Goal: Task Accomplishment & Management: Manage account settings

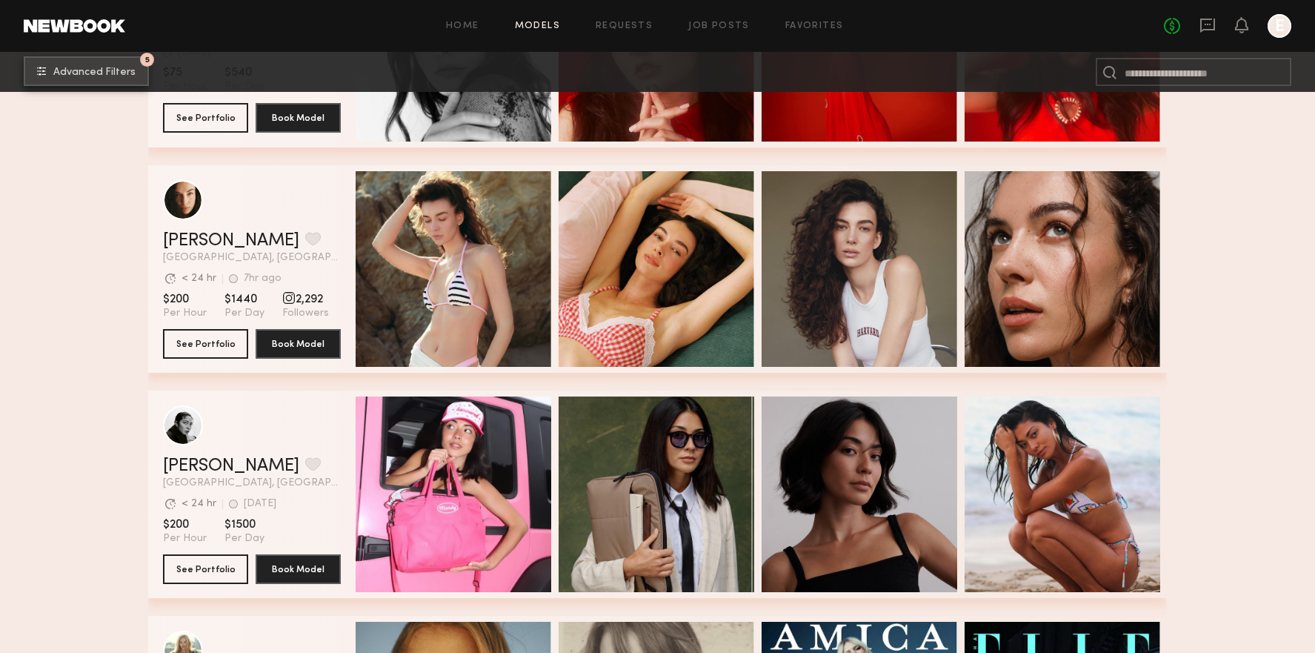
scroll to position [1270, 0]
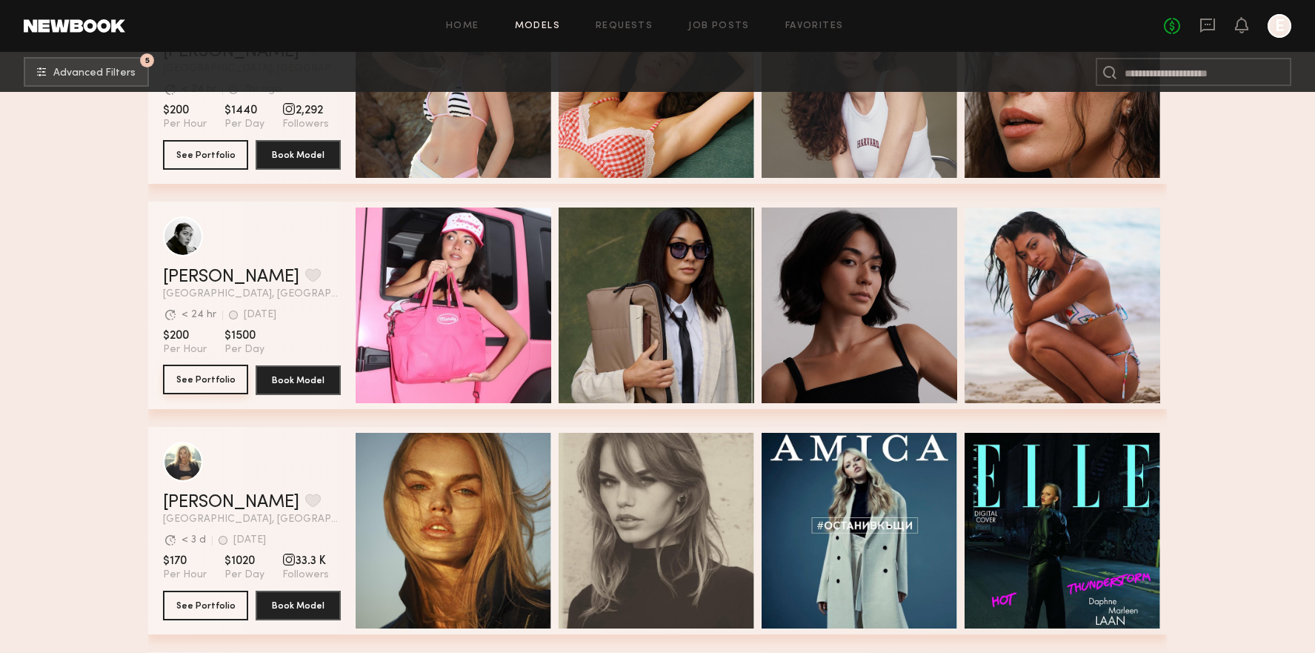
click at [193, 378] on button "See Portfolio" at bounding box center [205, 379] width 85 height 30
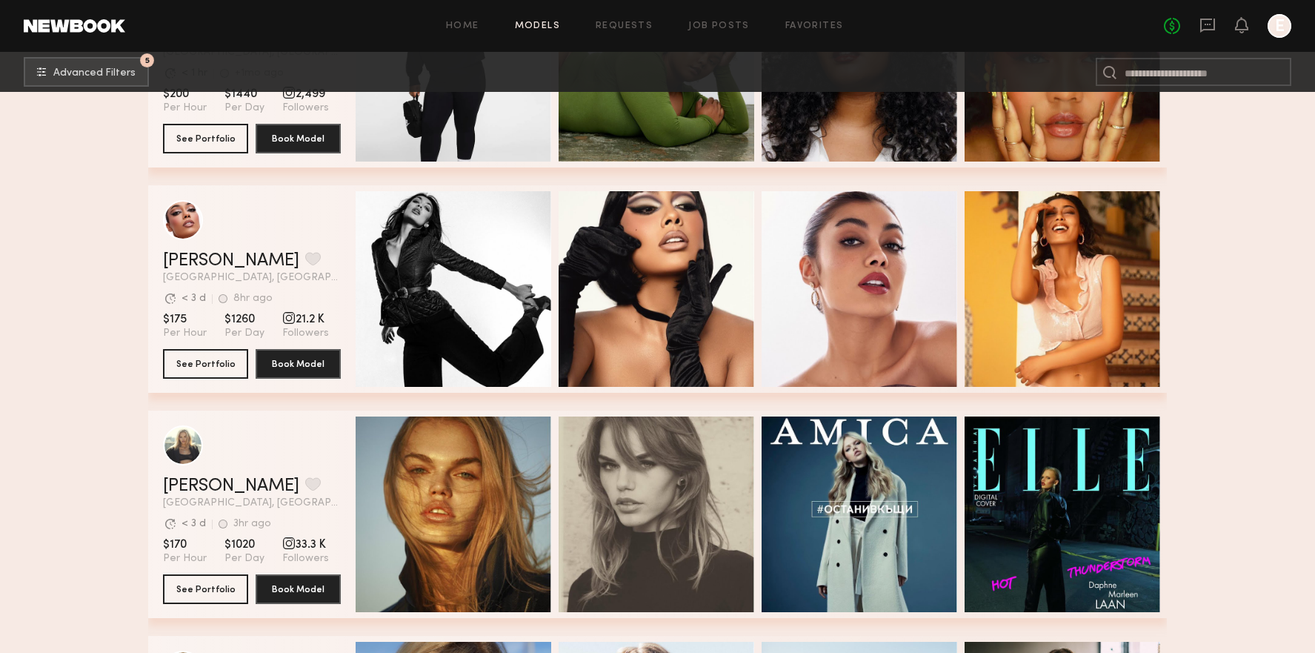
scroll to position [4042, 0]
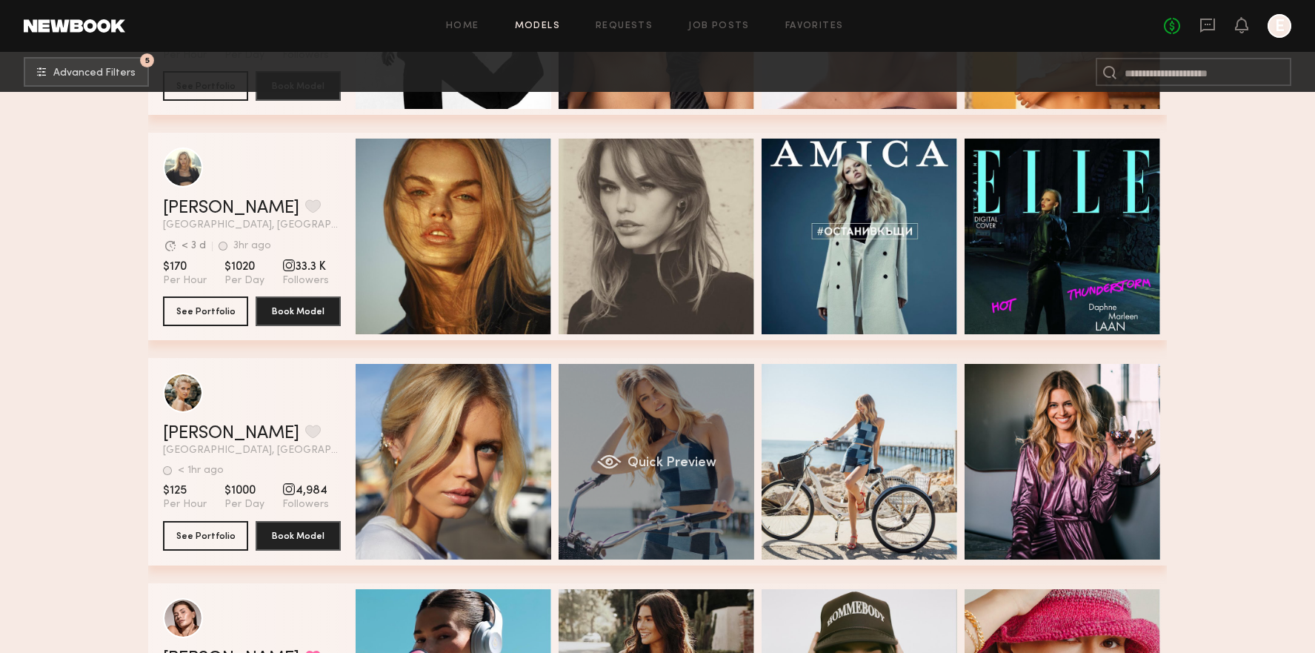
click at [618, 436] on div "Quick Preview" at bounding box center [657, 462] width 196 height 196
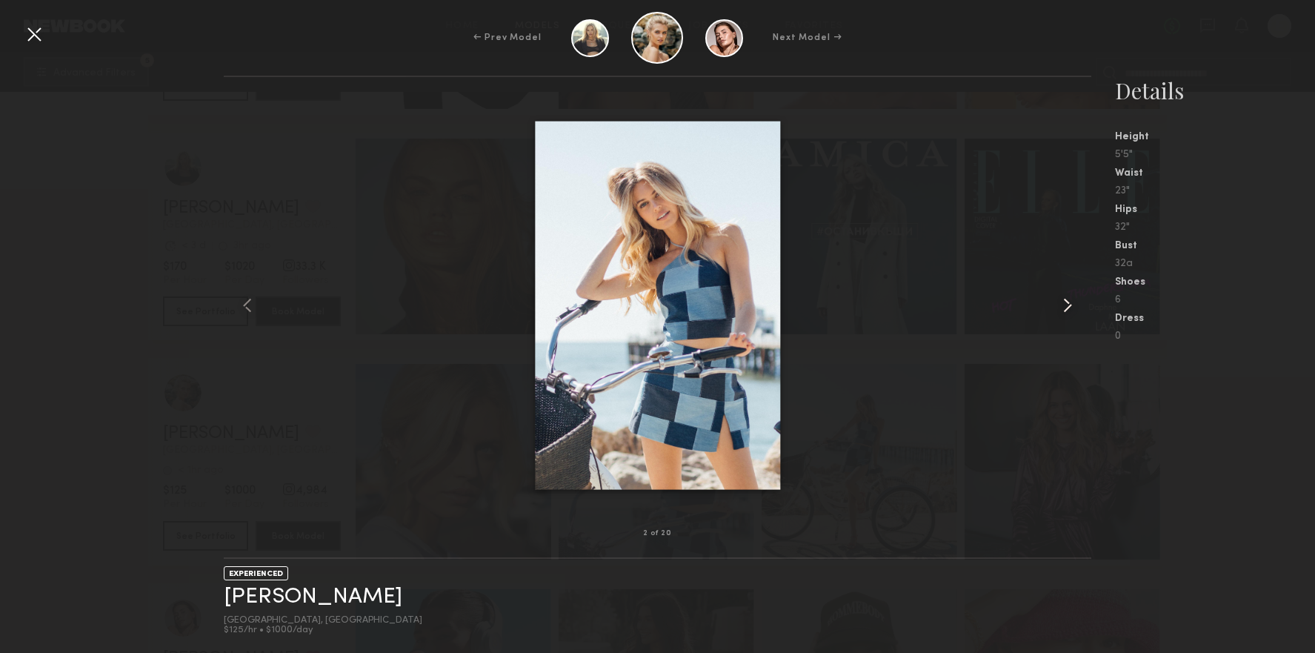
click at [1070, 305] on common-icon at bounding box center [1068, 305] width 24 height 24
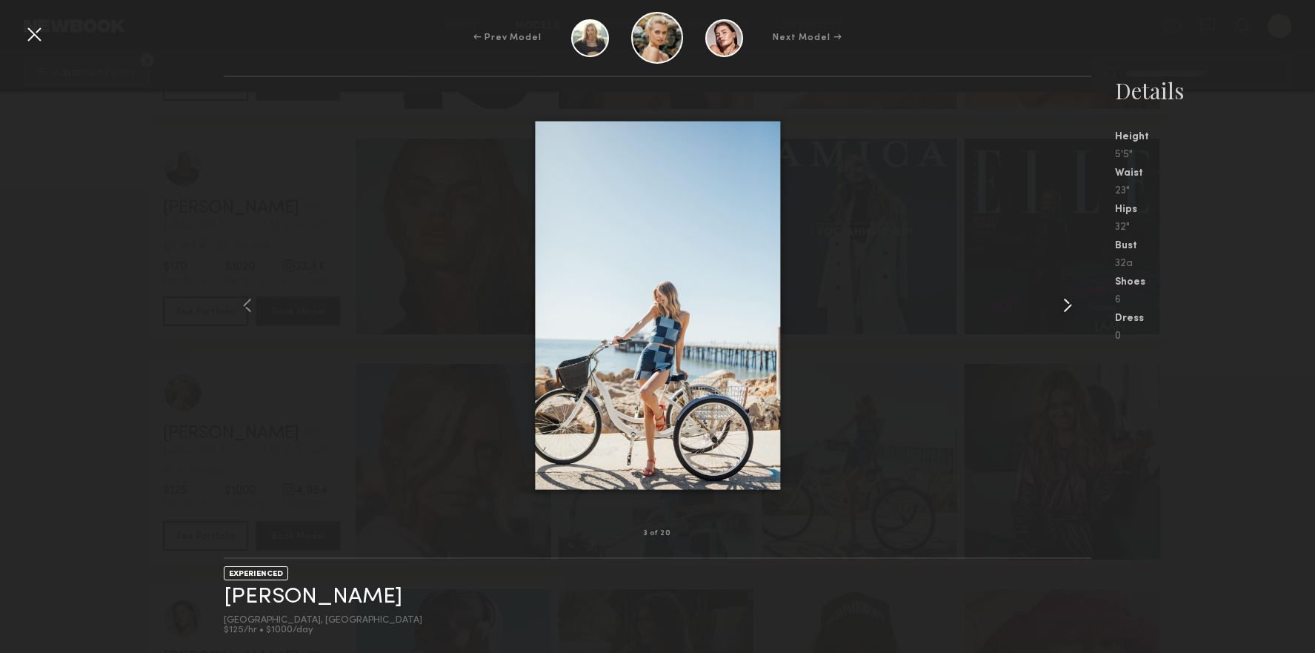
click at [1070, 305] on common-icon at bounding box center [1068, 305] width 24 height 24
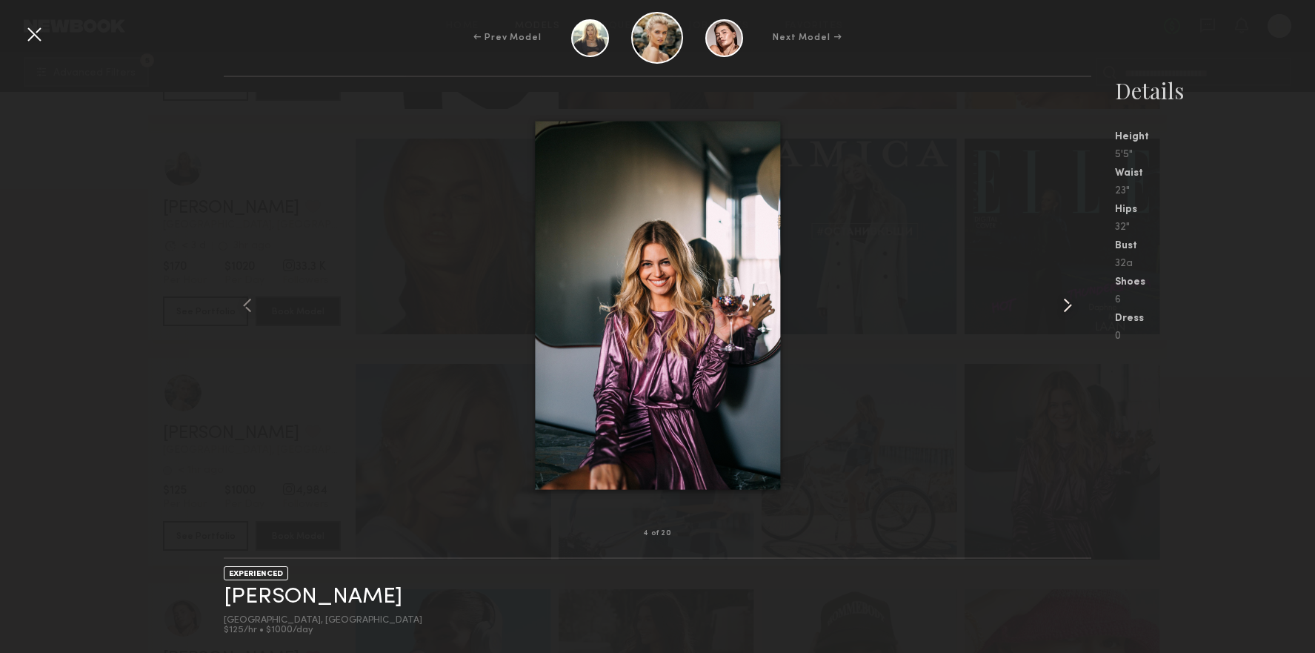
click at [1070, 305] on common-icon at bounding box center [1068, 305] width 24 height 24
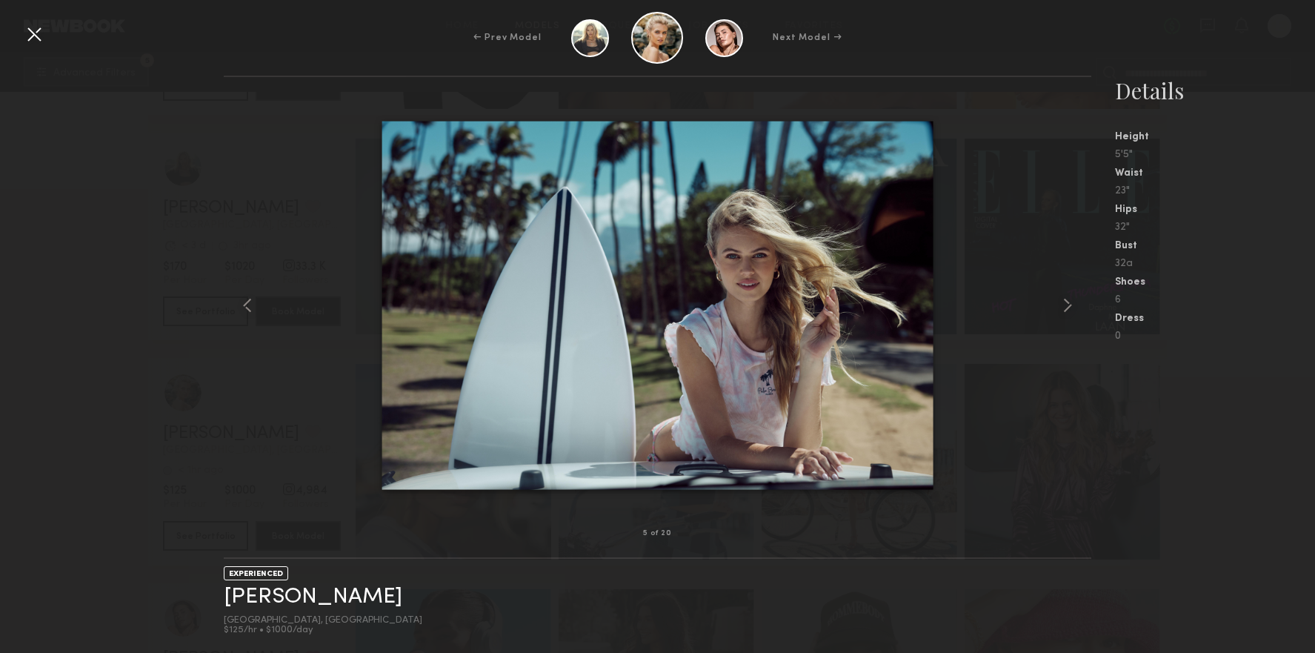
drag, startPoint x: 39, startPoint y: 38, endPoint x: 45, endPoint y: 43, distance: 7.9
click at [39, 38] on div at bounding box center [34, 34] width 24 height 24
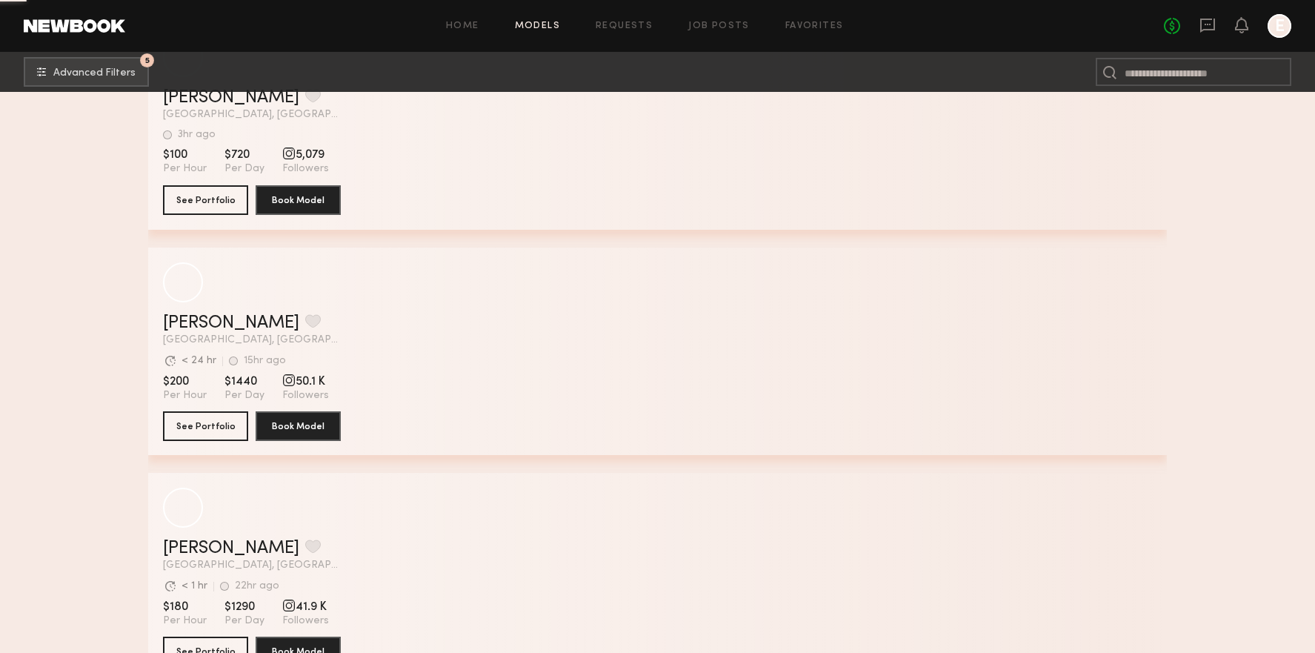
scroll to position [9783, 0]
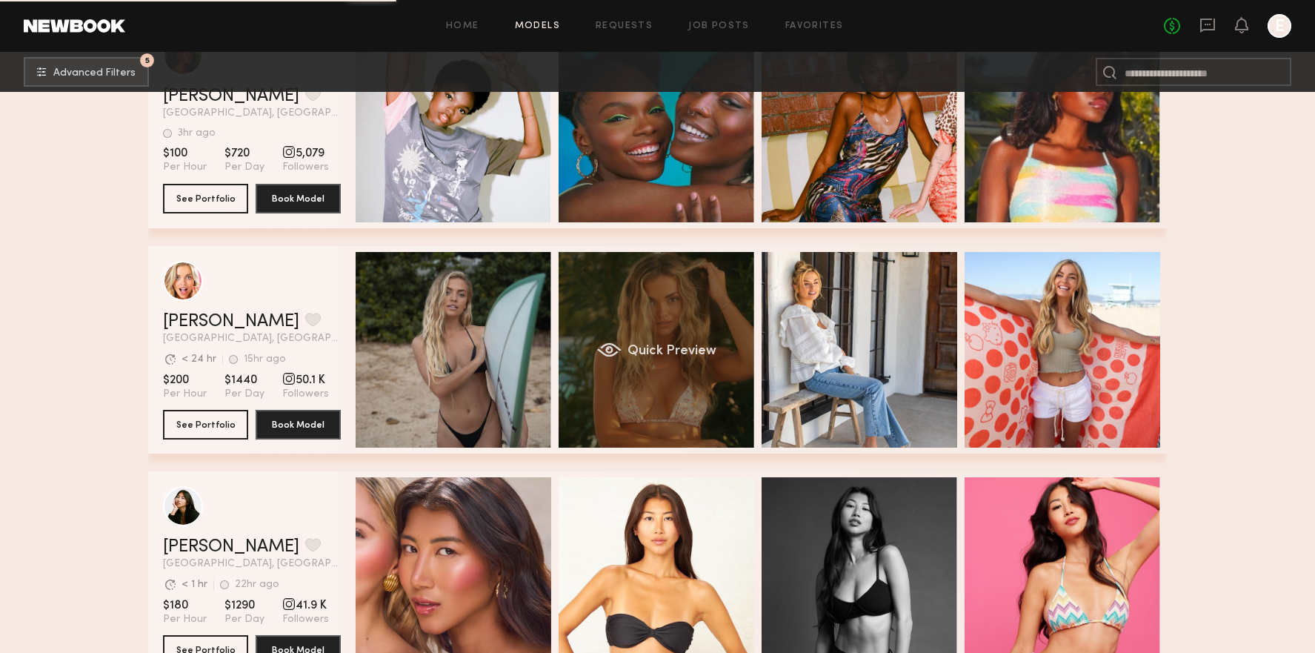
click at [695, 315] on div "Quick Preview" at bounding box center [657, 350] width 196 height 196
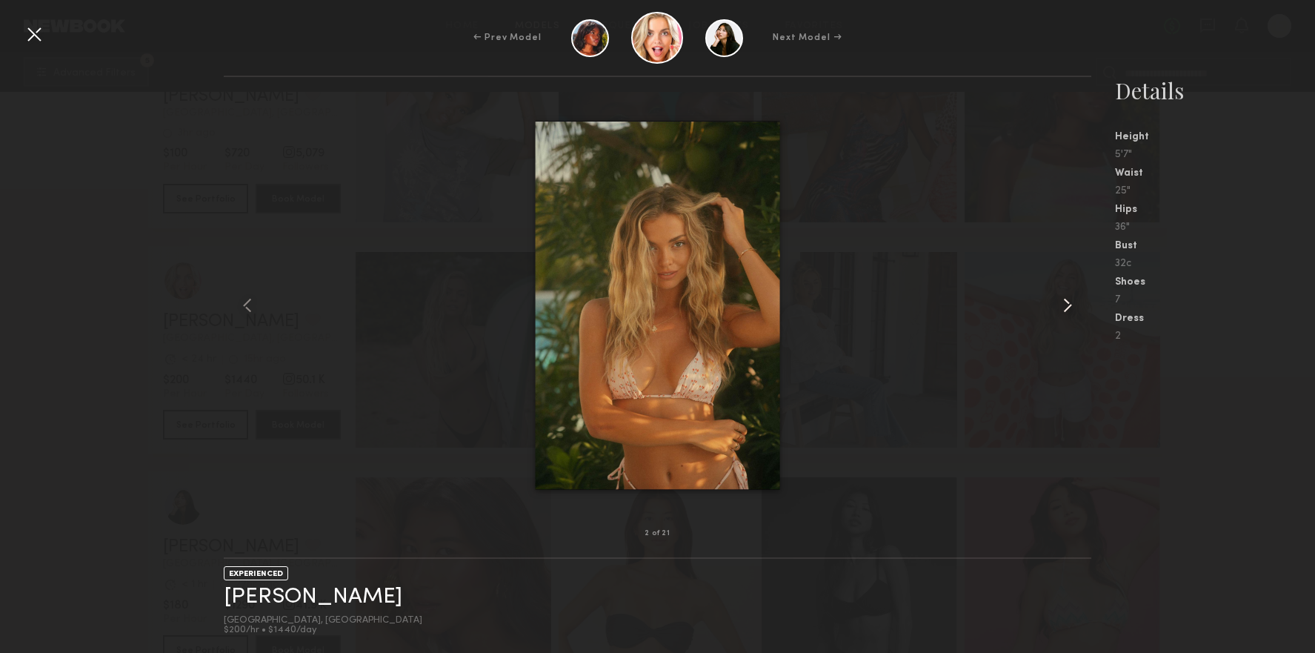
click at [1058, 310] on common-icon at bounding box center [1068, 305] width 24 height 24
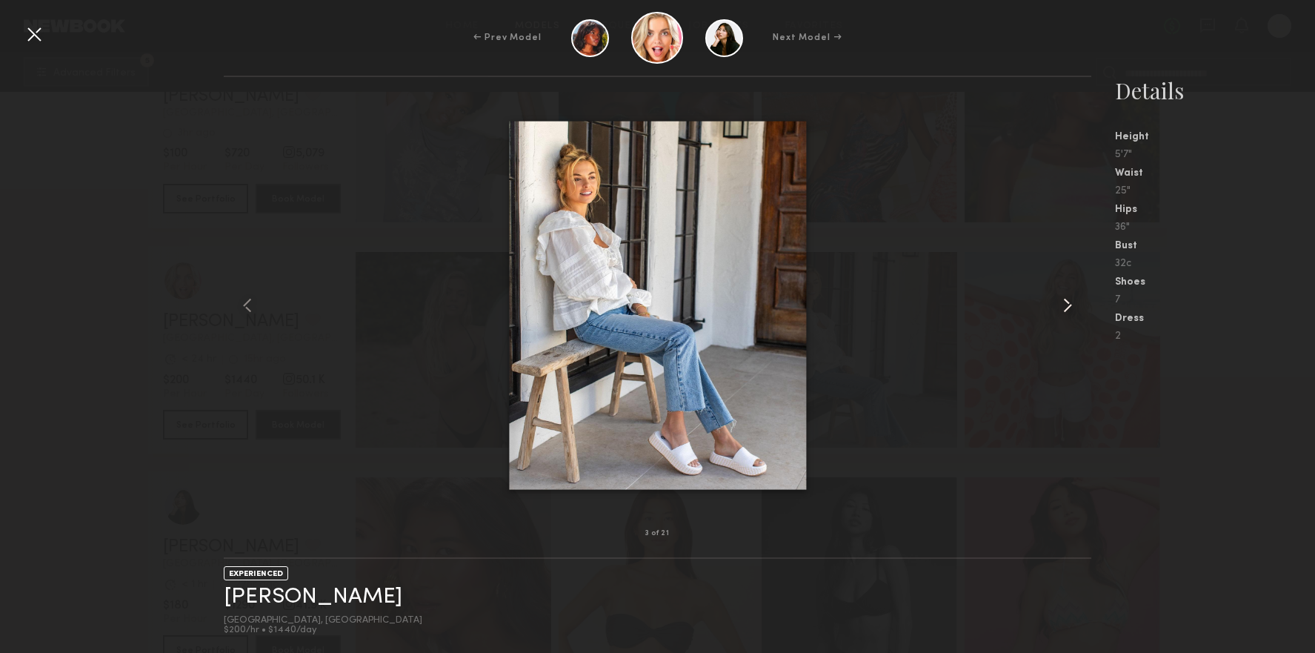
click at [1058, 310] on common-icon at bounding box center [1068, 305] width 24 height 24
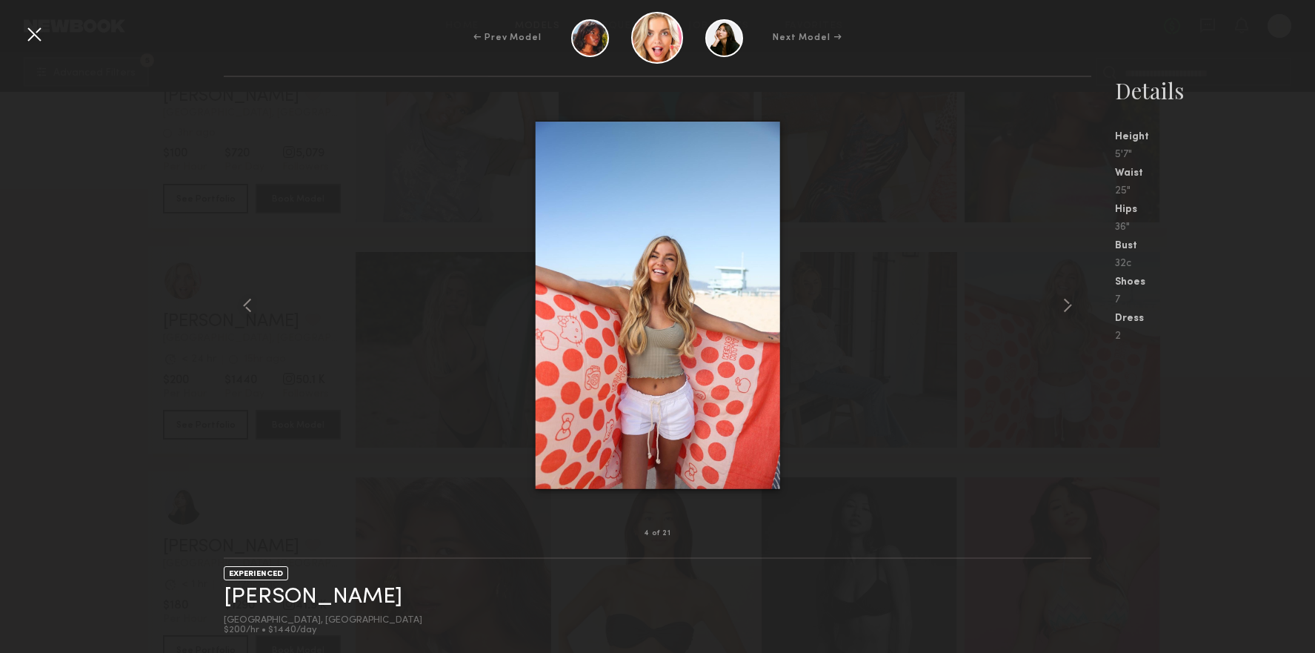
click at [1039, 302] on div at bounding box center [658, 305] width 868 height 409
click at [1084, 303] on div at bounding box center [1073, 305] width 35 height 409
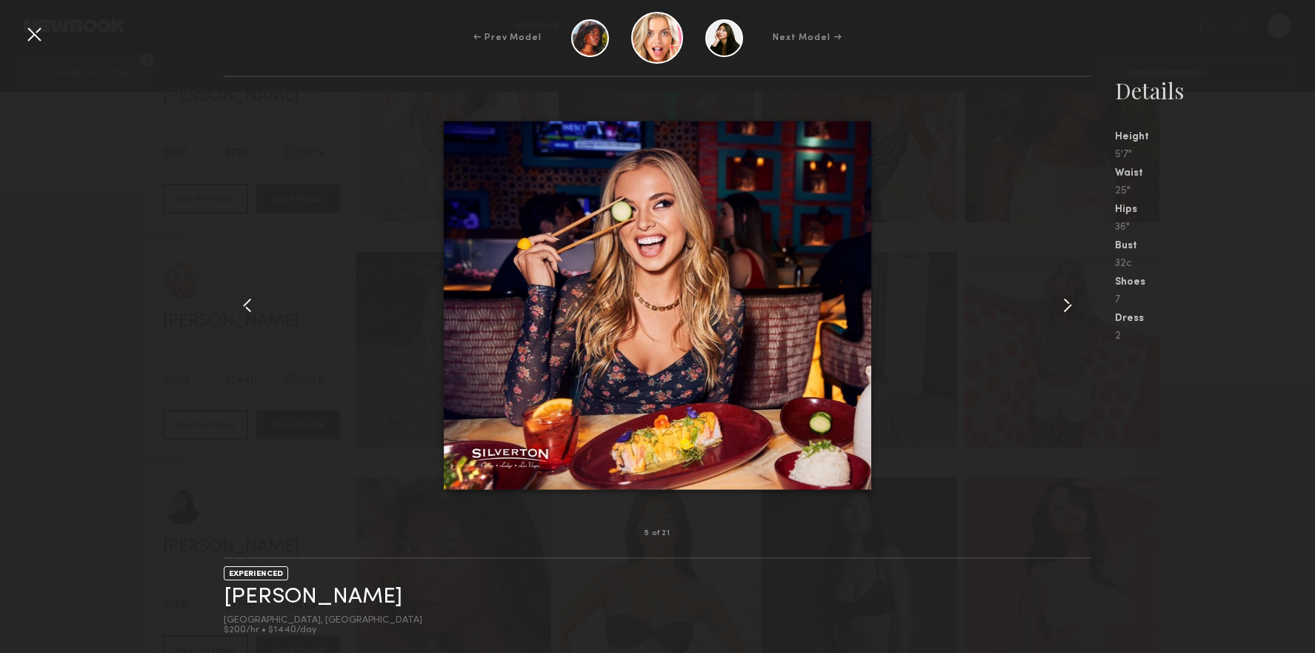
click at [1081, 303] on div at bounding box center [1073, 305] width 35 height 409
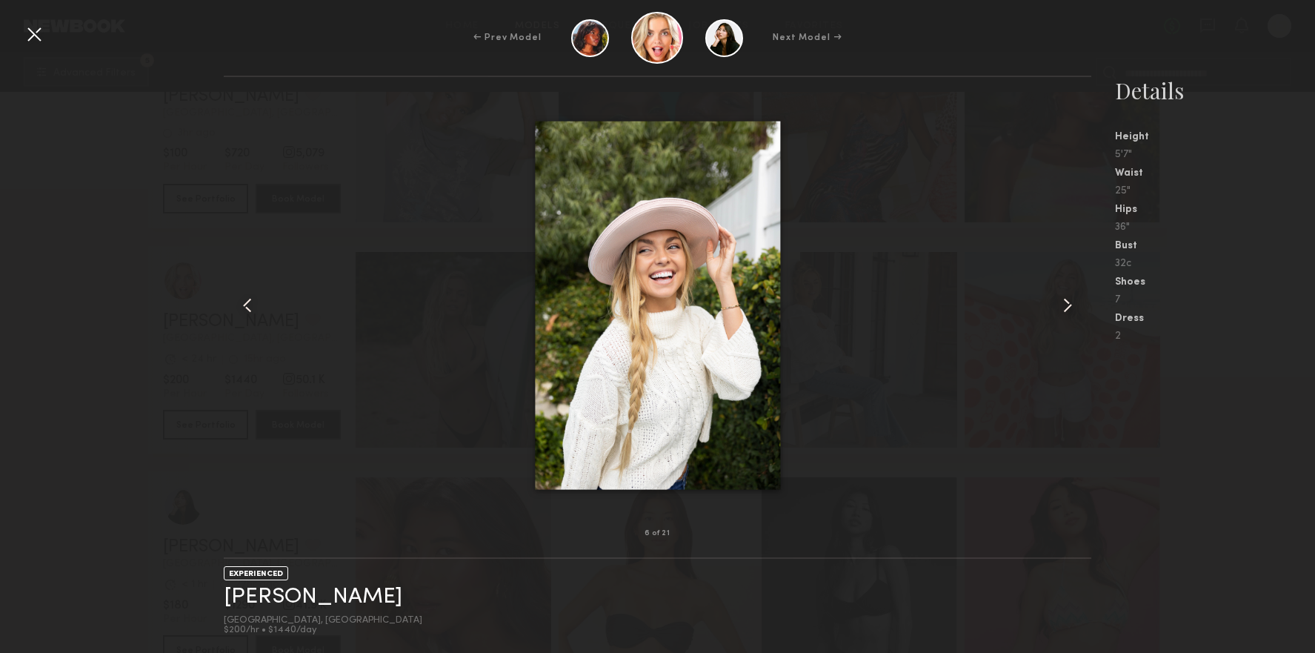
click at [1081, 303] on div at bounding box center [1073, 305] width 35 height 409
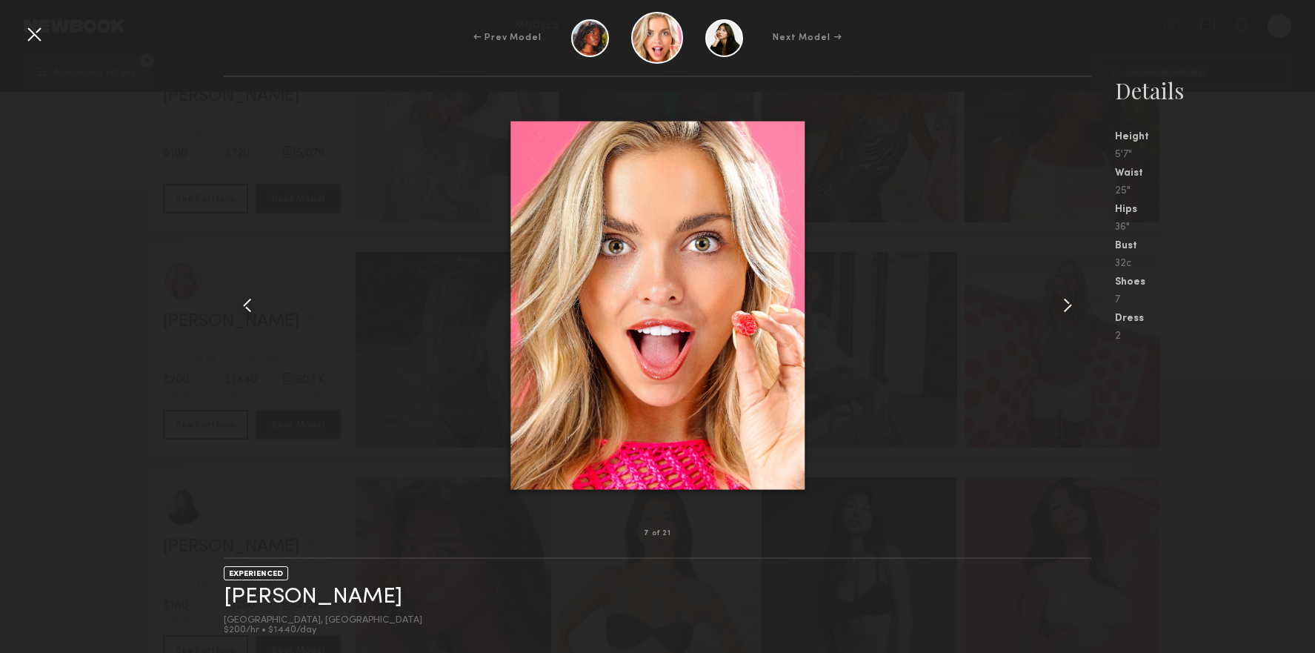
click at [319, 219] on div at bounding box center [658, 305] width 868 height 409
click at [44, 37] on div at bounding box center [34, 34] width 24 height 24
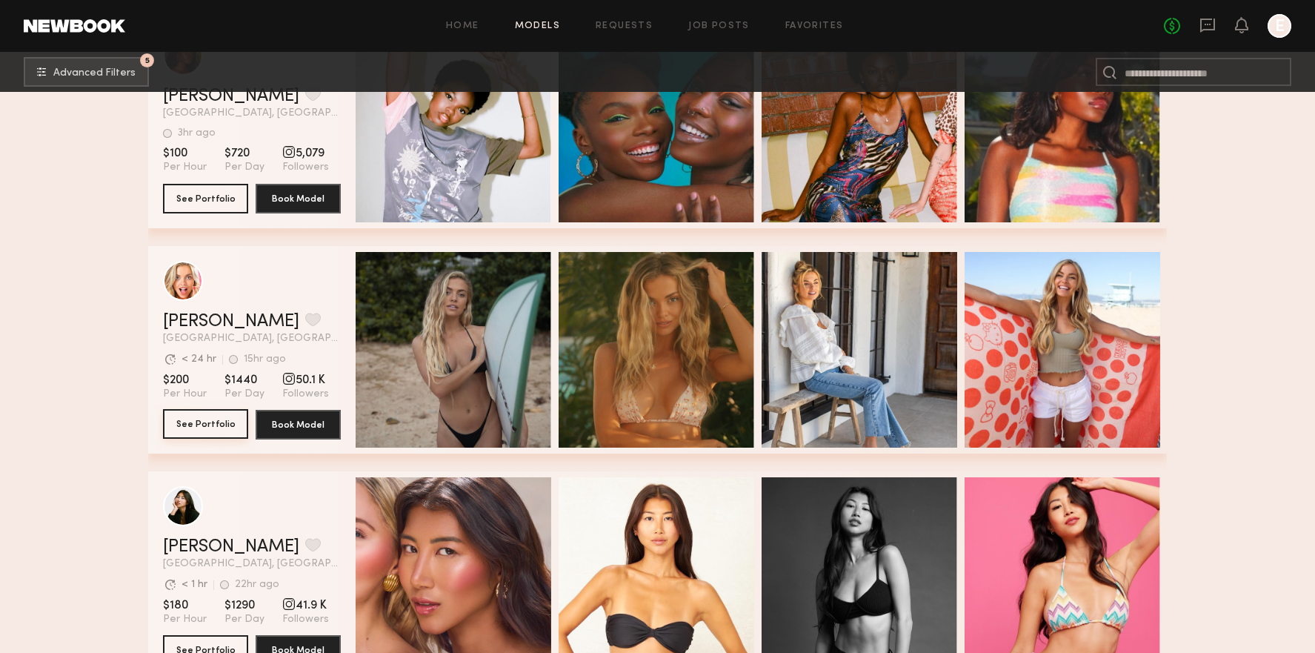
click at [204, 431] on button "See Portfolio" at bounding box center [205, 424] width 85 height 30
click at [194, 324] on link "Brook S." at bounding box center [231, 322] width 136 height 18
click at [305, 319] on button "grid" at bounding box center [313, 319] width 16 height 13
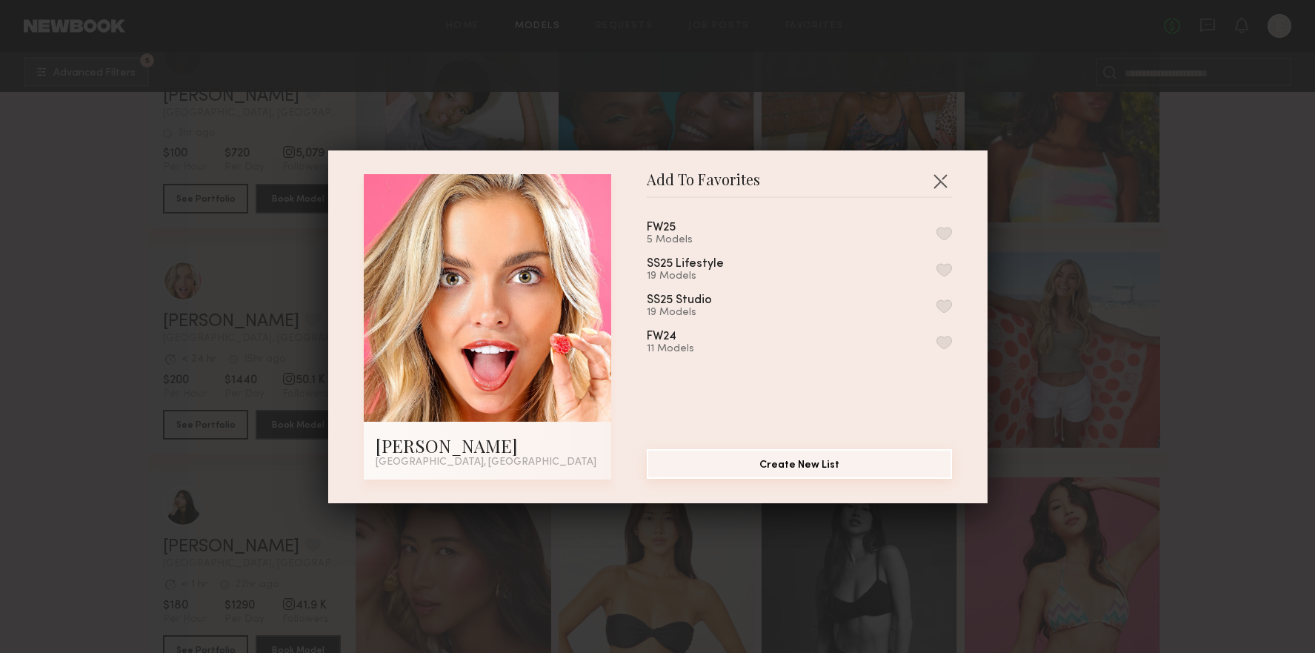
click at [787, 461] on button "Create New List" at bounding box center [799, 464] width 305 height 30
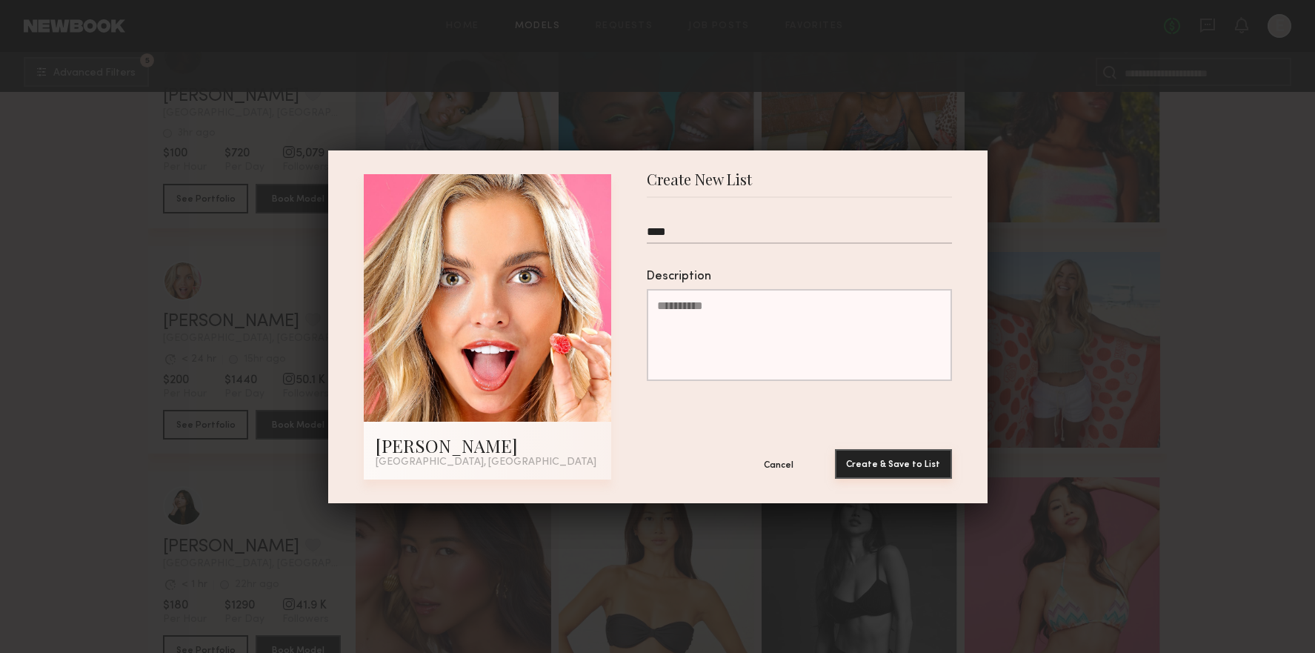
type input "****"
click at [909, 457] on button "Create & Save to List" at bounding box center [893, 464] width 117 height 30
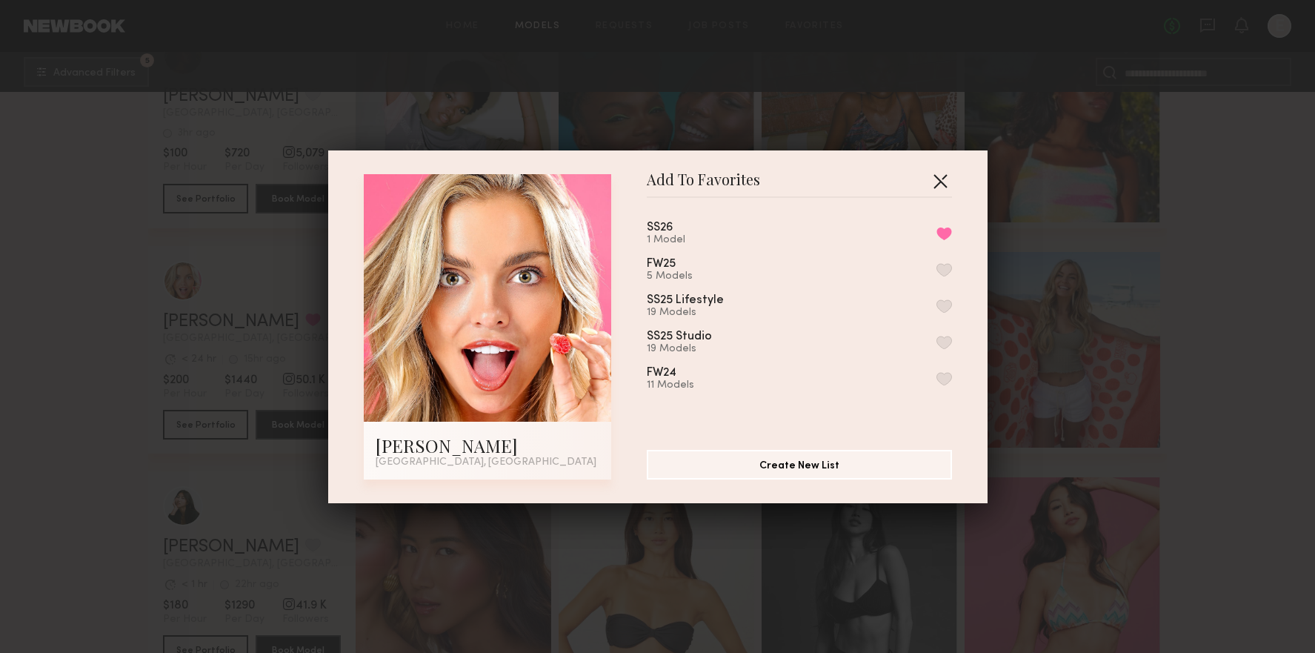
click at [941, 183] on button "button" at bounding box center [940, 181] width 24 height 24
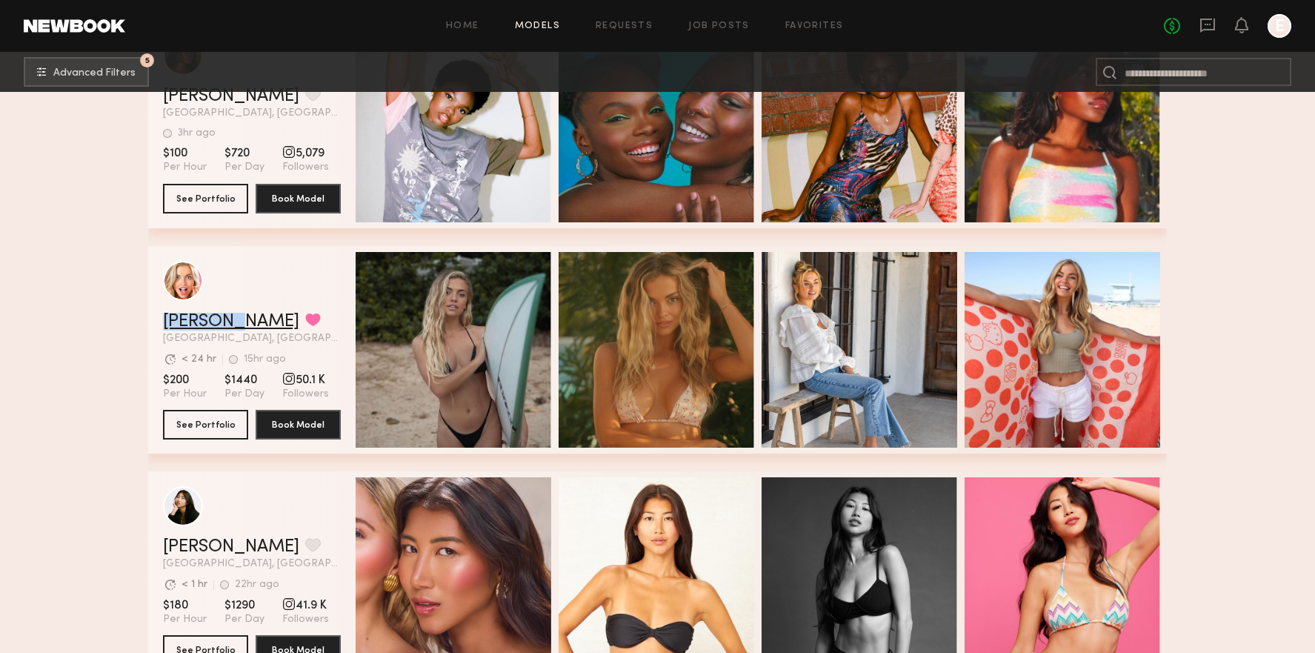
copy link "Brook S."
drag, startPoint x: 158, startPoint y: 321, endPoint x: 230, endPoint y: 320, distance: 72.6
click at [230, 320] on div "Brook S. Favorited Los Angeles, CA Avg. request response time < 24 hr 15hr ago …" at bounding box center [657, 349] width 1019 height 207
copy div "Brook S. Favorited"
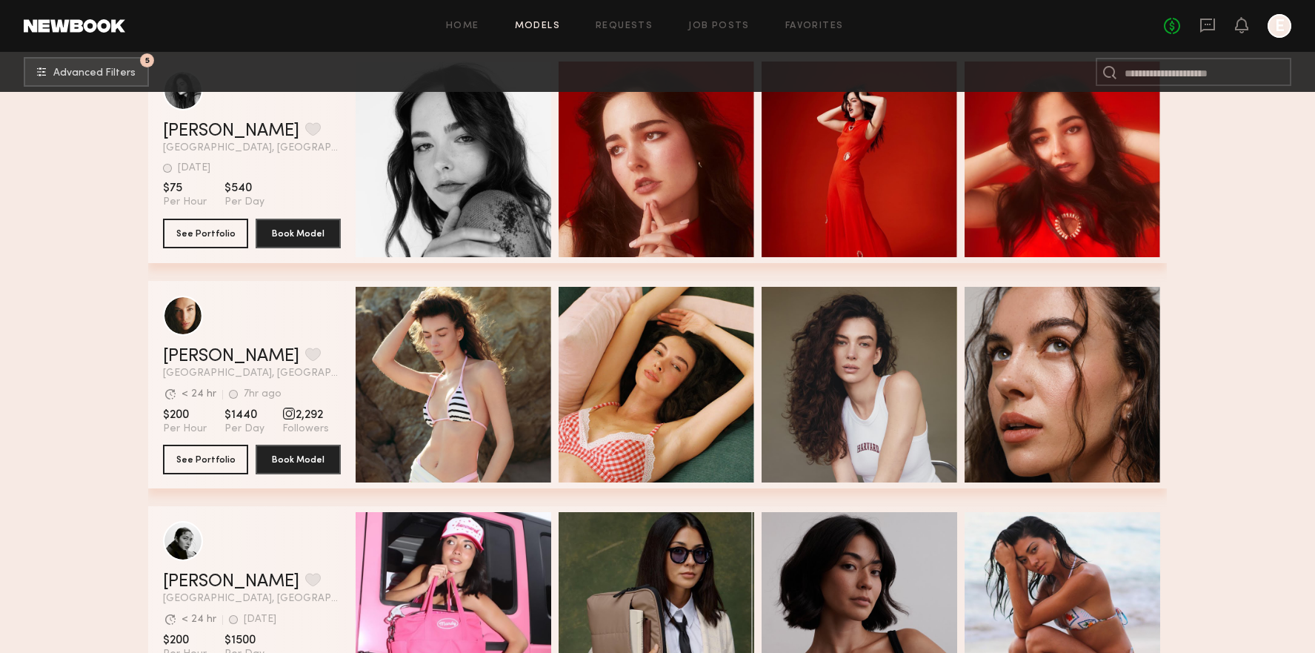
scroll to position [1211, 0]
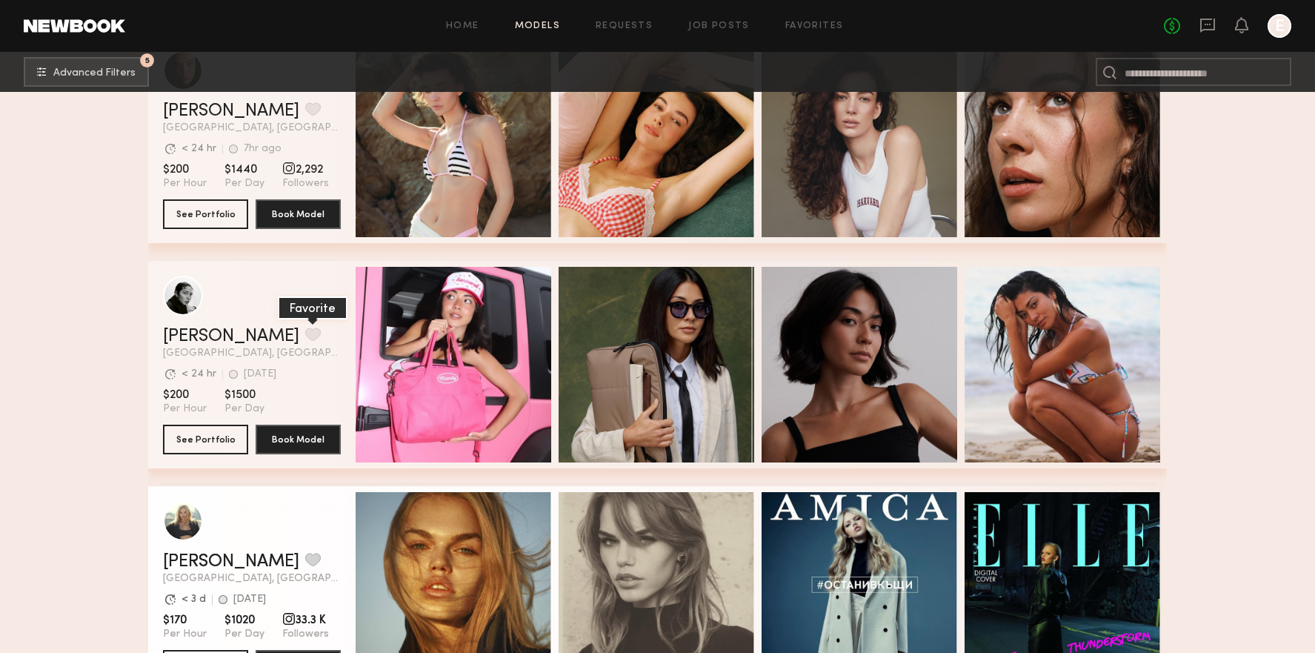
click at [305, 327] on button "grid" at bounding box center [313, 333] width 16 height 13
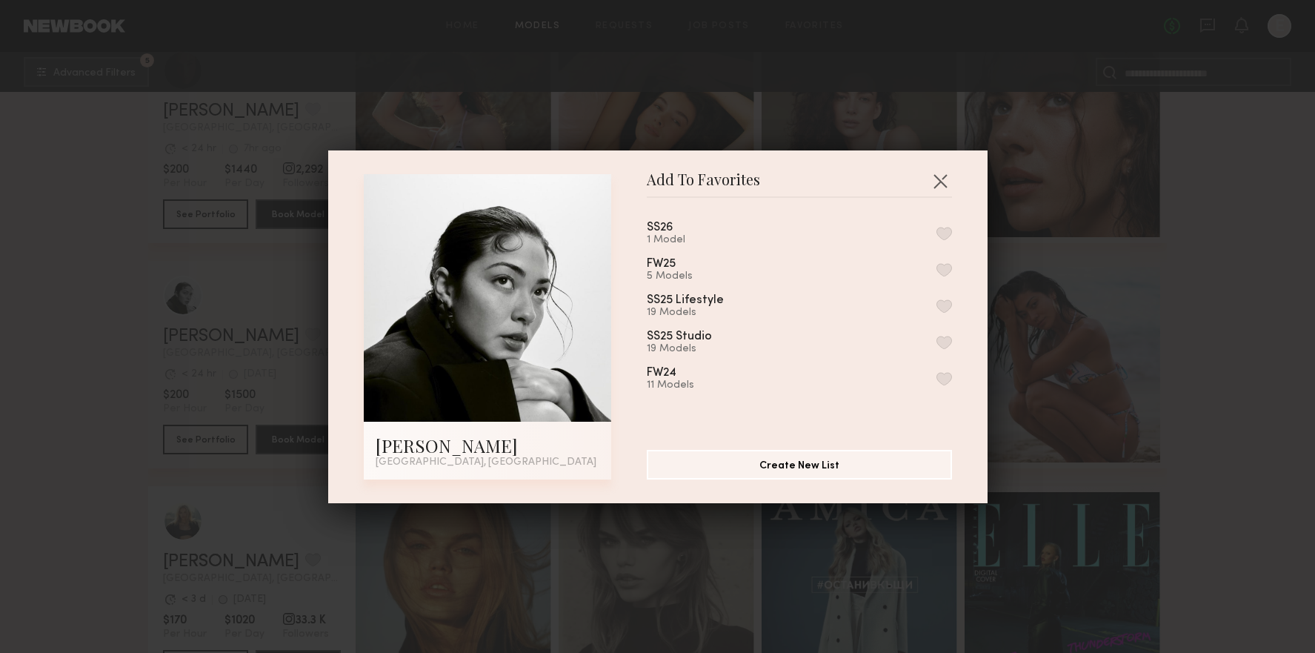
click at [739, 231] on div "SS26 1 Model" at bounding box center [799, 233] width 305 height 24
click at [941, 231] on button "button" at bounding box center [944, 233] width 16 height 13
click at [939, 184] on button "button" at bounding box center [940, 181] width 24 height 24
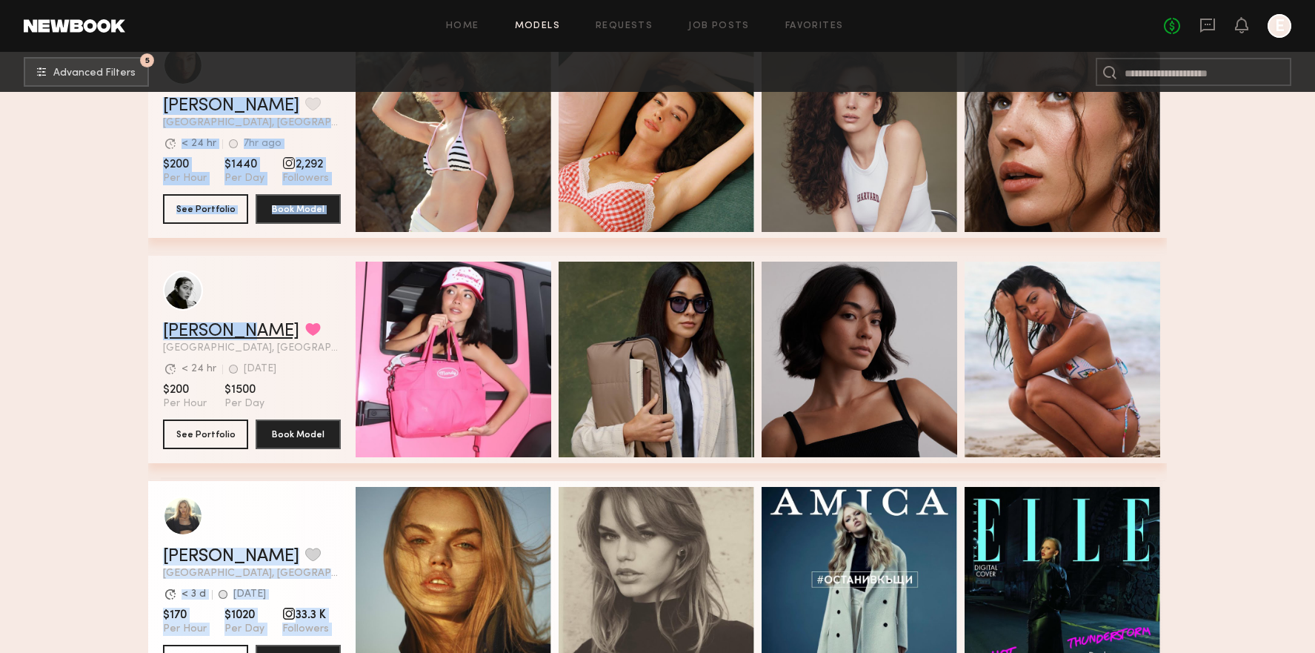
drag, startPoint x: 158, startPoint y: 333, endPoint x: 235, endPoint y: 328, distance: 77.2
click at [235, 328] on div "Natalie U. Favorited Los Angeles, CA Avg. request response time < 24 hr 3d ago …" at bounding box center [657, 359] width 1019 height 207
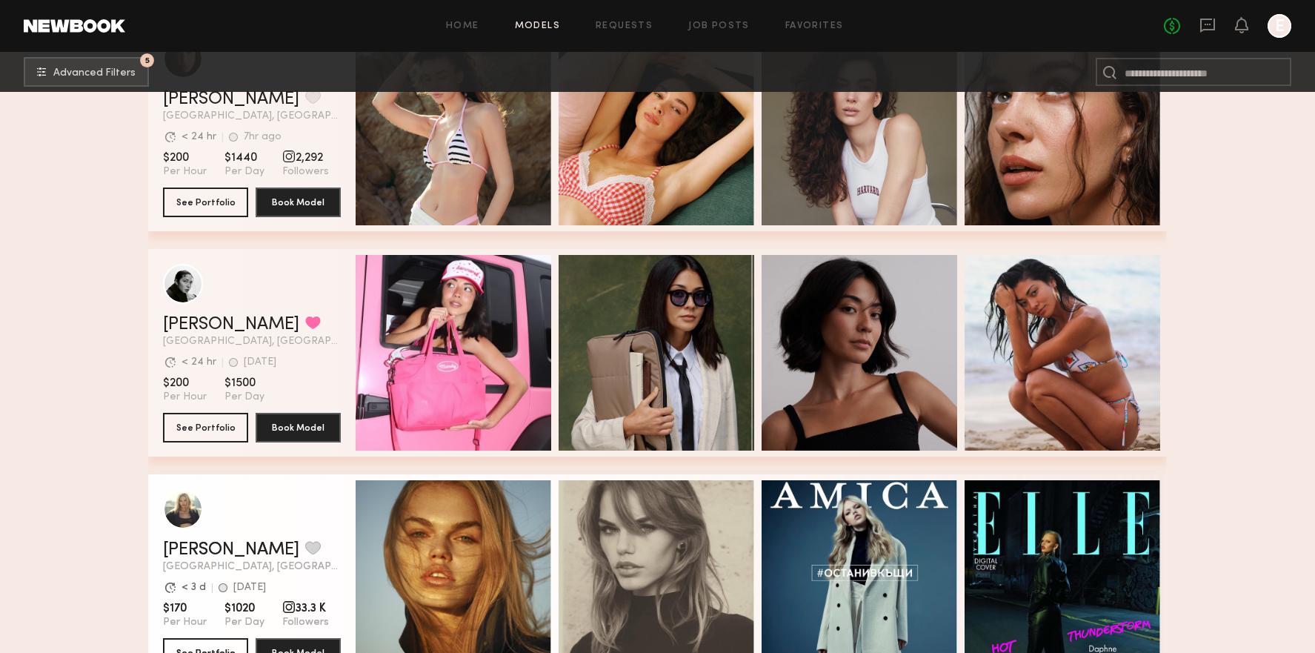
click at [250, 336] on span "[GEOGRAPHIC_DATA], [GEOGRAPHIC_DATA]" at bounding box center [252, 341] width 178 height 10
drag, startPoint x: 242, startPoint y: 324, endPoint x: 160, endPoint y: 325, distance: 82.2
click at [159, 327] on div "Natalie U. Favorited Los Angeles, CA Avg. request response time < 24 hr 3d ago …" at bounding box center [657, 352] width 1019 height 207
copy link "Natalie U."
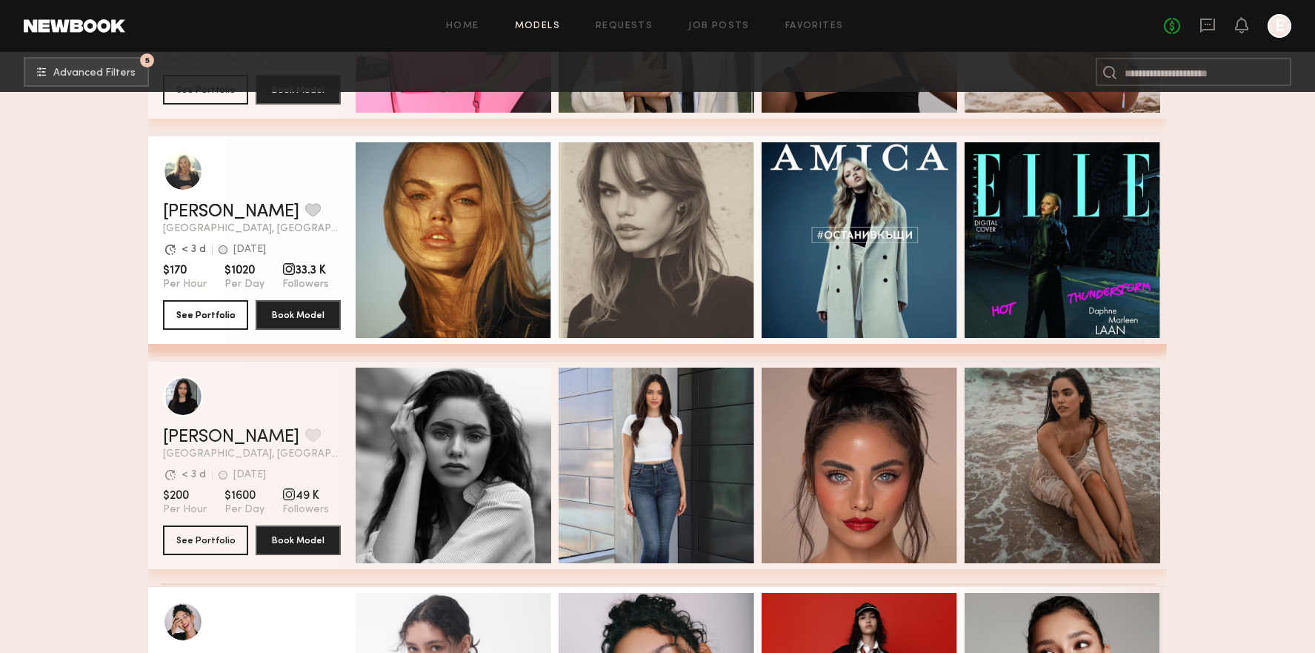
scroll to position [1967, 0]
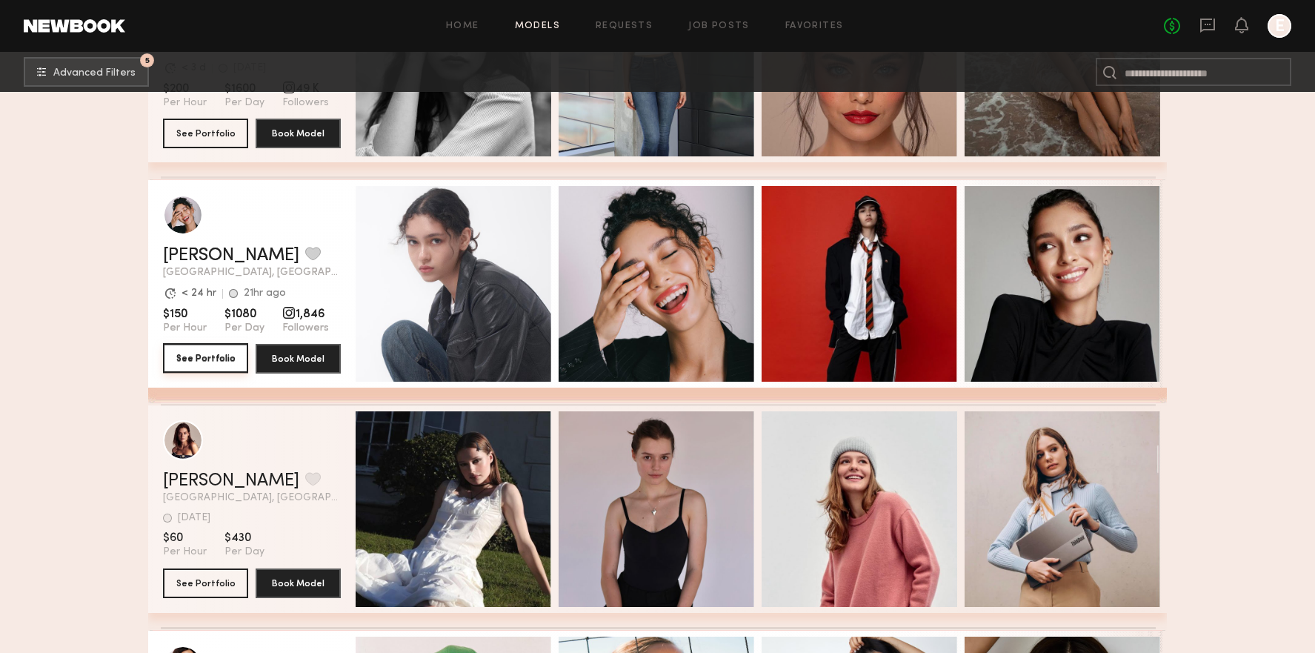
click at [201, 359] on button "See Portfolio" at bounding box center [205, 358] width 85 height 30
click at [305, 253] on button "grid" at bounding box center [313, 253] width 16 height 13
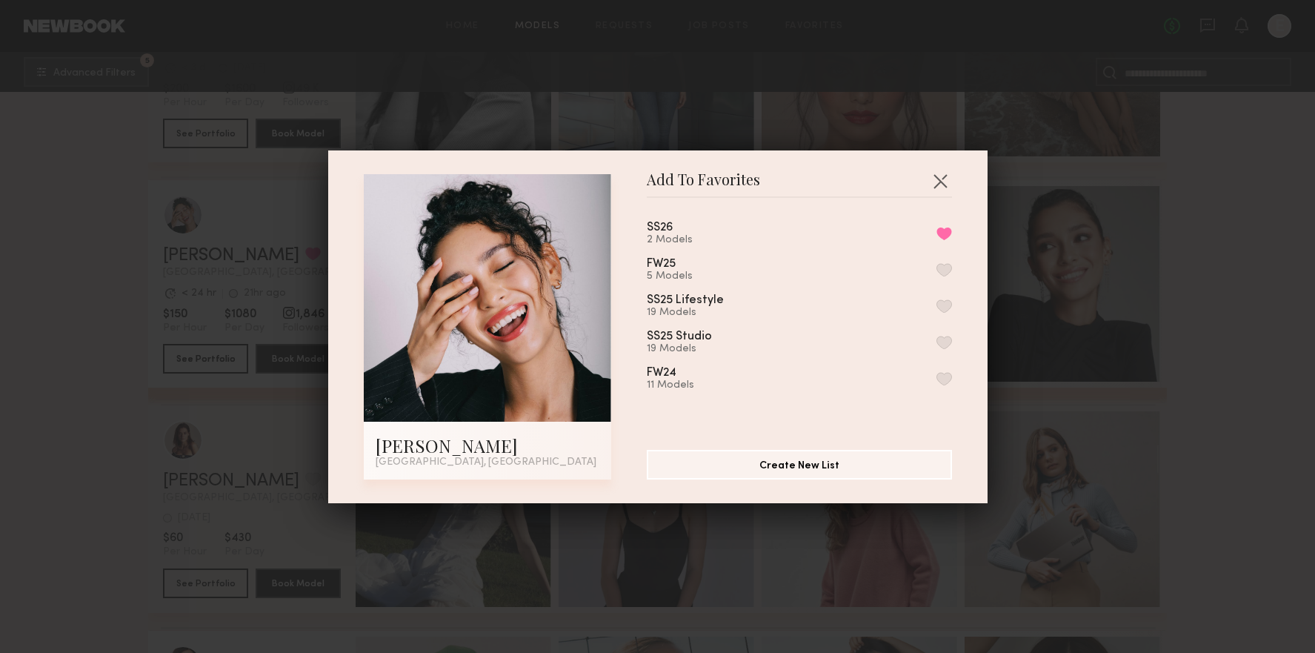
drag, startPoint x: 1184, startPoint y: 348, endPoint x: 1177, endPoint y: 347, distance: 7.4
click at [1184, 348] on div "Add To Favorites Anisa N. Los Angeles, CA Add To Favorites SS26 2 Models Remove…" at bounding box center [657, 326] width 1315 height 653
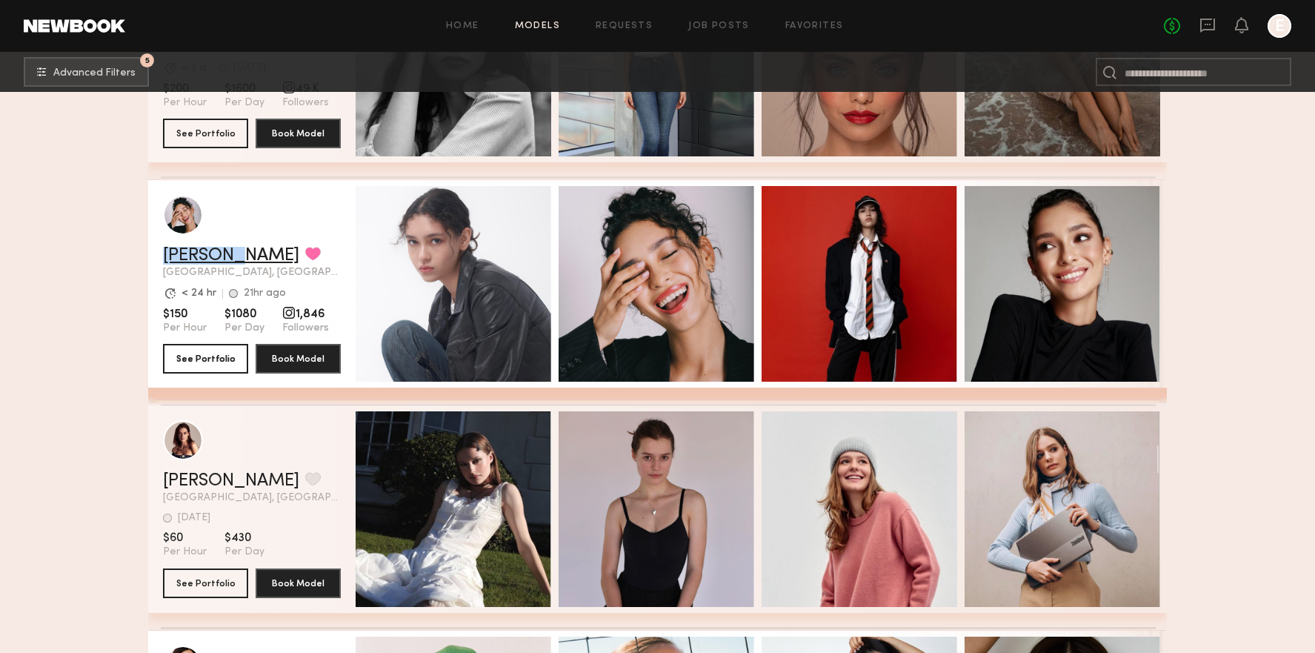
drag, startPoint x: 153, startPoint y: 255, endPoint x: 226, endPoint y: 255, distance: 72.6
click at [226, 255] on div "Anisa N. Favorited Los Angeles, CA Avg. request response time < 24 hr 21hr ago …" at bounding box center [657, 283] width 1019 height 207
copy link "Anisa N."
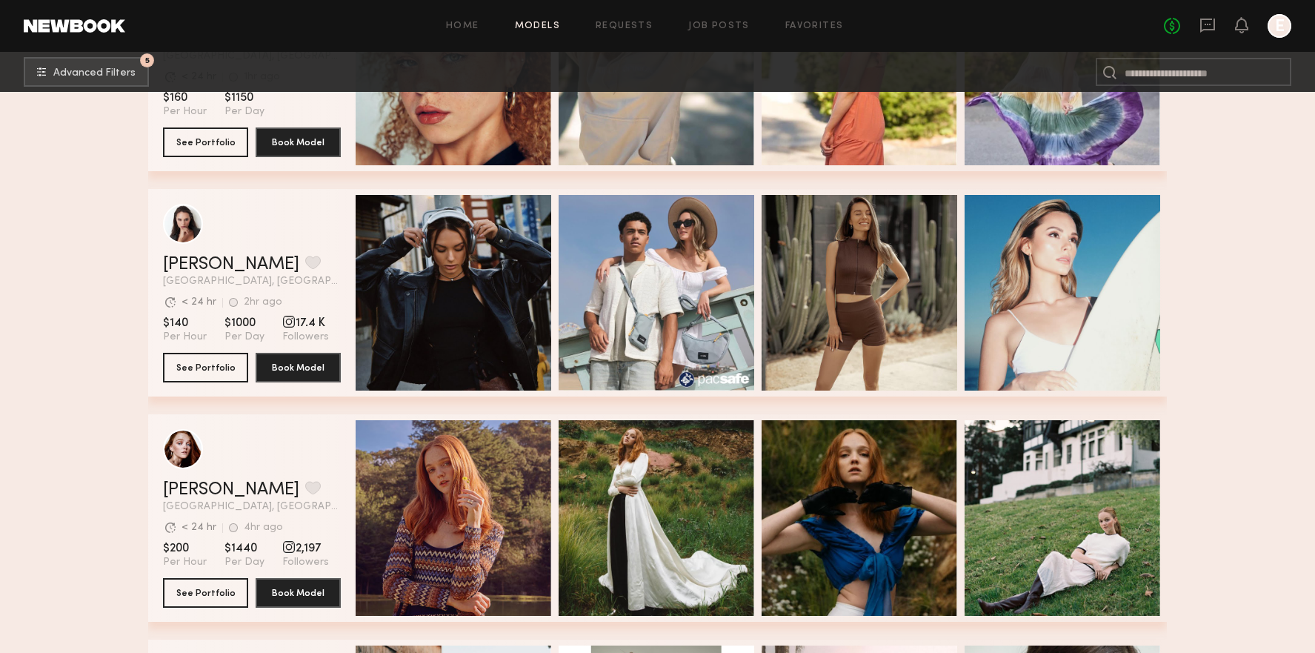
scroll to position [11162, 0]
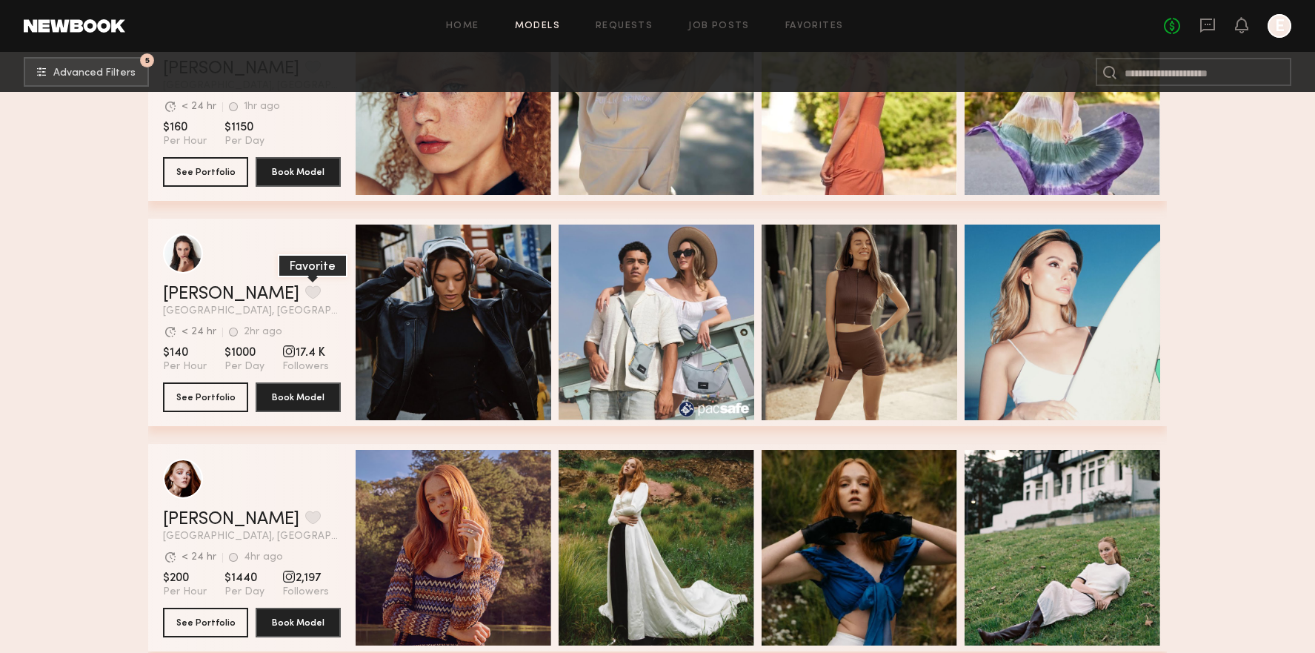
click at [305, 289] on button "grid" at bounding box center [313, 291] width 16 height 13
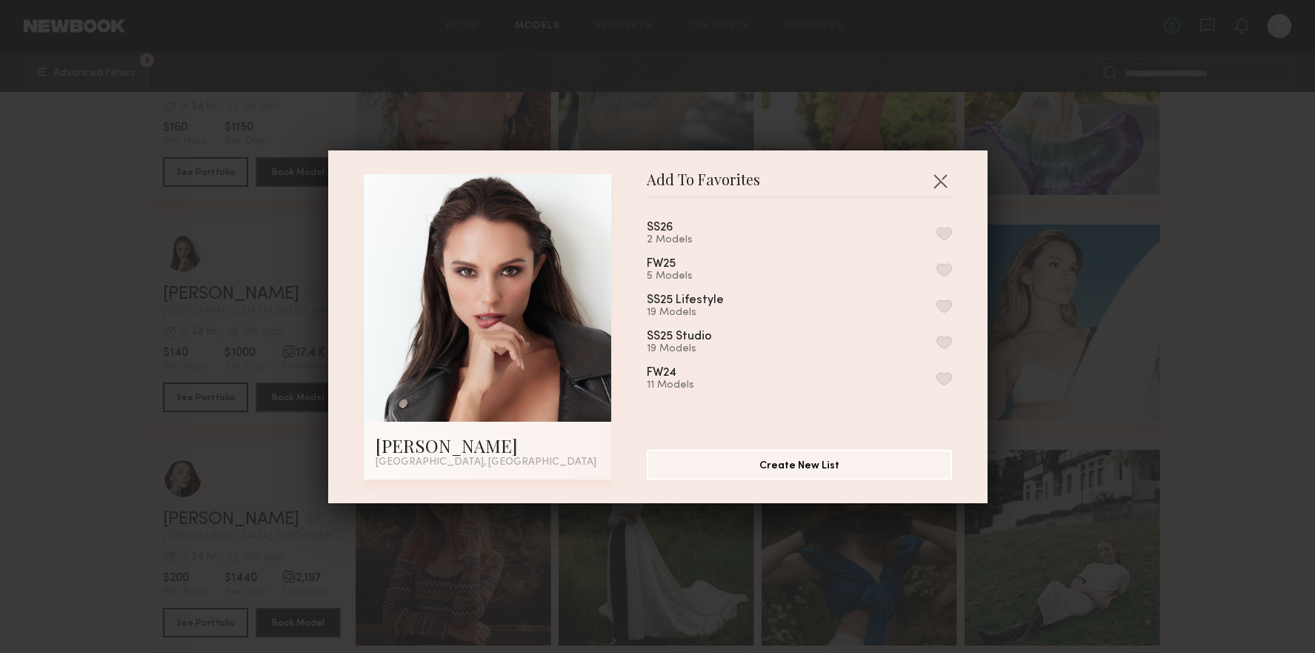
click at [953, 234] on div "SS26 2 Models FW25 5 Models SS25 Lifestyle 19 Models SS25 Studio 19 Models FW24…" at bounding box center [807, 318] width 320 height 216
drag, startPoint x: 947, startPoint y: 236, endPoint x: 944, endPoint y: 202, distance: 33.5
click at [947, 235] on button "button" at bounding box center [944, 233] width 16 height 13
click at [939, 172] on button "button" at bounding box center [940, 181] width 24 height 24
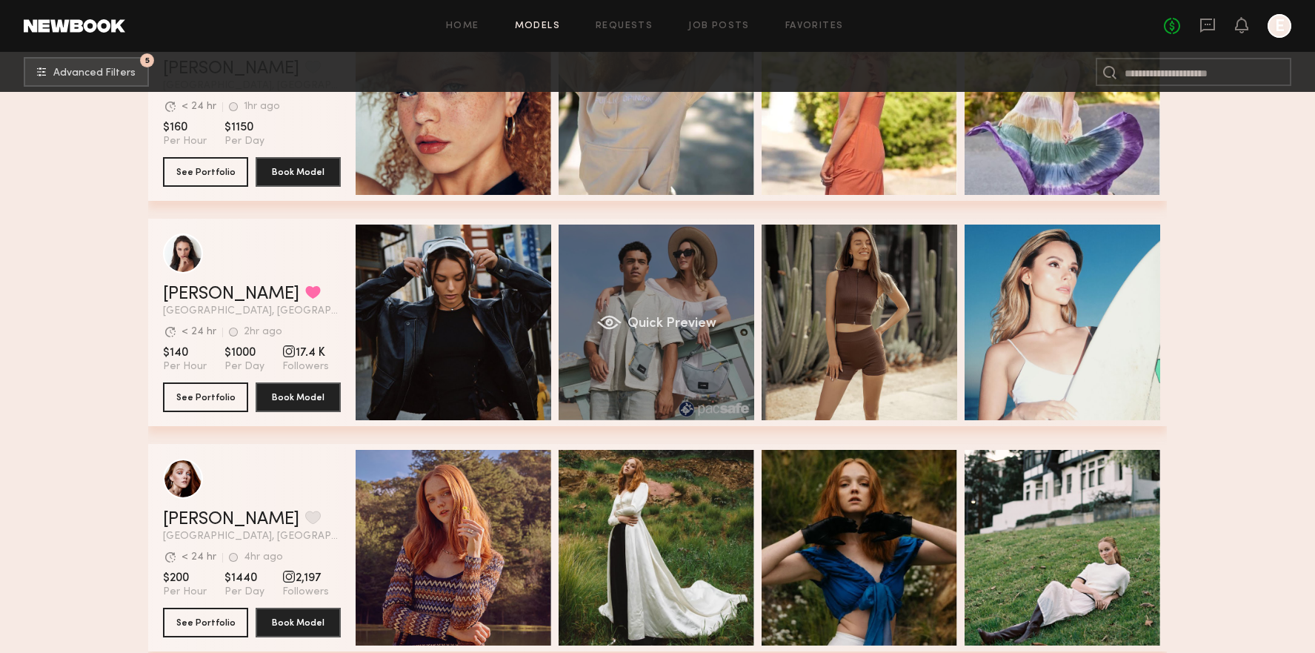
click at [726, 284] on div "Quick Preview" at bounding box center [657, 322] width 196 height 196
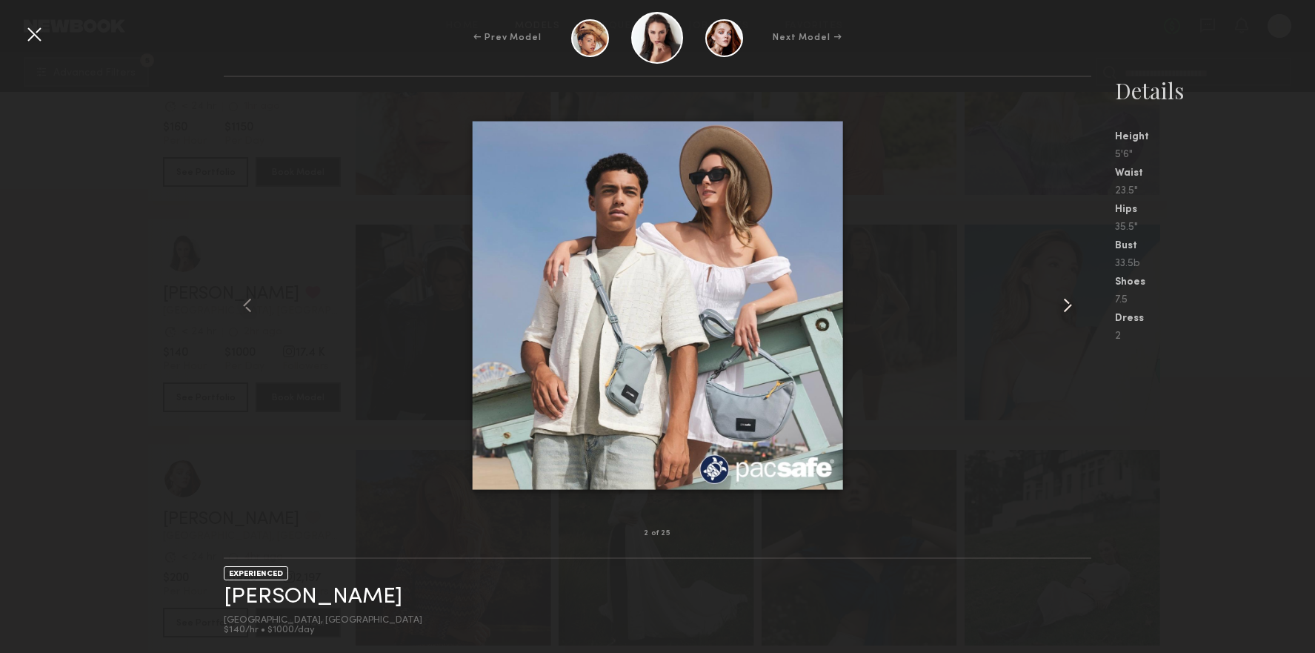
click at [1067, 297] on common-icon at bounding box center [1068, 305] width 24 height 24
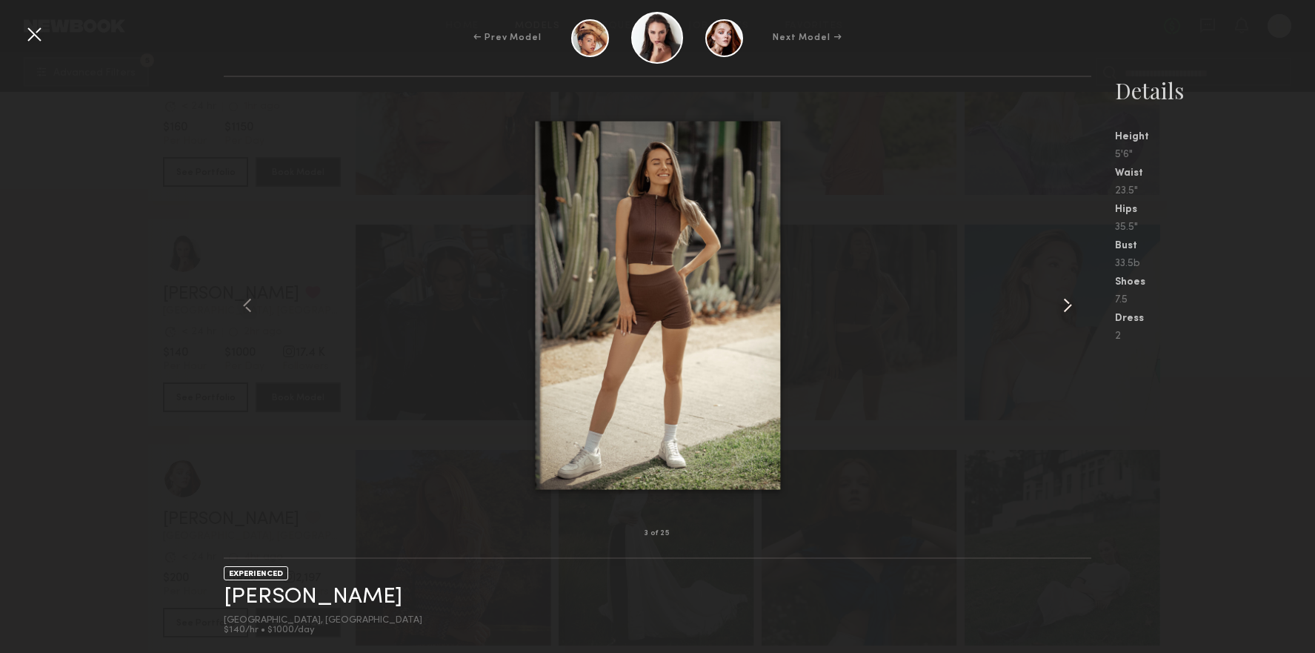
click at [1069, 301] on common-icon at bounding box center [1068, 305] width 24 height 24
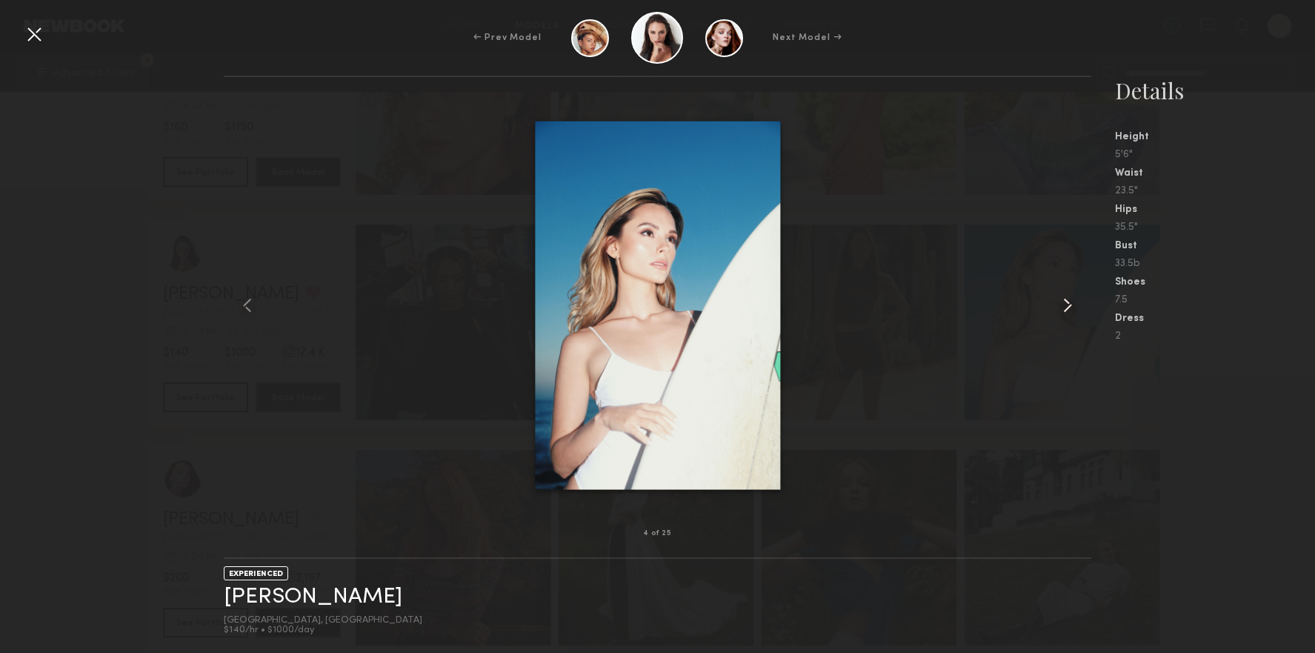
click at [1069, 301] on common-icon at bounding box center [1068, 305] width 24 height 24
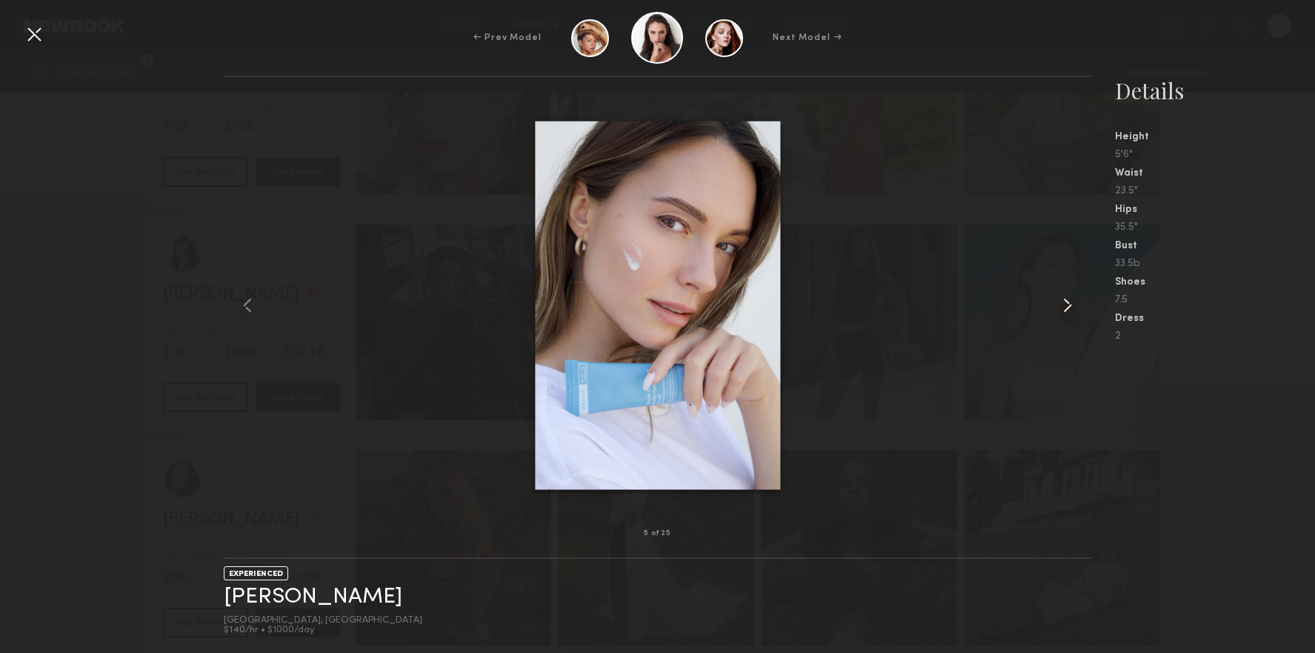
click at [1069, 301] on common-icon at bounding box center [1068, 305] width 24 height 24
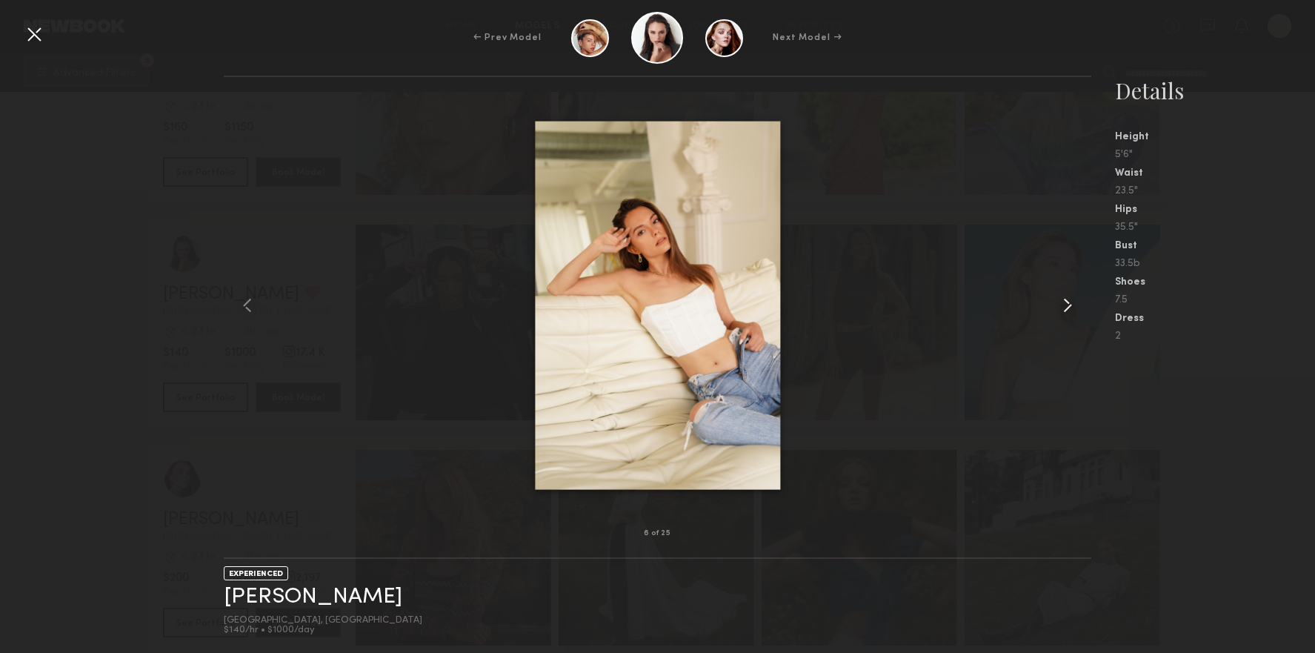
click at [1068, 301] on common-icon at bounding box center [1068, 305] width 24 height 24
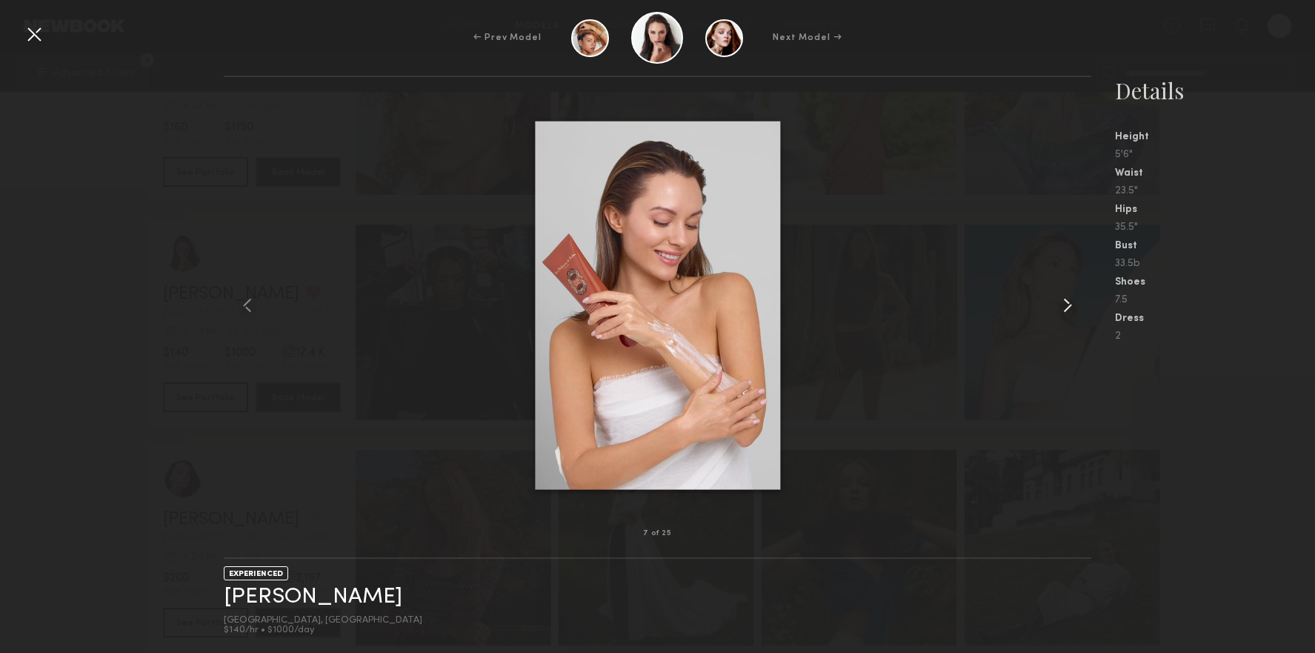
click at [1068, 301] on common-icon at bounding box center [1068, 305] width 24 height 24
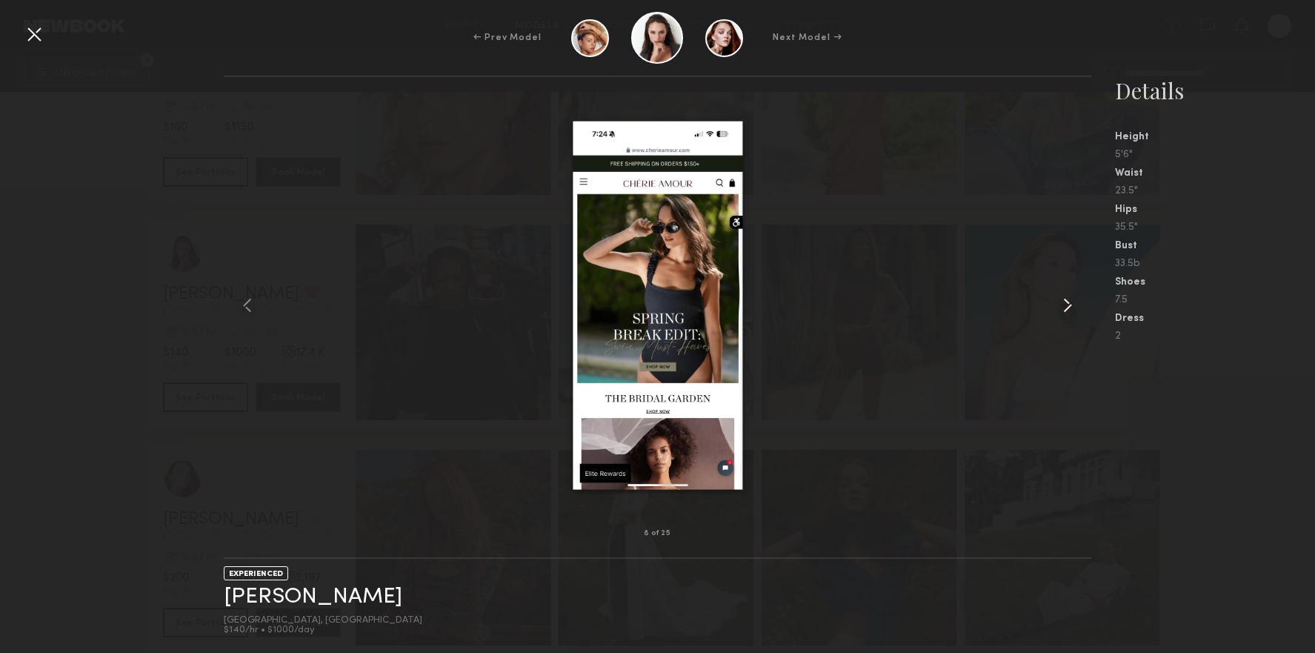
click at [1068, 301] on common-icon at bounding box center [1068, 305] width 24 height 24
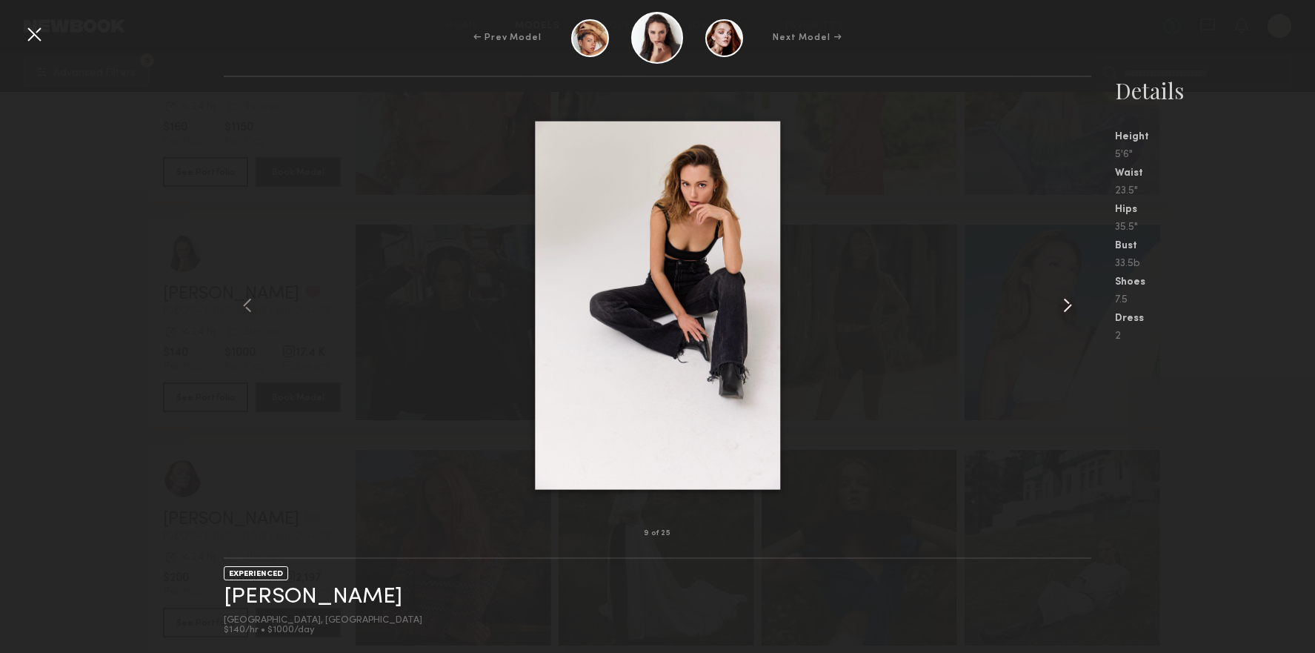
click at [1068, 301] on common-icon at bounding box center [1068, 305] width 24 height 24
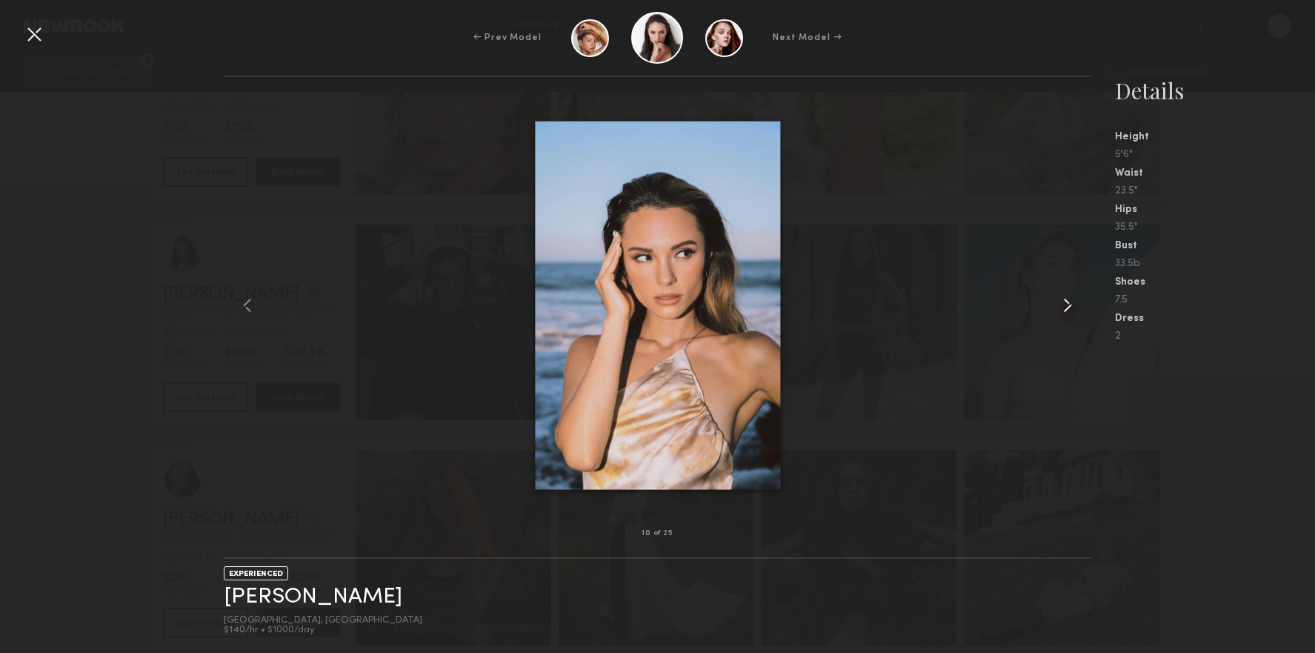
click at [1068, 301] on common-icon at bounding box center [1068, 305] width 24 height 24
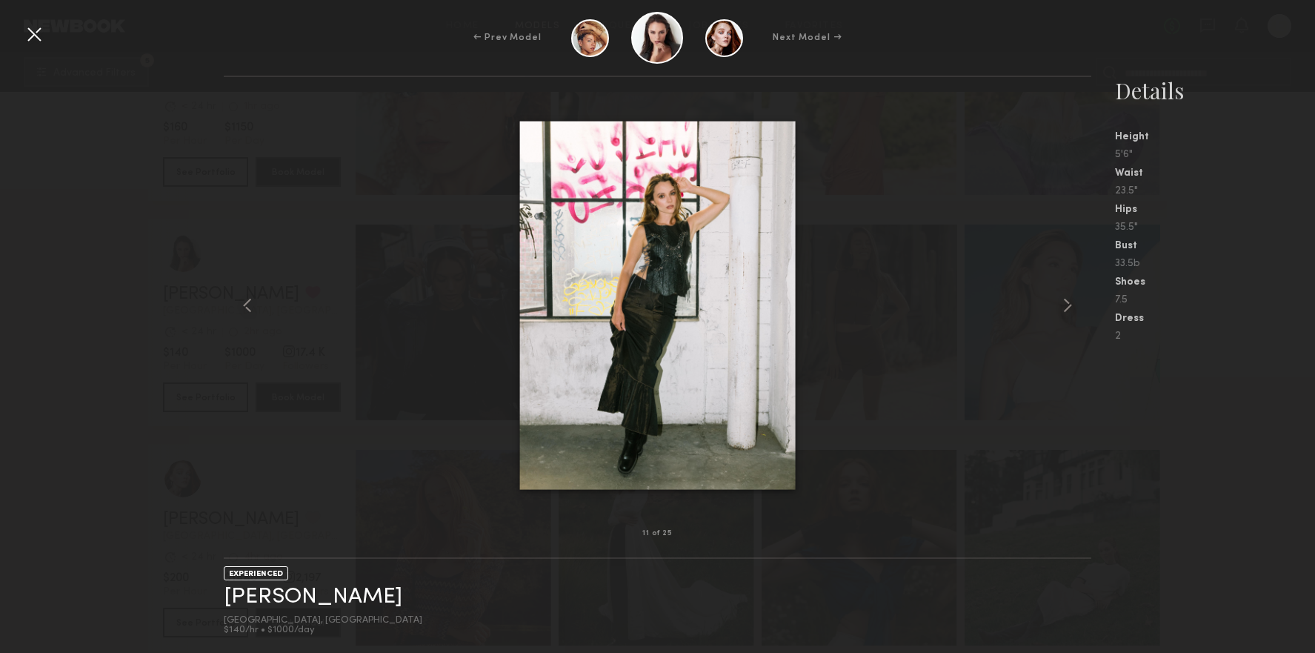
click at [1013, 307] on div at bounding box center [658, 305] width 868 height 409
click at [35, 30] on div at bounding box center [34, 34] width 24 height 24
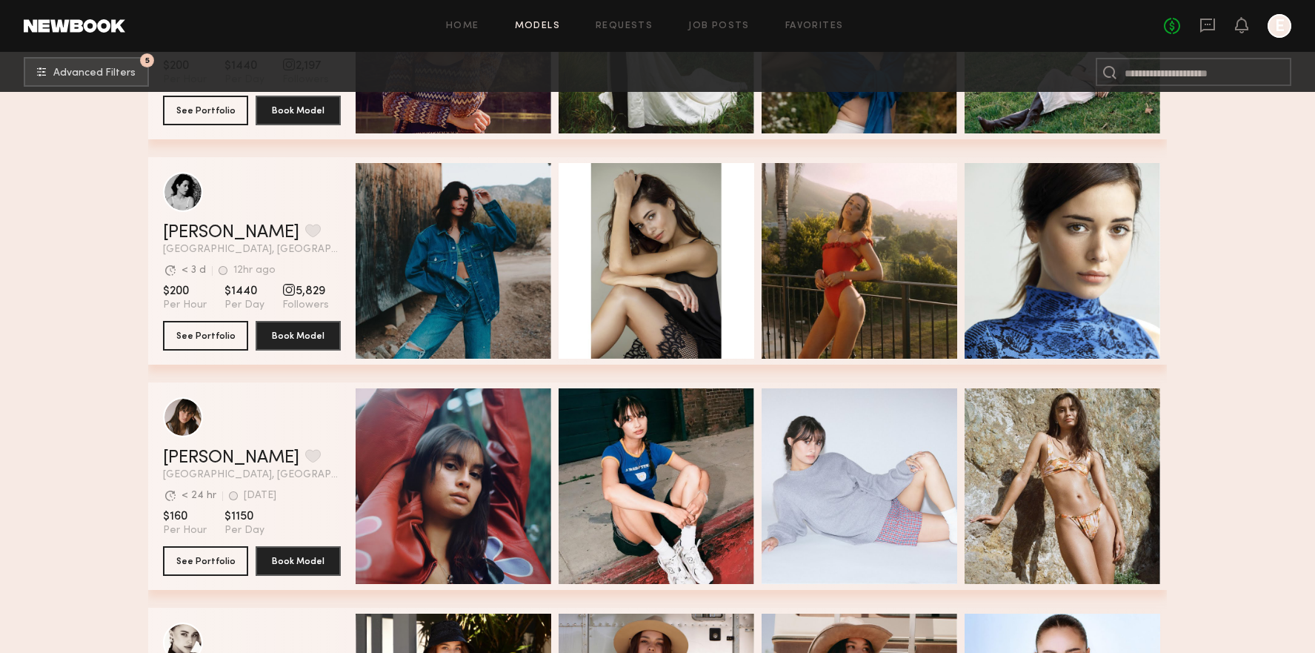
scroll to position [11679, 0]
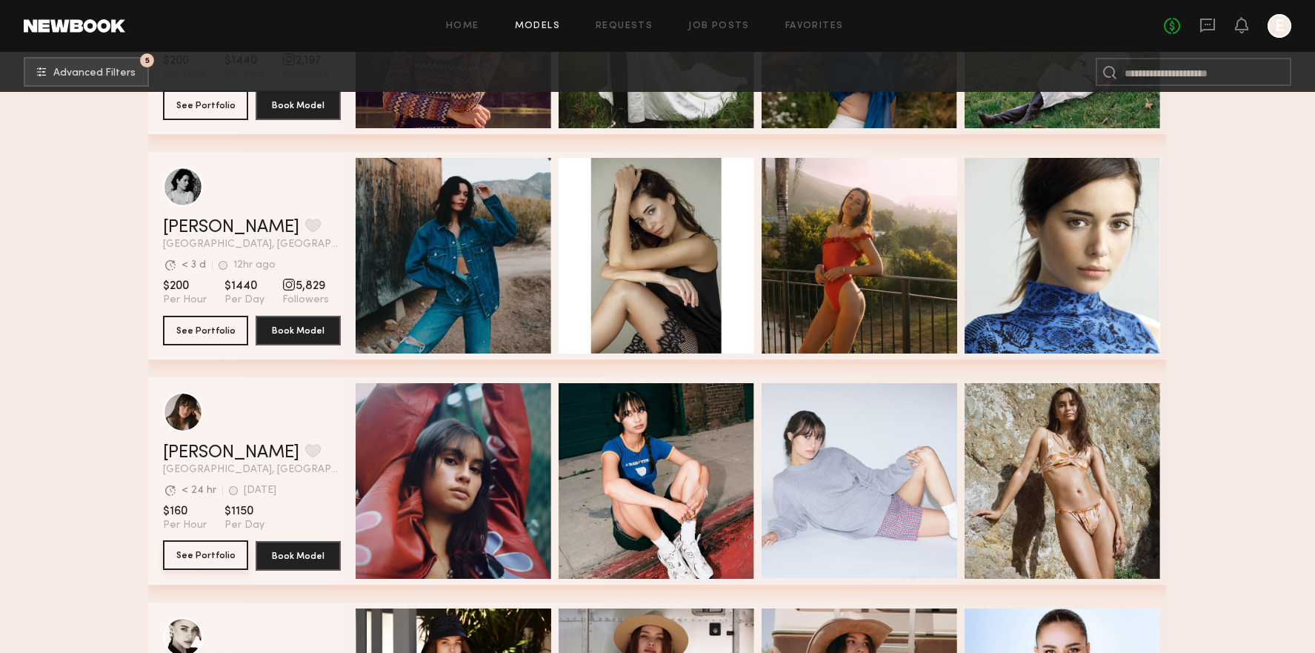
click at [204, 566] on button "See Portfolio" at bounding box center [205, 555] width 85 height 30
drag, startPoint x: 171, startPoint y: 447, endPoint x: 219, endPoint y: 450, distance: 48.2
click at [219, 450] on div "Abby S. Favorite Los Angeles, CA Avg. request response time < 24 hr 1d ago Last…" at bounding box center [657, 480] width 1019 height 207
copy link "Abby S"
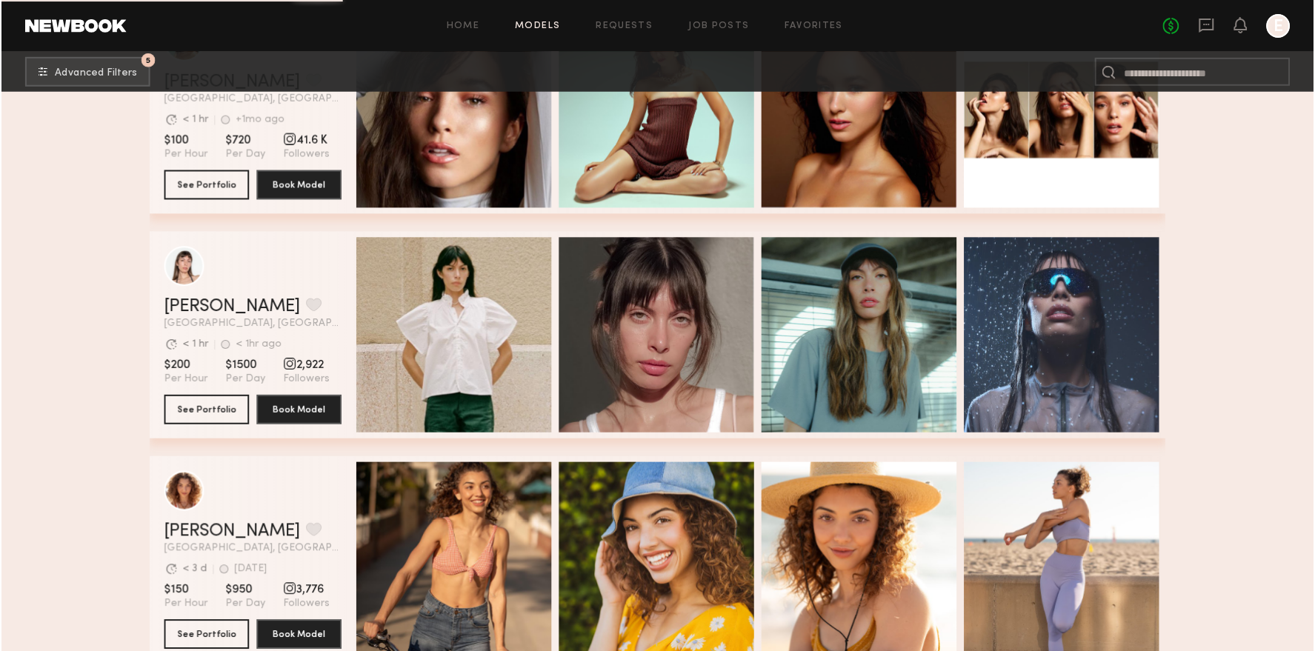
scroll to position [13243, 0]
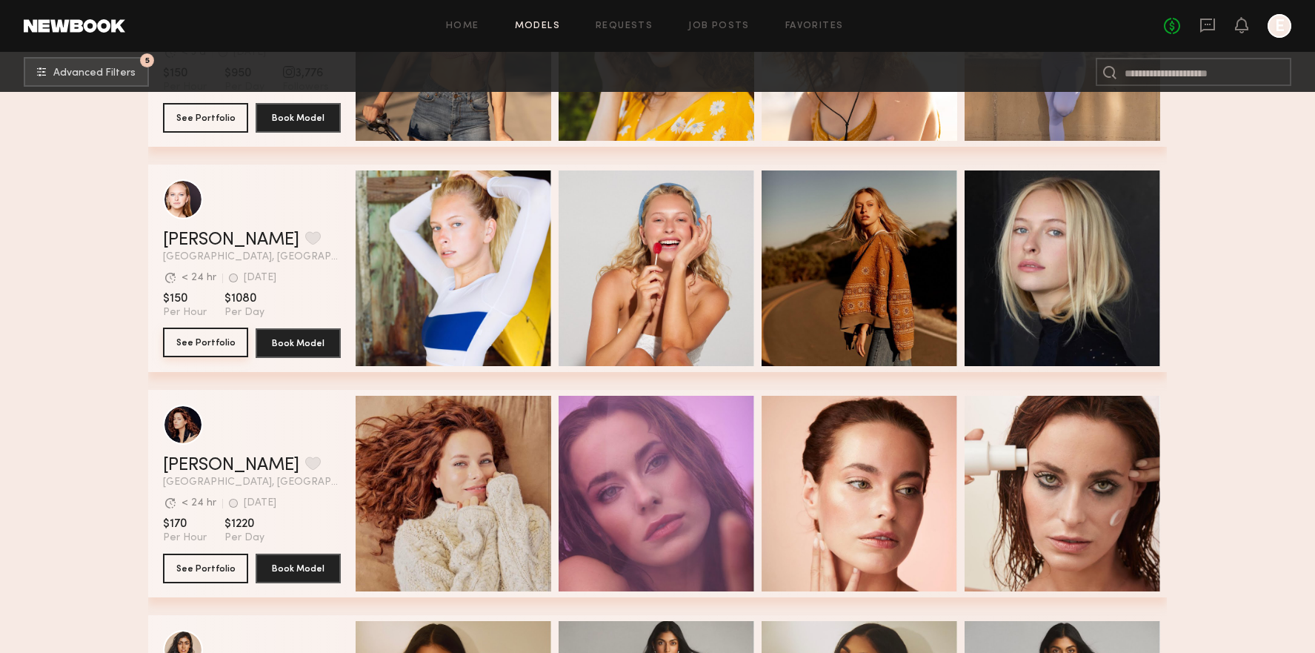
click at [219, 344] on button "See Portfolio" at bounding box center [205, 342] width 85 height 30
click at [305, 243] on button "grid" at bounding box center [313, 237] width 16 height 13
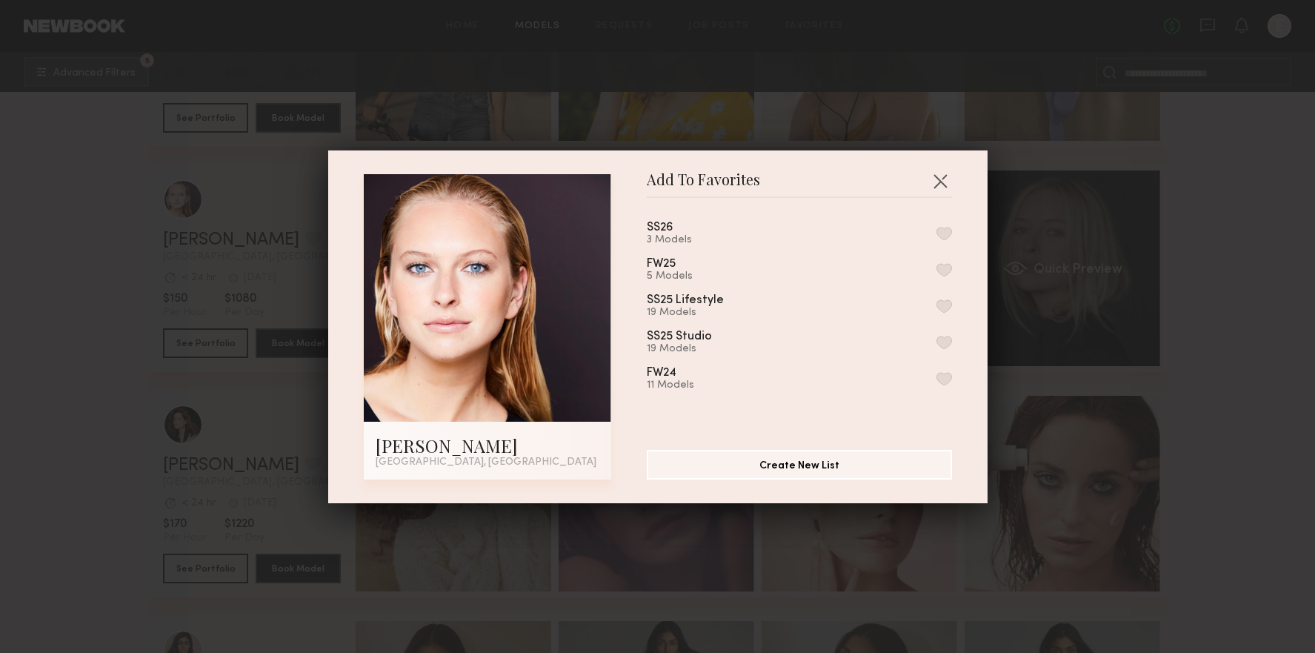
drag, startPoint x: 1098, startPoint y: 270, endPoint x: 983, endPoint y: 264, distance: 115.0
click at [1076, 268] on div "Add To Favorites Savanna G. Los Angeles, CA Add To Favorites SS26 3 Models FW25…" at bounding box center [657, 326] width 1315 height 653
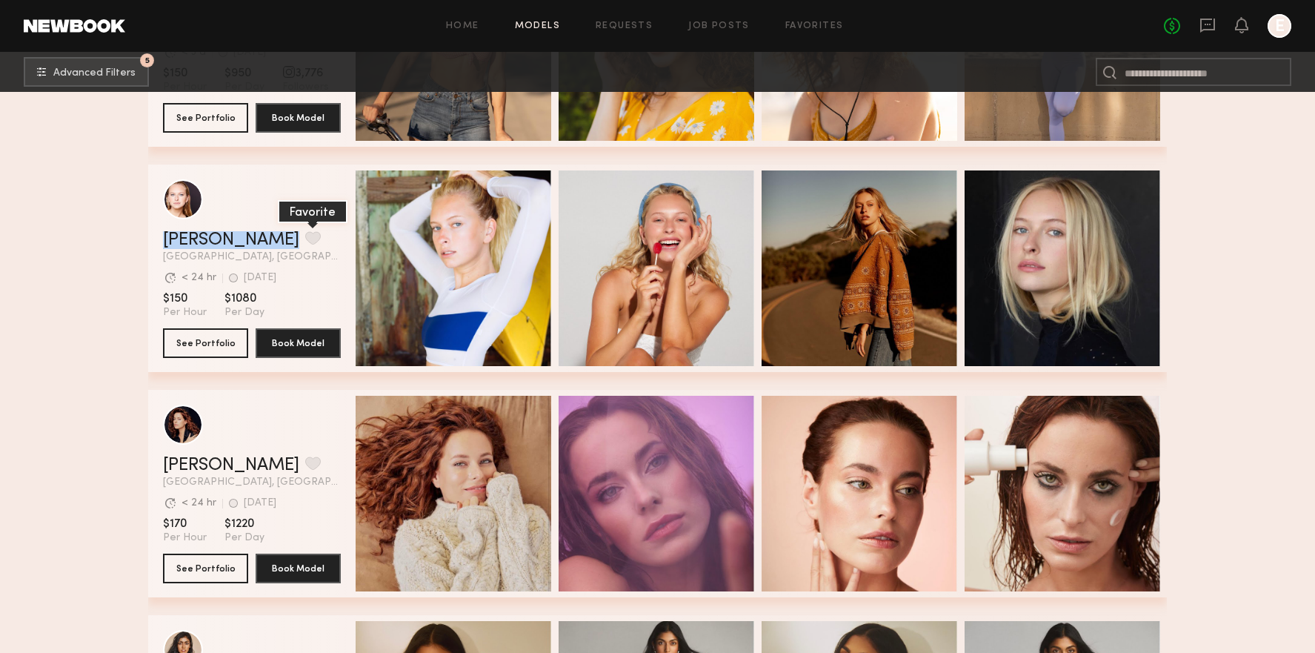
drag, startPoint x: 168, startPoint y: 239, endPoint x: 261, endPoint y: 232, distance: 93.6
click at [261, 232] on div "Savanna G. Favorite Los Angeles, CA Avg. request response time < 24 hr 1d ago L…" at bounding box center [657, 267] width 1019 height 207
copy div "Savanna G. Favorite"
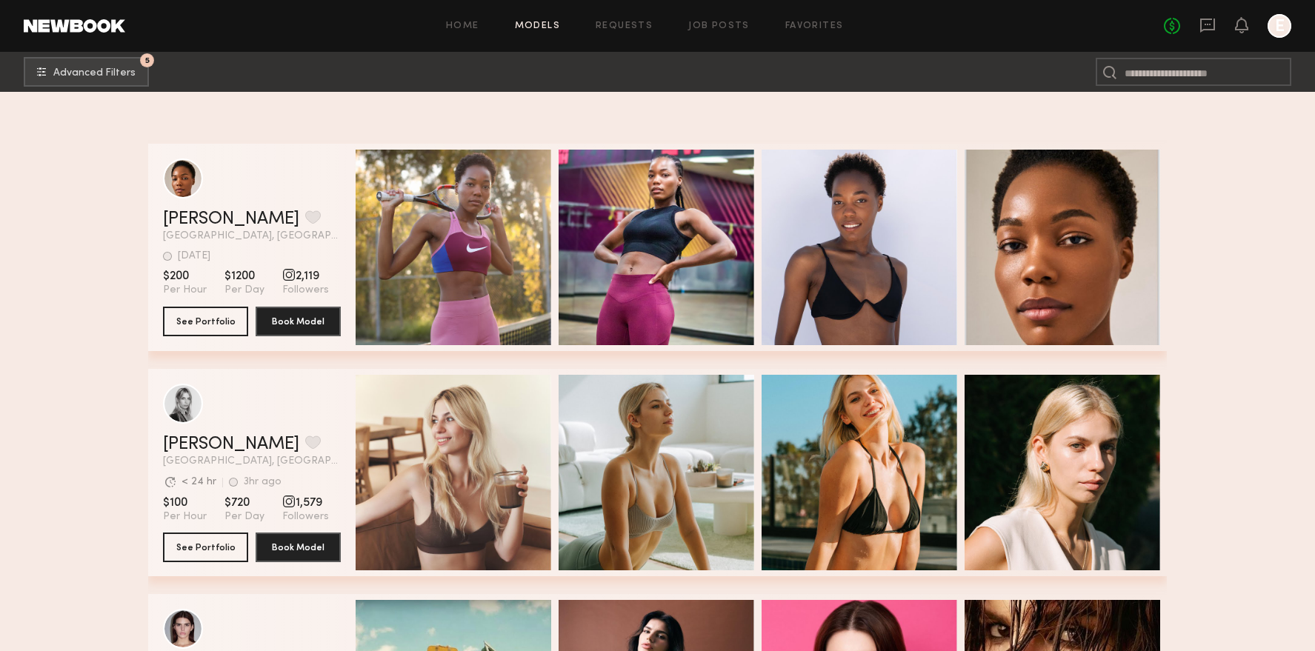
scroll to position [18985, 0]
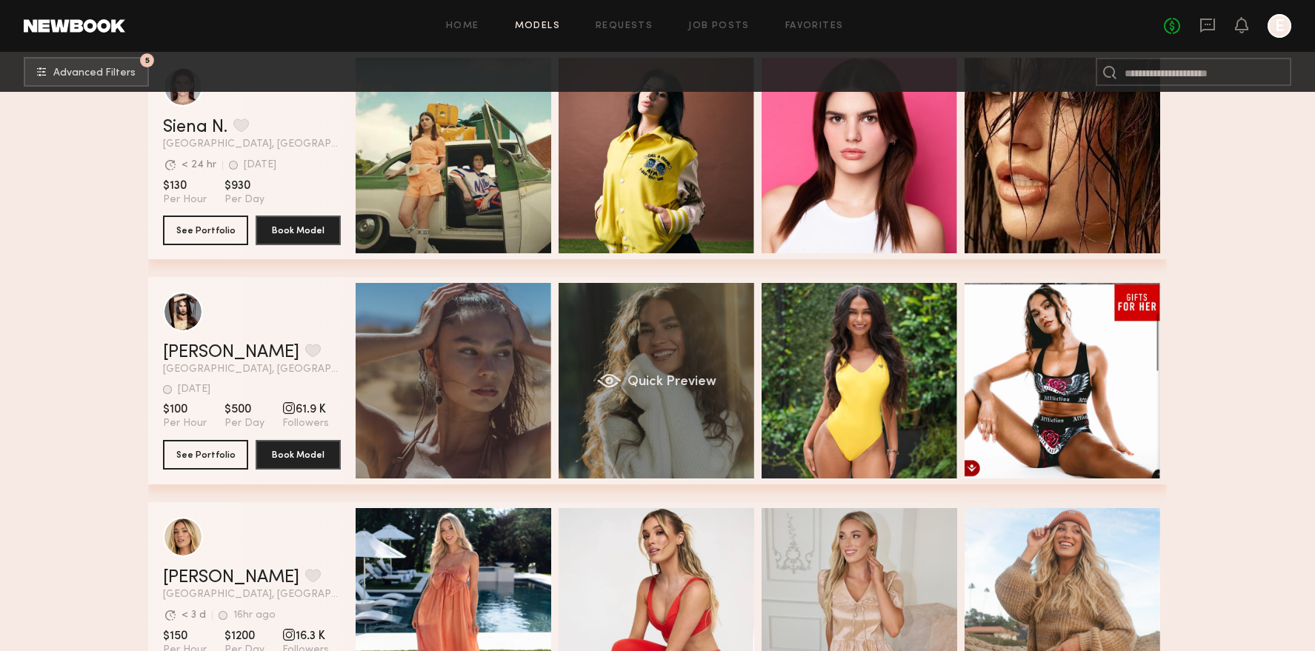
click at [720, 453] on div "Quick Preview" at bounding box center [657, 381] width 196 height 196
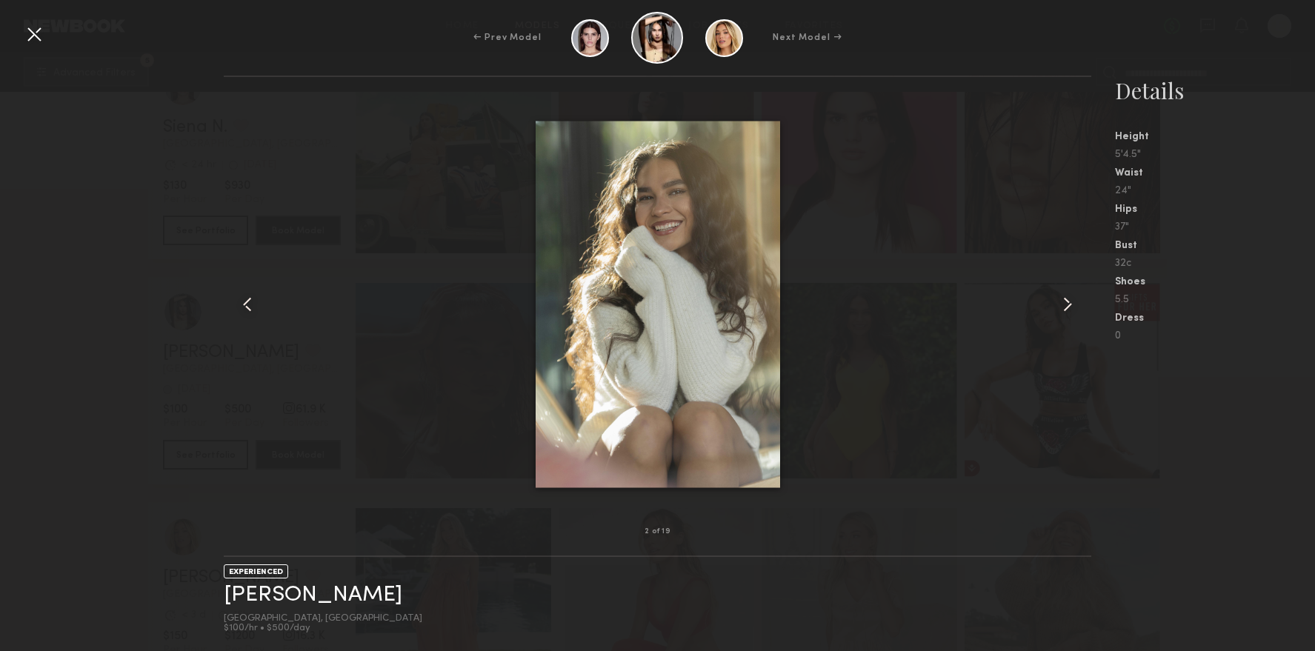
click at [24, 36] on div at bounding box center [34, 34] width 24 height 24
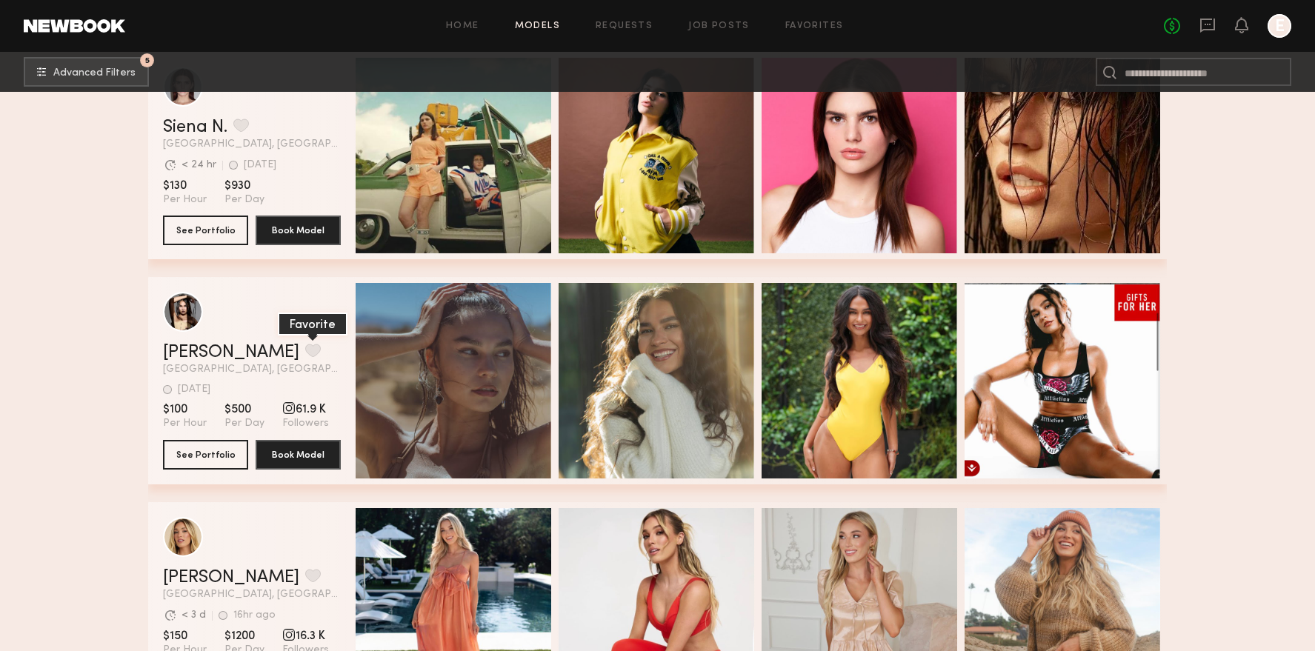
click at [305, 345] on button "grid" at bounding box center [313, 350] width 16 height 13
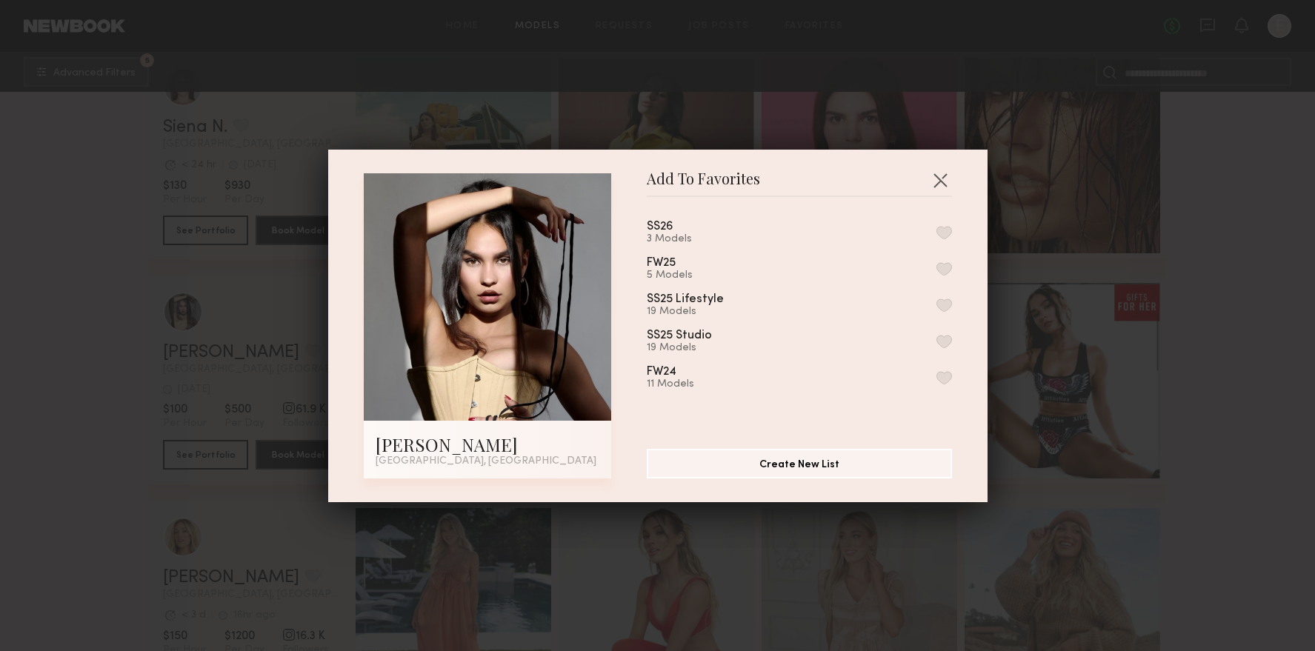
click at [937, 231] on button "button" at bounding box center [944, 232] width 16 height 13
drag, startPoint x: 948, startPoint y: 179, endPoint x: 927, endPoint y: 179, distance: 21.5
click at [948, 179] on button "button" at bounding box center [940, 180] width 24 height 24
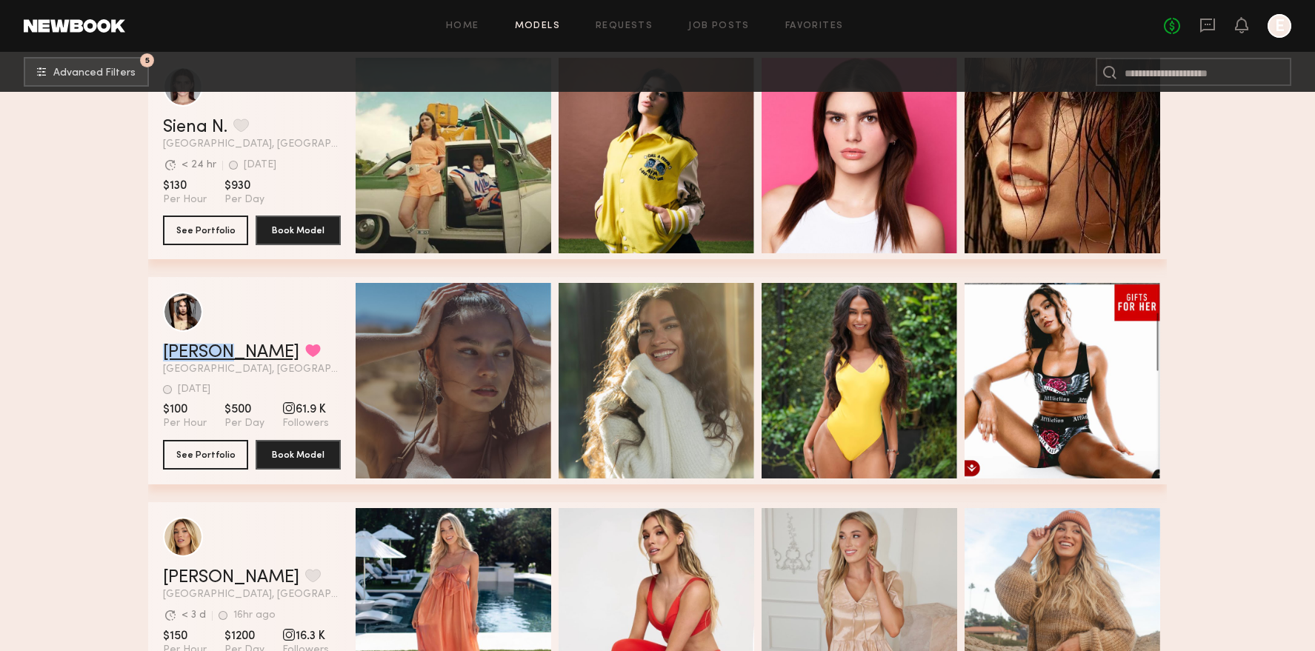
drag, startPoint x: 167, startPoint y: 352, endPoint x: 218, endPoint y: 350, distance: 50.4
click at [218, 350] on div "Skye P. Favorited Los Angeles, CA 3d ago Last Online View Portfolio 3d ago Last…" at bounding box center [657, 380] width 1019 height 207
copy link "Skye P."
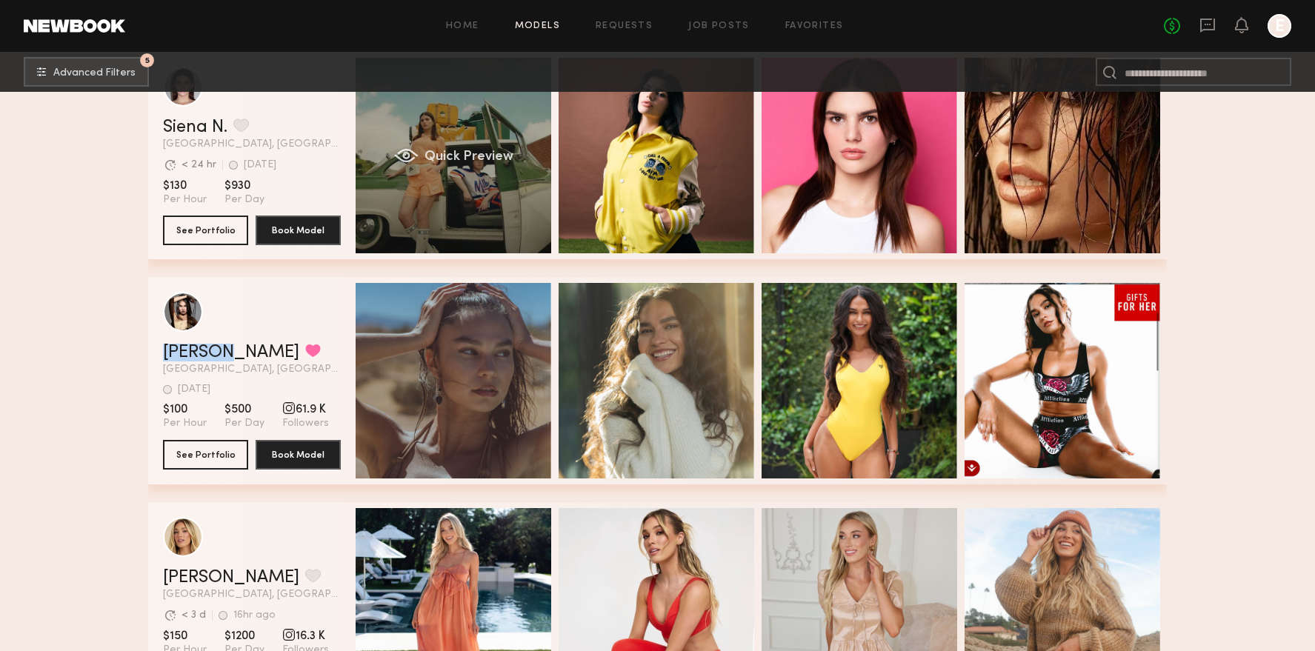
scroll to position [19867, 0]
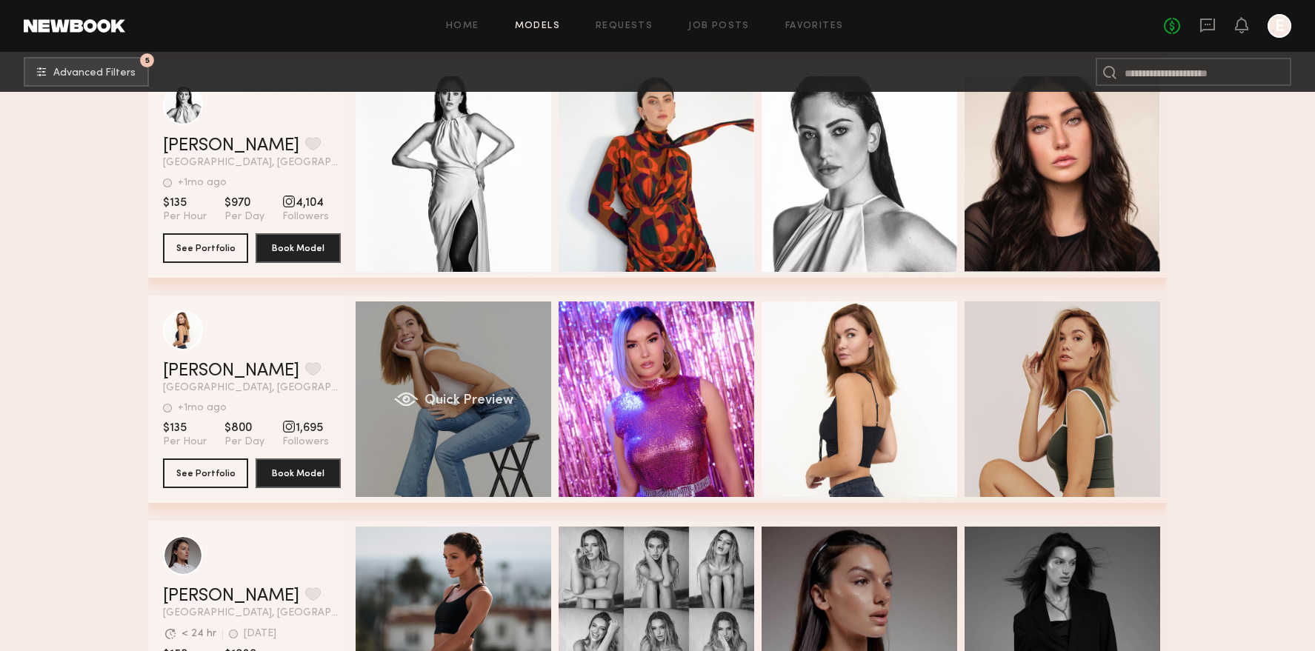
click at [465, 461] on div "Quick Preview" at bounding box center [454, 399] width 196 height 196
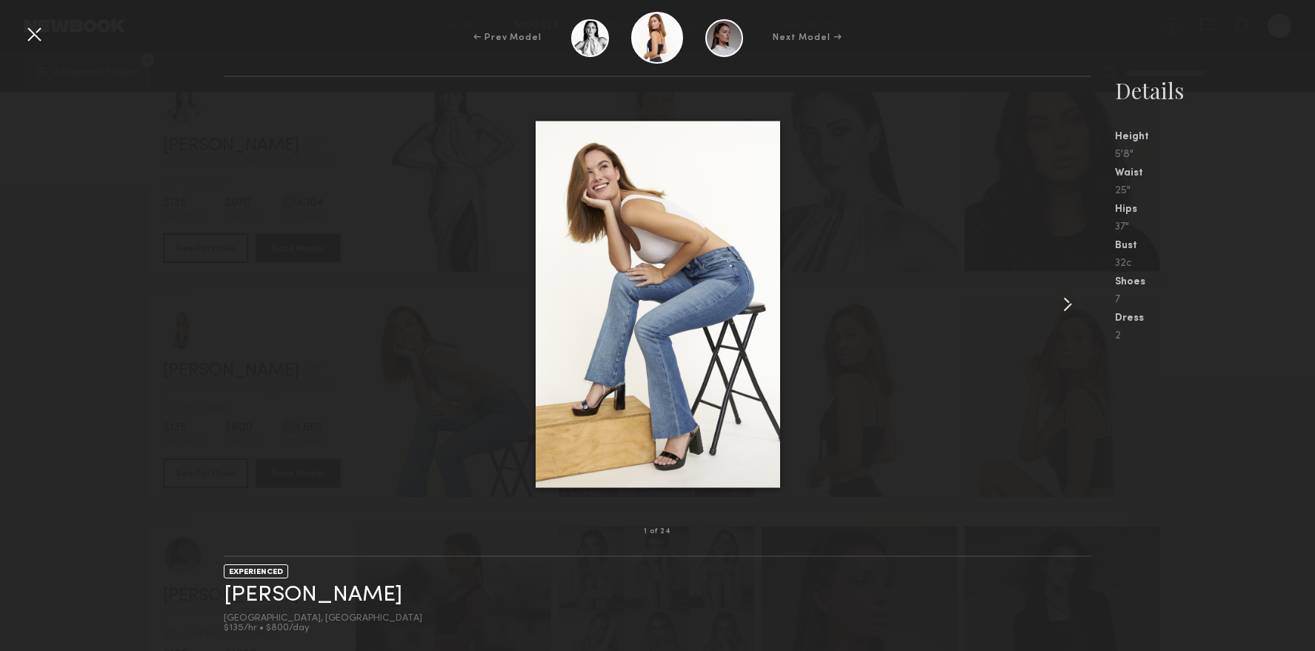
click at [1067, 304] on common-icon at bounding box center [1068, 305] width 24 height 24
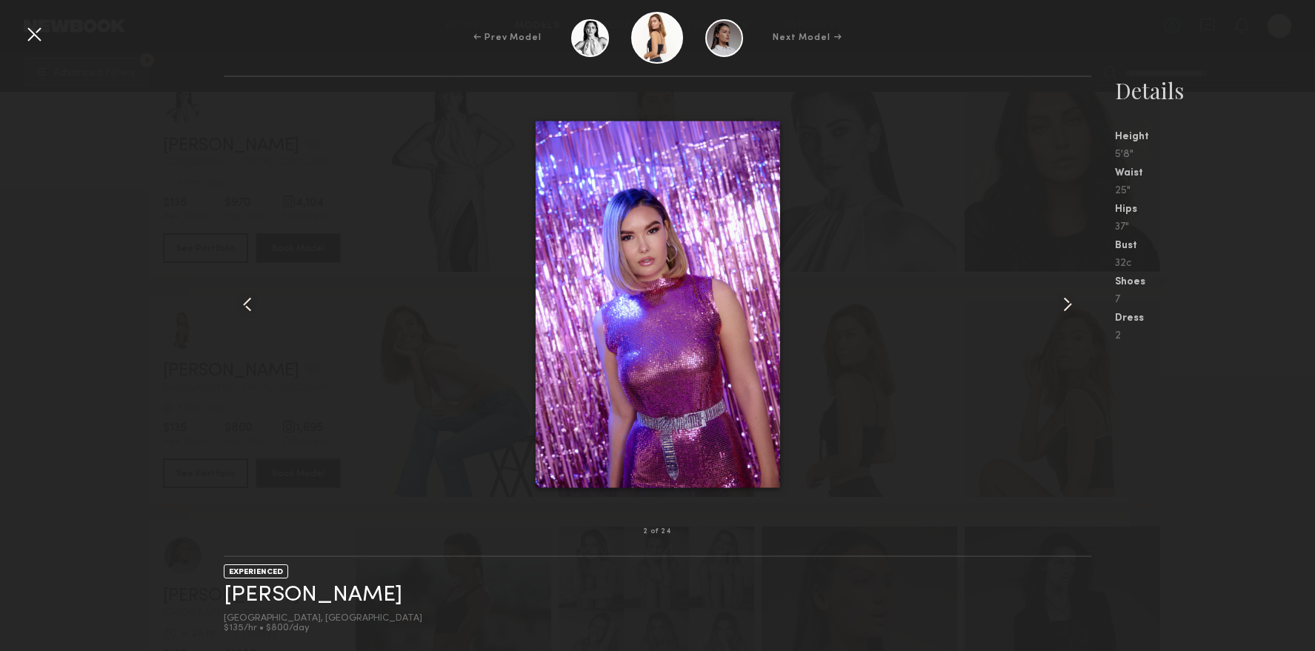
click at [1067, 304] on common-icon at bounding box center [1068, 305] width 24 height 24
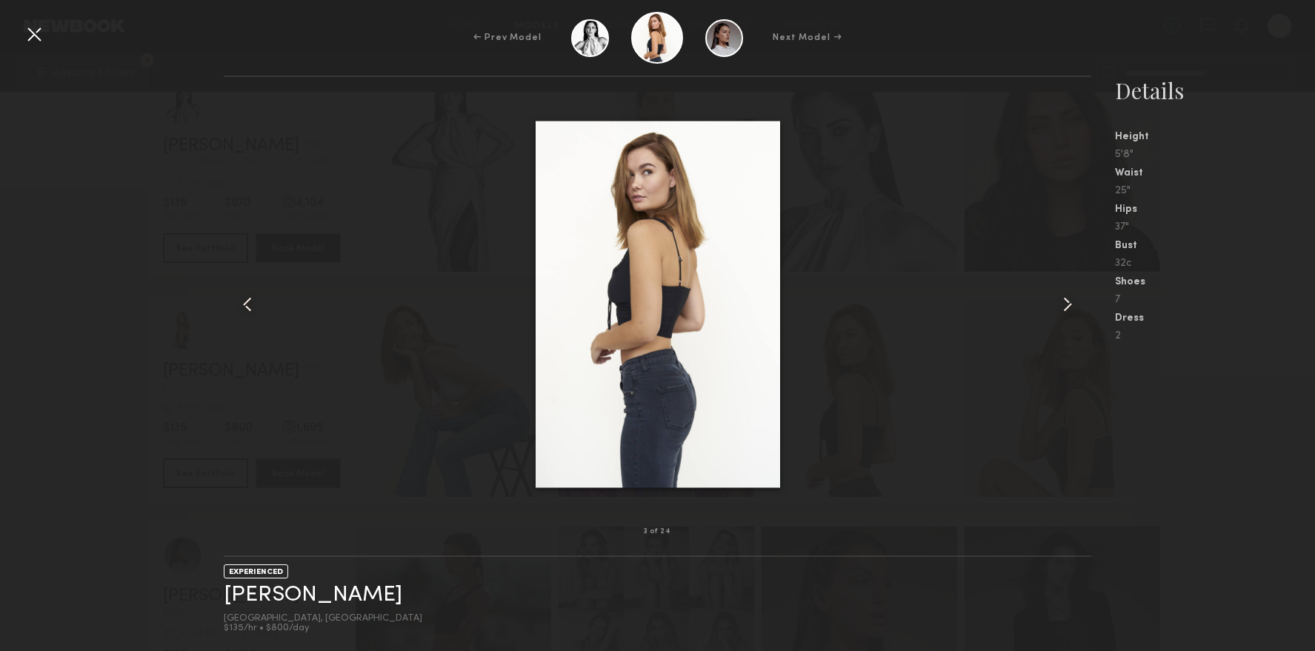
click at [1067, 304] on common-icon at bounding box center [1068, 305] width 24 height 24
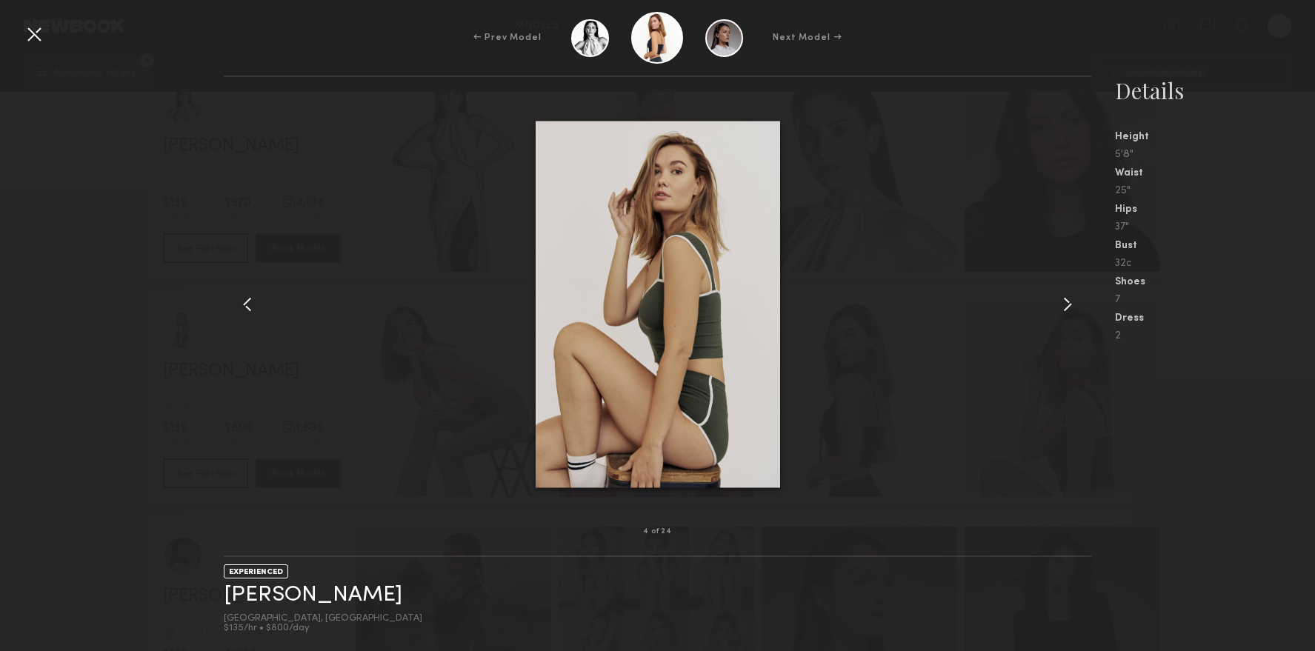
click at [1067, 304] on common-icon at bounding box center [1068, 305] width 24 height 24
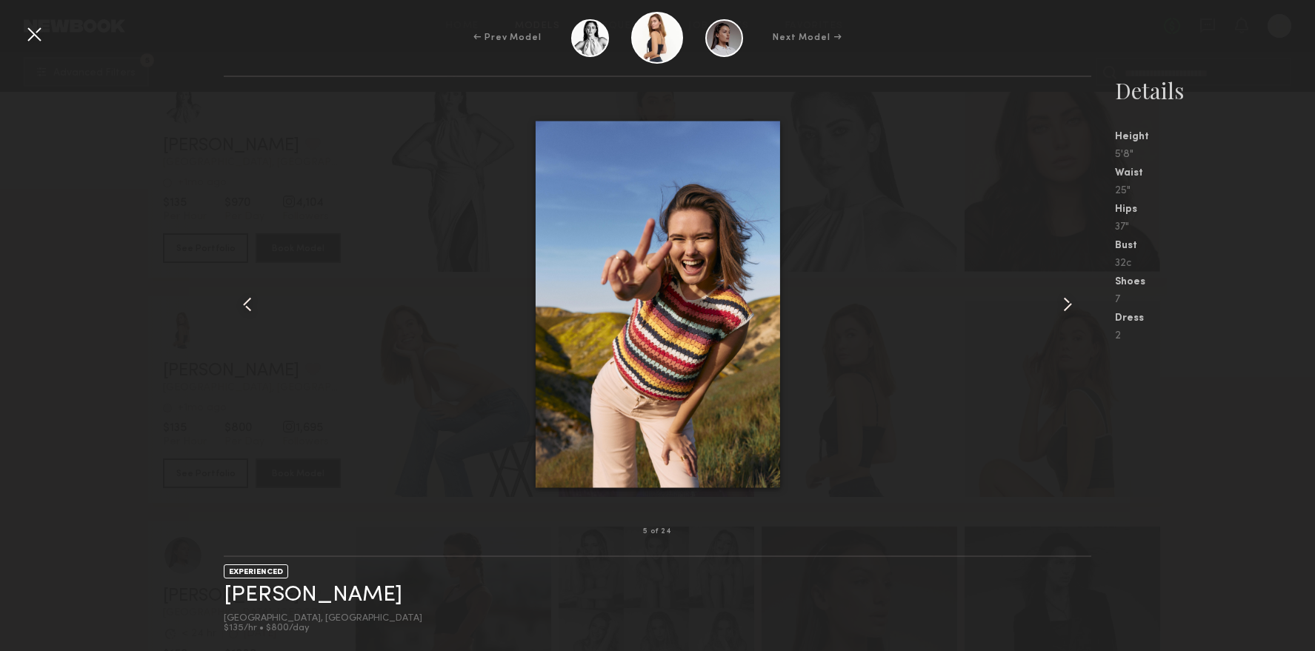
click at [1067, 303] on common-icon at bounding box center [1068, 305] width 24 height 24
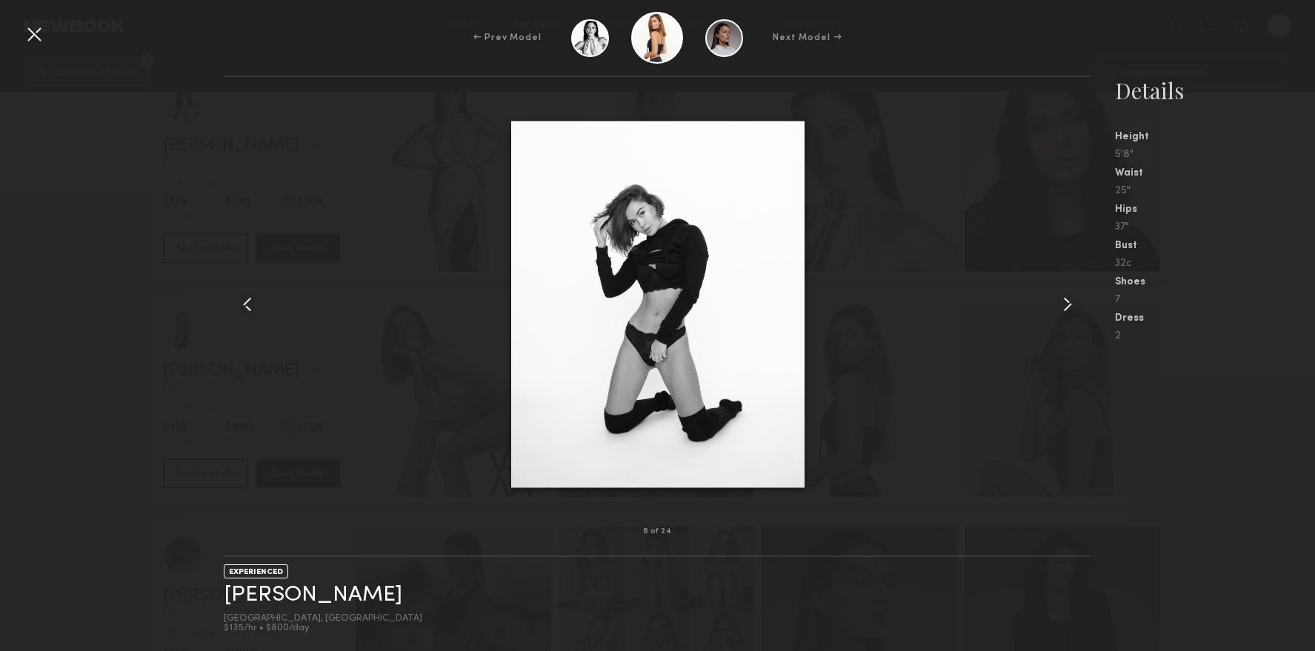
click at [1067, 303] on common-icon at bounding box center [1068, 305] width 24 height 24
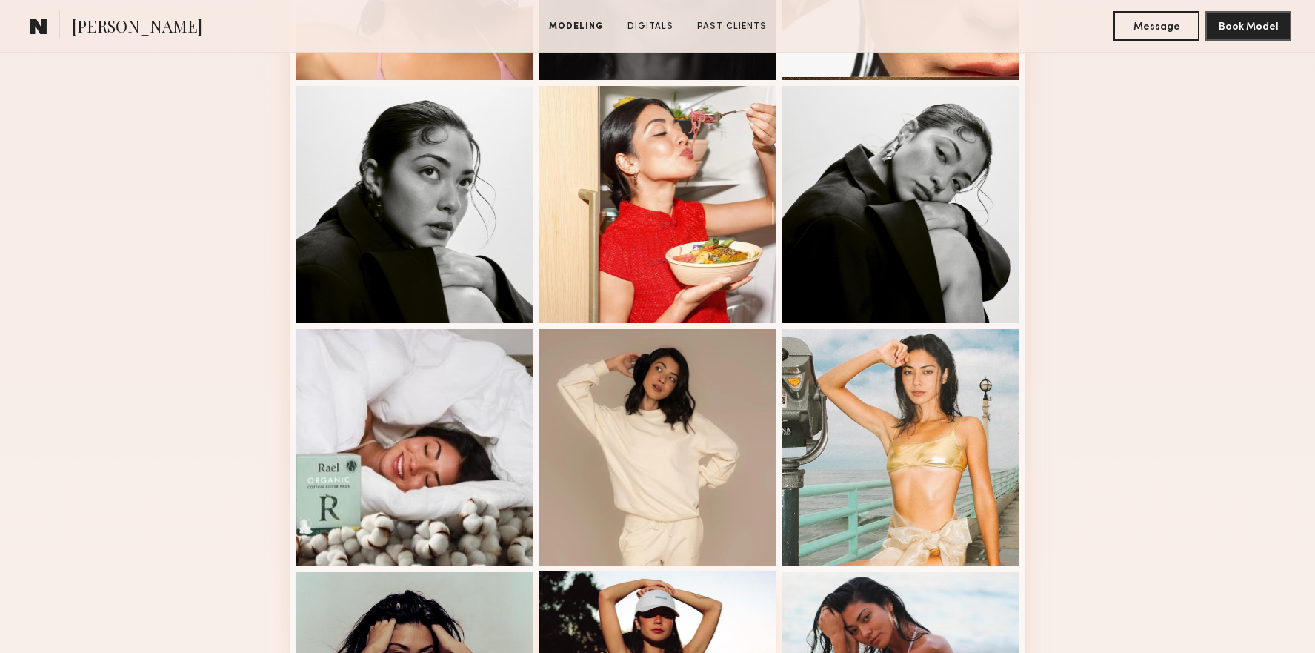
scroll to position [828, 0]
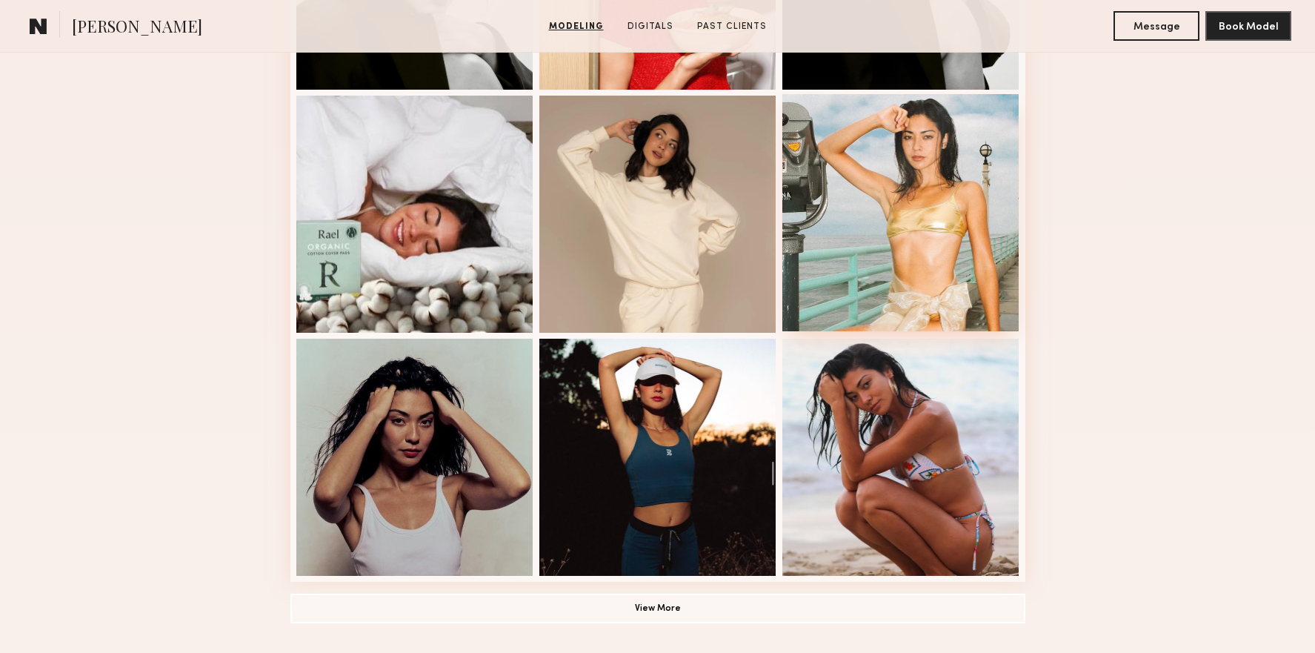
click at [855, 195] on div at bounding box center [900, 212] width 237 height 237
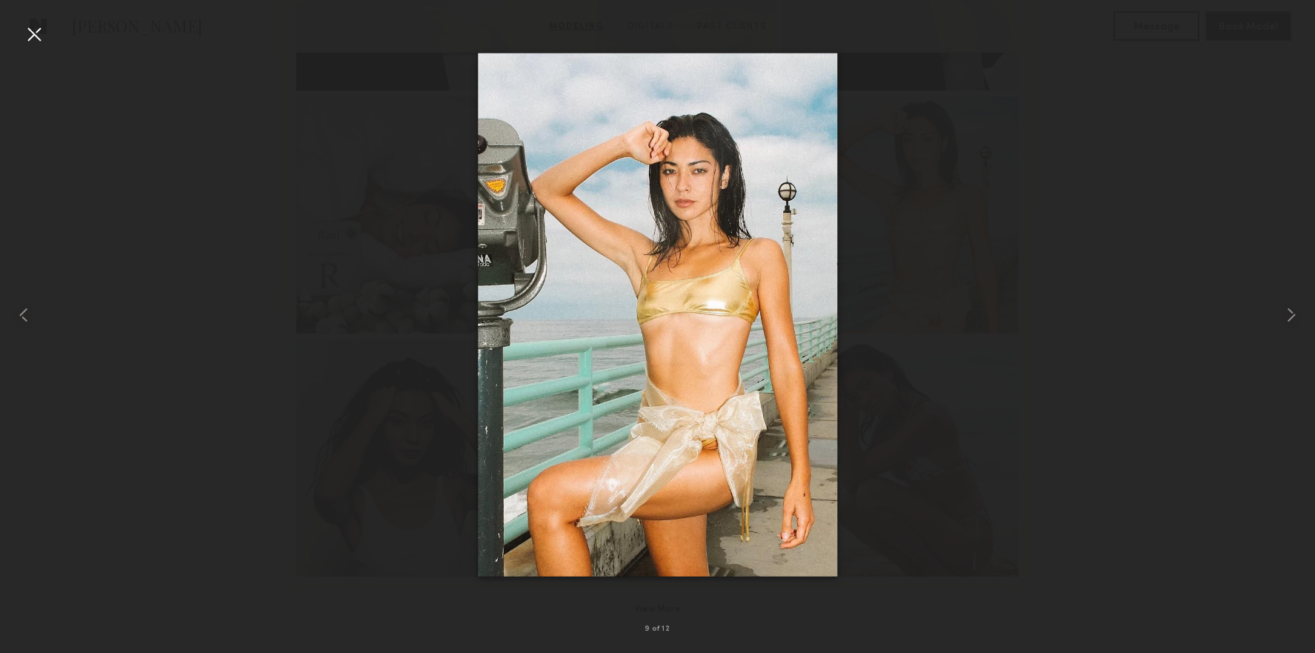
drag, startPoint x: 579, startPoint y: 220, endPoint x: 738, endPoint y: 21, distance: 254.5
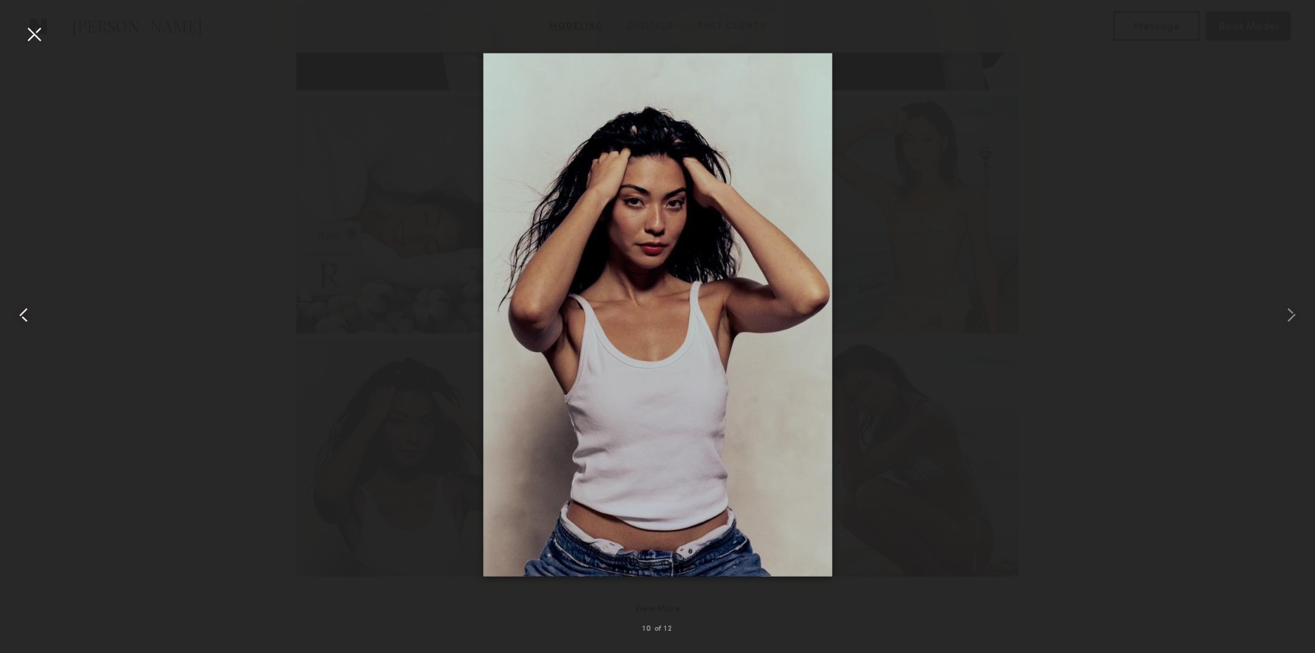
drag, startPoint x: 24, startPoint y: 26, endPoint x: 33, endPoint y: 30, distance: 9.0
click at [29, 27] on div at bounding box center [34, 34] width 24 height 24
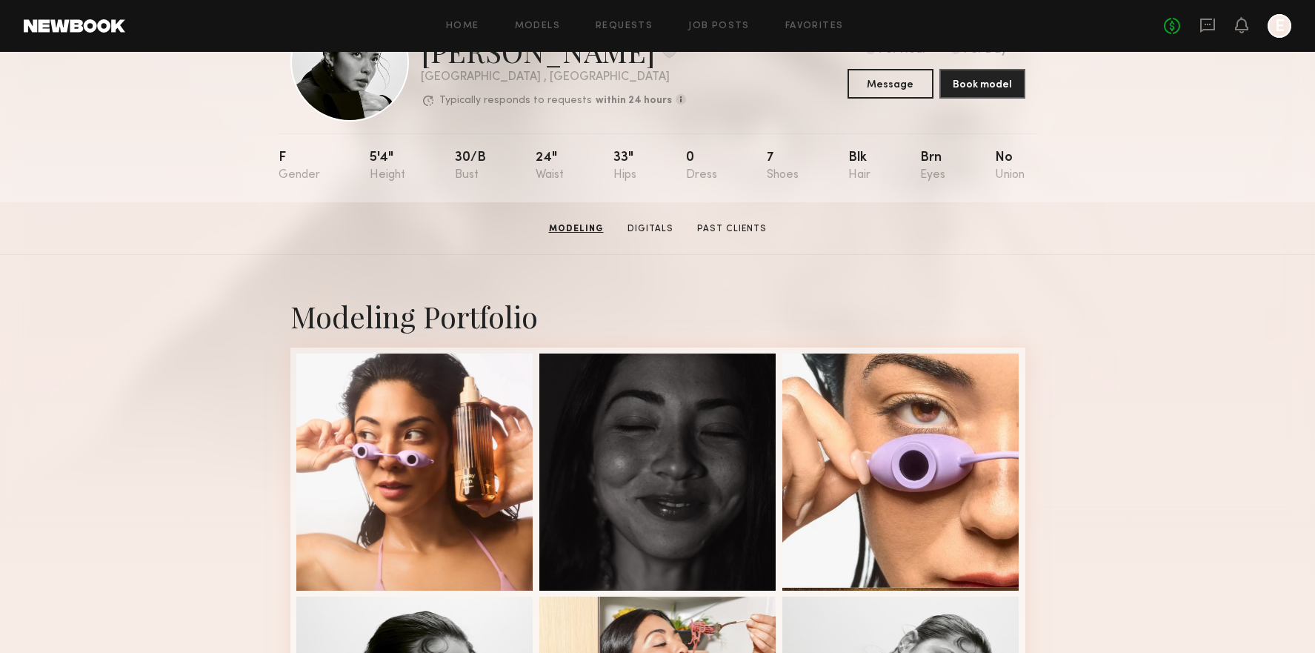
scroll to position [0, 0]
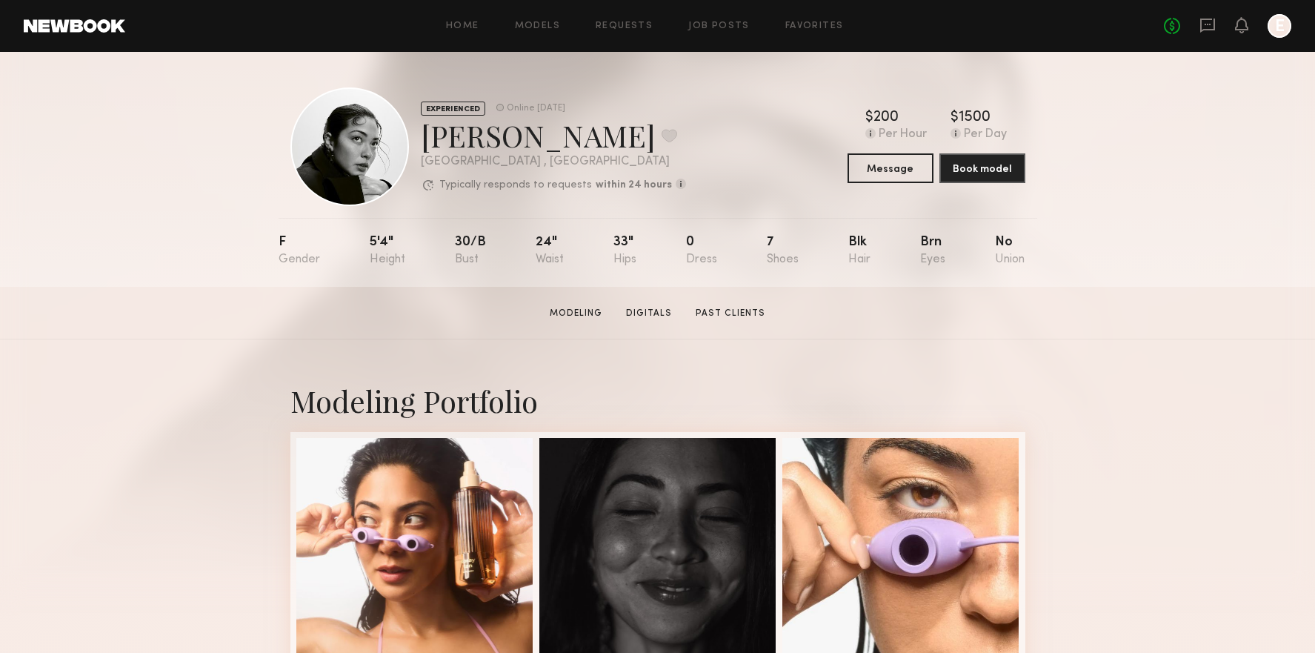
drag, startPoint x: 481, startPoint y: 132, endPoint x: 340, endPoint y: 88, distance: 147.4
click at [479, 131] on div "Natalie U. Favorite" at bounding box center [553, 135] width 265 height 39
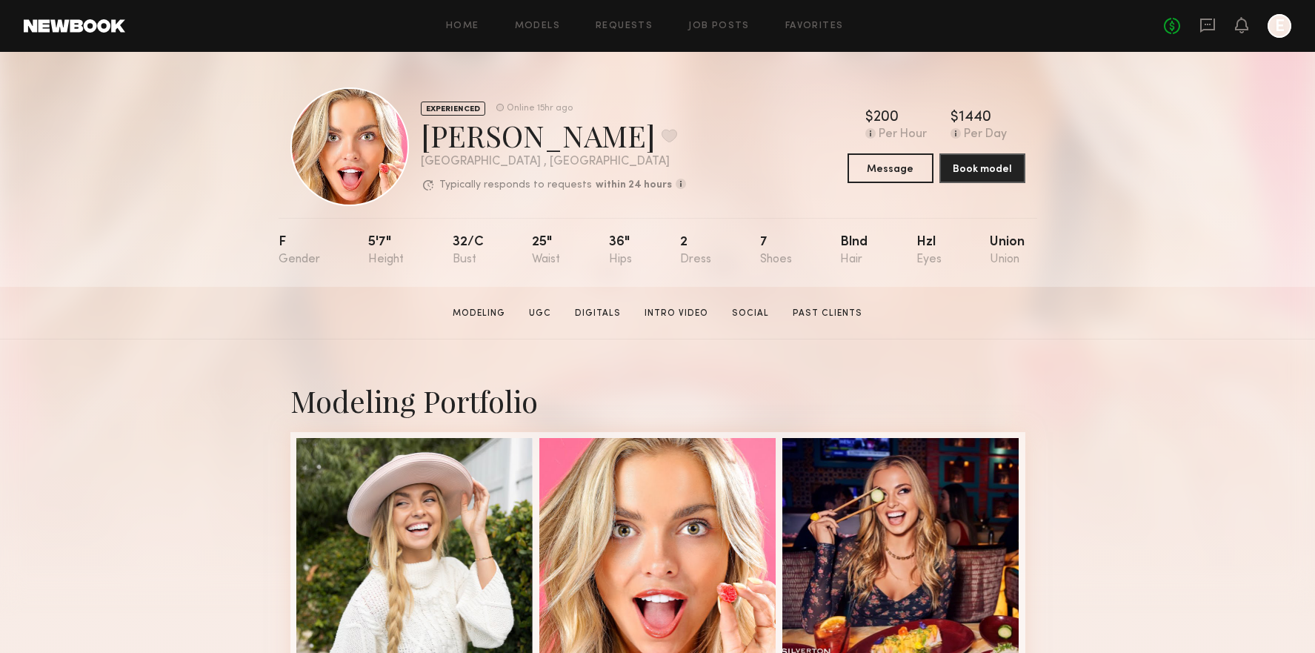
click at [364, 333] on section "[PERSON_NAME] Modeling UGC Digitals Intro Video Social Past Clients Message Boo…" at bounding box center [657, 313] width 1315 height 53
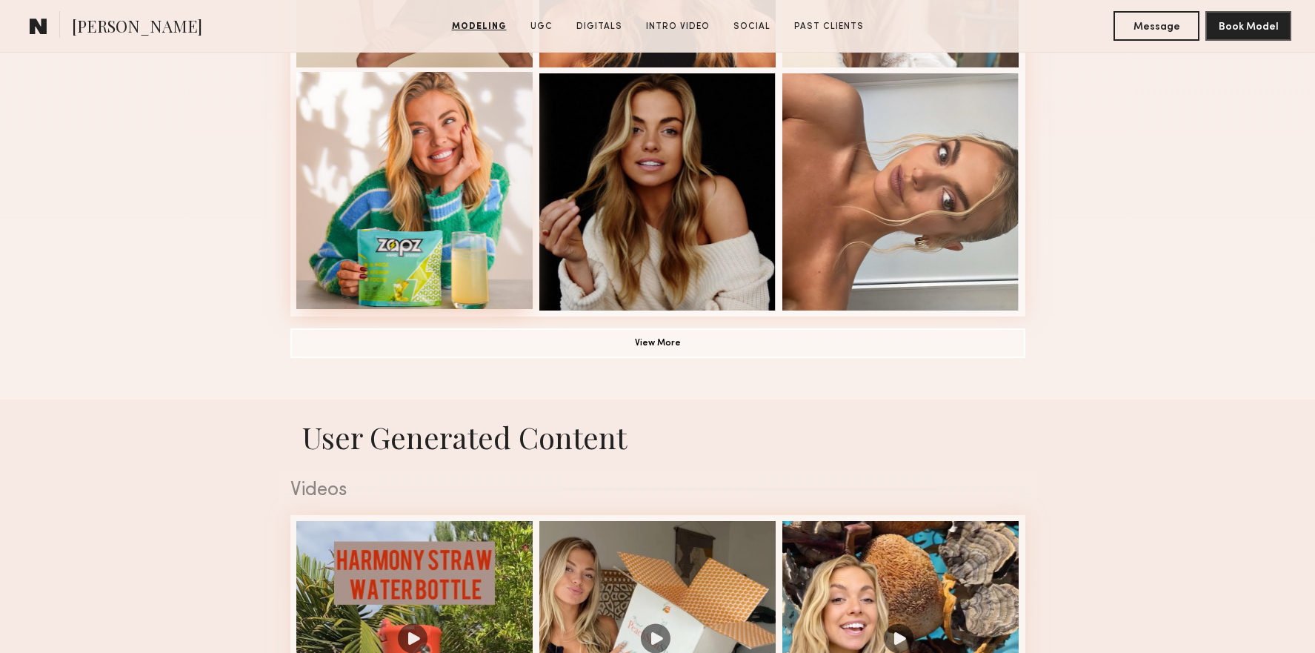
scroll to position [974, 0]
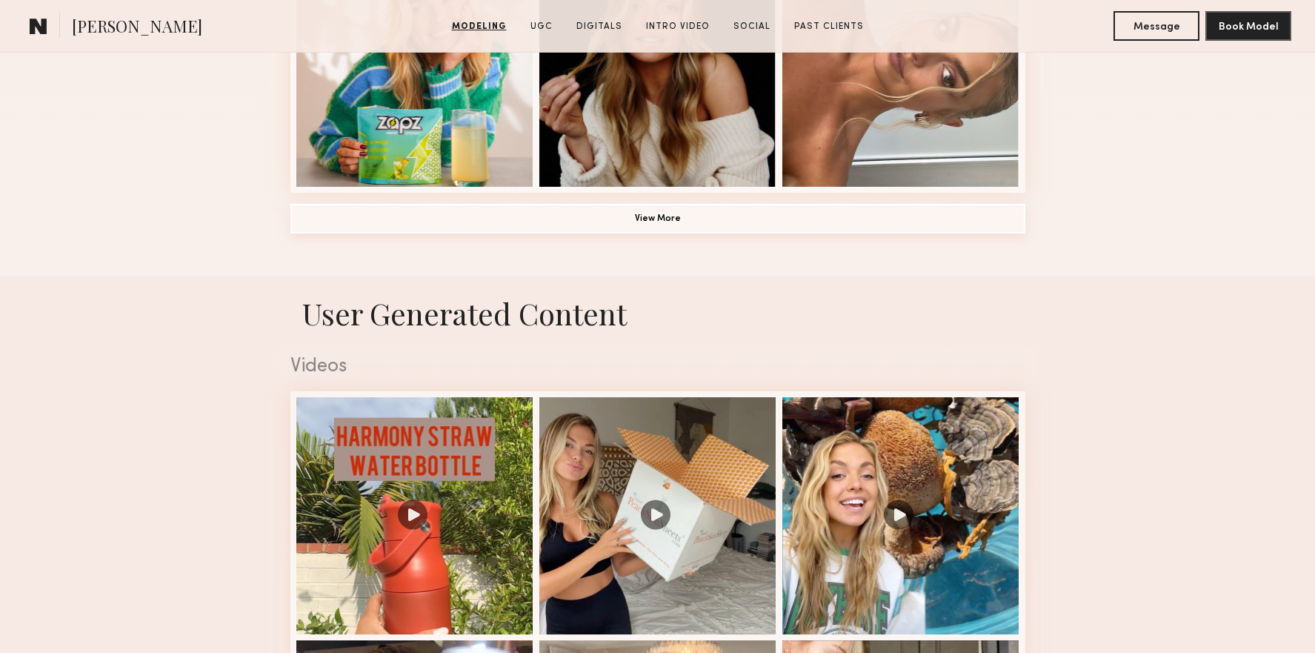
click at [612, 228] on button "View More" at bounding box center [657, 219] width 735 height 30
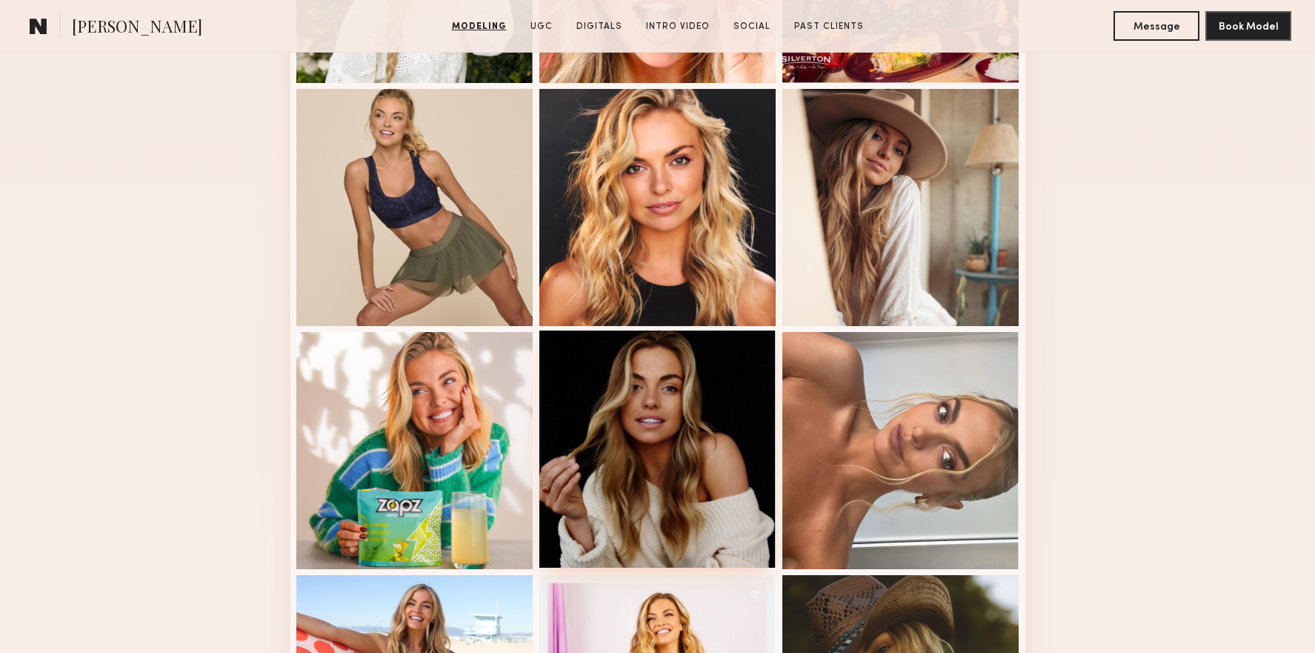
scroll to position [454, 0]
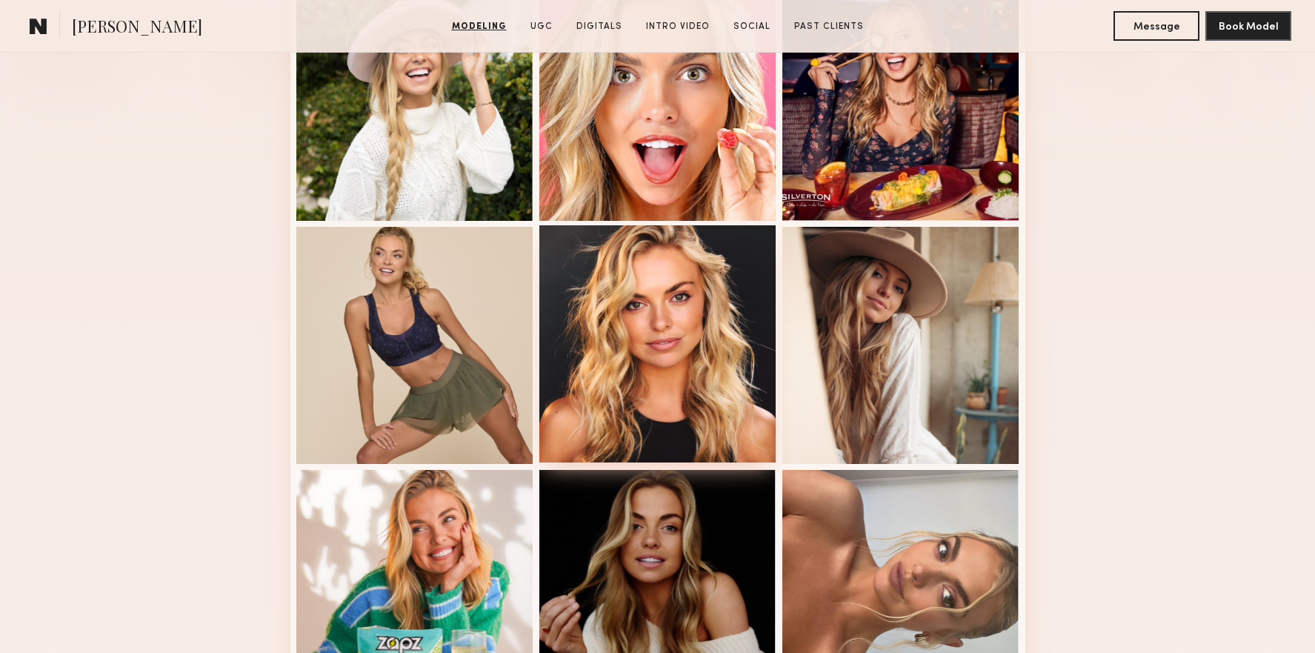
click at [669, 339] on div at bounding box center [657, 343] width 237 height 237
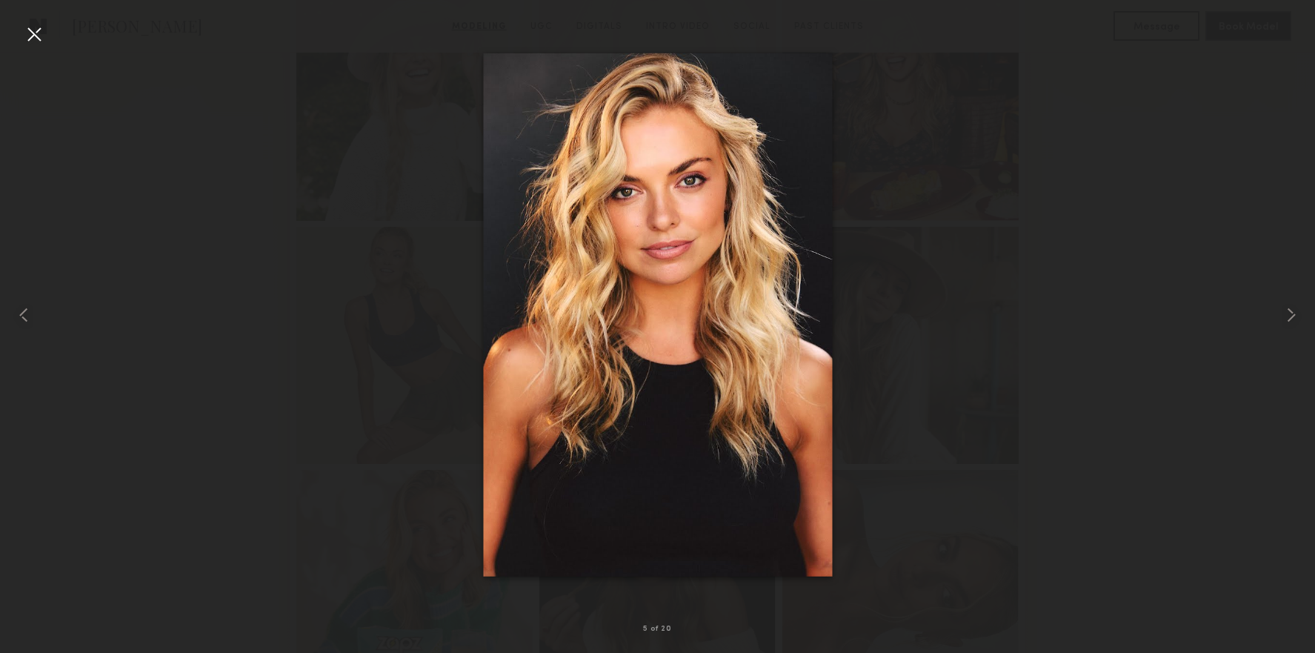
drag, startPoint x: 664, startPoint y: 341, endPoint x: 403, endPoint y: 0, distance: 429.1
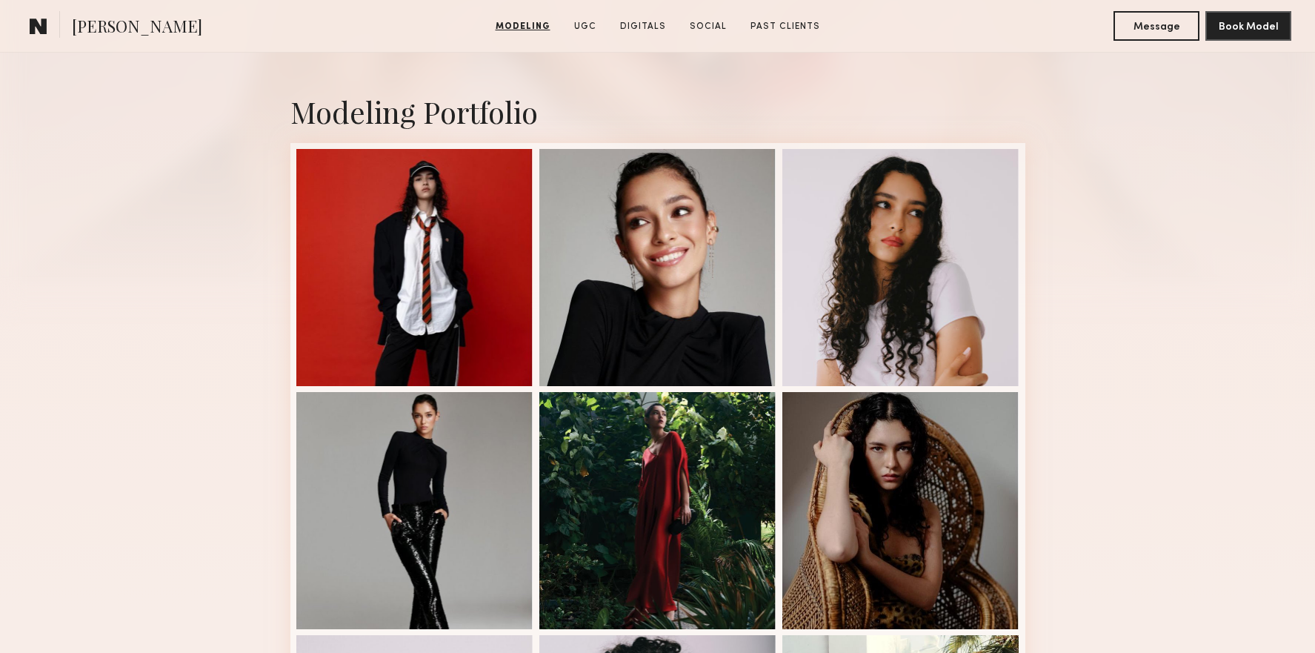
scroll to position [245, 0]
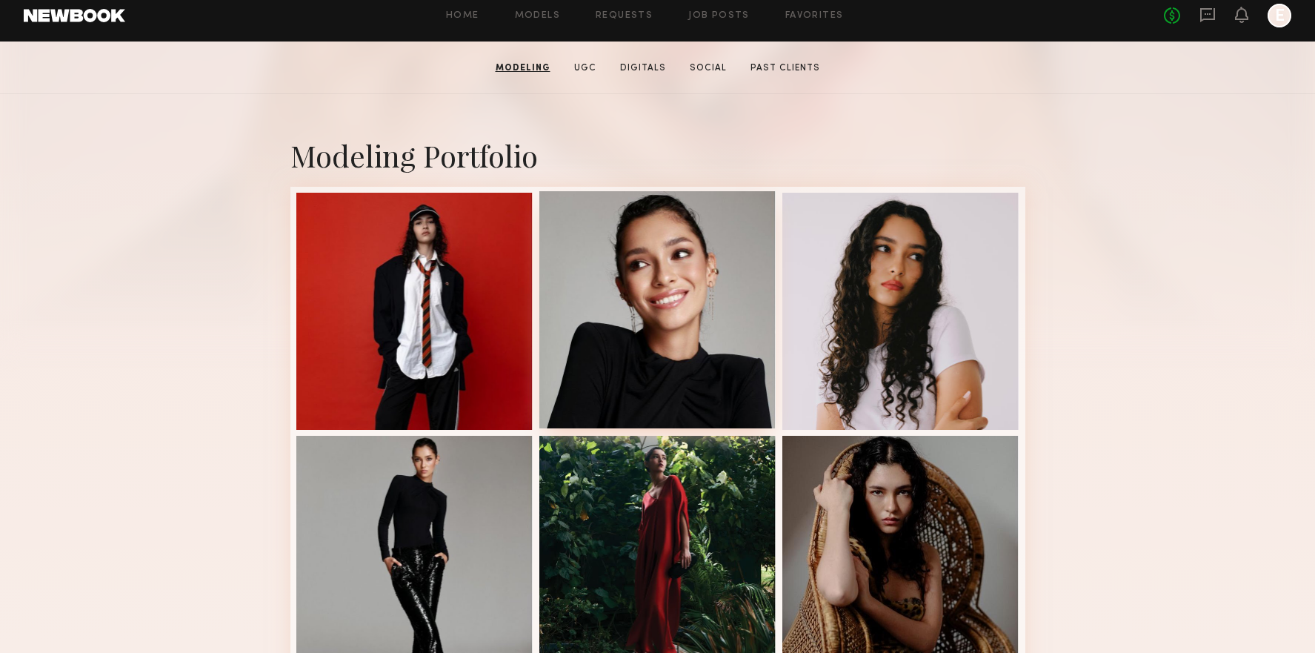
click at [599, 361] on div at bounding box center [657, 309] width 237 height 237
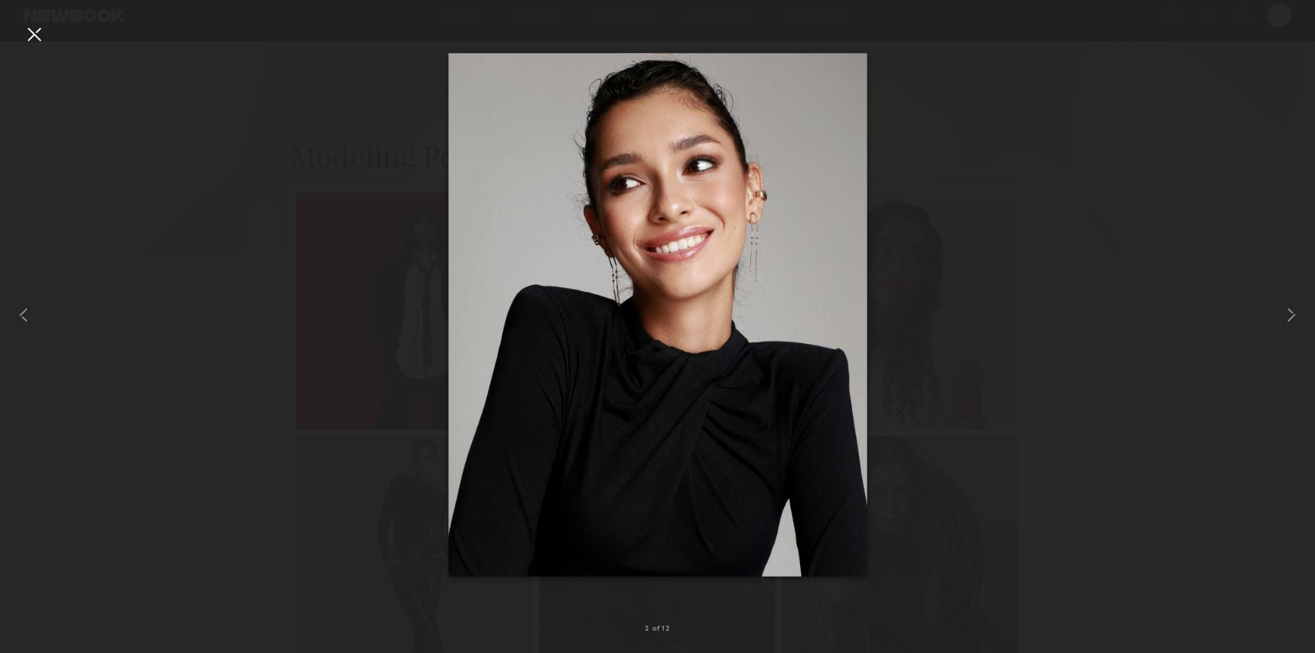
drag, startPoint x: 630, startPoint y: 349, endPoint x: 367, endPoint y: 221, distance: 291.9
click at [367, 221] on div at bounding box center [657, 314] width 1315 height 581
click at [25, 28] on div at bounding box center [34, 34] width 24 height 24
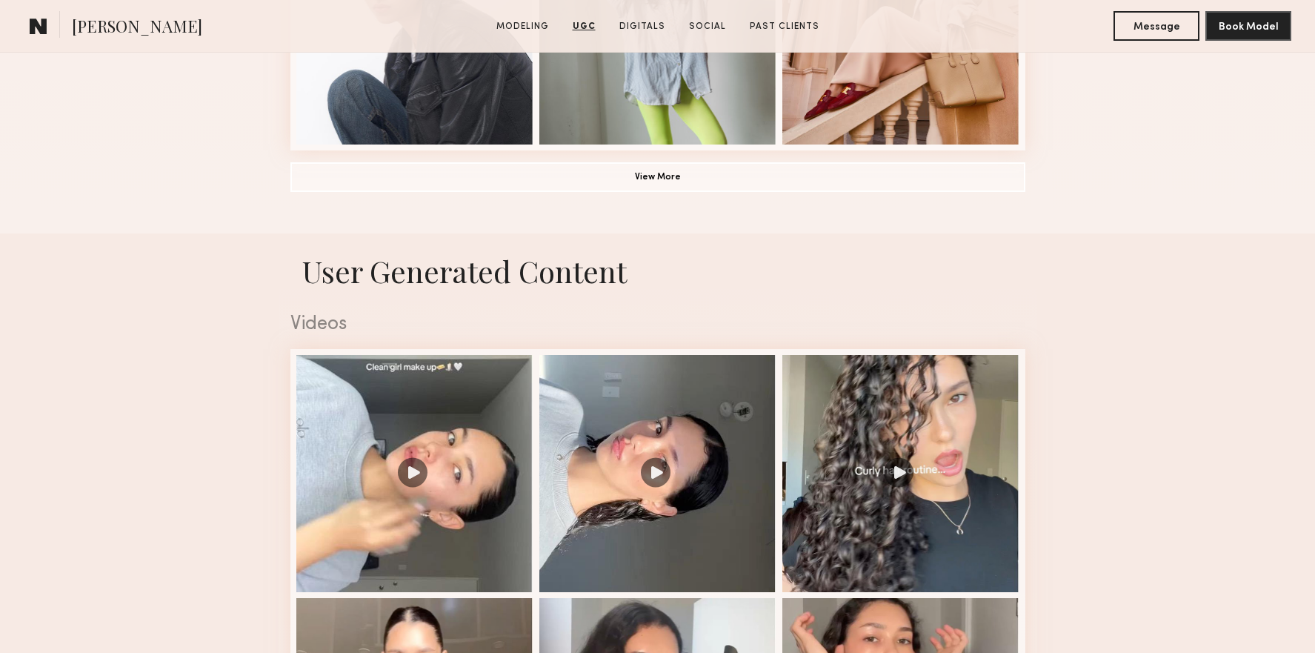
scroll to position [1259, 0]
click at [684, 164] on button "View More" at bounding box center [657, 177] width 735 height 30
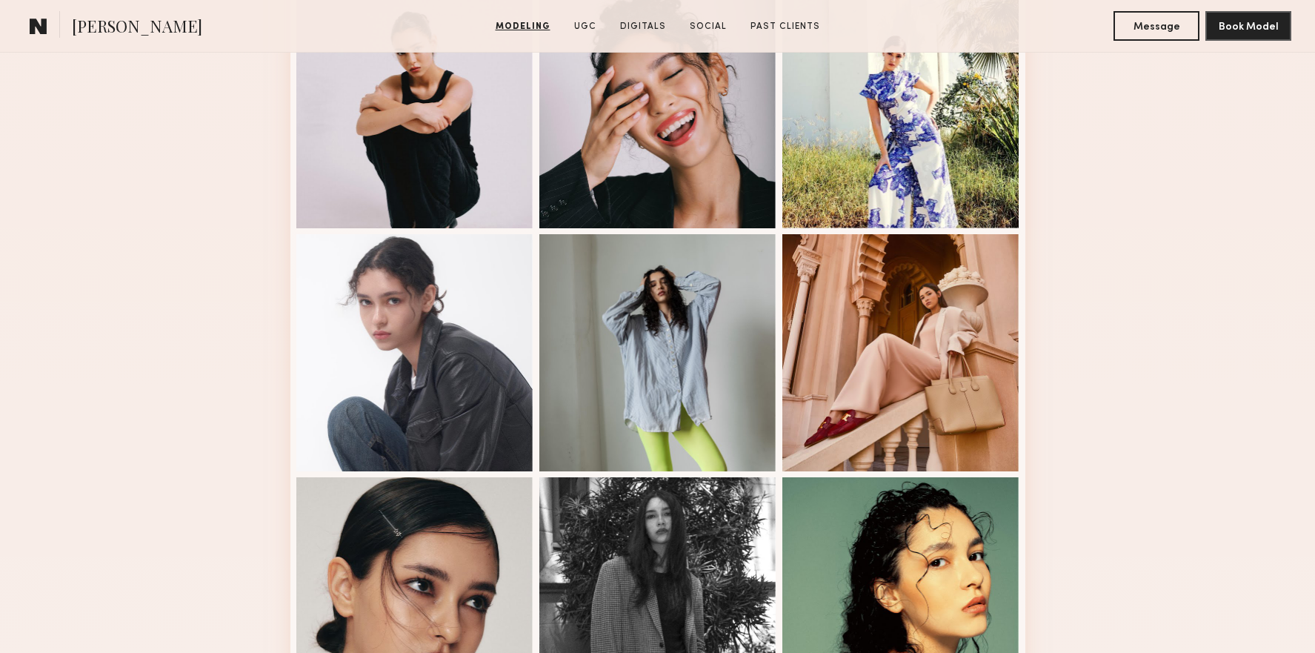
scroll to position [0, 0]
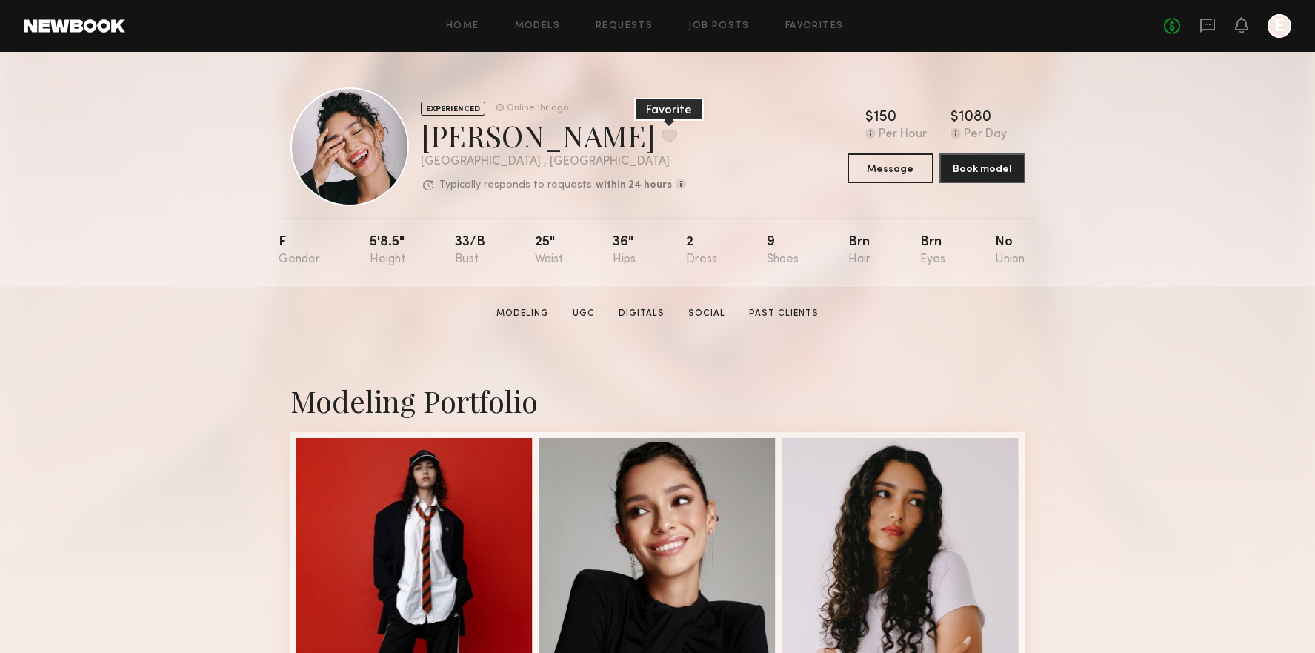
click at [661, 142] on button at bounding box center [669, 135] width 16 height 13
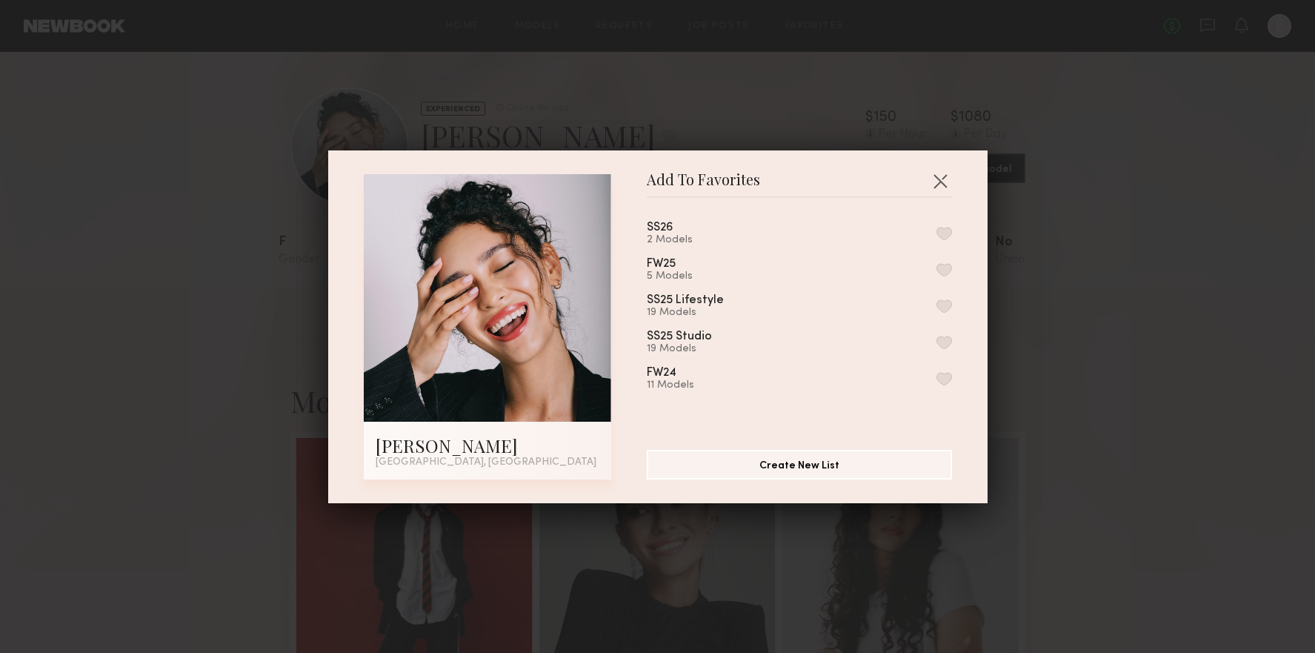
drag, startPoint x: 944, startPoint y: 234, endPoint x: 934, endPoint y: 260, distance: 27.9
click at [944, 234] on button "button" at bounding box center [944, 233] width 16 height 13
click at [944, 187] on button "button" at bounding box center [940, 181] width 24 height 24
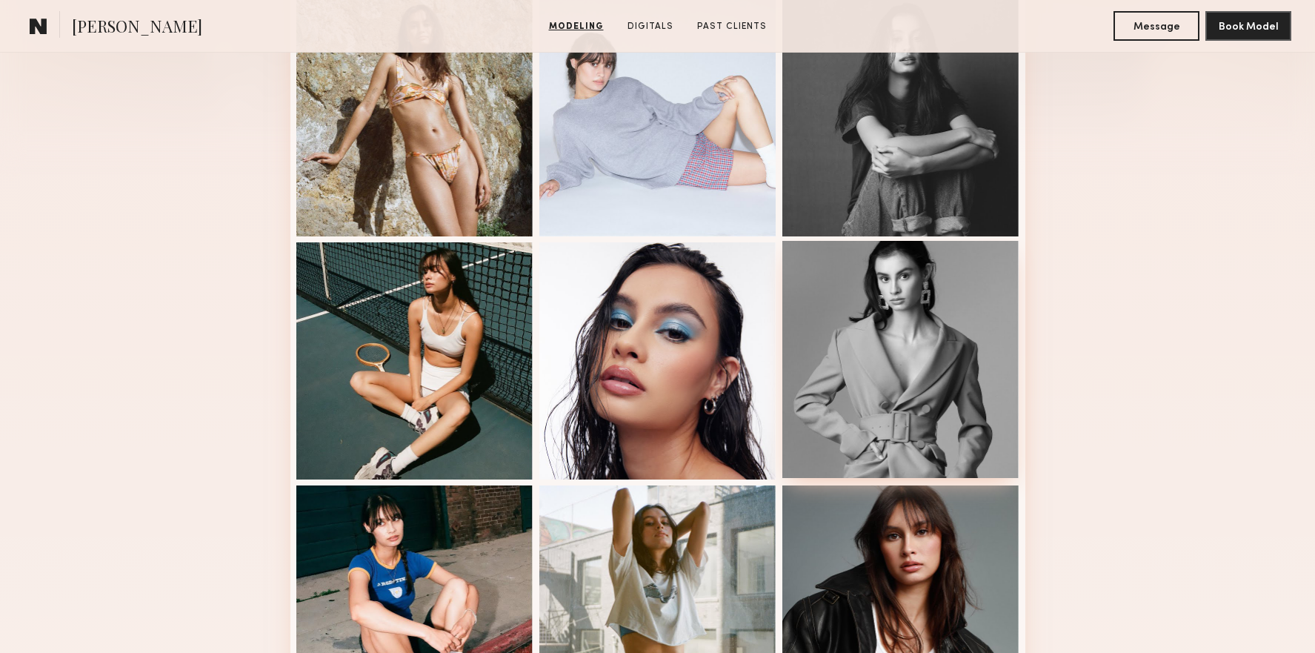
scroll to position [589, 0]
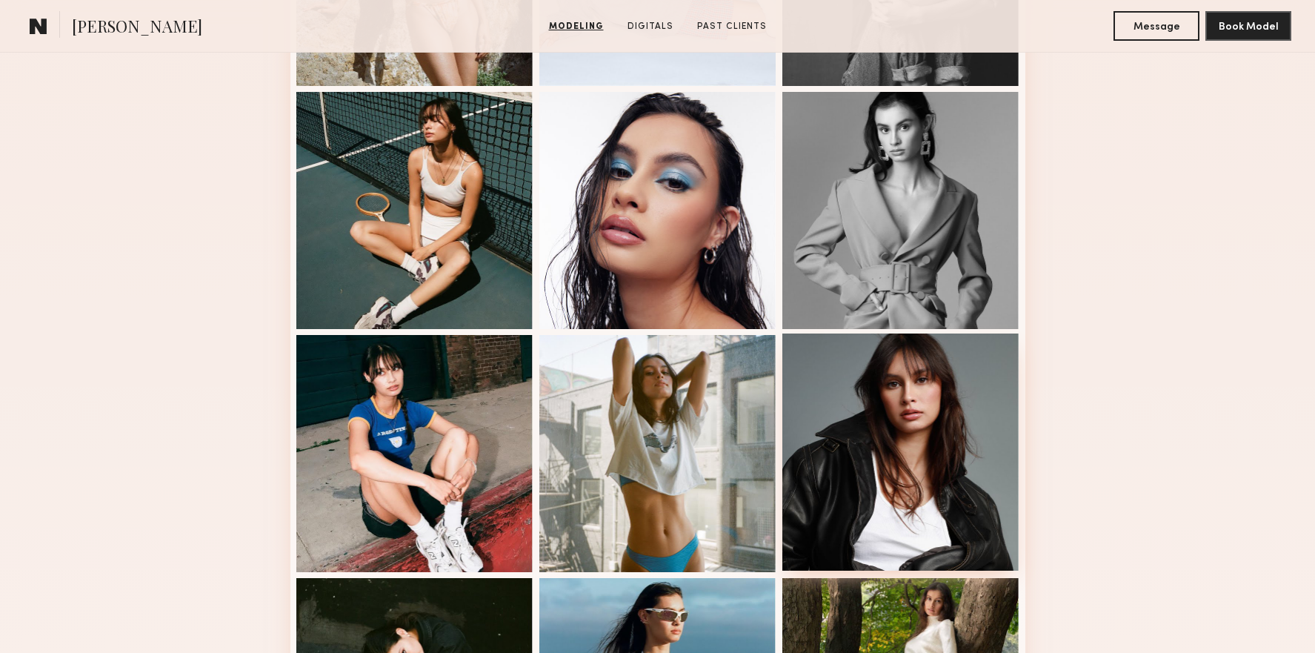
click at [900, 431] on div at bounding box center [900, 451] width 237 height 237
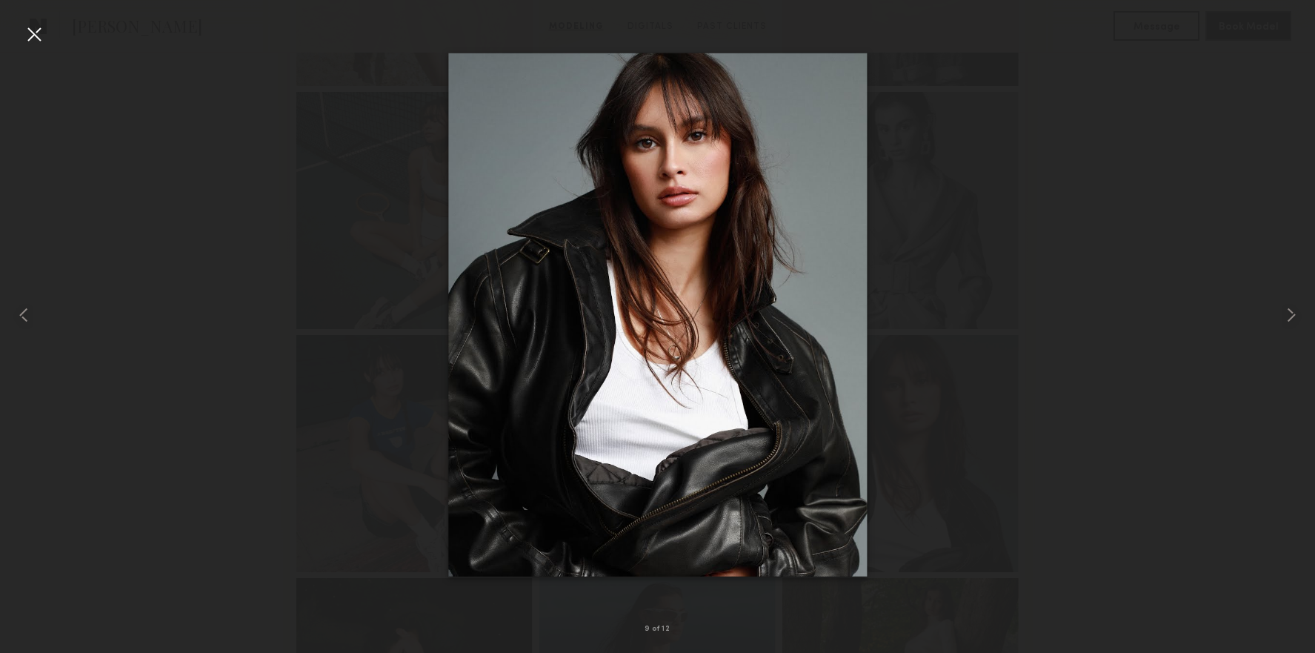
drag, startPoint x: 694, startPoint y: 306, endPoint x: 733, endPoint y: 164, distance: 147.3
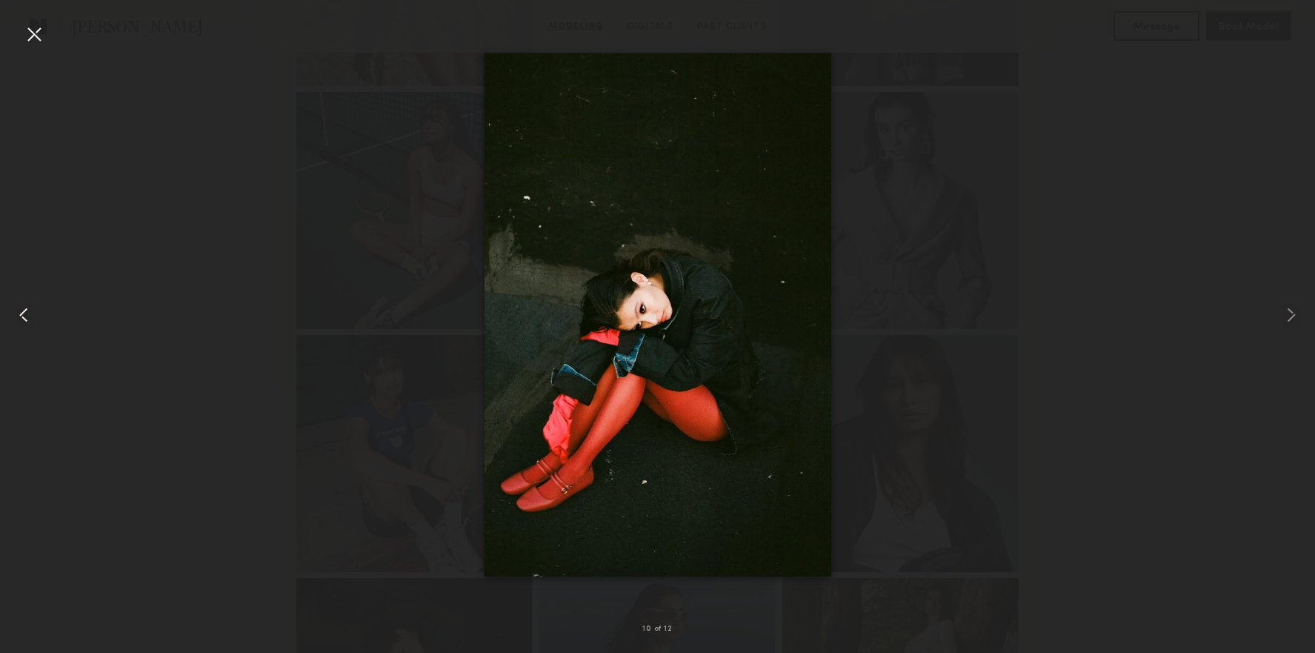
click at [44, 33] on div at bounding box center [34, 34] width 24 height 24
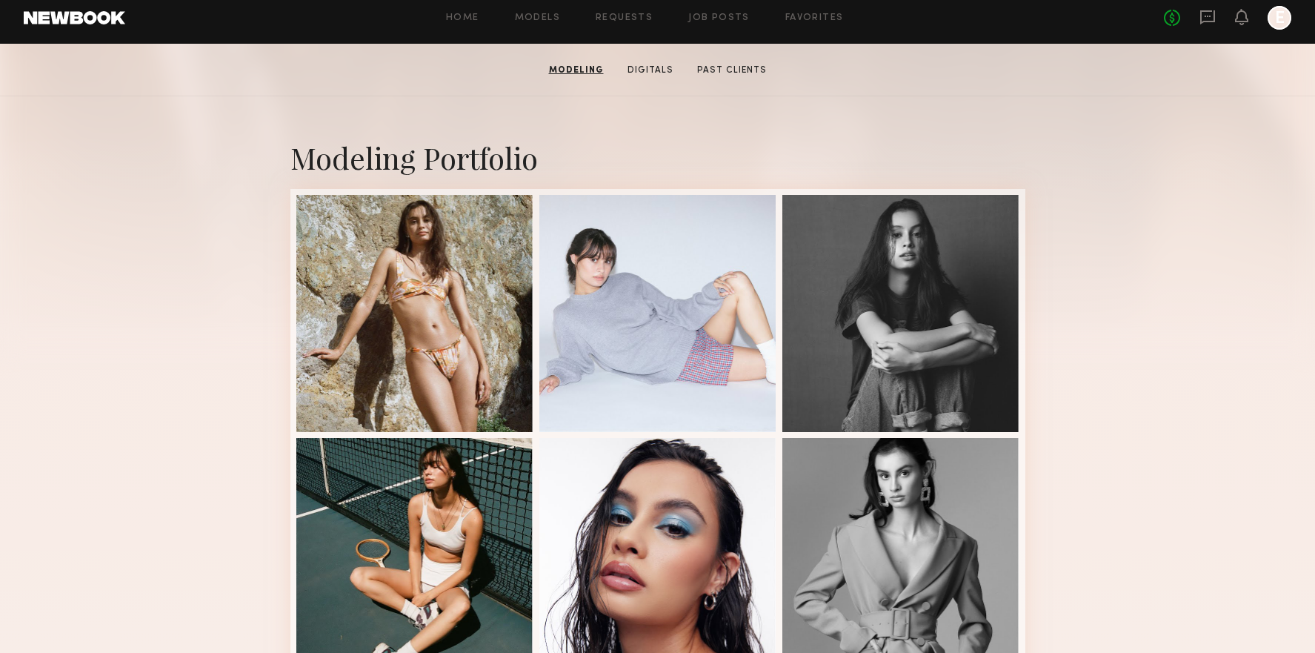
scroll to position [0, 0]
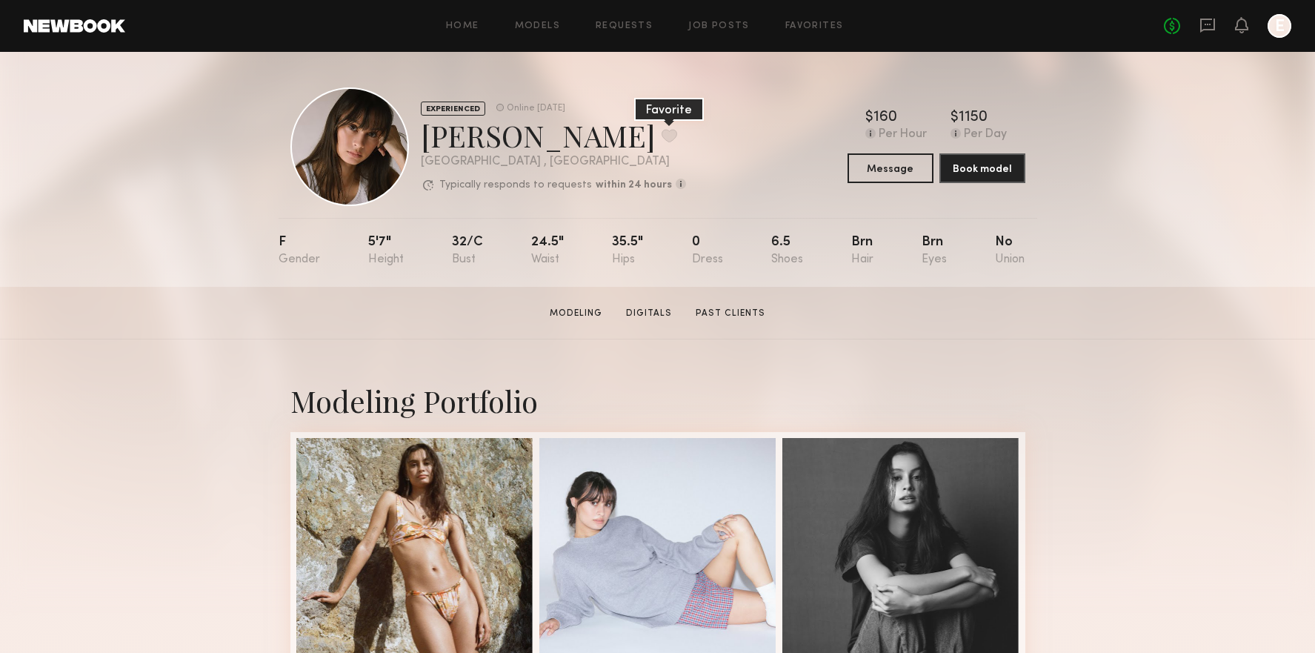
click at [661, 136] on button at bounding box center [669, 135] width 16 height 13
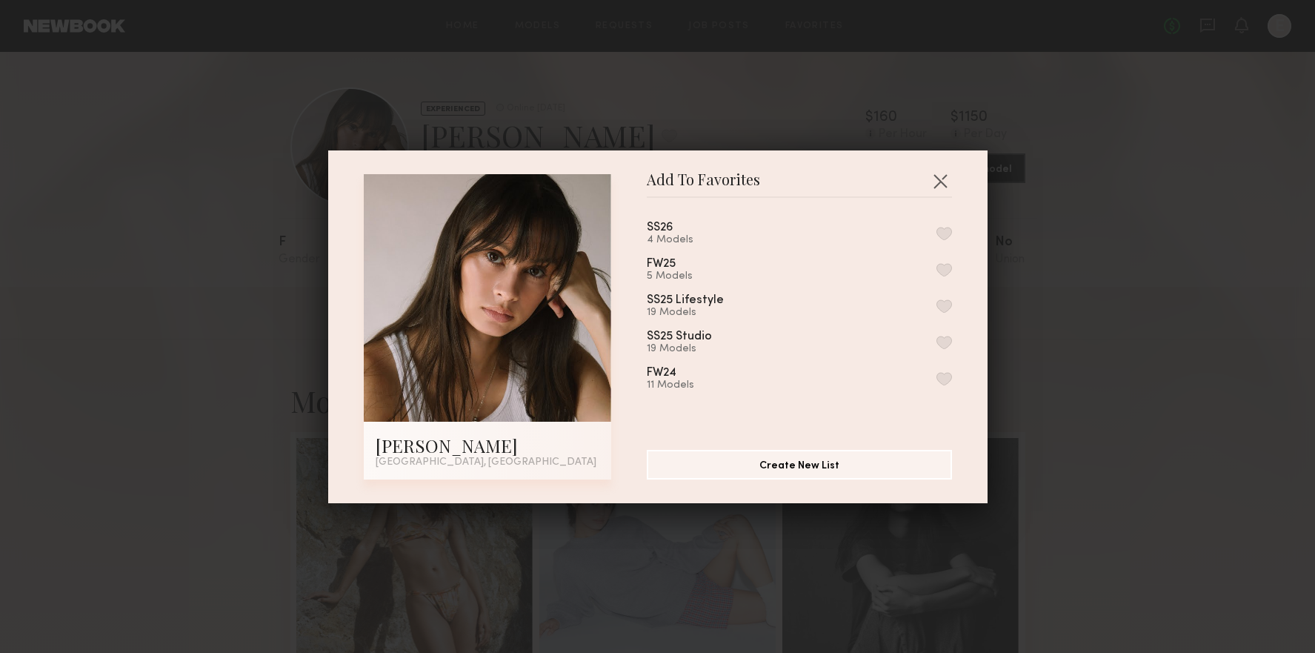
click at [951, 233] on div "SS26 4 Models FW25 5 Models SS25 Lifestyle 19 Models SS25 Studio 19 Models FW24…" at bounding box center [807, 318] width 320 height 216
drag, startPoint x: 947, startPoint y: 229, endPoint x: 943, endPoint y: 207, distance: 21.8
click at [947, 229] on button "button" at bounding box center [944, 233] width 16 height 13
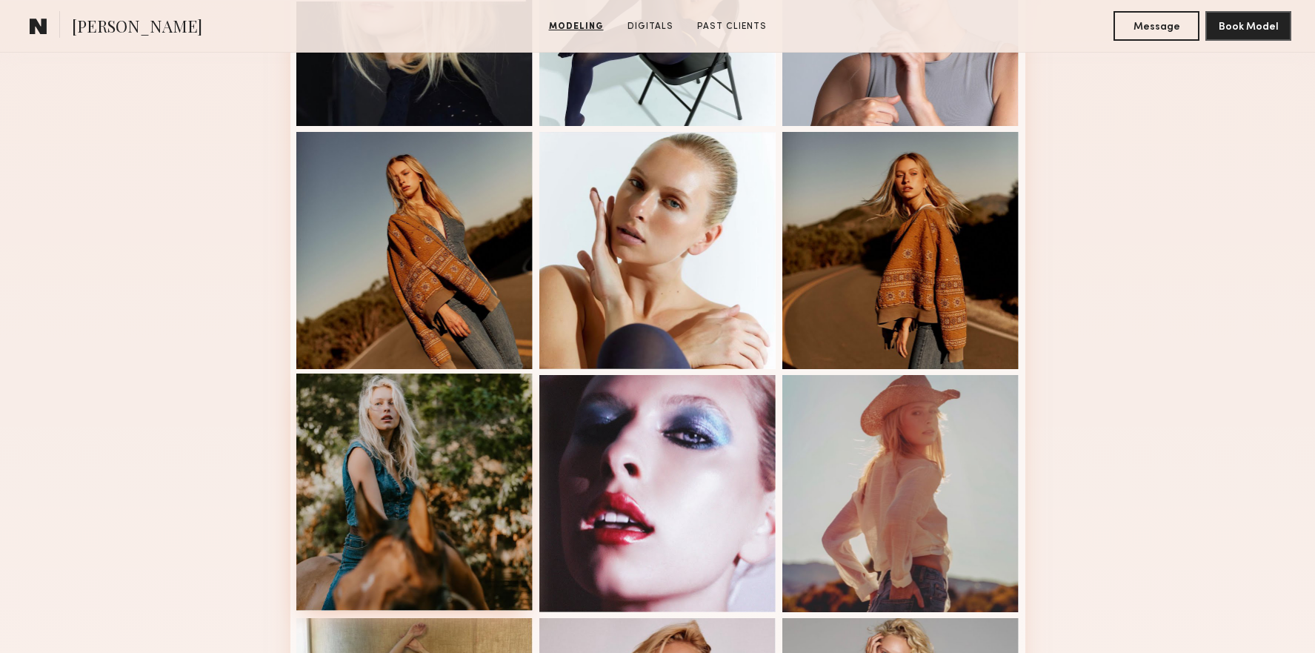
scroll to position [391, 0]
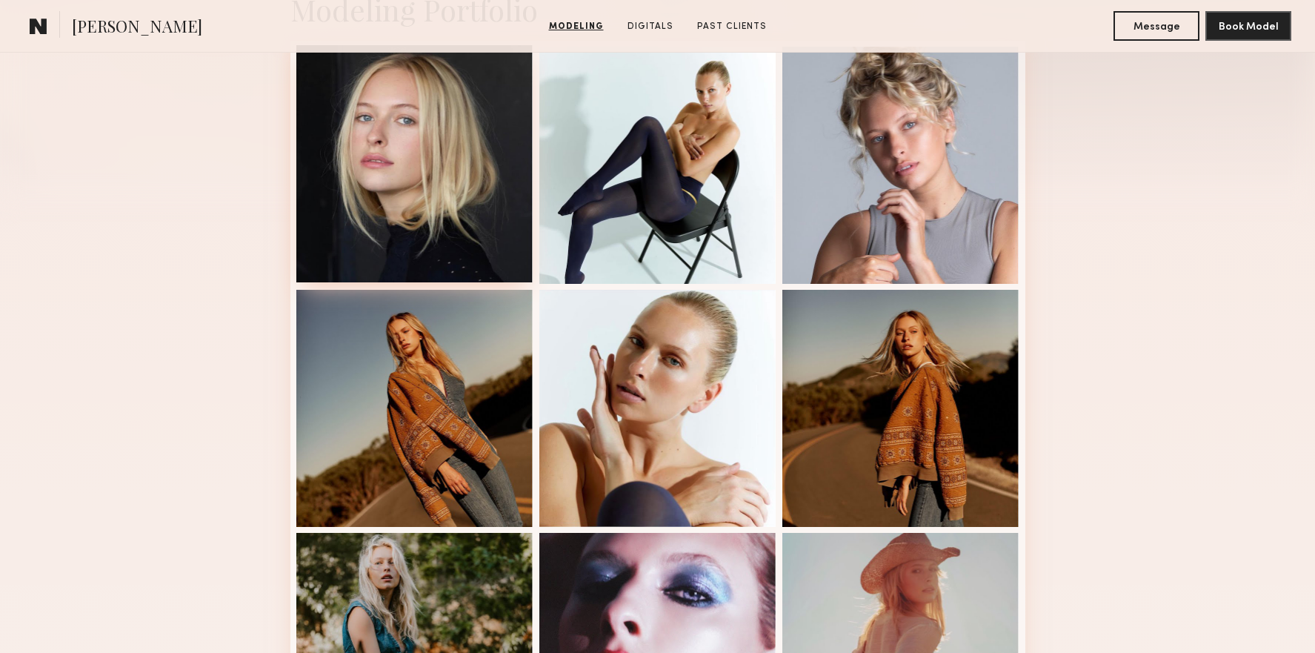
click at [416, 174] on div at bounding box center [414, 163] width 237 height 237
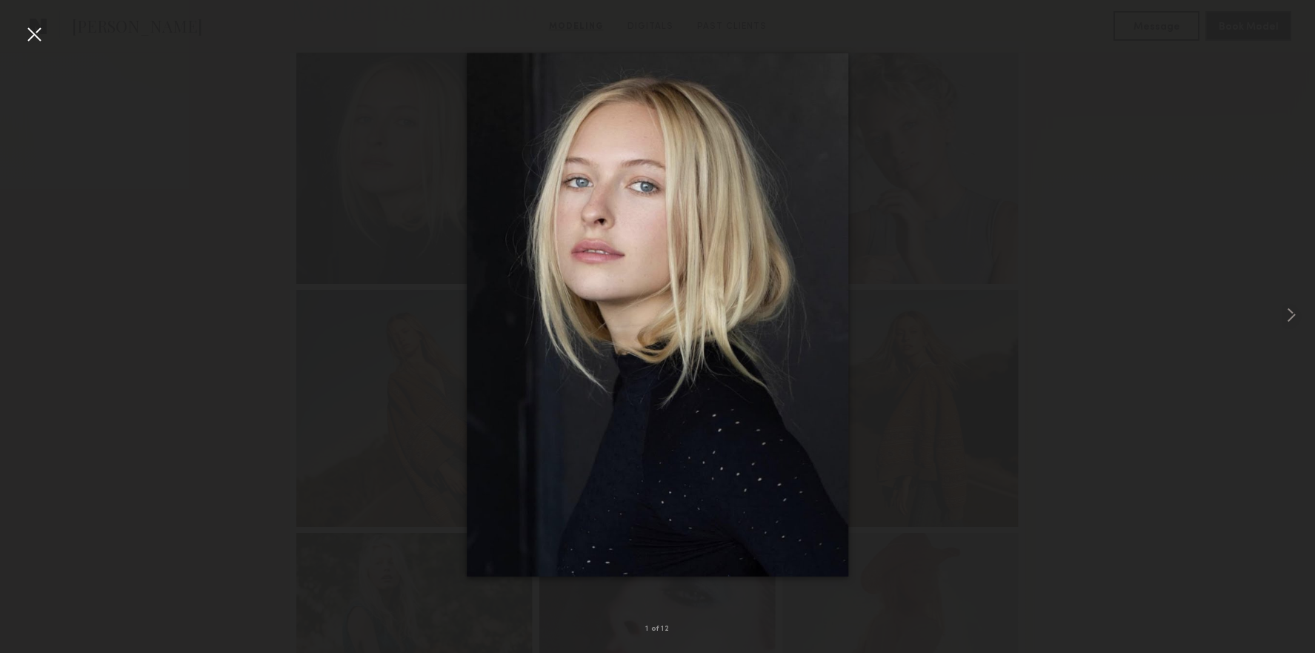
drag, startPoint x: 619, startPoint y: 239, endPoint x: 674, endPoint y: 10, distance: 236.1
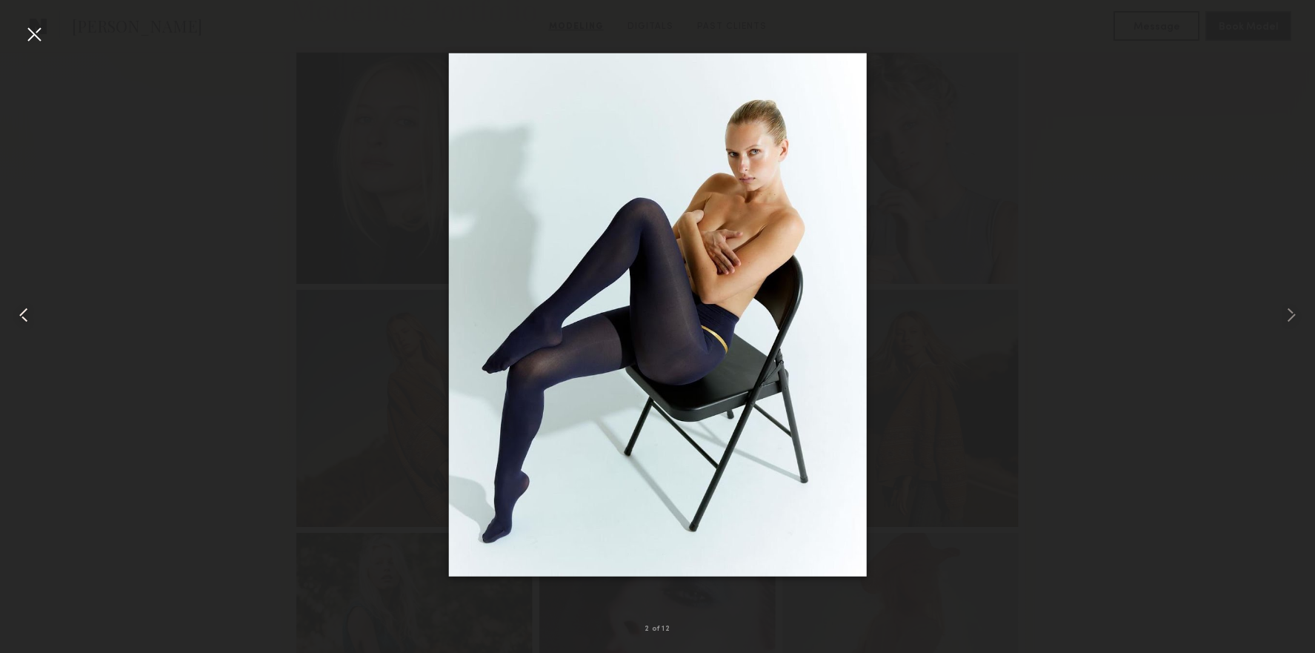
click at [47, 38] on div at bounding box center [26, 314] width 53 height 581
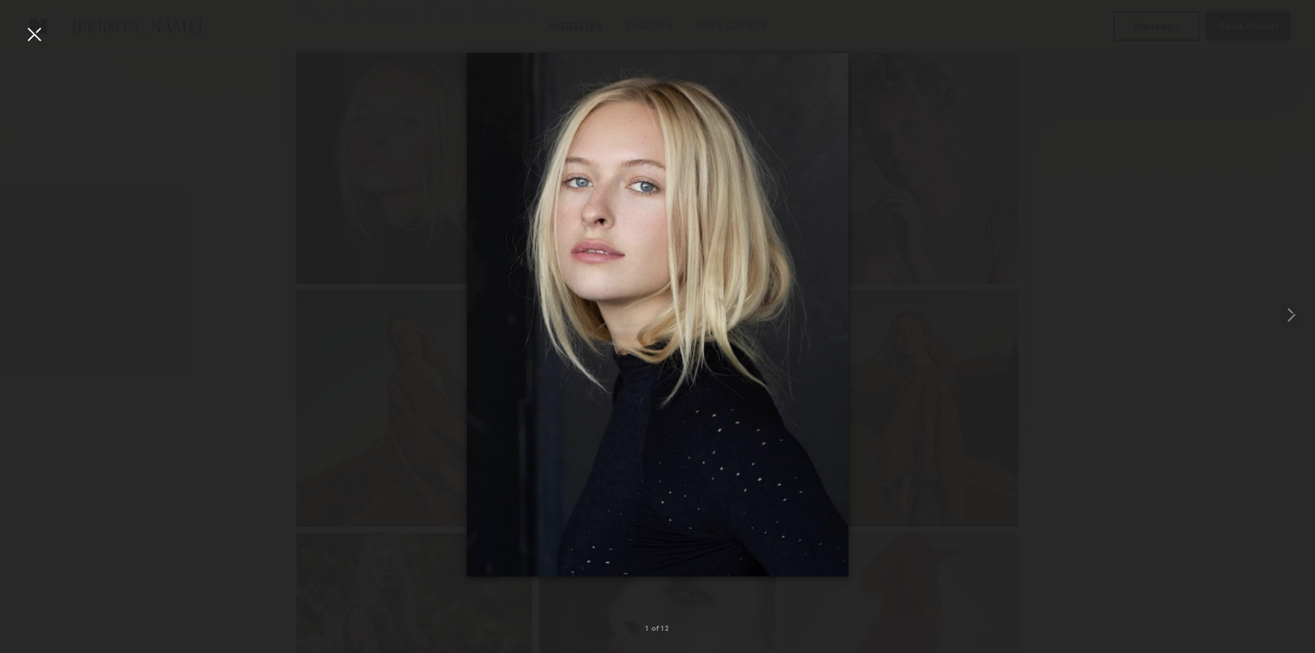
click at [38, 37] on div at bounding box center [34, 34] width 24 height 24
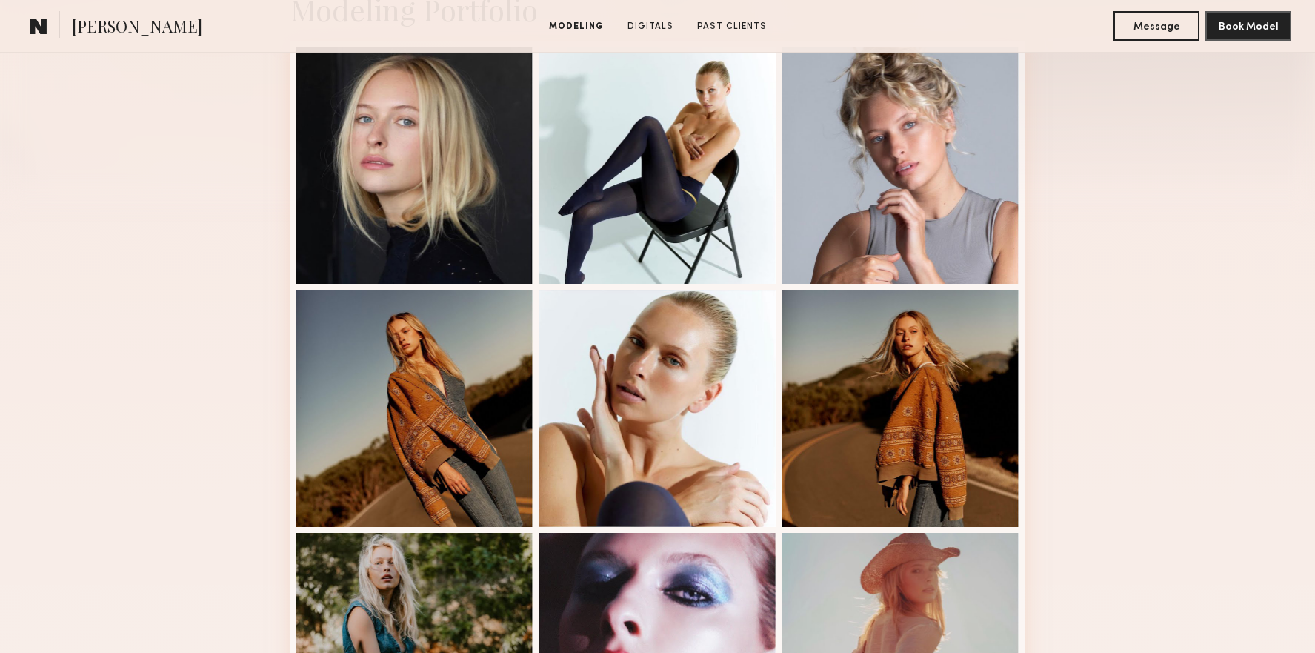
scroll to position [0, 0]
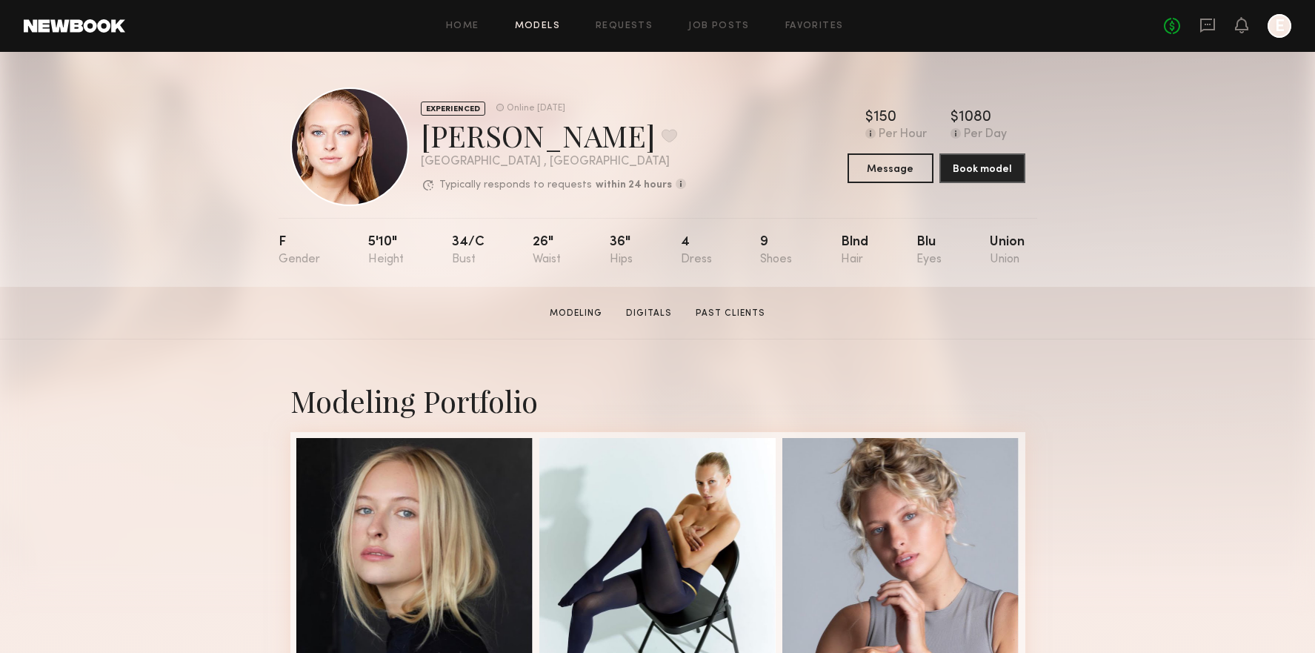
click at [550, 26] on link "Models" at bounding box center [537, 26] width 45 height 10
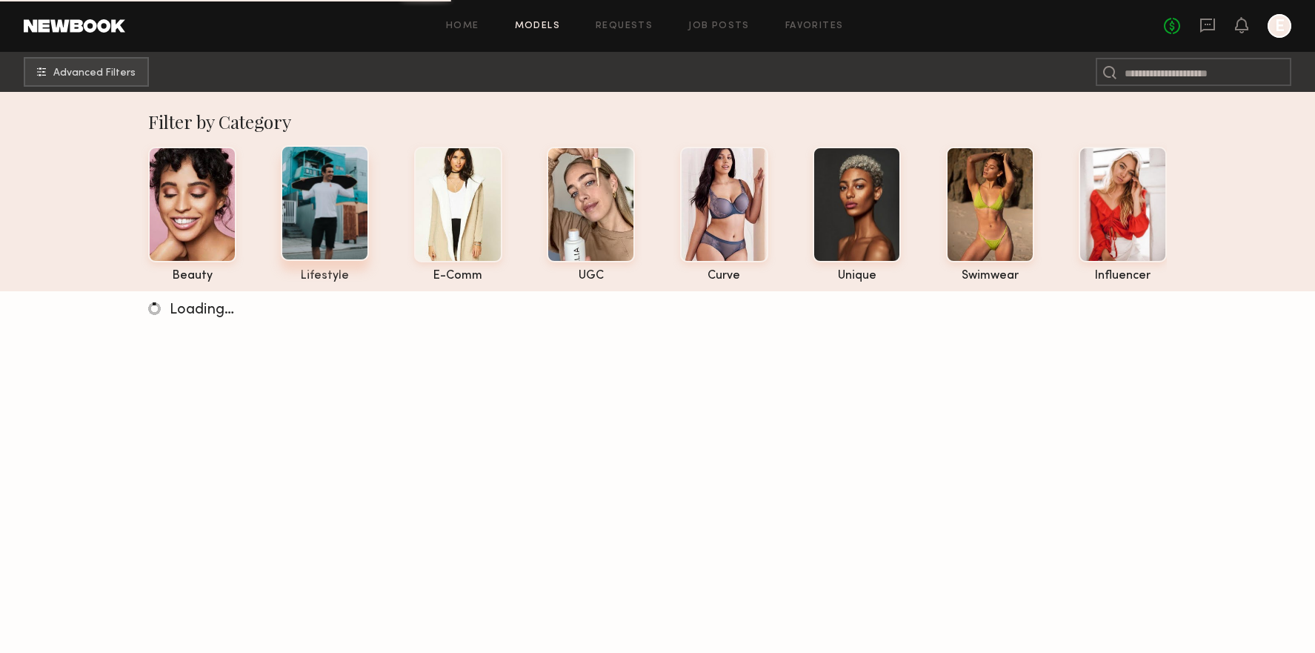
click at [311, 219] on div at bounding box center [325, 203] width 88 height 116
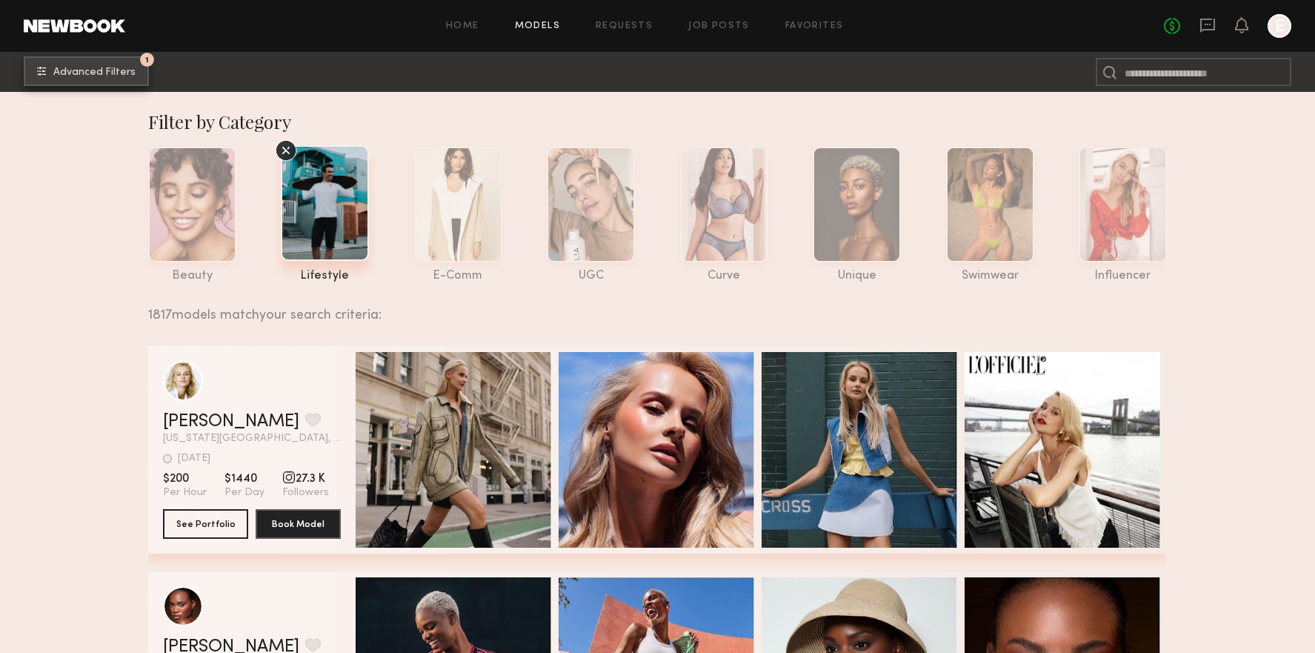
click at [117, 76] on span "Advanced Filters" at bounding box center [94, 72] width 82 height 10
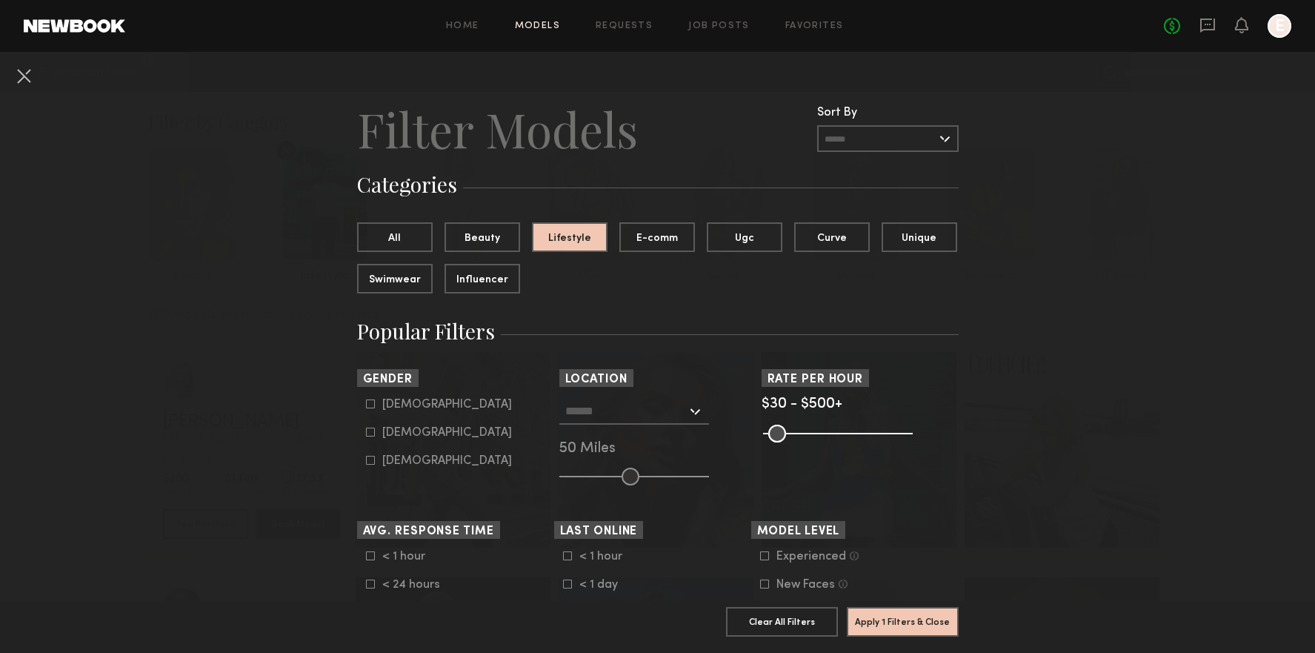
click at [590, 423] on div at bounding box center [634, 411] width 150 height 27
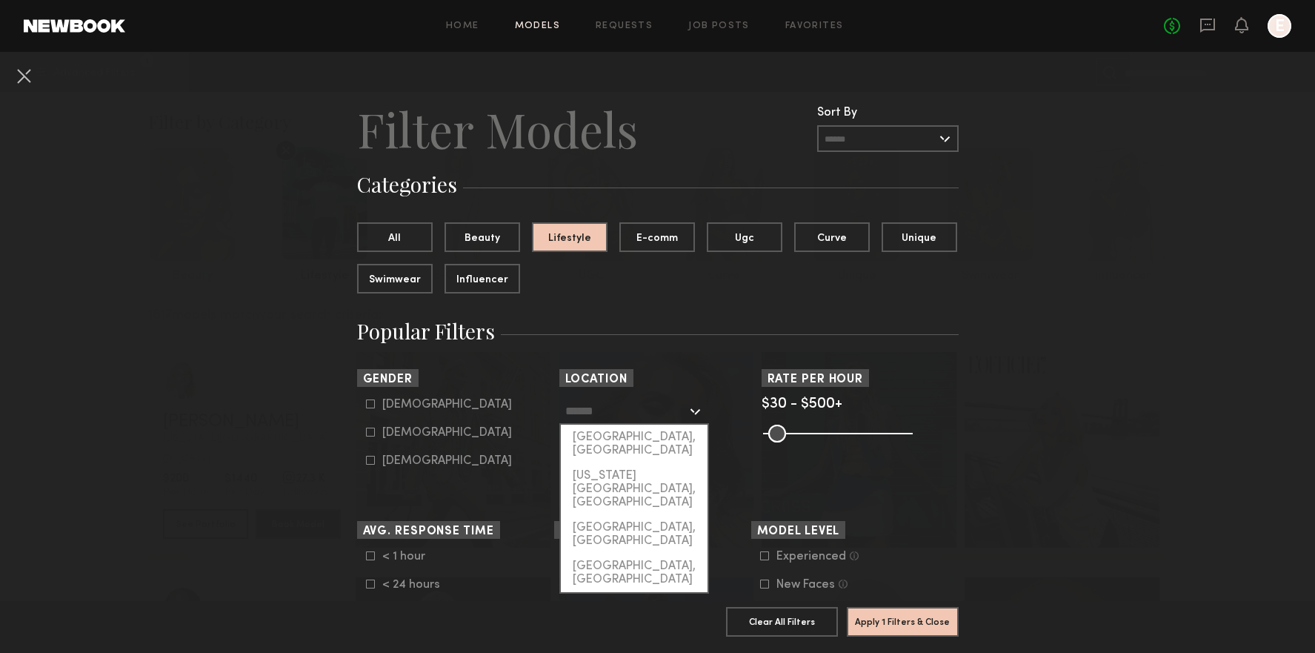
click at [598, 434] on div "[GEOGRAPHIC_DATA], [GEOGRAPHIC_DATA]" at bounding box center [634, 443] width 147 height 39
type input "**********"
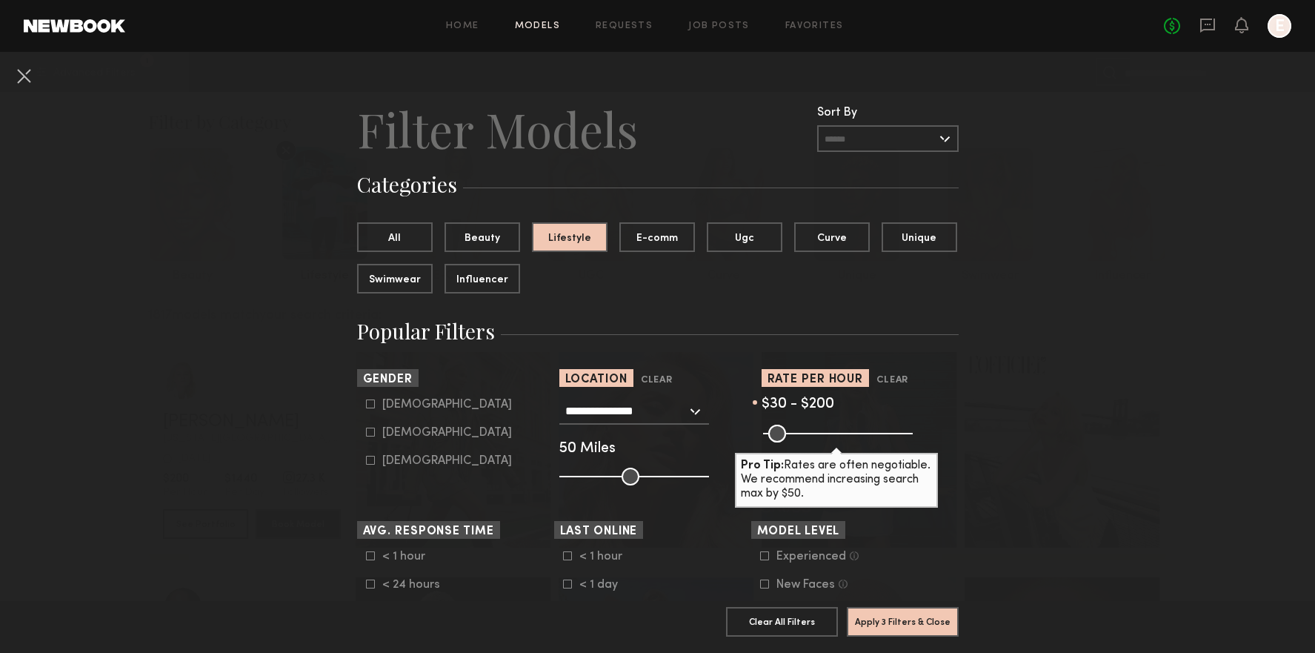
type input "***"
drag, startPoint x: 899, startPoint y: 436, endPoint x: 819, endPoint y: 439, distance: 80.1
click at [819, 439] on input "range" at bounding box center [838, 433] width 150 height 18
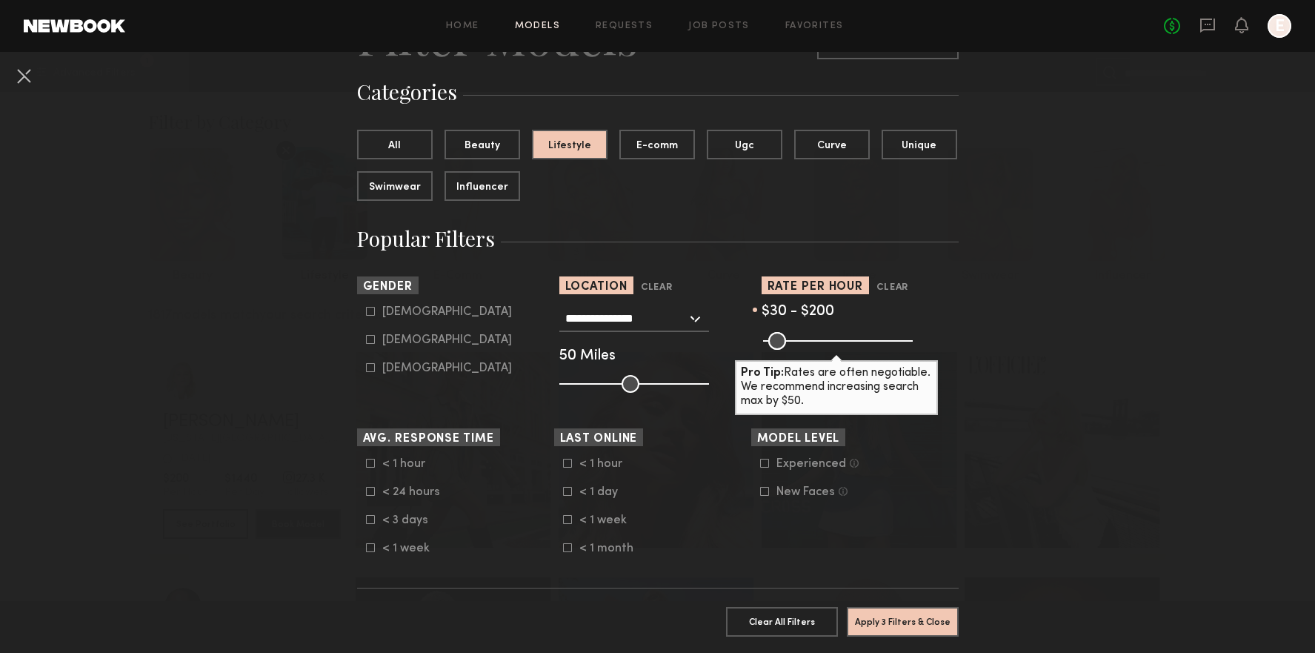
scroll to position [113, 0]
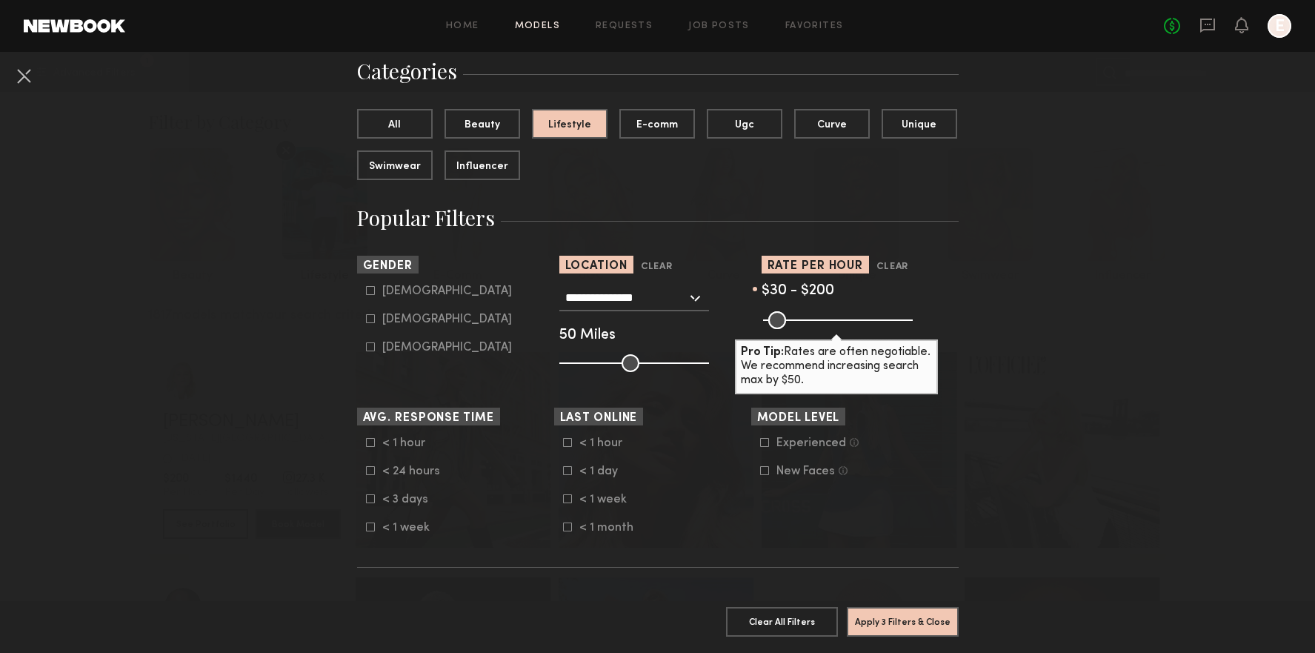
click at [389, 283] on nb-browse-filter "Gender Male Female Non-binary" at bounding box center [455, 305] width 197 height 99
click at [394, 290] on div "Male" at bounding box center [447, 291] width 130 height 9
type input "*"
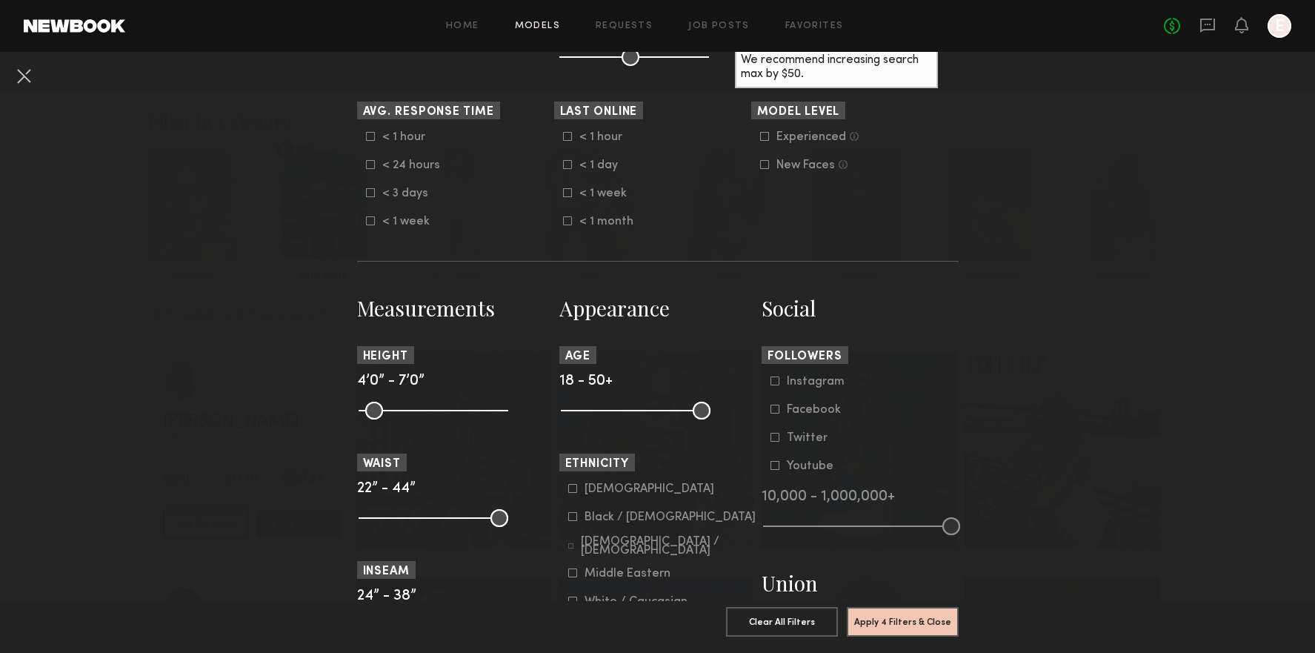
scroll to position [419, 0]
drag, startPoint x: 704, startPoint y: 408, endPoint x: 621, endPoint y: 413, distance: 83.9
click at [621, 413] on input "range" at bounding box center [636, 411] width 150 height 18
type input "**"
drag, startPoint x: 621, startPoint y: 413, endPoint x: 679, endPoint y: 437, distance: 62.5
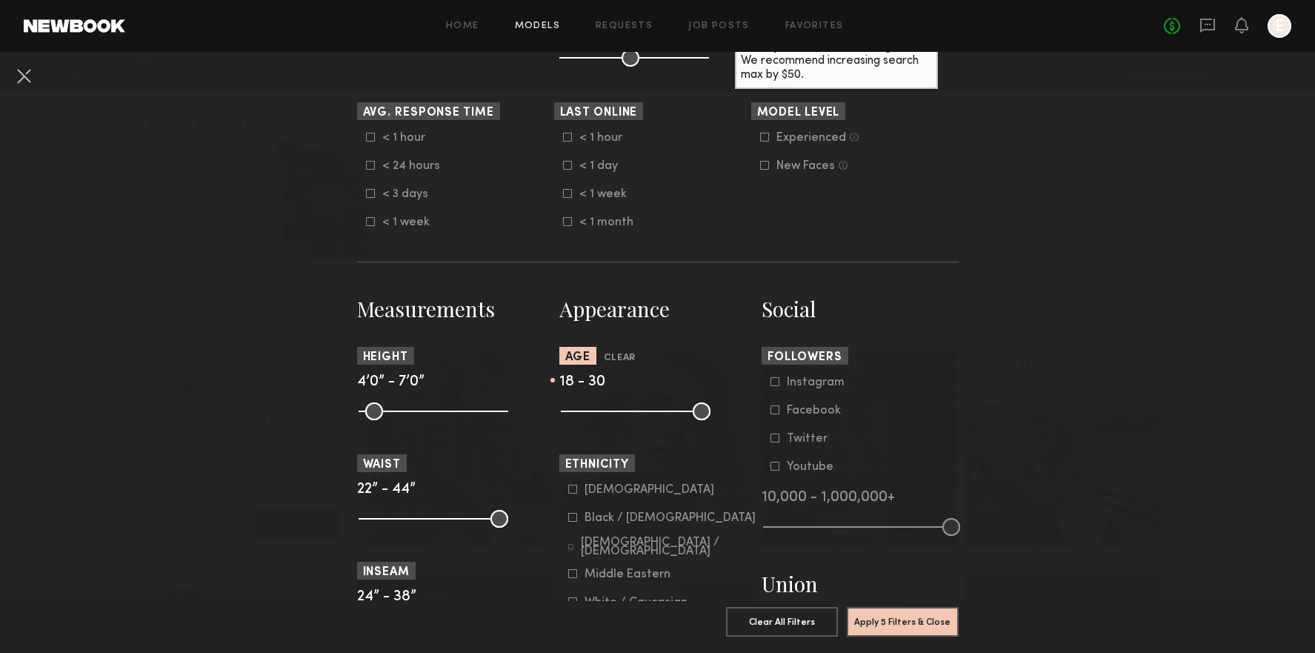
click at [619, 413] on input "range" at bounding box center [636, 411] width 150 height 18
click at [902, 621] on button "Apply 5 Filters & Close" at bounding box center [903, 621] width 112 height 30
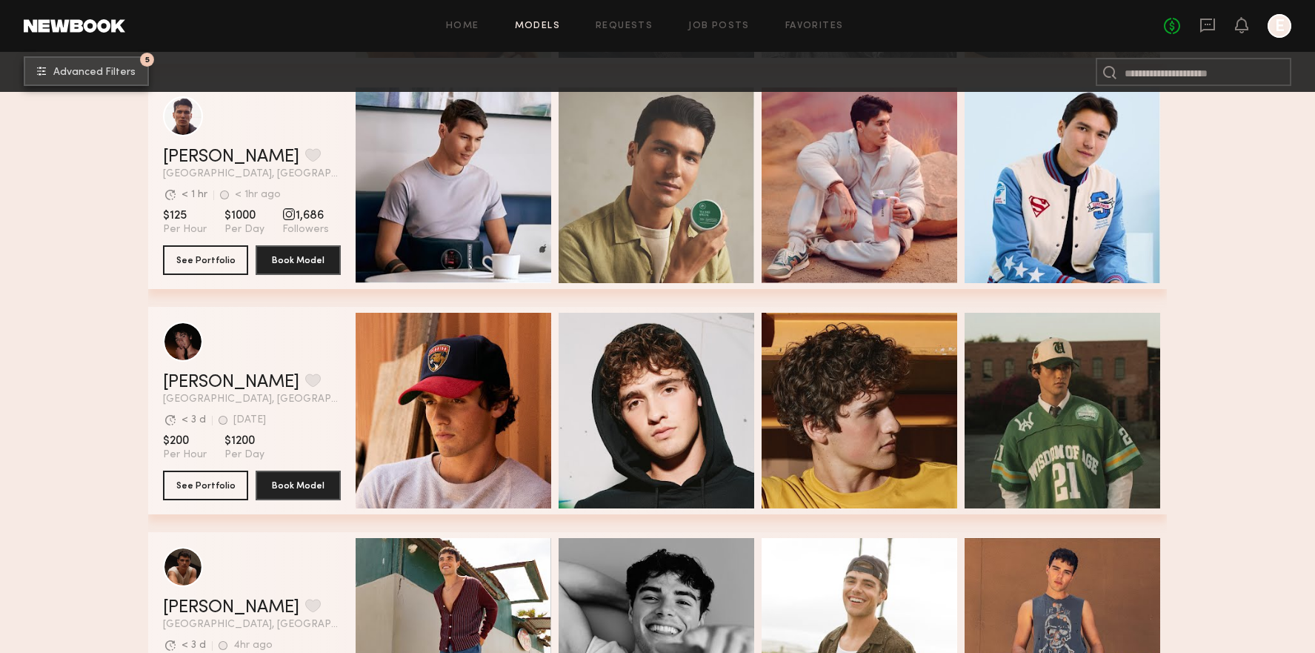
scroll to position [1616, 0]
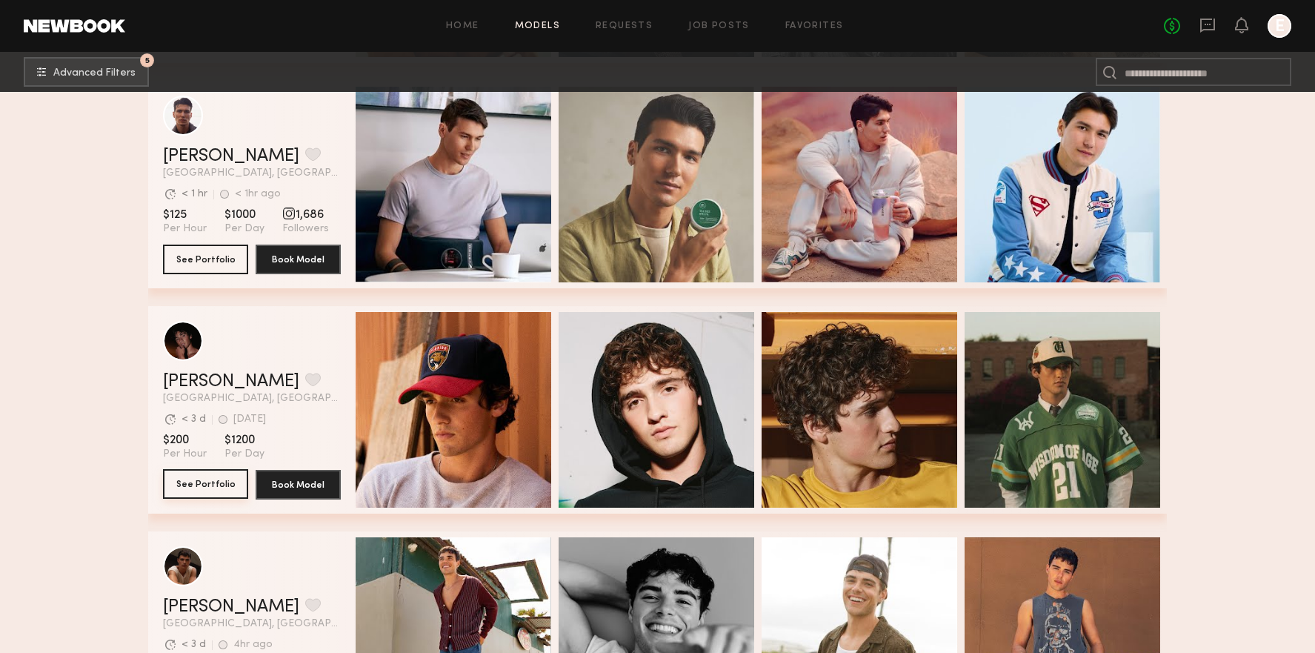
click at [213, 490] on button "See Portfolio" at bounding box center [205, 484] width 85 height 30
click at [305, 379] on button "grid" at bounding box center [313, 379] width 16 height 13
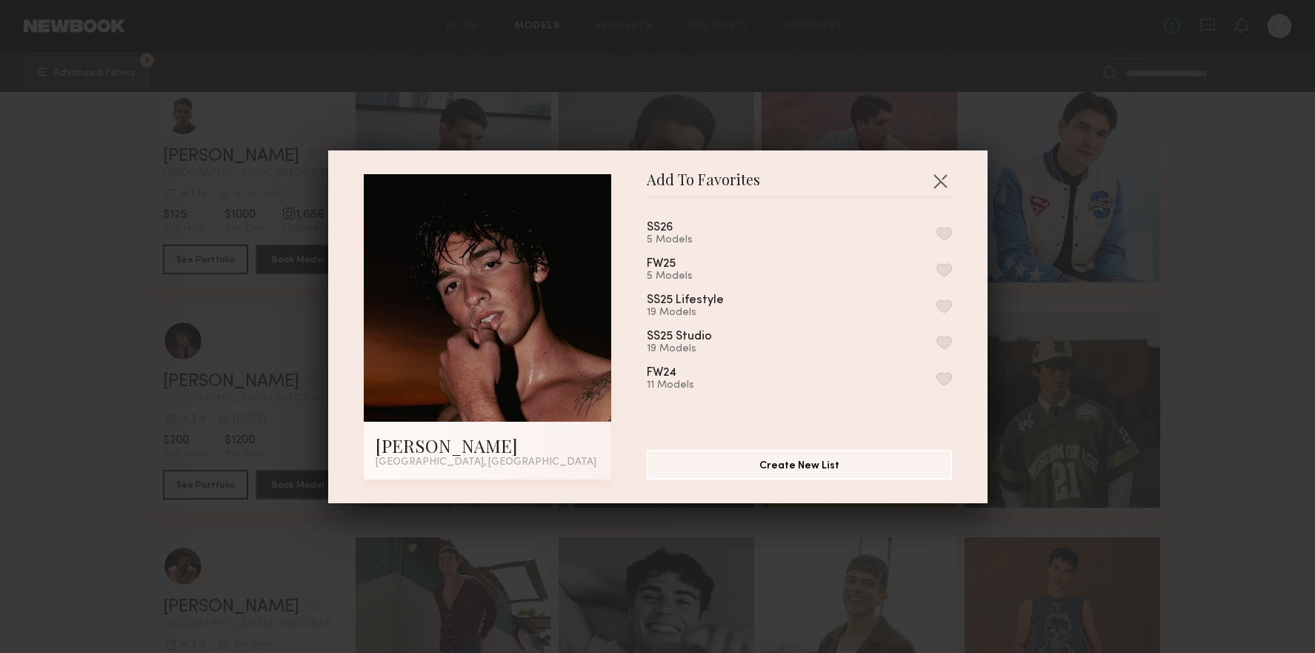
click at [947, 229] on button "button" at bounding box center [944, 233] width 16 height 13
click at [950, 180] on button "button" at bounding box center [940, 181] width 24 height 24
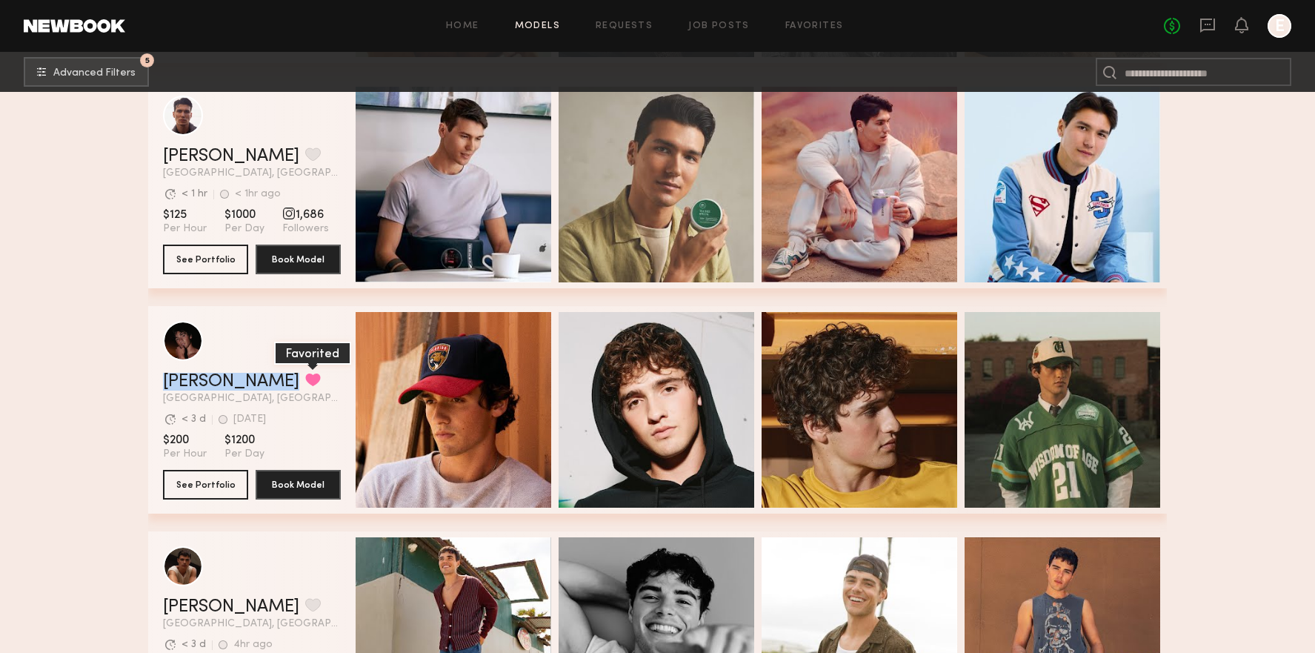
drag, startPoint x: 197, startPoint y: 381, endPoint x: 223, endPoint y: 381, distance: 25.9
click at [222, 382] on div "Drue F. Favorited Los Angeles, CA Avg. request response time < 3 d 1wk ago Last…" at bounding box center [657, 409] width 1019 height 207
copy div "Drue F. Favorited"
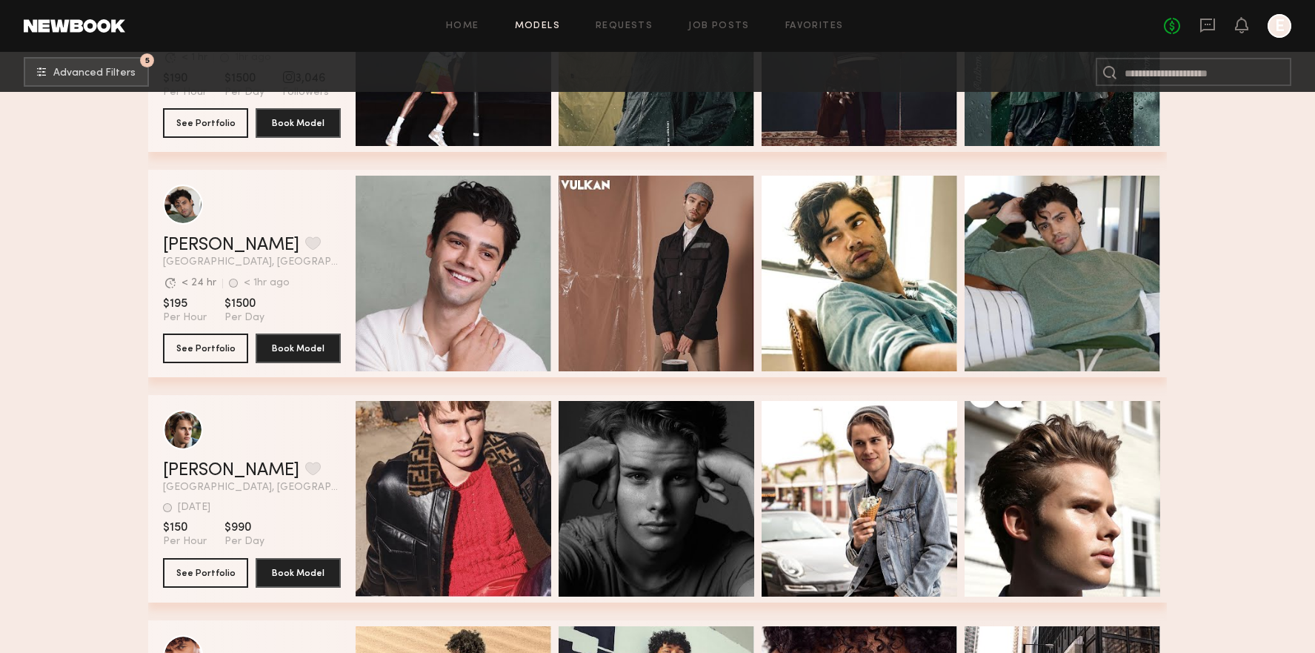
scroll to position [3580, 0]
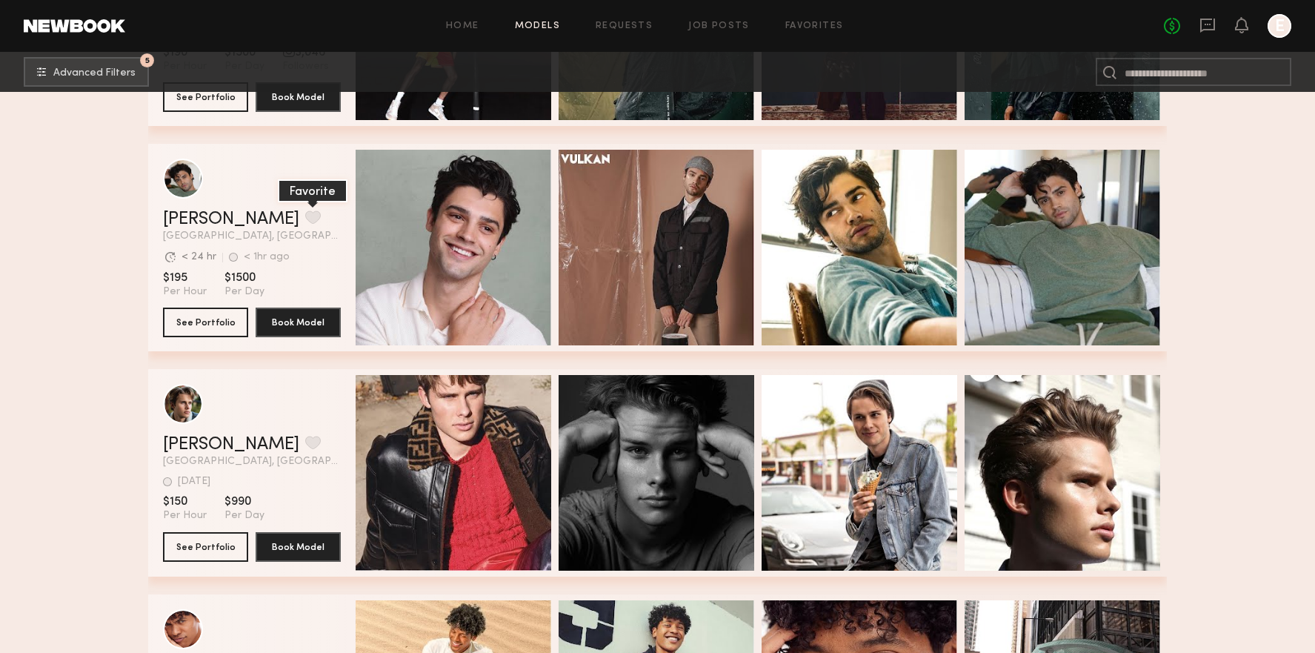
click at [305, 219] on button "grid" at bounding box center [313, 216] width 16 height 13
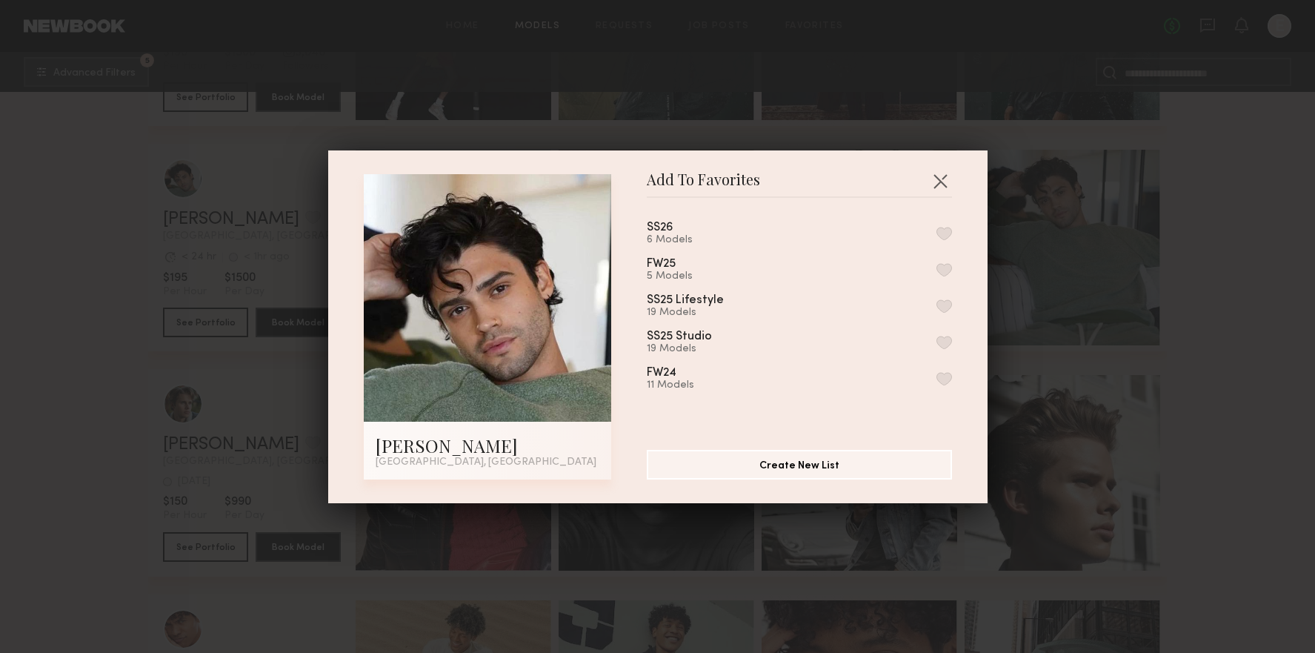
drag, startPoint x: 933, startPoint y: 233, endPoint x: 949, endPoint y: 231, distance: 16.4
click at [933, 233] on div "SS26 6 Models" at bounding box center [799, 233] width 305 height 24
click at [949, 231] on button "button" at bounding box center [944, 233] width 16 height 13
click at [933, 188] on button "button" at bounding box center [940, 181] width 24 height 24
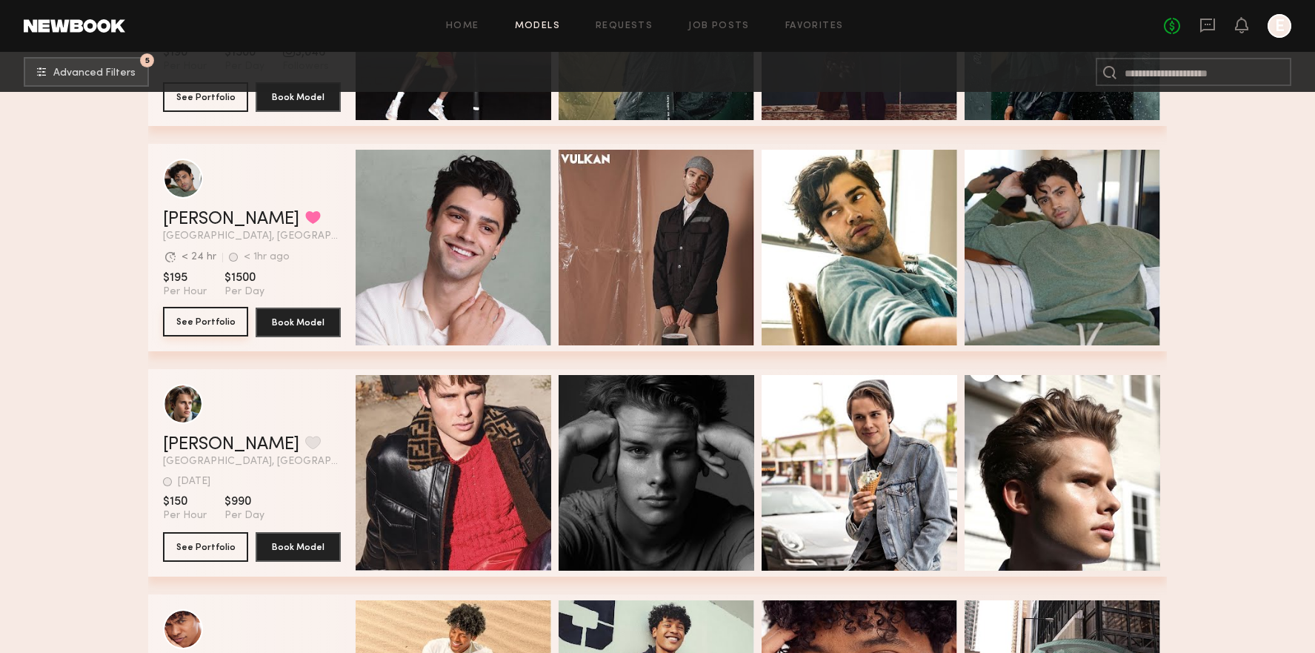
click at [201, 316] on button "See Portfolio" at bounding box center [205, 322] width 85 height 30
drag, startPoint x: 227, startPoint y: 218, endPoint x: 173, endPoint y: 218, distance: 54.8
click at [173, 219] on div "Jason K. Favorited" at bounding box center [252, 219] width 178 height 18
drag, startPoint x: 160, startPoint y: 216, endPoint x: 224, endPoint y: 219, distance: 64.5
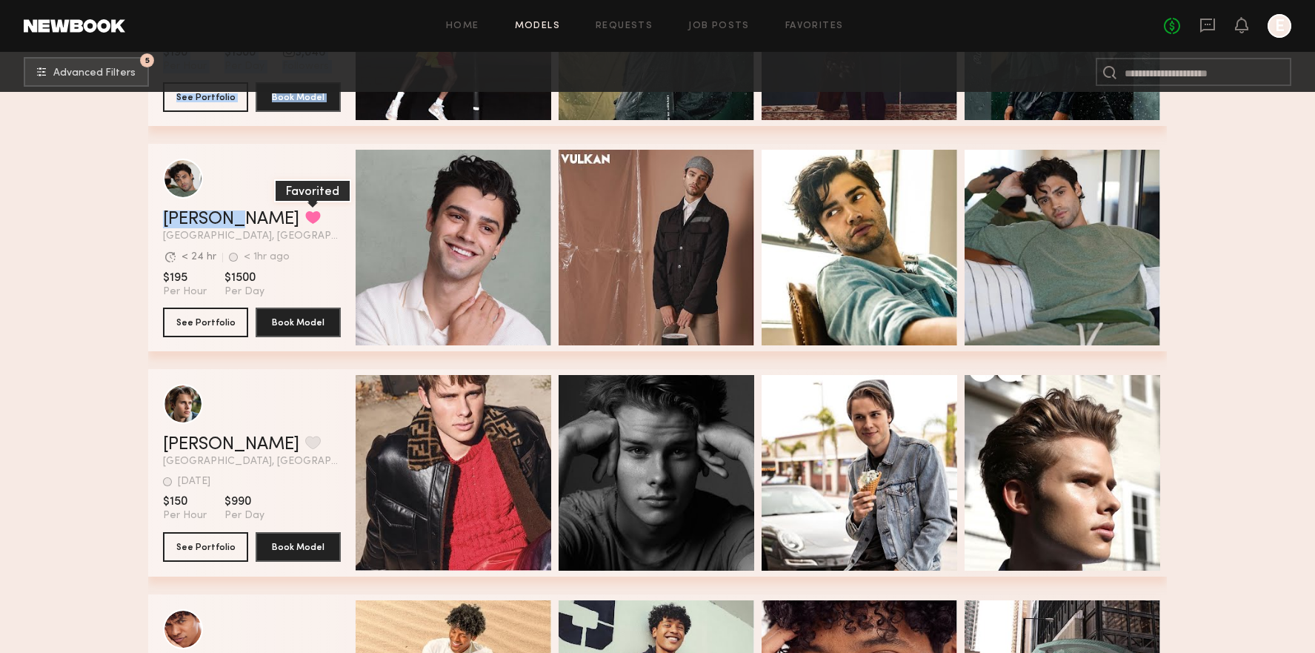
copy div "Landon M. Favorite Los Angeles, CA < 1hr ago Last Online View Portfolio < 1hr a…"
click at [291, 229] on div "Jason K. Favorited Los Angeles, CA Avg. request response time < 24 hr < 1hr ago…" at bounding box center [252, 225] width 178 height 31
drag, startPoint x: 161, startPoint y: 219, endPoint x: 225, endPoint y: 216, distance: 63.8
click at [226, 216] on div "Jason K. Favorited Los Angeles, CA Avg. request response time < 24 hr < 1hr ago…" at bounding box center [657, 247] width 1019 height 207
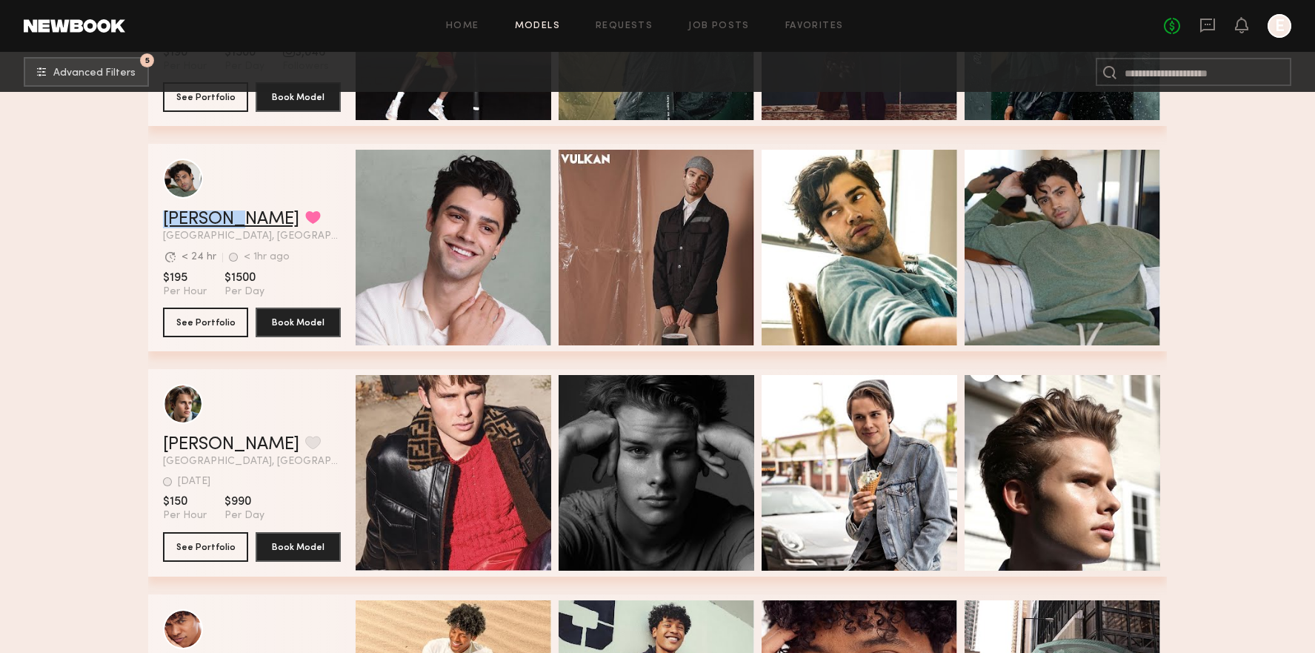
copy link "Jason K."
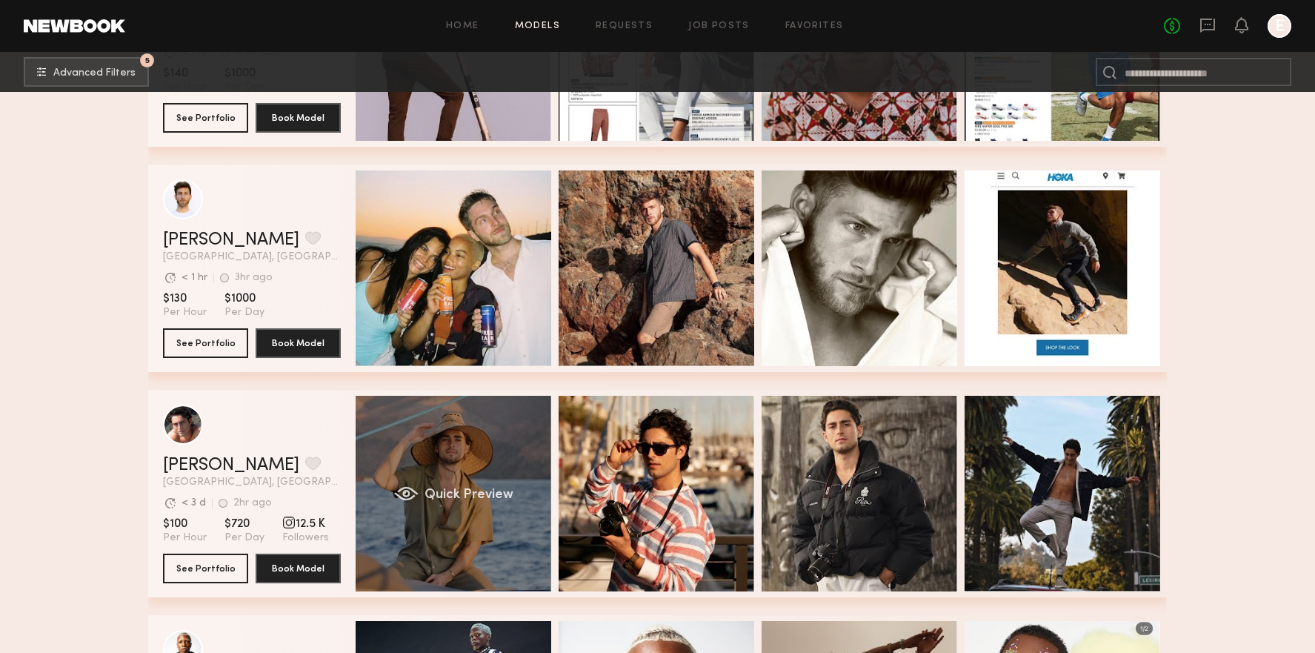
scroll to position [5210, 0]
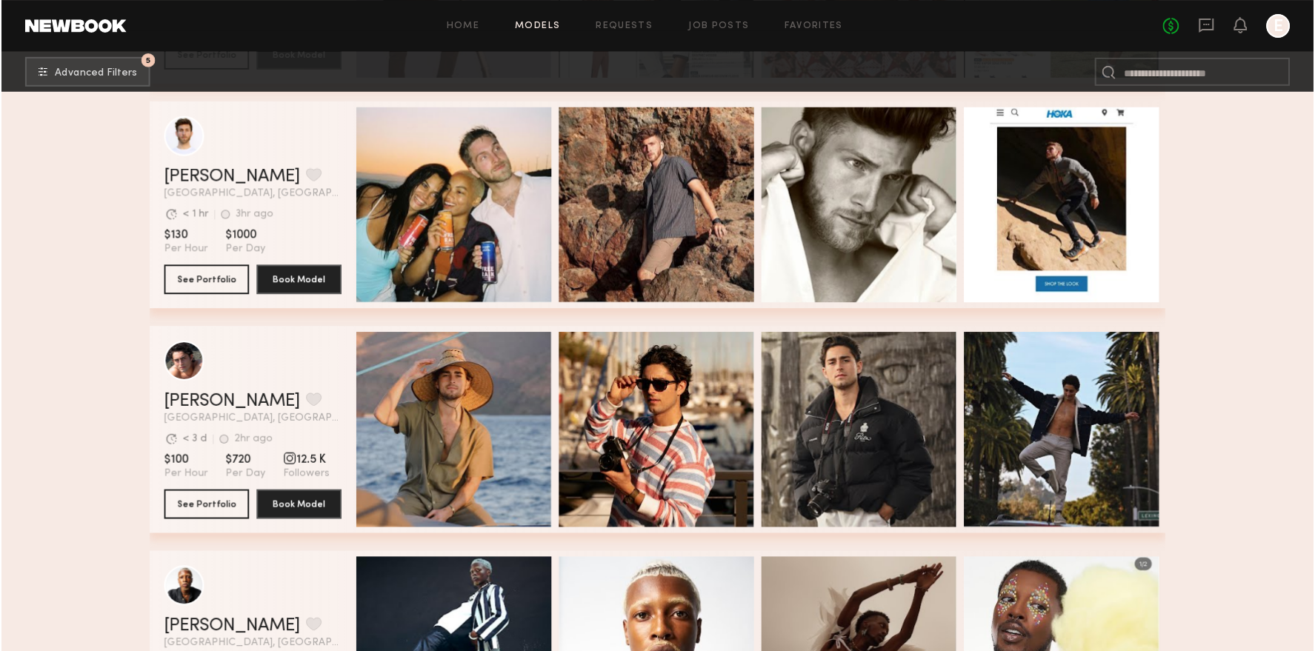
scroll to position [5202, 0]
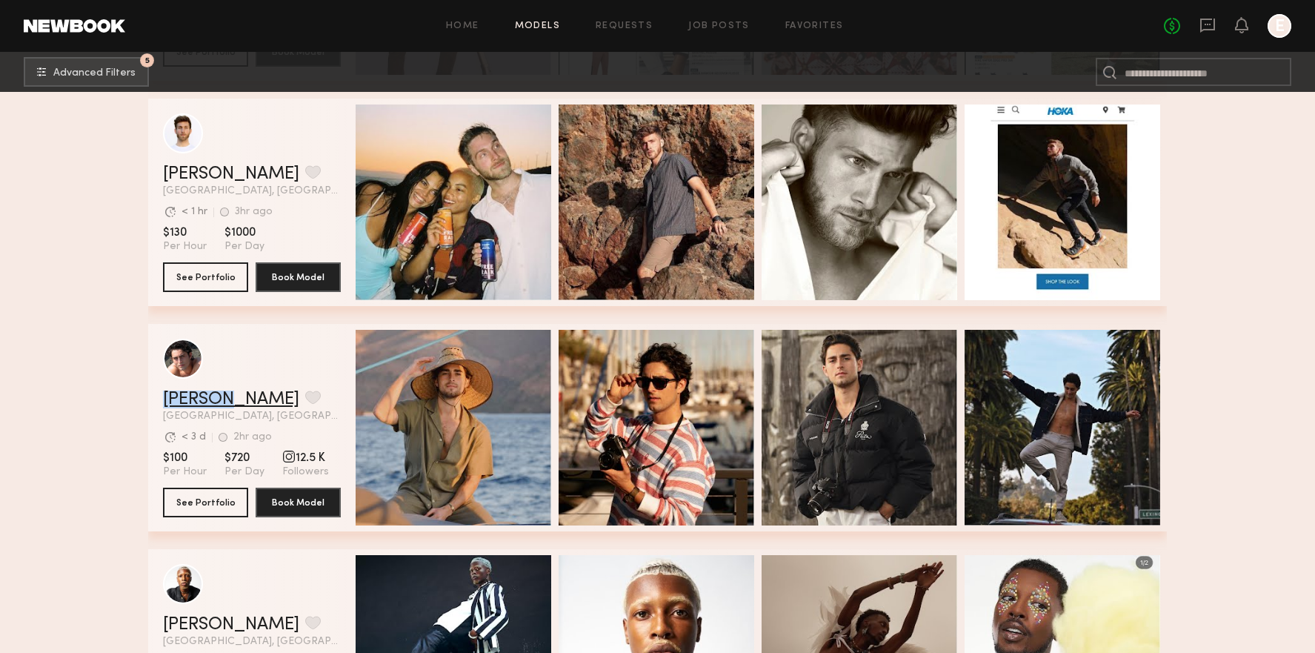
drag, startPoint x: 159, startPoint y: 399, endPoint x: 223, endPoint y: 396, distance: 64.5
click at [223, 396] on div "Pablo V. Favorite Los Angeles, CA Avg. request response time < 3 d 2hr ago Last…" at bounding box center [657, 427] width 1019 height 207
copy link "Pablo V"
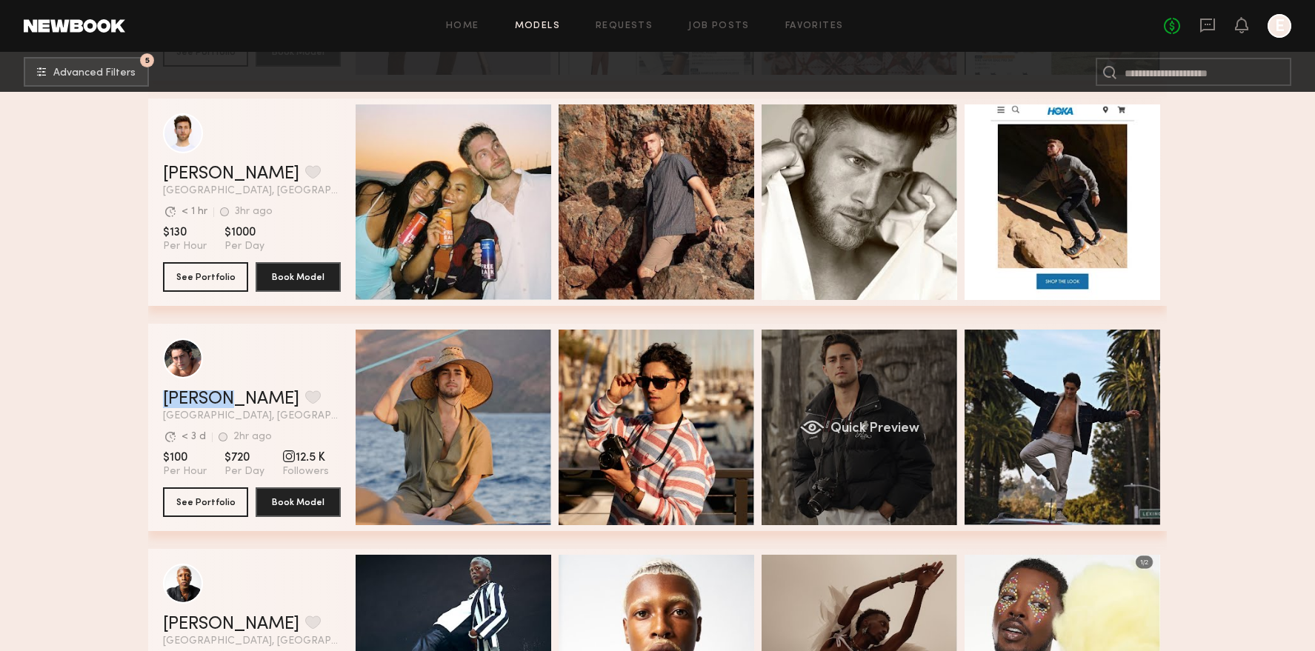
click at [903, 388] on div "Quick Preview" at bounding box center [860, 428] width 196 height 196
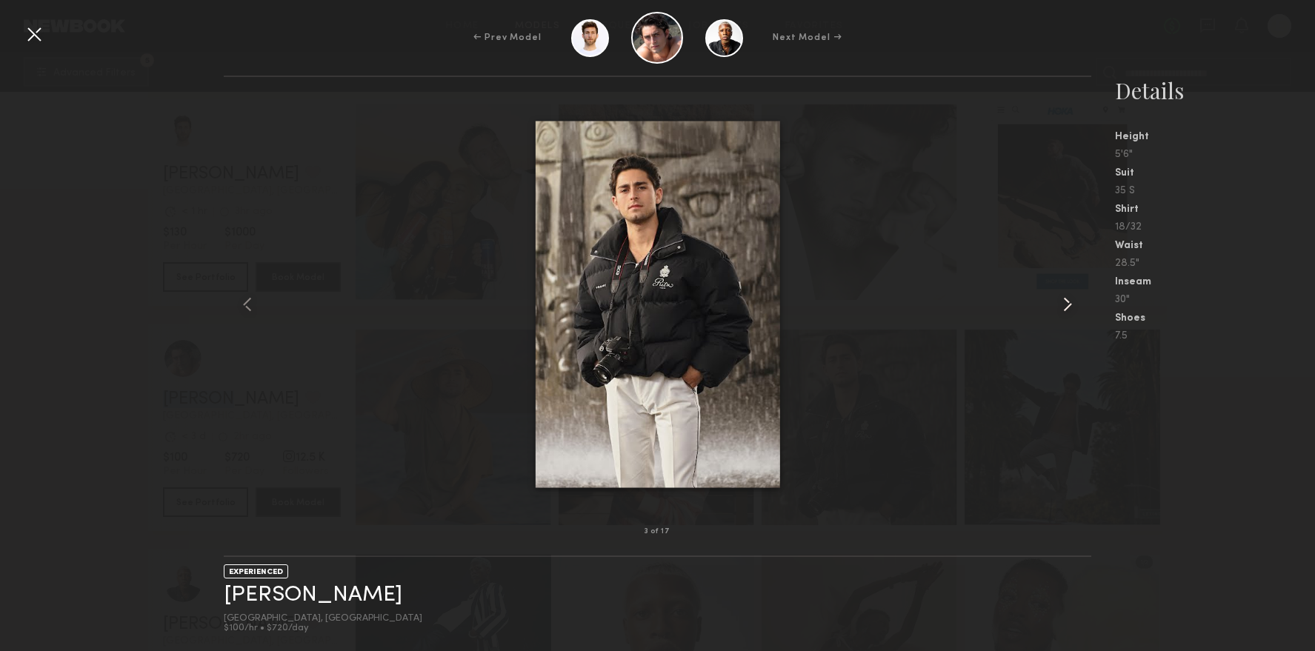
click at [1069, 310] on common-icon at bounding box center [1068, 305] width 24 height 24
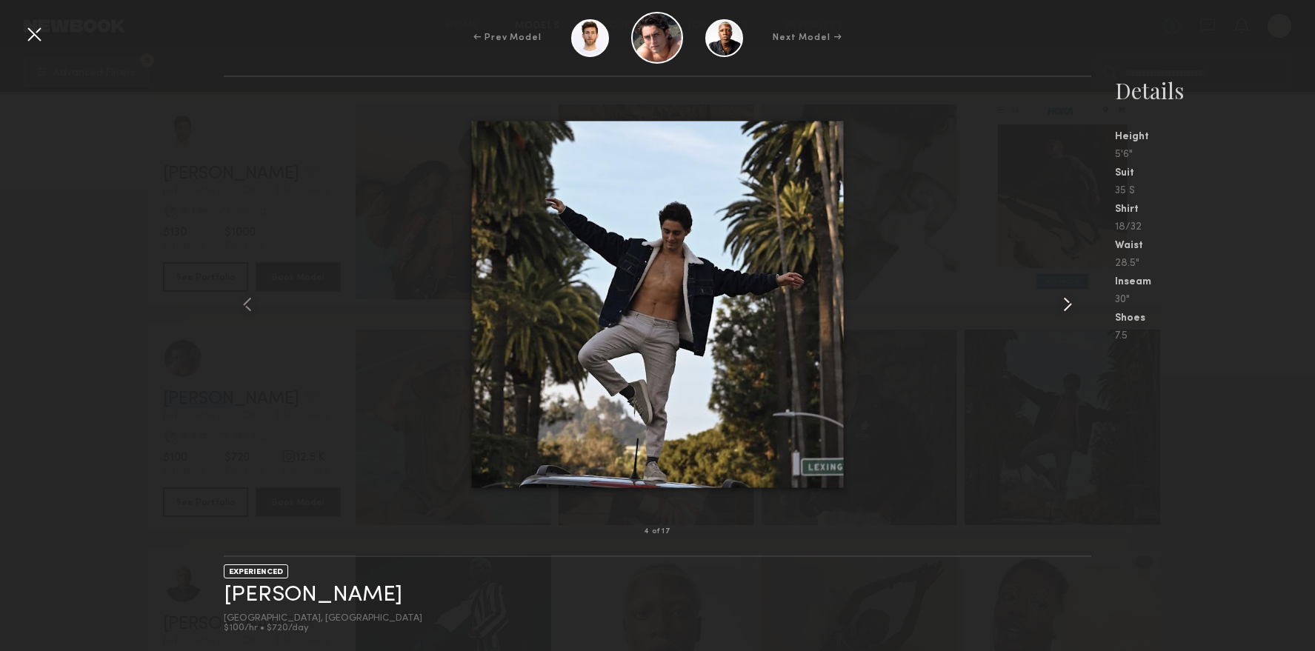
click at [1069, 310] on common-icon at bounding box center [1068, 305] width 24 height 24
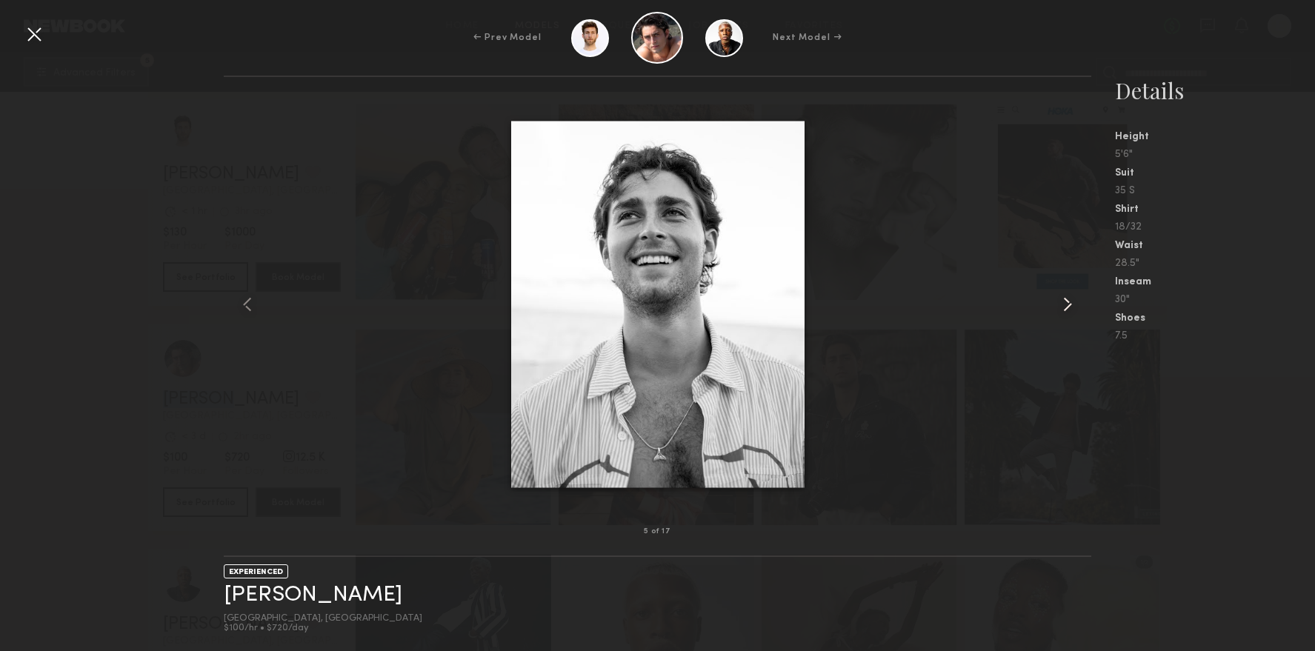
click at [1069, 310] on common-icon at bounding box center [1068, 305] width 24 height 24
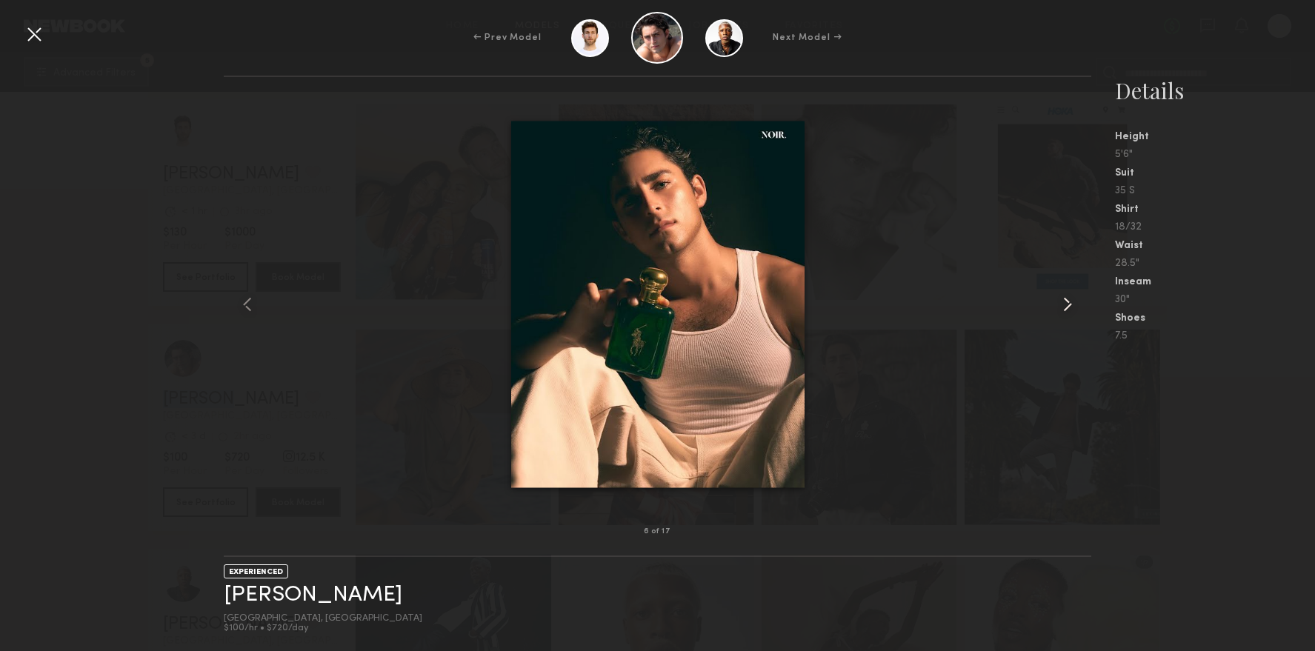
click at [1069, 310] on common-icon at bounding box center [1068, 305] width 24 height 24
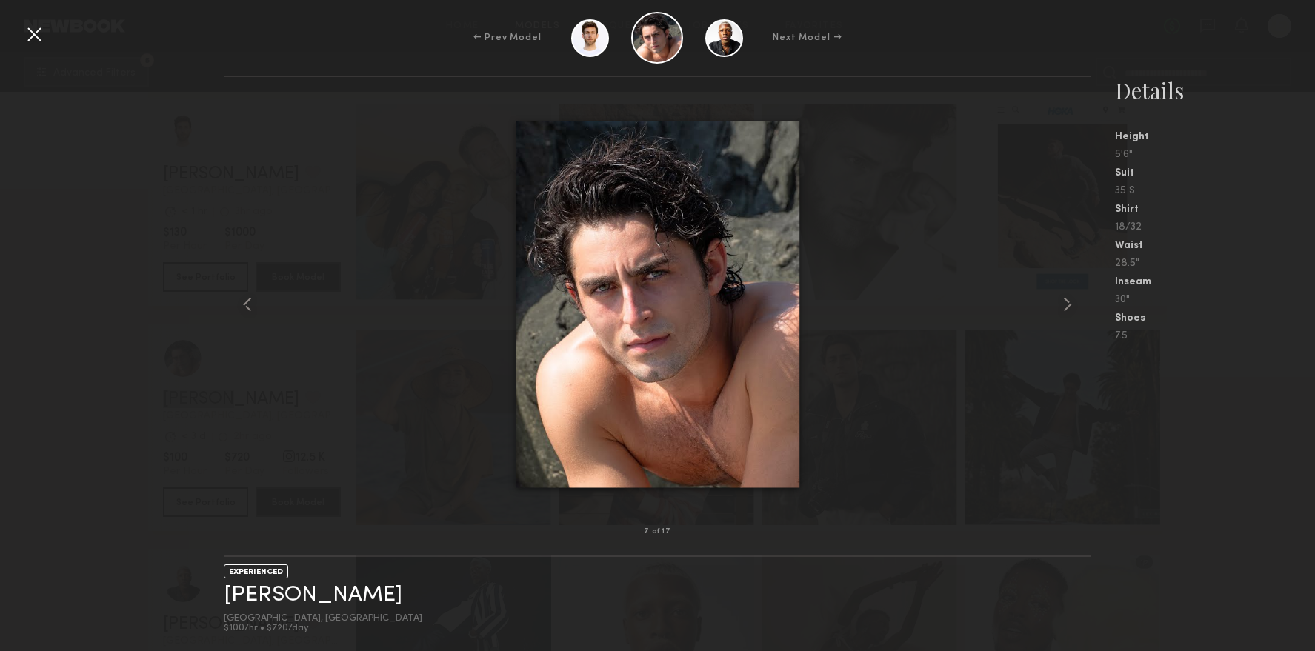
drag, startPoint x: 650, startPoint y: 327, endPoint x: 344, endPoint y: 39, distance: 419.7
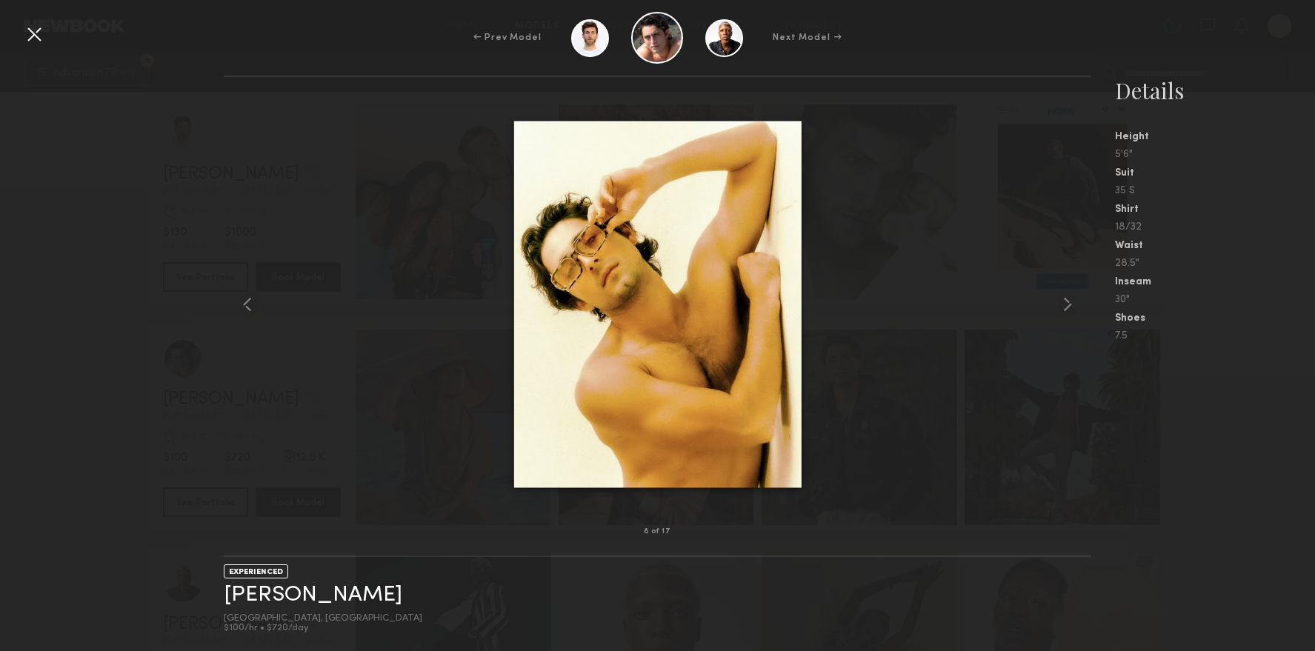
click at [33, 39] on div at bounding box center [34, 34] width 24 height 24
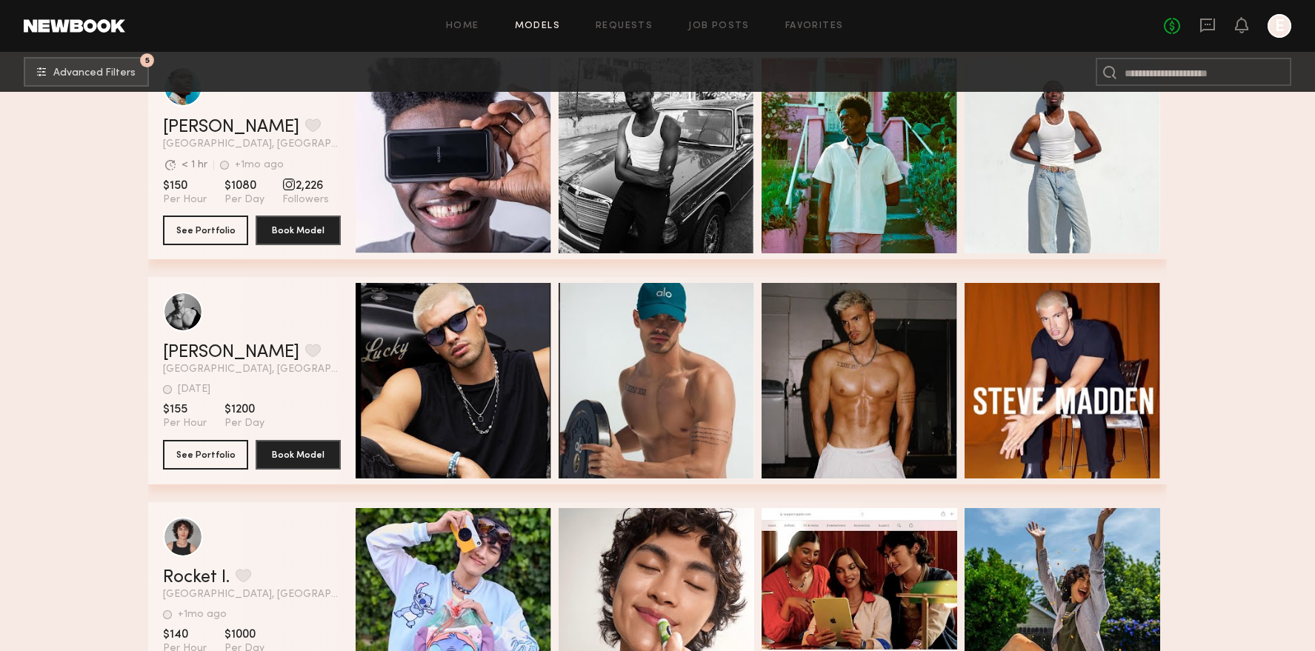
scroll to position [6655, 0]
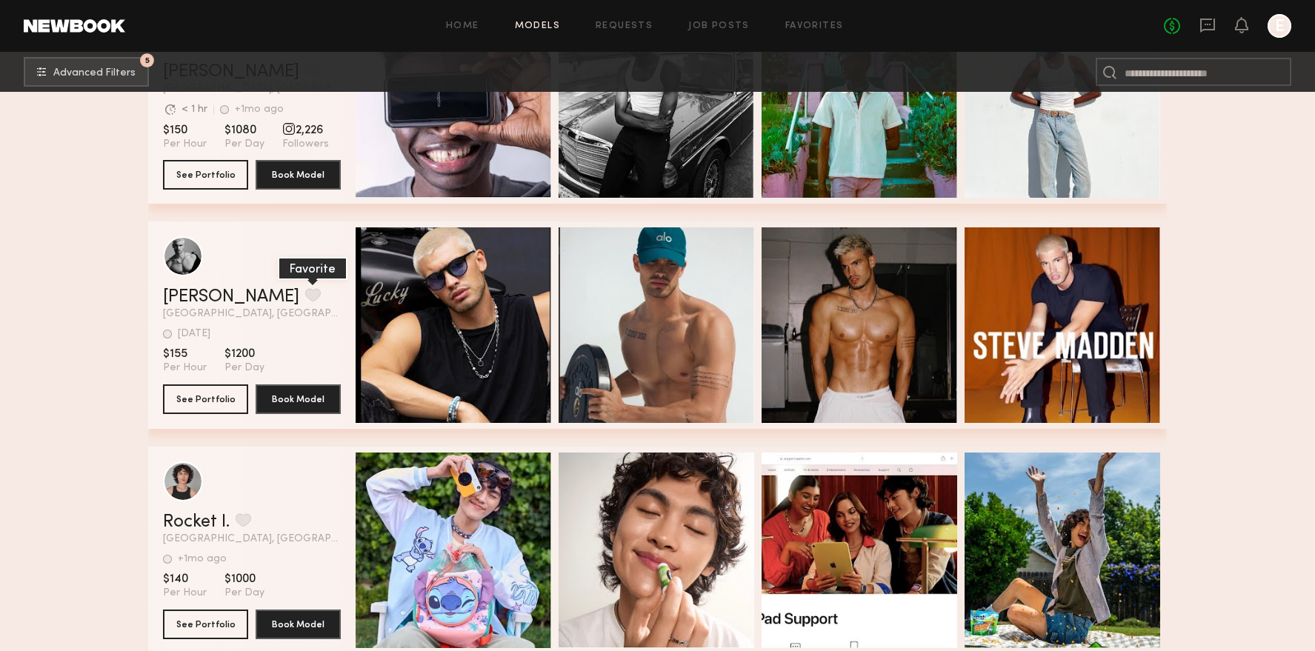
click at [305, 299] on button "grid" at bounding box center [313, 294] width 16 height 13
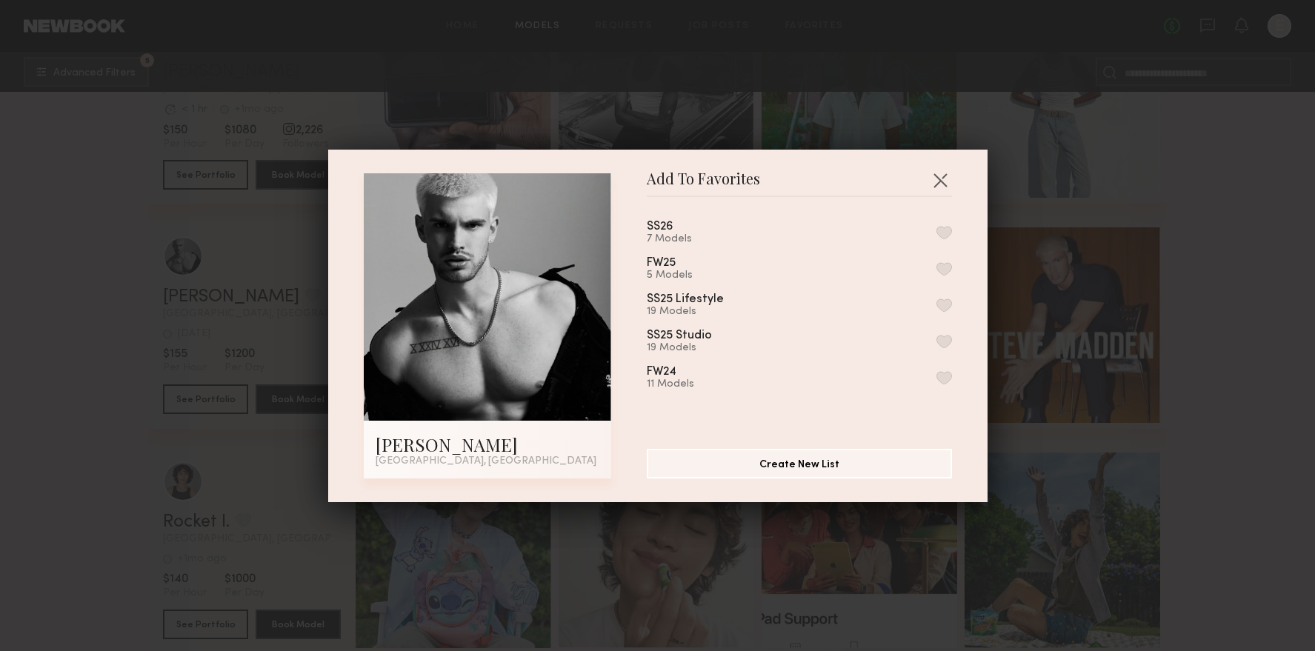
drag, startPoint x: 944, startPoint y: 233, endPoint x: 953, endPoint y: 299, distance: 66.4
click at [944, 233] on button "button" at bounding box center [944, 232] width 16 height 13
click at [932, 183] on button "button" at bounding box center [940, 180] width 24 height 24
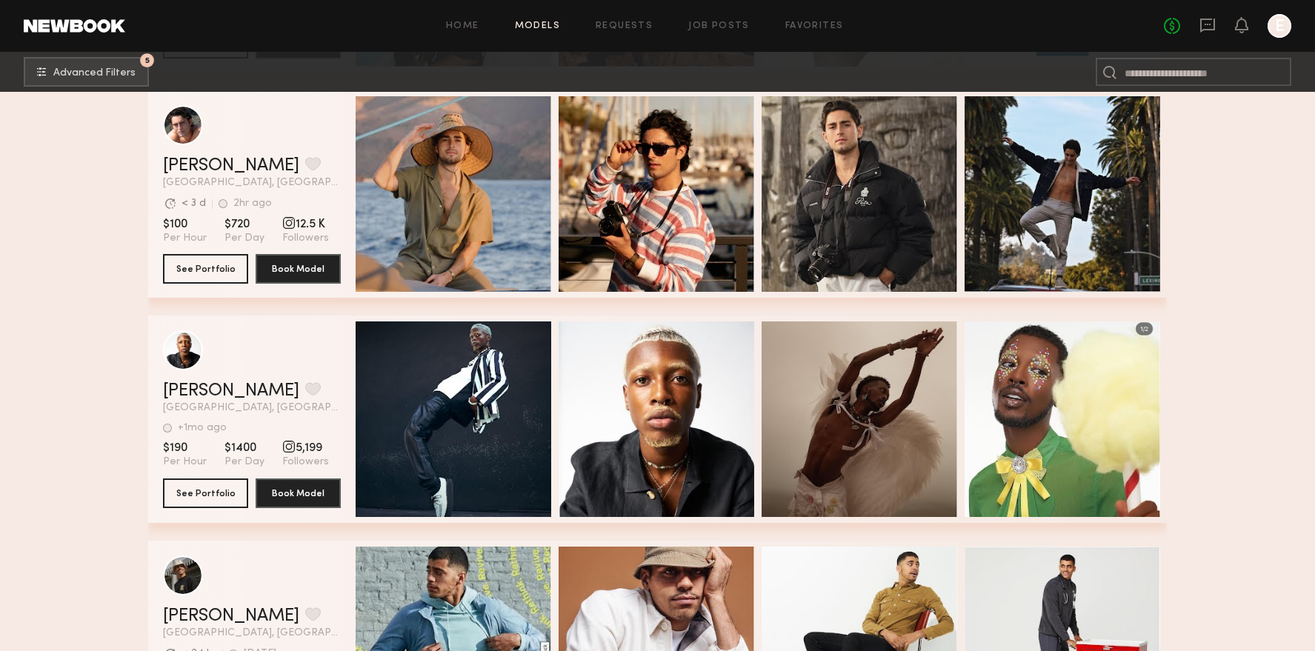
scroll to position [5436, 0]
click at [305, 164] on button "grid" at bounding box center [313, 162] width 16 height 13
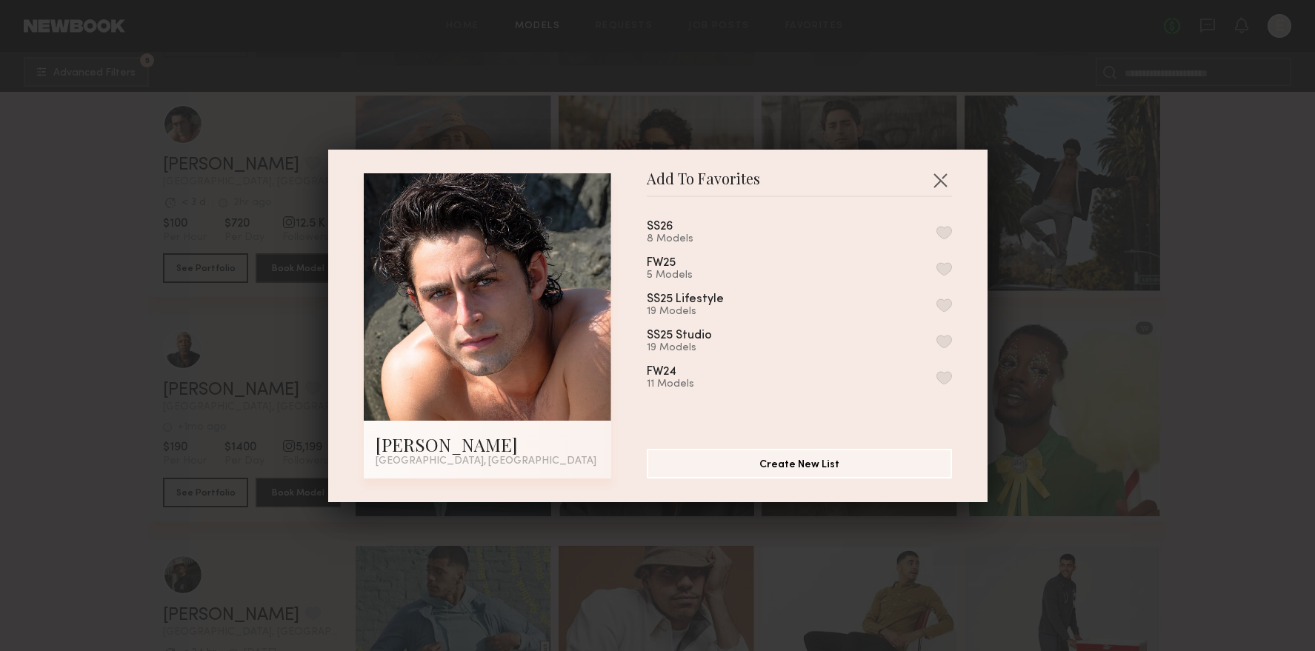
click at [950, 229] on button "button" at bounding box center [944, 232] width 16 height 13
drag, startPoint x: 936, startPoint y: 183, endPoint x: 746, endPoint y: 235, distance: 196.6
click at [936, 183] on button "button" at bounding box center [940, 180] width 24 height 24
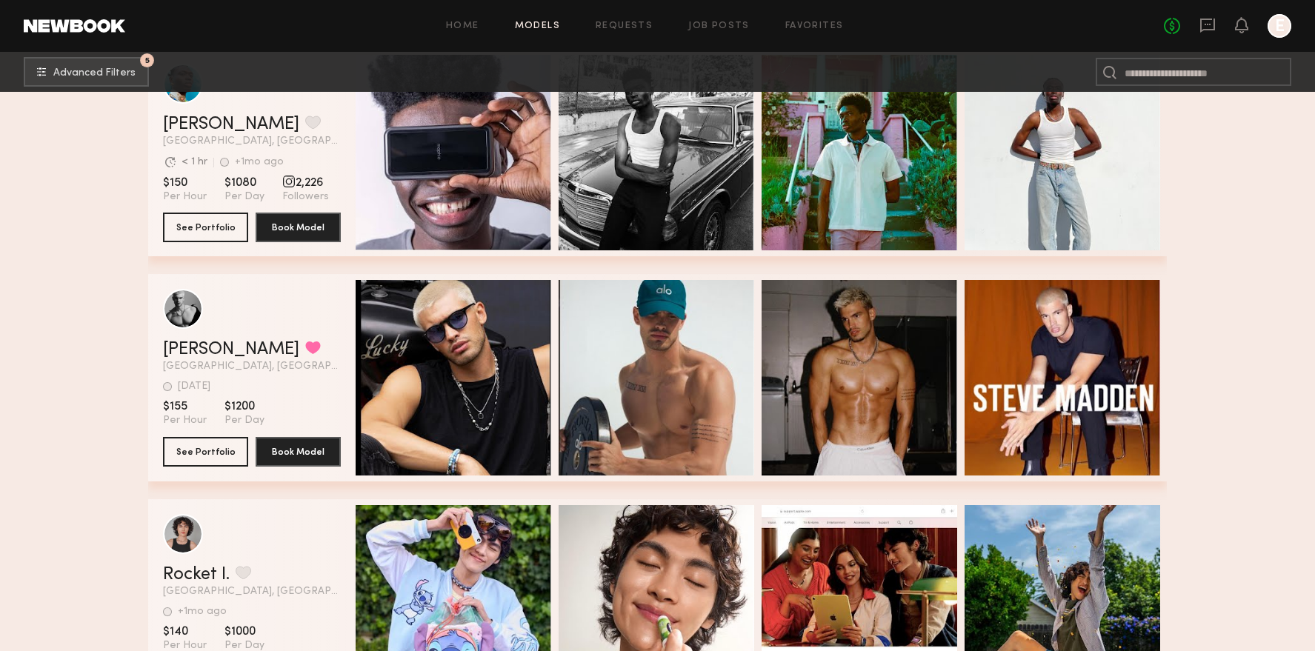
scroll to position [6602, 0]
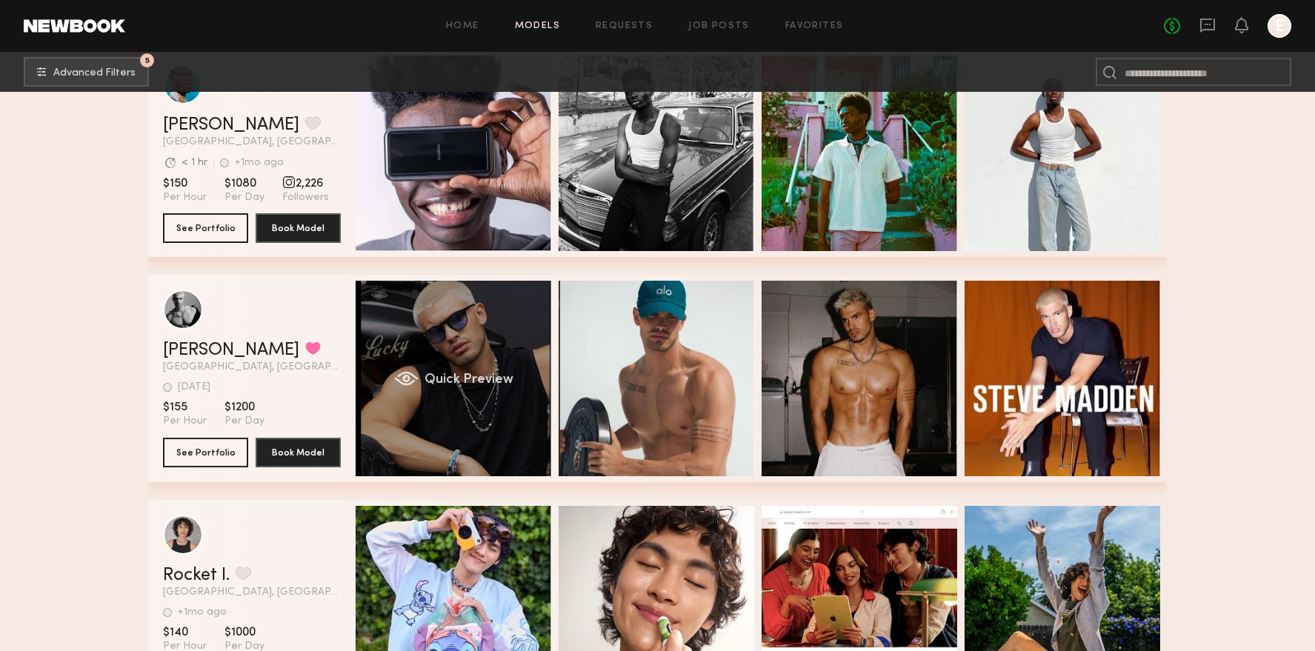
click at [458, 386] on span "Quick Preview" at bounding box center [468, 379] width 89 height 13
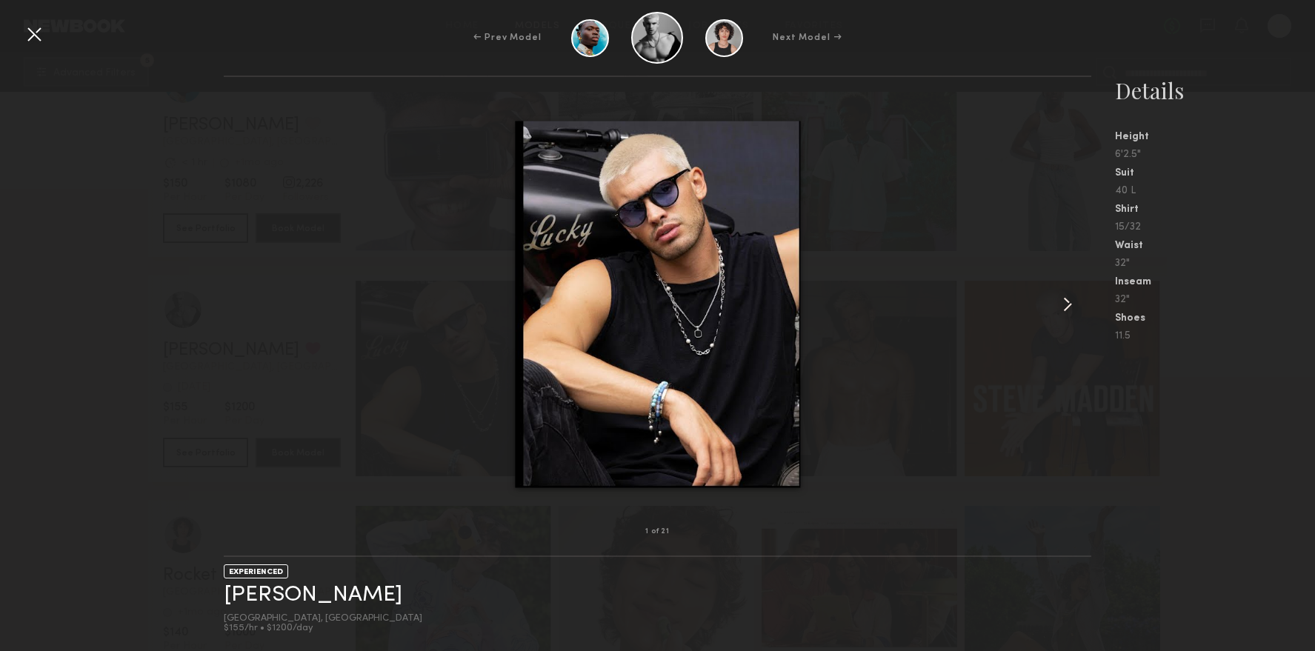
click at [1072, 310] on common-icon at bounding box center [1068, 305] width 24 height 24
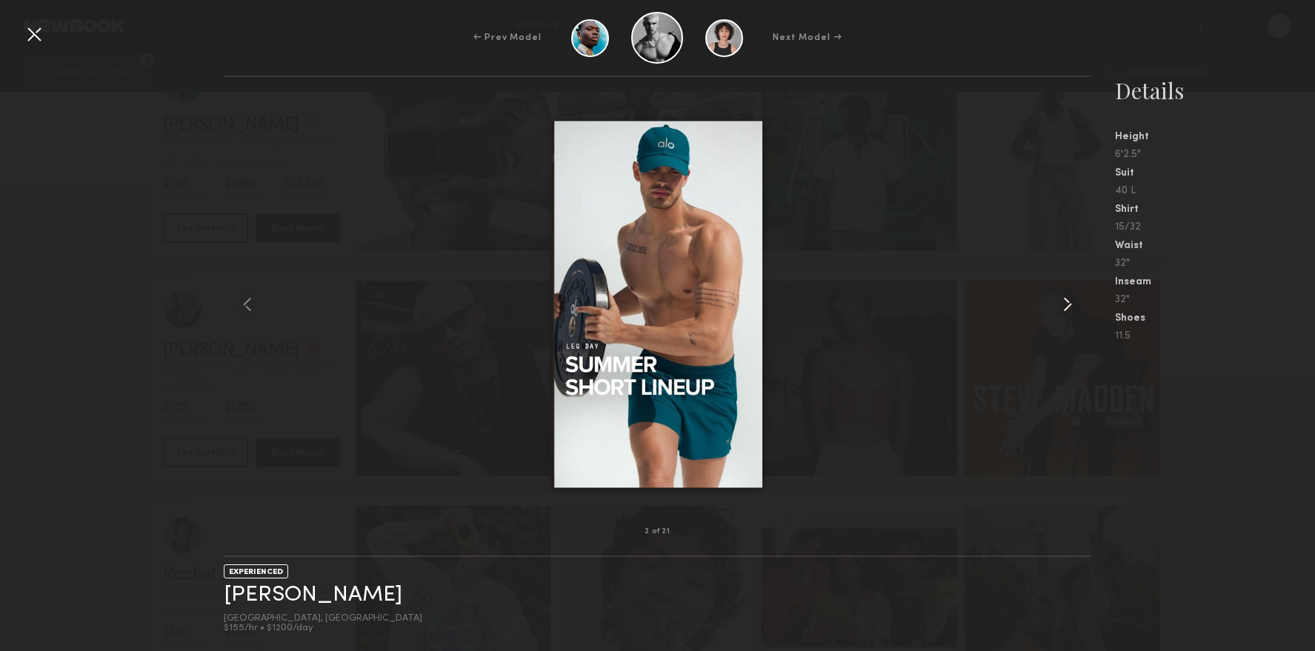
click at [1072, 310] on common-icon at bounding box center [1068, 305] width 24 height 24
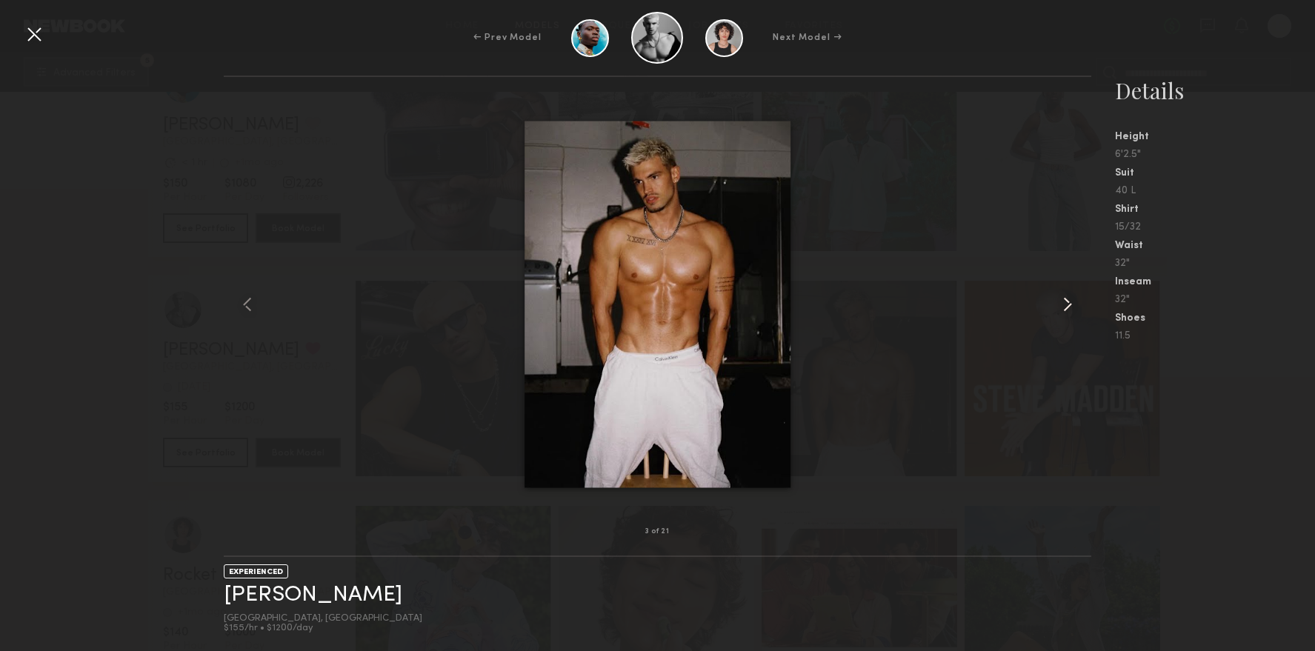
click at [1072, 310] on common-icon at bounding box center [1068, 305] width 24 height 24
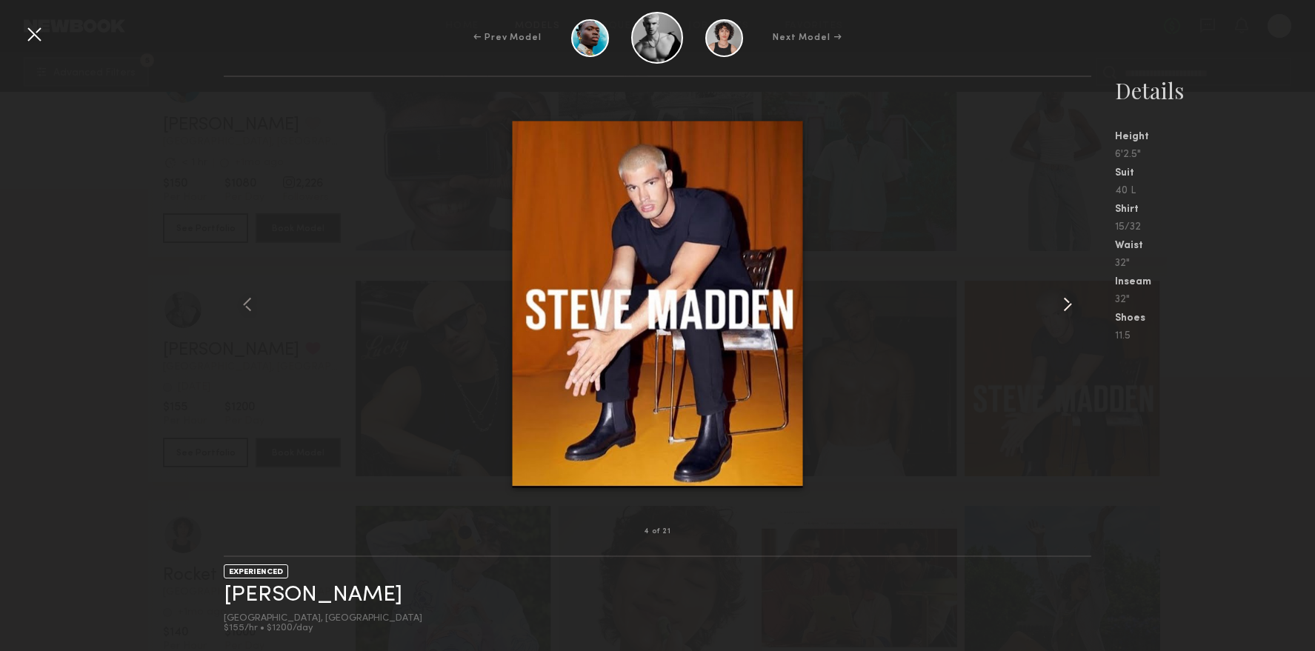
click at [1072, 310] on common-icon at bounding box center [1068, 305] width 24 height 24
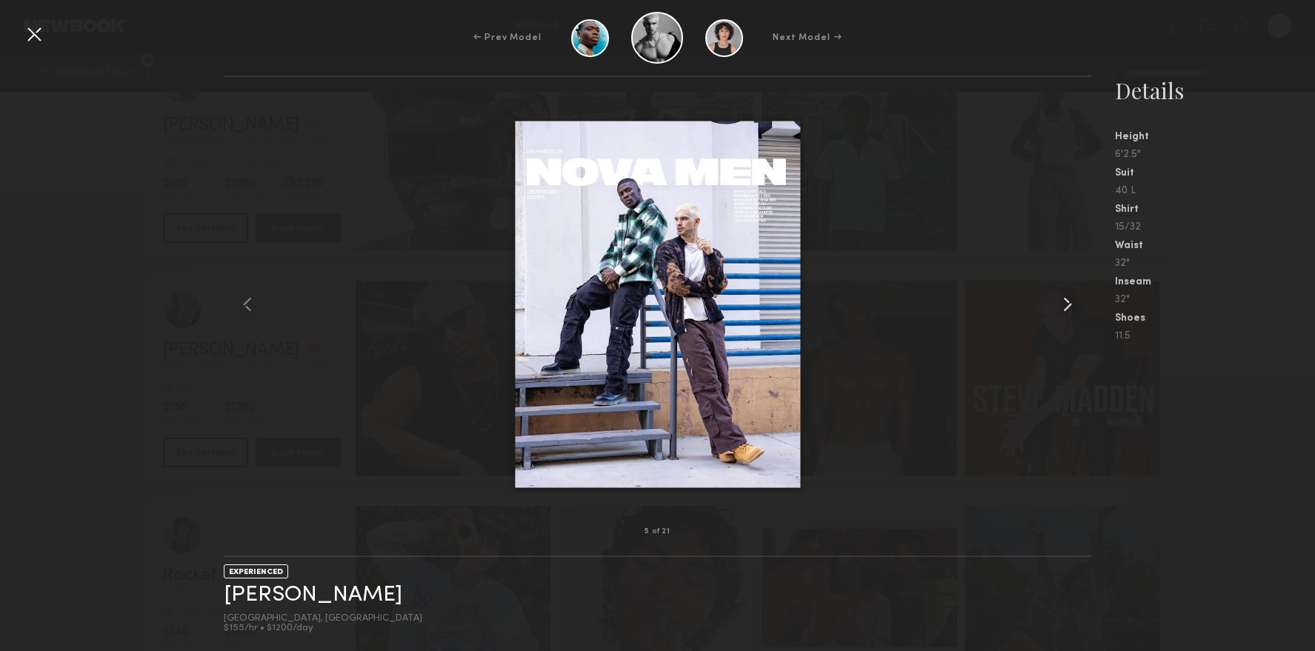
click at [1072, 310] on common-icon at bounding box center [1068, 305] width 24 height 24
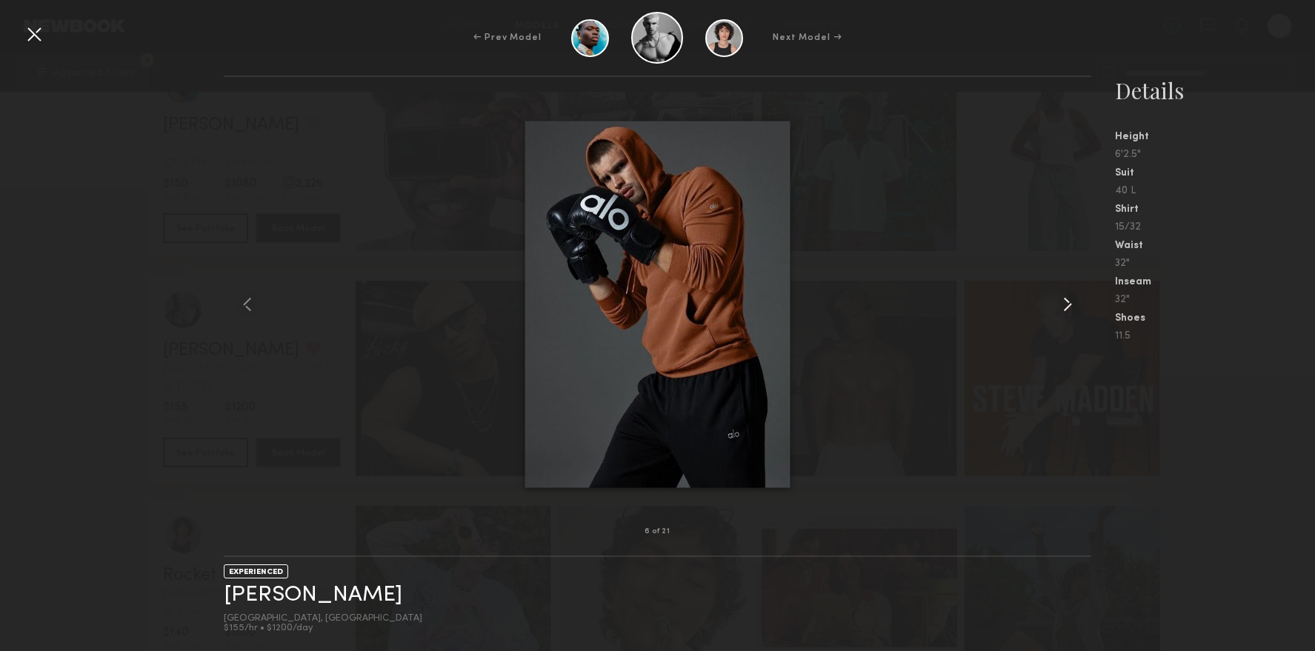
click at [1072, 310] on common-icon at bounding box center [1068, 305] width 24 height 24
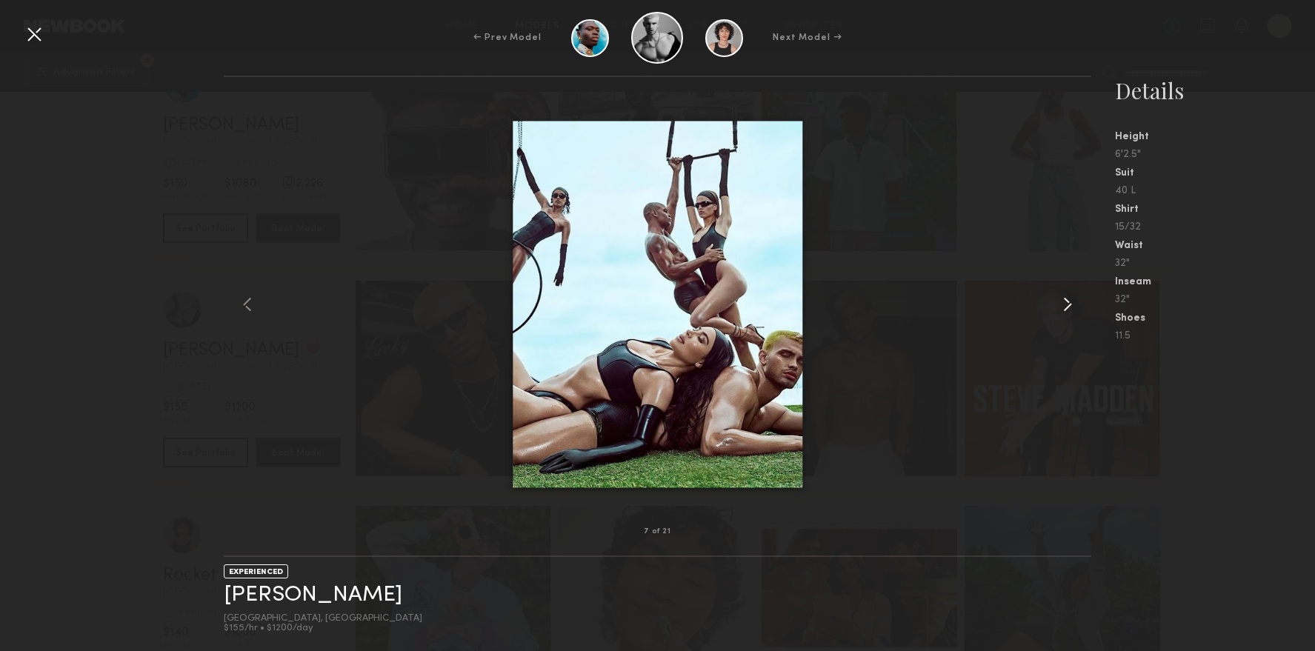
click at [1072, 310] on common-icon at bounding box center [1068, 305] width 24 height 24
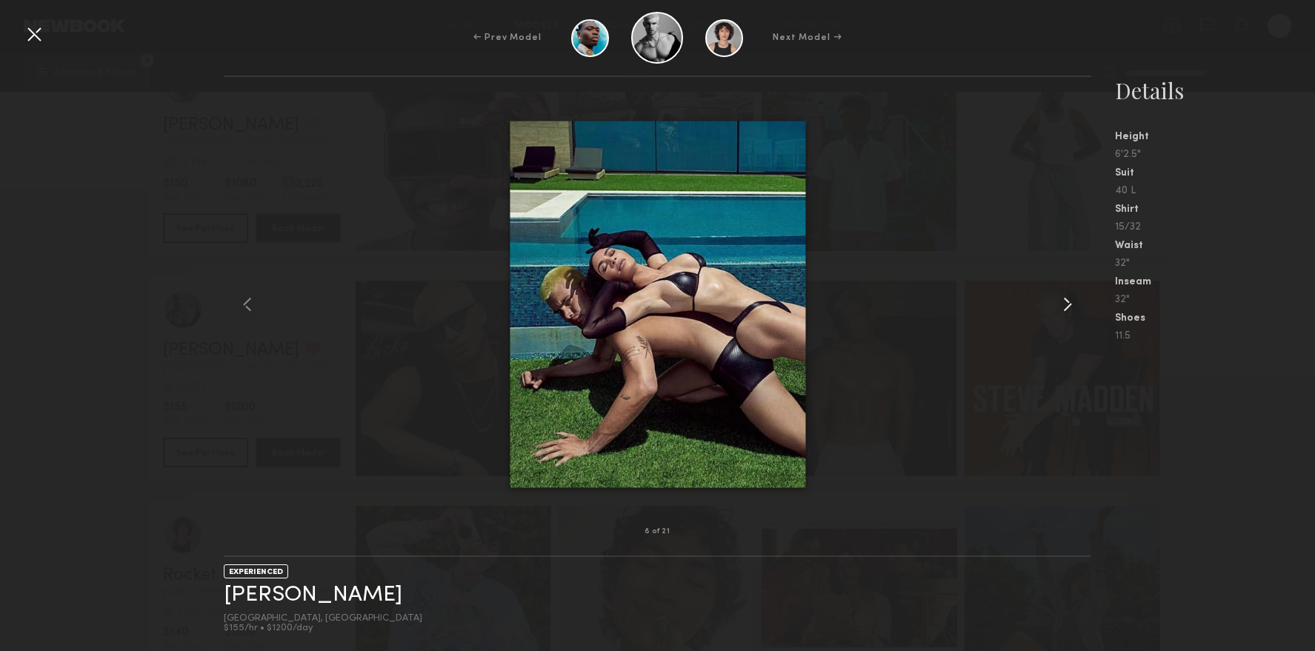
click at [1072, 310] on common-icon at bounding box center [1068, 305] width 24 height 24
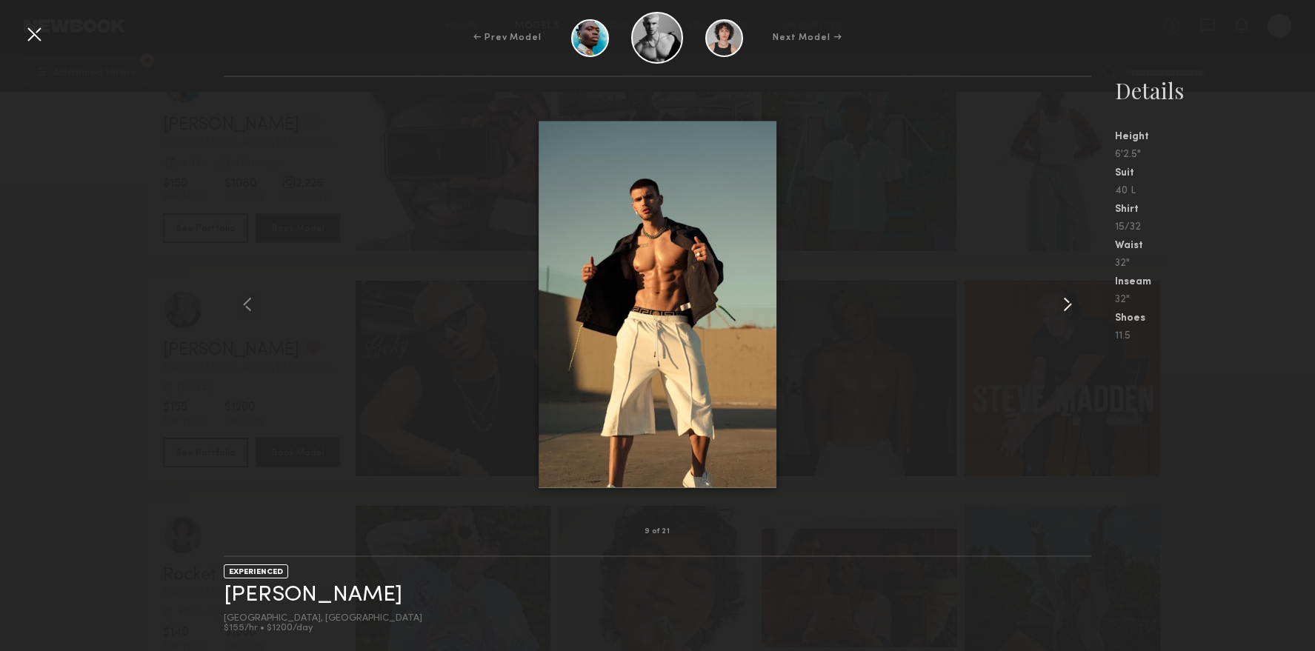
click at [1072, 310] on common-icon at bounding box center [1068, 305] width 24 height 24
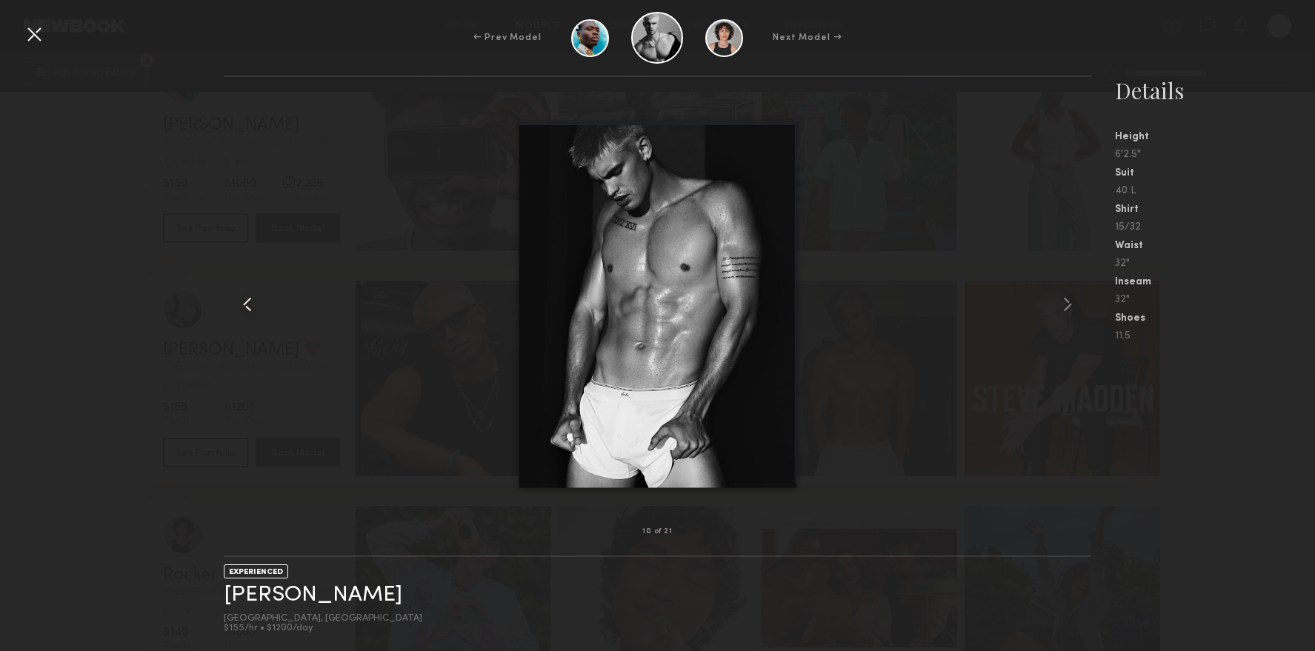
click at [252, 308] on common-icon at bounding box center [248, 305] width 24 height 24
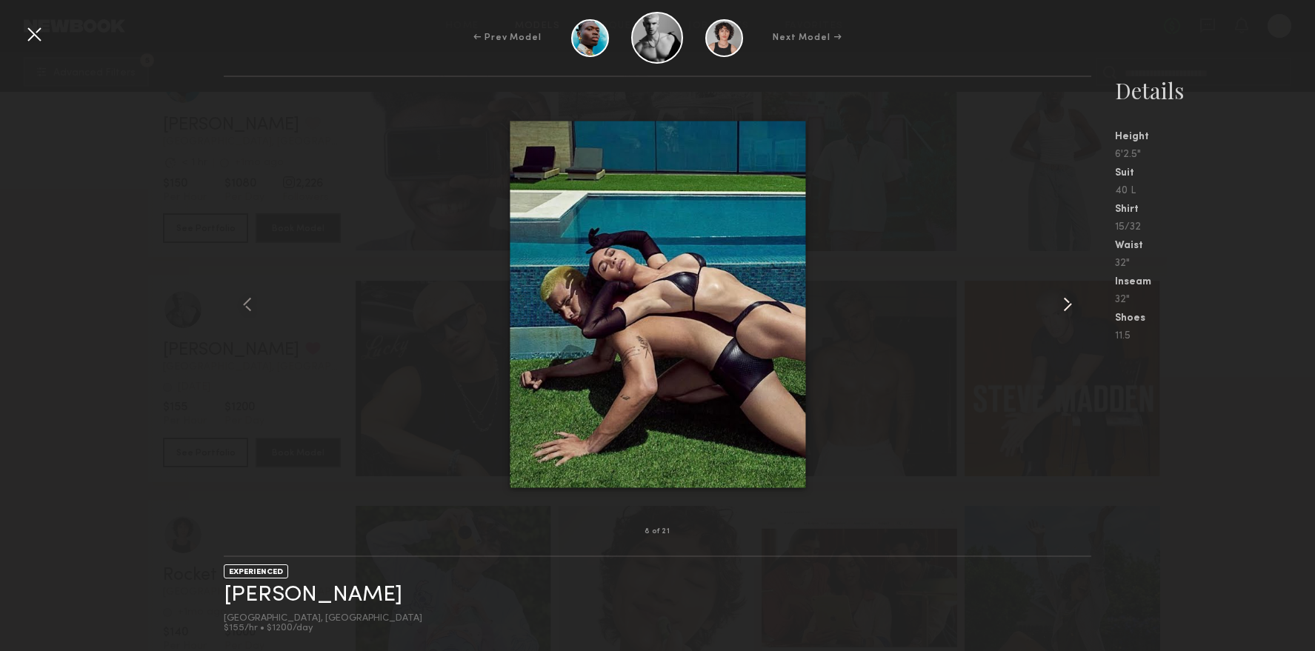
click at [1067, 296] on common-icon at bounding box center [1068, 305] width 24 height 24
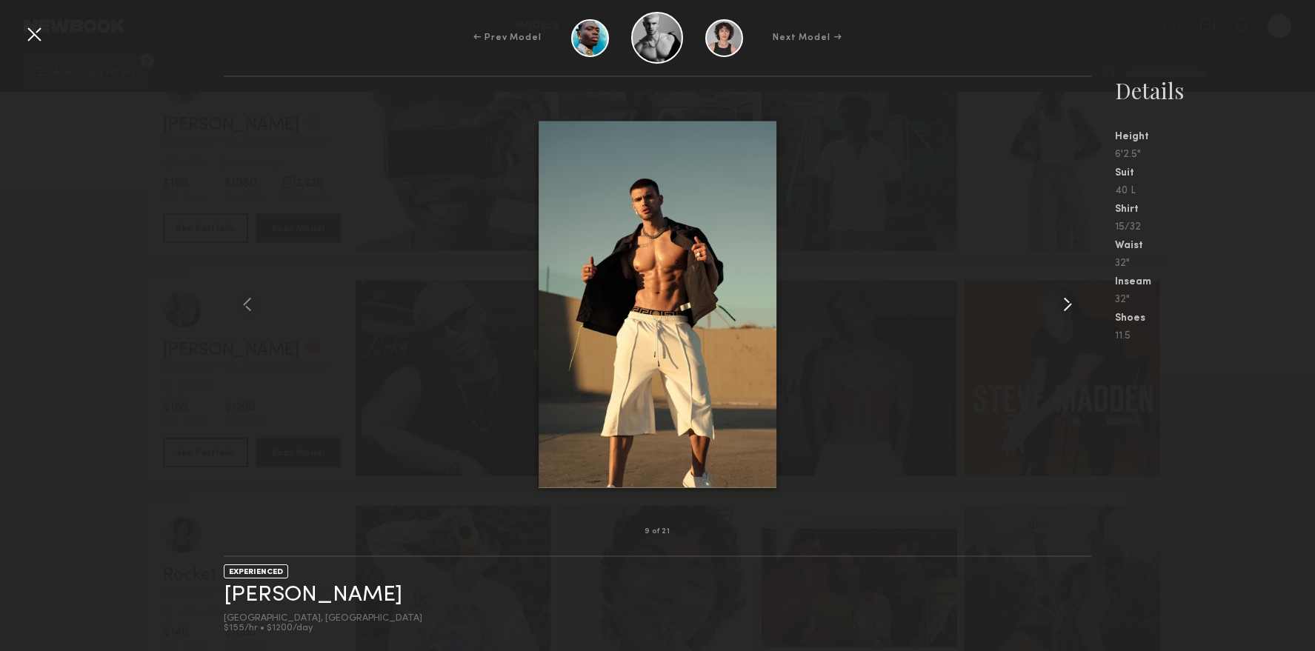
click at [1067, 296] on common-icon at bounding box center [1068, 305] width 24 height 24
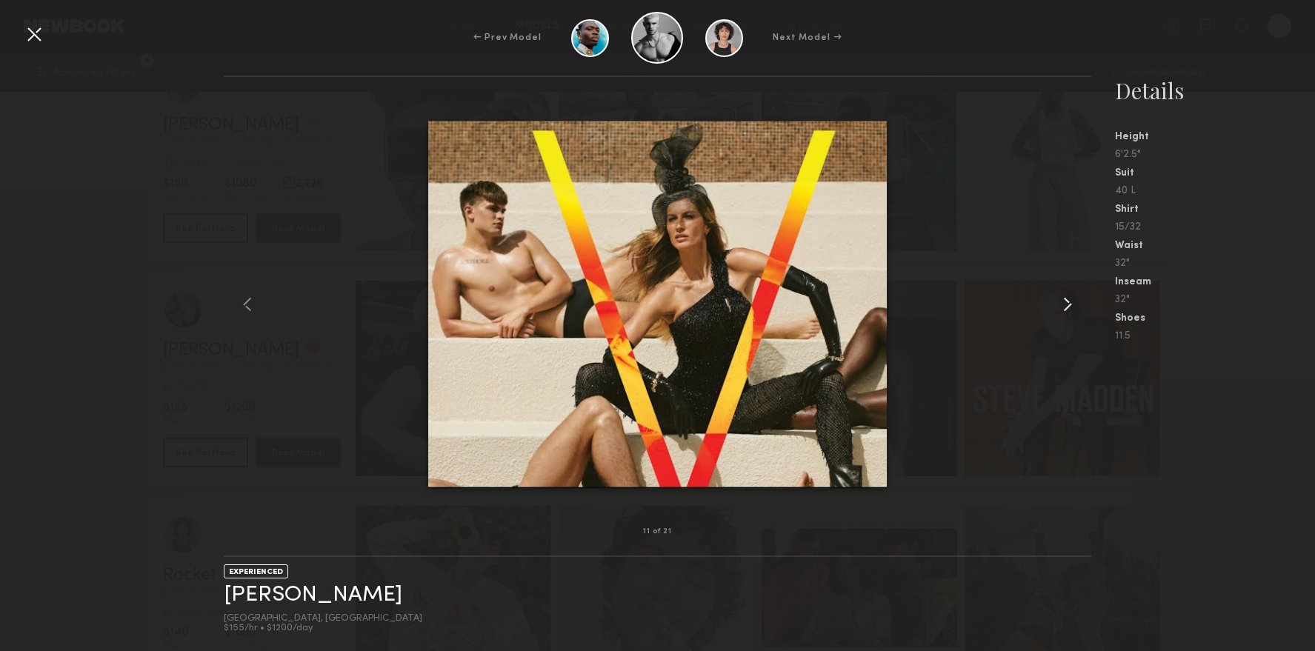
click at [1067, 296] on common-icon at bounding box center [1068, 305] width 24 height 24
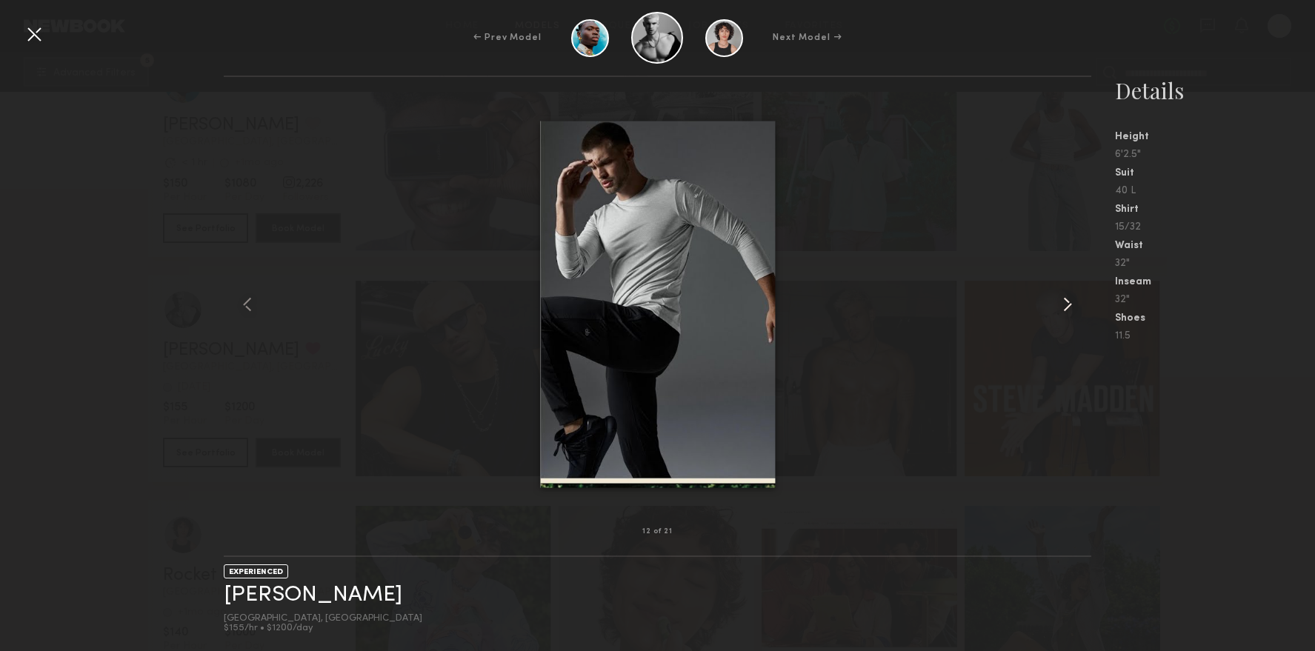
click at [1067, 296] on common-icon at bounding box center [1068, 305] width 24 height 24
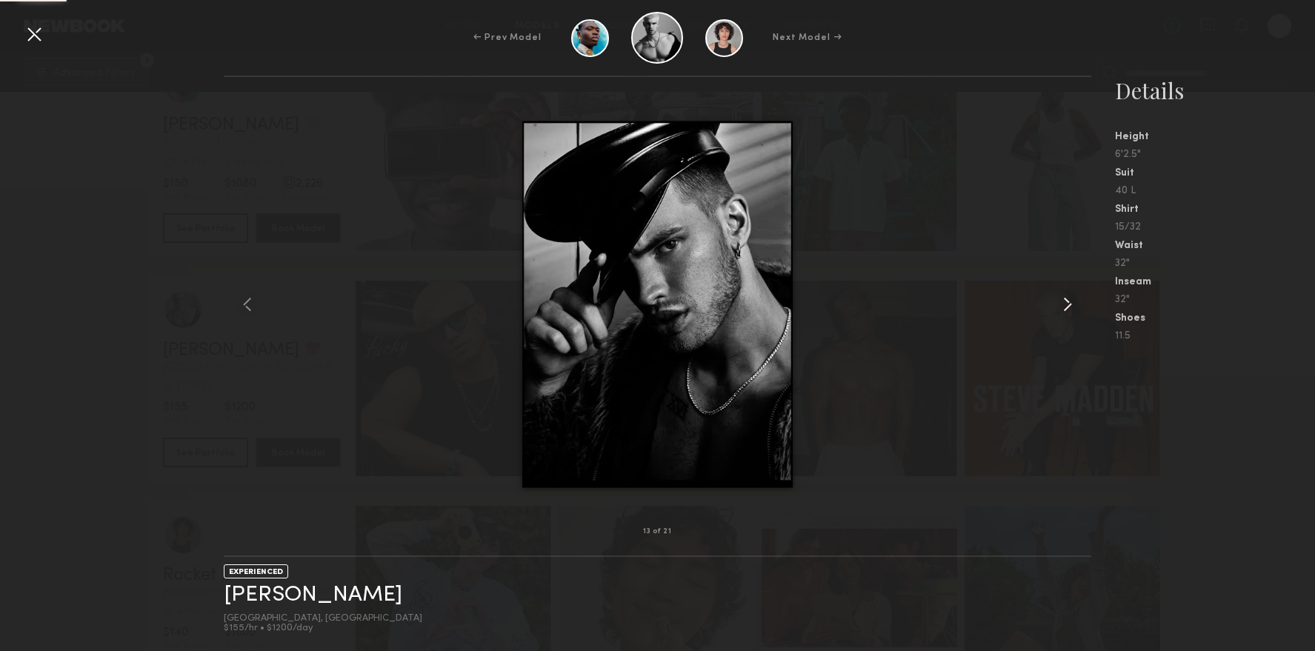
click at [1067, 296] on common-icon at bounding box center [1068, 305] width 24 height 24
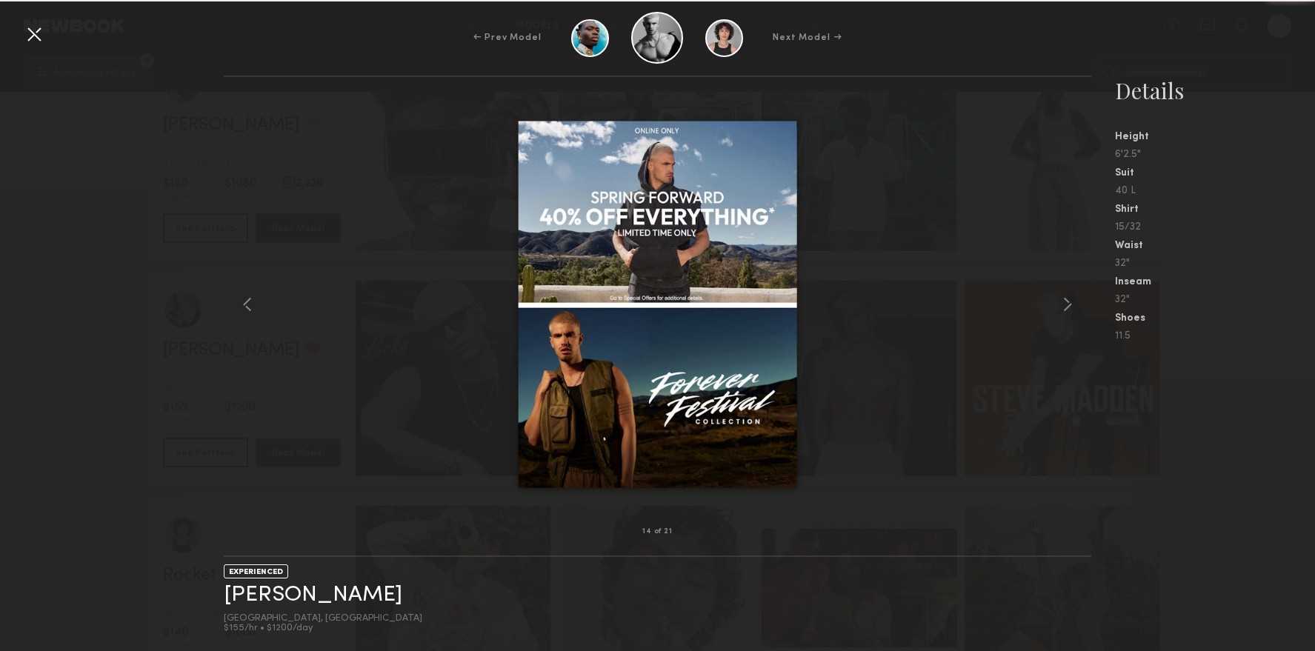
click at [1067, 296] on common-icon at bounding box center [1068, 305] width 24 height 24
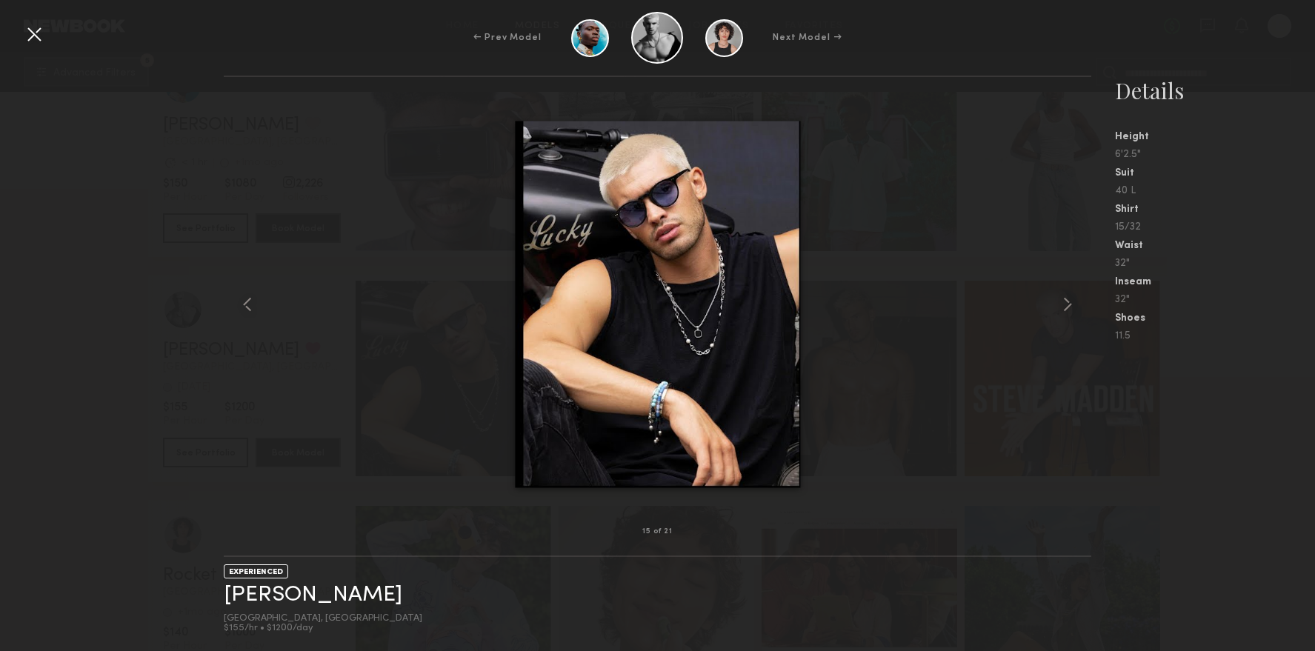
click at [1067, 296] on common-icon at bounding box center [1068, 305] width 24 height 24
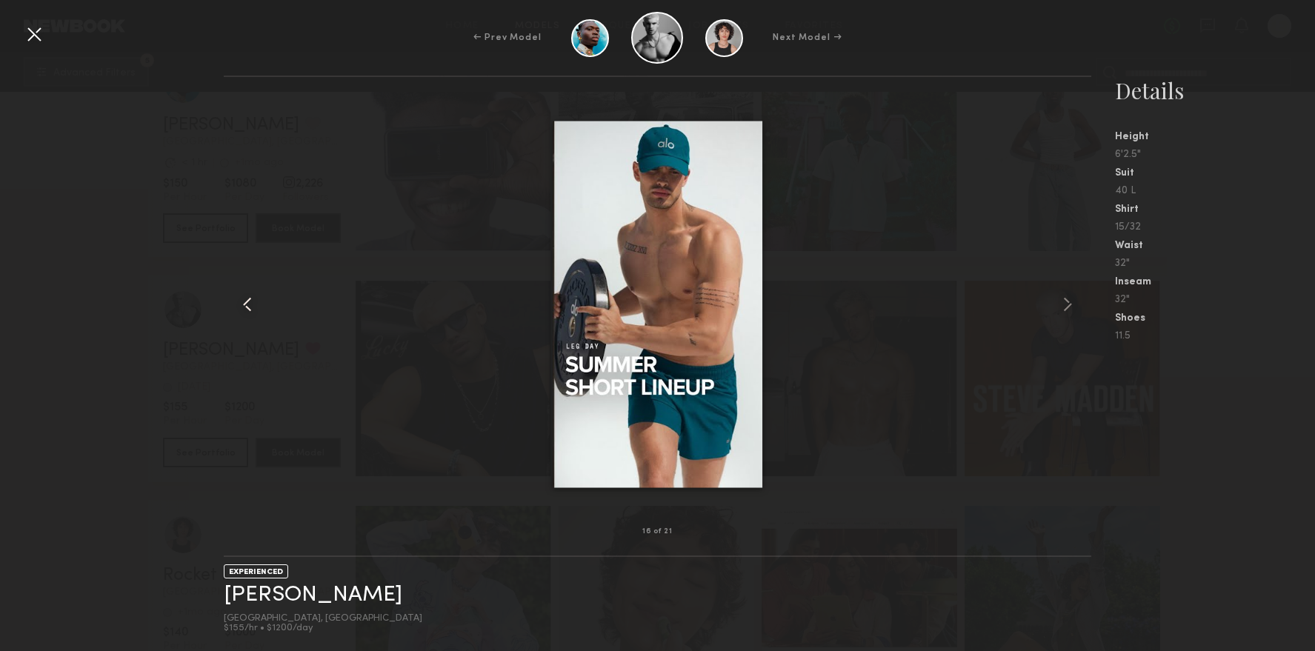
click at [240, 307] on common-icon at bounding box center [248, 305] width 24 height 24
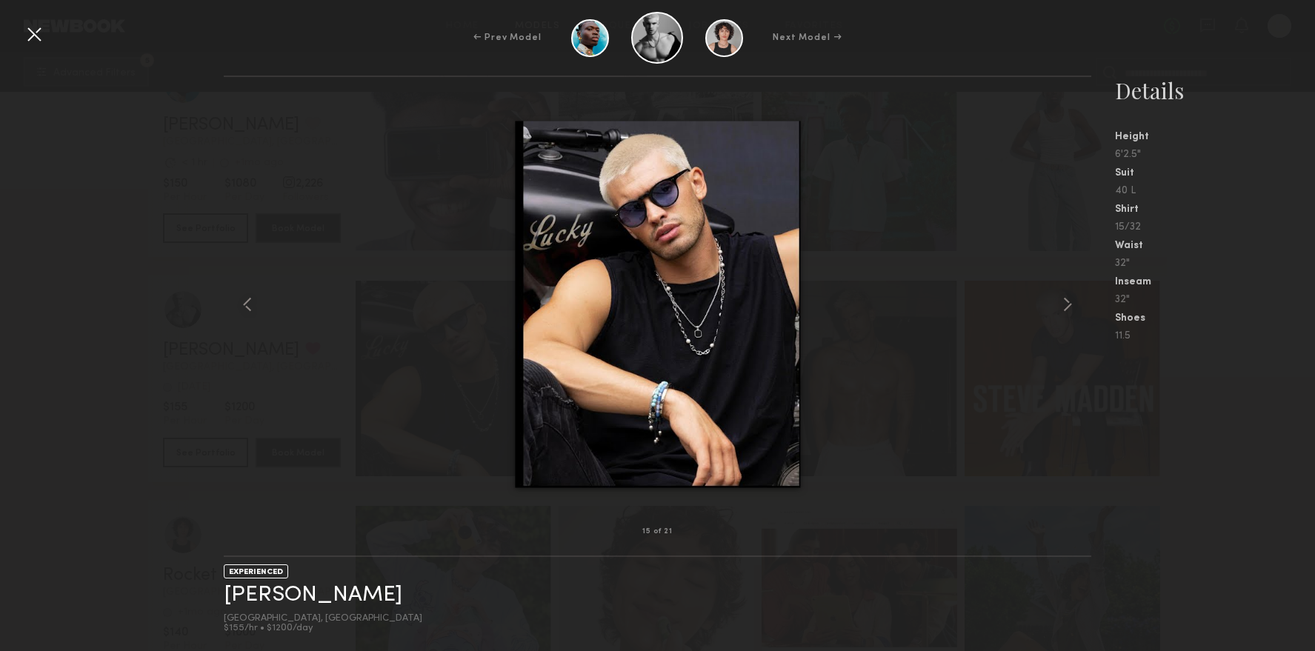
click at [355, 288] on div at bounding box center [658, 304] width 868 height 407
click at [1071, 309] on common-icon at bounding box center [1068, 305] width 24 height 24
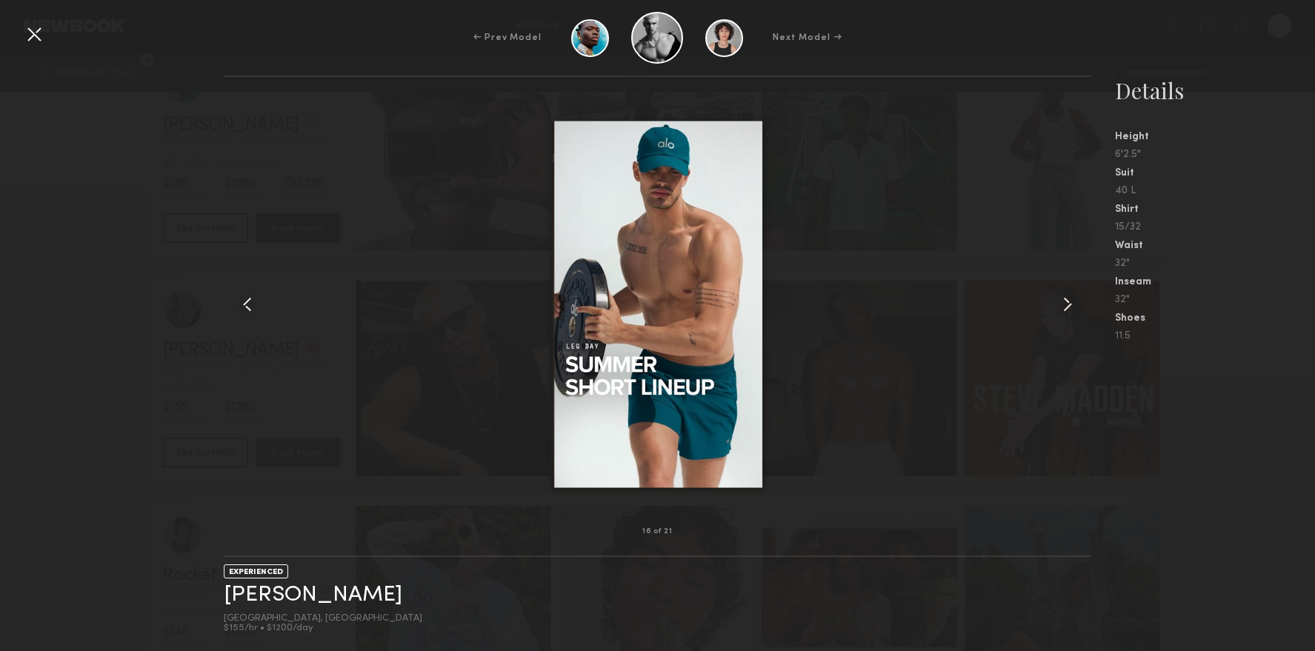
click at [1071, 309] on common-icon at bounding box center [1068, 305] width 24 height 24
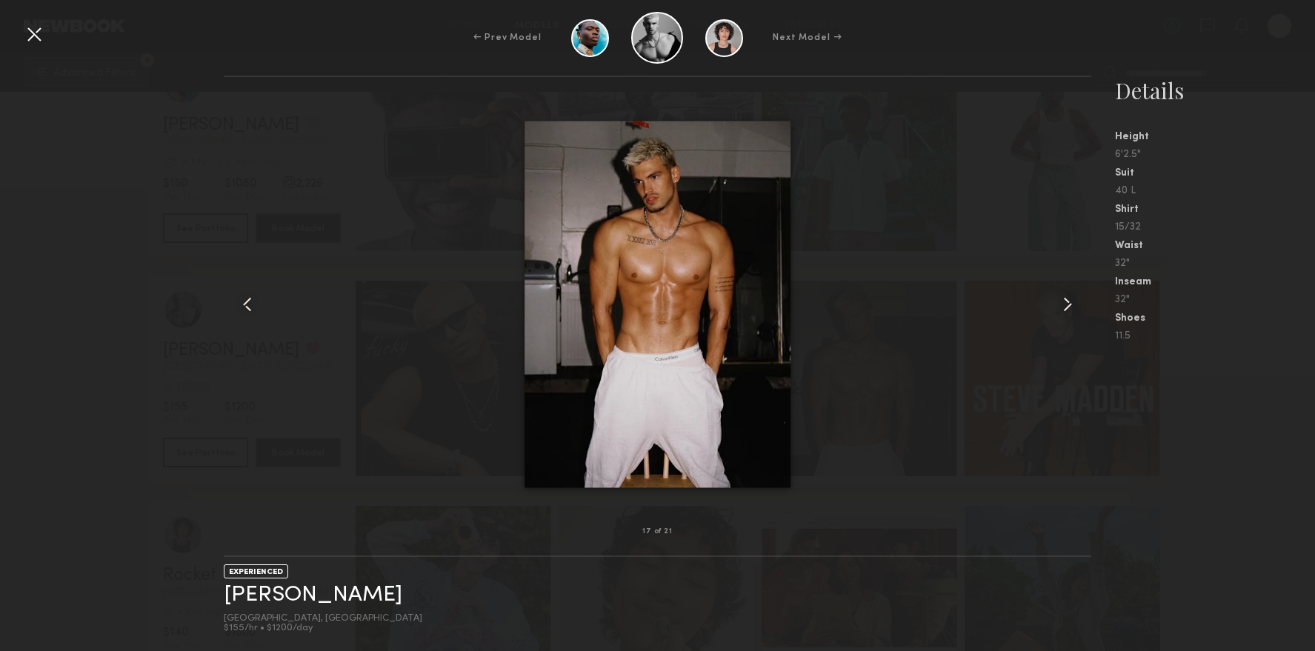
click at [428, 242] on div at bounding box center [658, 304] width 868 height 407
click at [1065, 301] on common-icon at bounding box center [1068, 305] width 24 height 24
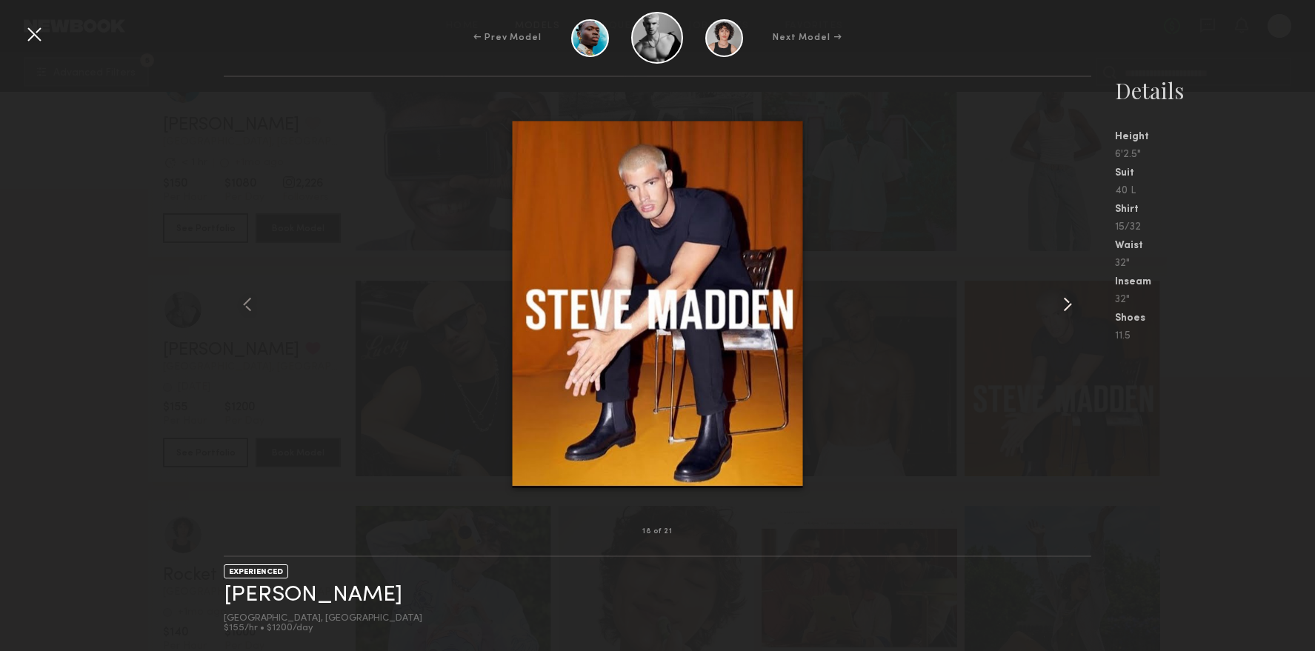
click at [1065, 301] on common-icon at bounding box center [1068, 305] width 24 height 24
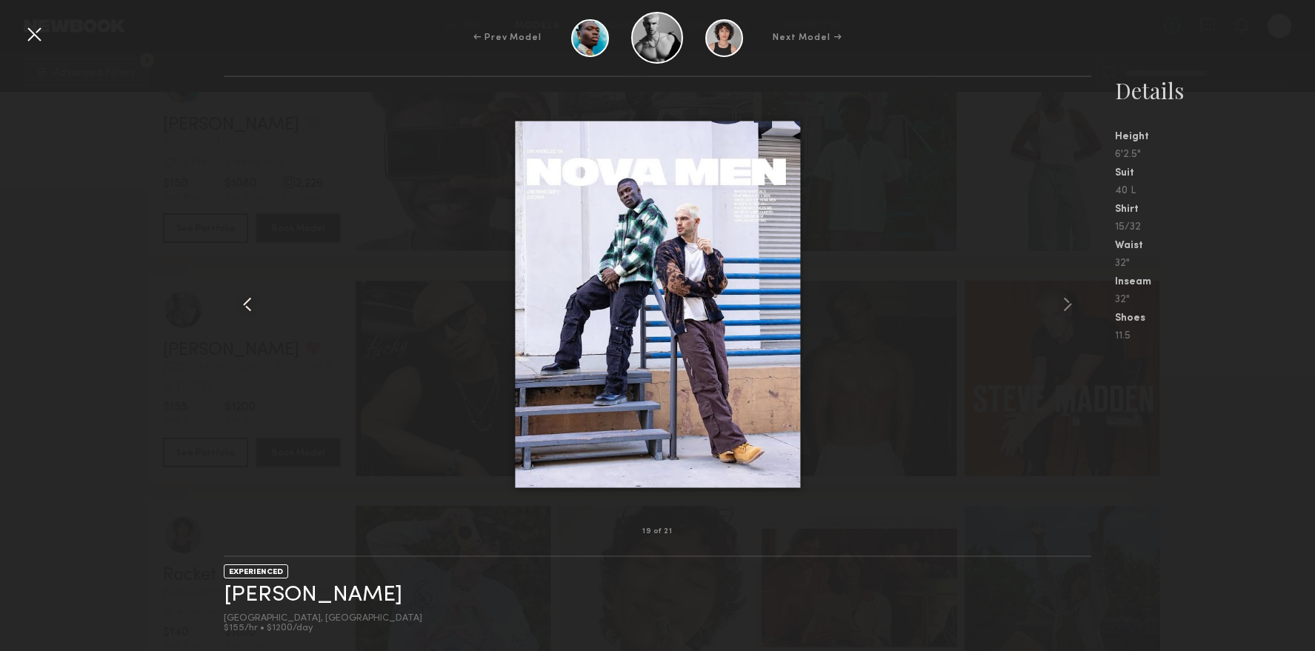
click at [250, 293] on common-icon at bounding box center [248, 305] width 24 height 24
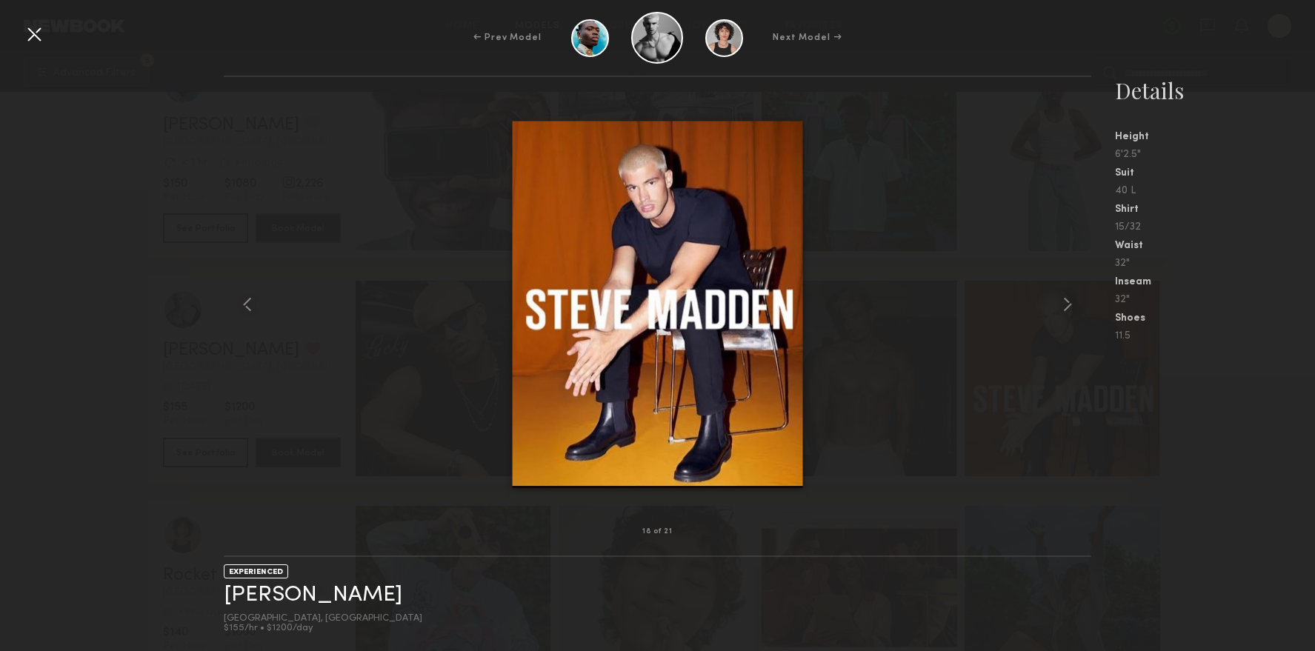
drag, startPoint x: 740, startPoint y: 267, endPoint x: 400, endPoint y: 26, distance: 417.0
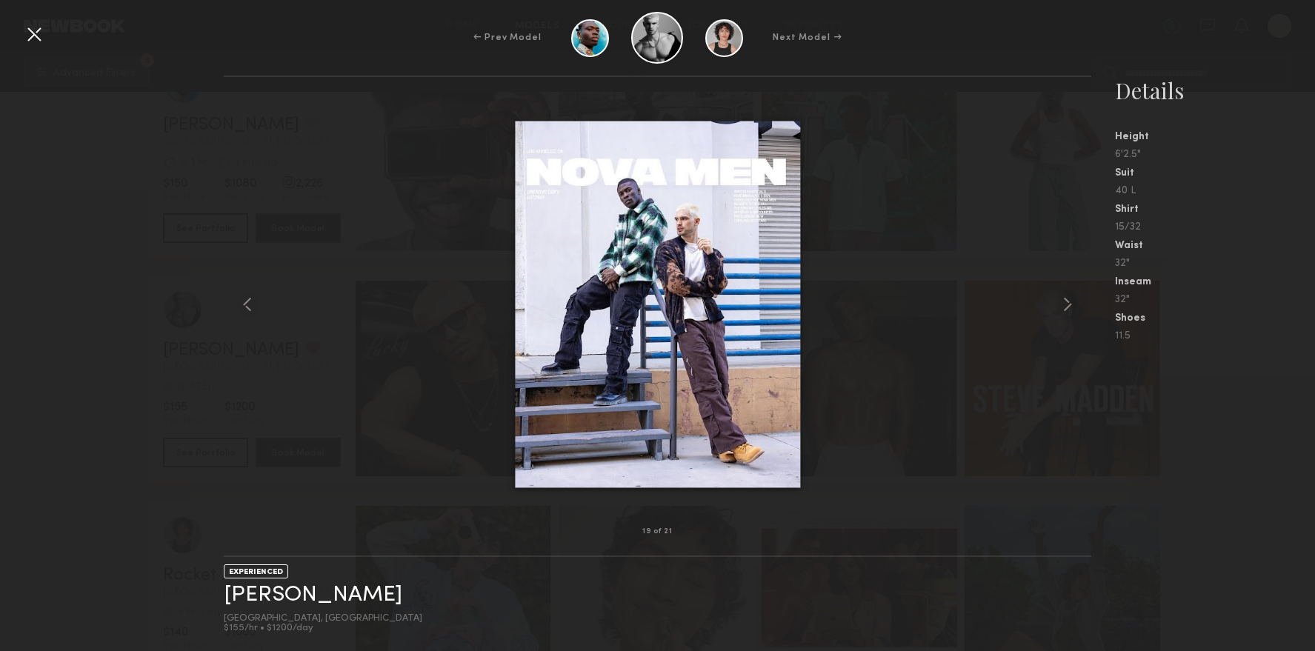
click at [286, 353] on div at bounding box center [658, 304] width 868 height 407
click at [46, 36] on div "← Prev Model Next Model →" at bounding box center [657, 38] width 1315 height 52
click at [38, 35] on div at bounding box center [34, 34] width 24 height 24
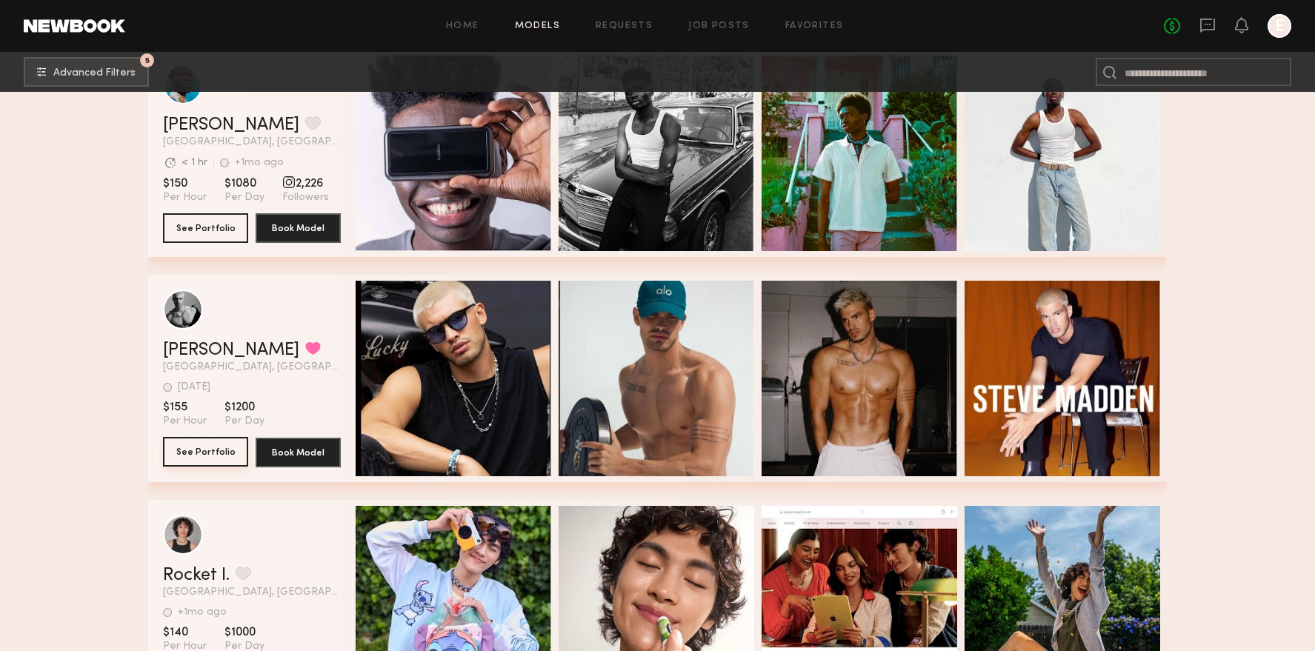
click at [220, 446] on button "See Portfolio" at bounding box center [205, 452] width 85 height 30
drag, startPoint x: 156, startPoint y: 349, endPoint x: 212, endPoint y: 347, distance: 55.6
click at [212, 347] on div "Ben C. Favorited Los Angeles, CA 1d ago Last Online View Portfolio 1d ago Last …" at bounding box center [657, 378] width 1019 height 207
copy link "Ben C"
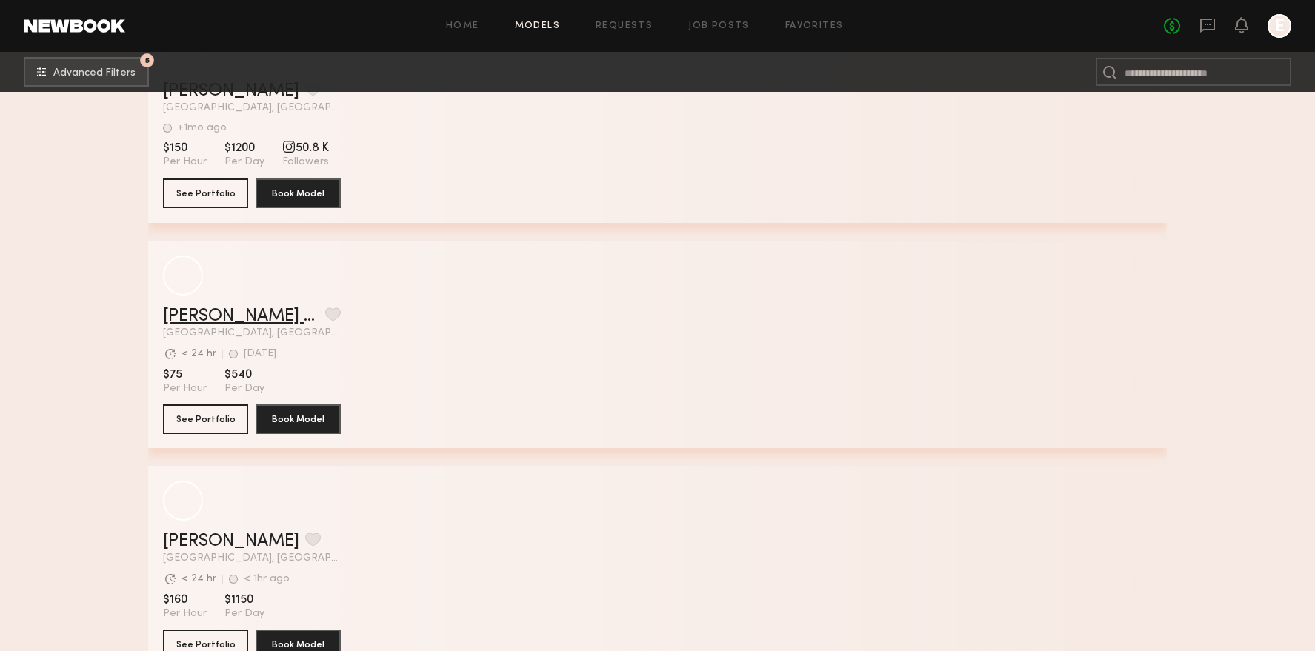
scroll to position [11999, 0]
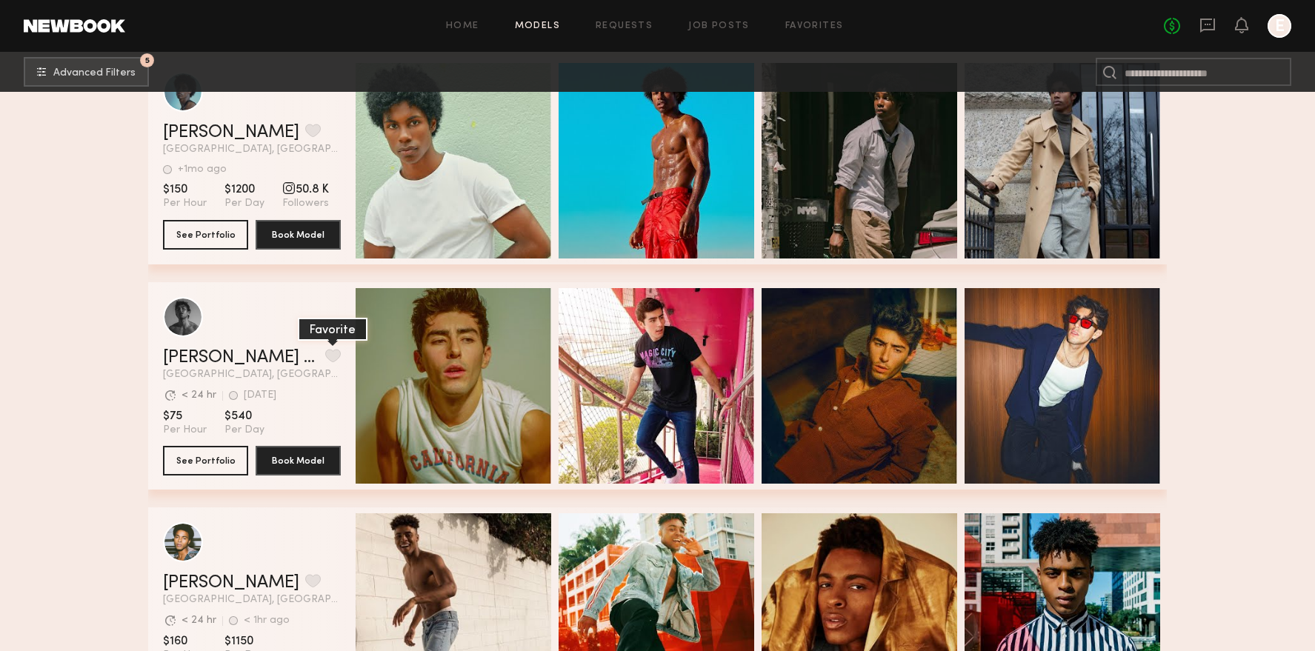
click at [325, 351] on button "grid" at bounding box center [333, 355] width 16 height 13
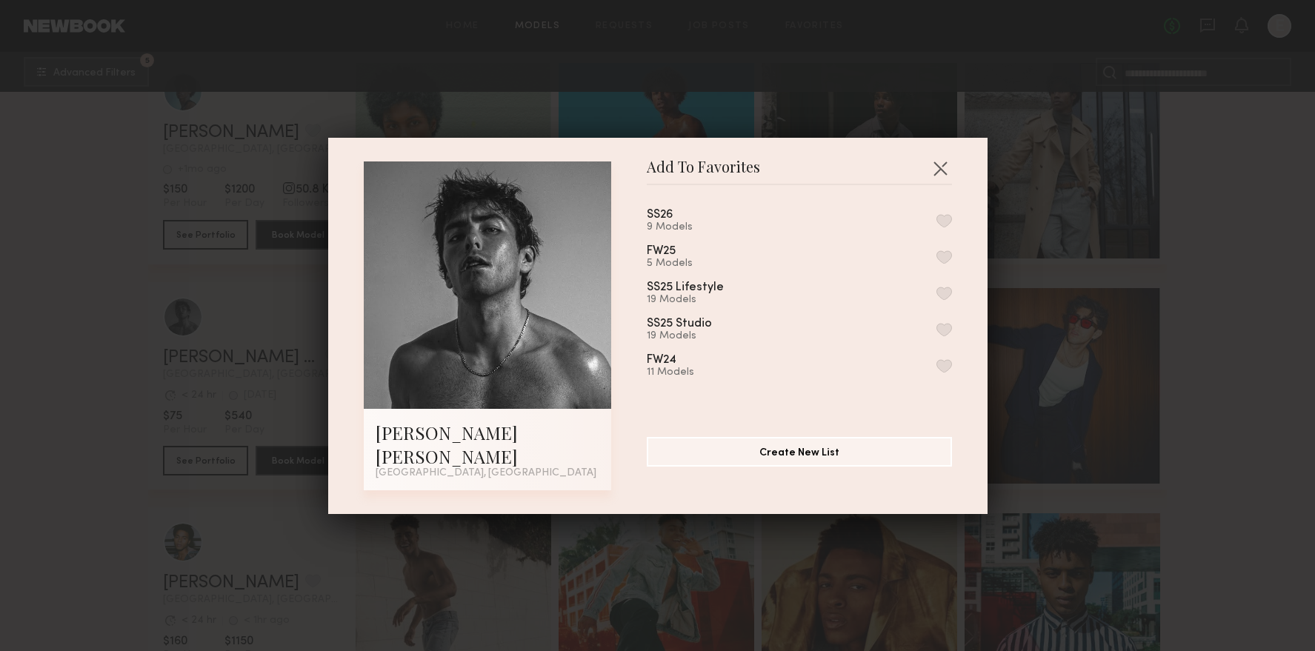
click at [959, 230] on div "SS26 9 Models FW25 5 Models SS25 Lifestyle 19 Models SS25 Studio 19 Models FW24…" at bounding box center [807, 305] width 320 height 216
click at [942, 227] on button "button" at bounding box center [944, 220] width 16 height 13
click at [945, 185] on header "Add To Favorites" at bounding box center [799, 173] width 305 height 24
click at [937, 180] on button "button" at bounding box center [940, 168] width 24 height 24
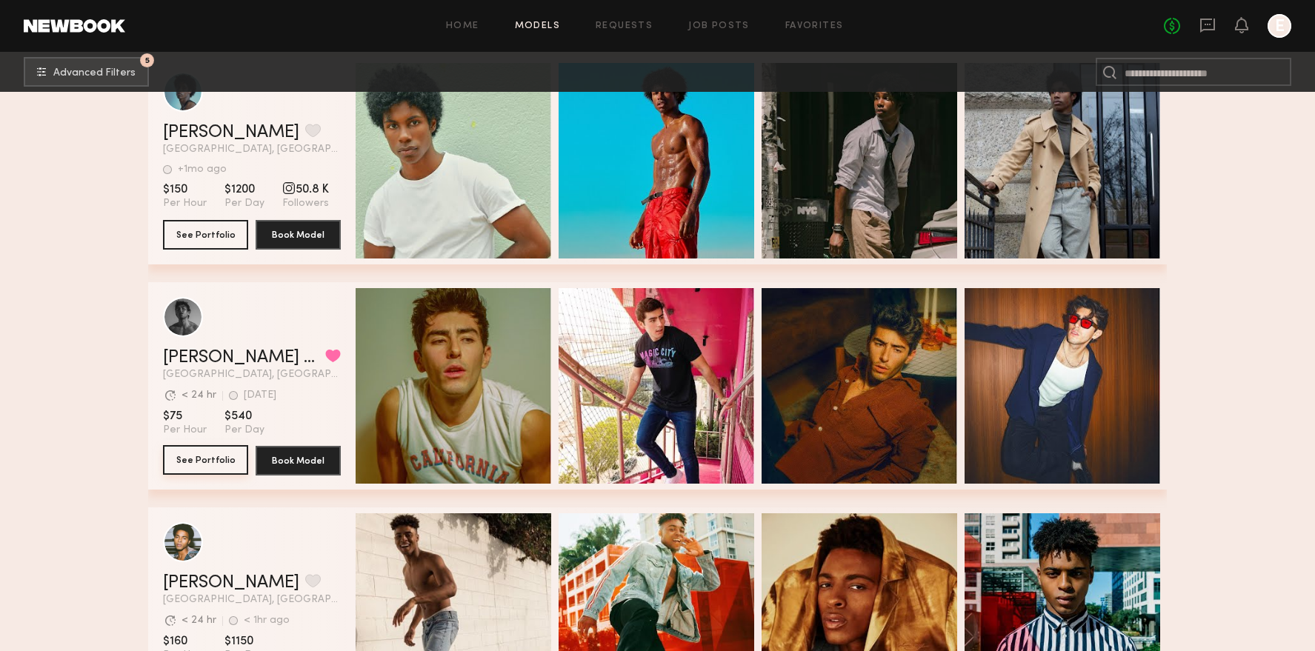
click at [221, 471] on button "See Portfolio" at bounding box center [205, 460] width 85 height 30
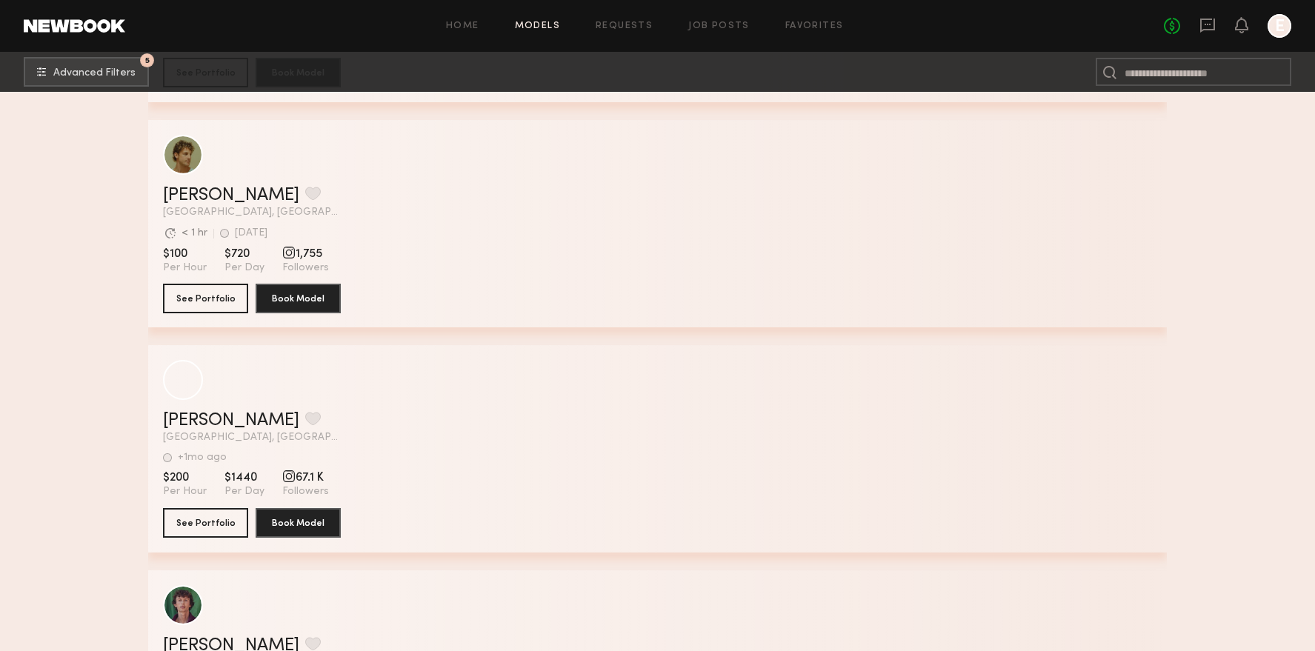
scroll to position [15869, 0]
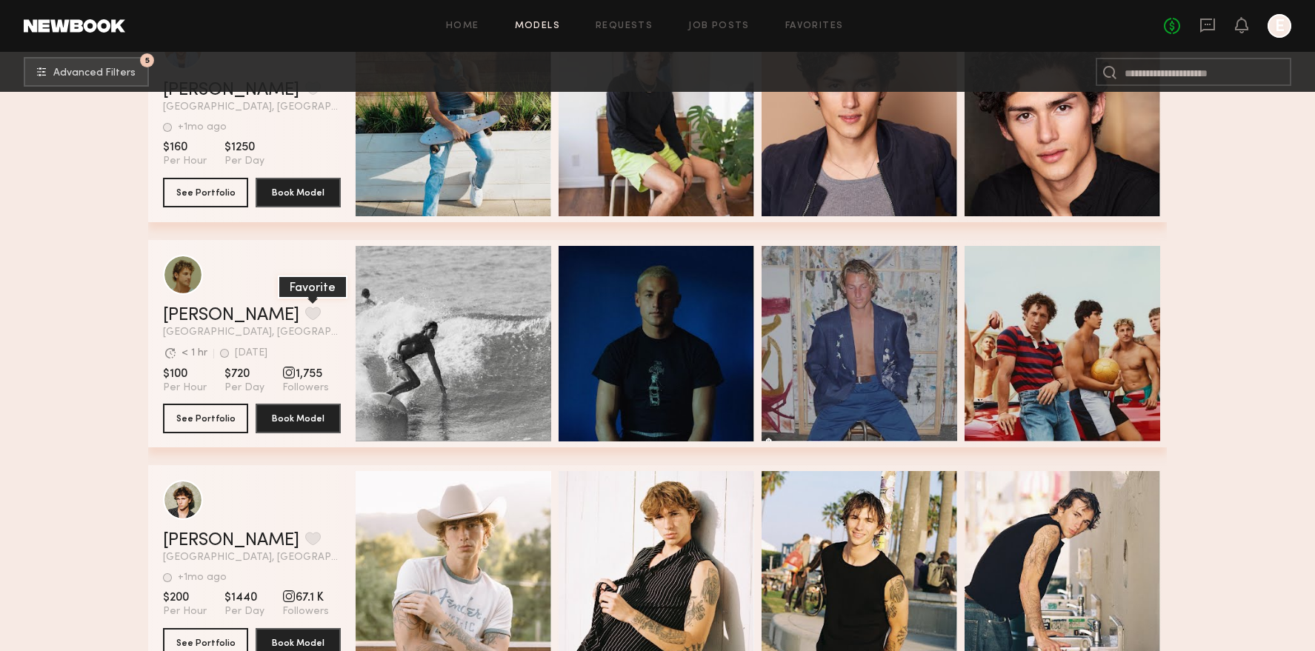
click at [305, 312] on button "grid" at bounding box center [313, 313] width 16 height 13
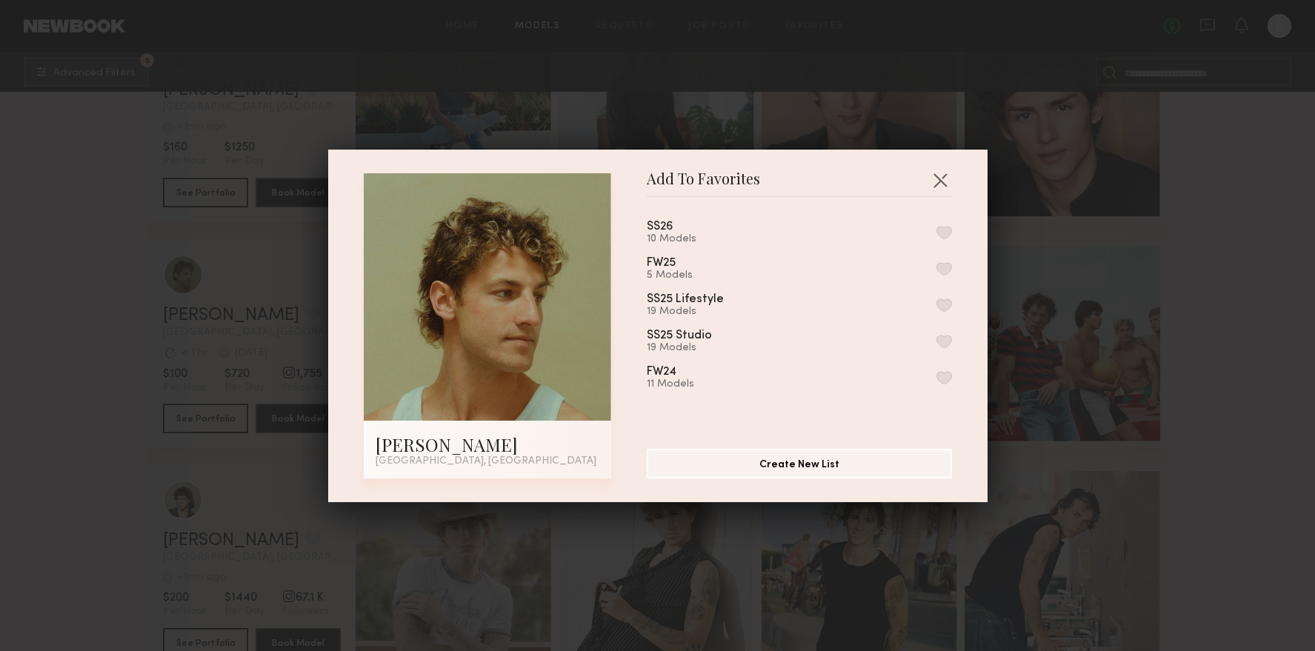
drag, startPoint x: 940, startPoint y: 231, endPoint x: 951, endPoint y: 227, distance: 12.0
click at [941, 231] on button "button" at bounding box center [944, 232] width 16 height 13
click at [950, 181] on button "button" at bounding box center [940, 180] width 24 height 24
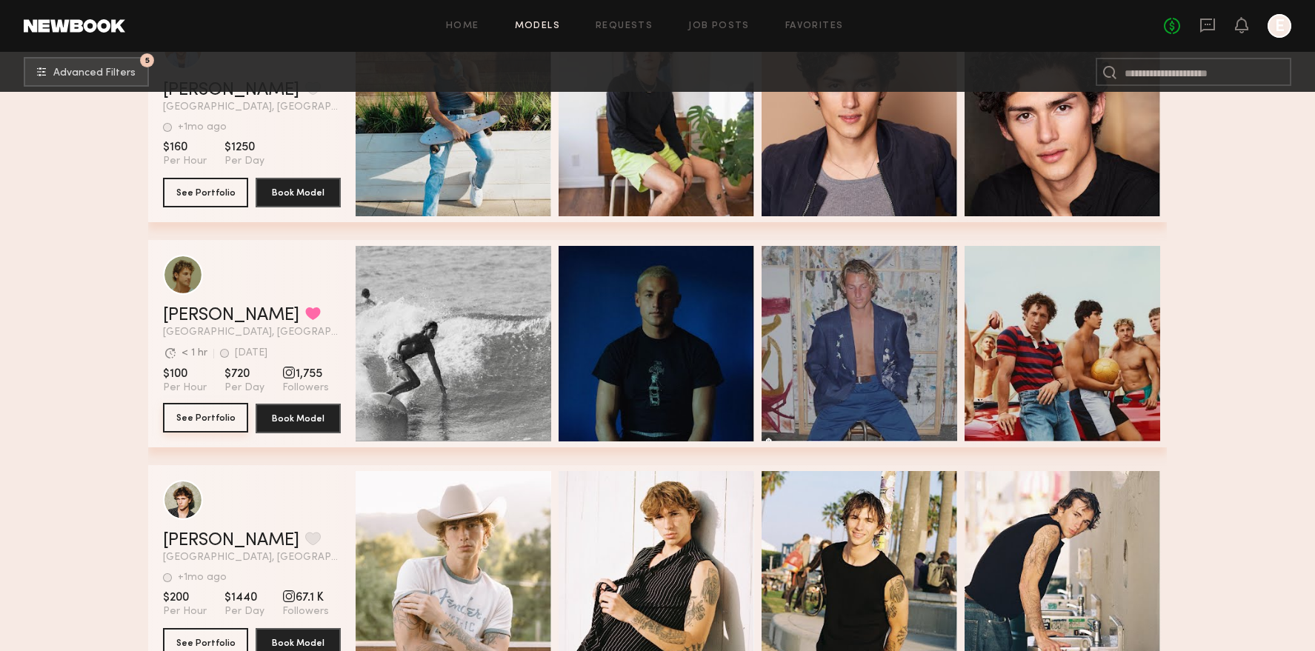
click at [206, 423] on button "See Portfolio" at bounding box center [205, 418] width 85 height 30
drag, startPoint x: 156, startPoint y: 315, endPoint x: 207, endPoint y: 313, distance: 51.9
click at [207, 313] on div "Alec F. Favorited Los Angeles, CA Avg. request response time < 1 hr 5d ago Last…" at bounding box center [657, 343] width 1019 height 207
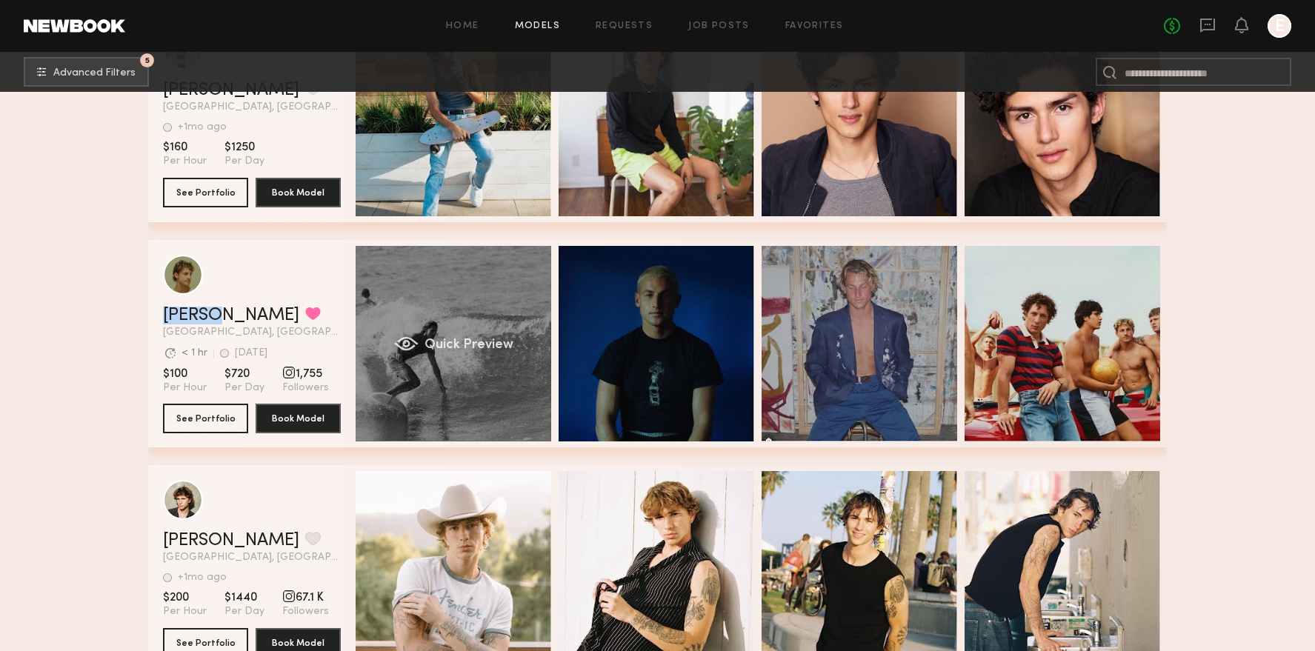
copy link "Alec F"
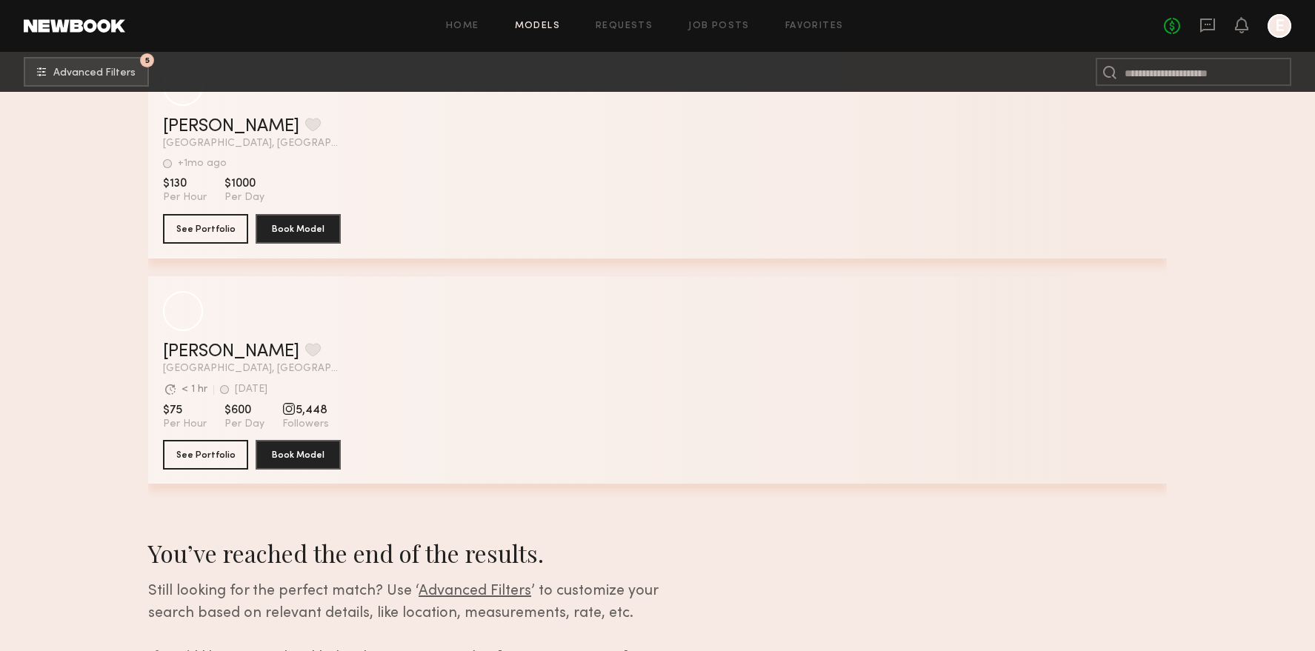
scroll to position [21622, 0]
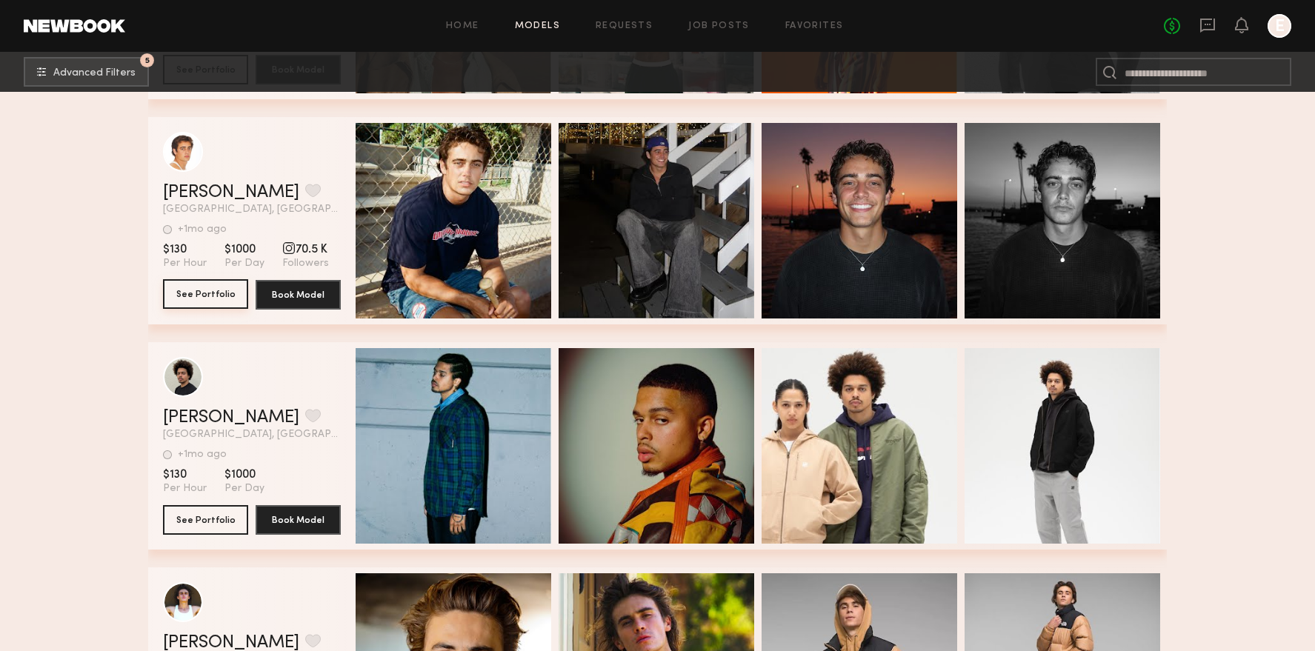
click at [221, 300] on button "See Portfolio" at bounding box center [205, 294] width 85 height 30
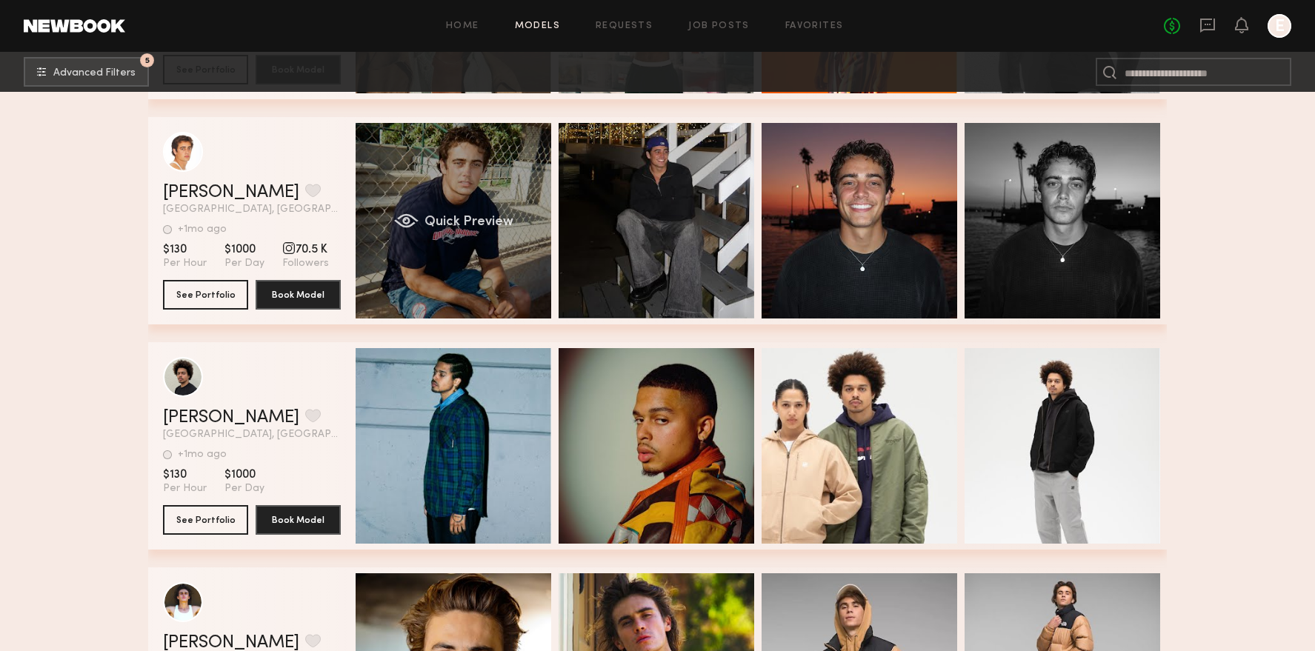
click at [467, 187] on div "Quick Preview" at bounding box center [454, 221] width 196 height 196
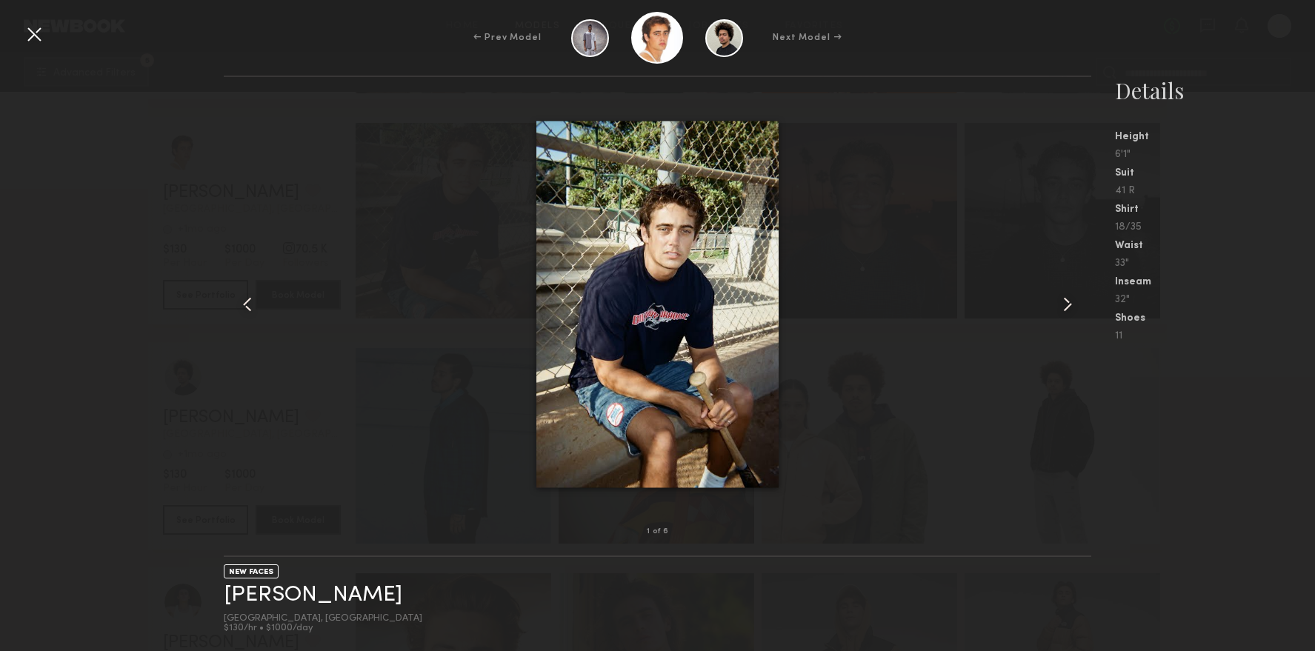
click at [276, 131] on div at bounding box center [658, 304] width 868 height 407
drag, startPoint x: 32, startPoint y: 36, endPoint x: 392, endPoint y: 146, distance: 376.5
click at [32, 36] on div at bounding box center [34, 34] width 24 height 24
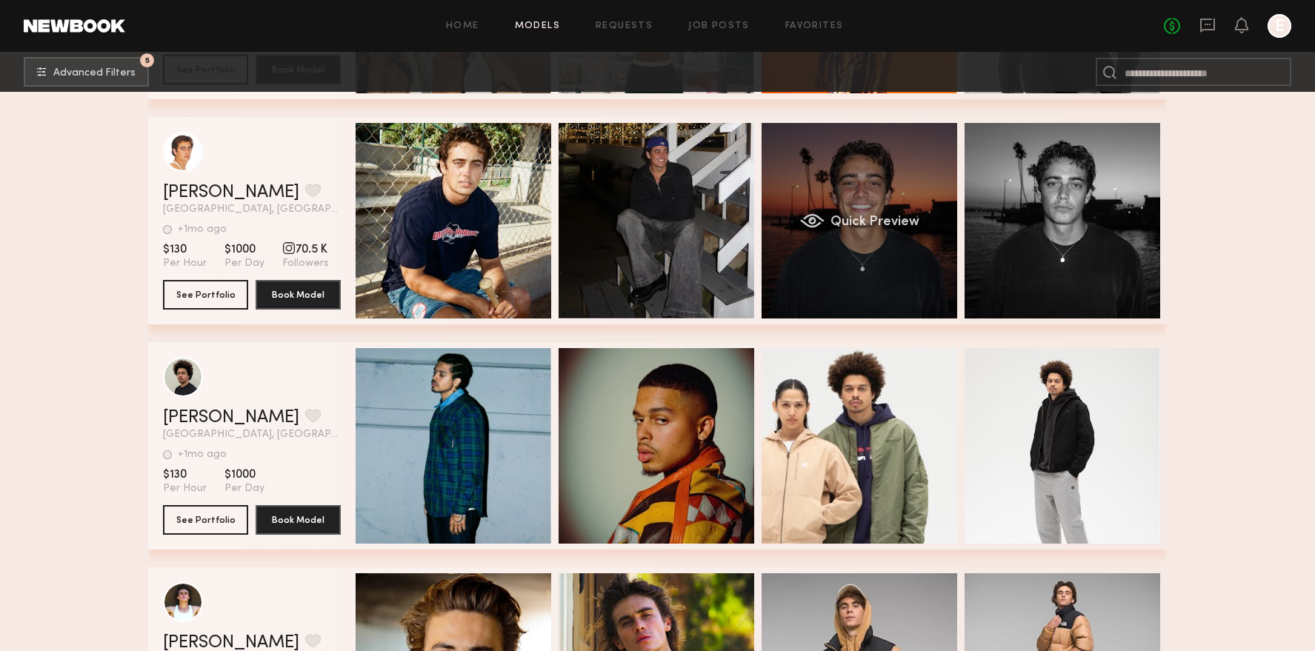
click at [885, 165] on div "Quick Preview" at bounding box center [860, 221] width 196 height 196
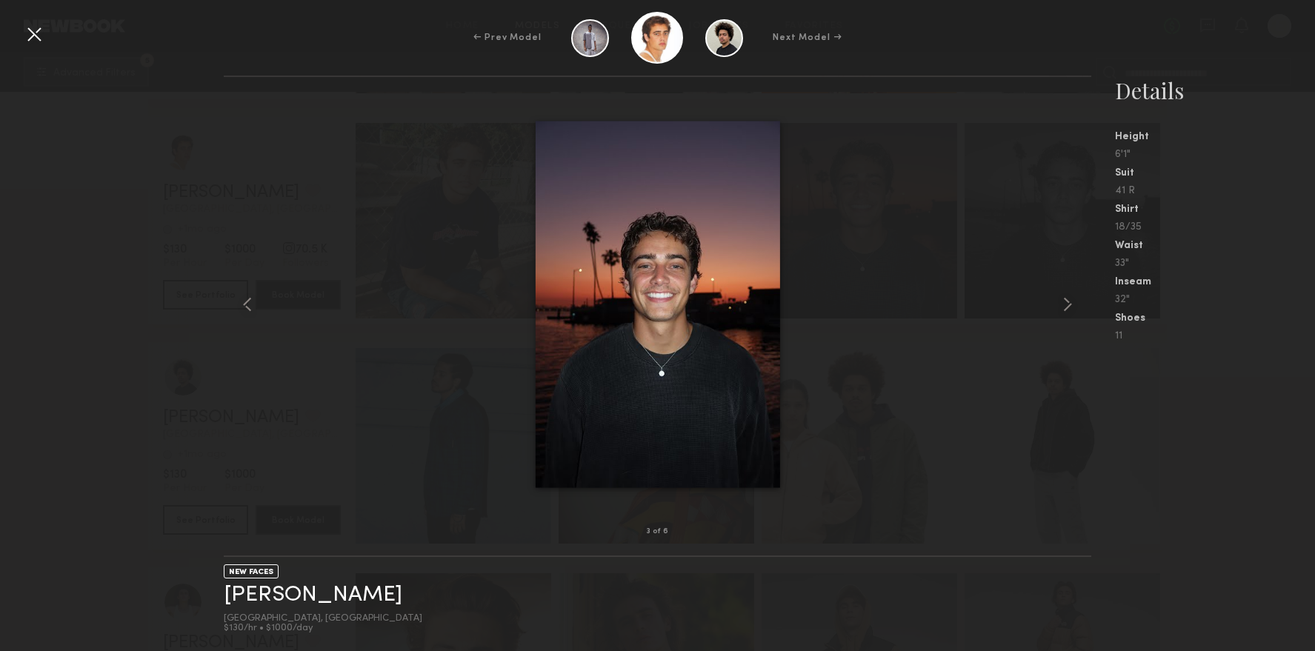
click at [41, 39] on div at bounding box center [34, 34] width 24 height 24
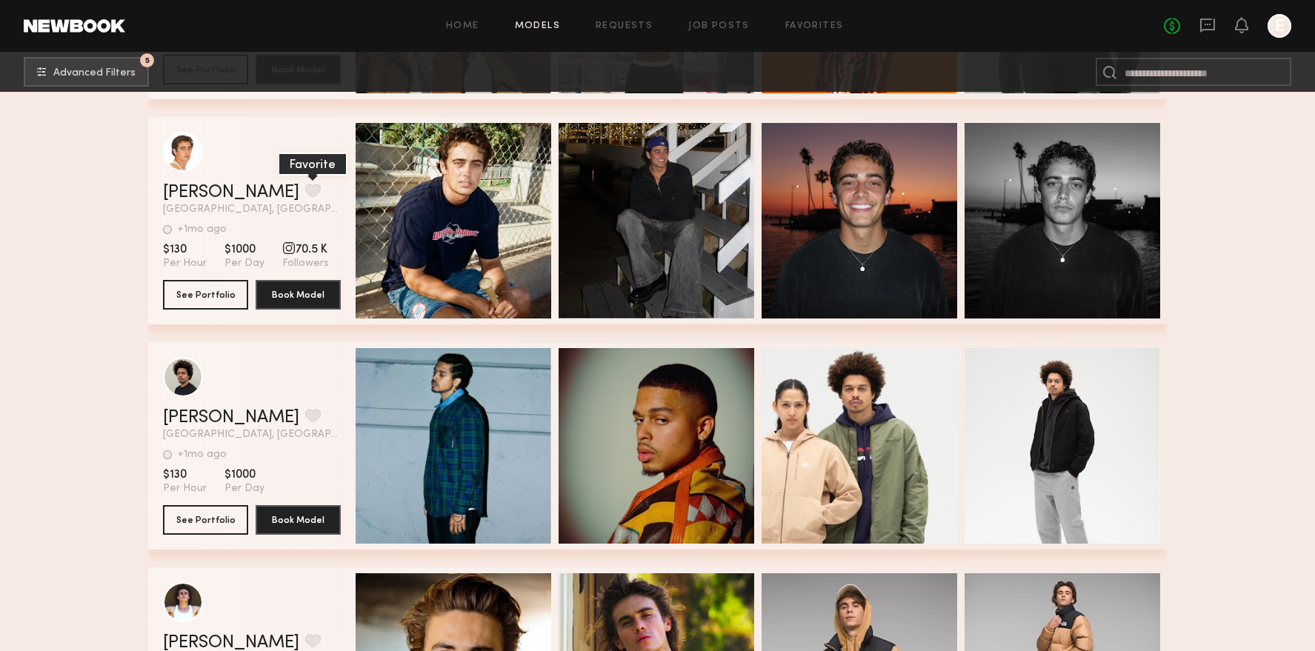
click at [305, 191] on button "grid" at bounding box center [313, 190] width 16 height 13
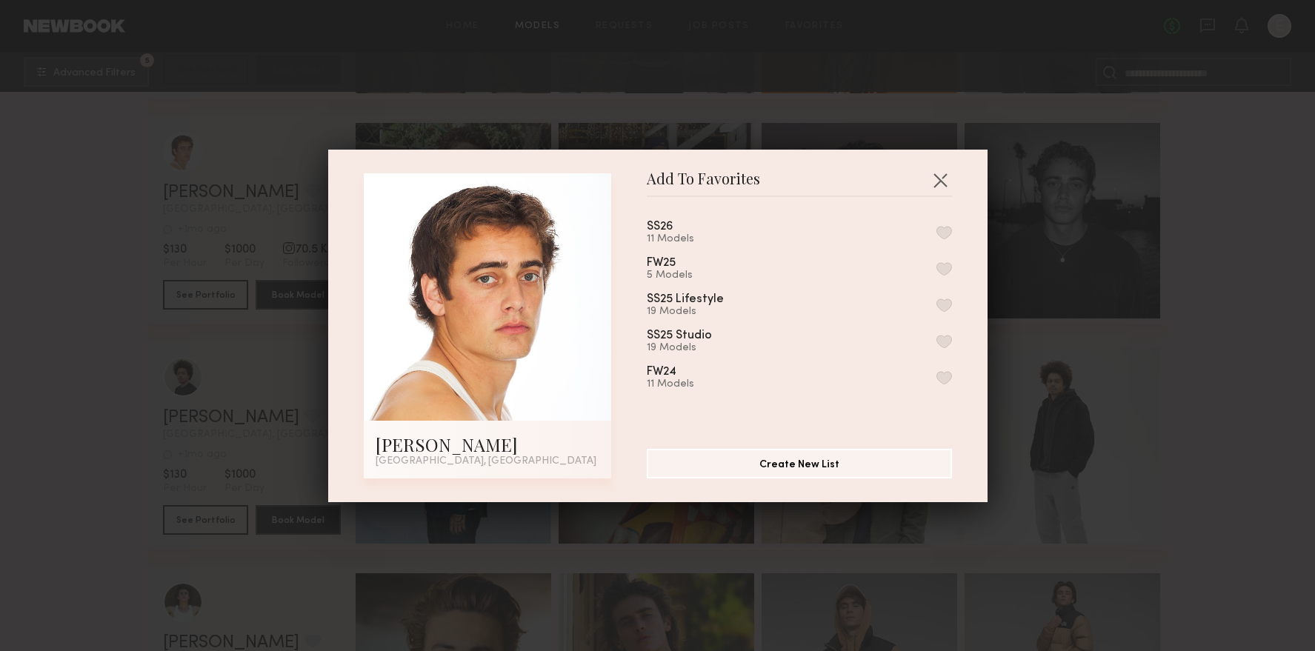
click at [939, 227] on button "button" at bounding box center [944, 232] width 16 height 13
click at [937, 181] on button "button" at bounding box center [940, 180] width 24 height 24
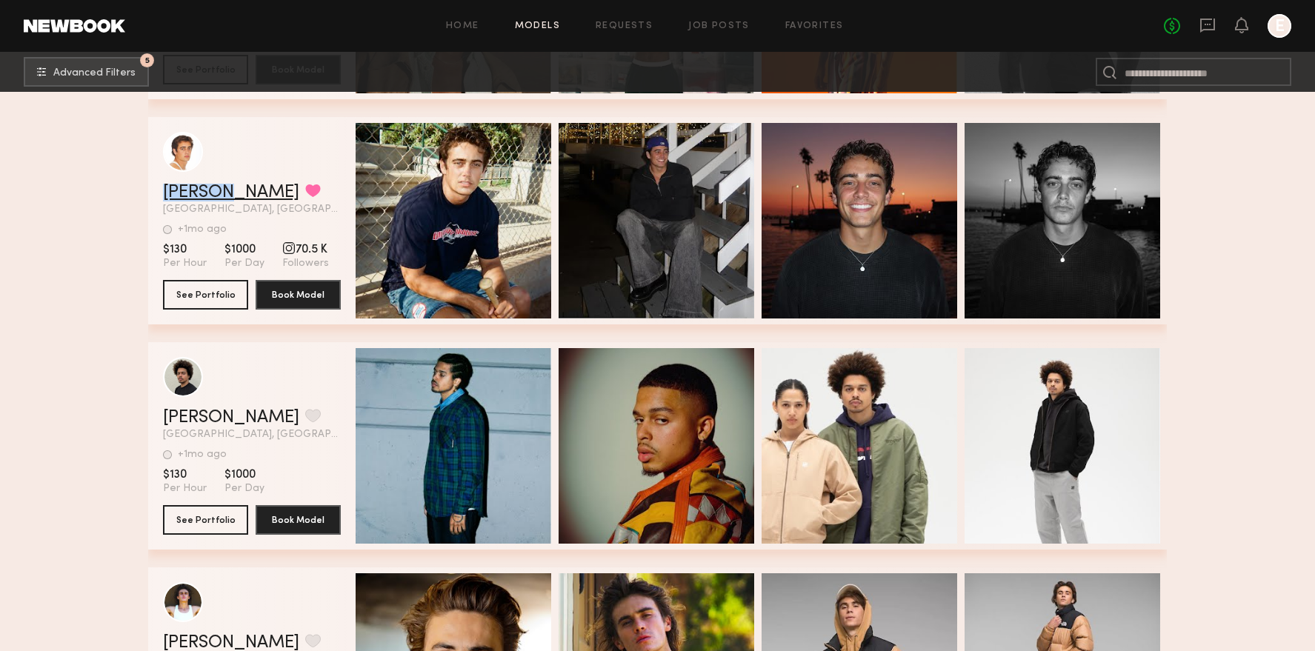
drag, startPoint x: 159, startPoint y: 192, endPoint x: 227, endPoint y: 187, distance: 68.3
click at [226, 187] on div "Bobby B. Favorited Los Angeles, CA +1mo ago Last Online View Portfolio +1mo ago…" at bounding box center [657, 220] width 1019 height 207
copy link "Bobby B"
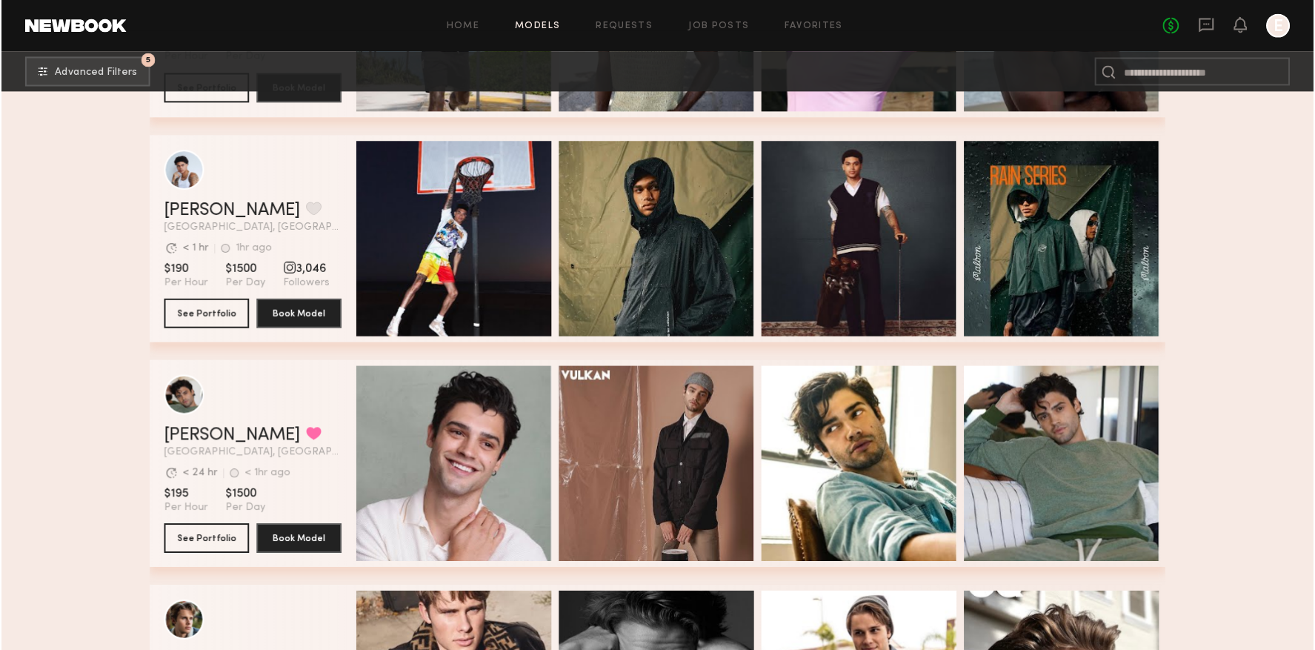
scroll to position [3361, 0]
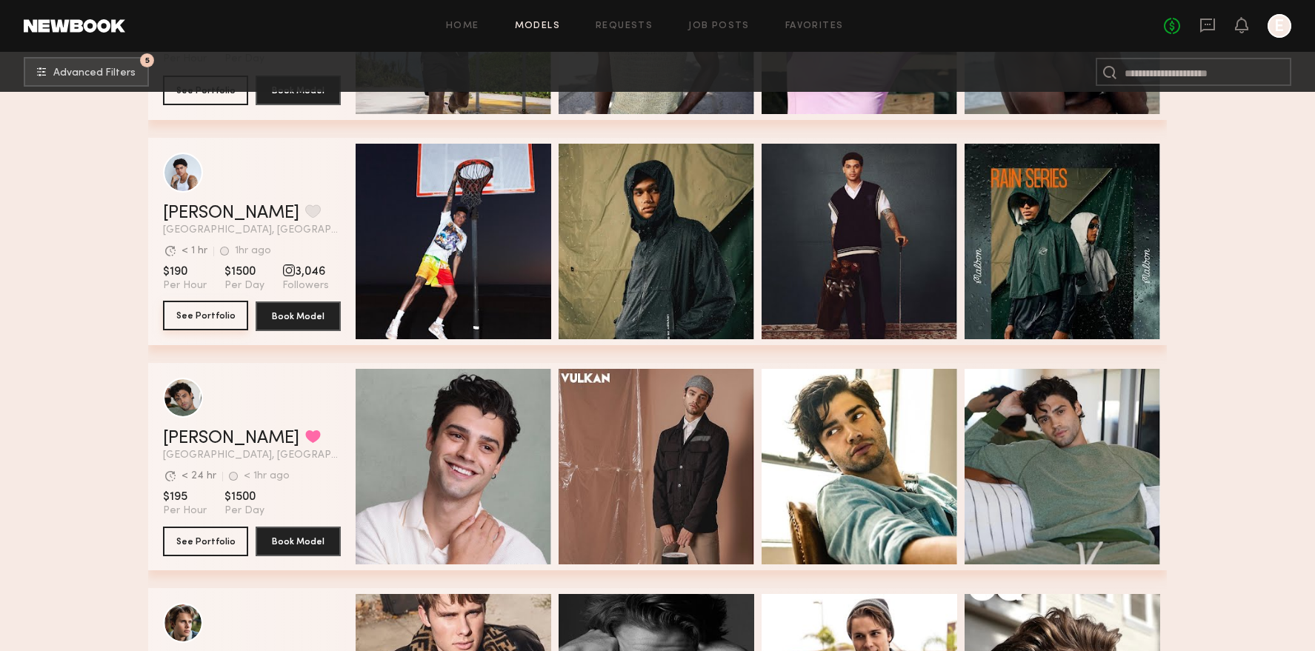
click at [187, 316] on button "See Portfolio" at bounding box center [205, 316] width 85 height 30
click at [305, 211] on button "grid" at bounding box center [313, 210] width 16 height 13
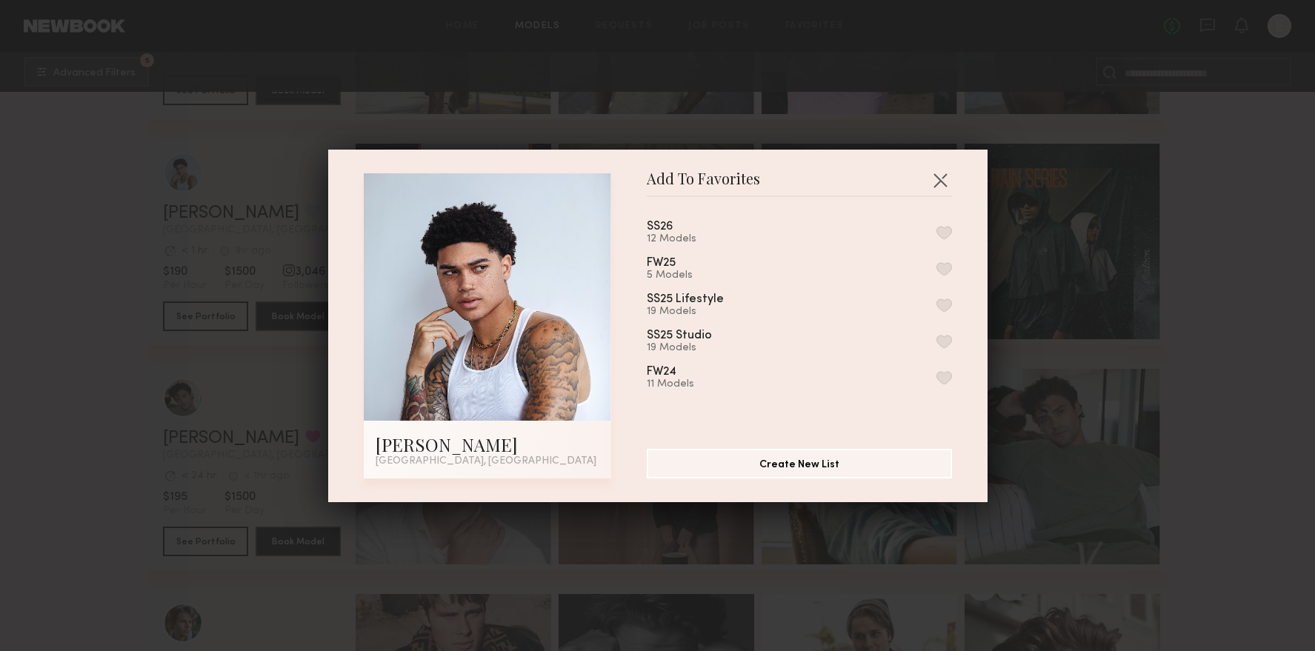
click at [941, 236] on button "button" at bounding box center [944, 232] width 16 height 13
click at [933, 181] on button "button" at bounding box center [940, 180] width 24 height 24
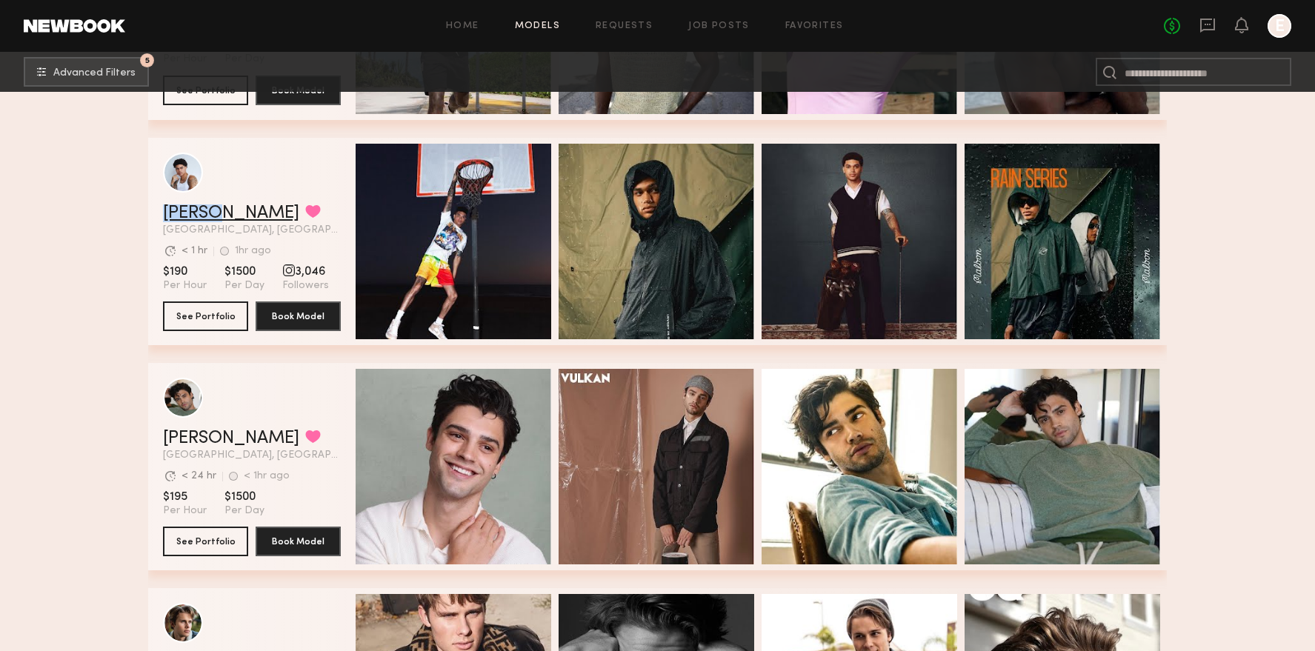
drag, startPoint x: 157, startPoint y: 213, endPoint x: 218, endPoint y: 213, distance: 60.7
click at [218, 213] on div "Kjay W. Favorited Los Angeles, CA Avg. request response time < 1 hr 1hr ago Las…" at bounding box center [657, 241] width 1019 height 207
copy link "Kjay W"
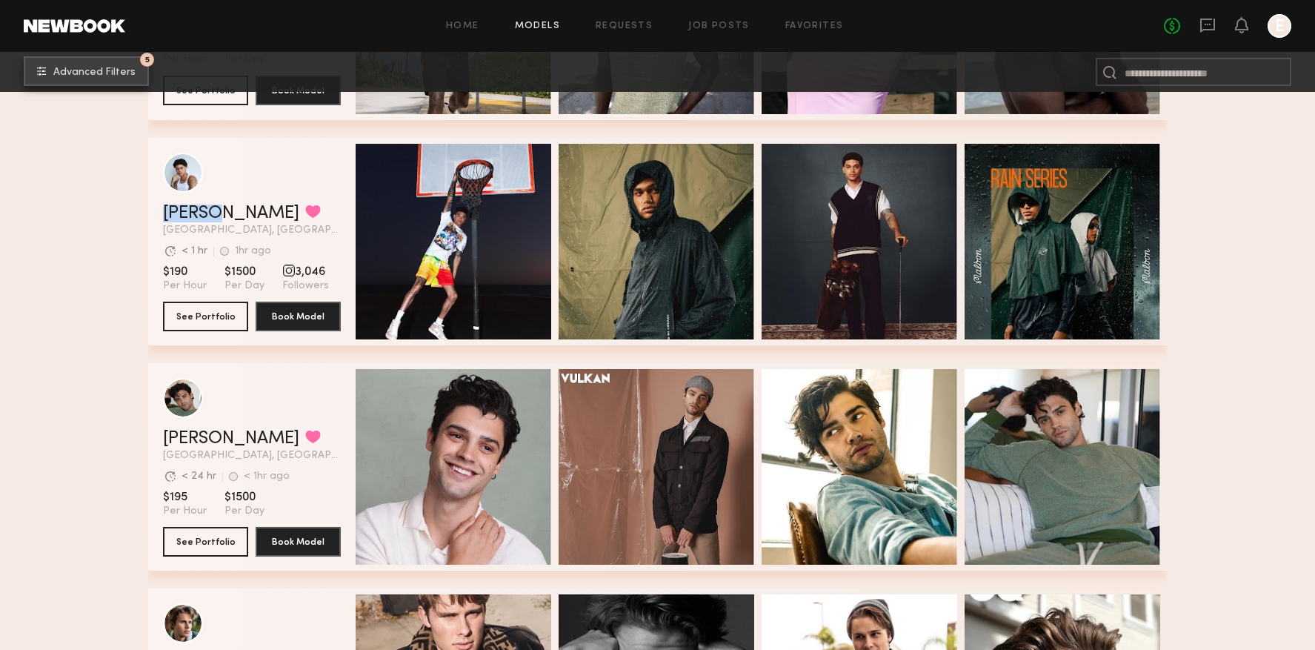
click at [85, 70] on span "Advanced Filters" at bounding box center [94, 72] width 82 height 10
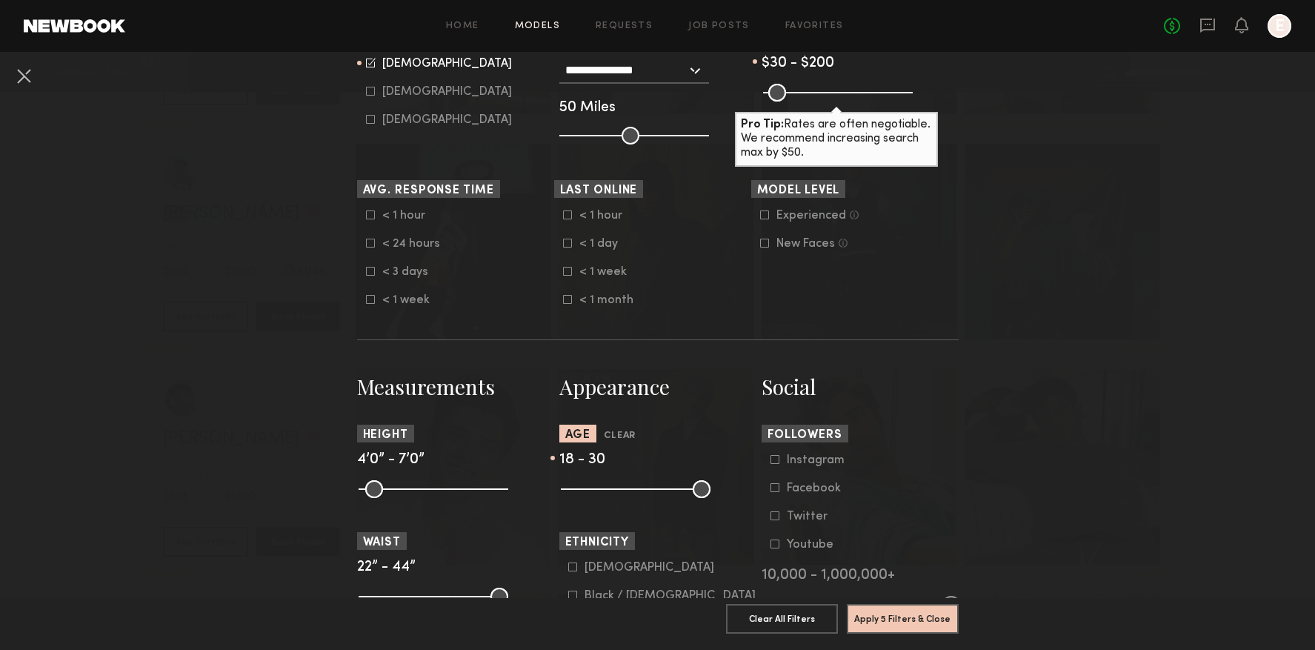
scroll to position [342, 0]
type input "**"
drag, startPoint x: 584, startPoint y: 488, endPoint x: 624, endPoint y: 487, distance: 39.3
click at [616, 489] on common-range-minmax at bounding box center [634, 486] width 150 height 18
drag, startPoint x: 623, startPoint y: 487, endPoint x: 685, endPoint y: 488, distance: 62.2
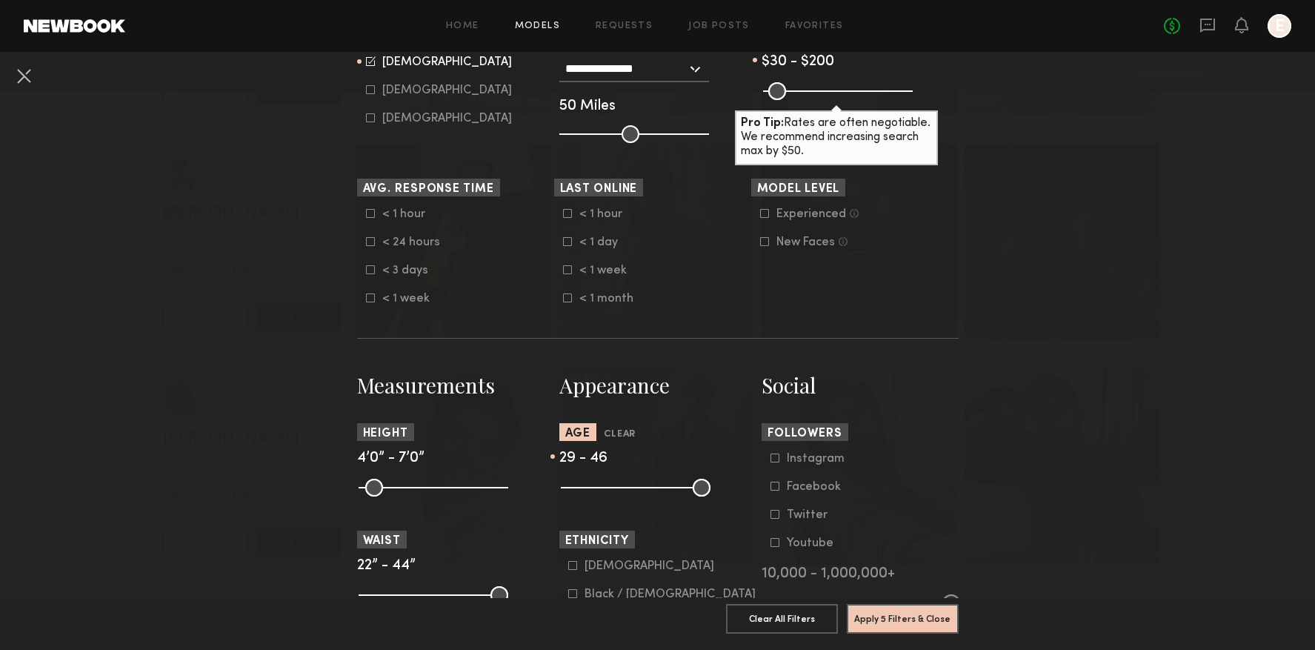
click at [685, 488] on input "range" at bounding box center [636, 488] width 150 height 18
type input "**"
drag, startPoint x: 695, startPoint y: 487, endPoint x: 624, endPoint y: 484, distance: 71.2
click at [690, 487] on input "range" at bounding box center [636, 488] width 150 height 18
type input "**"
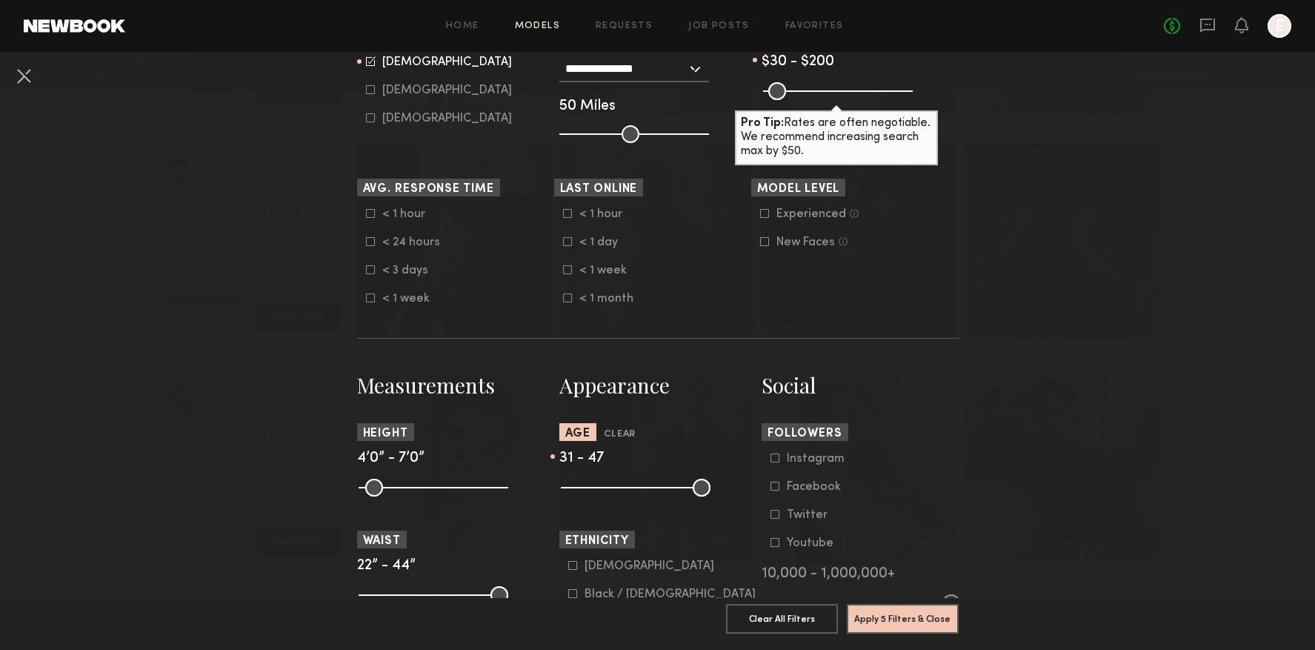
drag, startPoint x: 611, startPoint y: 485, endPoint x: 628, endPoint y: 488, distance: 17.3
click at [622, 487] on input "range" at bounding box center [636, 488] width 150 height 18
click at [903, 620] on button "Apply 5 Filters & Close" at bounding box center [903, 618] width 112 height 30
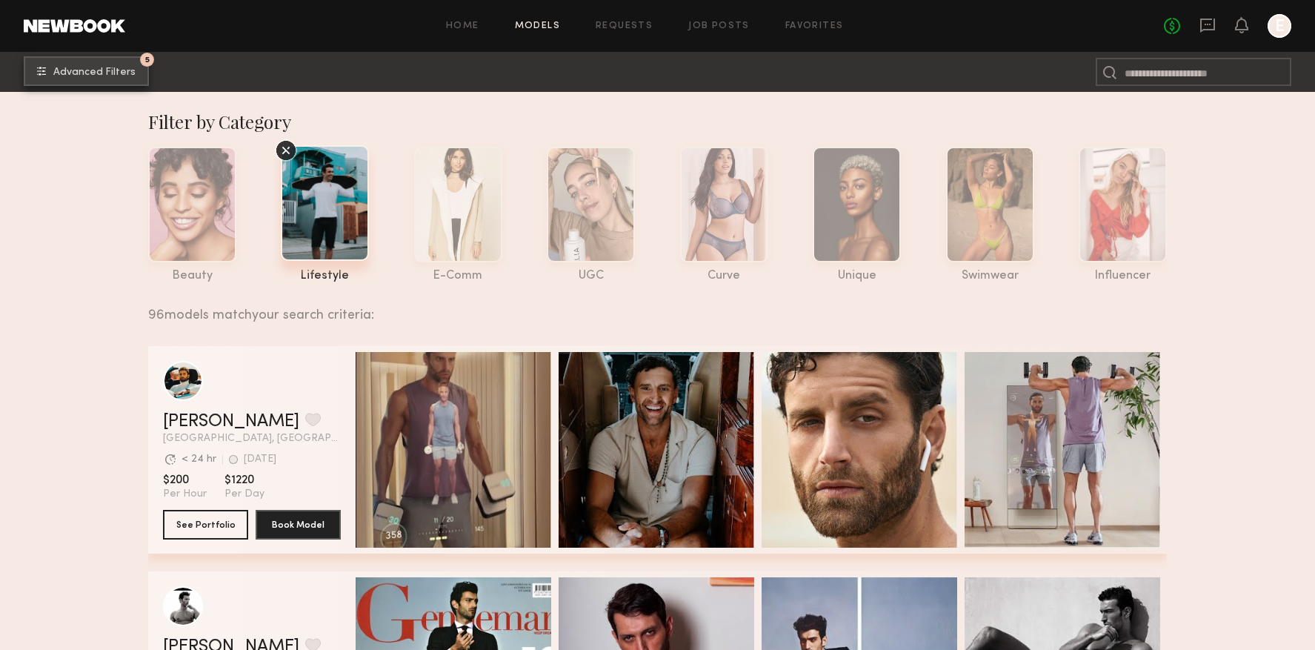
scroll to position [13, 0]
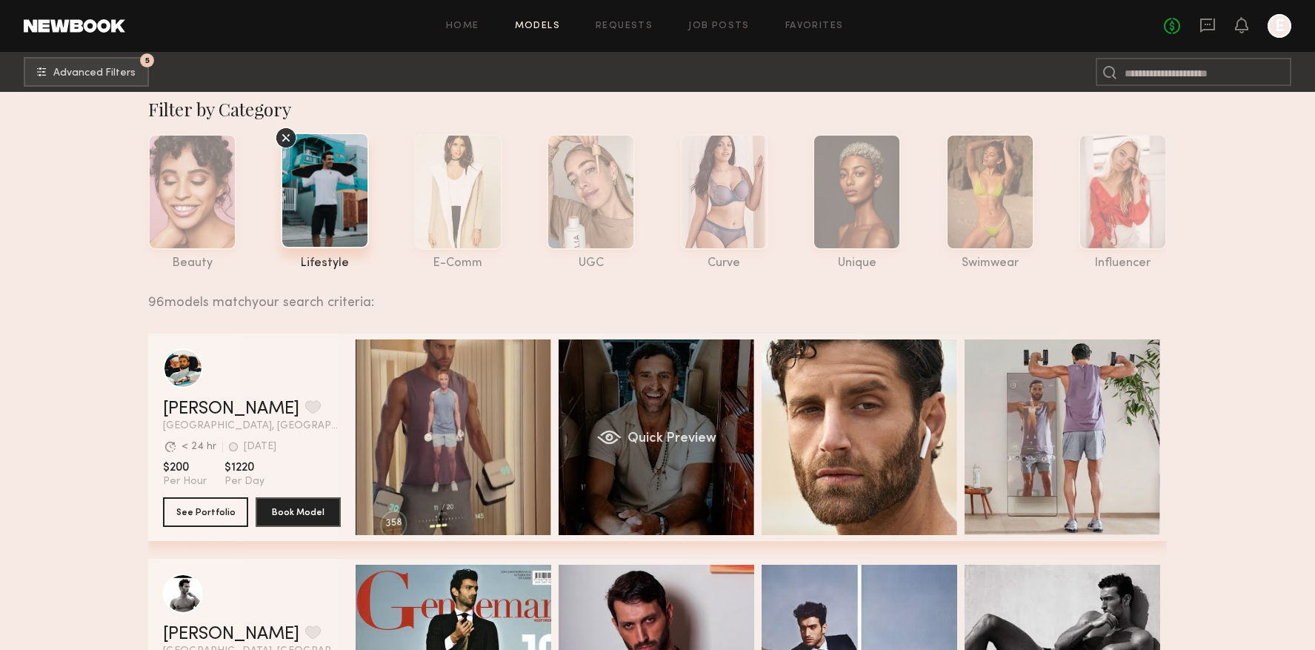
click at [659, 403] on div "Quick Preview" at bounding box center [657, 437] width 196 height 196
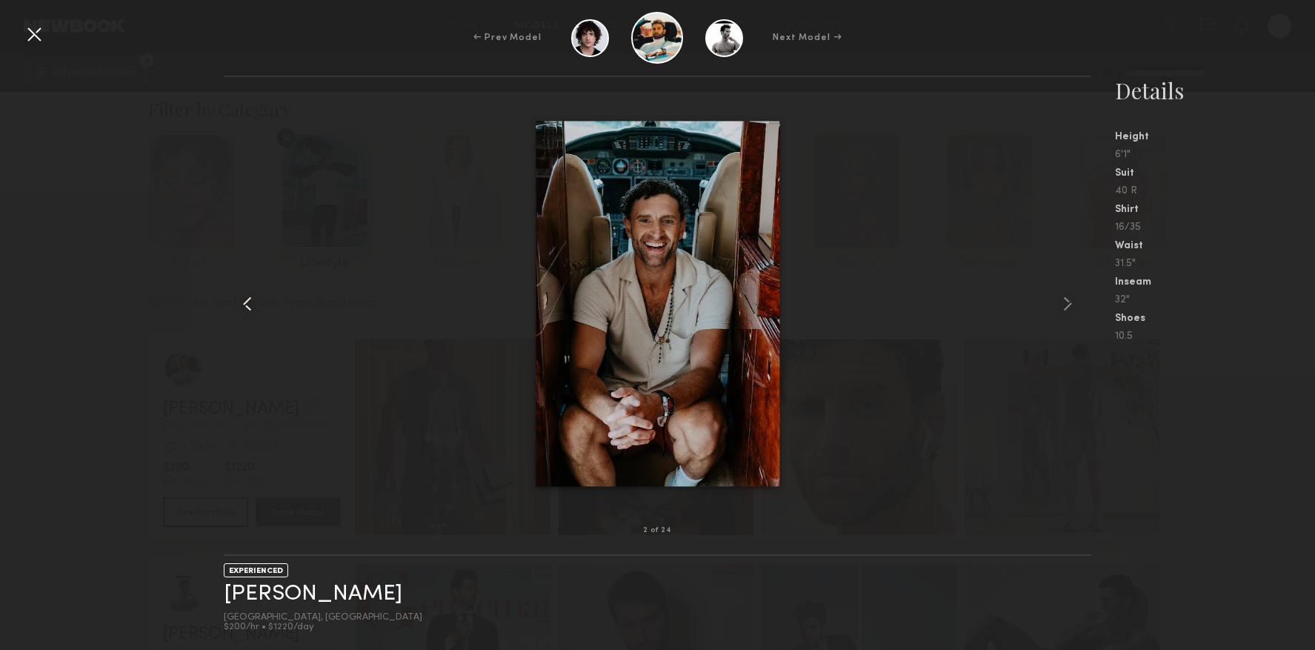
click at [243, 307] on common-icon at bounding box center [248, 304] width 24 height 24
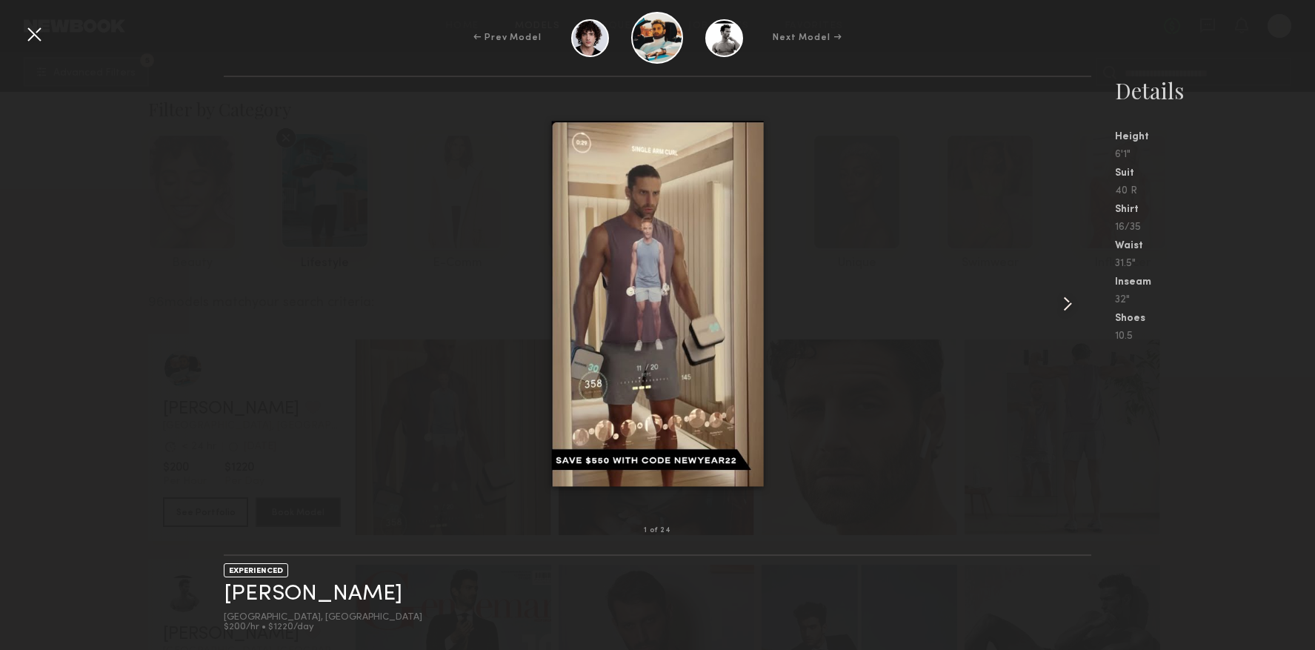
click at [1057, 298] on common-icon at bounding box center [1068, 304] width 24 height 24
click at [1058, 298] on common-icon at bounding box center [1068, 304] width 24 height 24
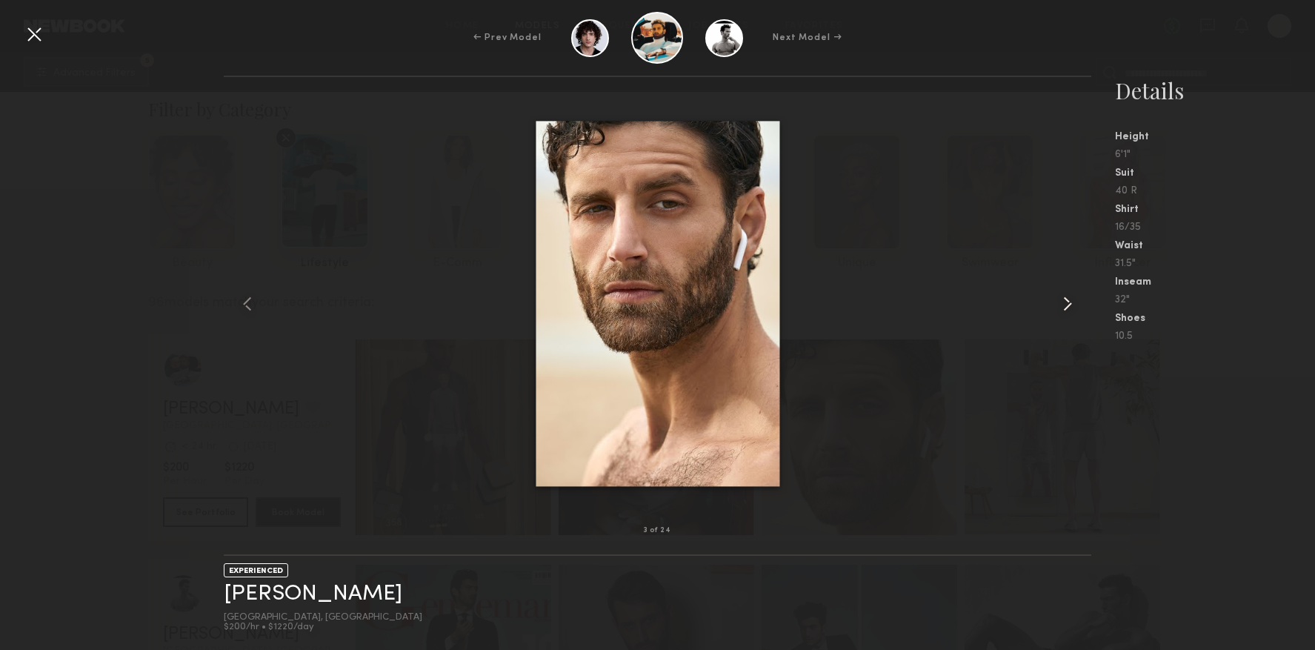
click at [1058, 298] on common-icon at bounding box center [1068, 304] width 24 height 24
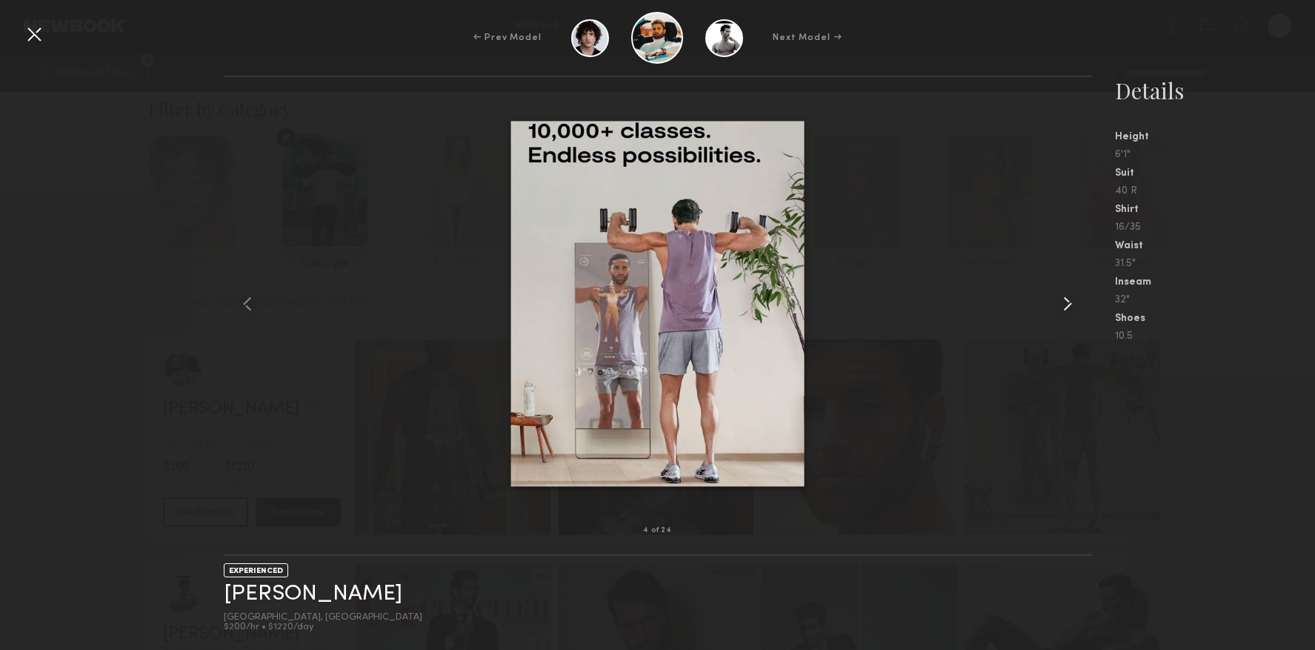
click at [1058, 298] on common-icon at bounding box center [1068, 304] width 24 height 24
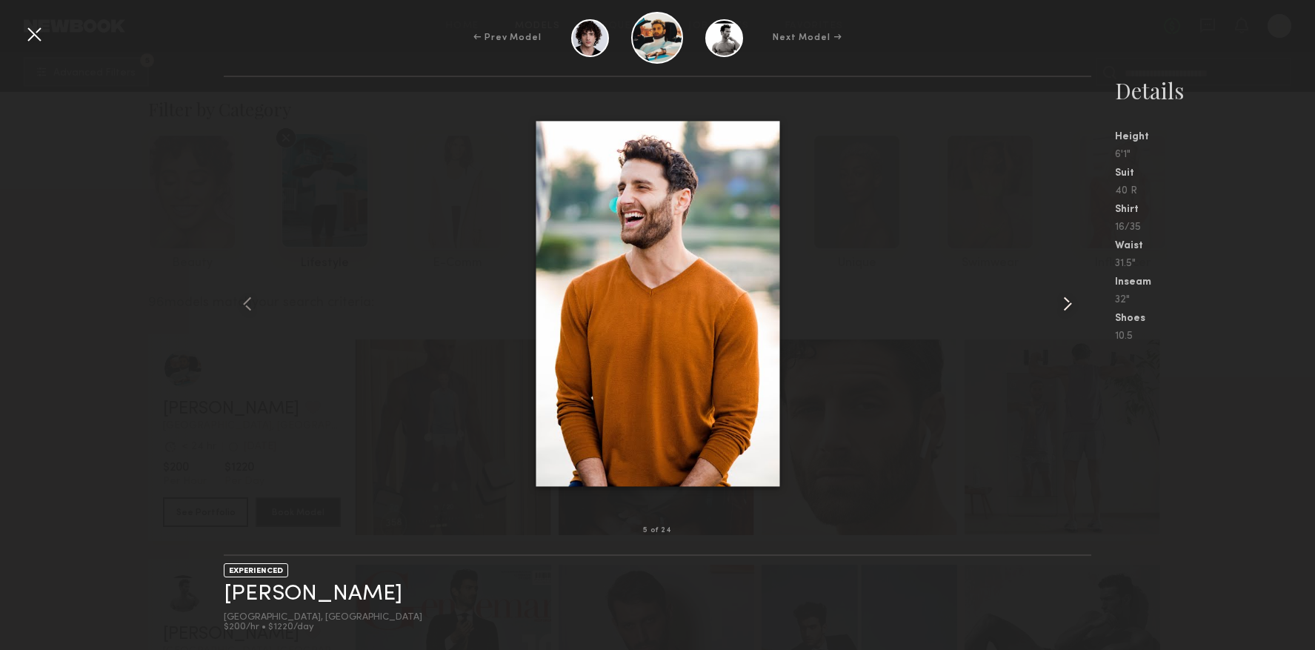
click at [1058, 298] on common-icon at bounding box center [1068, 304] width 24 height 24
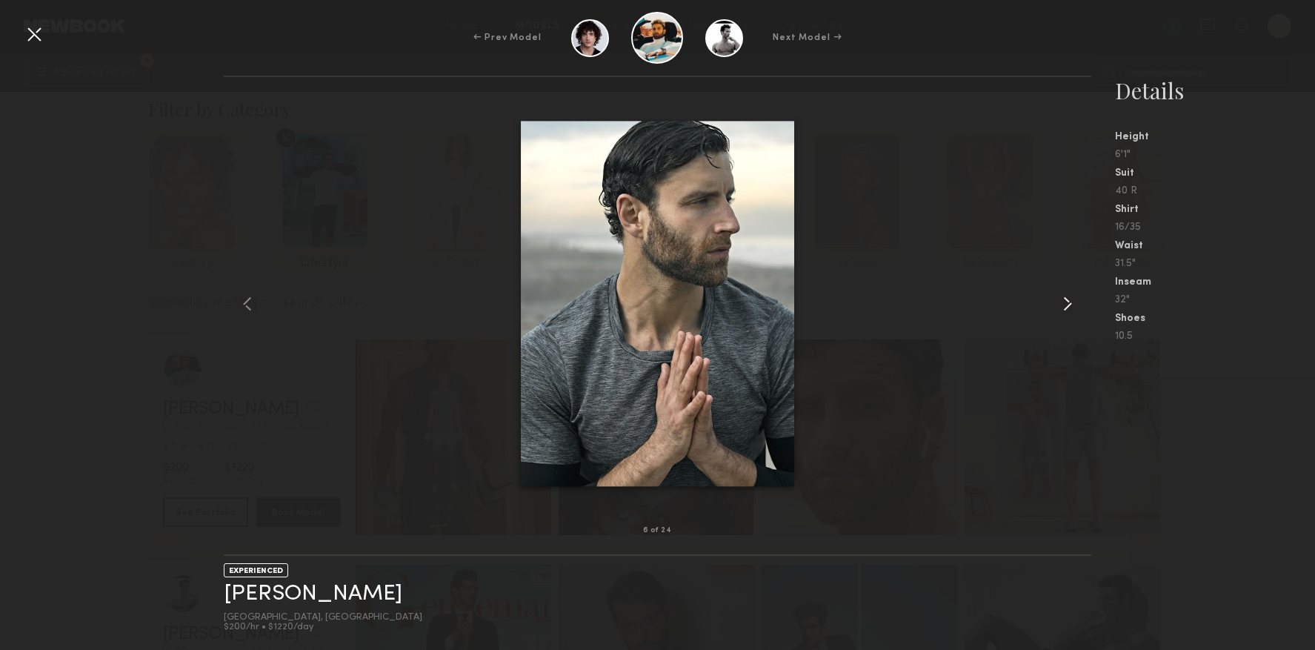
click at [1058, 298] on common-icon at bounding box center [1068, 304] width 24 height 24
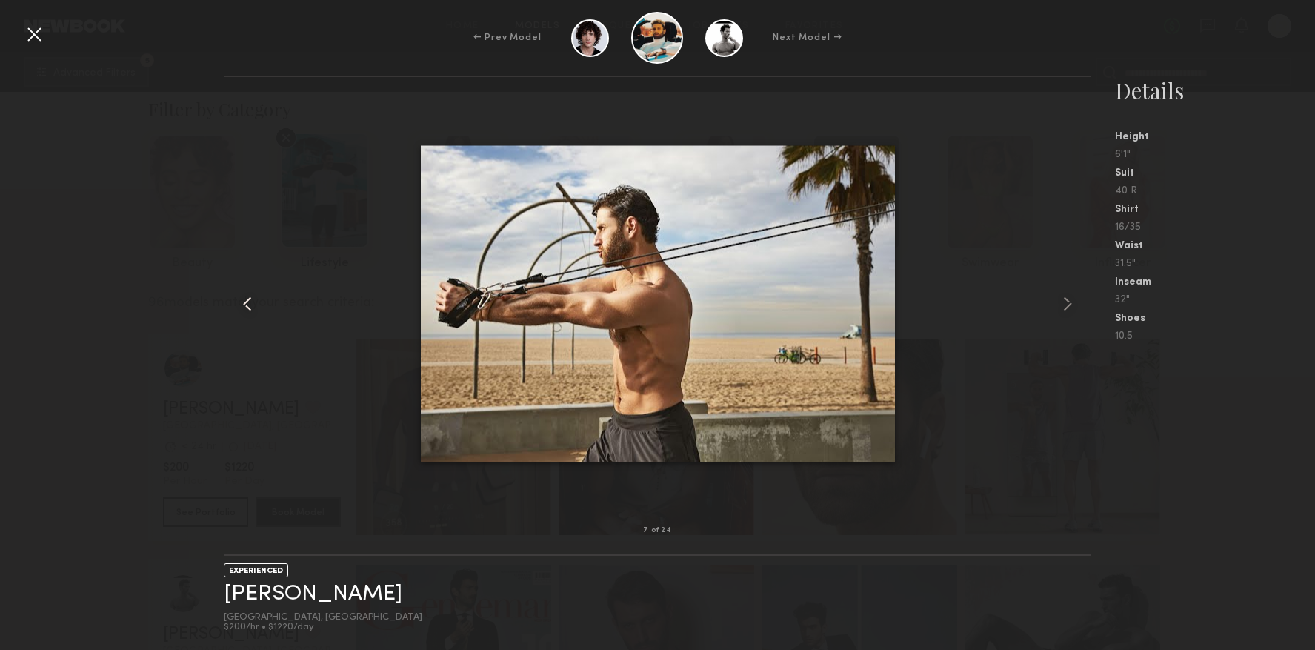
drag, startPoint x: 238, startPoint y: 299, endPoint x: 246, endPoint y: 297, distance: 8.3
click at [239, 298] on common-icon at bounding box center [248, 304] width 24 height 24
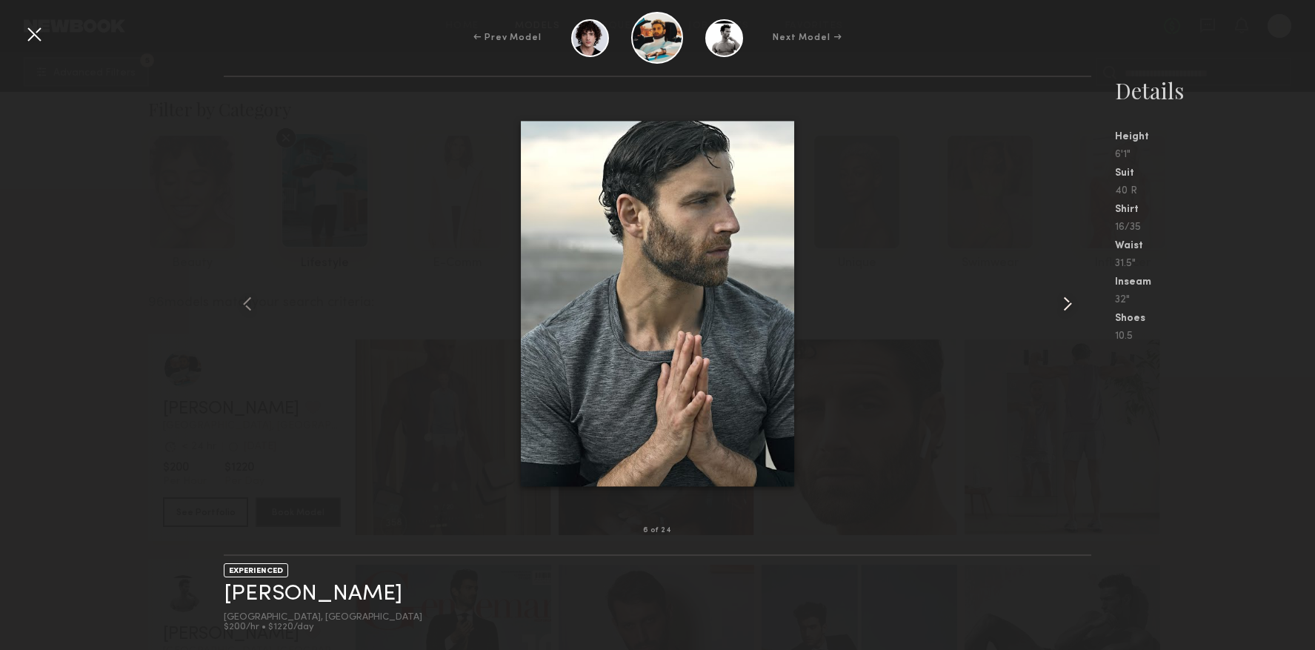
click at [1057, 299] on common-icon at bounding box center [1068, 304] width 24 height 24
click at [1062, 299] on common-icon at bounding box center [1068, 304] width 24 height 24
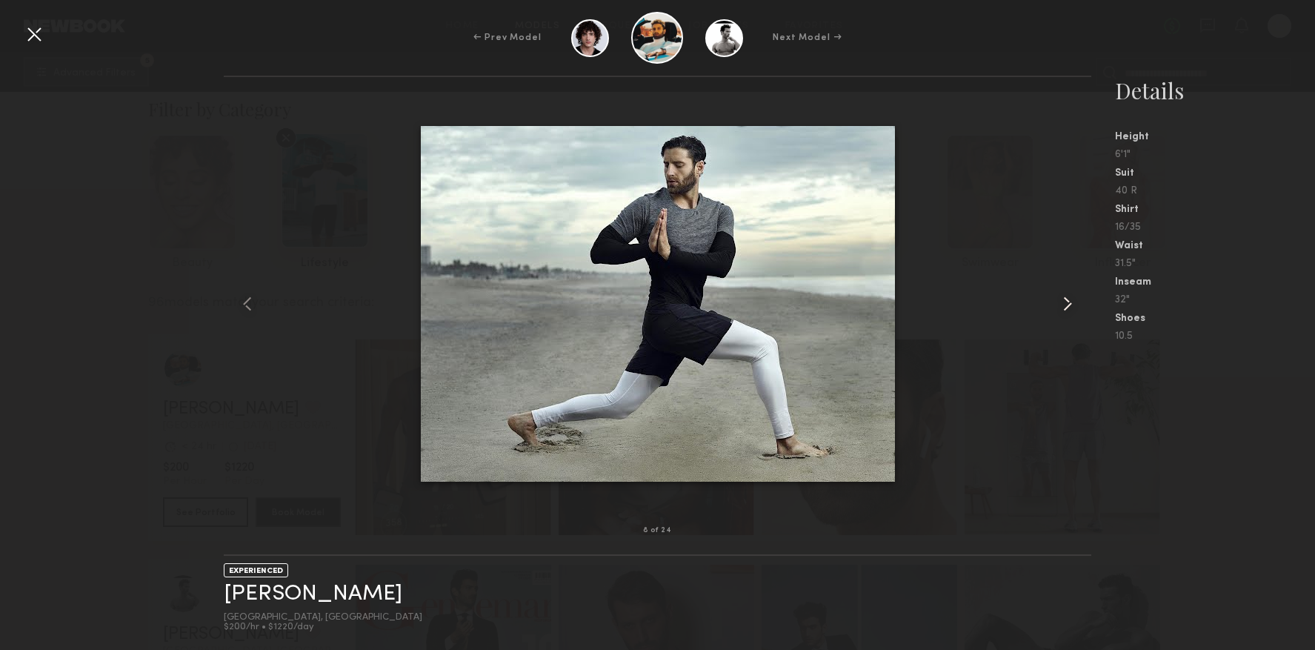
click at [1063, 299] on common-icon at bounding box center [1068, 304] width 24 height 24
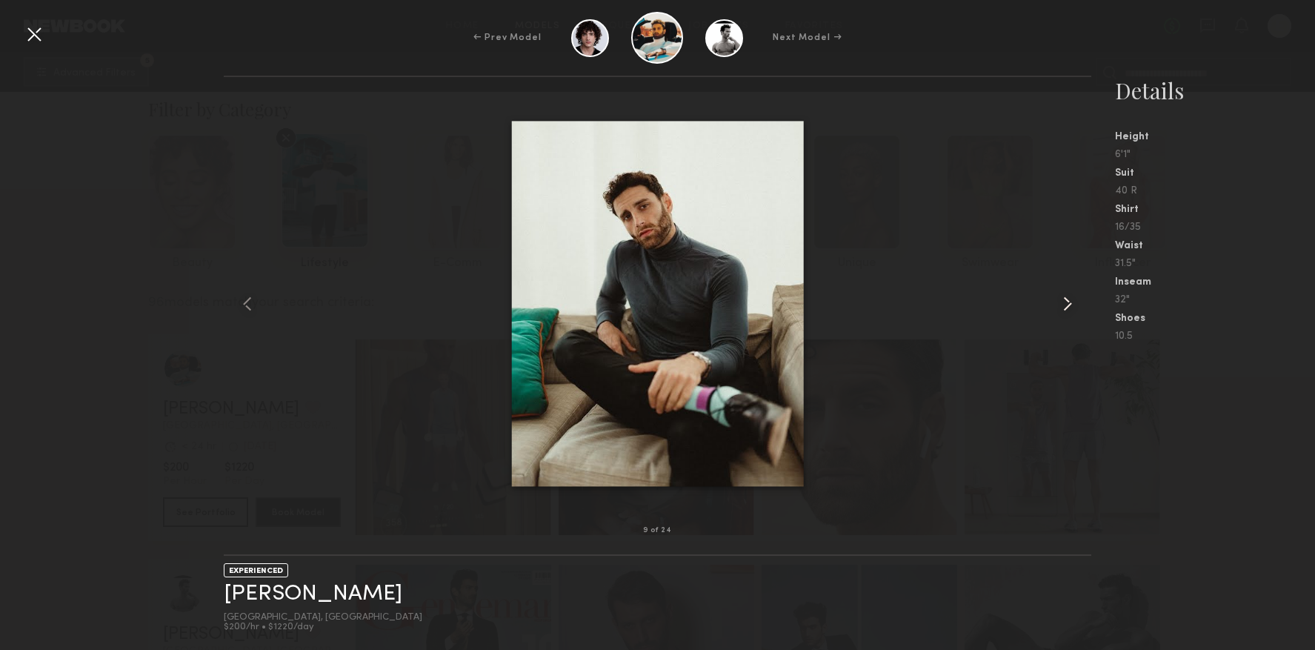
click at [1067, 301] on common-icon at bounding box center [1068, 304] width 24 height 24
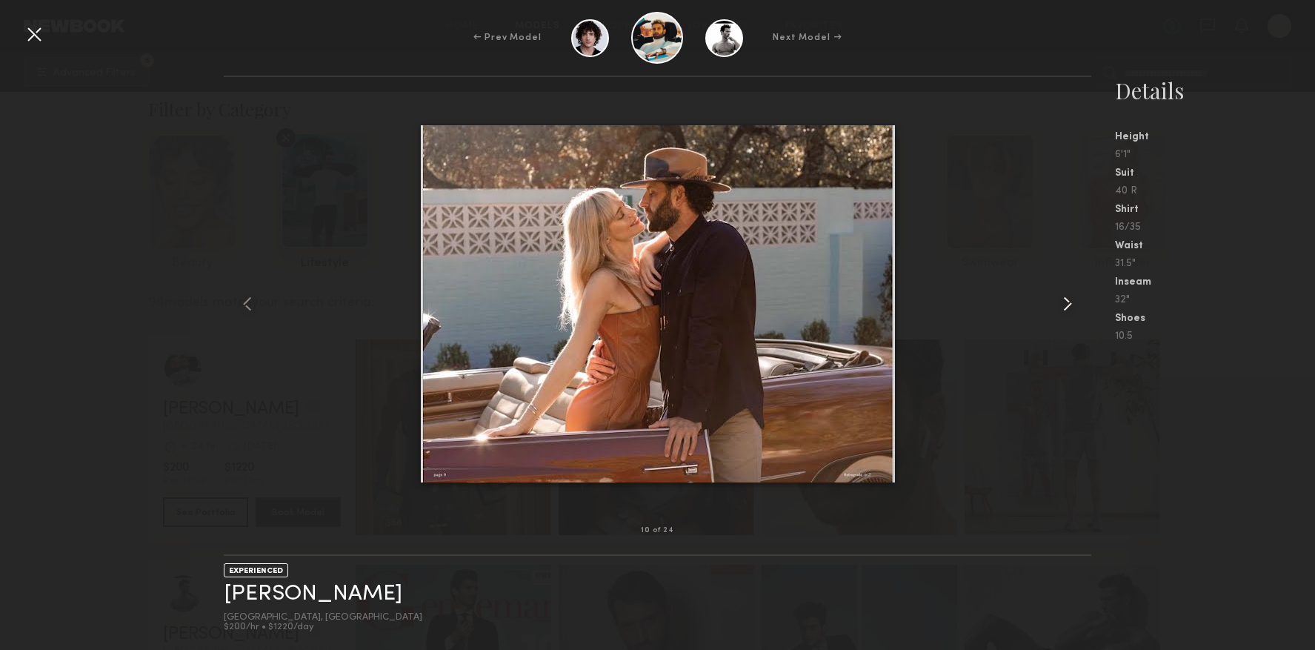
click at [1067, 301] on common-icon at bounding box center [1068, 304] width 24 height 24
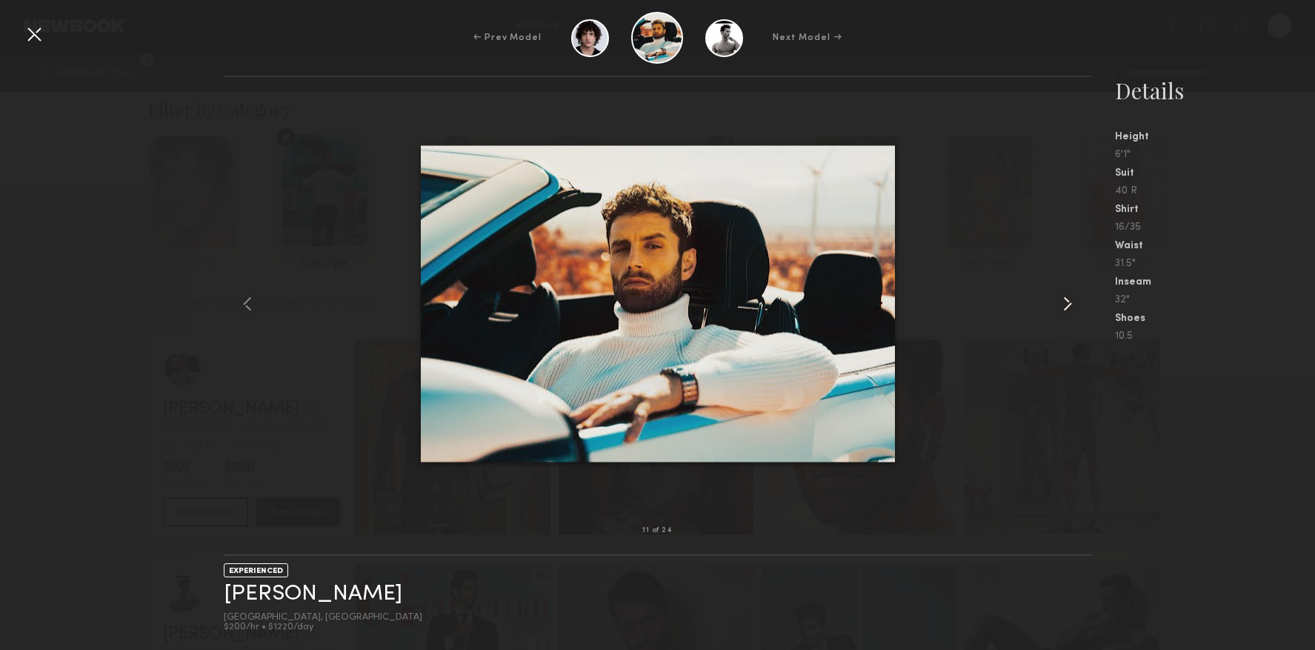
click at [1067, 301] on common-icon at bounding box center [1068, 304] width 24 height 24
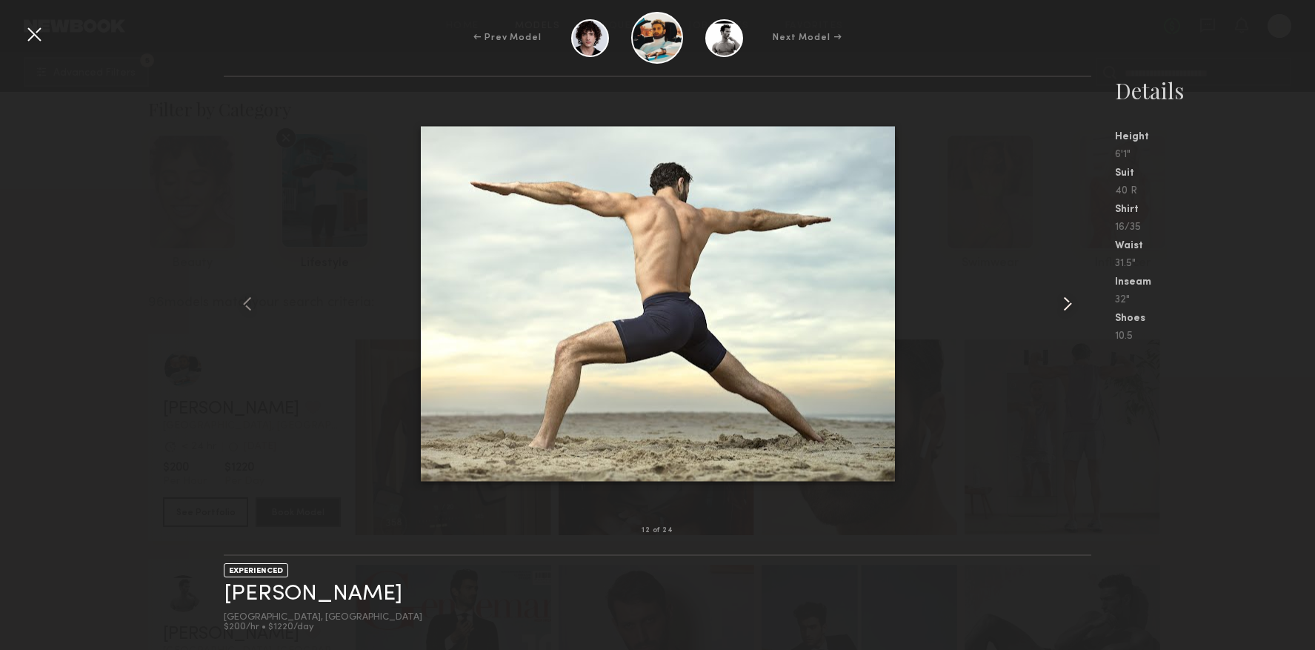
click at [1067, 301] on common-icon at bounding box center [1068, 304] width 24 height 24
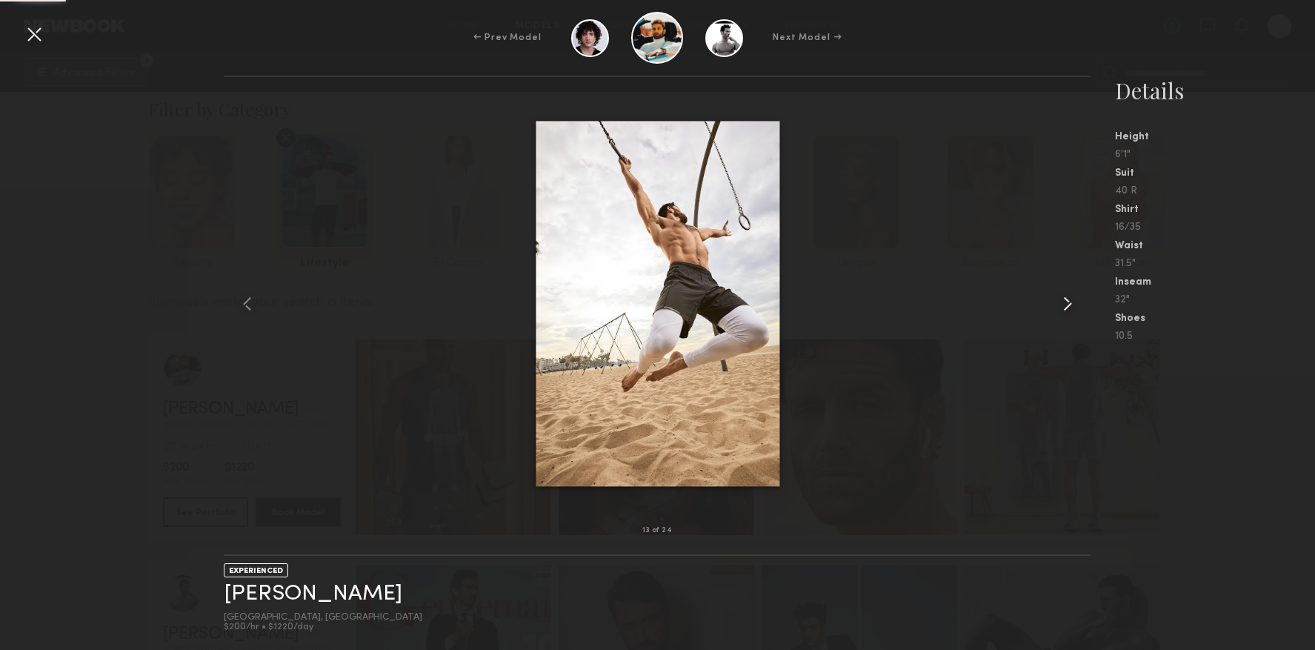
click at [1067, 301] on common-icon at bounding box center [1068, 304] width 24 height 24
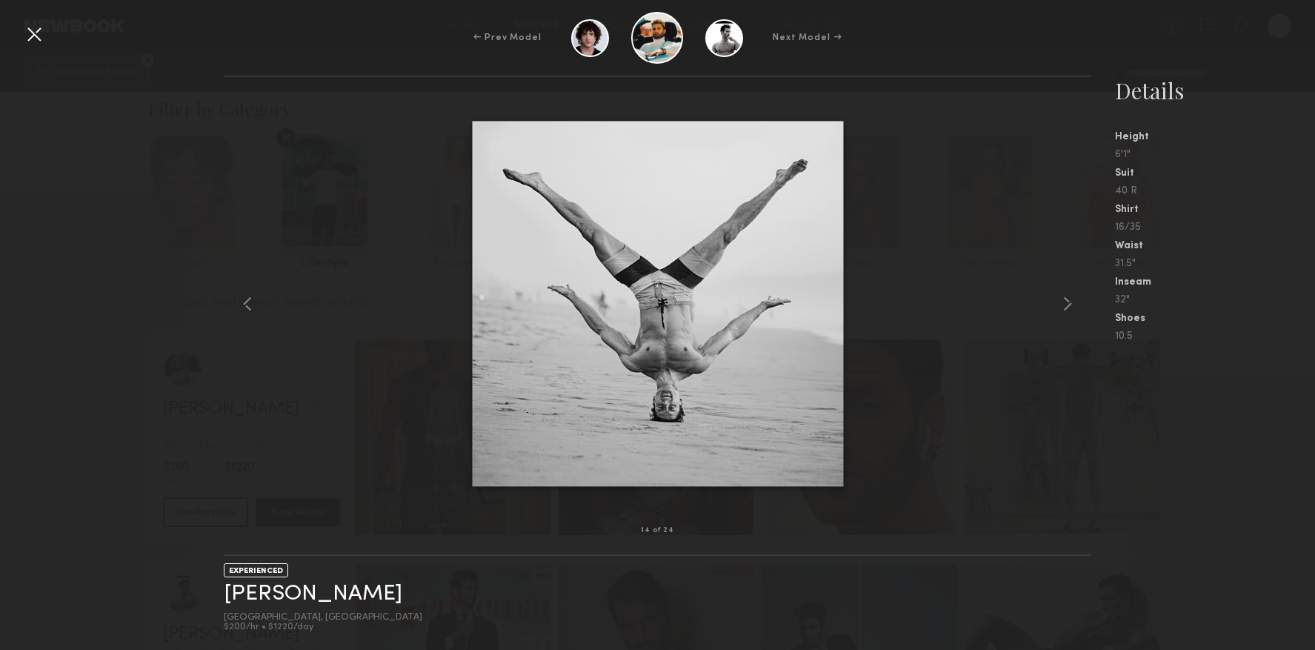
click at [1067, 301] on common-icon at bounding box center [1068, 304] width 24 height 24
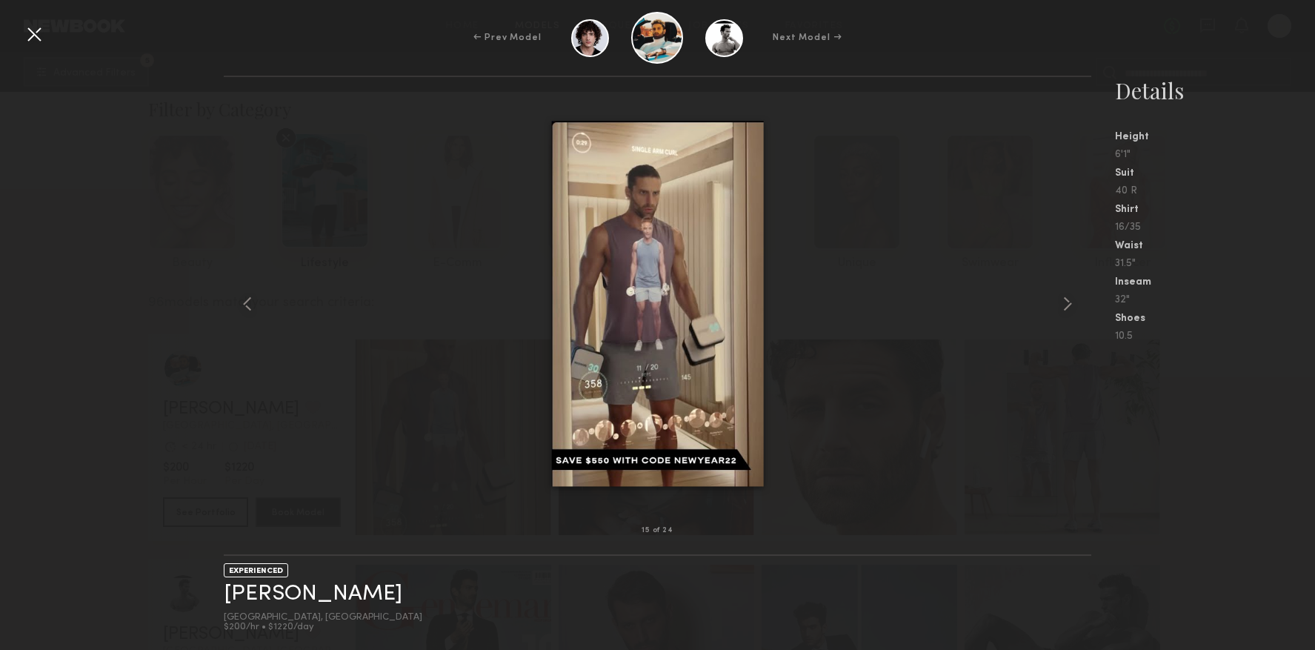
click at [1067, 301] on common-icon at bounding box center [1068, 304] width 24 height 24
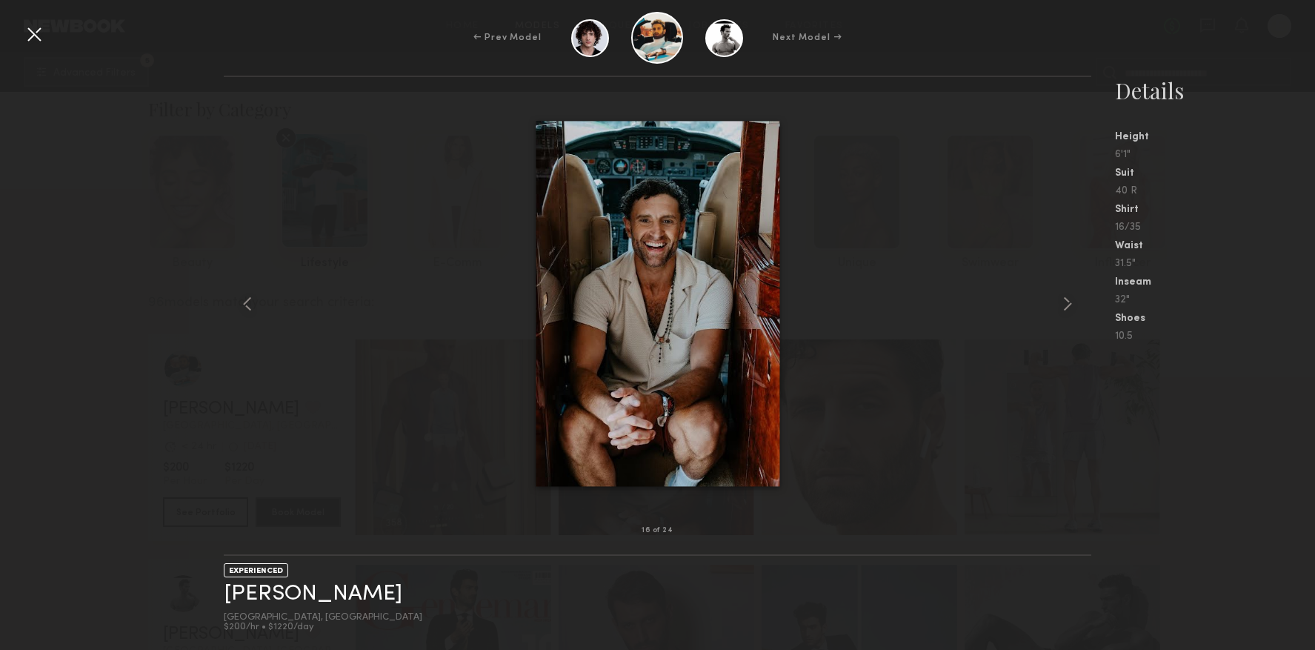
click at [1067, 301] on common-icon at bounding box center [1068, 304] width 24 height 24
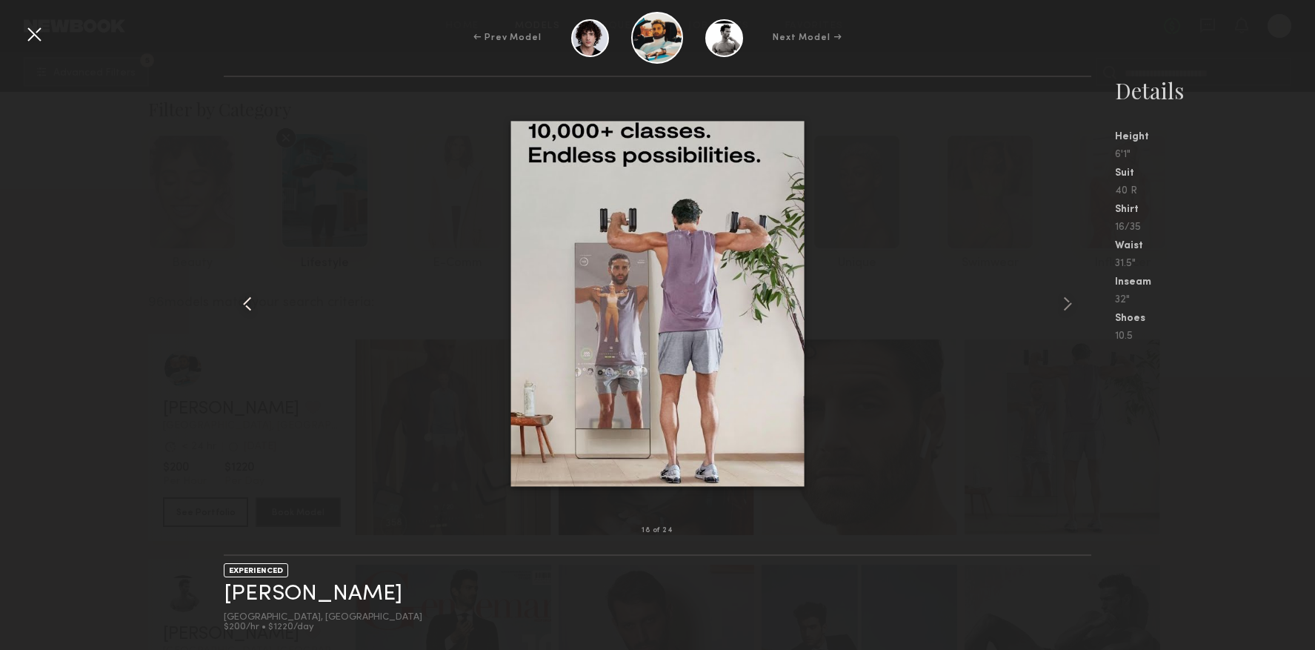
click at [239, 310] on common-icon at bounding box center [248, 304] width 24 height 24
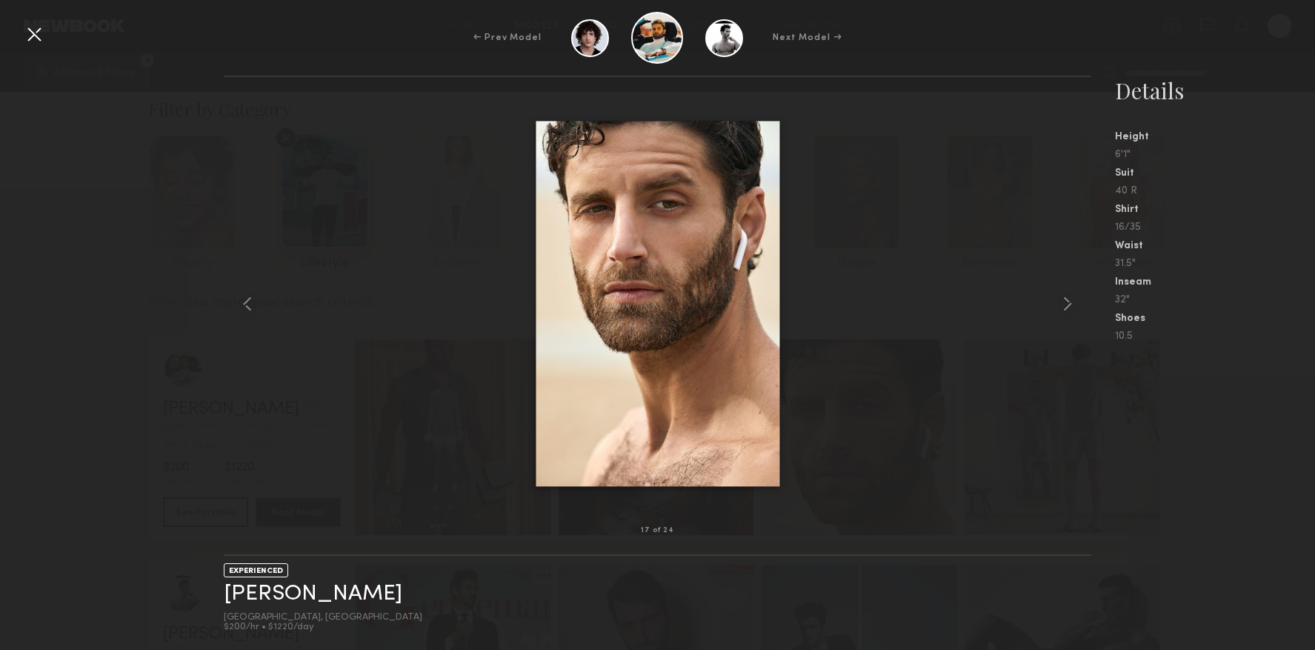
drag, startPoint x: 688, startPoint y: 281, endPoint x: 87, endPoint y: 12, distance: 658.9
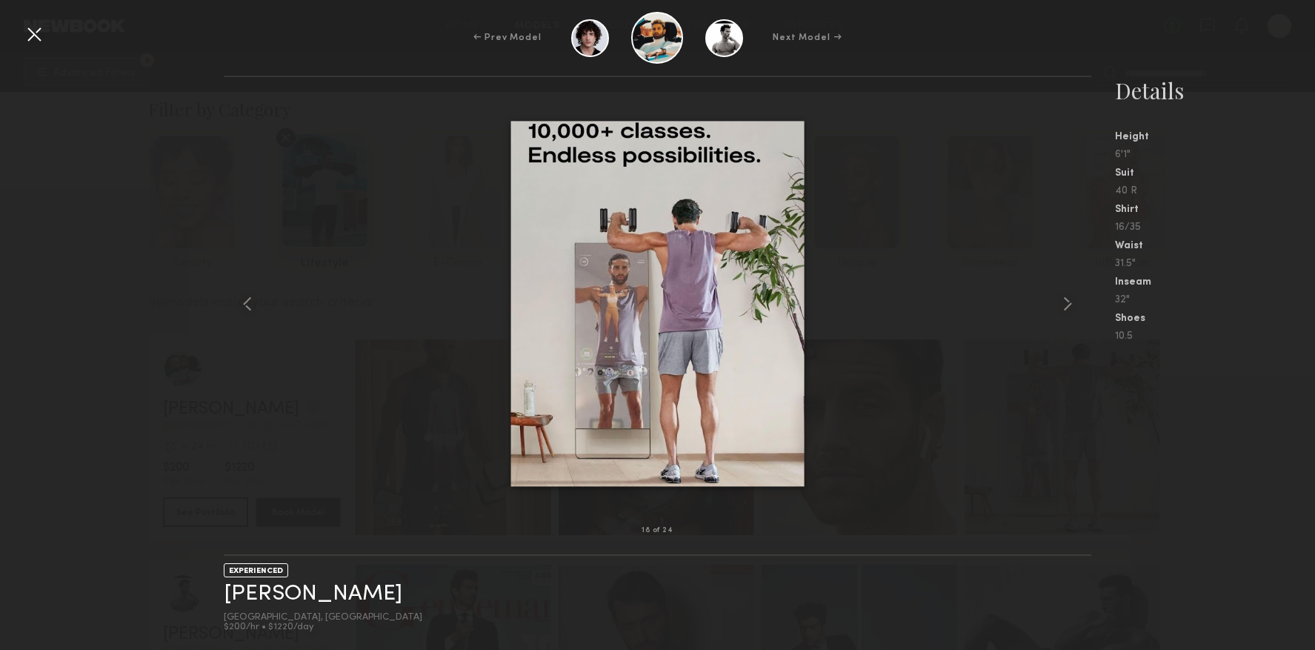
drag, startPoint x: 40, startPoint y: 34, endPoint x: 48, endPoint y: 44, distance: 13.2
click at [39, 35] on div at bounding box center [34, 34] width 24 height 24
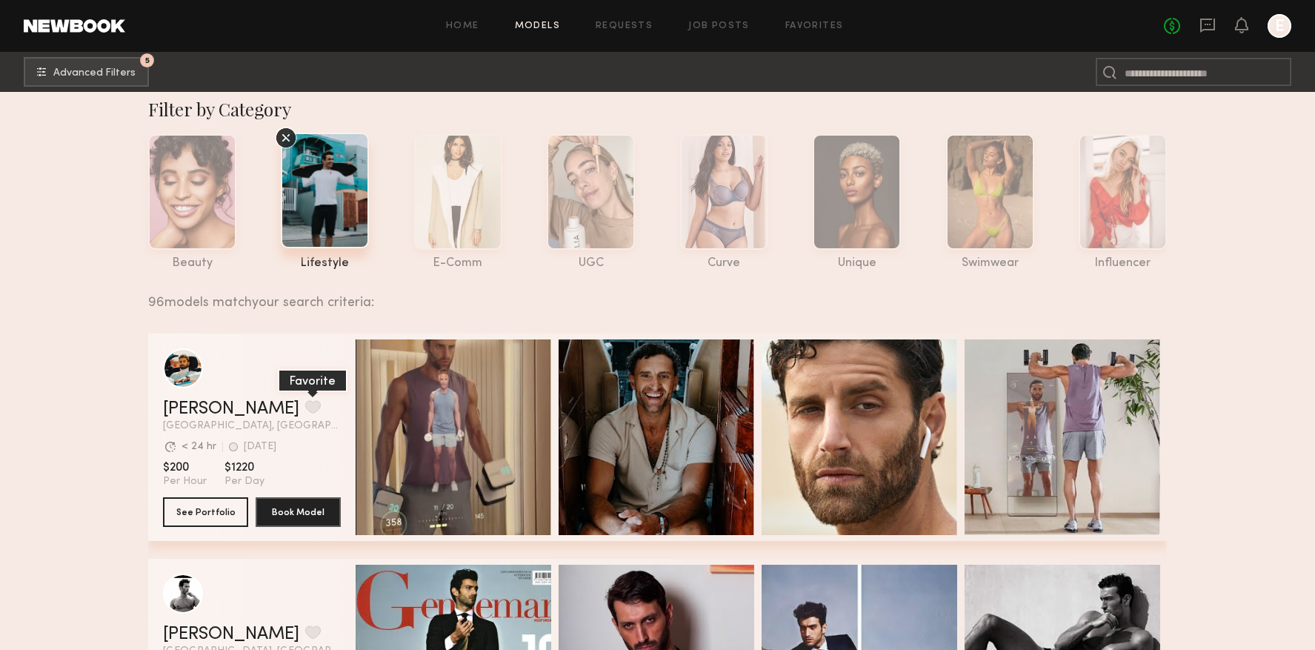
click at [305, 403] on button "grid" at bounding box center [313, 406] width 16 height 13
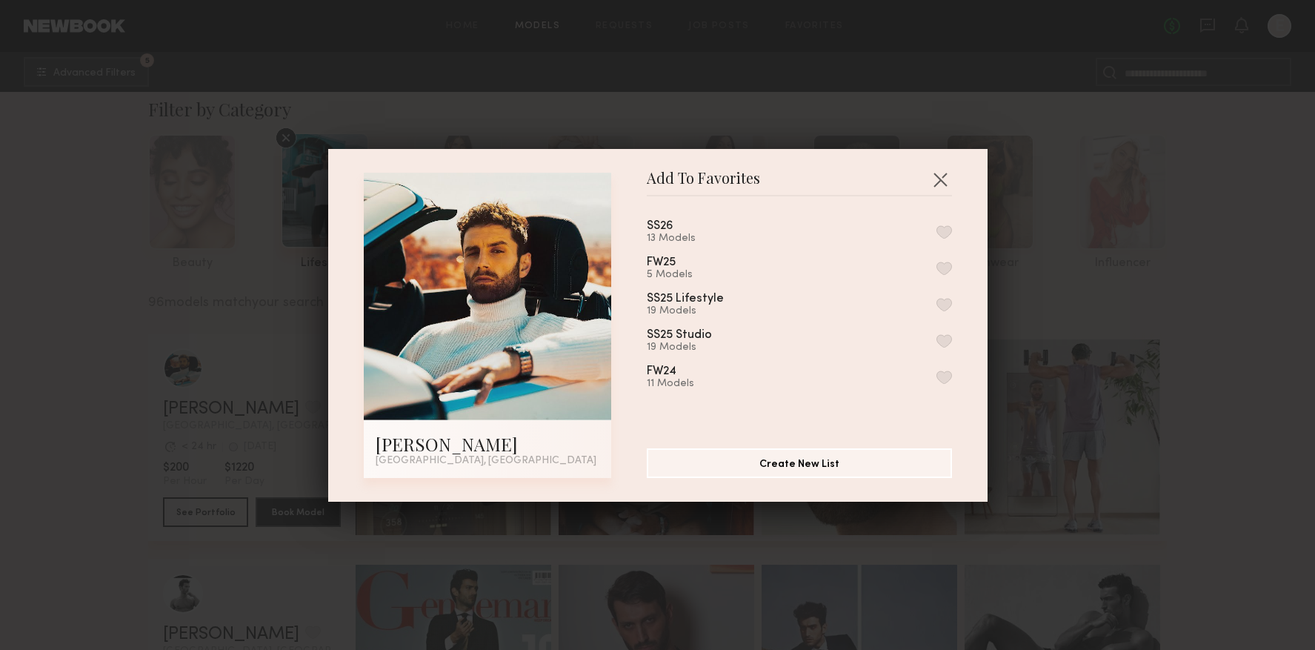
click at [942, 233] on button "button" at bounding box center [944, 231] width 16 height 13
click at [932, 177] on button "button" at bounding box center [940, 179] width 24 height 24
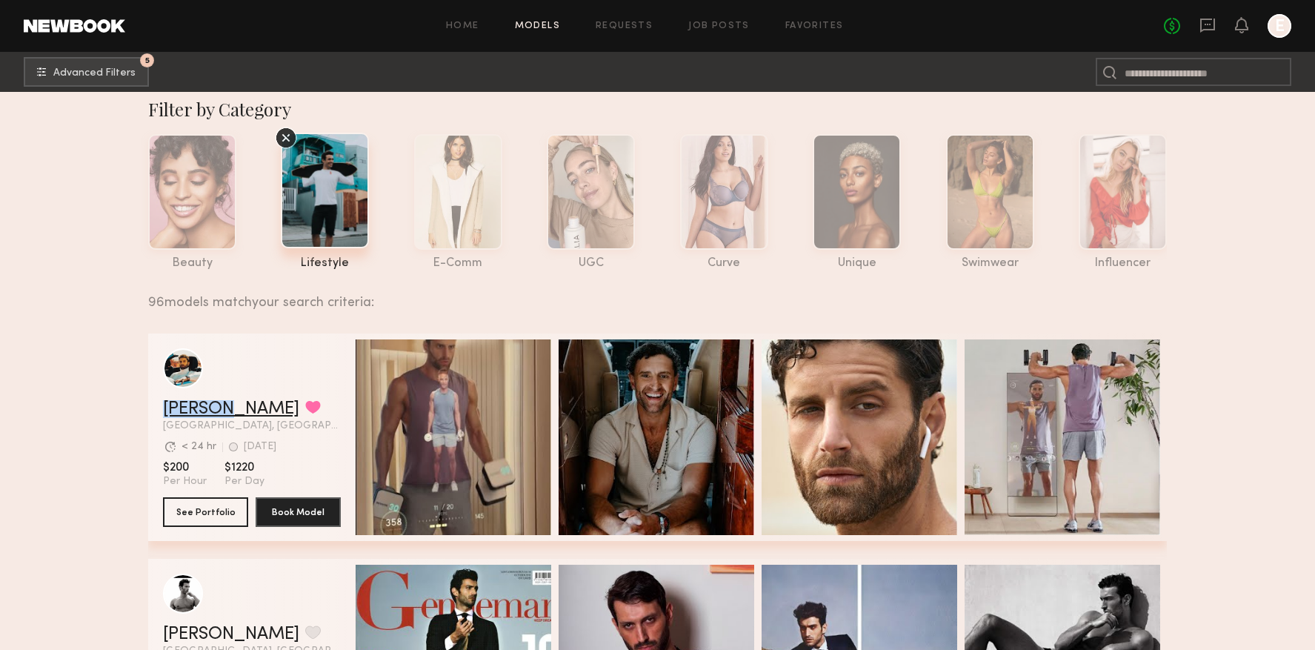
drag, startPoint x: 157, startPoint y: 410, endPoint x: 221, endPoint y: 409, distance: 63.7
click at [224, 409] on div "Jacob B. Favorited Los Angeles, CA Avg. request response time < 24 hr 1d ago La…" at bounding box center [657, 436] width 1019 height 207
copy link "Jacob B"
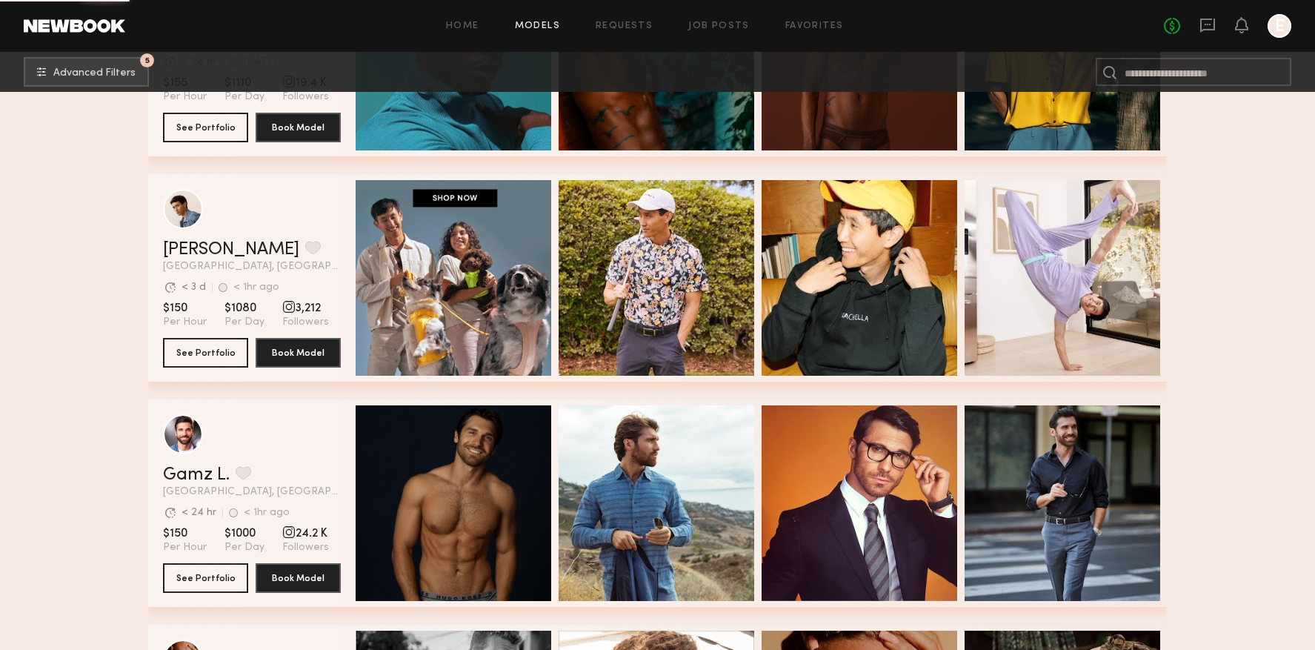
scroll to position [2067, 0]
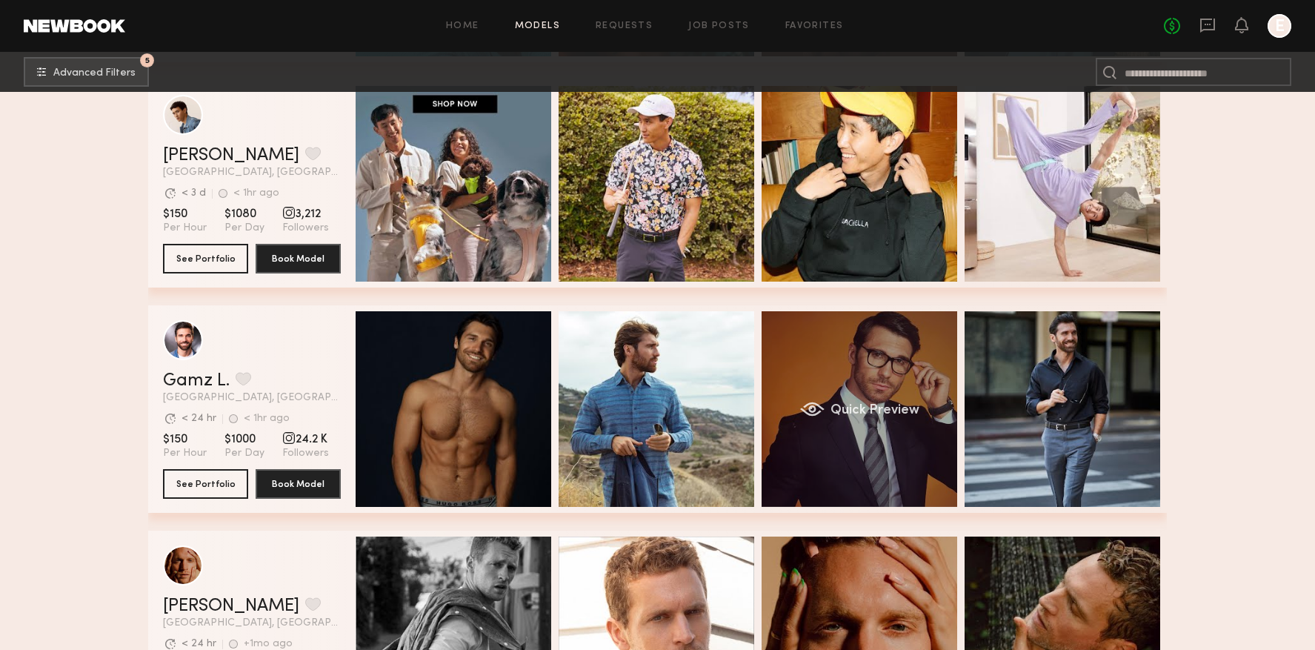
click at [858, 369] on div "Quick Preview" at bounding box center [860, 409] width 196 height 196
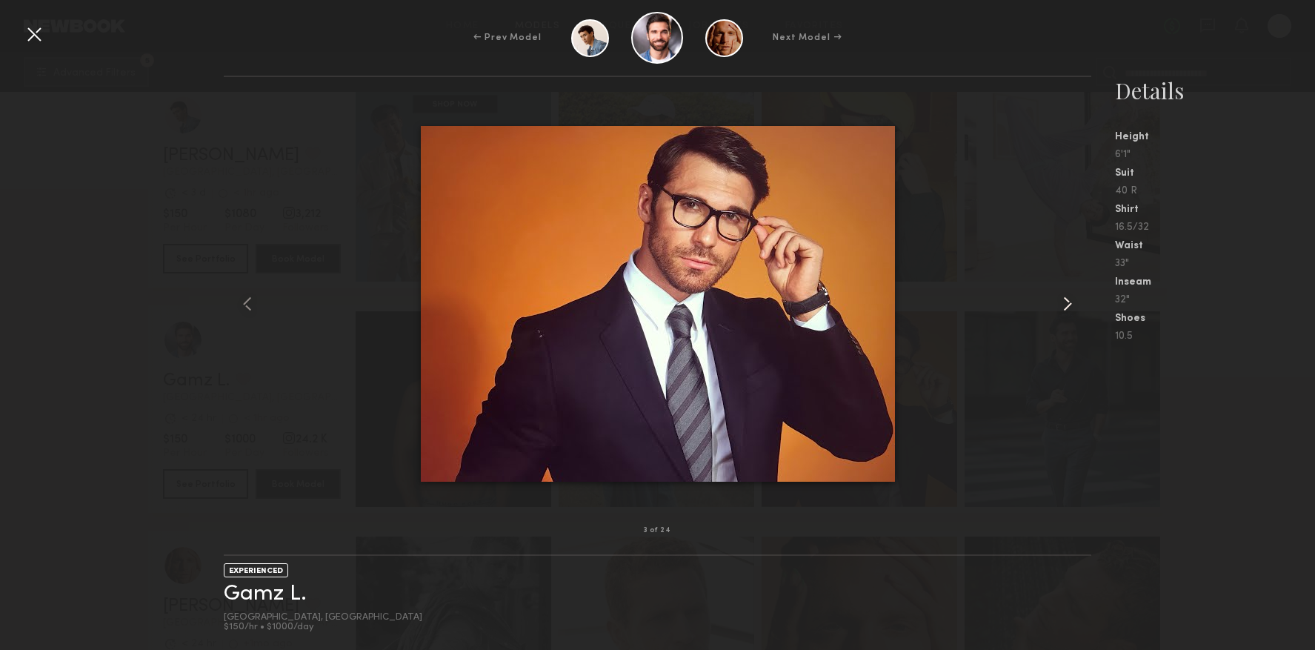
click at [1070, 304] on common-icon at bounding box center [1068, 304] width 24 height 24
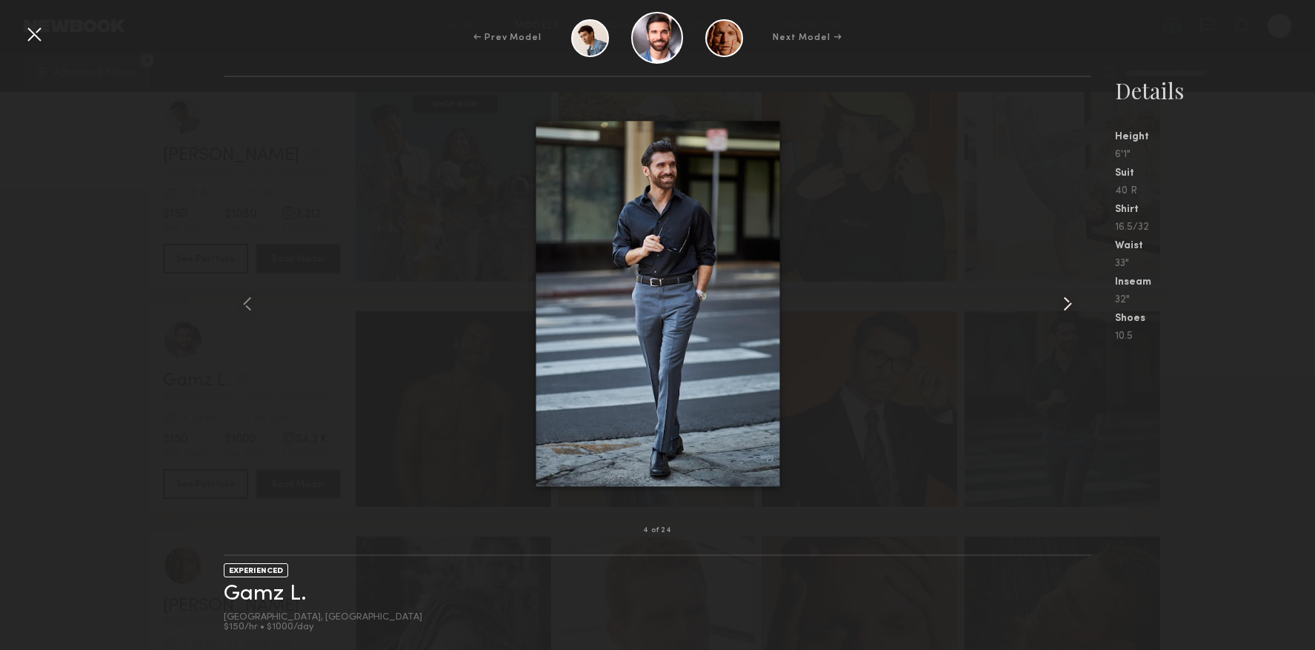
click at [1070, 304] on common-icon at bounding box center [1068, 304] width 24 height 24
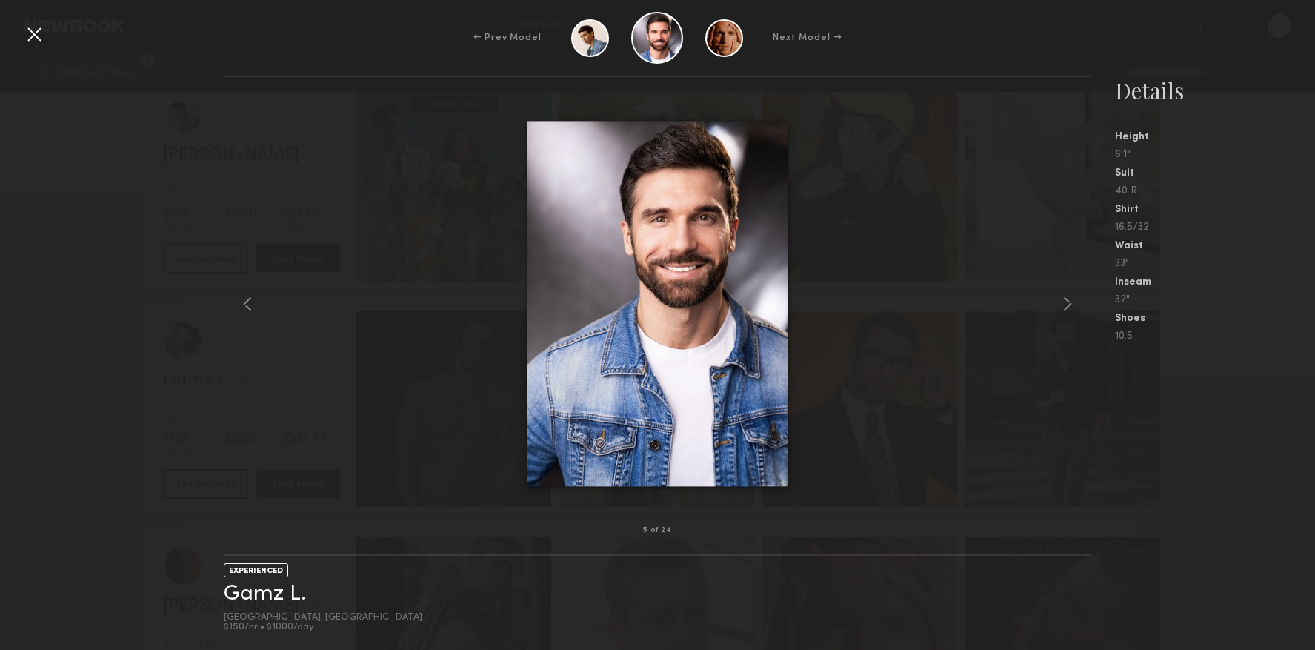
drag, startPoint x: 742, startPoint y: 295, endPoint x: 387, endPoint y: 33, distance: 440.8
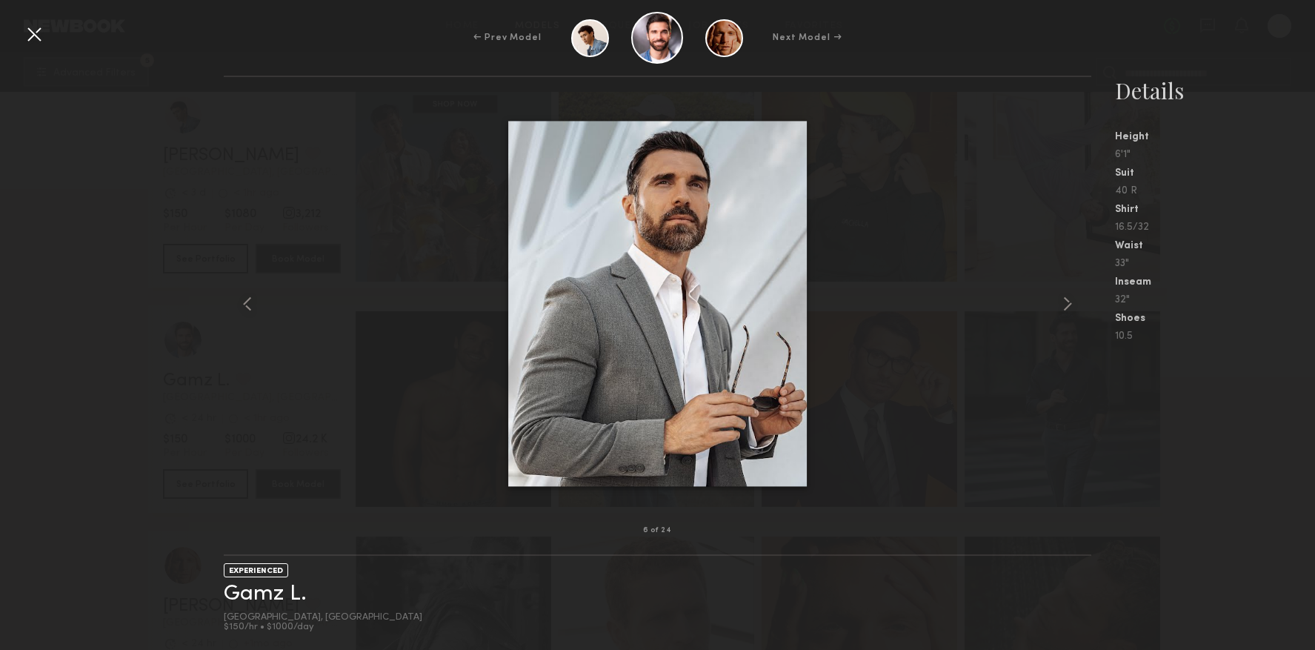
drag, startPoint x: 659, startPoint y: 239, endPoint x: 224, endPoint y: 3, distance: 494.5
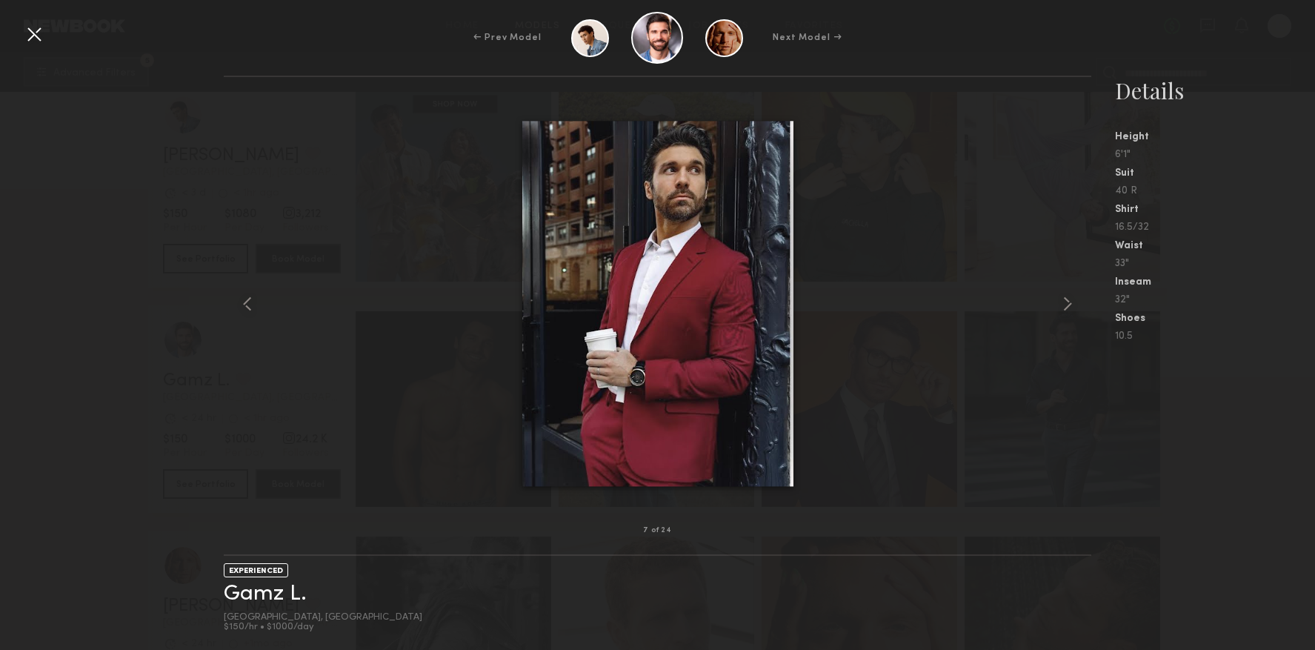
drag, startPoint x: 39, startPoint y: 34, endPoint x: 62, endPoint y: 46, distance: 26.5
click at [39, 34] on div at bounding box center [34, 34] width 24 height 24
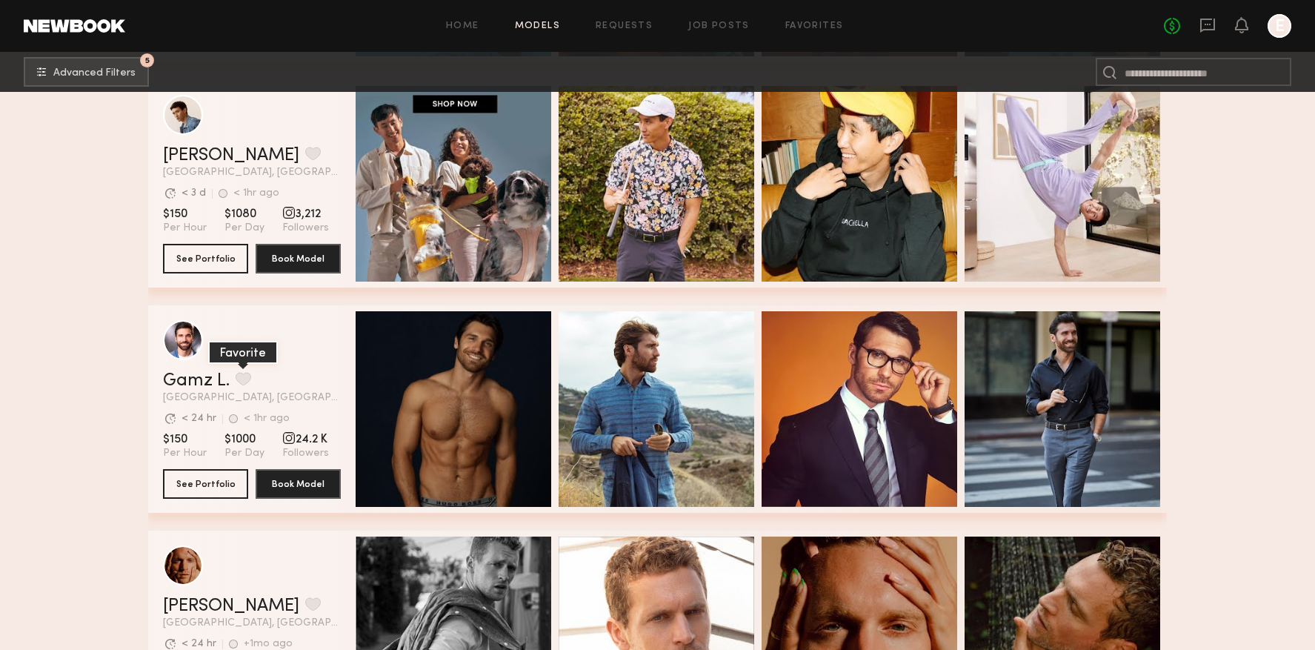
click at [238, 374] on button "grid" at bounding box center [244, 378] width 16 height 13
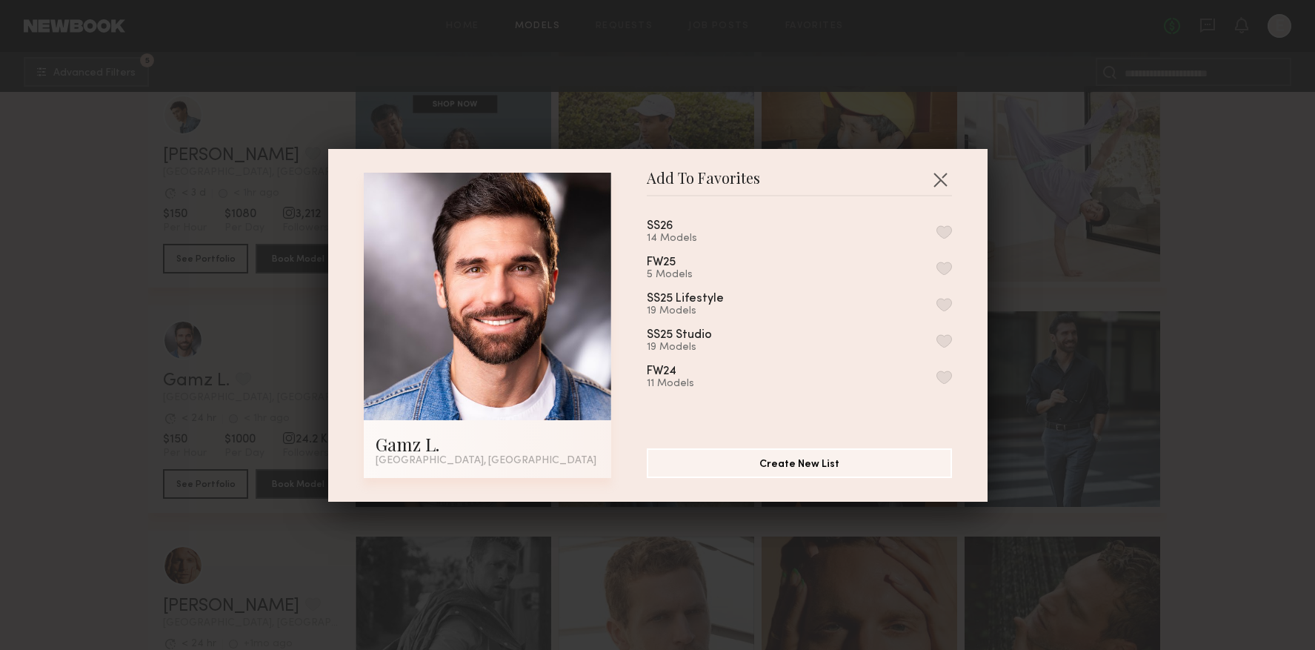
drag, startPoint x: 939, startPoint y: 229, endPoint x: 913, endPoint y: 232, distance: 26.1
click at [936, 229] on button "button" at bounding box center [944, 231] width 16 height 13
click at [138, 353] on div "Add To Favorites Gamz L. Los Angeles, CA Add To Favorites SS26 15 Models Remove…" at bounding box center [657, 325] width 1315 height 650
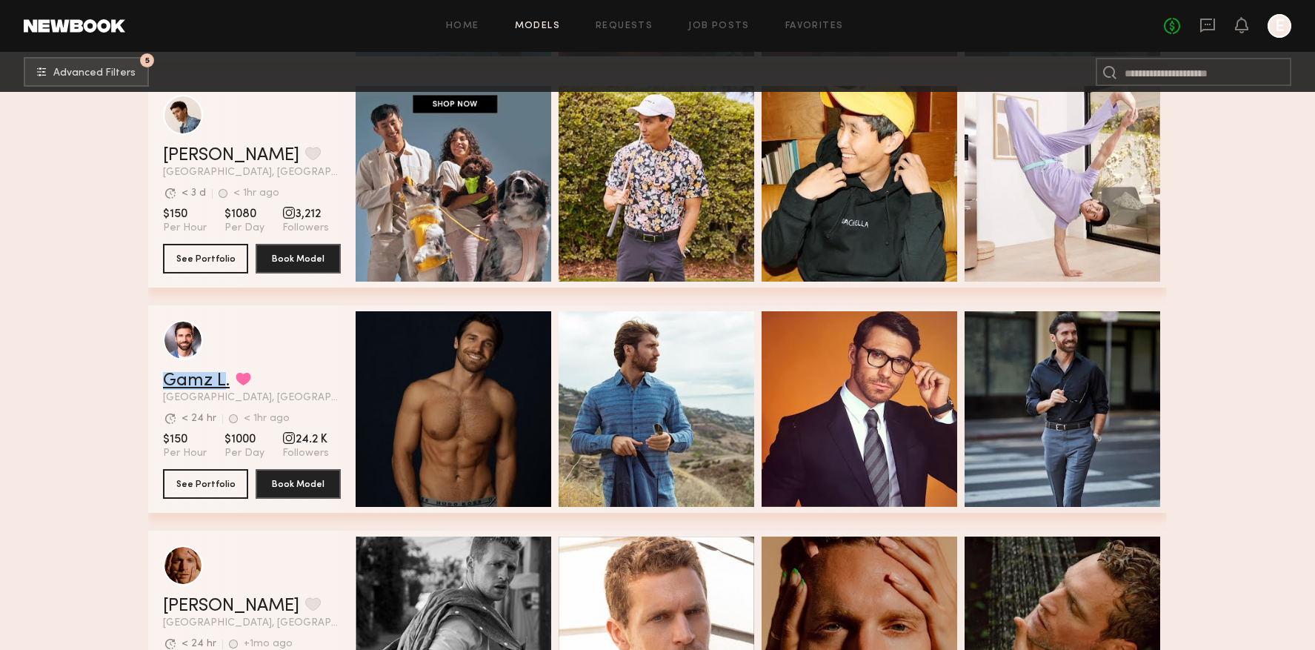
drag, startPoint x: 162, startPoint y: 379, endPoint x: 225, endPoint y: 380, distance: 63.0
click at [225, 380] on div "Gamz L. Favorited Los Angeles, CA Avg. request response time < 24 hr < 1hr ago …" at bounding box center [657, 408] width 1019 height 207
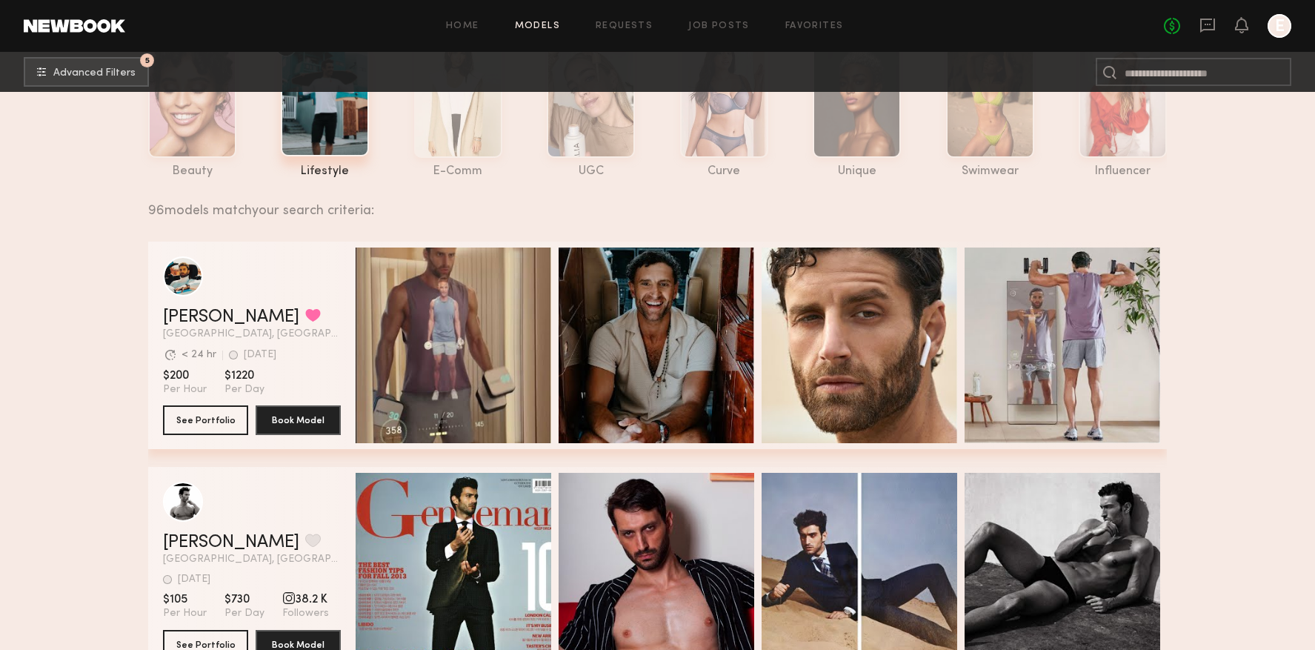
scroll to position [0, 0]
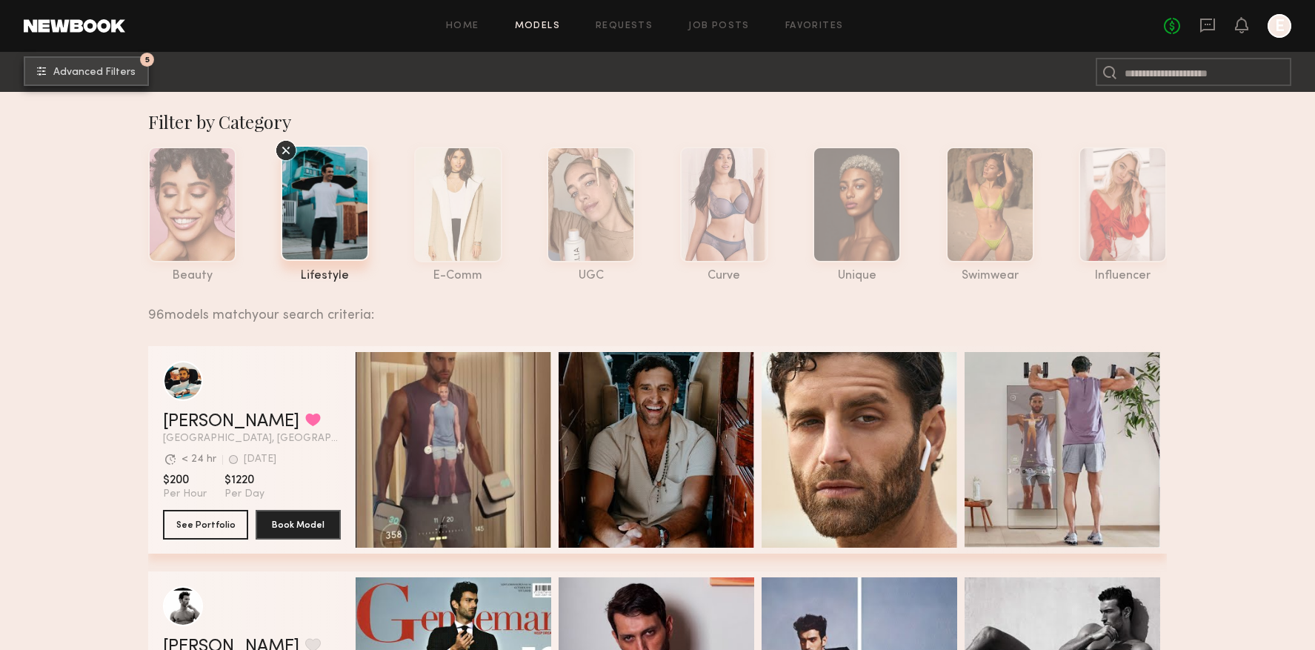
click at [85, 73] on span "Advanced Filters" at bounding box center [94, 72] width 82 height 10
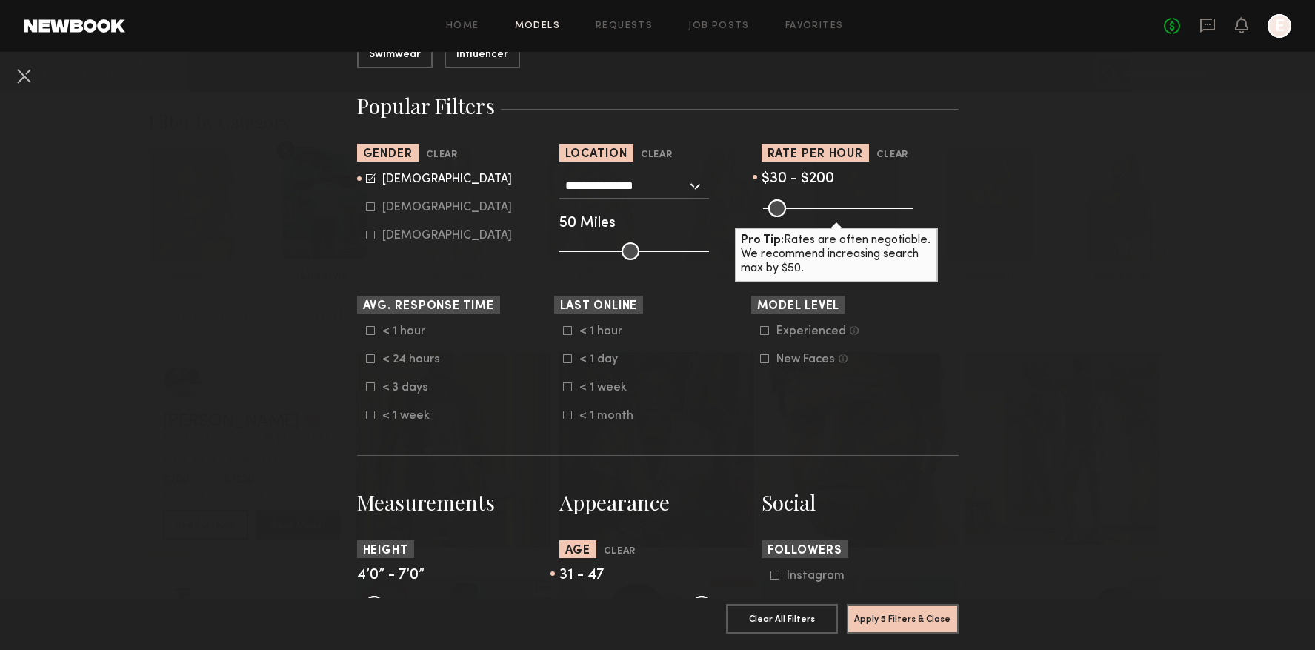
scroll to position [226, 0]
click at [942, 175] on div "$30 - $200" at bounding box center [860, 178] width 197 height 13
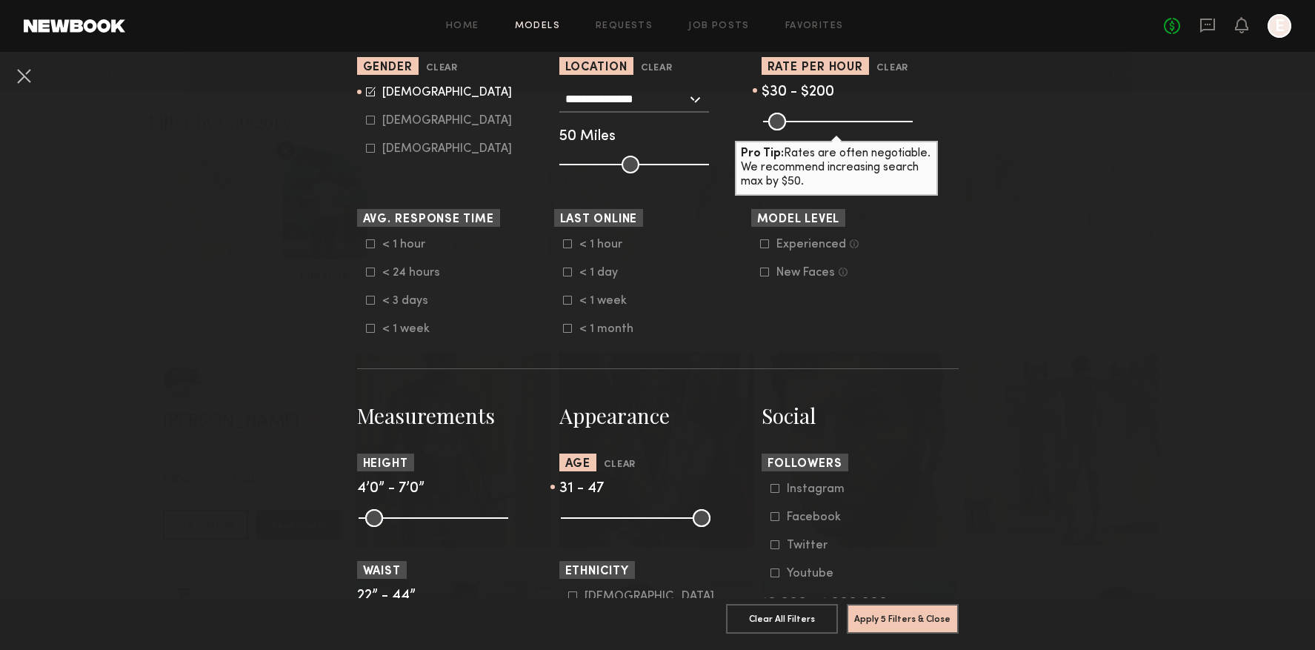
scroll to position [0, 0]
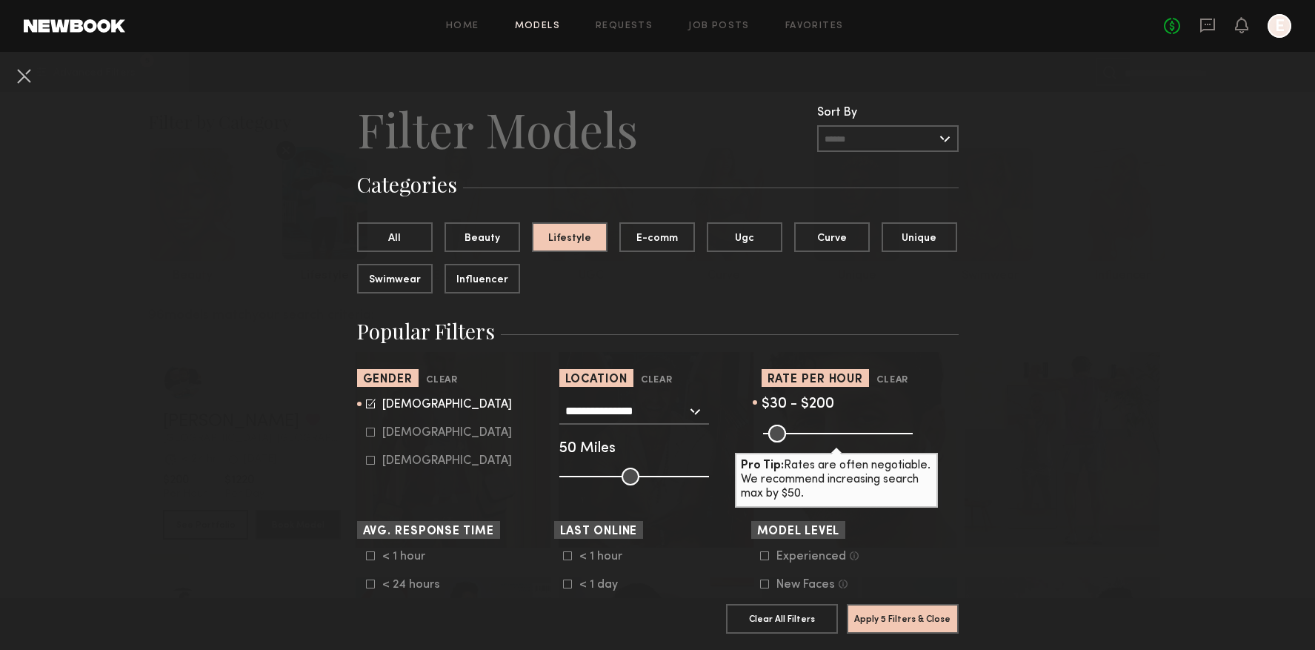
click at [32, 81] on button at bounding box center [24, 76] width 24 height 24
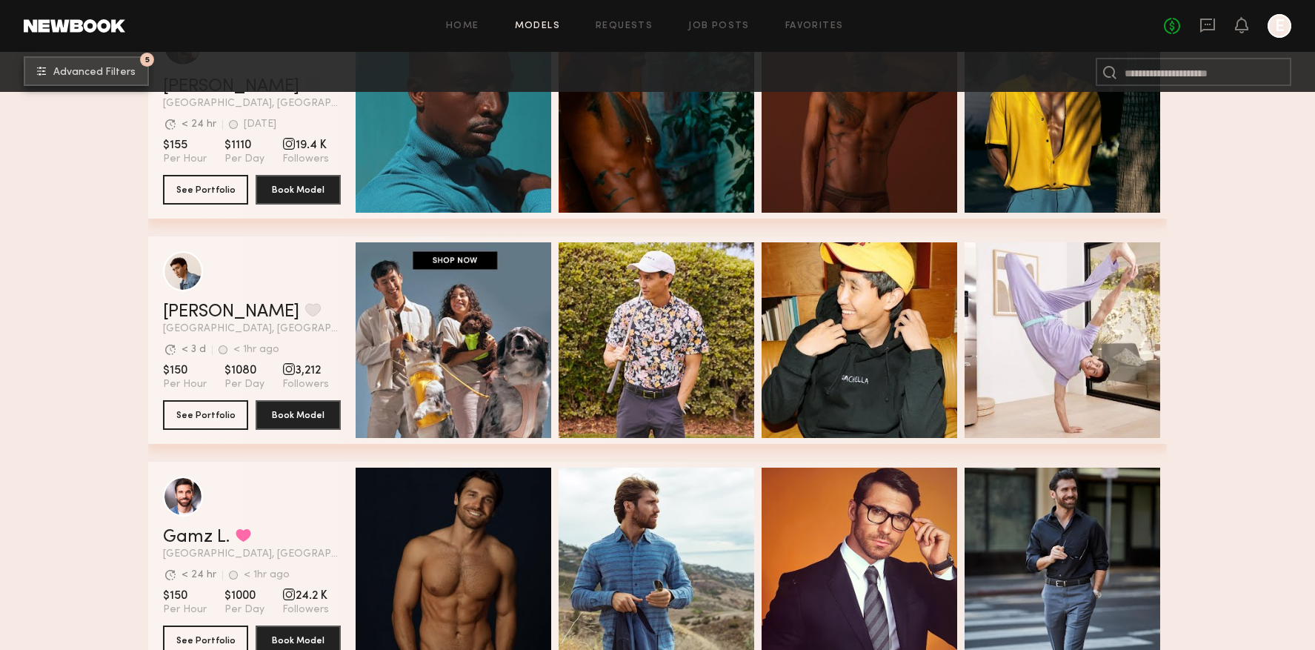
scroll to position [1913, 0]
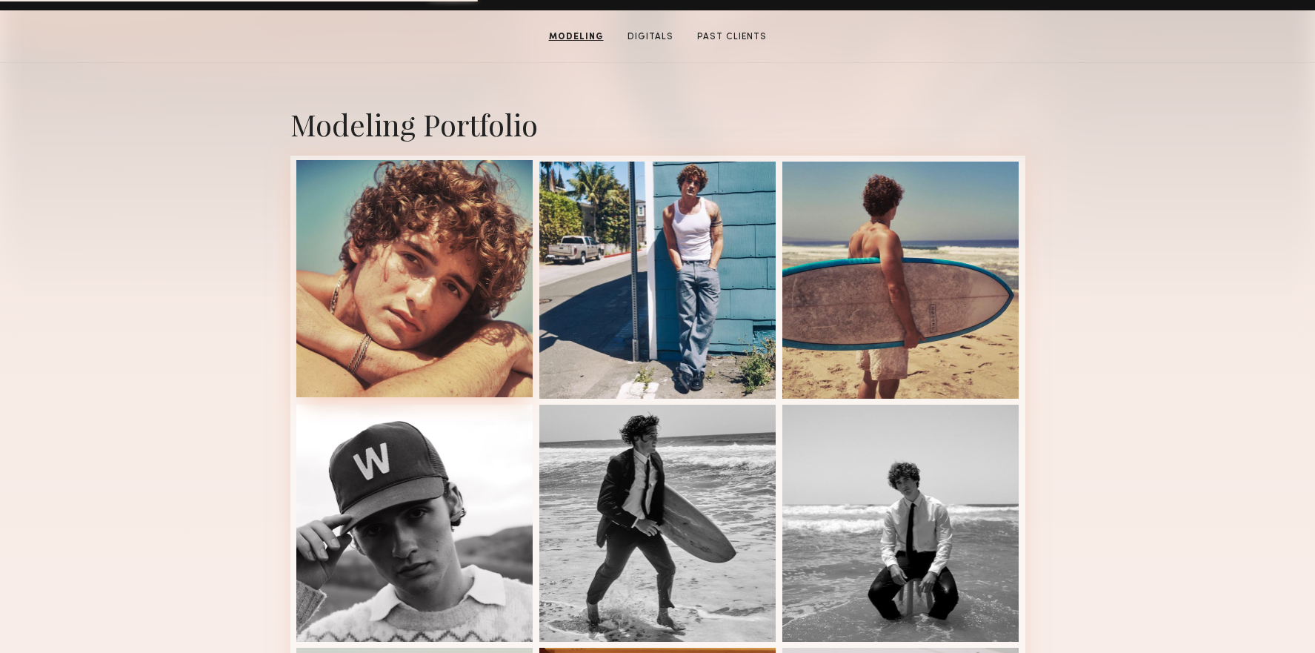
scroll to position [273, 0]
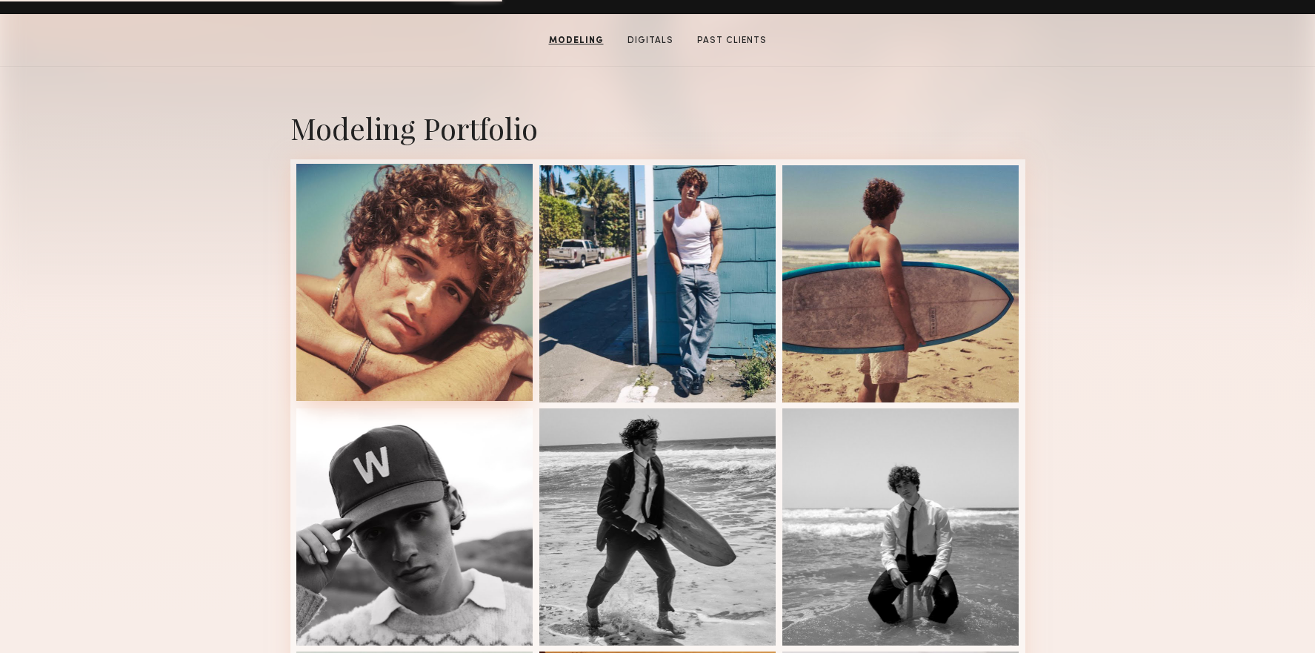
click at [439, 361] on div at bounding box center [414, 282] width 237 height 237
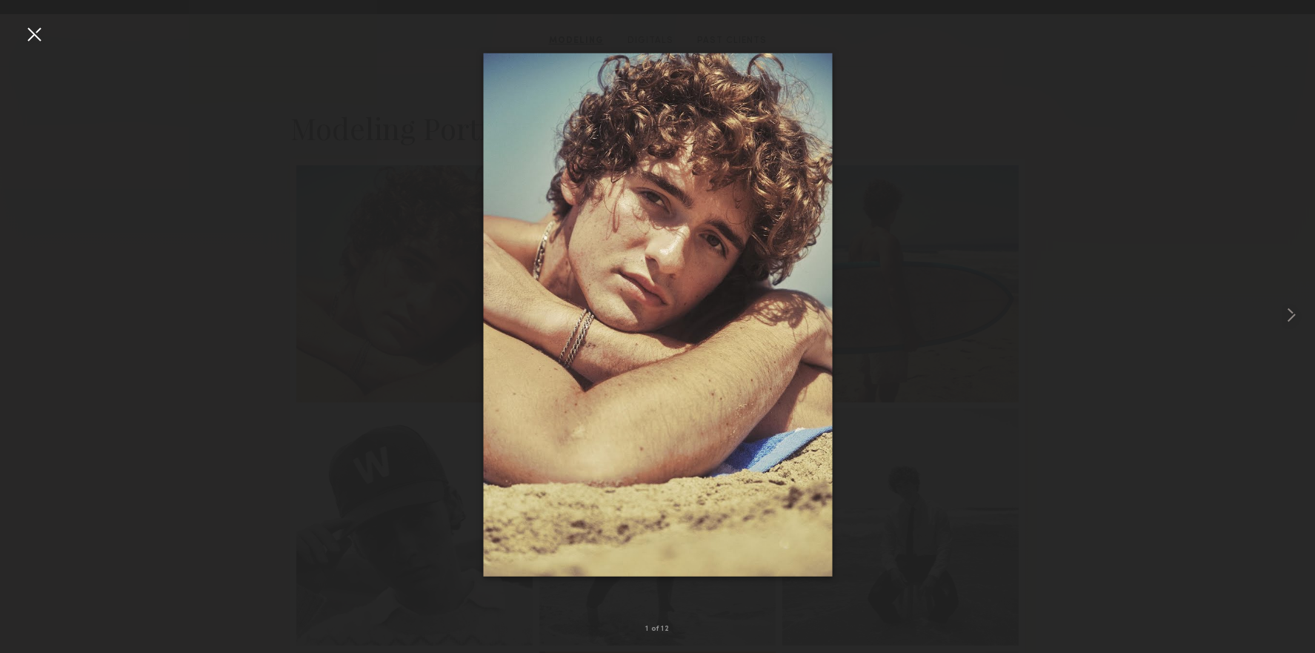
drag, startPoint x: 678, startPoint y: 270, endPoint x: 483, endPoint y: 36, distance: 304.0
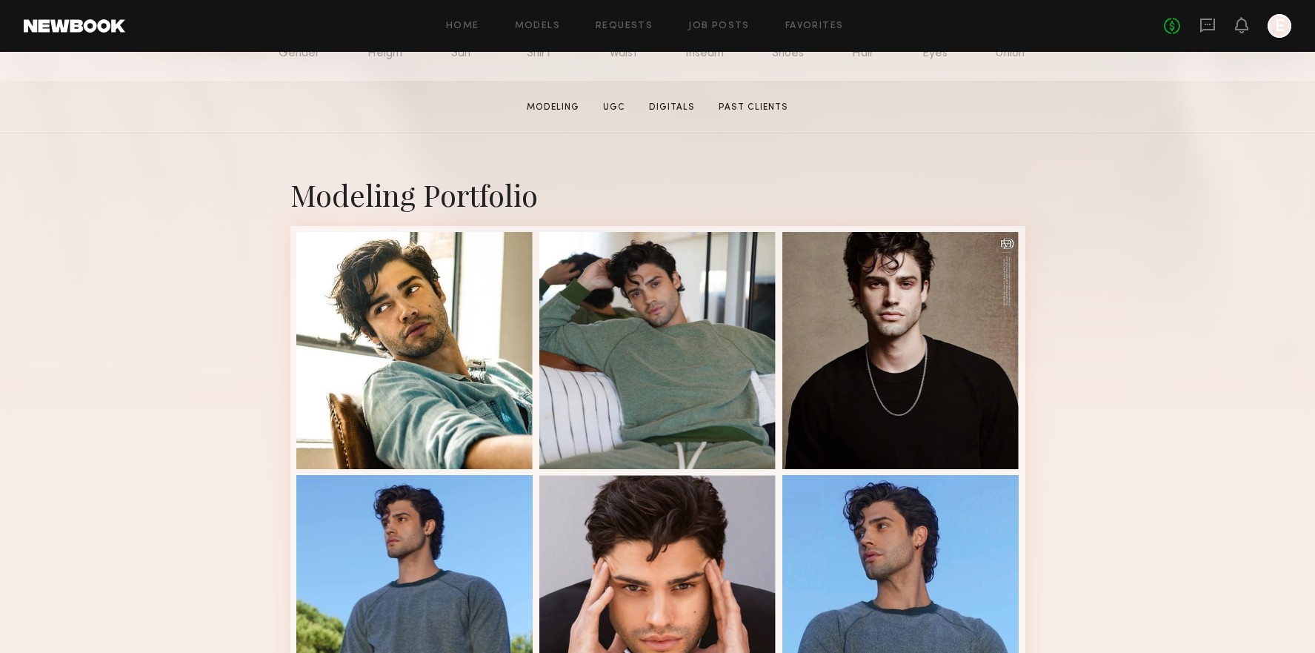
scroll to position [296, 0]
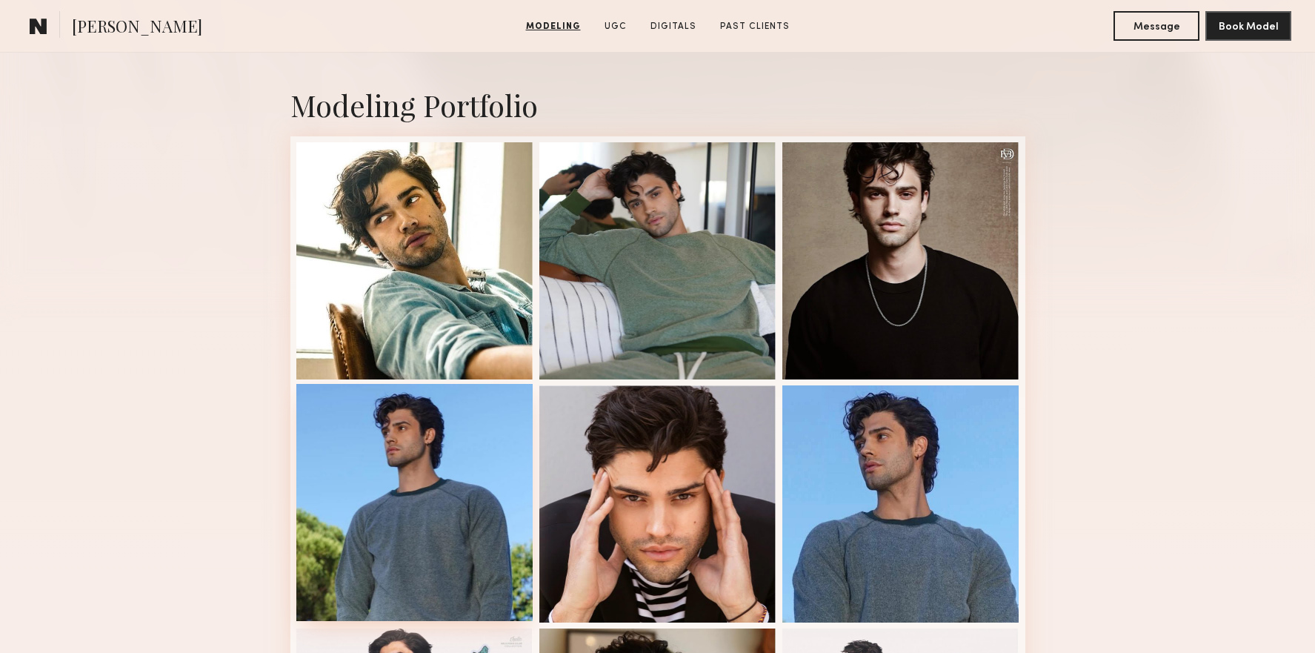
click at [459, 421] on div at bounding box center [414, 502] width 237 height 237
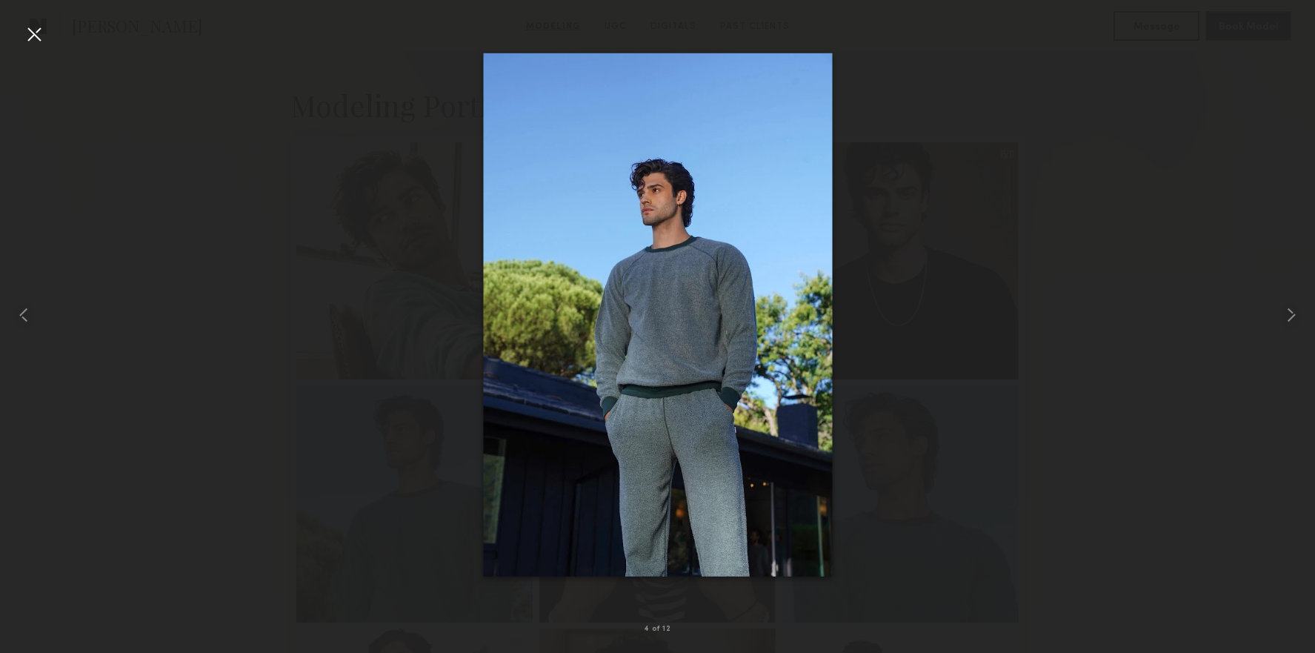
drag, startPoint x: 24, startPoint y: 33, endPoint x: 63, endPoint y: 56, distance: 45.2
click at [28, 33] on div at bounding box center [34, 34] width 24 height 24
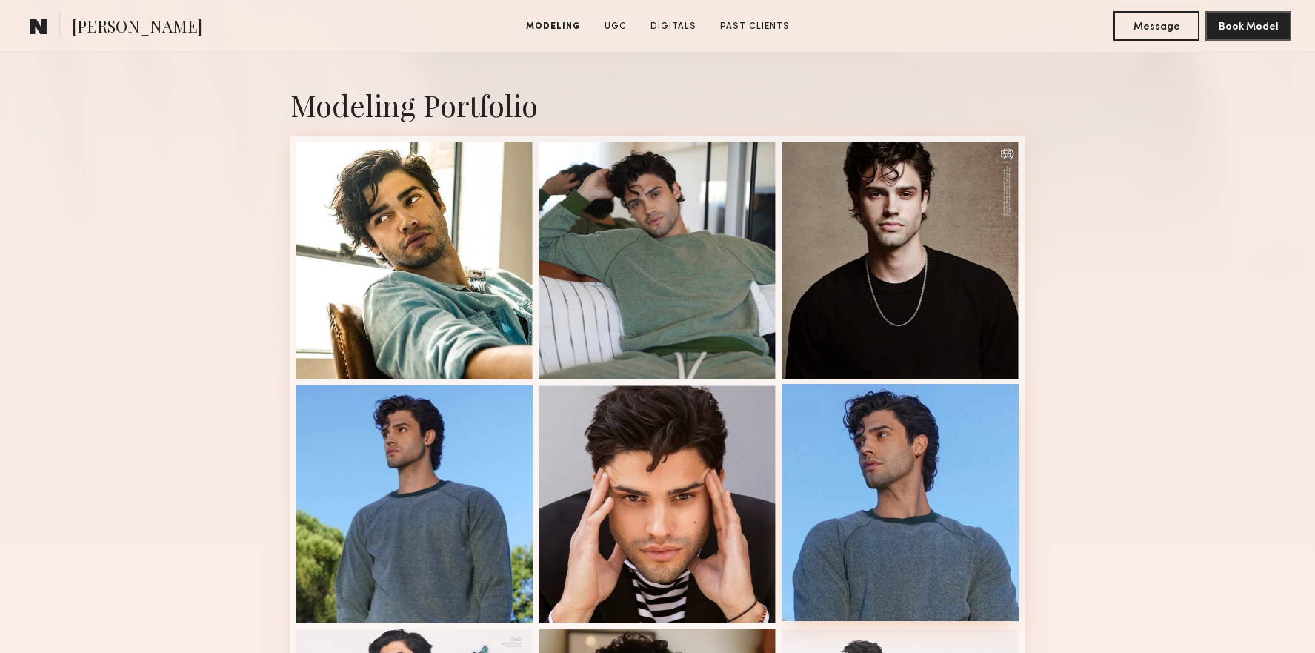
click at [901, 485] on div at bounding box center [900, 502] width 237 height 237
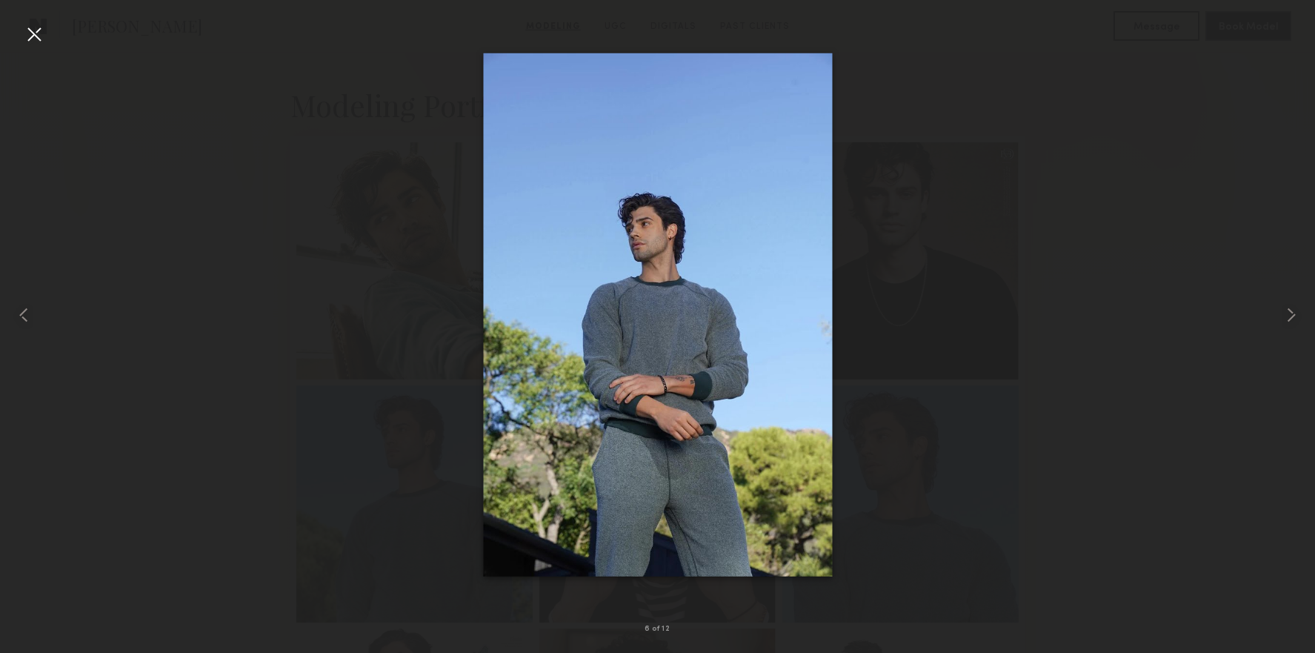
click at [433, 230] on div at bounding box center [657, 314] width 1315 height 581
click at [44, 51] on div at bounding box center [26, 314] width 53 height 581
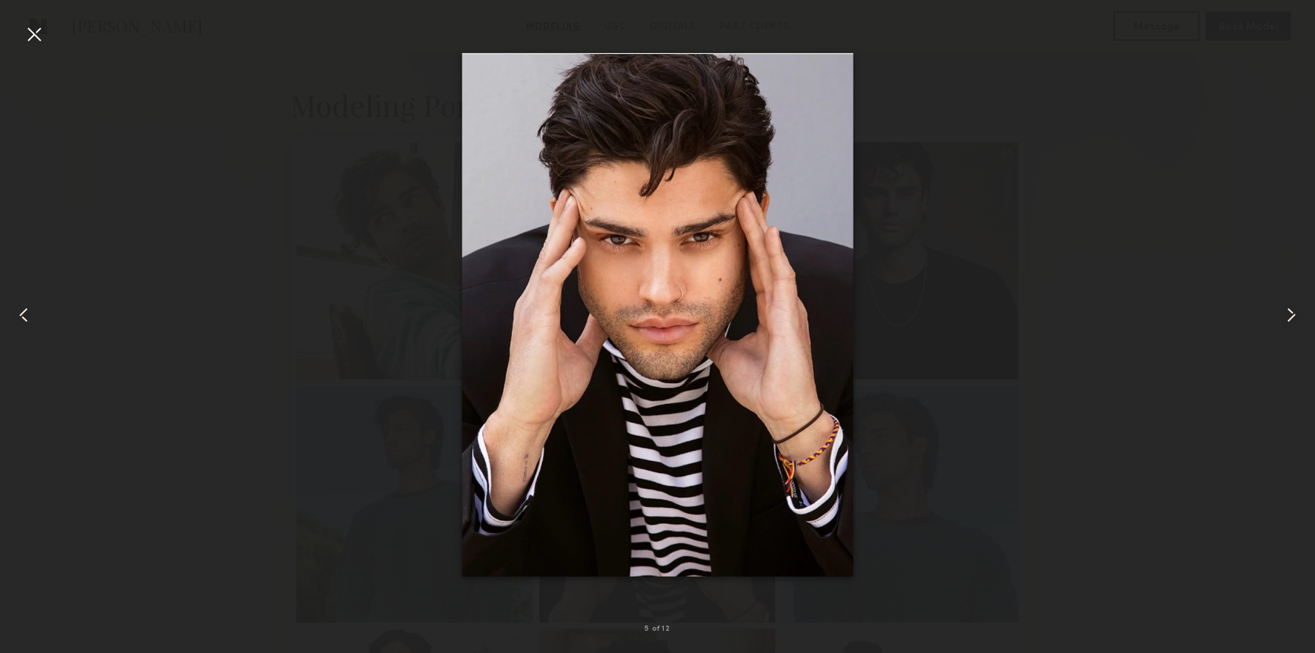
click at [298, 178] on div at bounding box center [657, 314] width 1315 height 581
drag, startPoint x: 27, startPoint y: 39, endPoint x: 72, endPoint y: 64, distance: 51.1
click at [28, 39] on div at bounding box center [34, 34] width 24 height 24
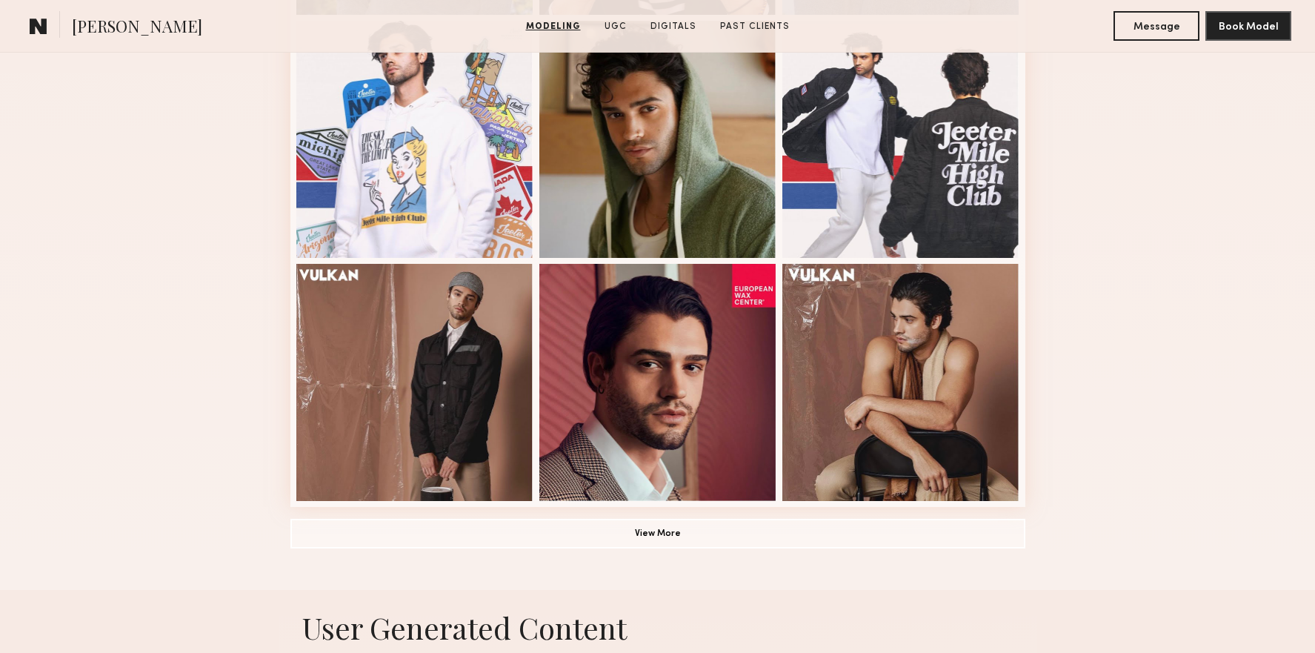
scroll to position [1105, 0]
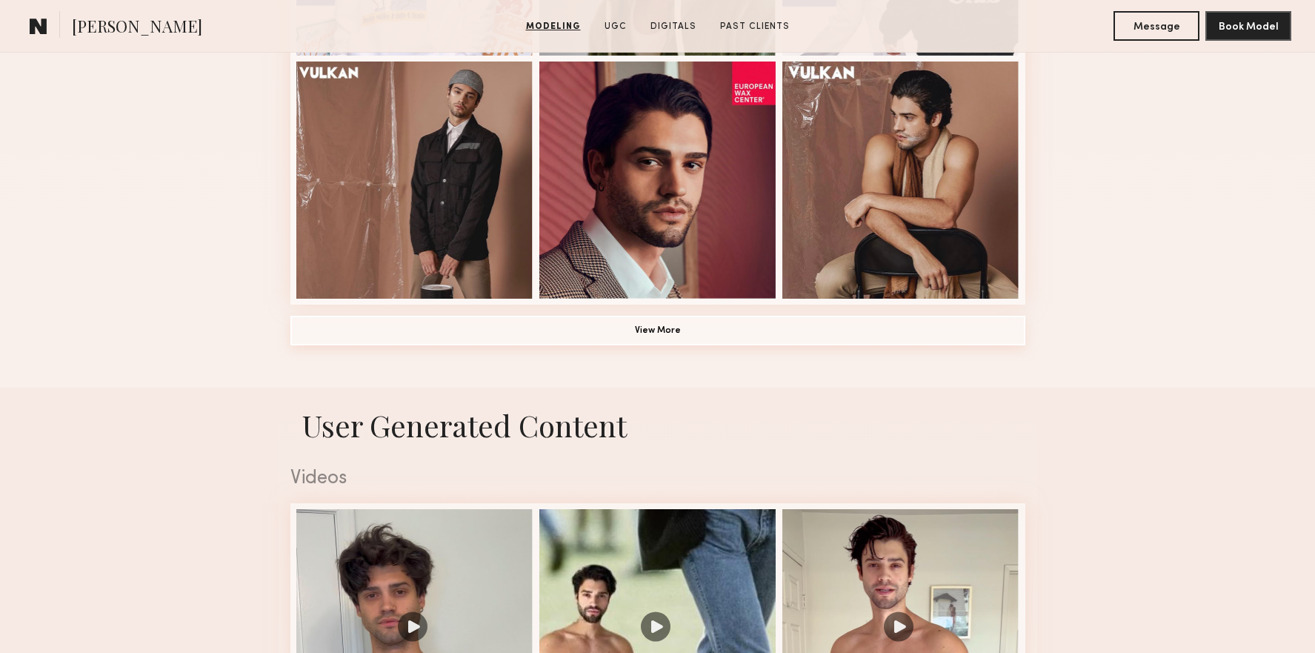
click at [661, 317] on button "View More" at bounding box center [657, 331] width 735 height 30
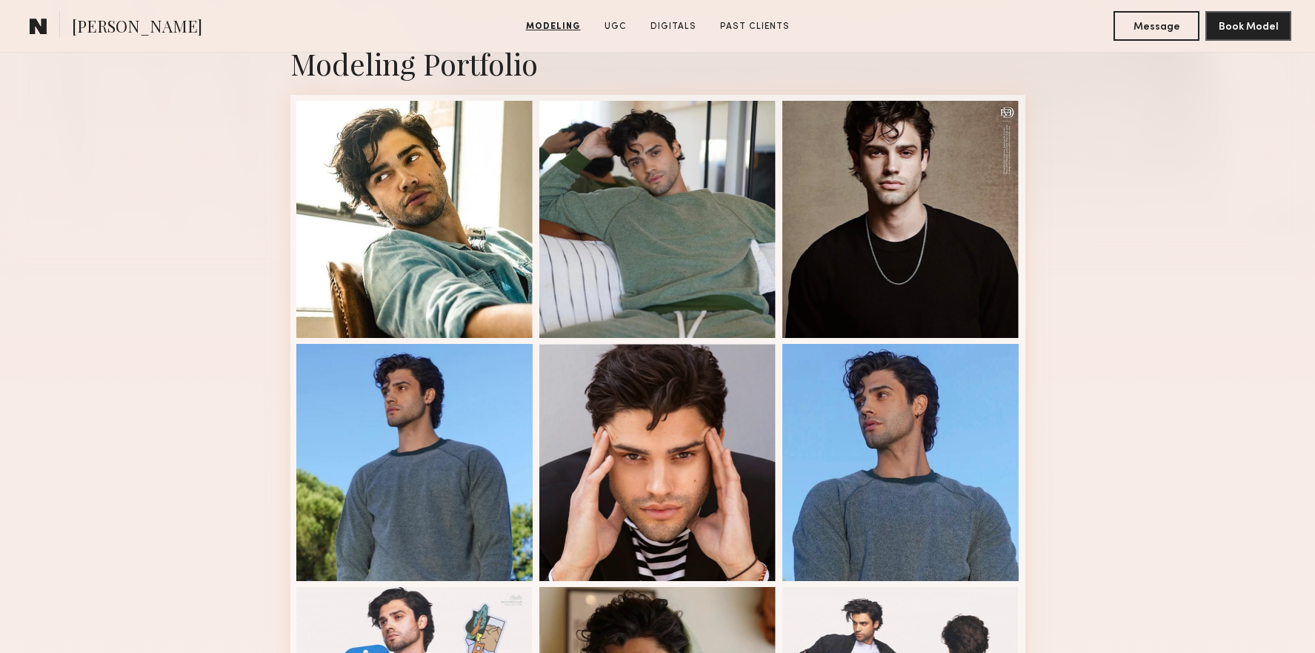
scroll to position [133, 0]
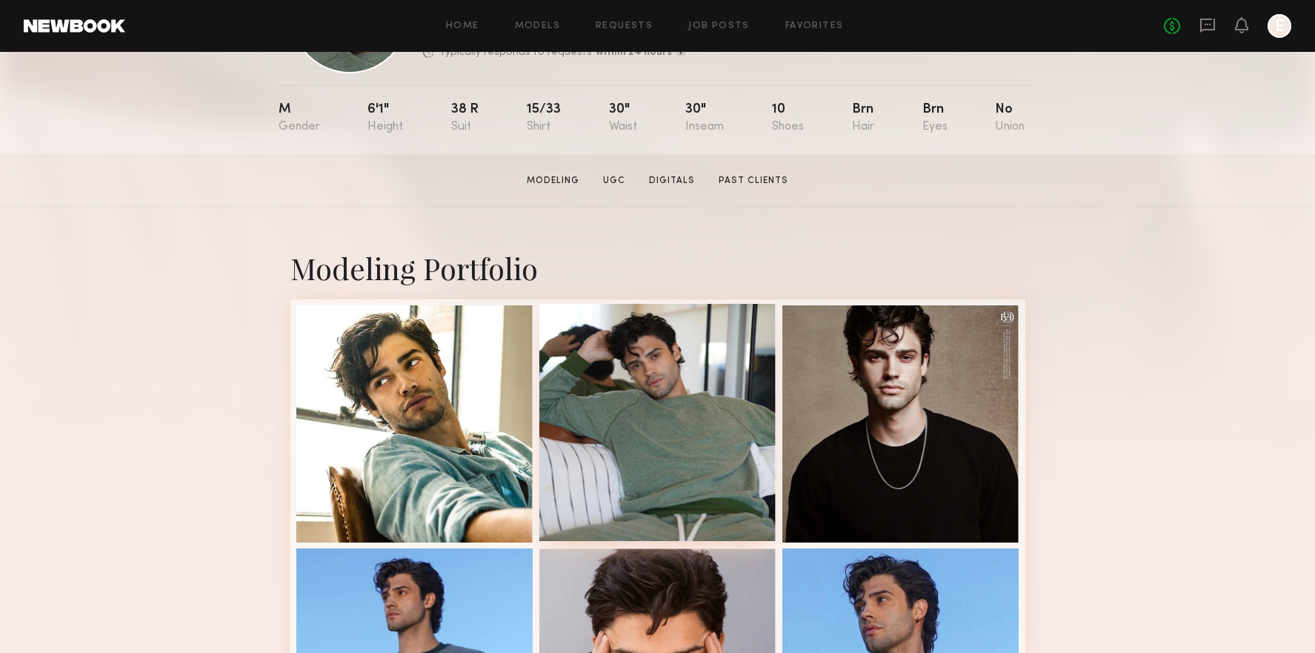
click at [736, 392] on div at bounding box center [657, 422] width 237 height 237
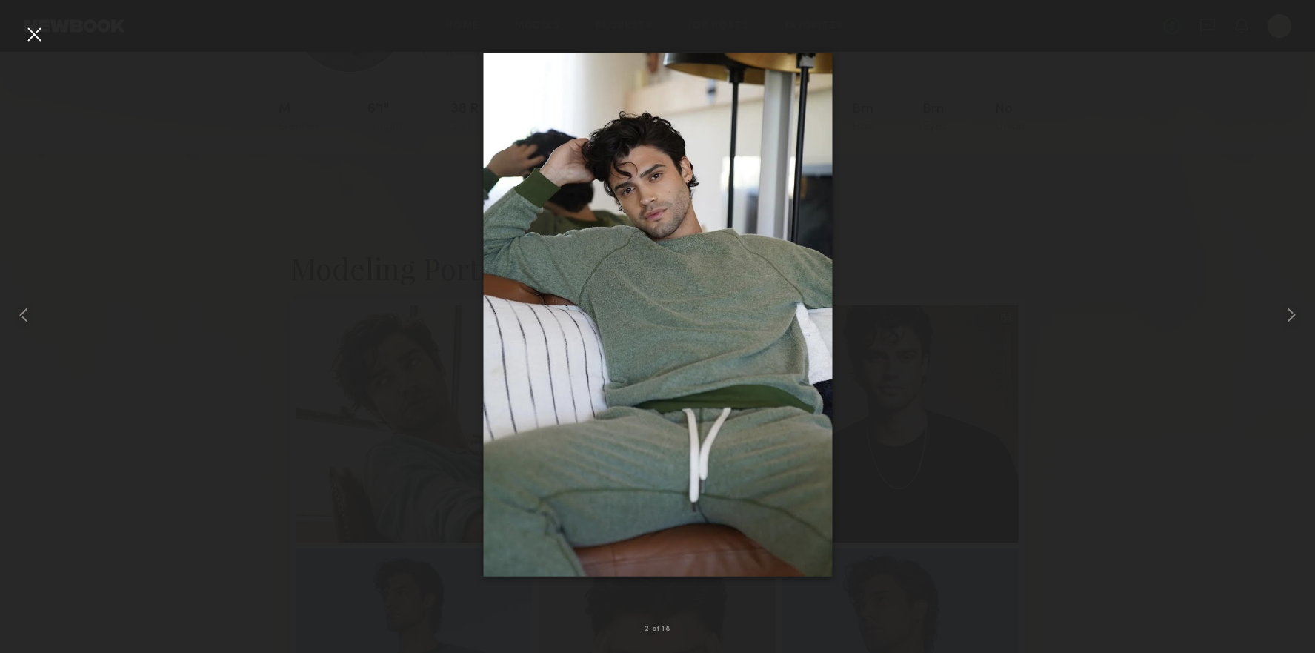
click at [319, 159] on div at bounding box center [657, 314] width 1315 height 581
drag, startPoint x: 318, startPoint y: 161, endPoint x: 261, endPoint y: 132, distance: 63.3
click at [318, 161] on div at bounding box center [657, 314] width 1315 height 581
click at [36, 34] on div at bounding box center [34, 34] width 24 height 24
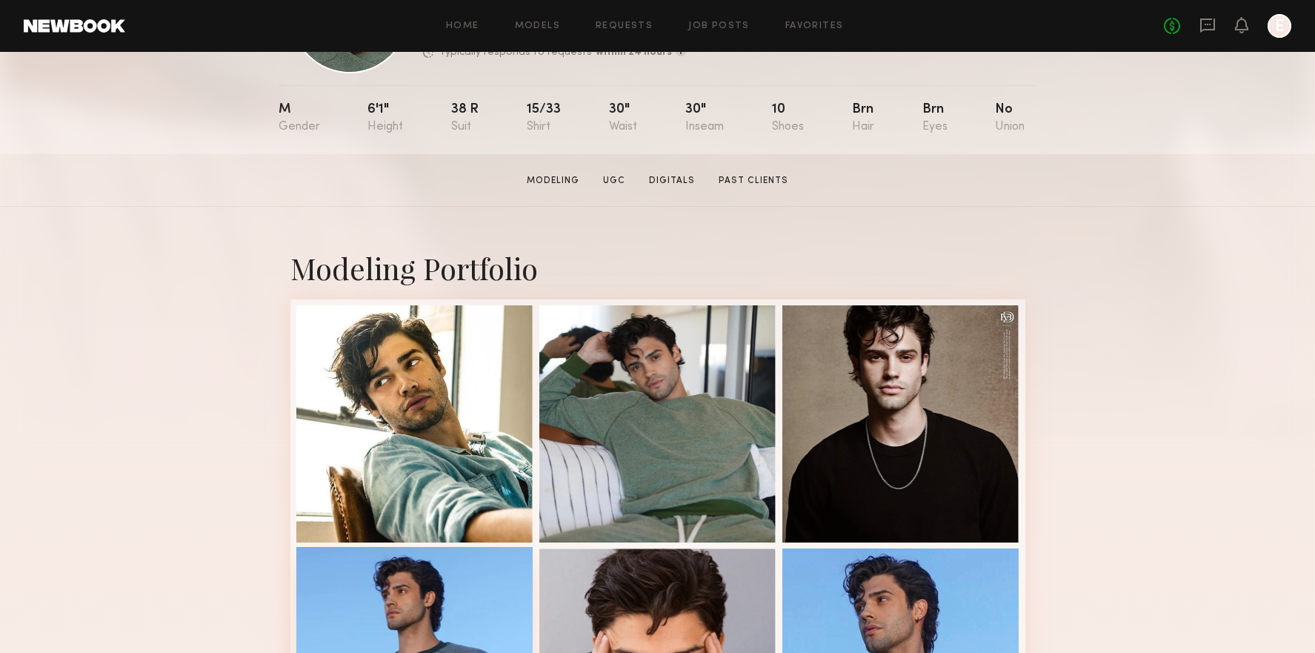
click at [508, 591] on div at bounding box center [414, 665] width 237 height 237
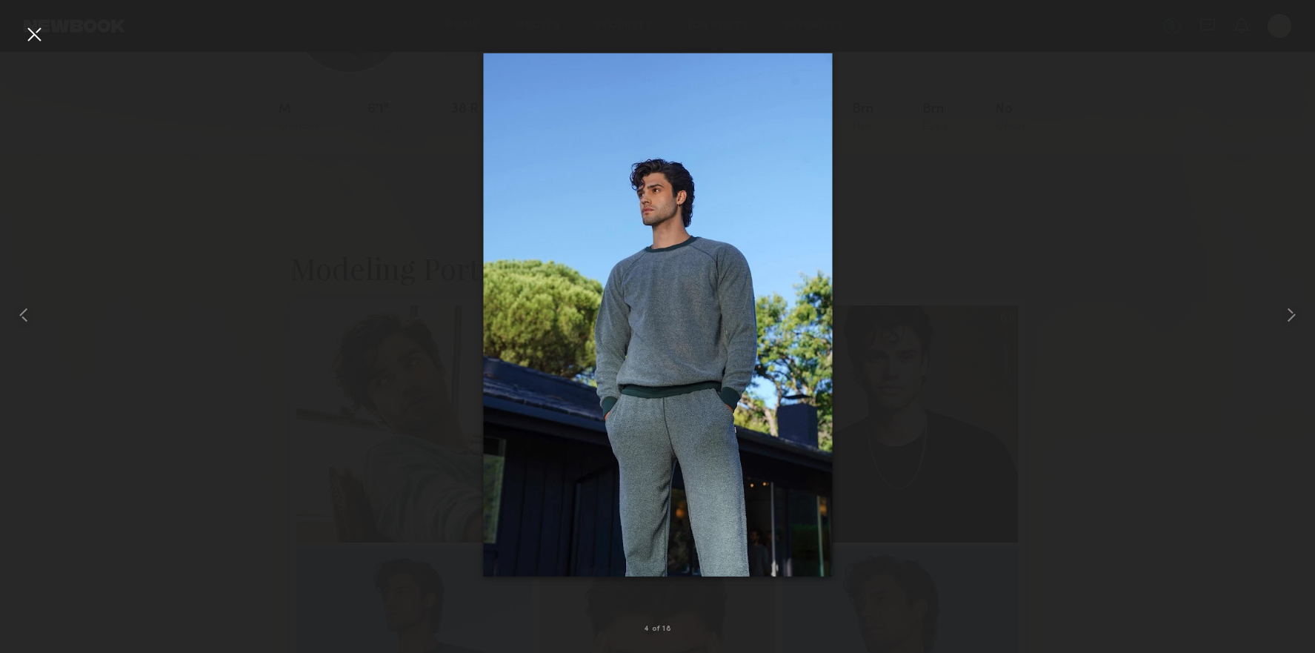
drag, startPoint x: 621, startPoint y: 324, endPoint x: 716, endPoint y: 7, distance: 331.4
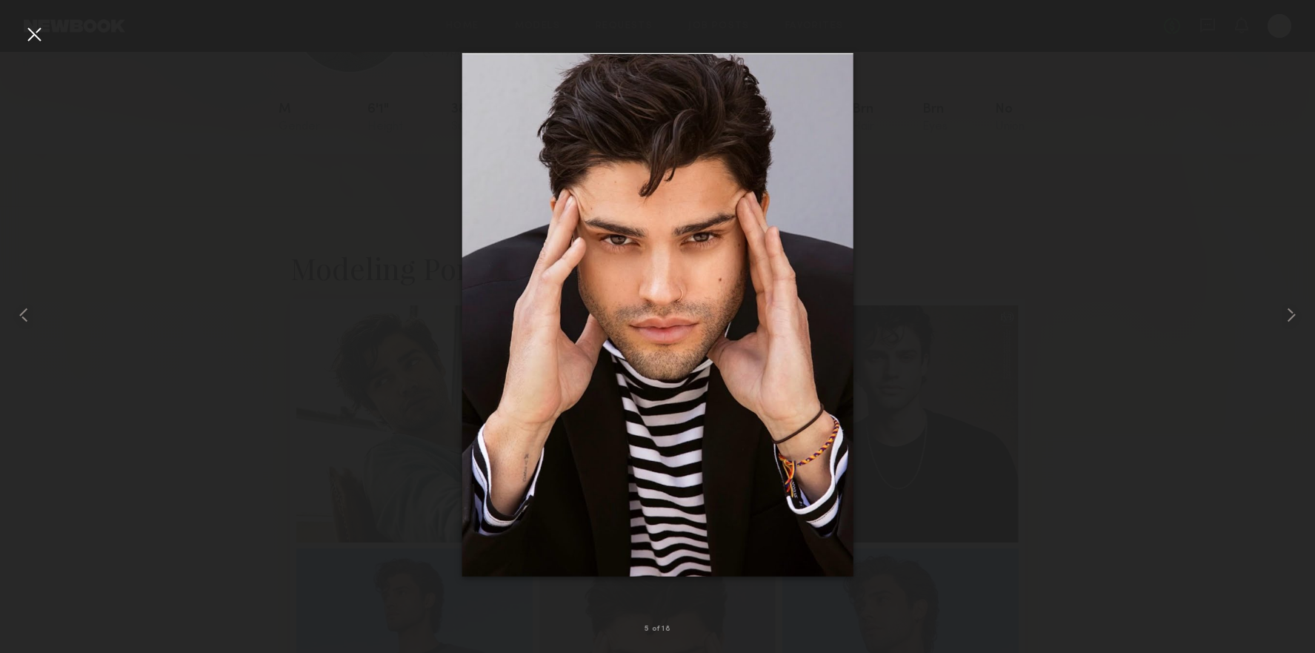
click at [17, 18] on nb-gallery-light "5 of 18" at bounding box center [657, 326] width 1315 height 653
click at [34, 38] on div at bounding box center [34, 34] width 24 height 24
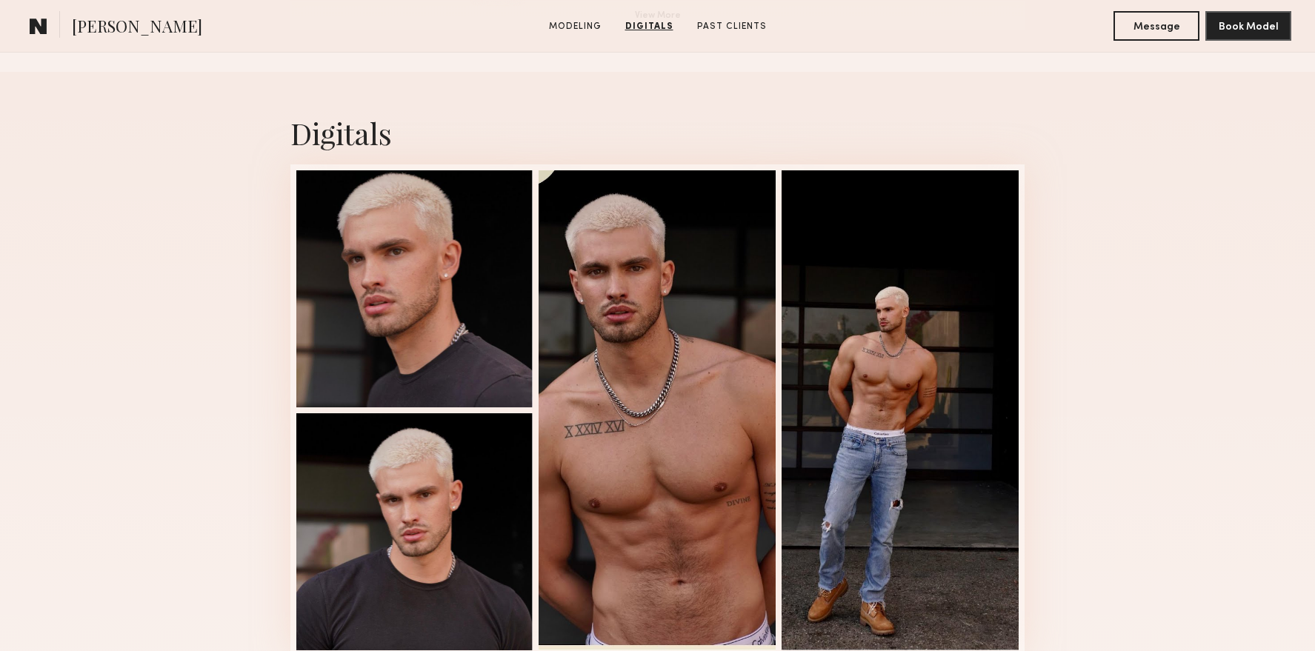
scroll to position [1425, 0]
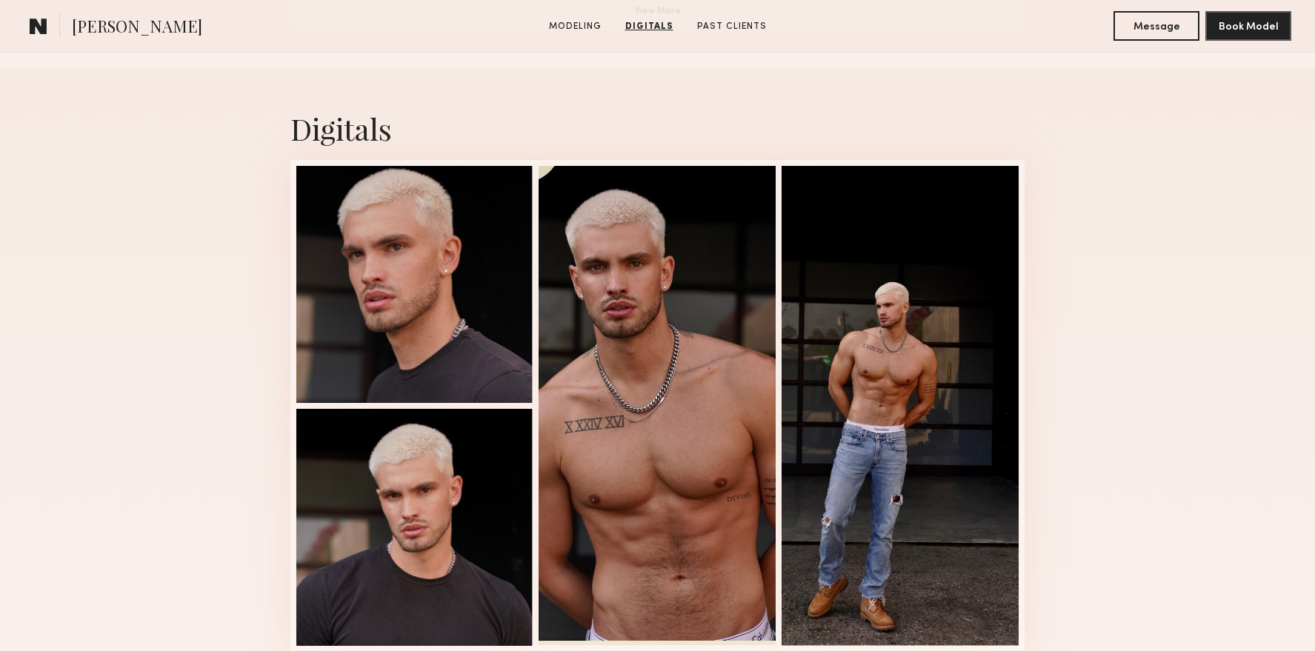
click at [488, 279] on div at bounding box center [414, 284] width 237 height 237
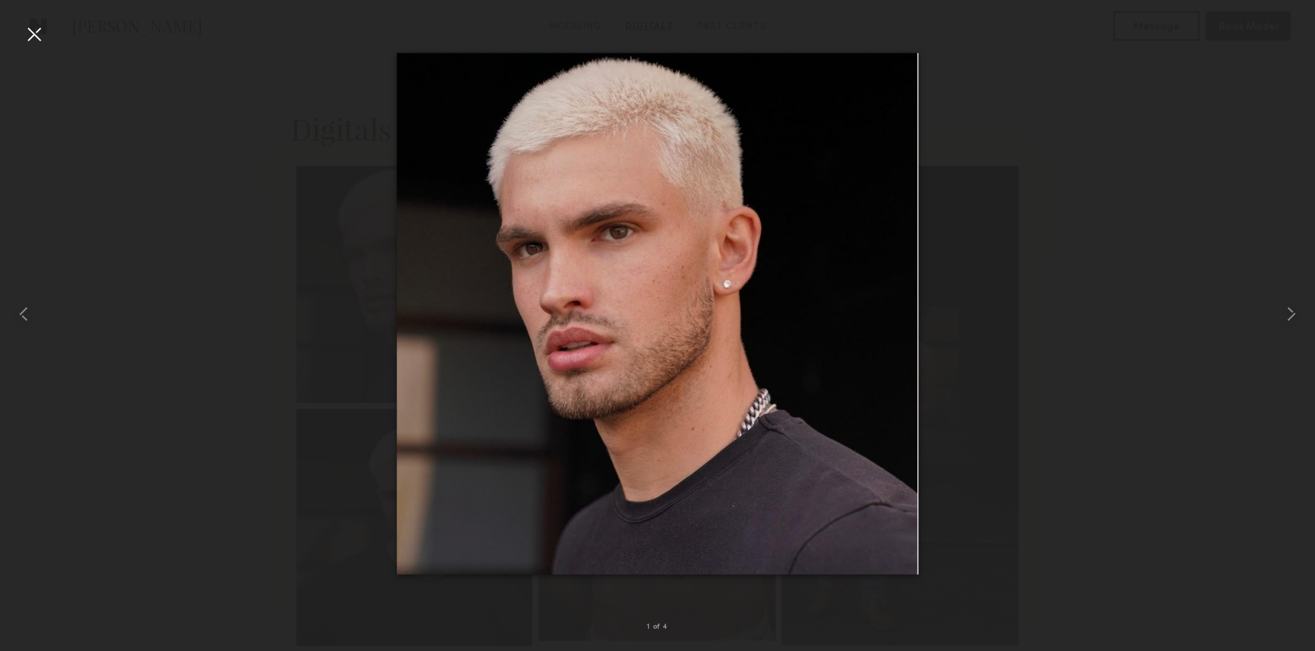
click at [27, 43] on div at bounding box center [34, 34] width 24 height 24
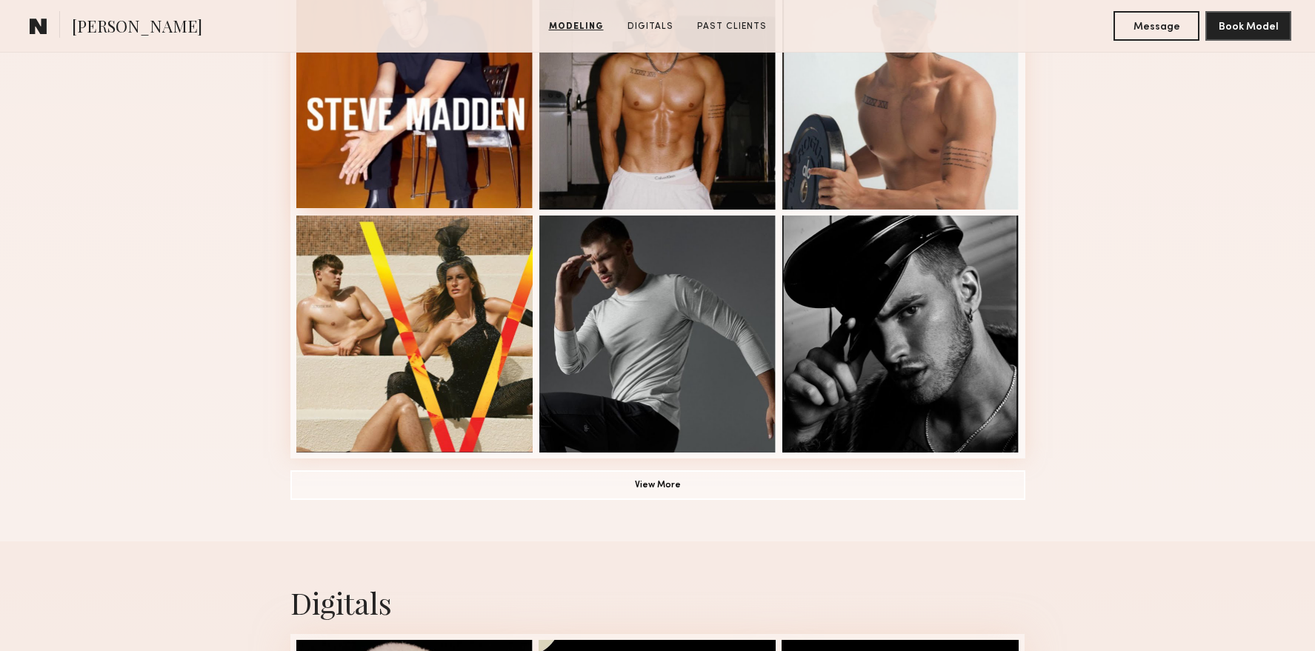
scroll to position [965, 0]
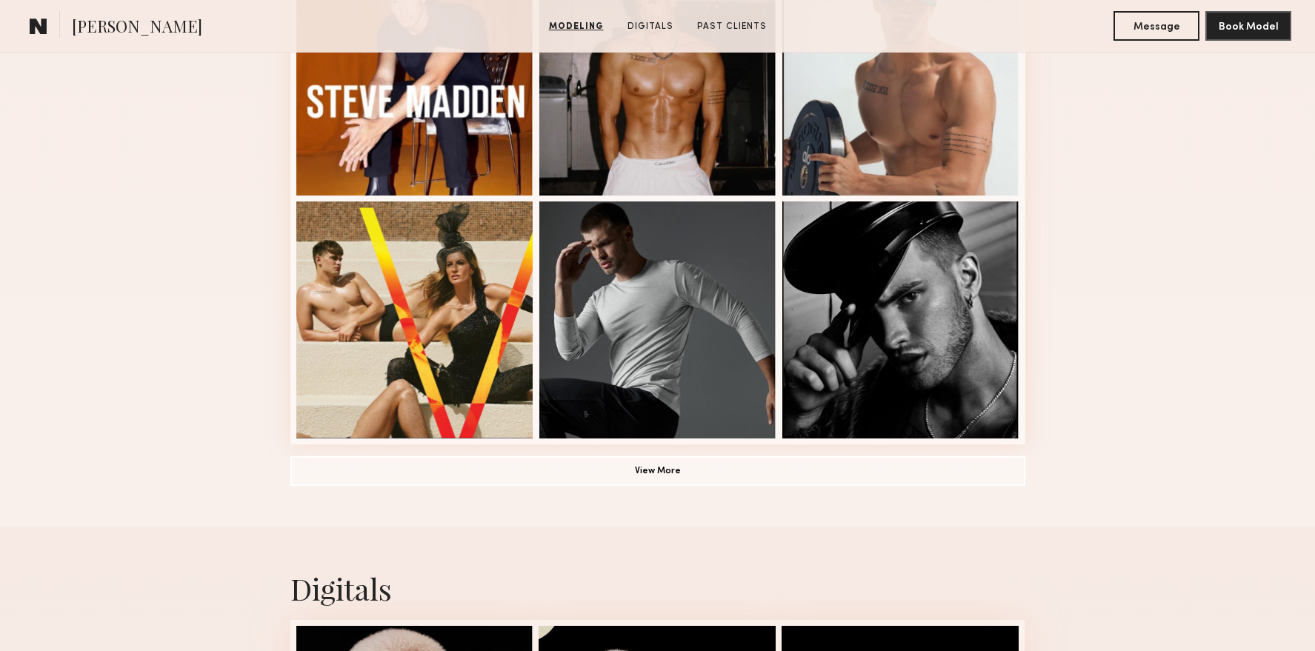
drag, startPoint x: 775, startPoint y: 509, endPoint x: 763, endPoint y: 501, distance: 14.4
drag, startPoint x: 733, startPoint y: 484, endPoint x: 706, endPoint y: 484, distance: 27.4
click at [733, 484] on button "View More" at bounding box center [657, 471] width 735 height 30
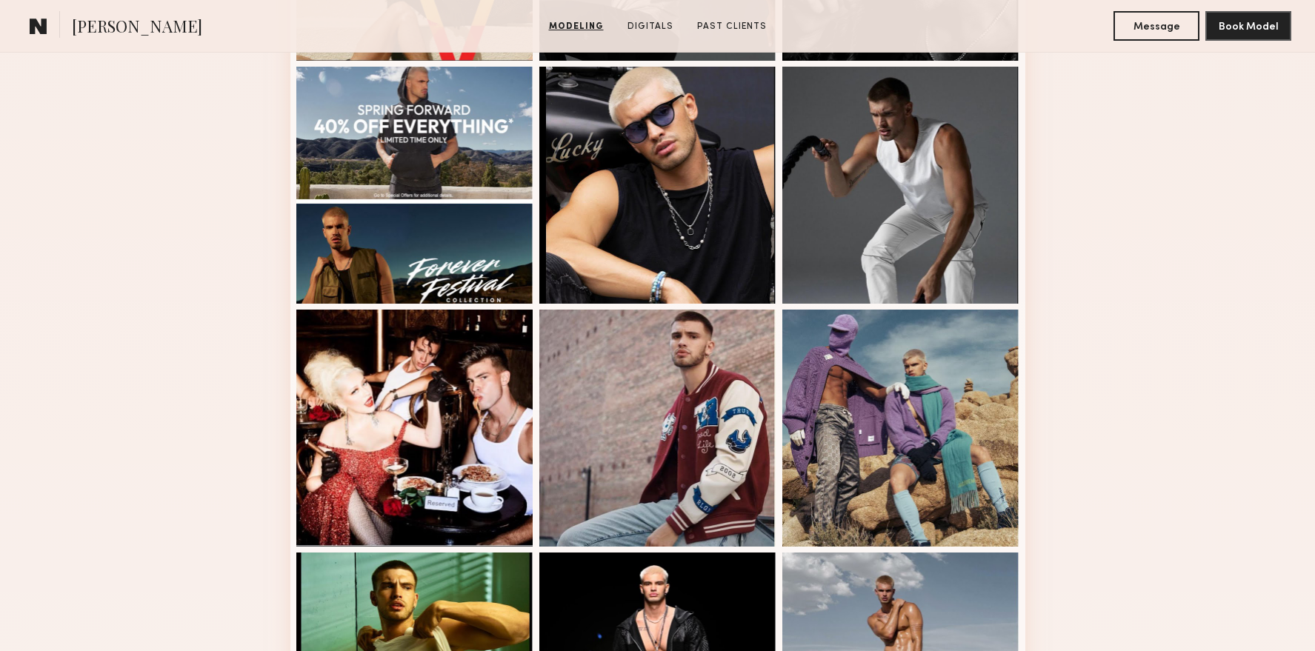
scroll to position [1290, 0]
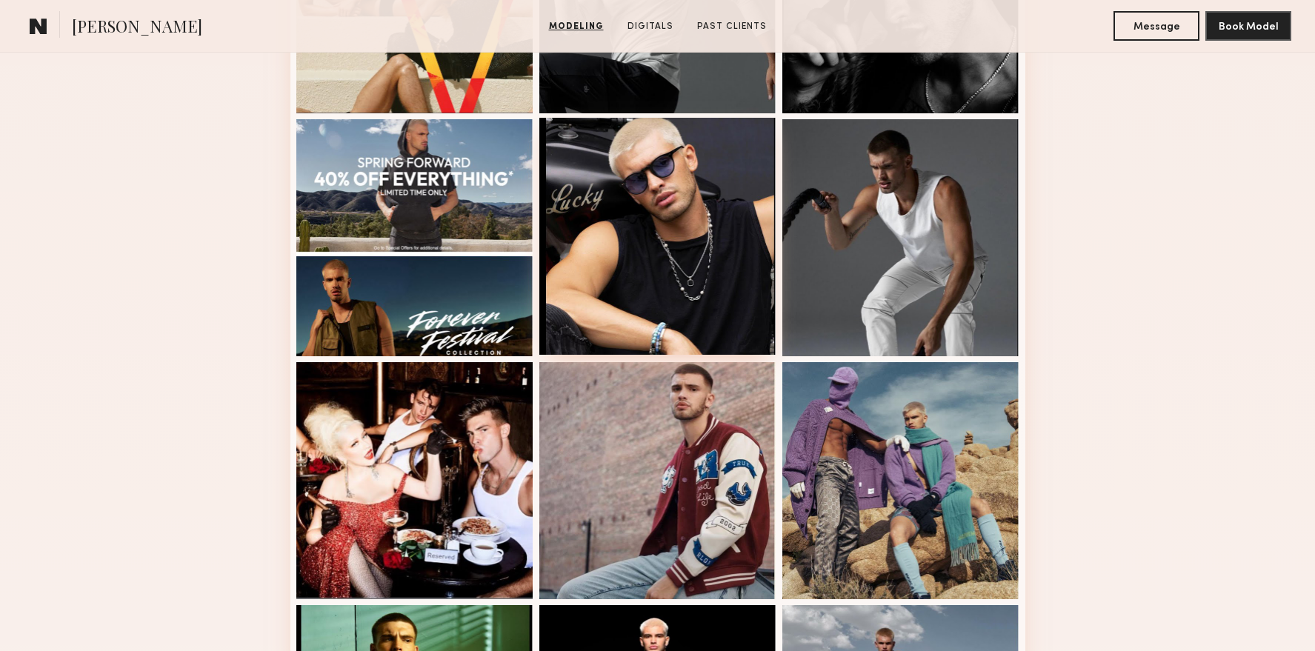
click at [723, 270] on div at bounding box center [657, 236] width 237 height 237
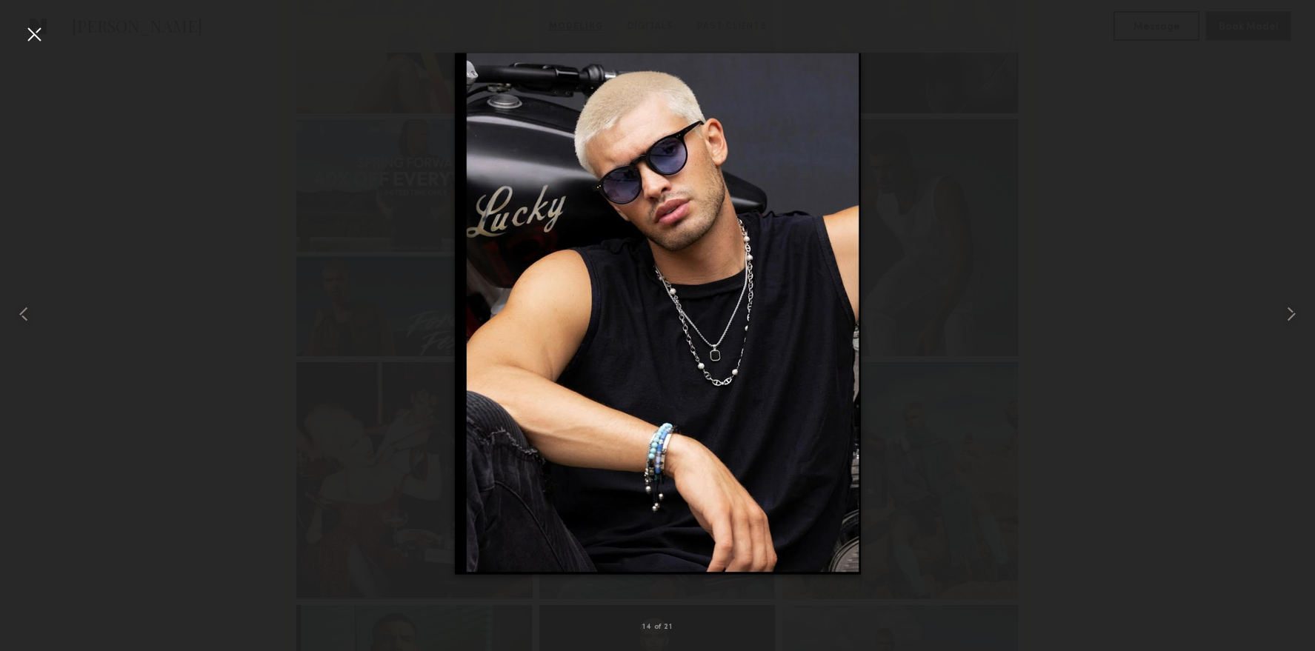
drag, startPoint x: 712, startPoint y: 289, endPoint x: 489, endPoint y: 2, distance: 363.2
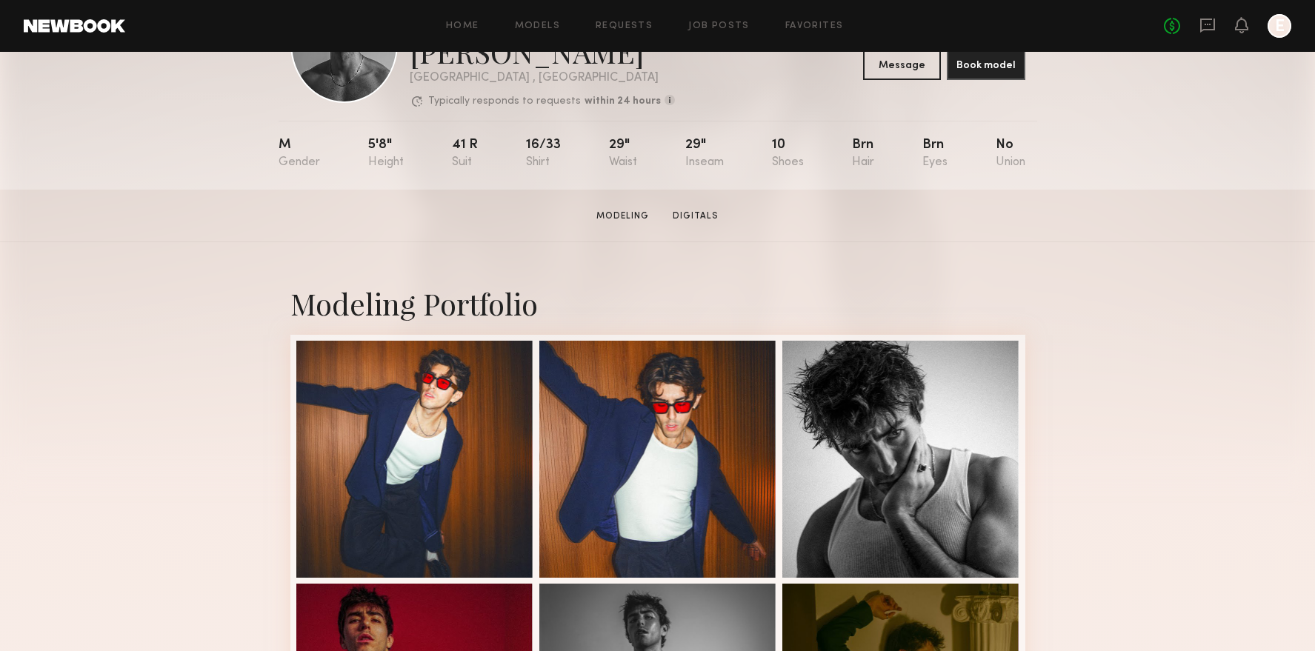
scroll to position [181, 0]
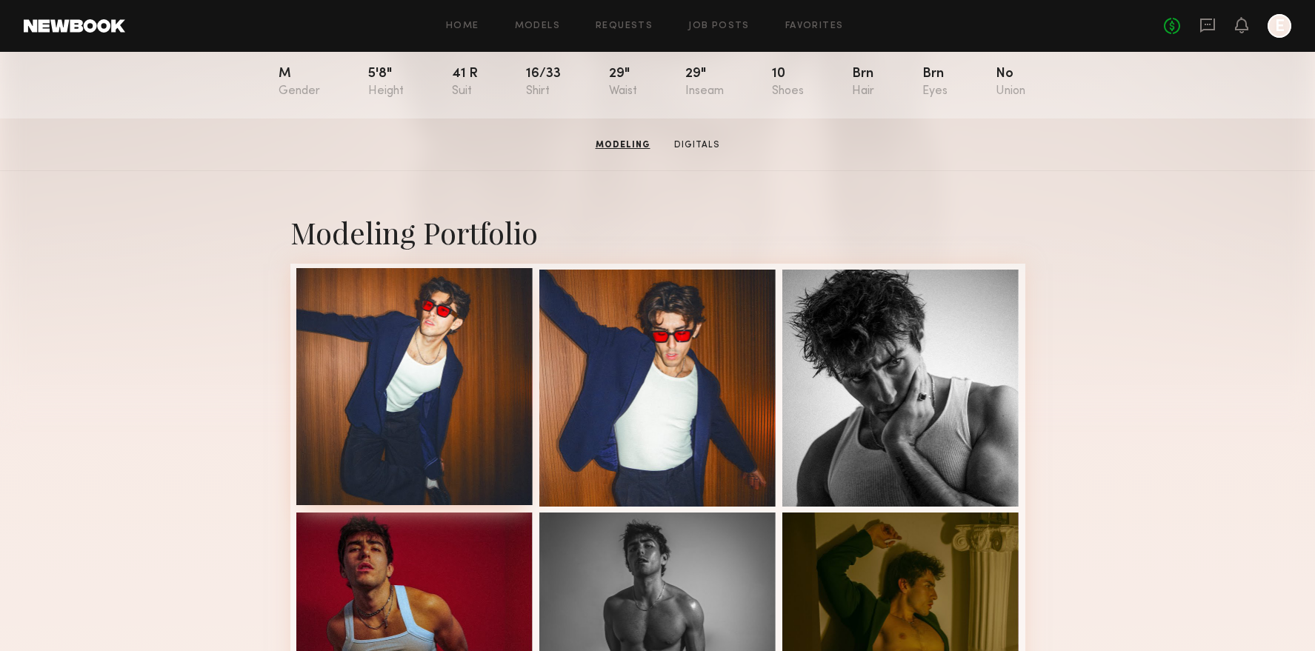
click at [463, 349] on div at bounding box center [414, 386] width 237 height 237
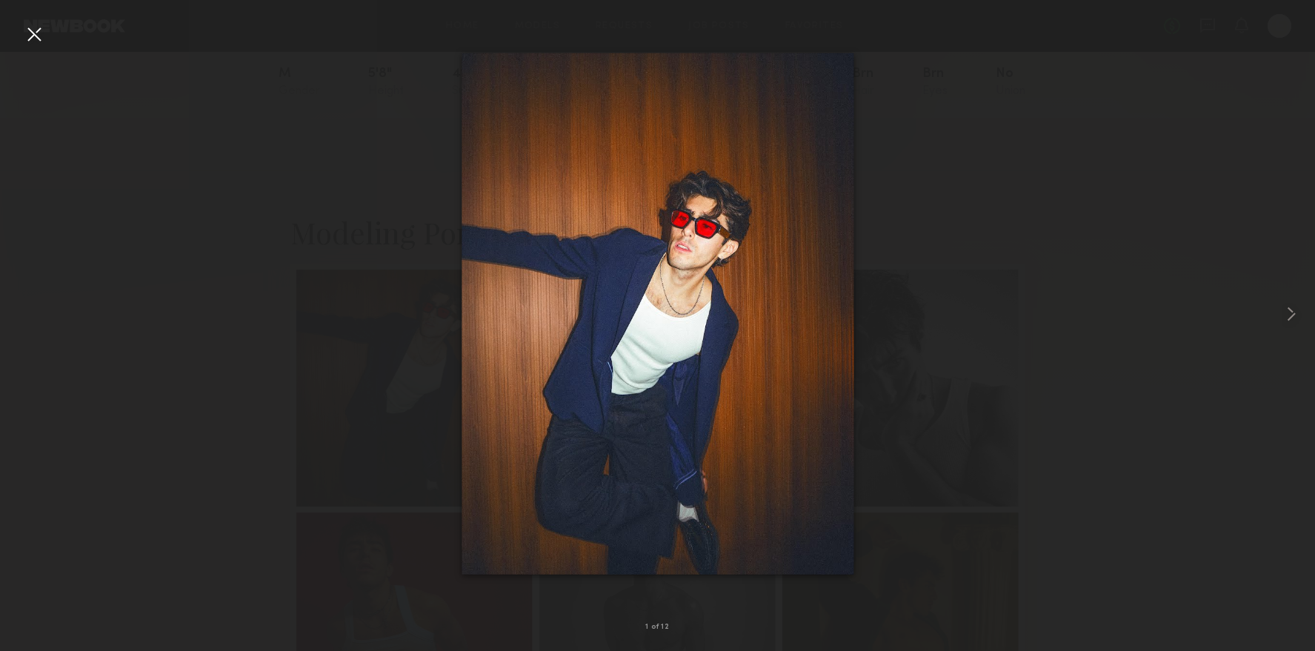
click at [27, 39] on div at bounding box center [34, 34] width 24 height 24
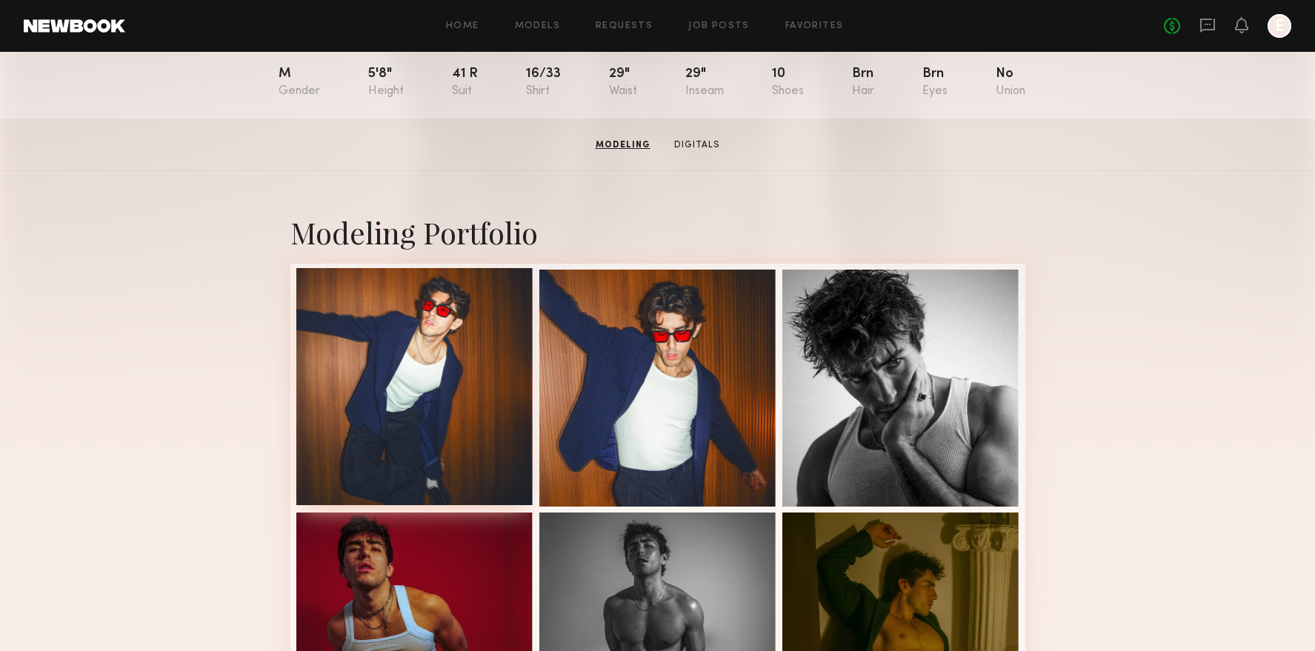
scroll to position [631, 0]
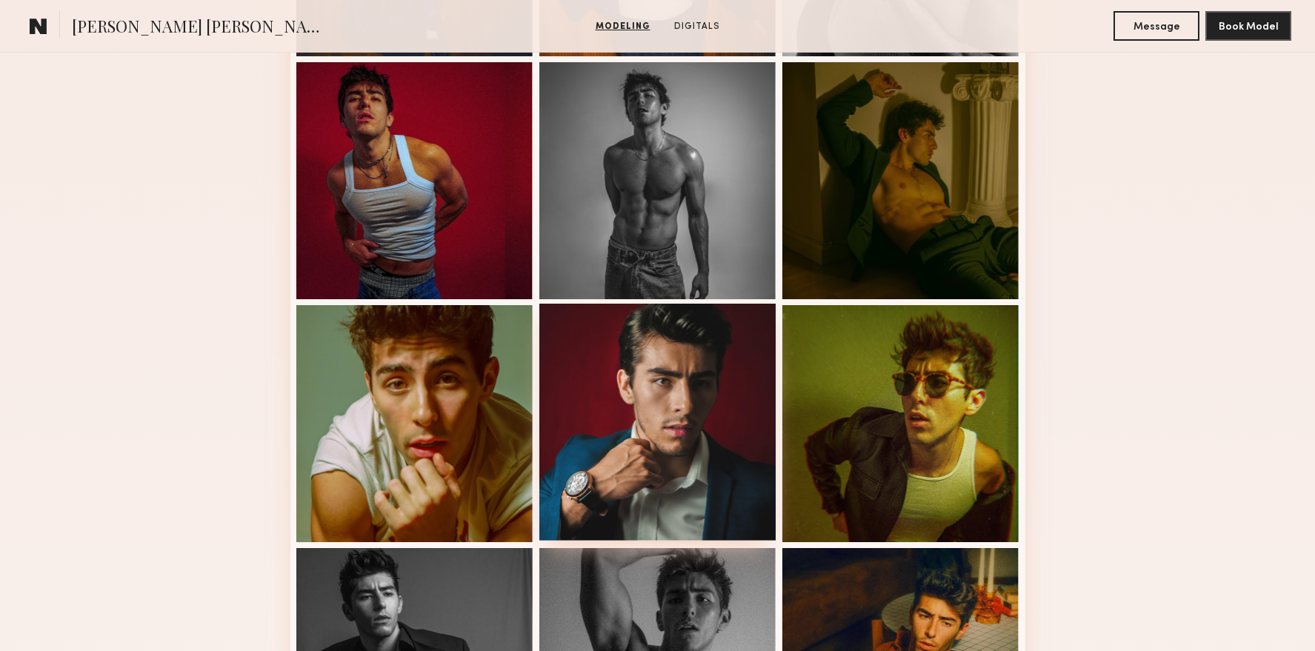
click at [646, 393] on div at bounding box center [657, 422] width 237 height 237
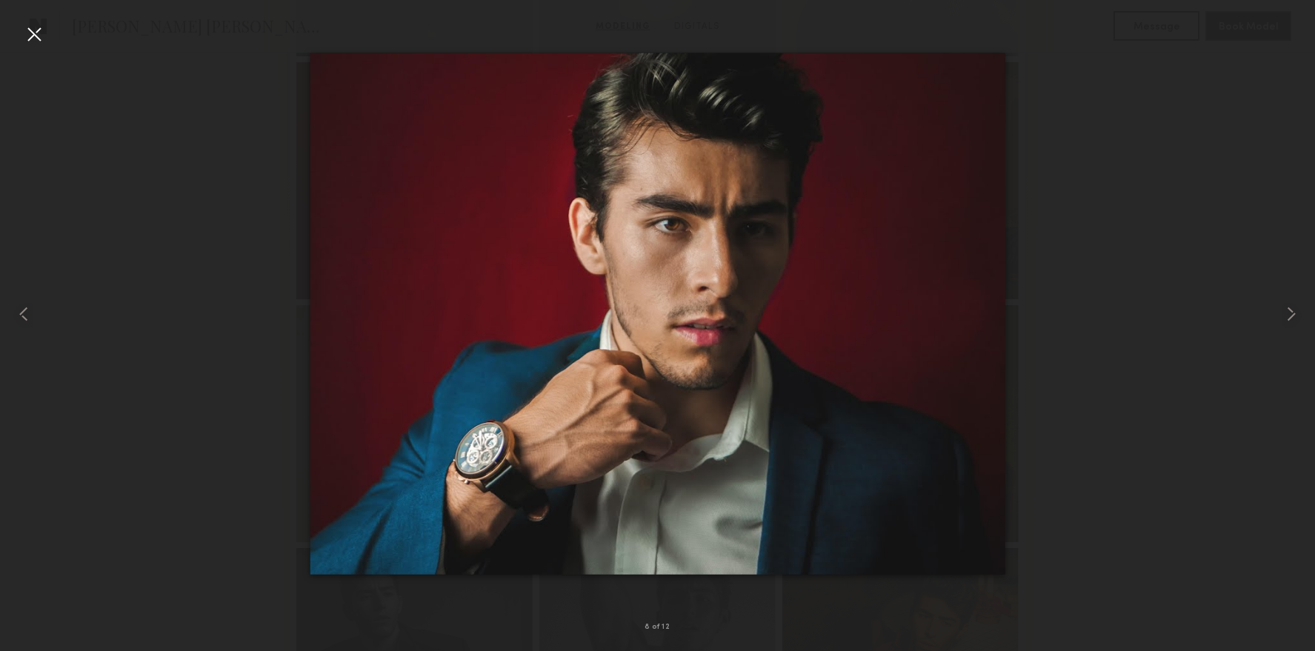
click at [331, 294] on img at bounding box center [657, 314] width 695 height 522
click at [161, 243] on div at bounding box center [657, 314] width 1315 height 580
click at [40, 27] on div at bounding box center [34, 34] width 24 height 24
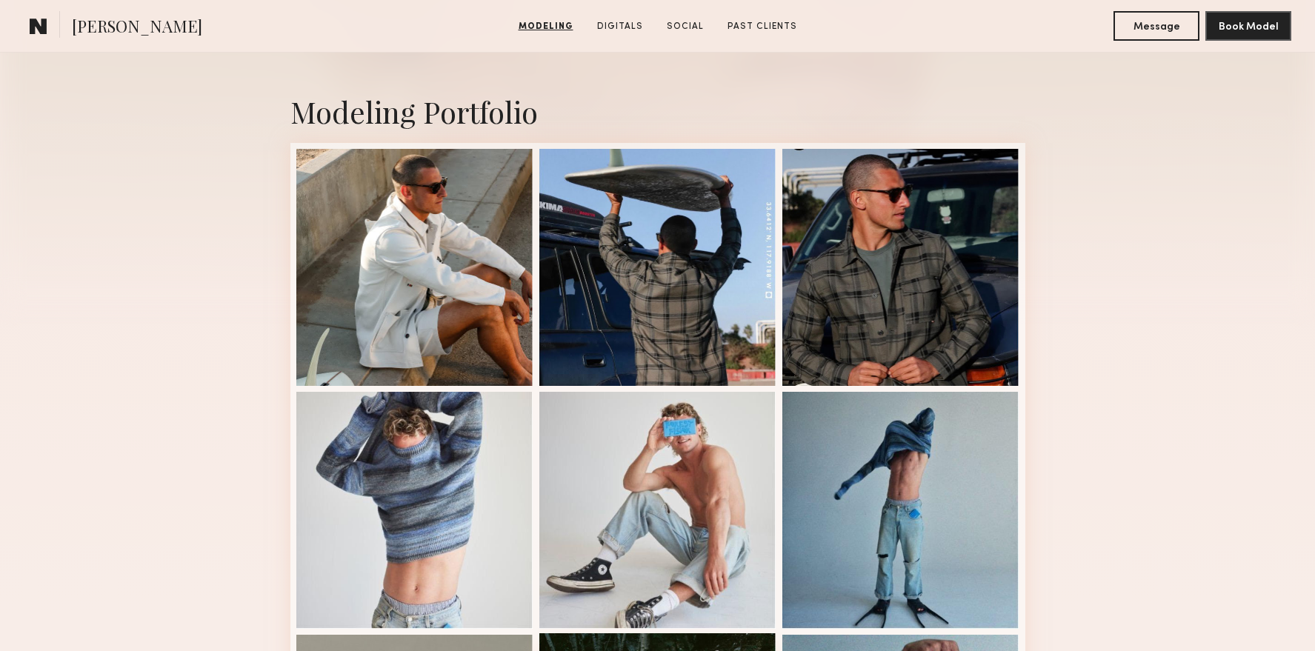
scroll to position [187, 0]
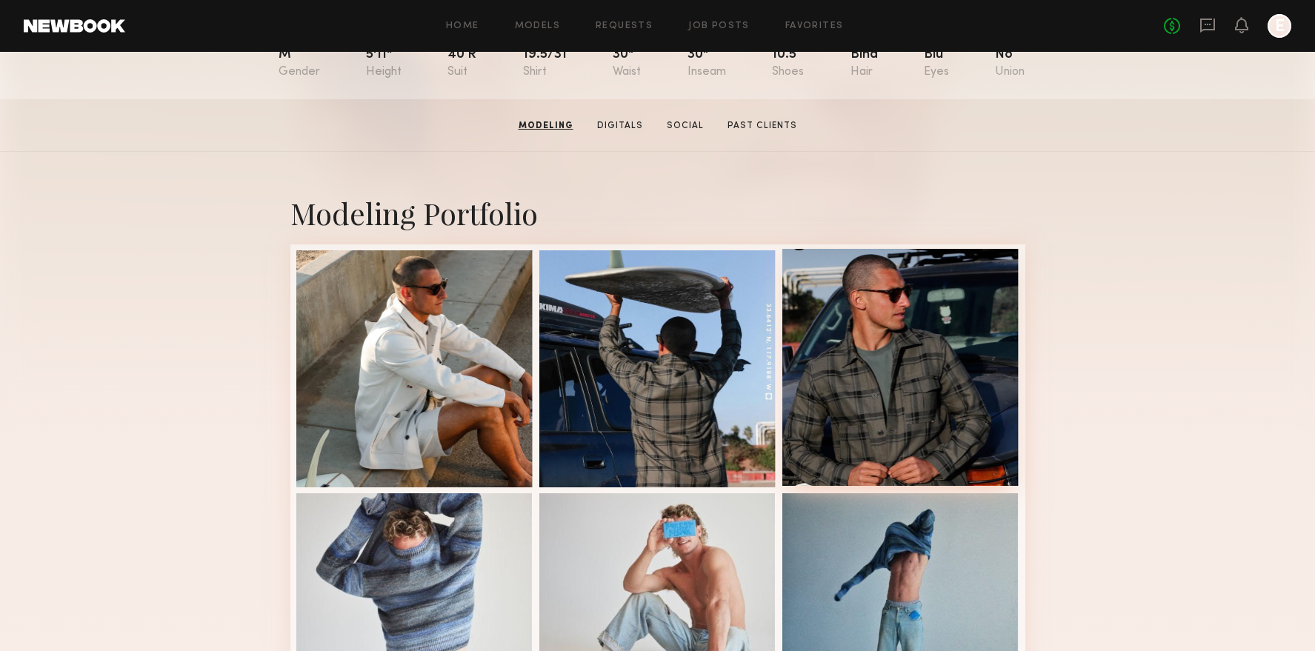
click at [891, 383] on div at bounding box center [900, 367] width 237 height 237
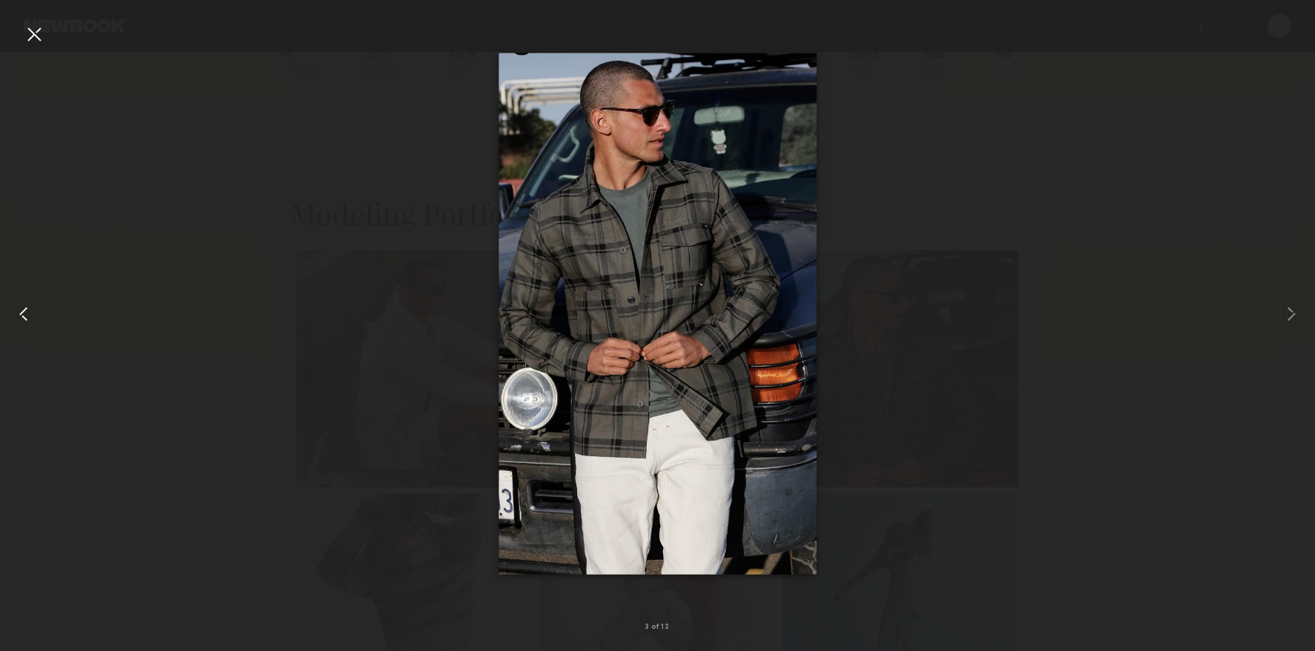
click at [35, 30] on div at bounding box center [34, 34] width 24 height 24
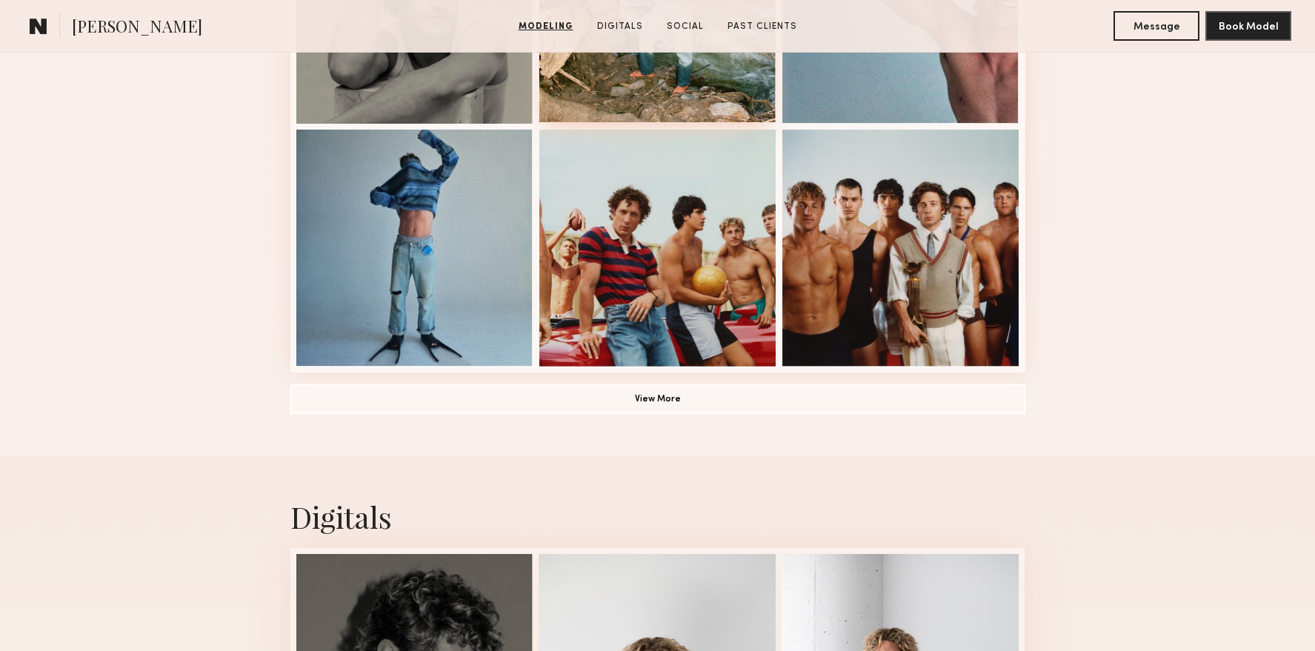
scroll to position [1101, 0]
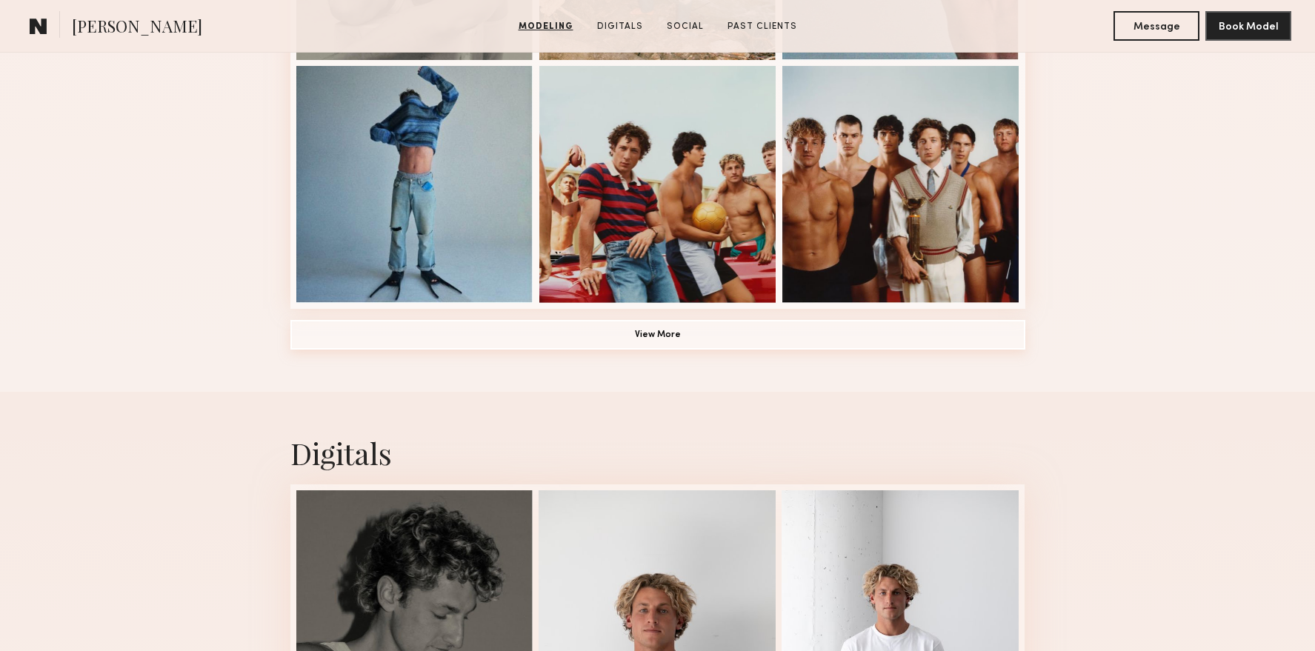
click at [639, 346] on button "View More" at bounding box center [657, 335] width 735 height 30
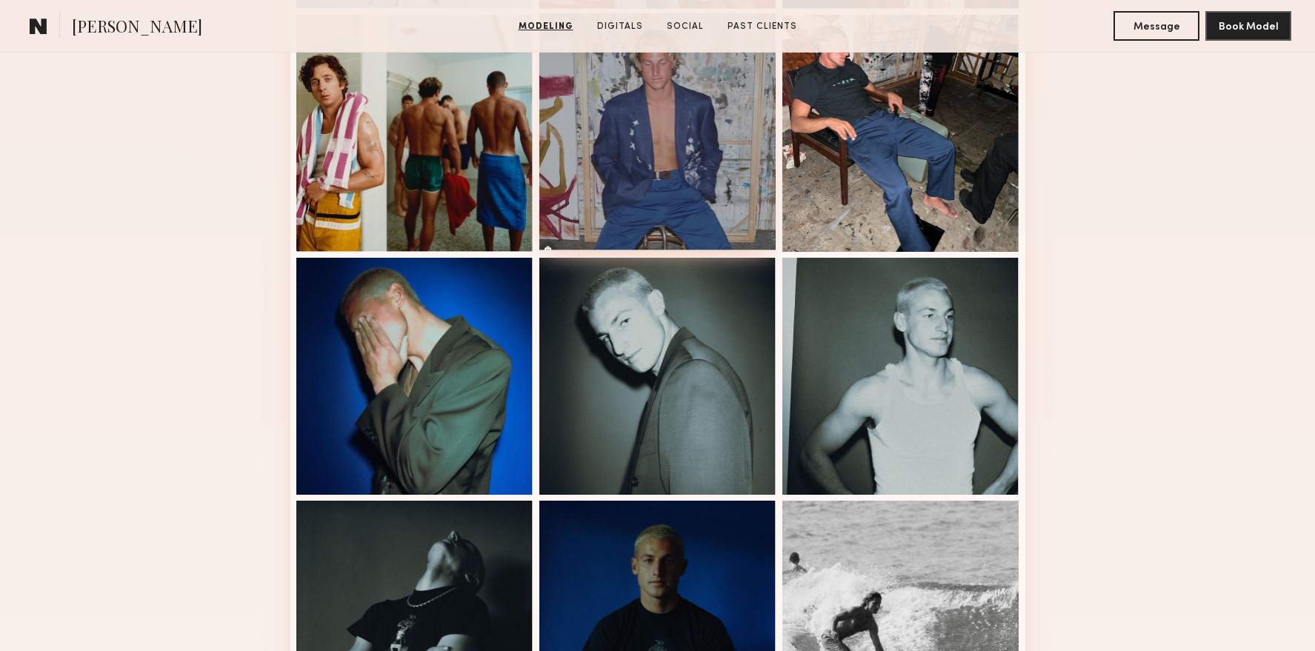
scroll to position [1304, 0]
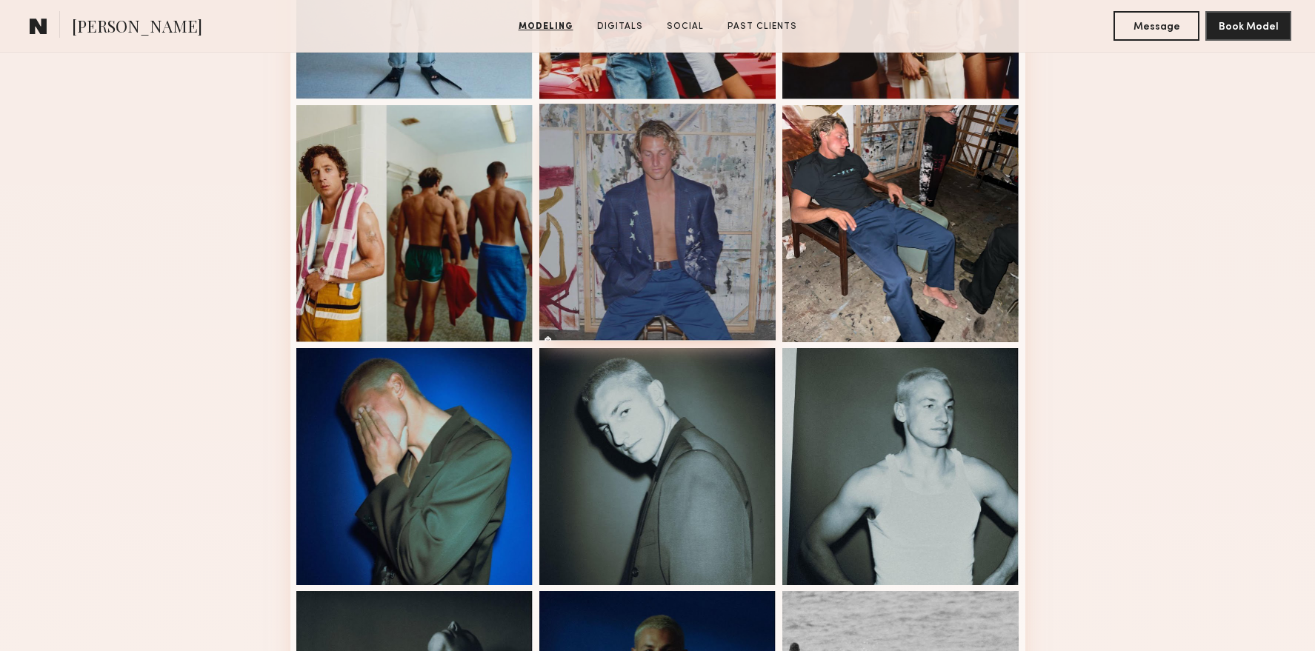
click at [607, 170] on div at bounding box center [657, 222] width 237 height 237
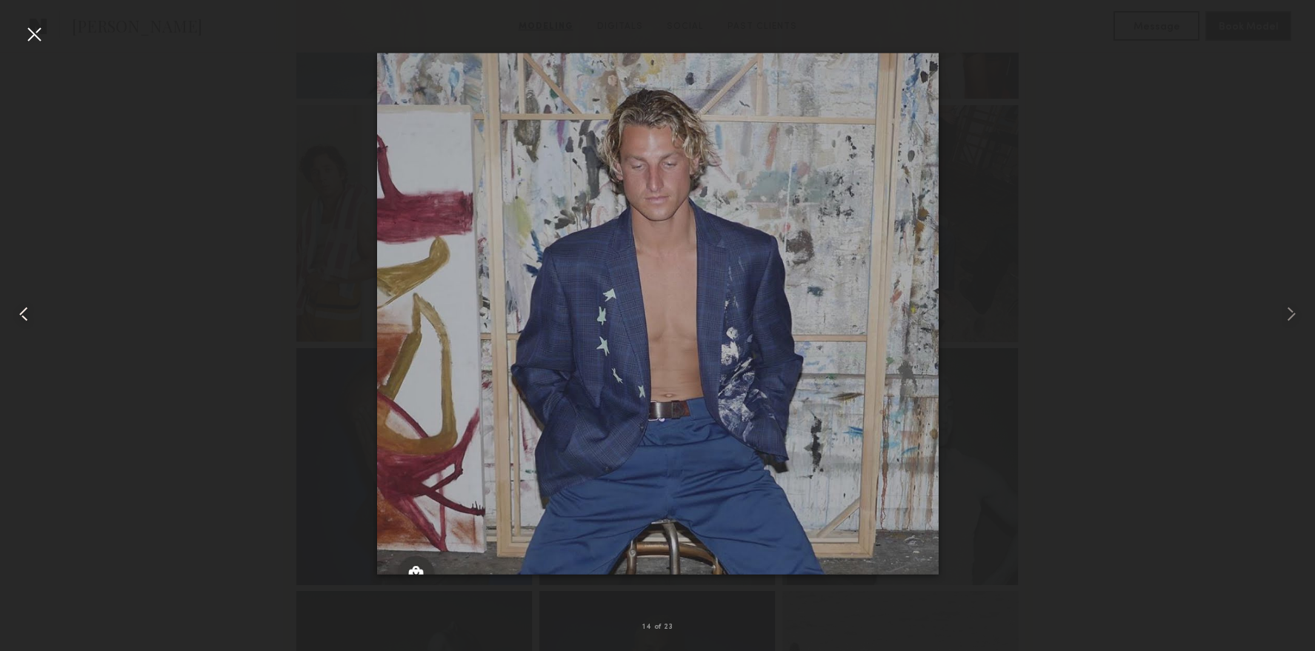
drag, startPoint x: 34, startPoint y: 39, endPoint x: 43, endPoint y: 44, distance: 10.3
click at [34, 39] on div at bounding box center [34, 34] width 24 height 24
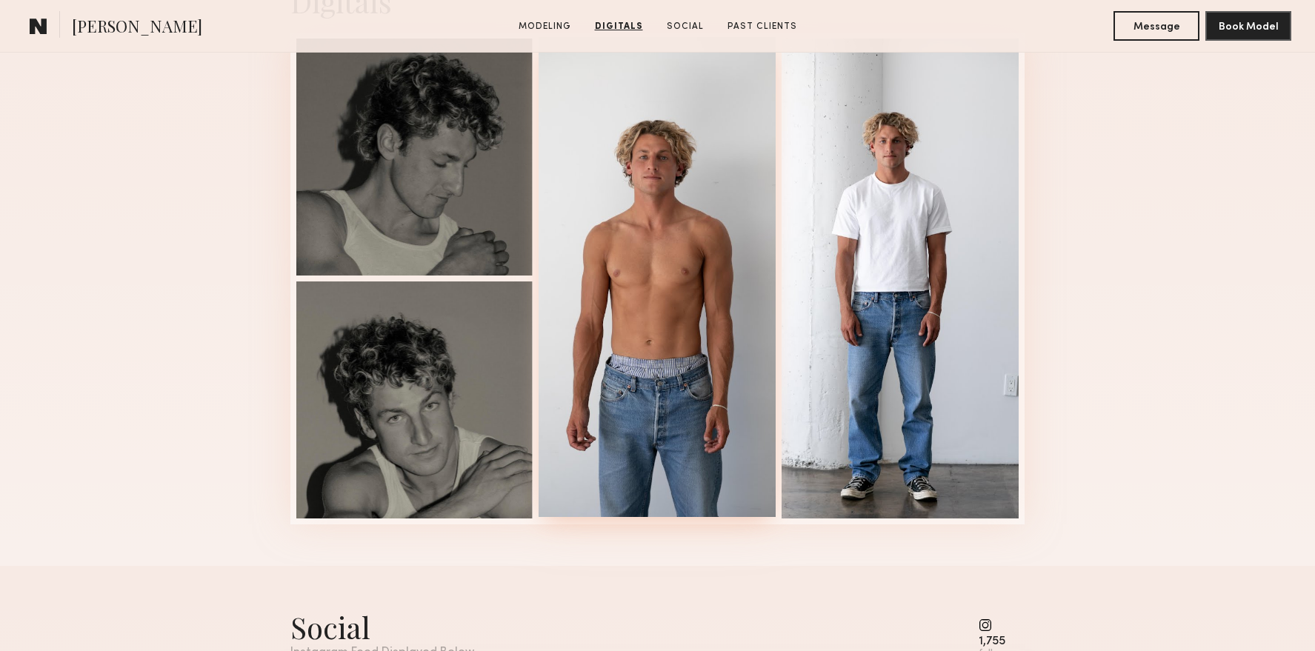
scroll to position [2388, 0]
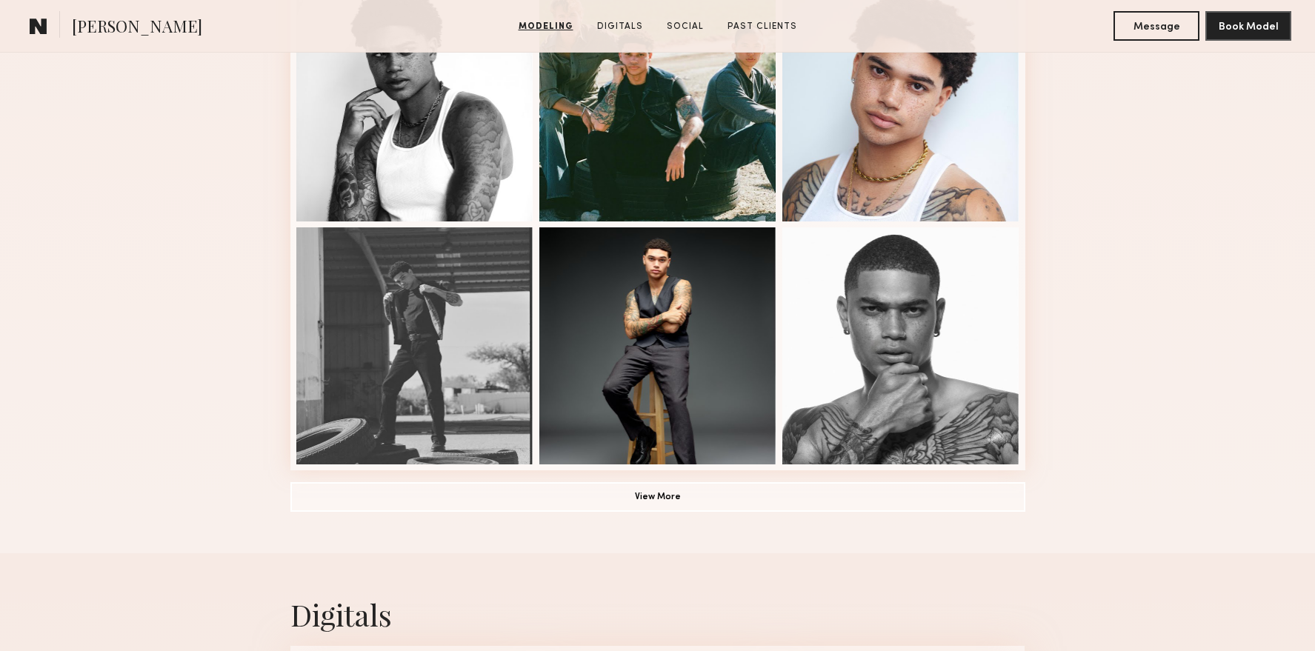
scroll to position [944, 0]
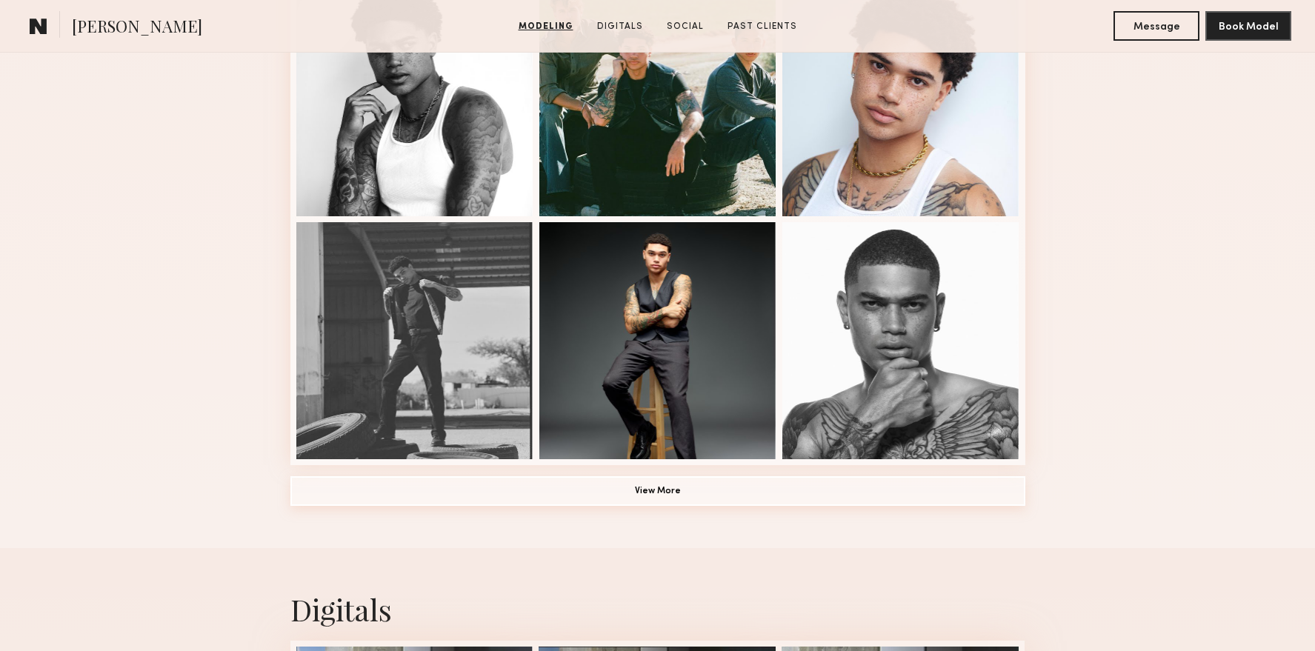
click at [619, 495] on button "View More" at bounding box center [657, 491] width 735 height 30
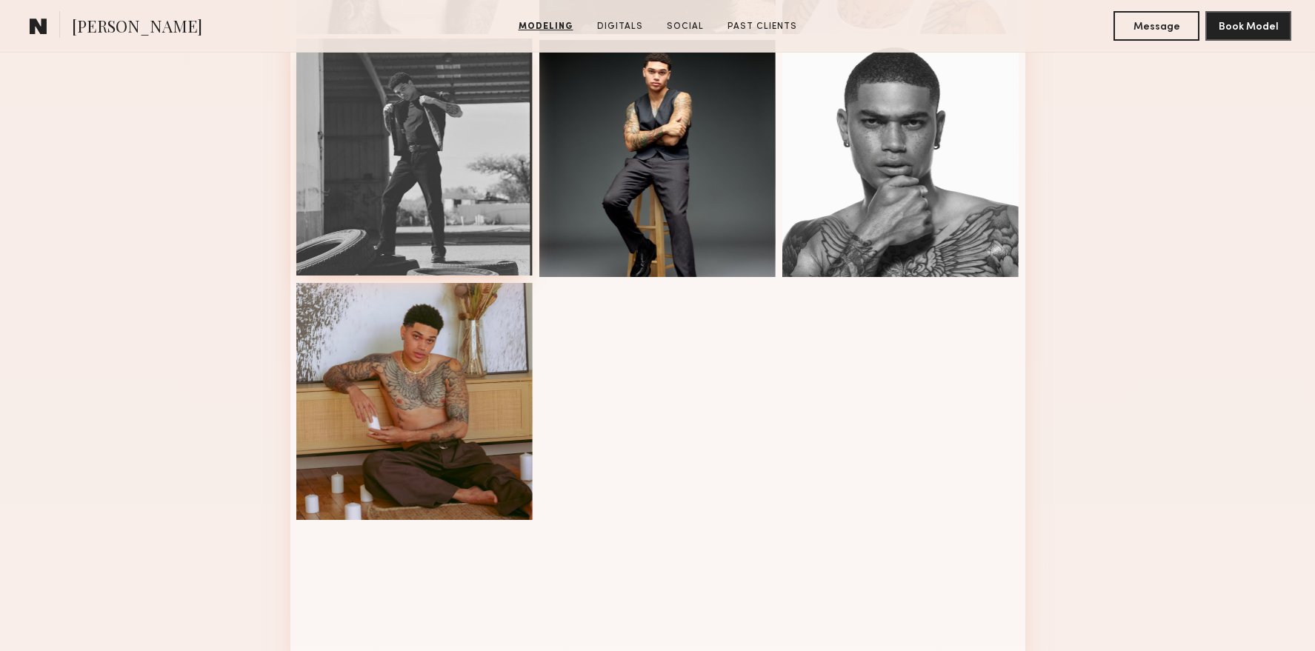
scroll to position [1104, 0]
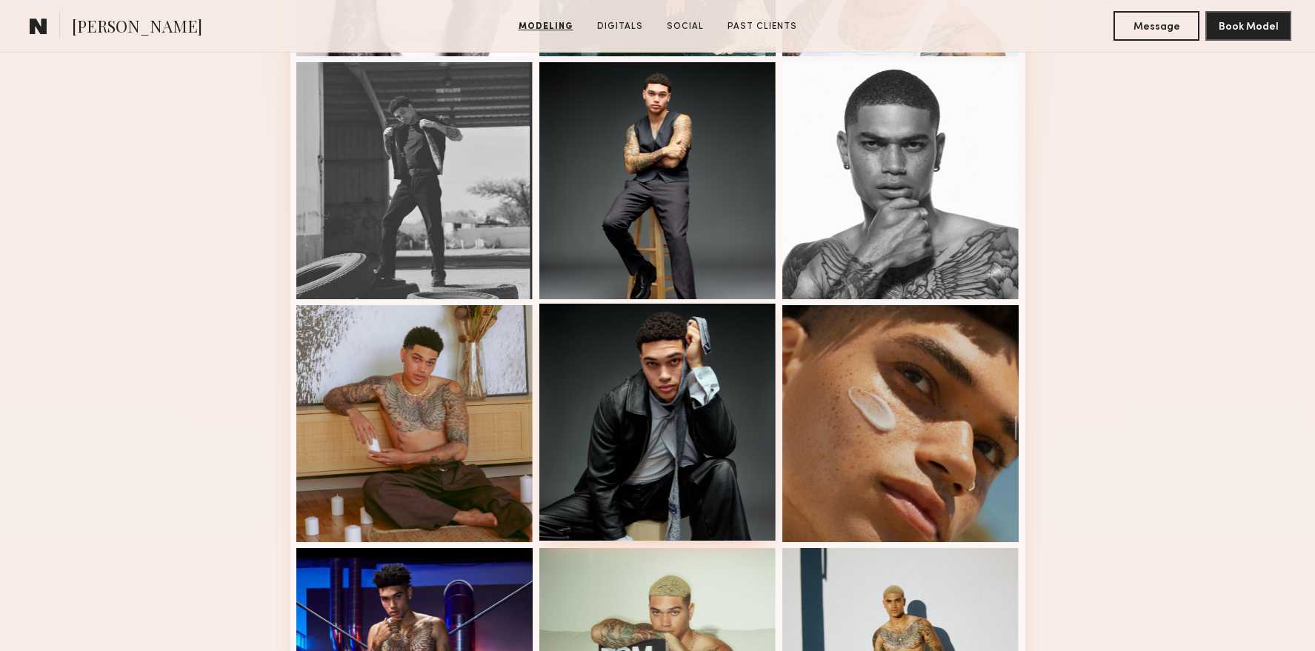
click at [684, 410] on div at bounding box center [657, 422] width 237 height 237
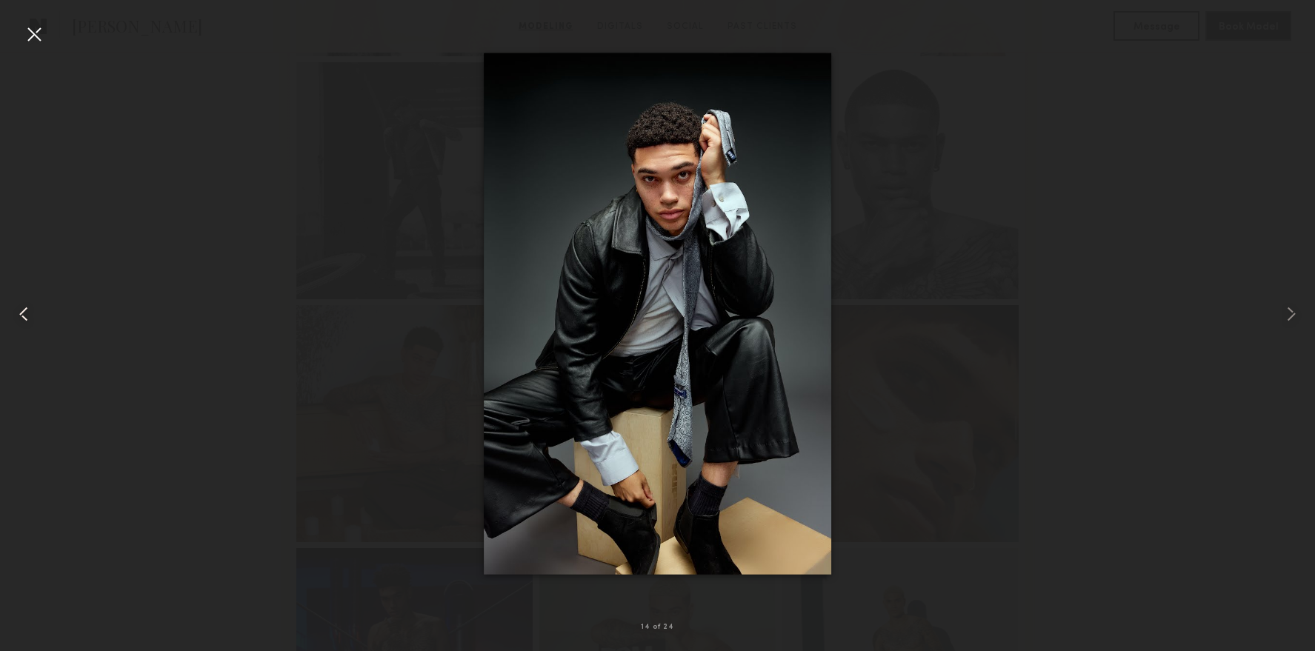
drag, startPoint x: 27, startPoint y: 39, endPoint x: 35, endPoint y: 43, distance: 8.6
click at [28, 39] on div at bounding box center [34, 34] width 24 height 24
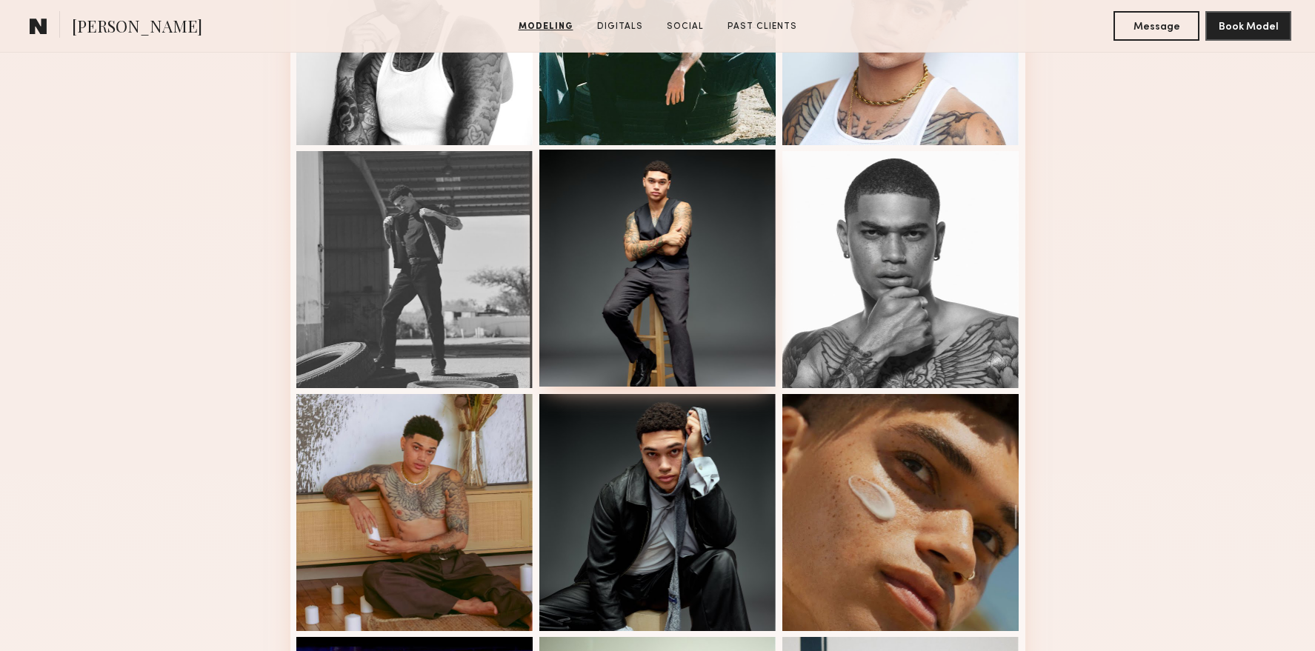
scroll to position [871, 0]
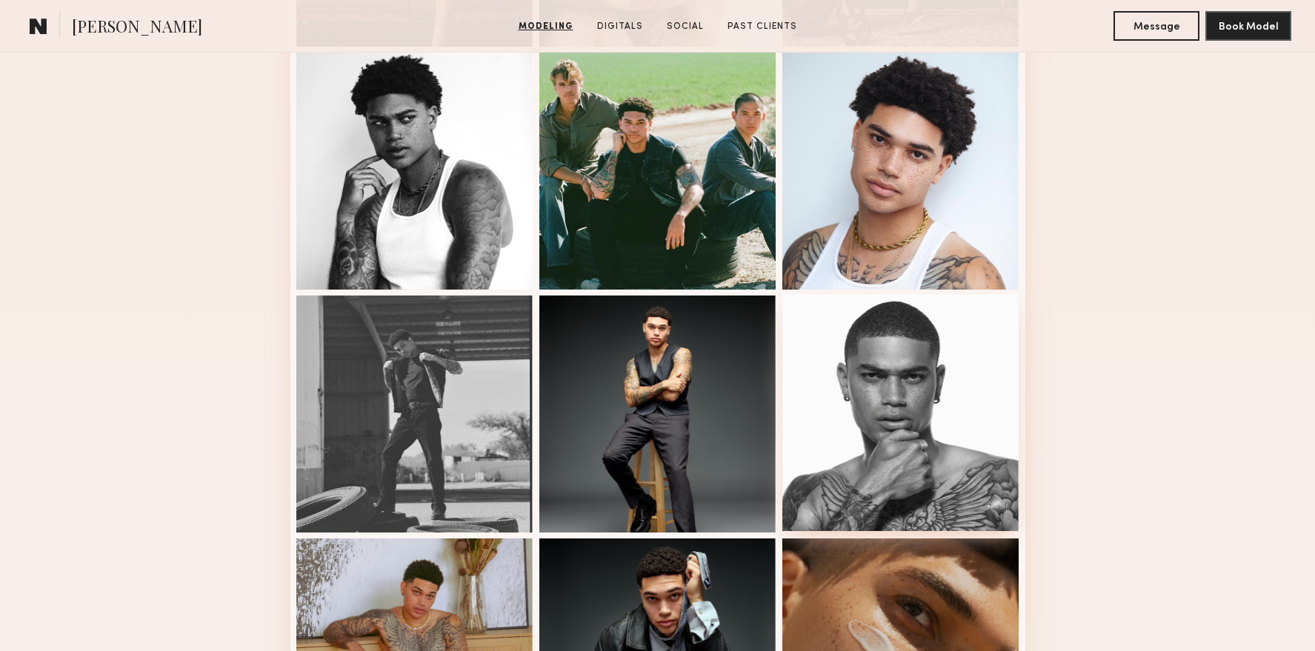
click at [930, 421] on div at bounding box center [900, 412] width 237 height 237
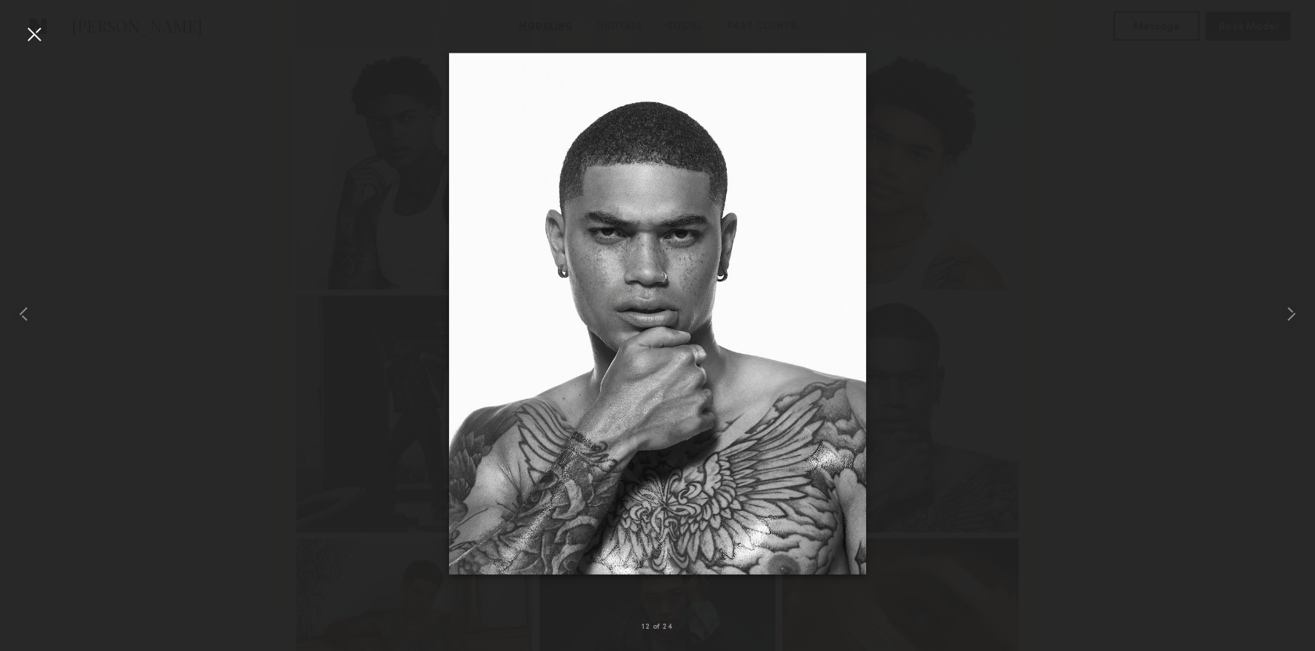
click at [27, 36] on div at bounding box center [34, 34] width 24 height 24
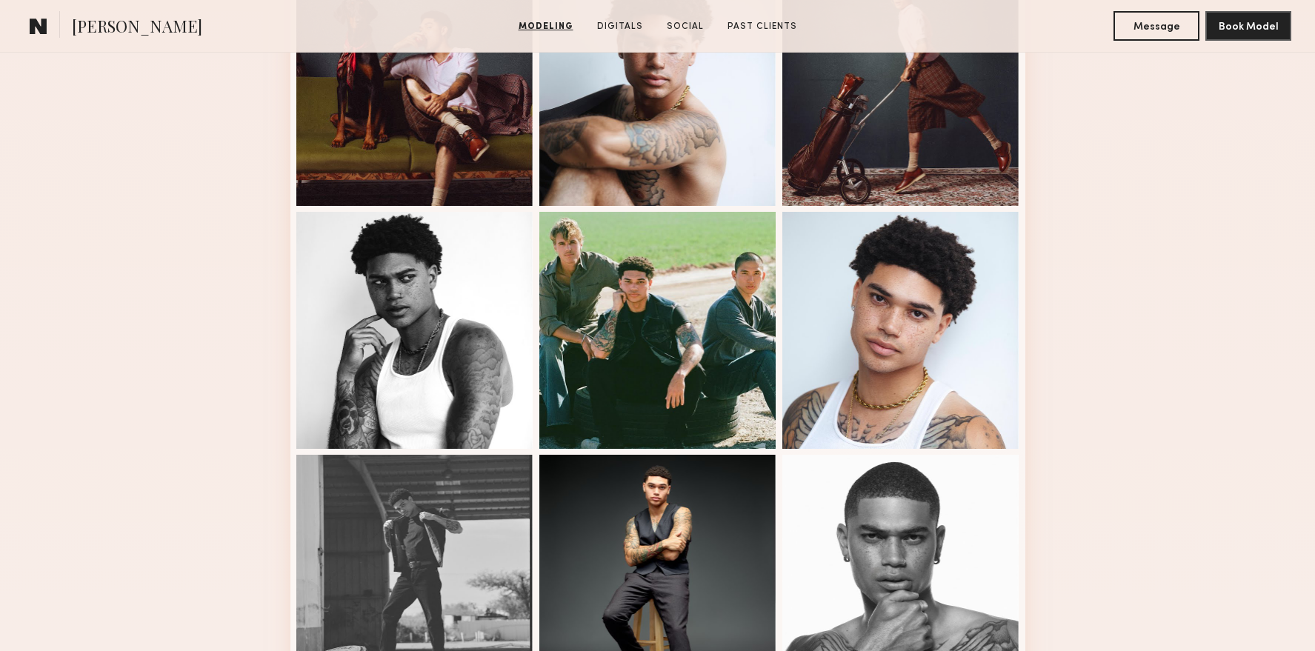
scroll to position [761, 0]
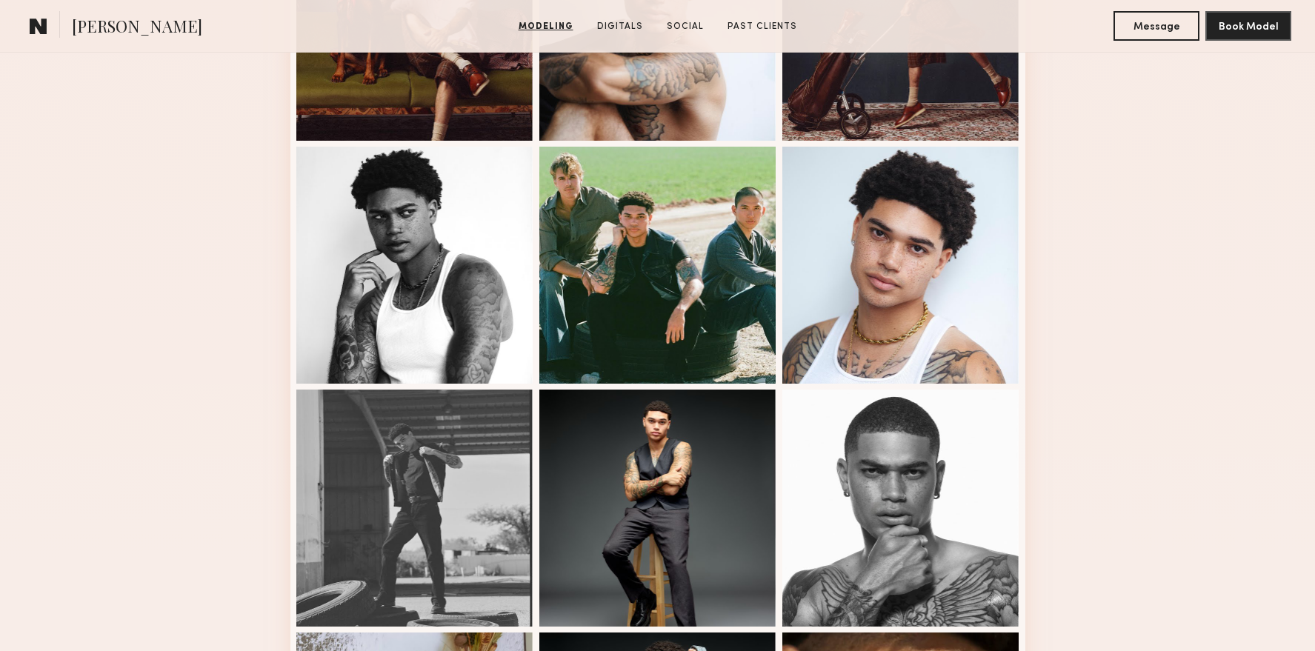
click at [451, 232] on div at bounding box center [414, 265] width 237 height 237
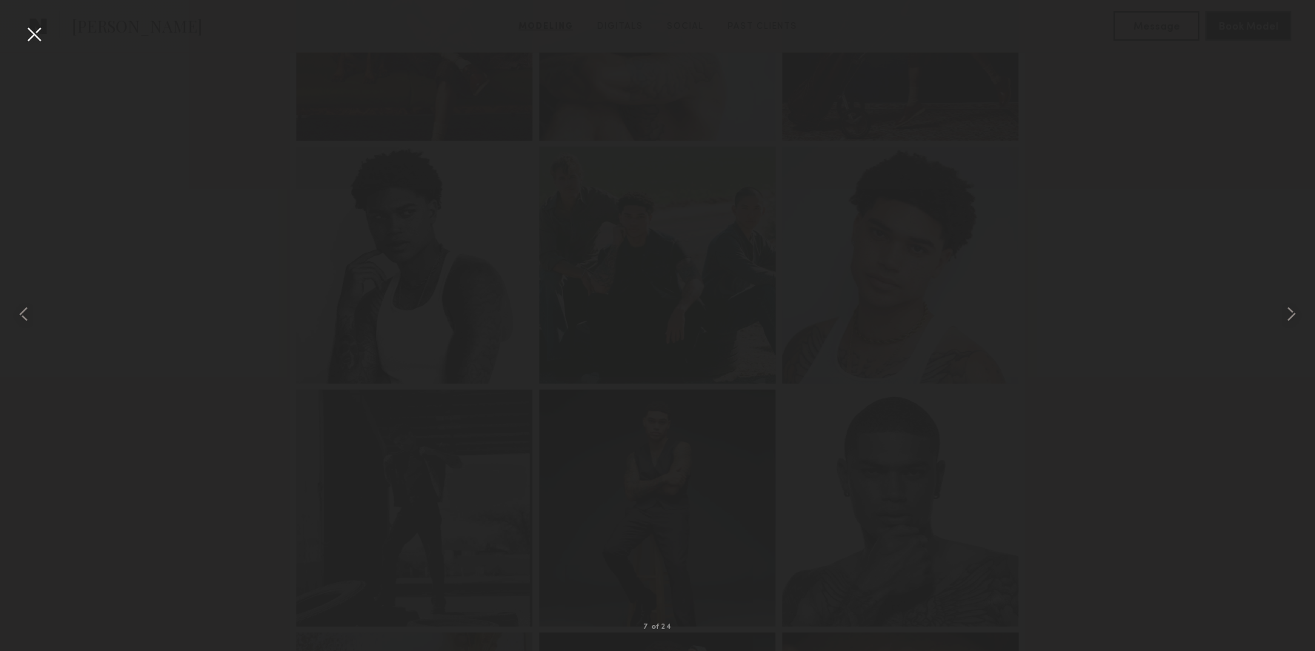
scroll to position [774, 0]
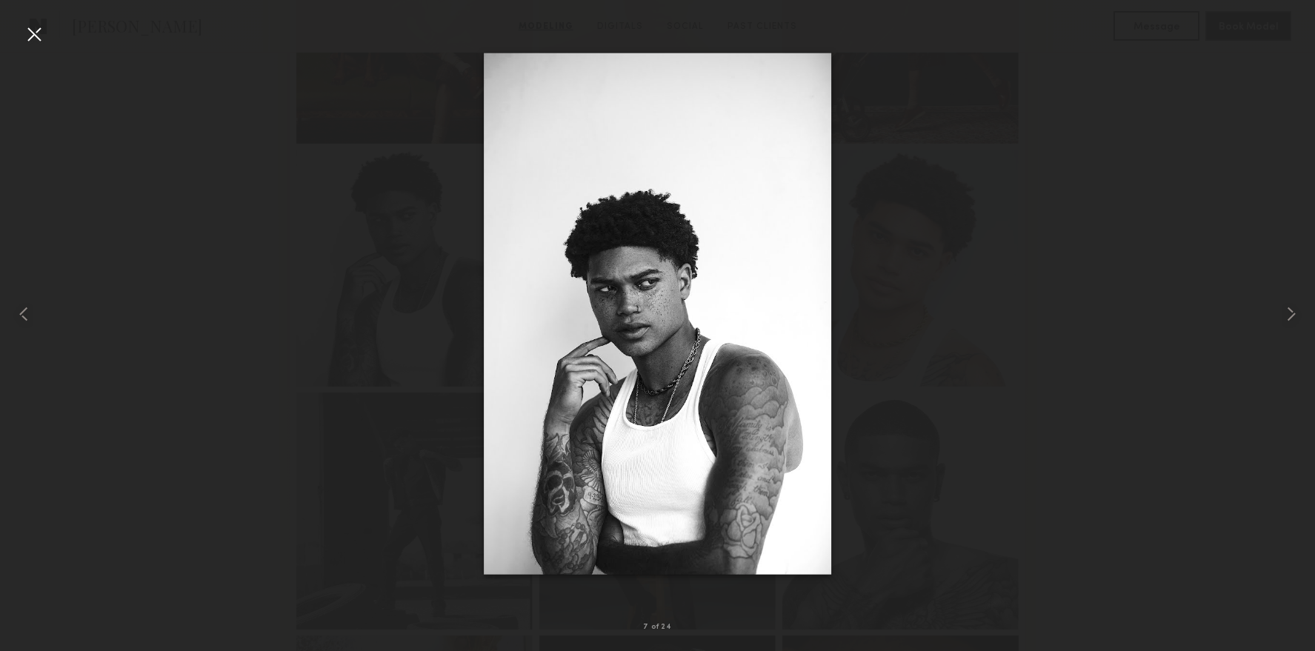
click at [24, 26] on div at bounding box center [34, 34] width 24 height 24
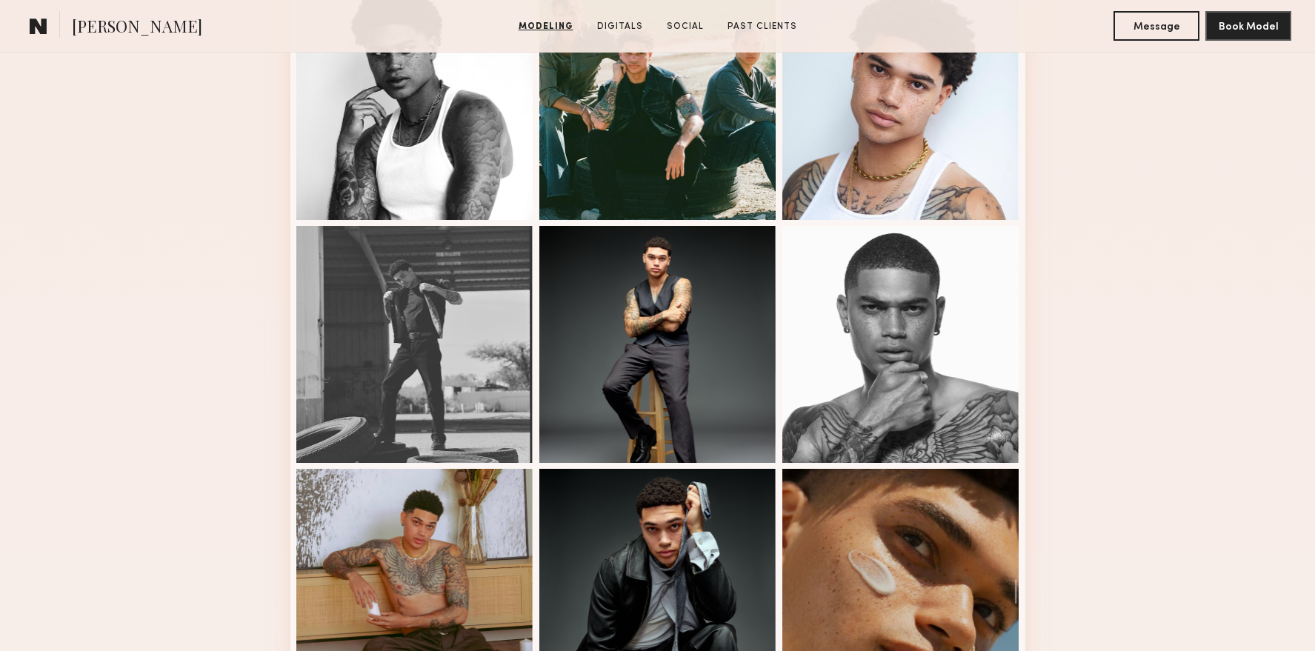
scroll to position [935, 0]
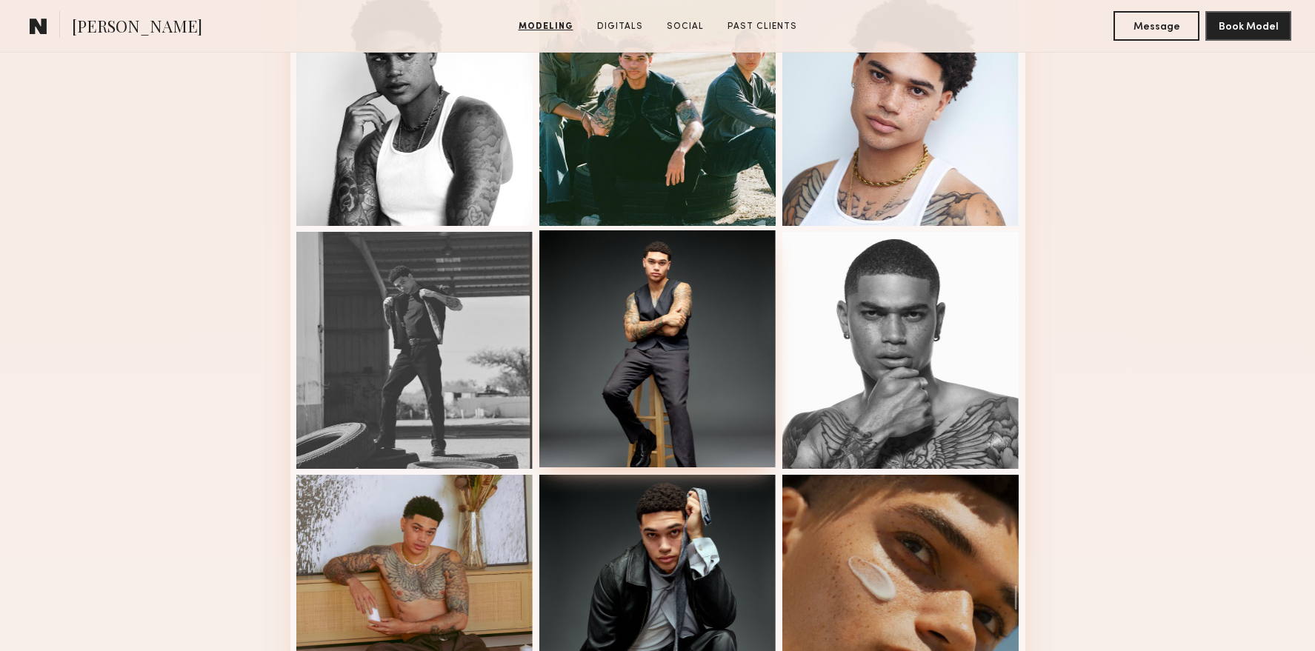
click at [707, 363] on div at bounding box center [657, 348] width 237 height 237
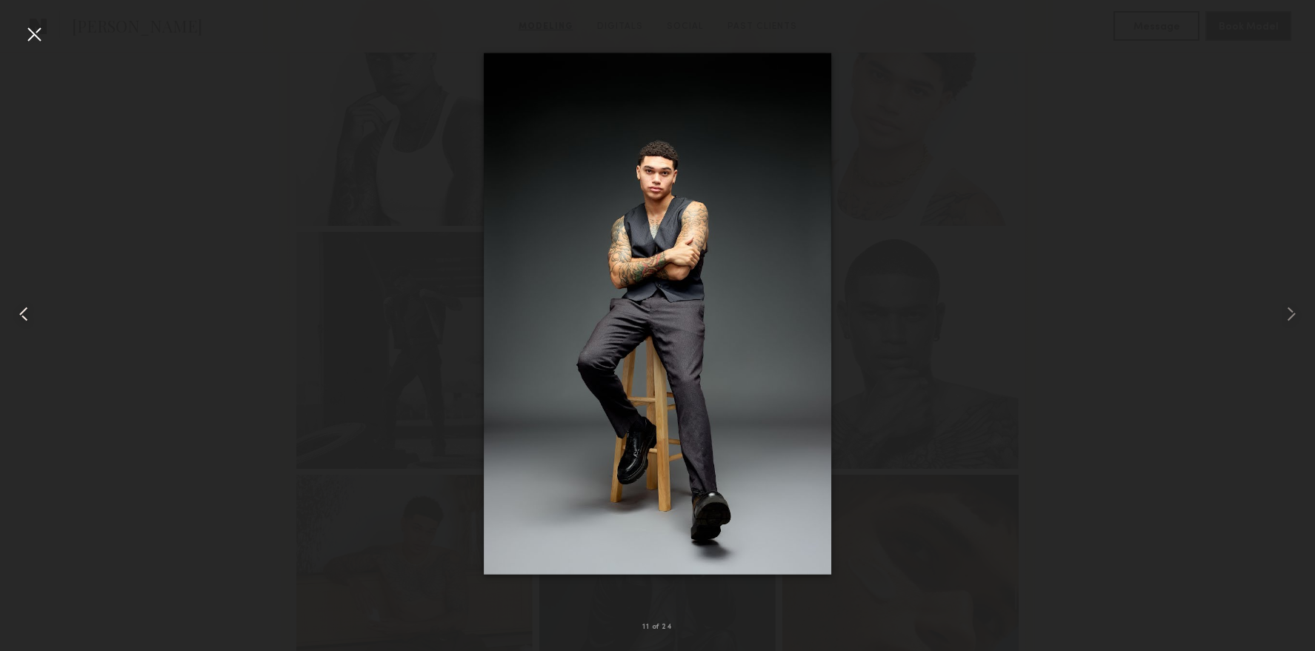
click at [48, 29] on div at bounding box center [26, 314] width 53 height 580
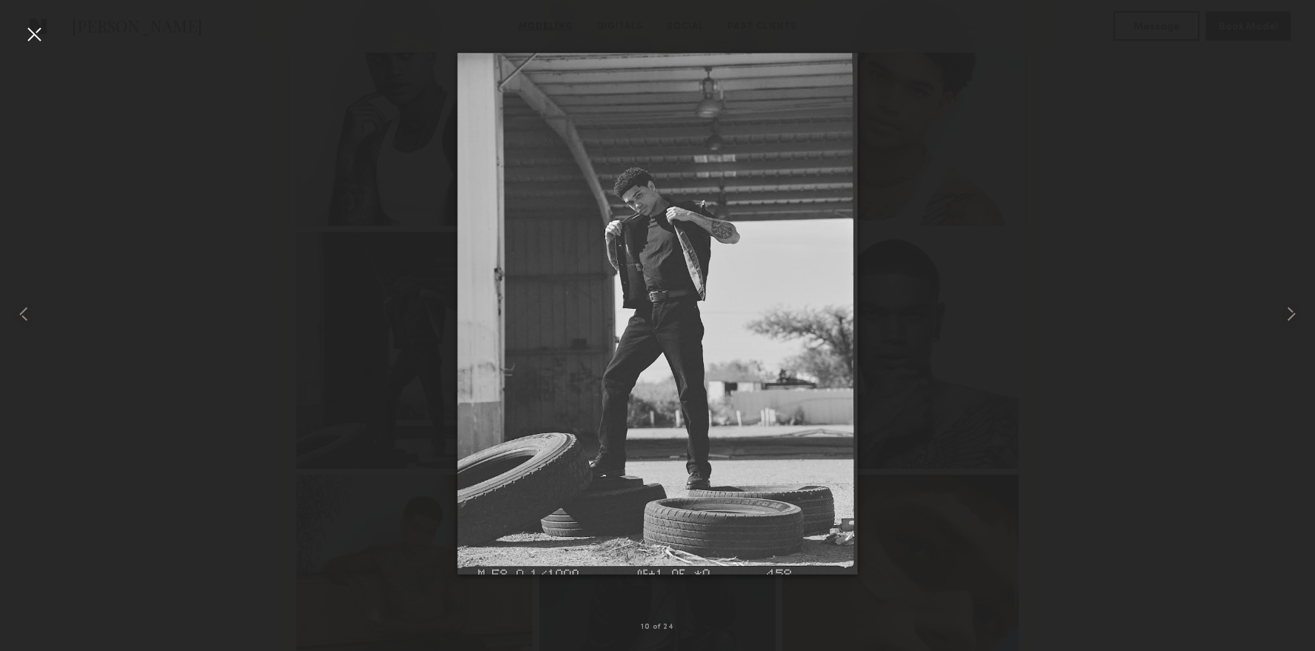
click at [36, 29] on div at bounding box center [34, 34] width 24 height 24
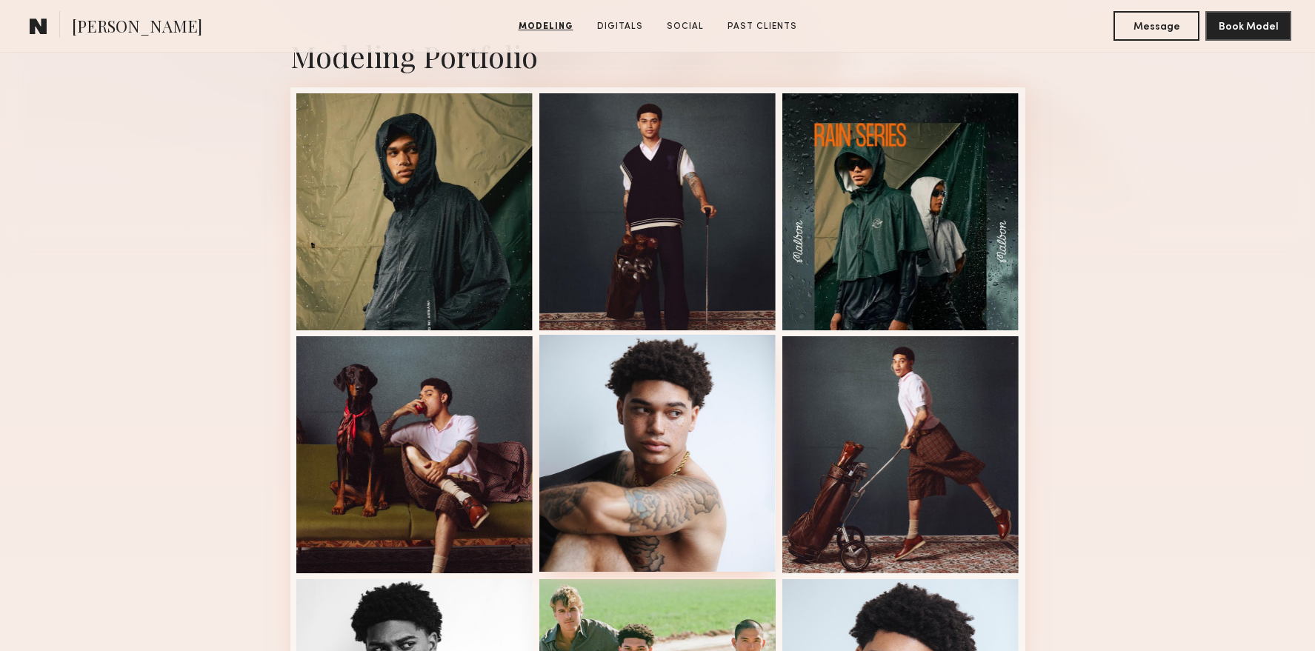
scroll to position [216, 0]
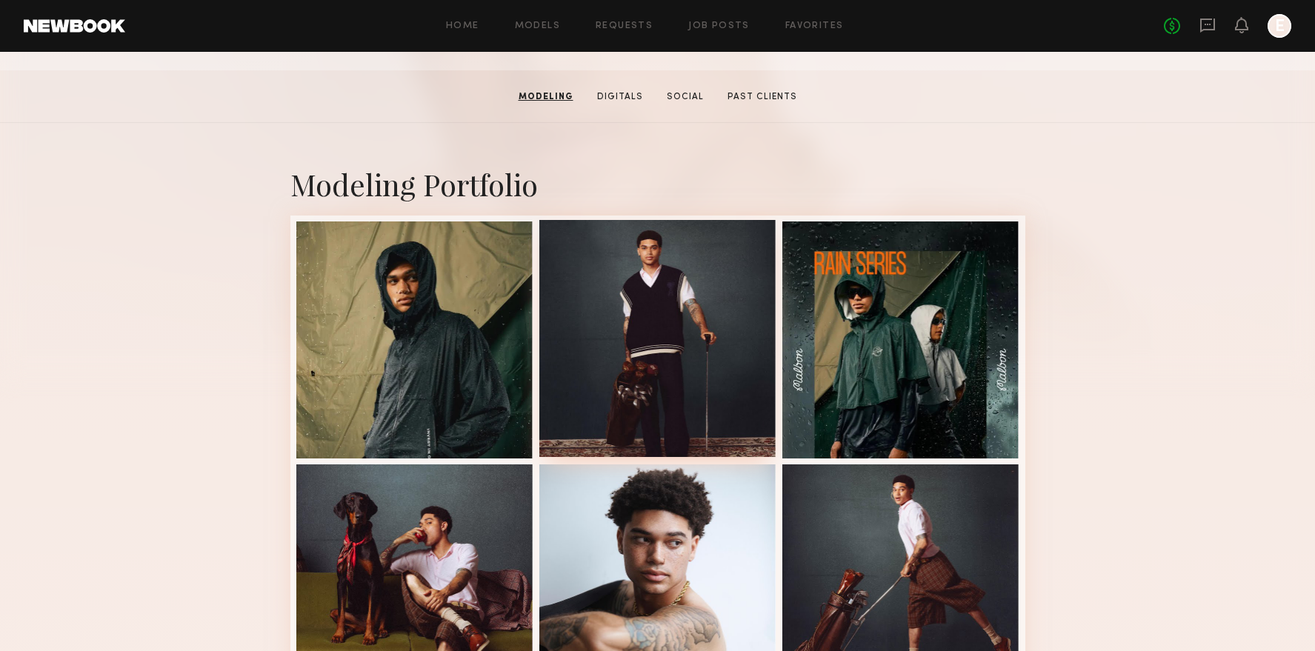
click at [627, 307] on div at bounding box center [657, 338] width 237 height 237
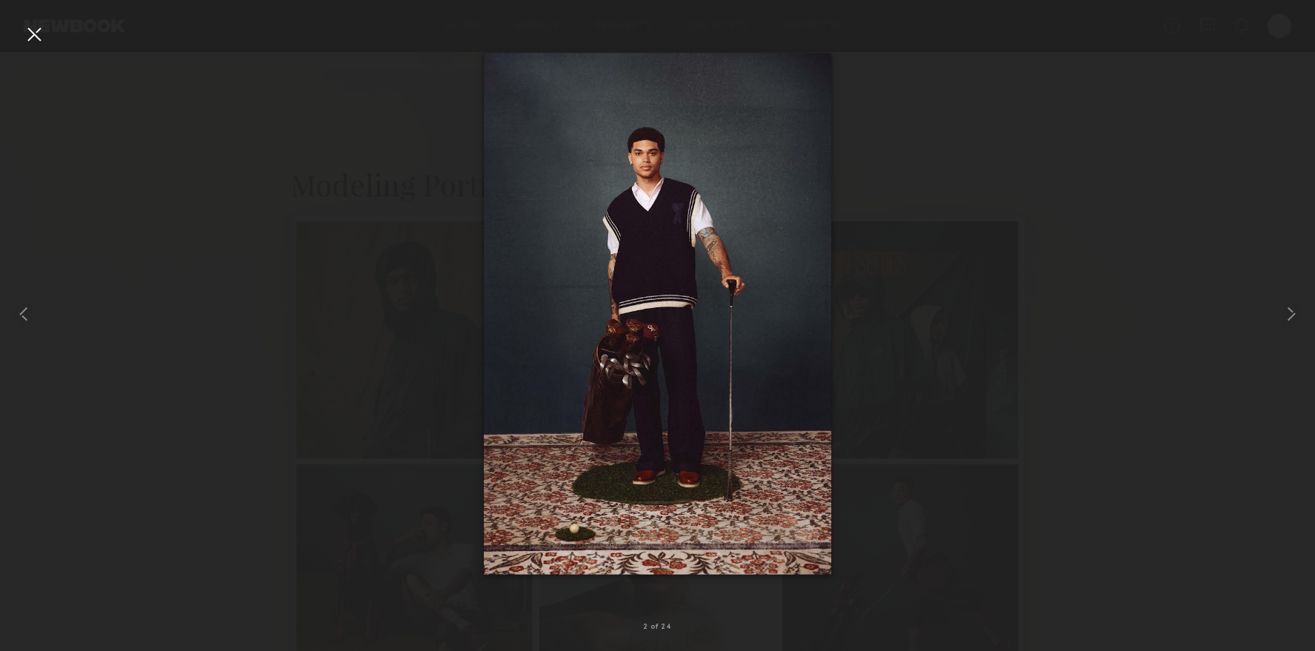
click at [36, 30] on div at bounding box center [34, 34] width 24 height 24
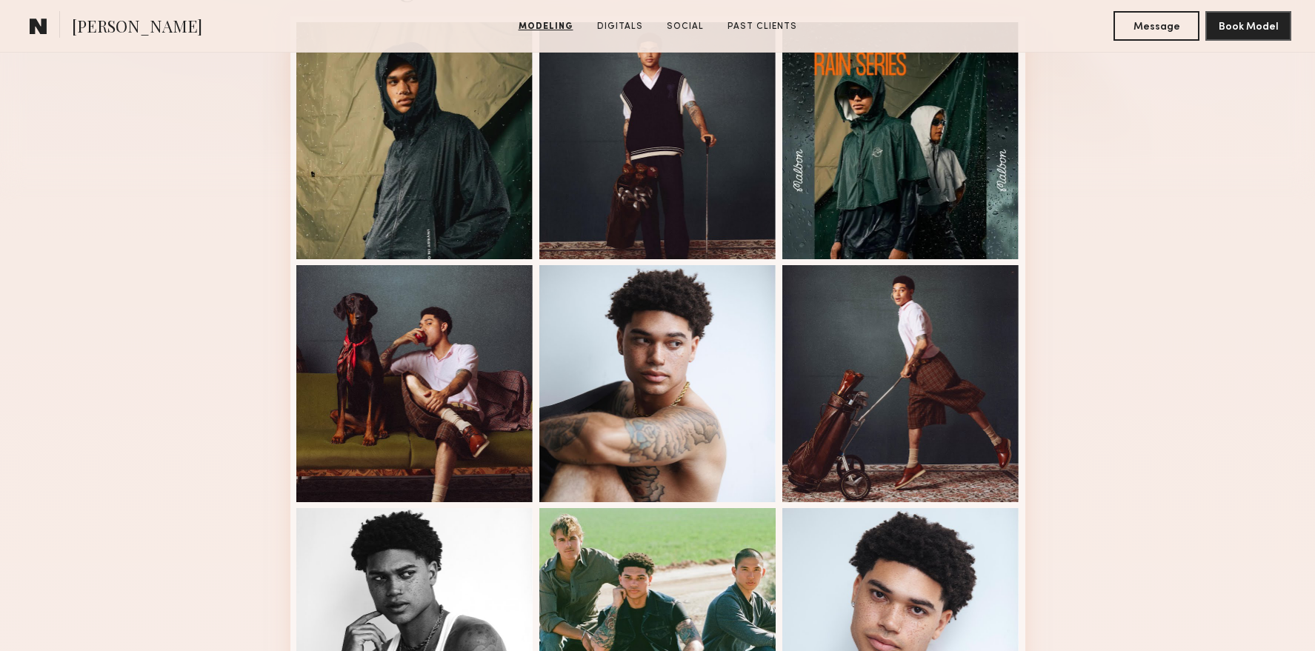
scroll to position [447, 0]
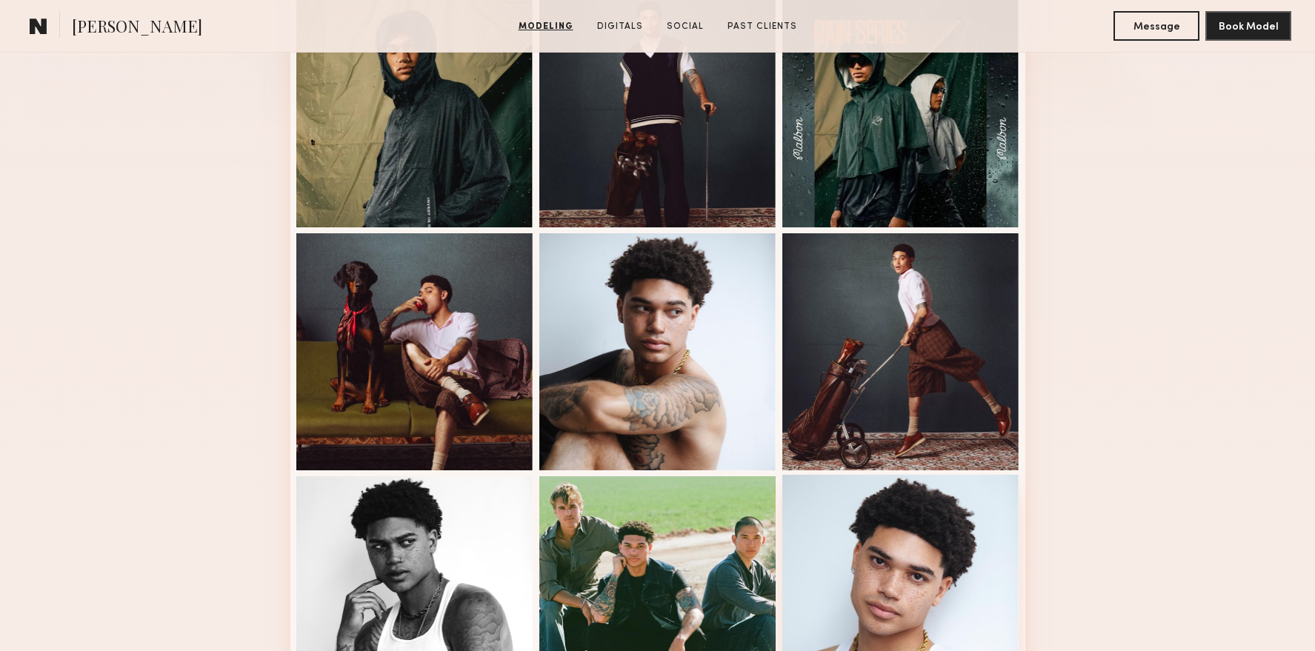
click at [883, 523] on div at bounding box center [900, 593] width 237 height 237
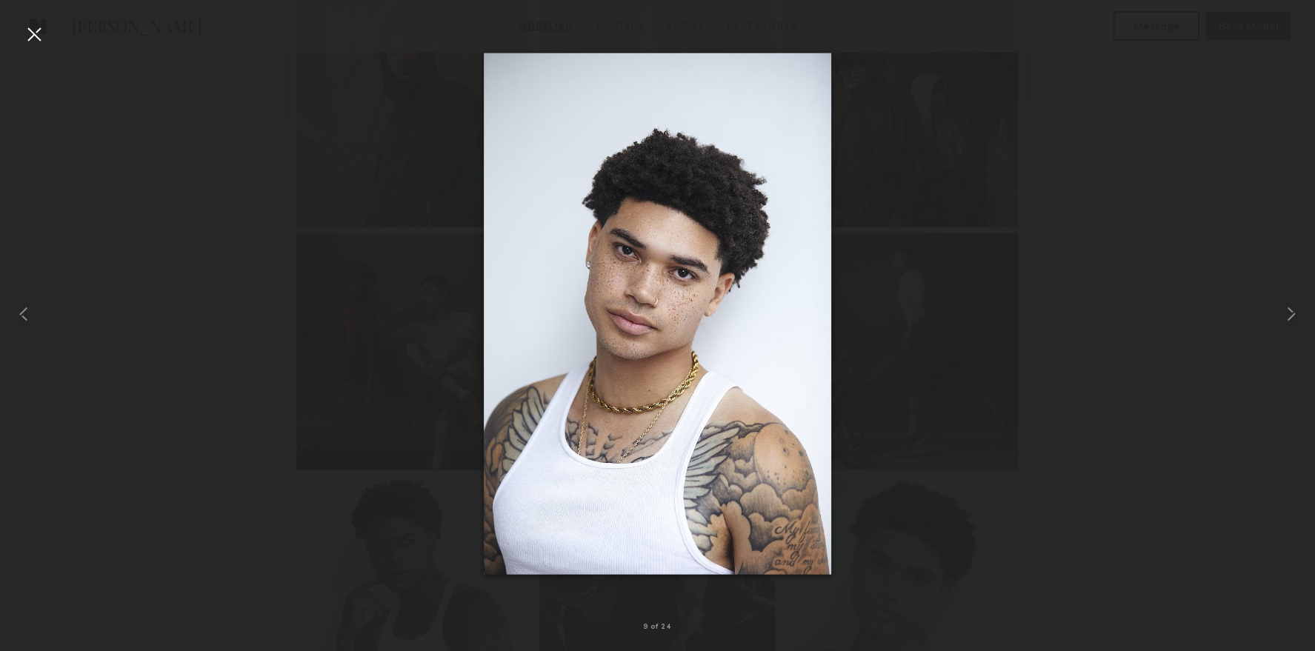
drag, startPoint x: 661, startPoint y: 369, endPoint x: 567, endPoint y: 24, distance: 357.1
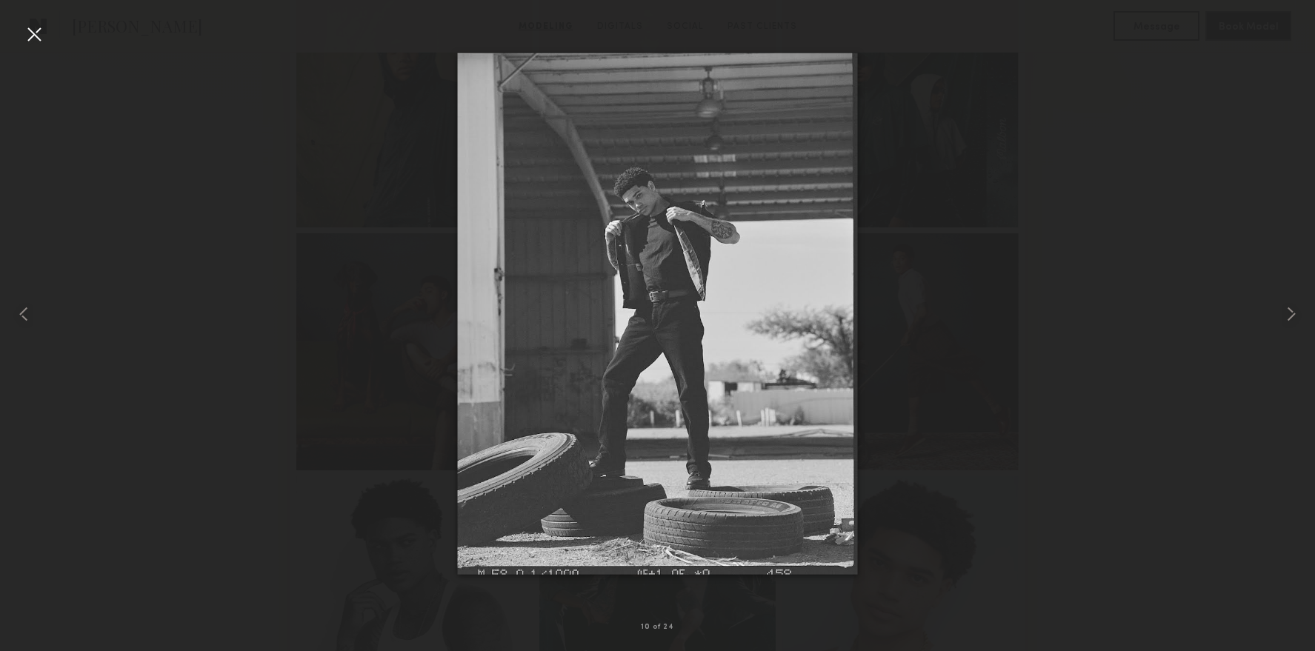
drag, startPoint x: 34, startPoint y: 22, endPoint x: 102, endPoint y: 59, distance: 77.2
click at [37, 23] on div at bounding box center [34, 34] width 24 height 24
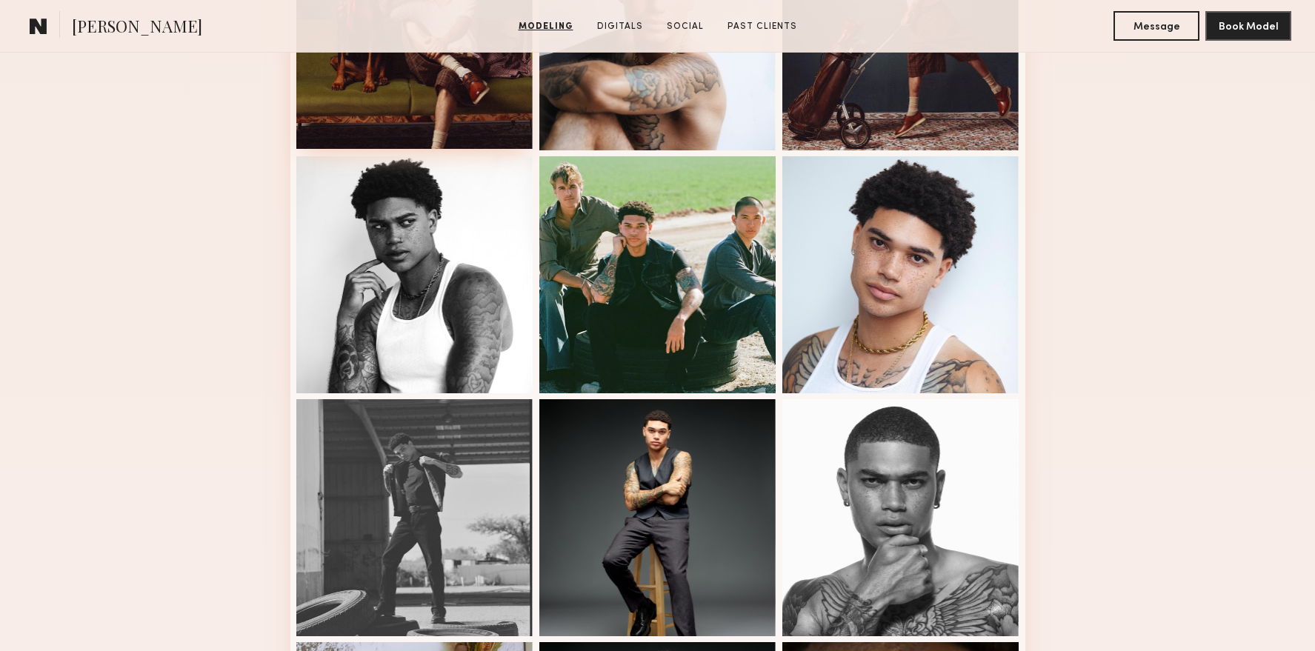
scroll to position [795, 0]
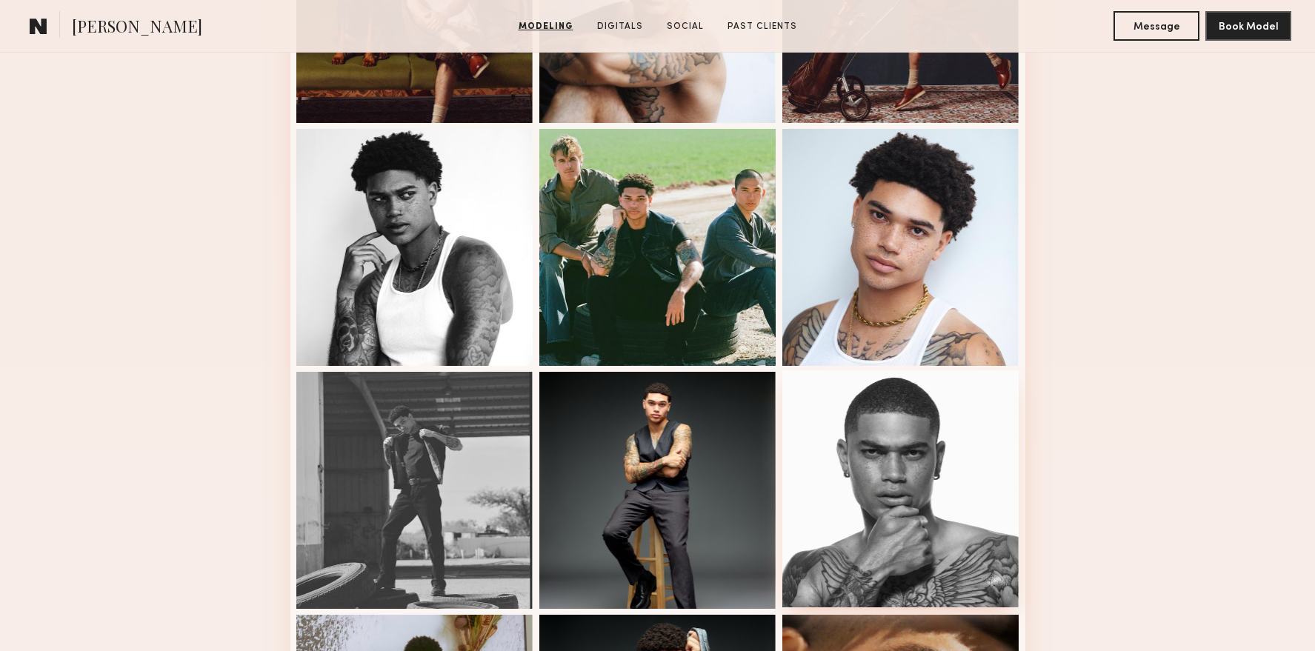
click at [851, 414] on div at bounding box center [900, 488] width 237 height 237
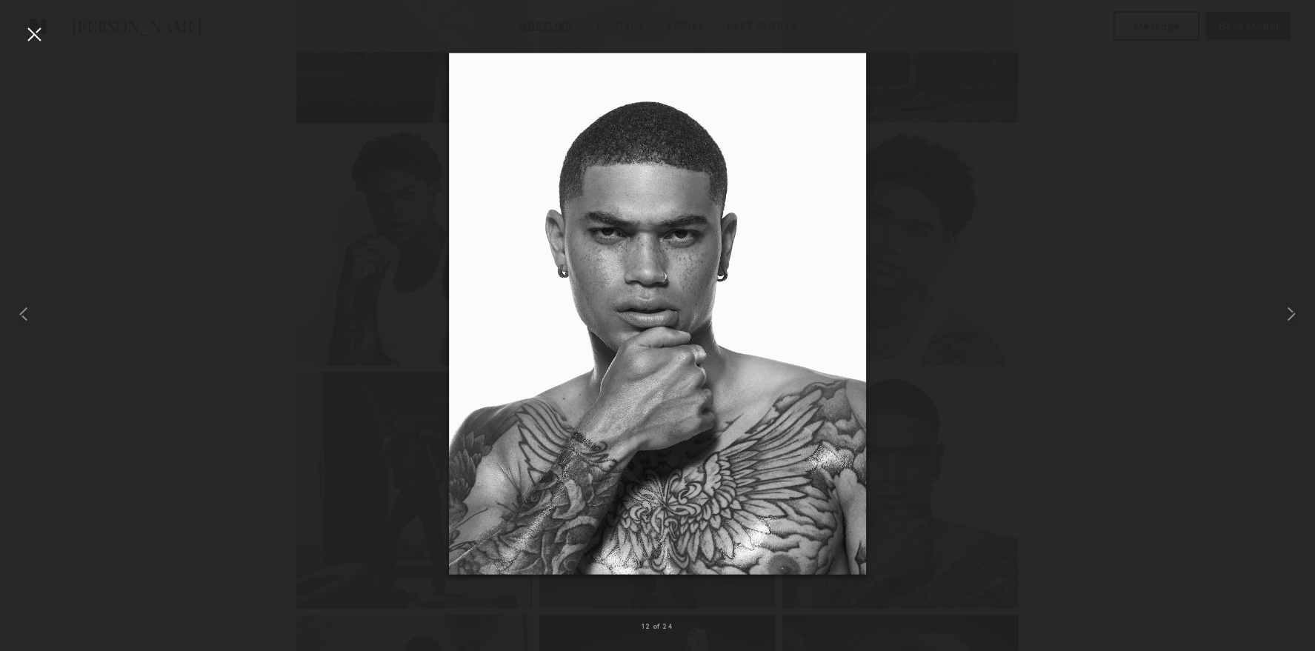
drag, startPoint x: 840, startPoint y: 394, endPoint x: 419, endPoint y: 44, distance: 547.5
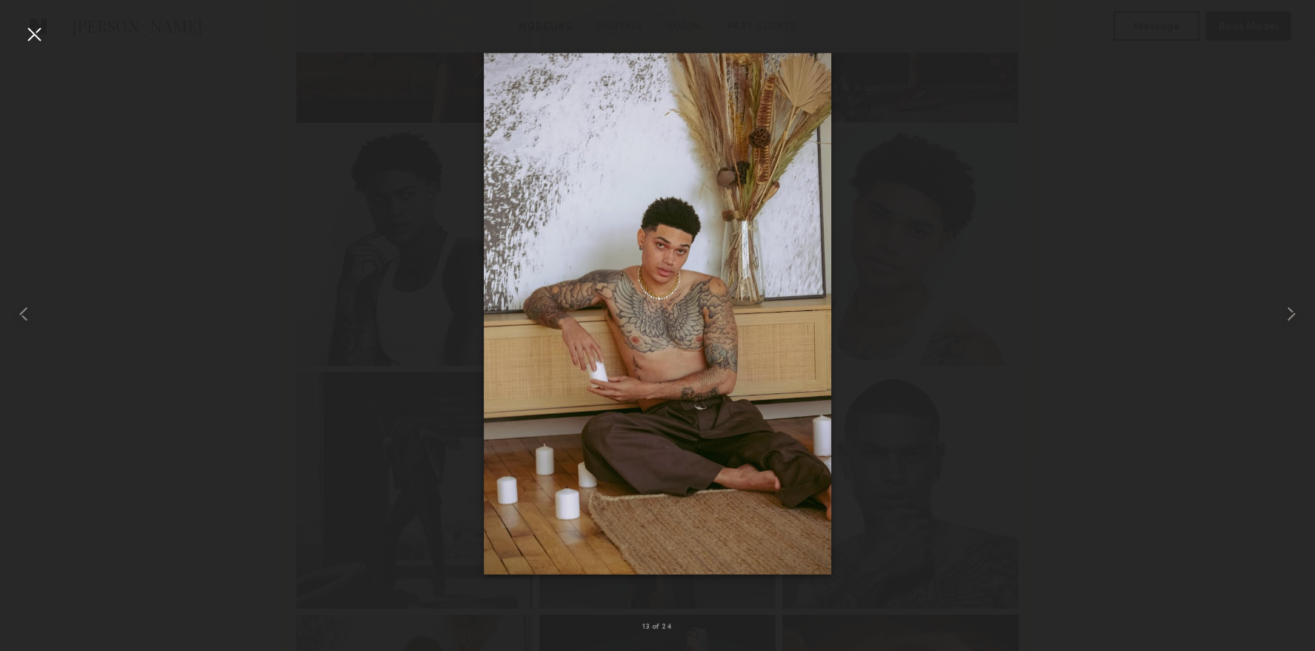
click at [45, 37] on div at bounding box center [34, 34] width 24 height 24
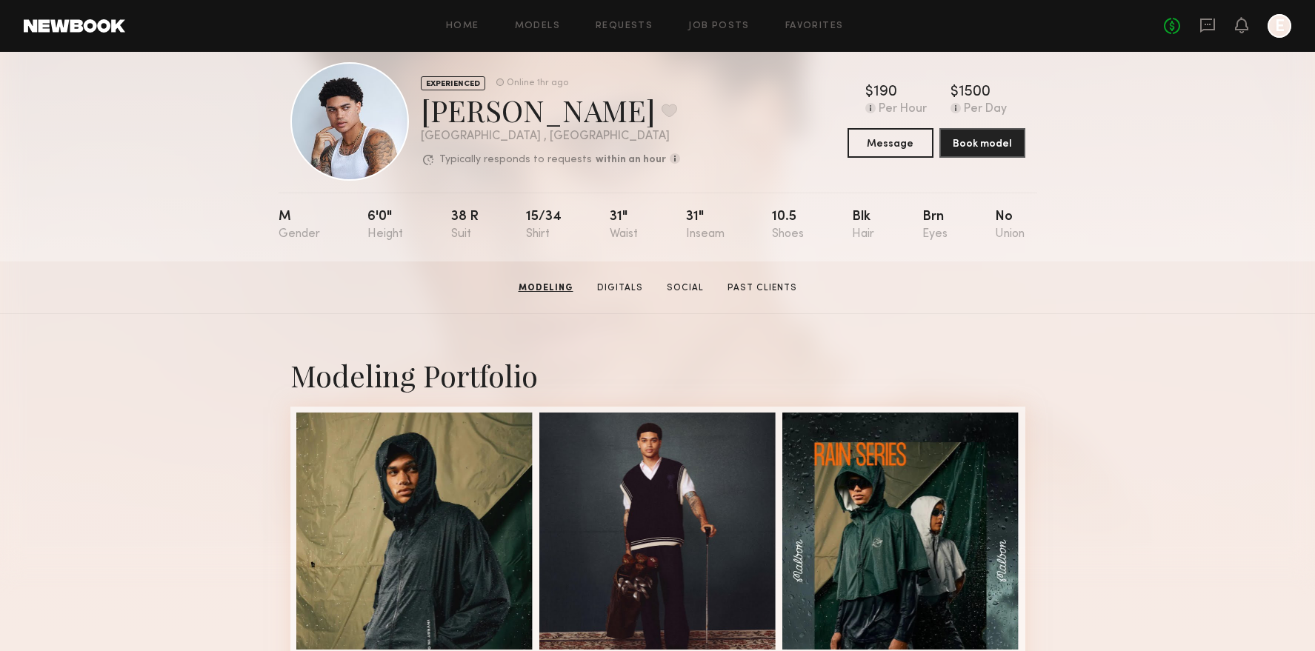
scroll to position [0, 0]
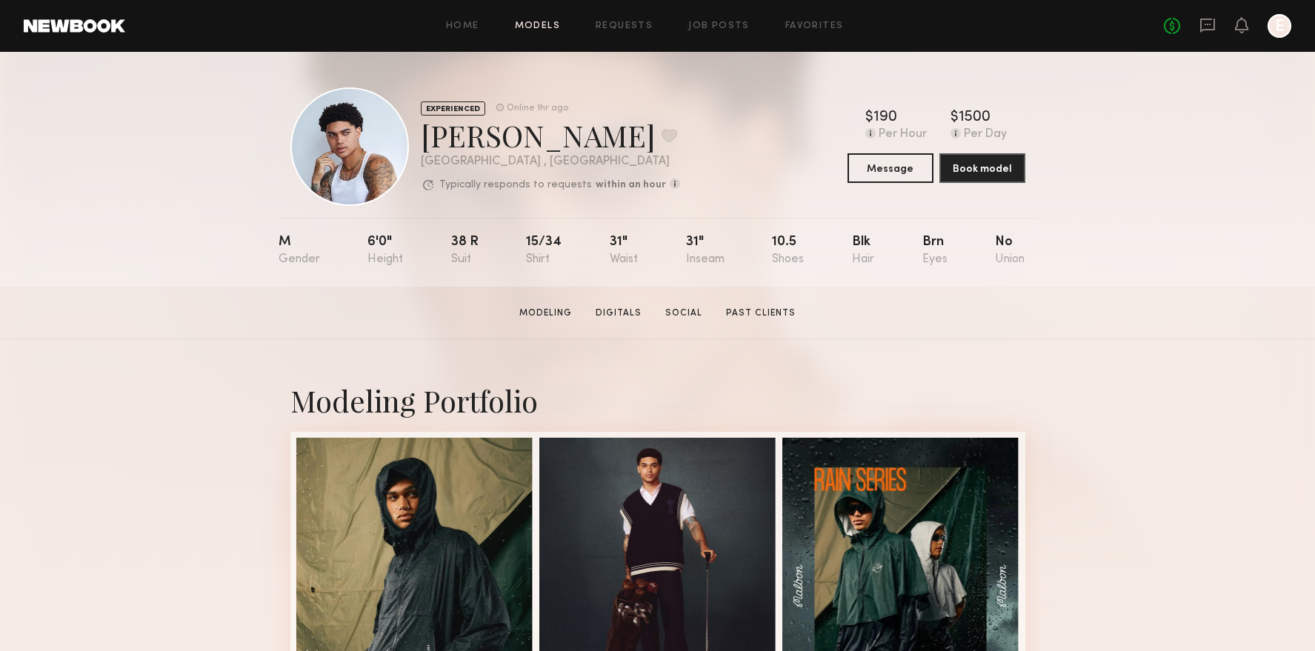
click at [541, 27] on link "Models" at bounding box center [537, 26] width 45 height 10
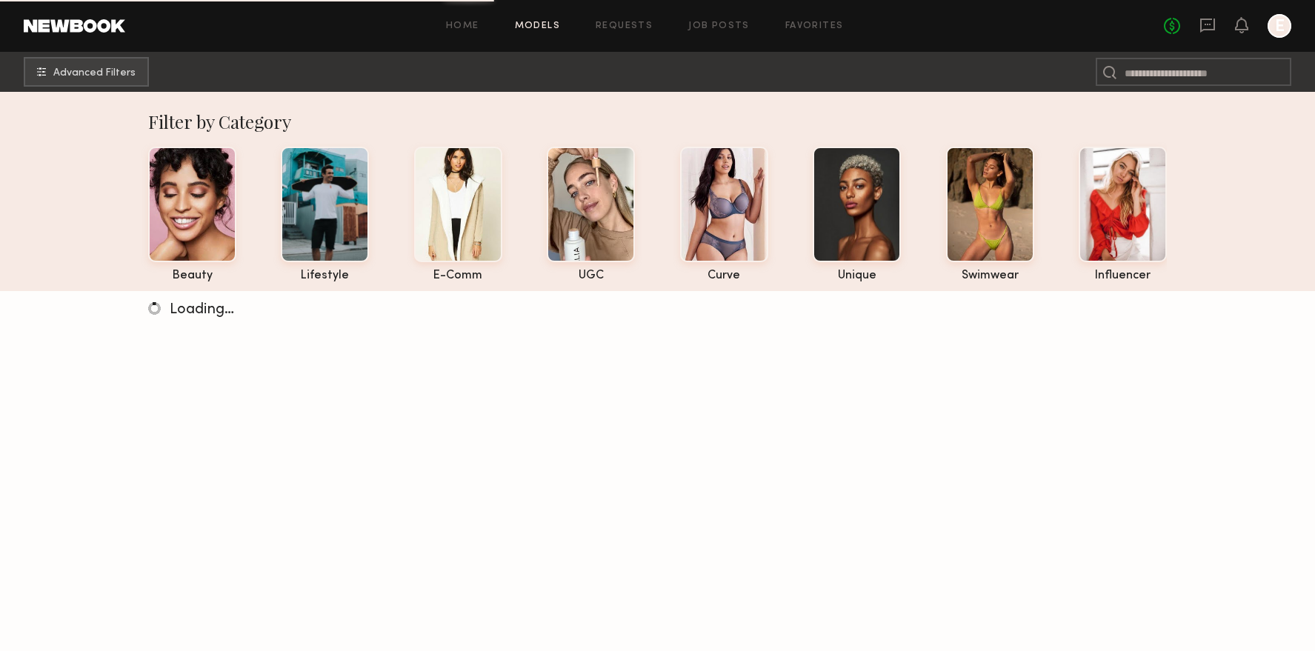
click at [380, 236] on div "beauty lifestyle e-comm UGC curve unique swimwear influencer" at bounding box center [645, 210] width 1042 height 143
click at [336, 235] on div at bounding box center [325, 203] width 88 height 116
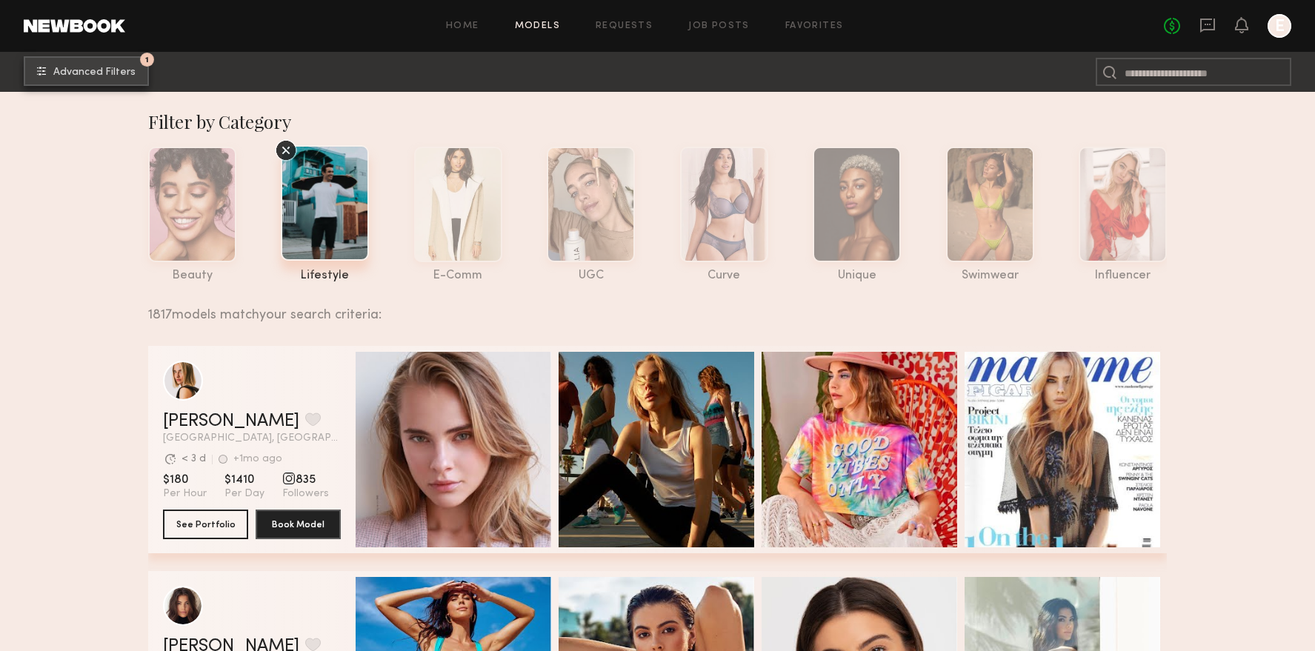
drag, startPoint x: 58, startPoint y: 53, endPoint x: 67, endPoint y: 67, distance: 16.4
click at [58, 53] on nb-browse-subheader "1 Advanced Filters 1" at bounding box center [657, 72] width 1315 height 40
click at [73, 76] on span "Advanced Filters" at bounding box center [94, 72] width 82 height 10
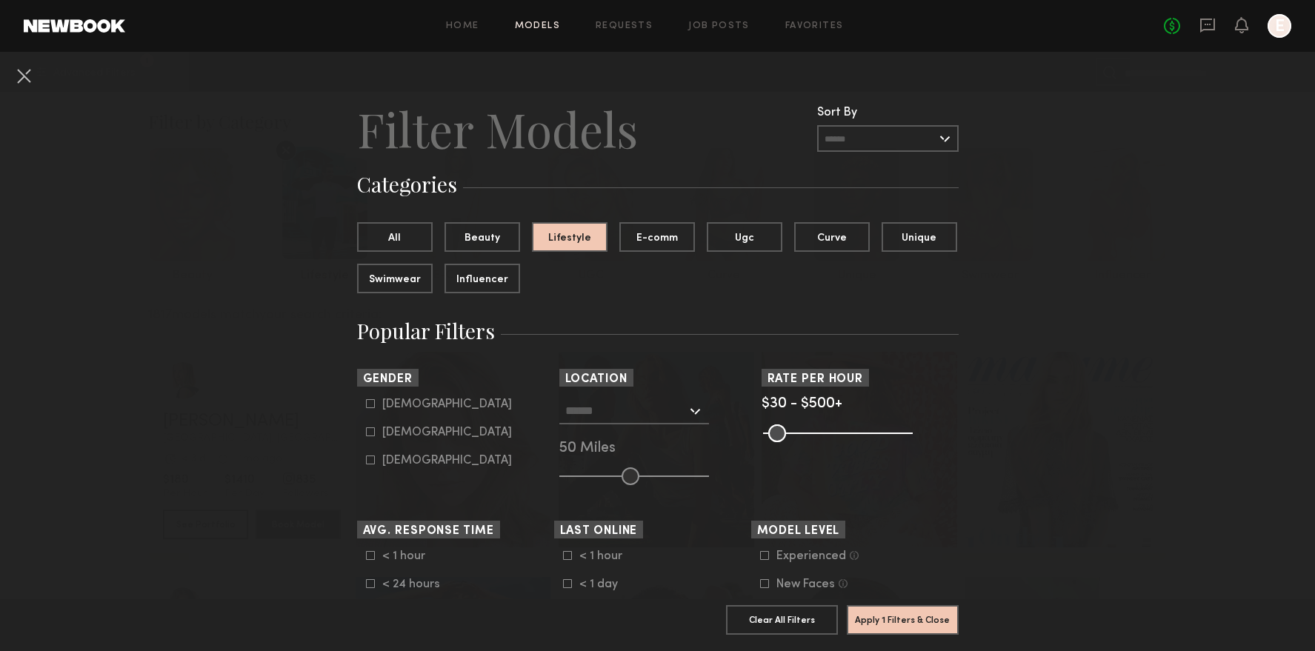
click at [380, 440] on form "Male Female Non-binary" at bounding box center [460, 433] width 188 height 70
click at [377, 433] on label "Female" at bounding box center [439, 431] width 146 height 9
type input "**"
click at [632, 414] on input "text" at bounding box center [625, 410] width 121 height 25
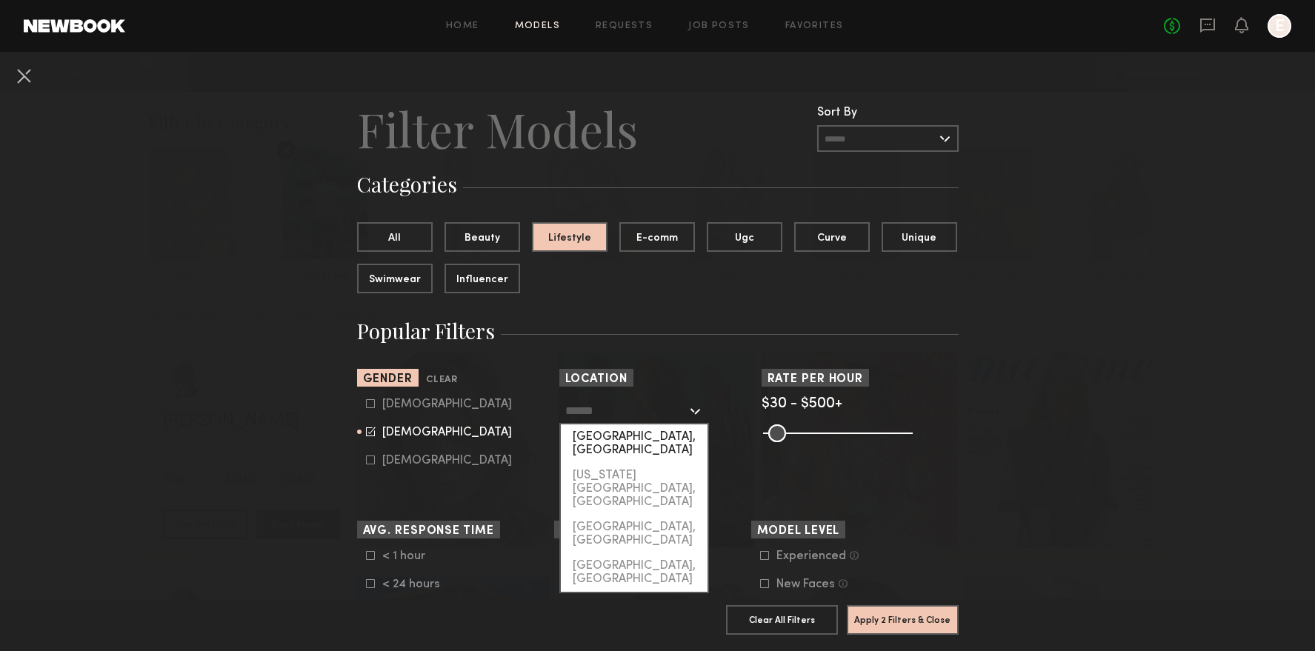
click at [643, 443] on div "[GEOGRAPHIC_DATA], [GEOGRAPHIC_DATA]" at bounding box center [634, 443] width 147 height 39
type input "**********"
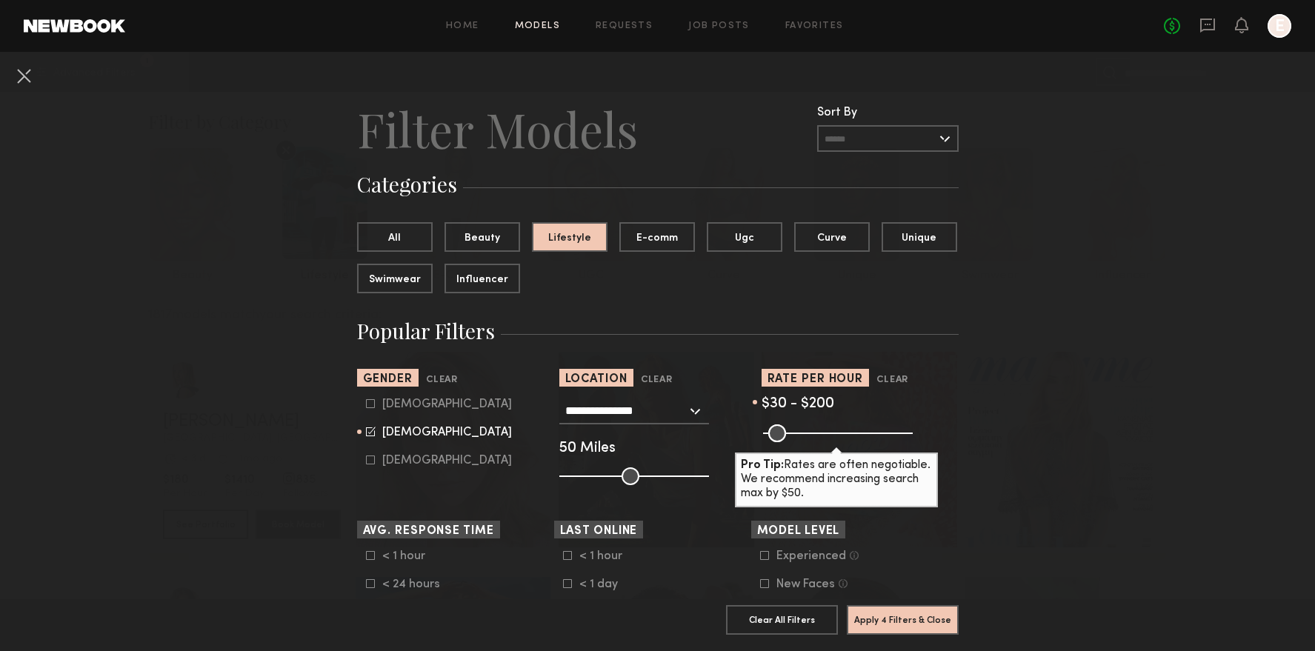
drag, startPoint x: 902, startPoint y: 430, endPoint x: 819, endPoint y: 433, distance: 83.8
type input "***"
click at [819, 433] on input "range" at bounding box center [838, 433] width 150 height 18
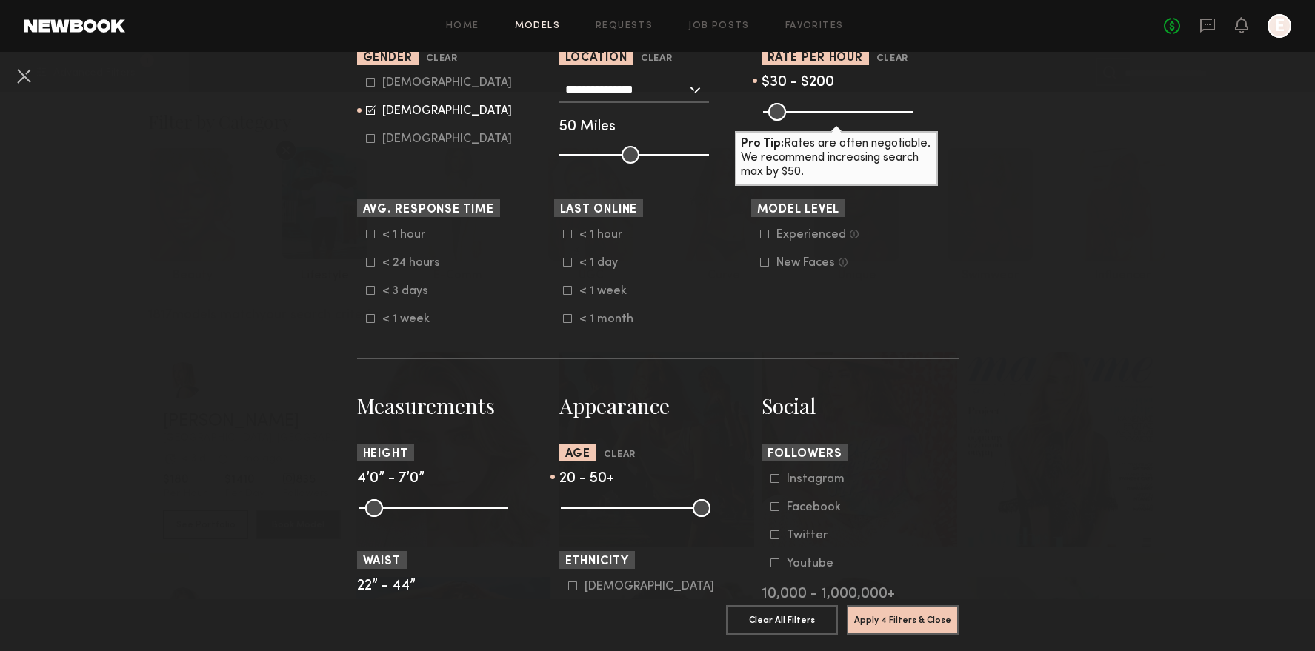
scroll to position [322, 0]
drag, startPoint x: 578, startPoint y: 506, endPoint x: 619, endPoint y: 507, distance: 40.8
type input "**"
click at [619, 507] on input "range" at bounding box center [636, 508] width 150 height 18
drag, startPoint x: 707, startPoint y: 510, endPoint x: 681, endPoint y: 510, distance: 25.9
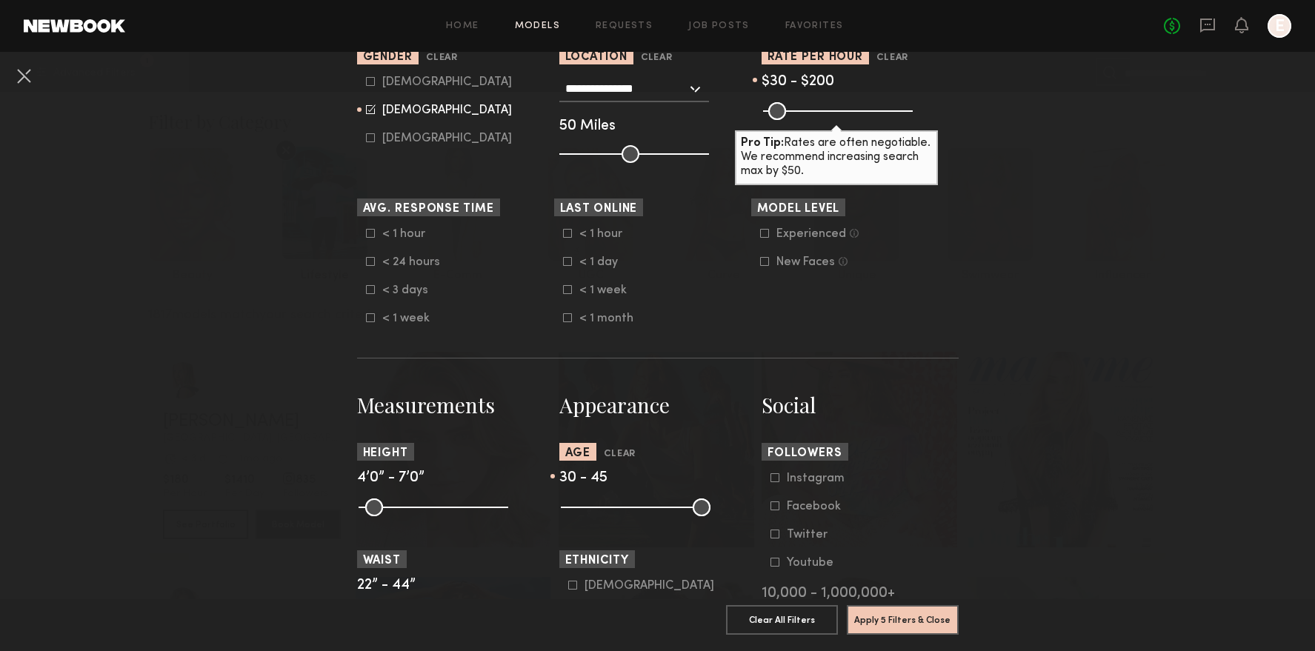
type input "**"
click at [681, 510] on input "range" at bounding box center [636, 508] width 150 height 18
click at [918, 624] on button "Apply 5 Filters & Close" at bounding box center [903, 619] width 112 height 30
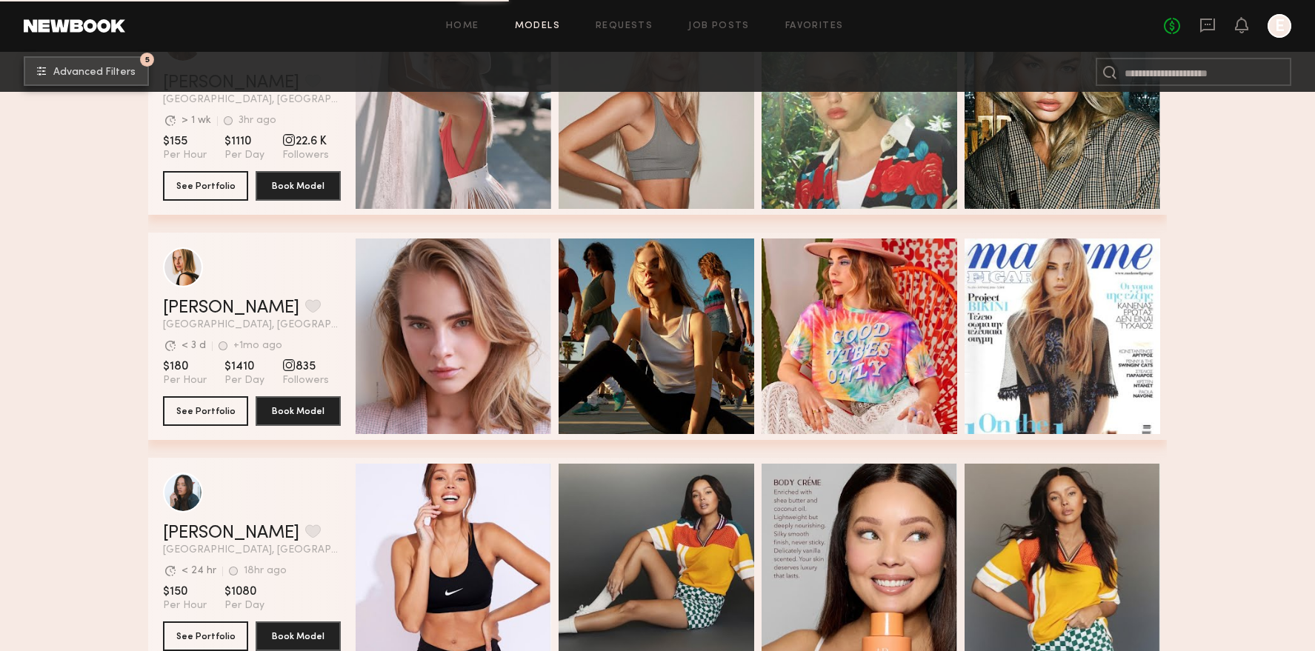
scroll to position [5137, 0]
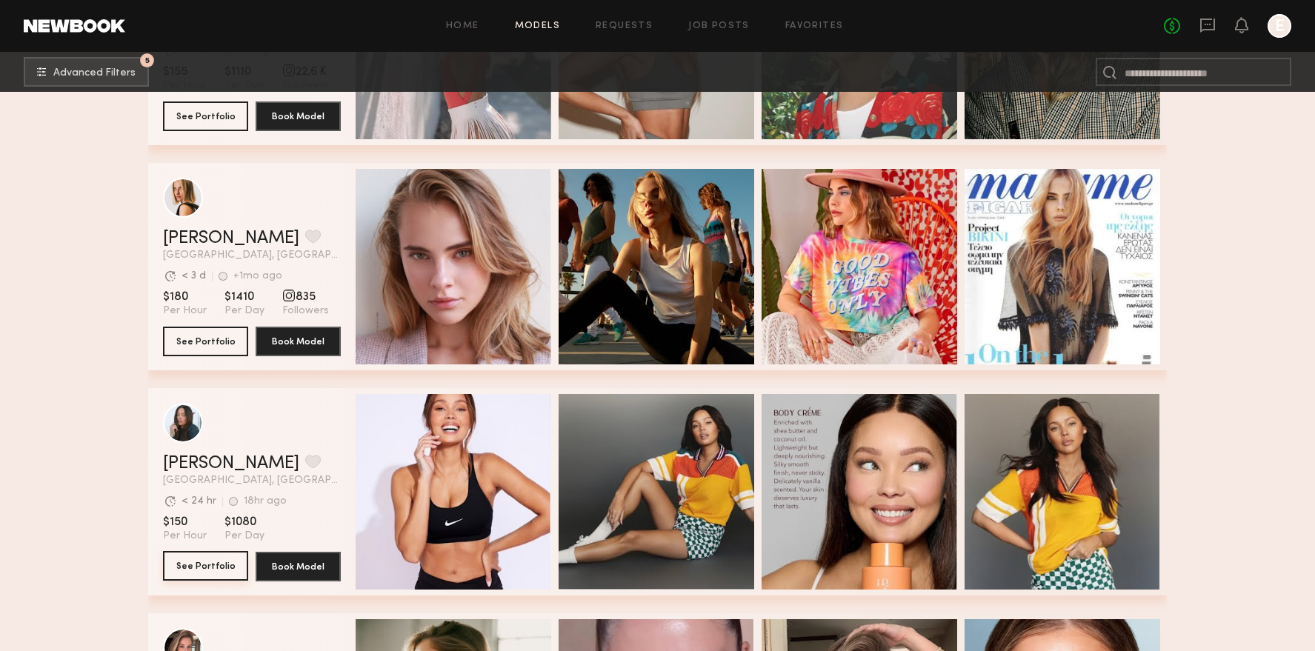
click at [199, 562] on button "See Portfolio" at bounding box center [205, 566] width 85 height 30
click at [305, 468] on button "grid" at bounding box center [313, 461] width 16 height 13
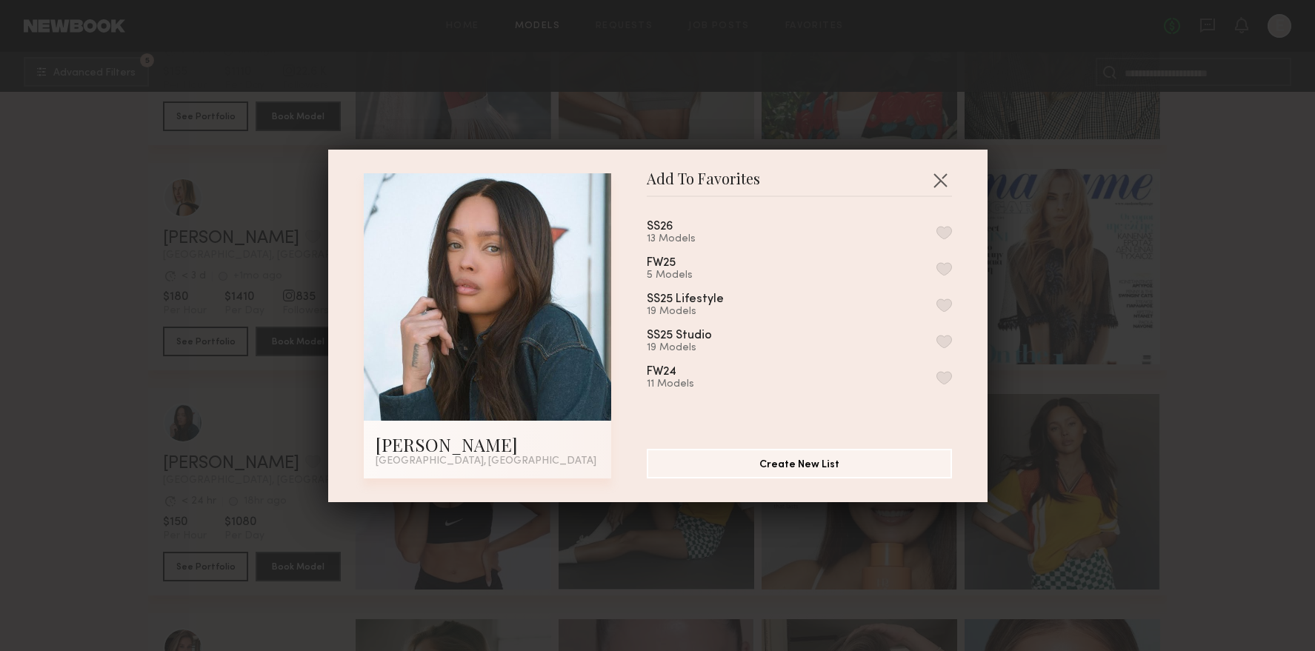
click at [954, 230] on div "SS26 13 Models FW25 5 Models SS25 Lifestyle 19 Models SS25 Studio 19 Models FW2…" at bounding box center [807, 317] width 320 height 216
click at [947, 231] on button "button" at bounding box center [944, 232] width 16 height 13
click at [939, 175] on button "button" at bounding box center [940, 180] width 24 height 24
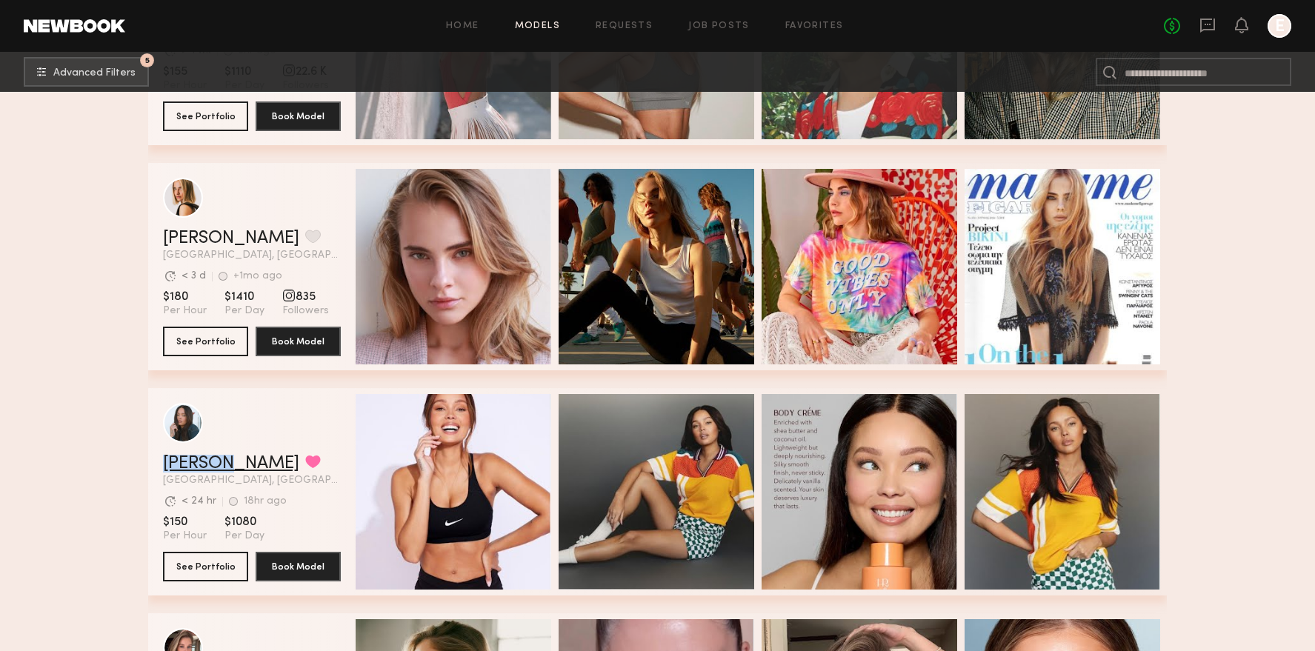
drag, startPoint x: 153, startPoint y: 464, endPoint x: 219, endPoint y: 459, distance: 65.4
click at [219, 459] on div "Tyrie R. Favorited Los Angeles, CA Avg. request response time < 24 hr 18hr ago …" at bounding box center [657, 491] width 1019 height 207
copy link "Tyrie R."
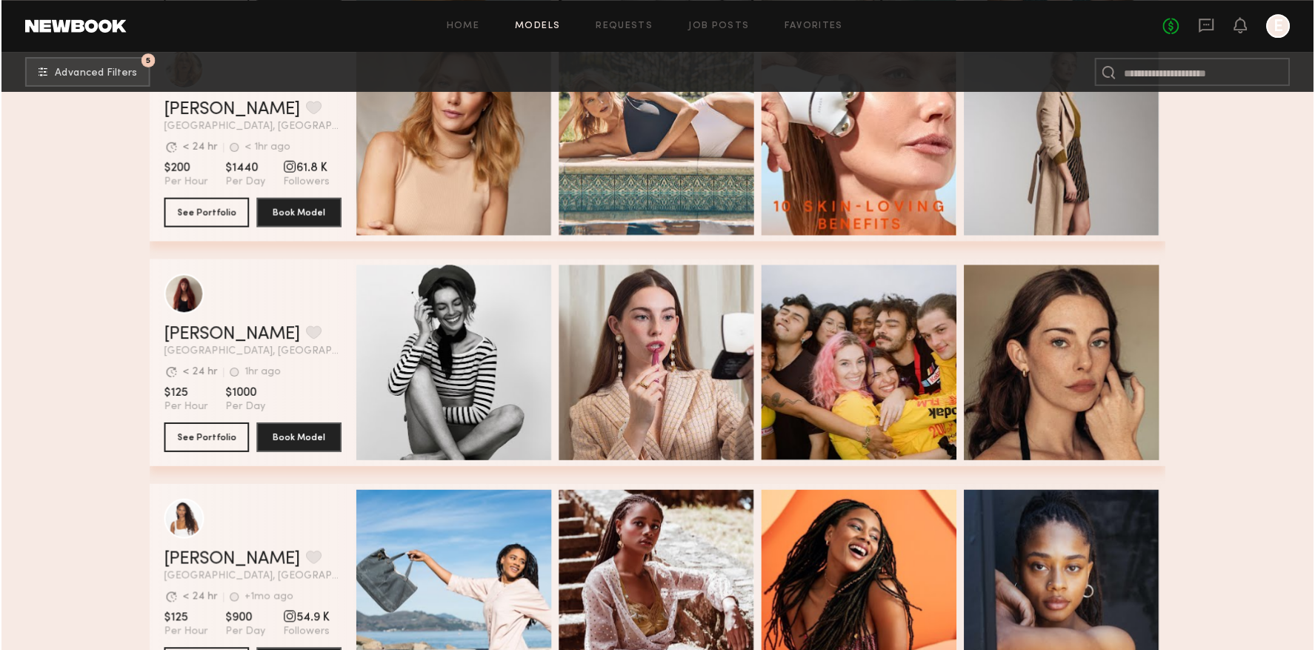
scroll to position [7502, 0]
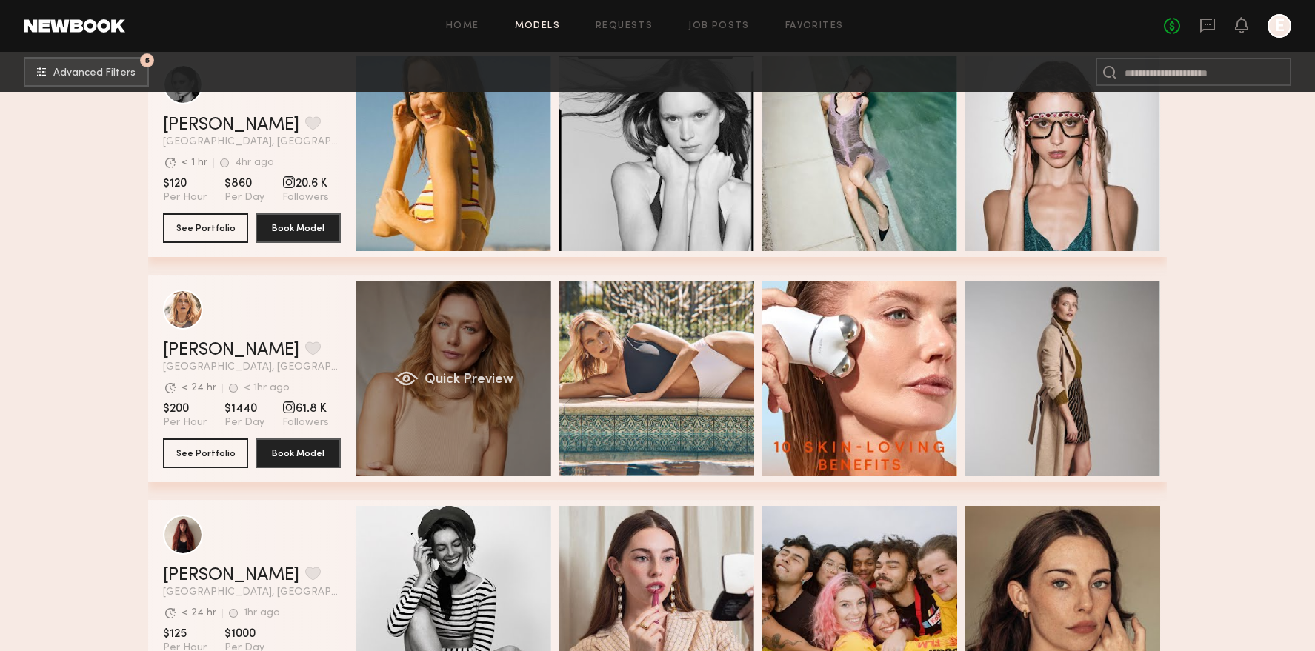
click at [487, 327] on div "Quick Preview" at bounding box center [454, 379] width 196 height 196
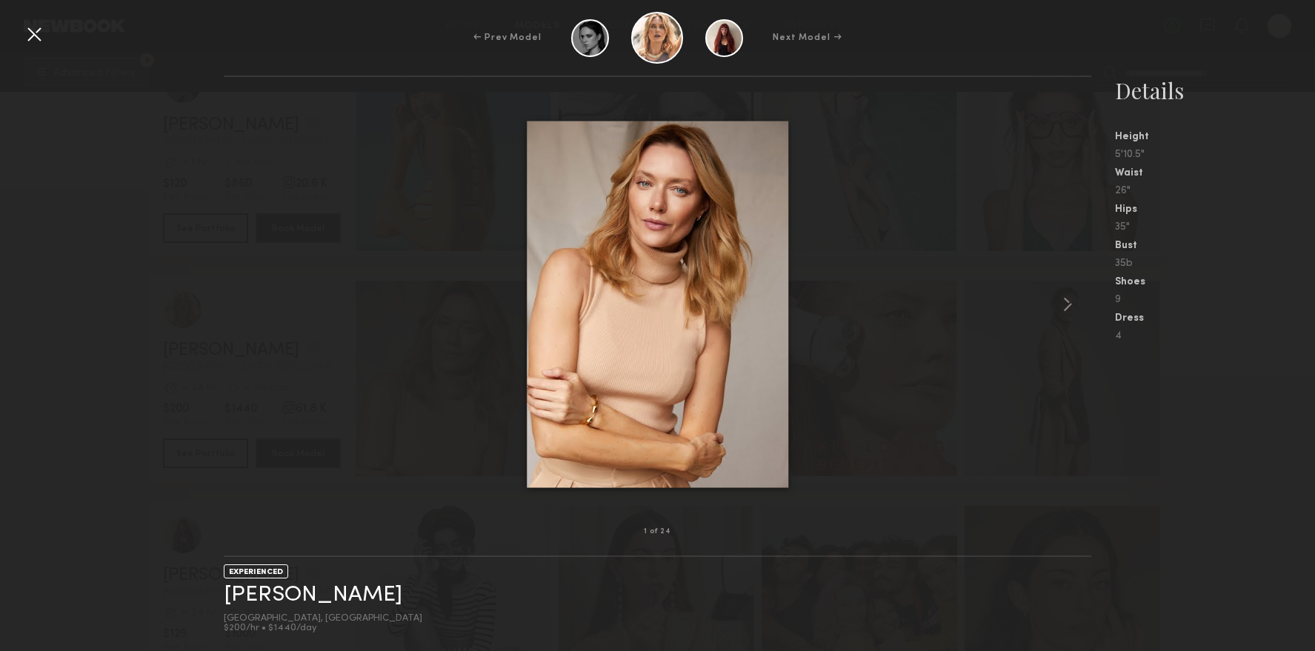
drag, startPoint x: 662, startPoint y: 350, endPoint x: 354, endPoint y: 30, distance: 444.8
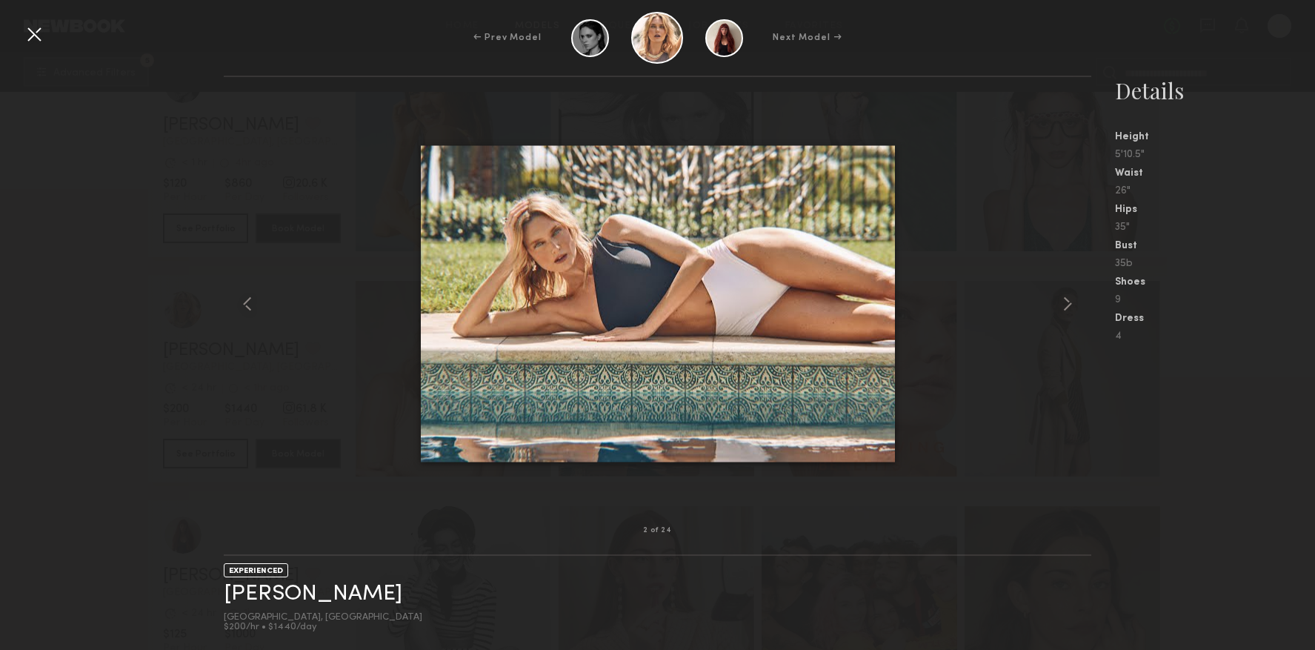
drag, startPoint x: 36, startPoint y: 31, endPoint x: 104, endPoint y: 67, distance: 77.2
click at [36, 31] on div at bounding box center [34, 34] width 24 height 24
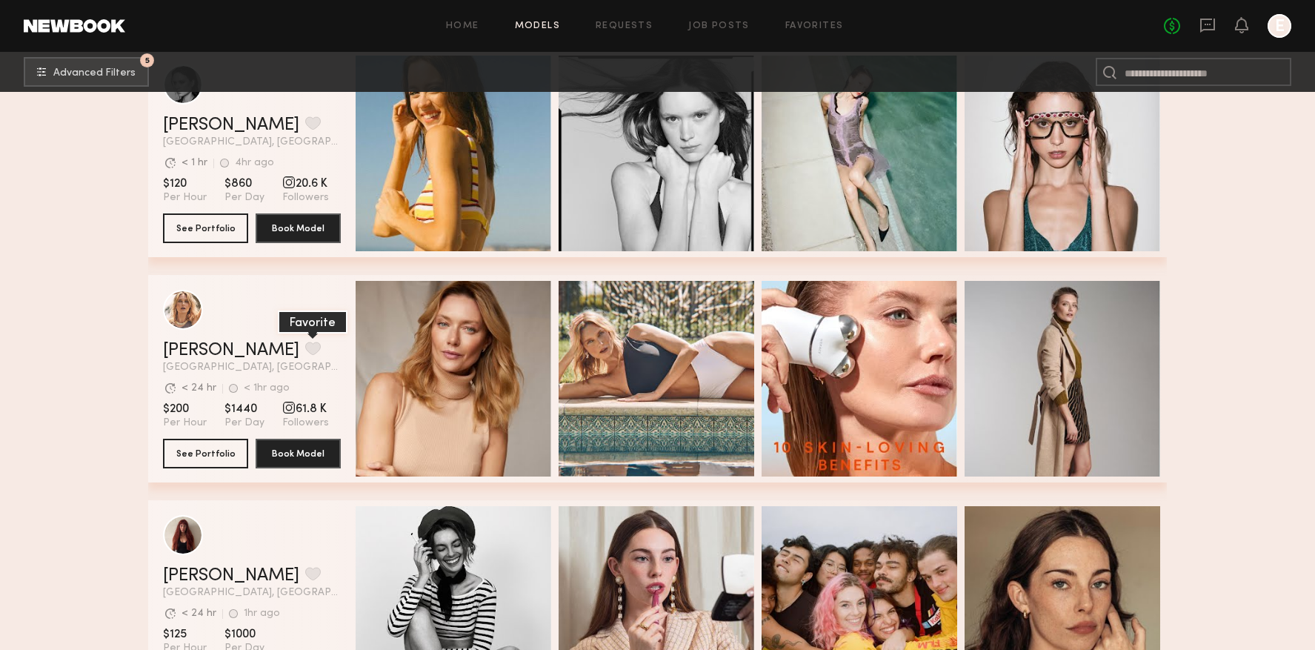
click at [305, 346] on button "grid" at bounding box center [313, 347] width 16 height 13
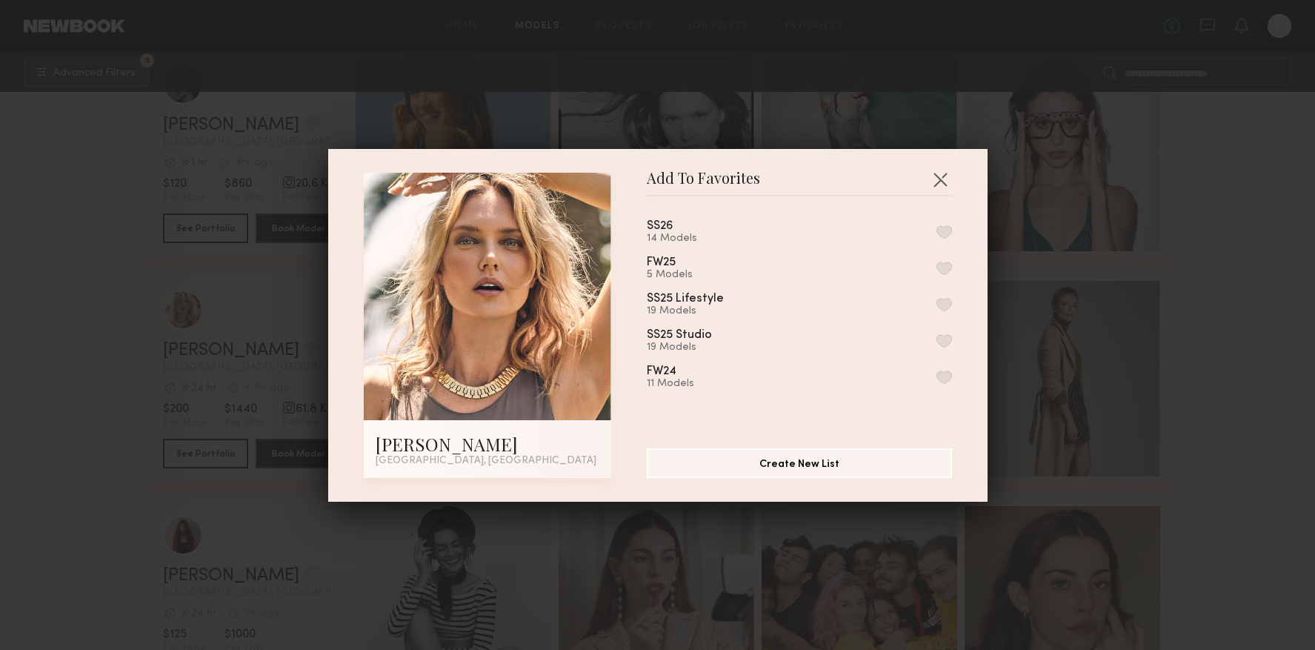
click at [947, 232] on button "button" at bounding box center [944, 231] width 16 height 13
drag, startPoint x: 947, startPoint y: 176, endPoint x: 918, endPoint y: 200, distance: 38.4
click at [947, 177] on button "button" at bounding box center [940, 179] width 24 height 24
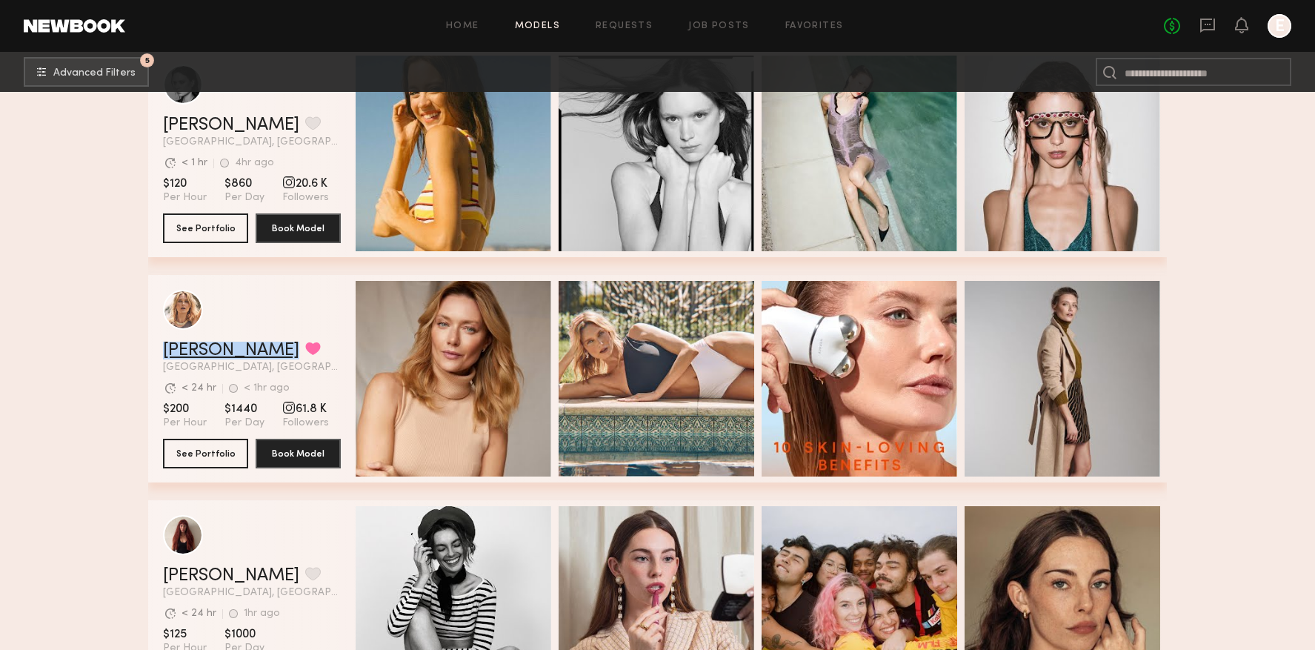
drag, startPoint x: 164, startPoint y: 347, endPoint x: 276, endPoint y: 347, distance: 111.9
click at [276, 347] on div "Anastassija M. Favorited Los Angeles, CA Avg. request response time < 24 hr < 1…" at bounding box center [657, 378] width 1019 height 207
copy link "Anastassija M"
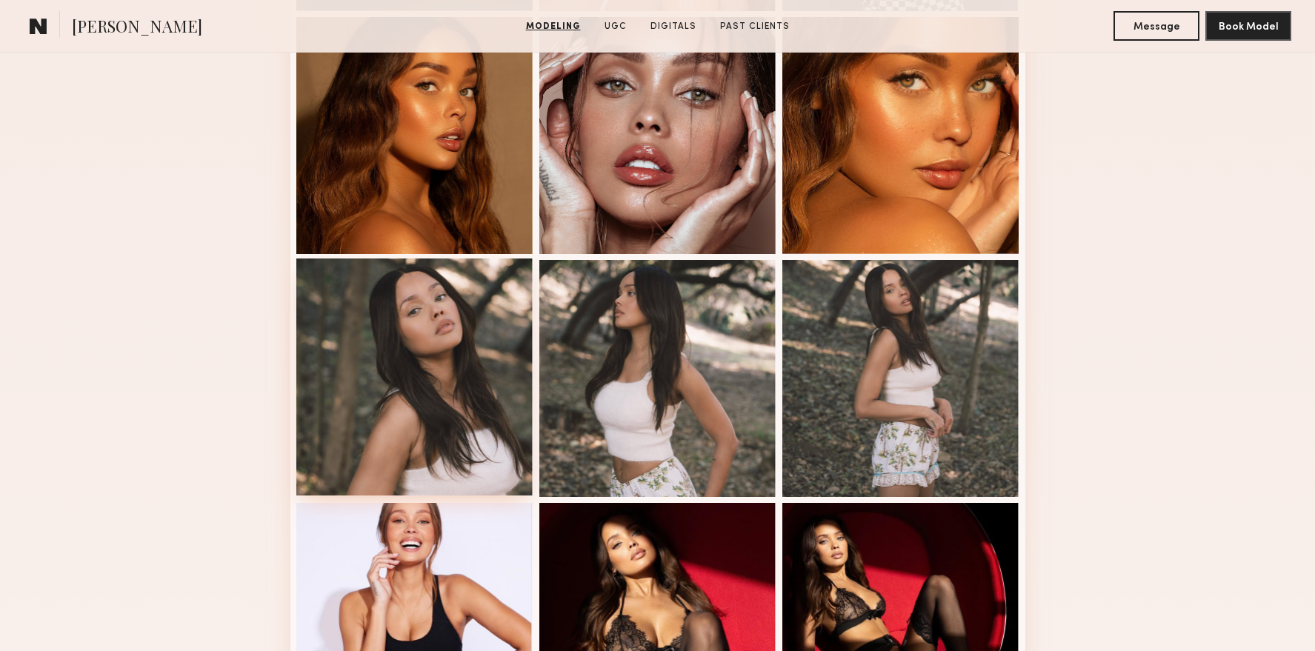
scroll to position [668, 0]
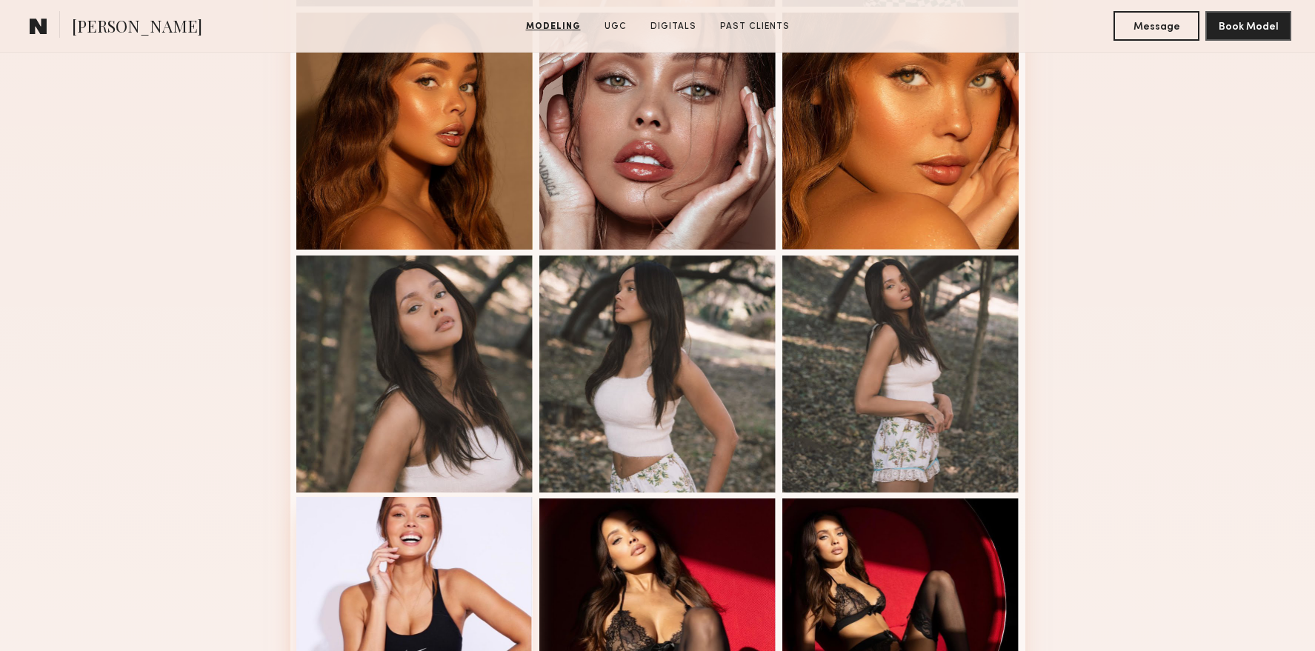
click at [446, 519] on div at bounding box center [414, 615] width 237 height 237
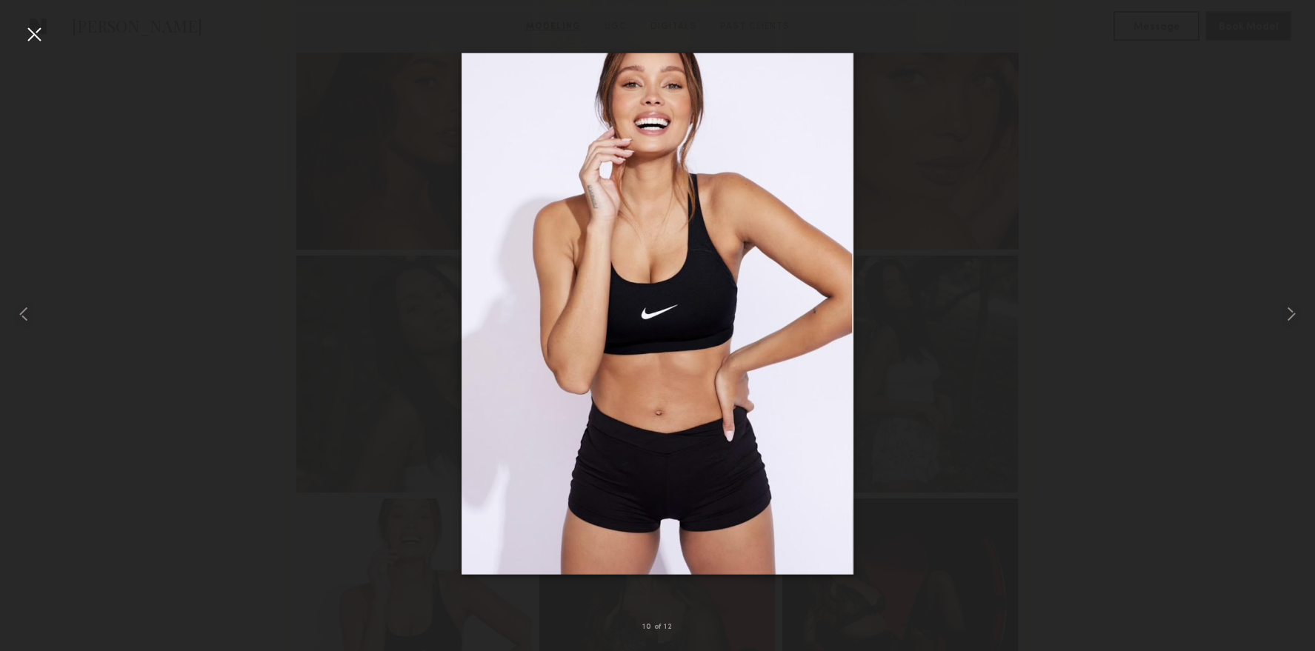
drag, startPoint x: 31, startPoint y: 39, endPoint x: 339, endPoint y: 127, distance: 320.0
click at [32, 39] on div at bounding box center [34, 34] width 24 height 24
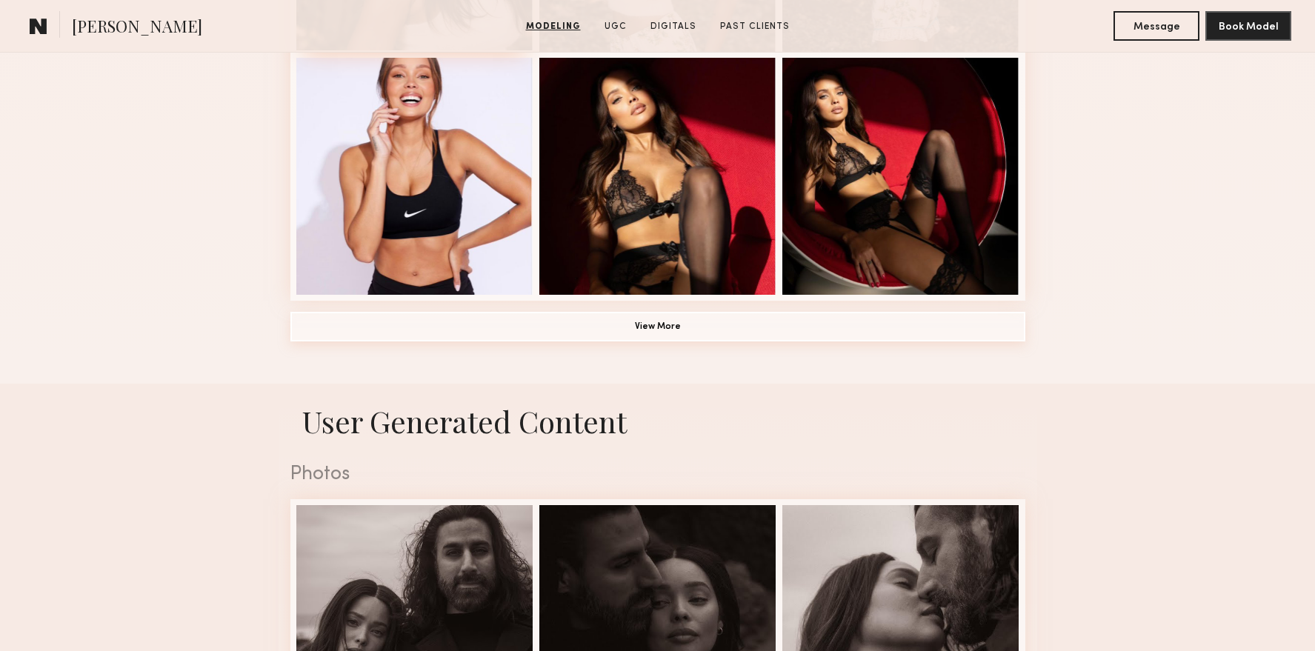
click at [479, 335] on button "View More" at bounding box center [657, 327] width 735 height 30
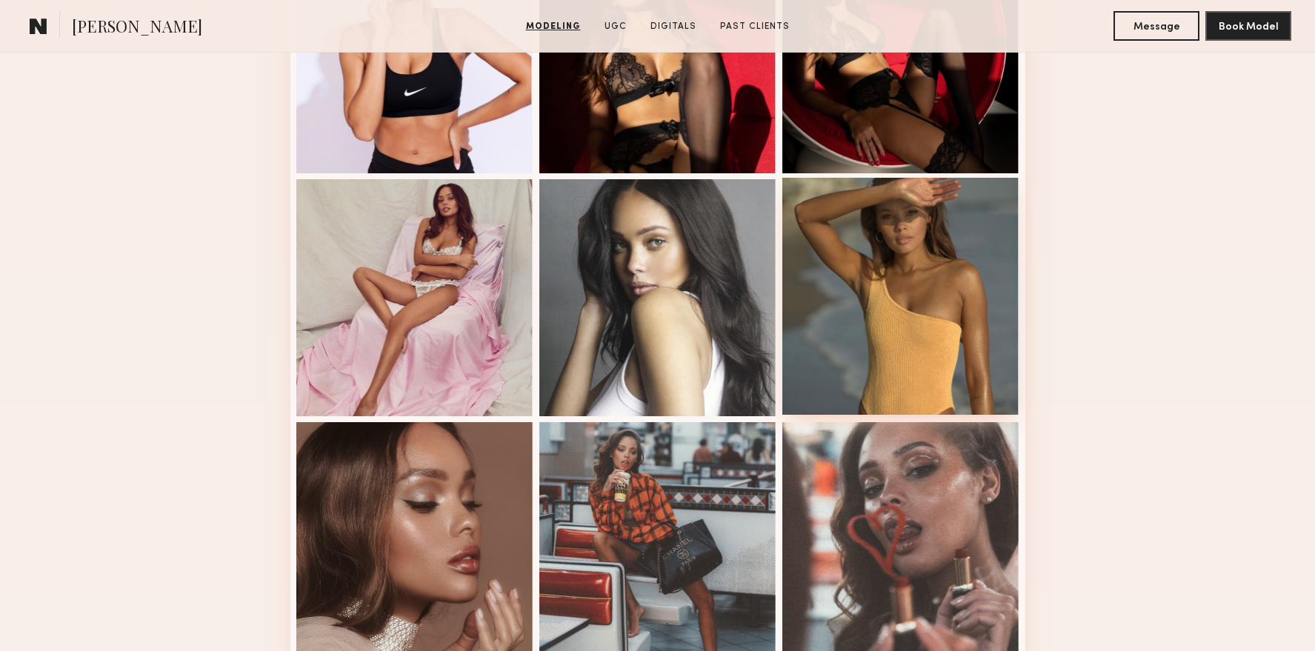
scroll to position [1255, 0]
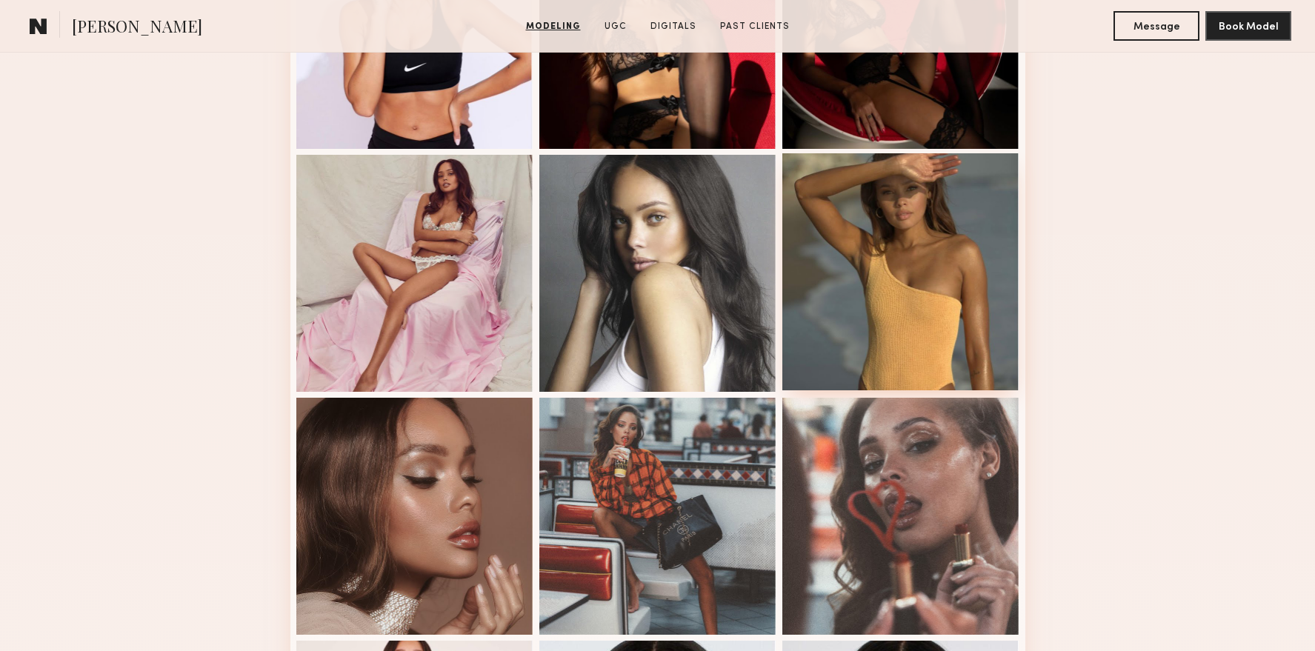
click at [900, 302] on div at bounding box center [900, 271] width 237 height 237
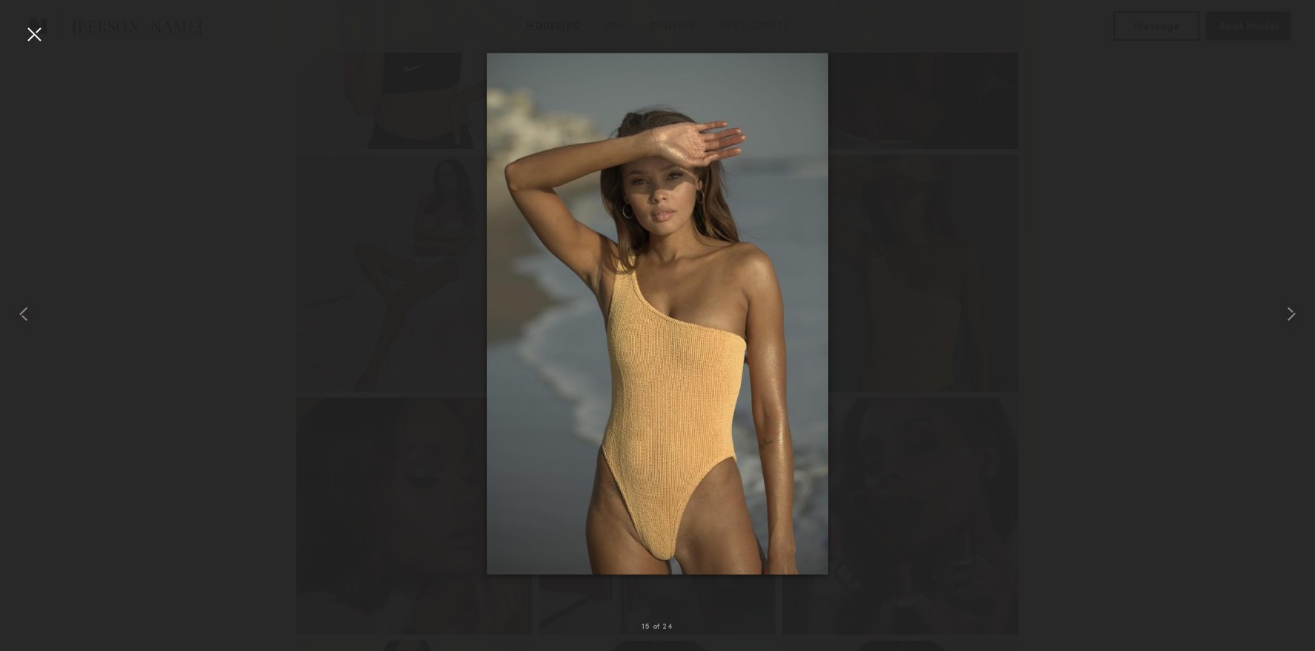
drag, startPoint x: 673, startPoint y: 303, endPoint x: 611, endPoint y: 67, distance: 243.6
